Goal: Task Accomplishment & Management: Manage account settings

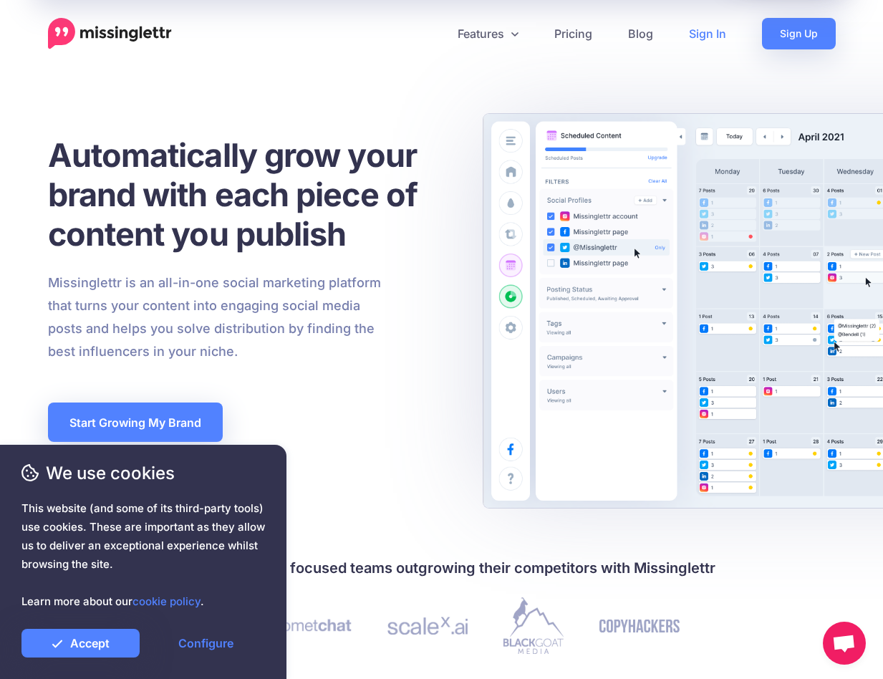
click at [709, 35] on link "Sign In" at bounding box center [707, 34] width 73 height 32
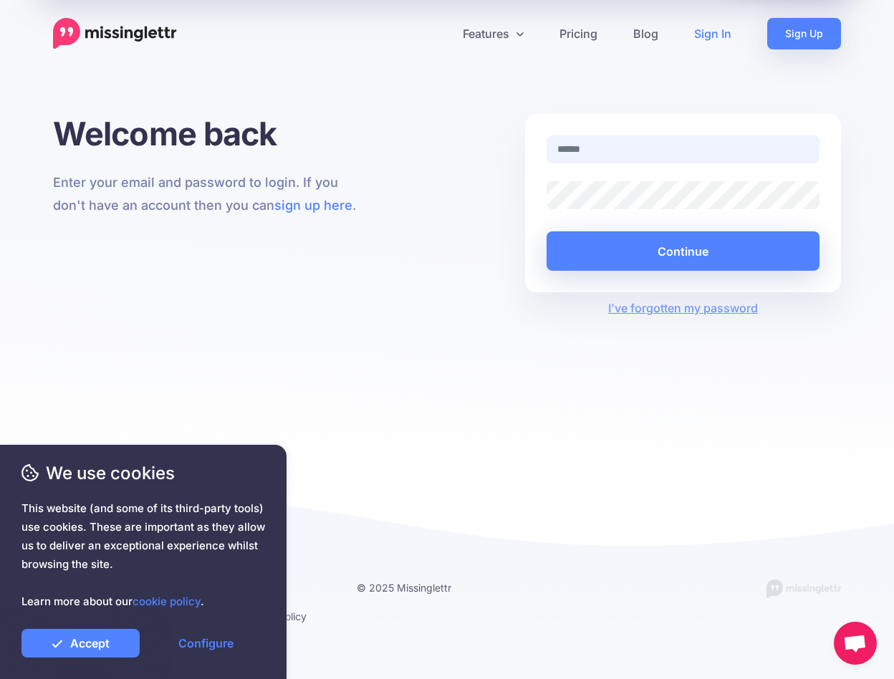
click at [603, 155] on input "text" at bounding box center [682, 149] width 273 height 28
drag, startPoint x: 689, startPoint y: 153, endPoint x: 539, endPoint y: 139, distance: 150.4
click at [539, 139] on div "**********" at bounding box center [683, 149] width 294 height 28
type input "**********"
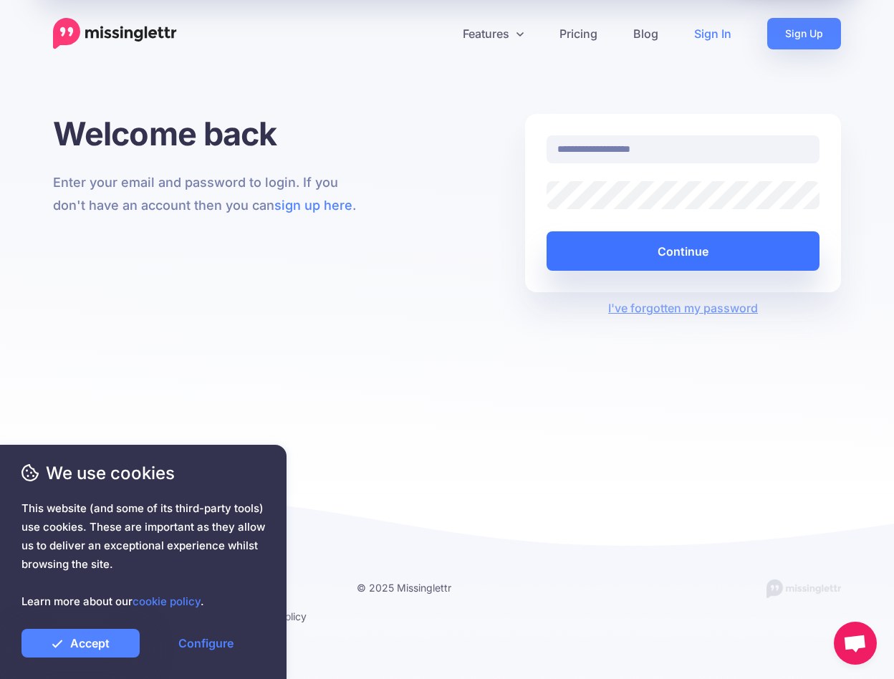
click at [643, 248] on button "Continue" at bounding box center [682, 250] width 273 height 39
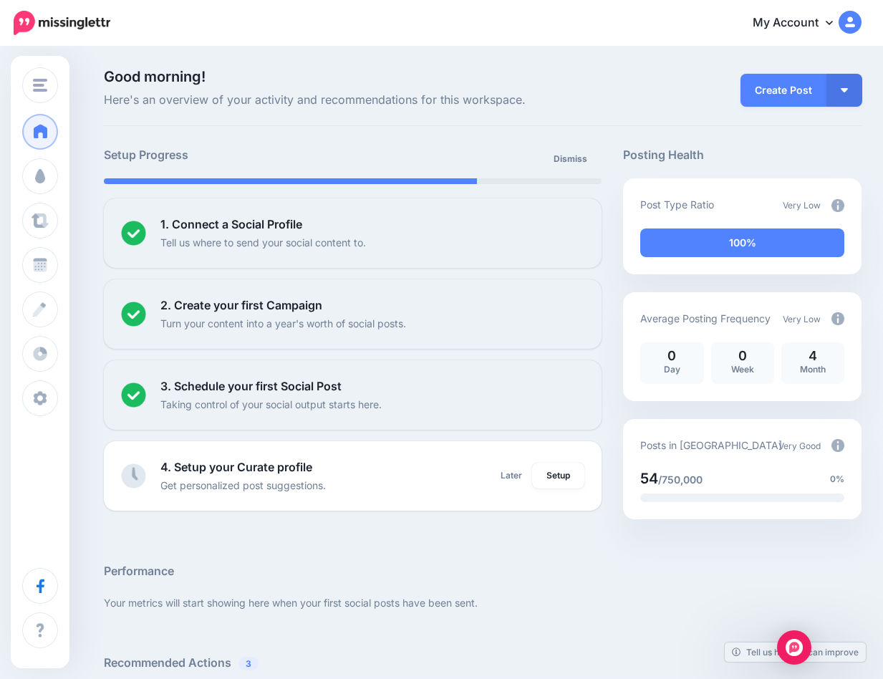
scroll to position [266, 0]
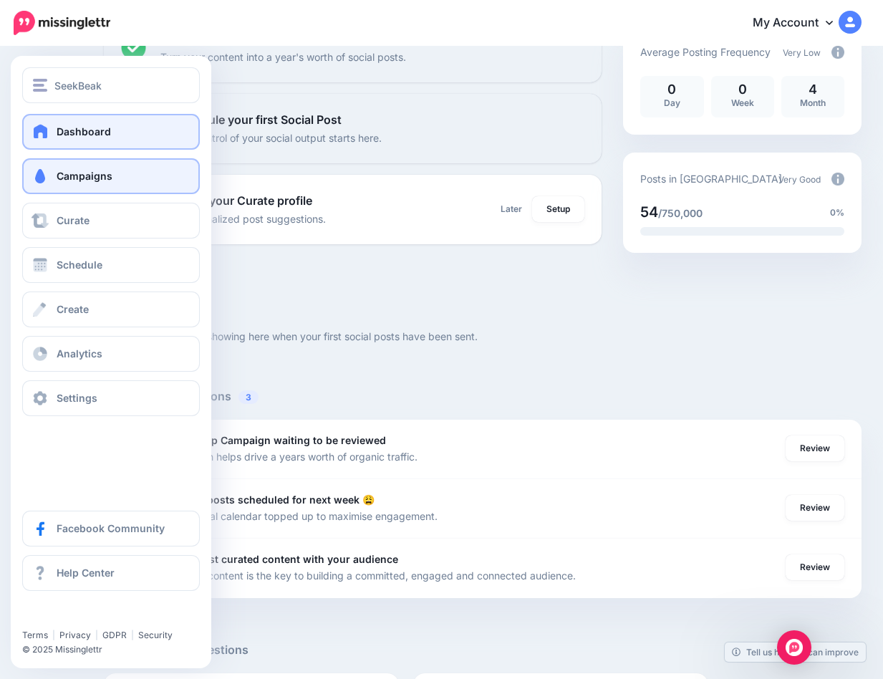
click at [90, 165] on link "Campaigns" at bounding box center [111, 176] width 178 height 36
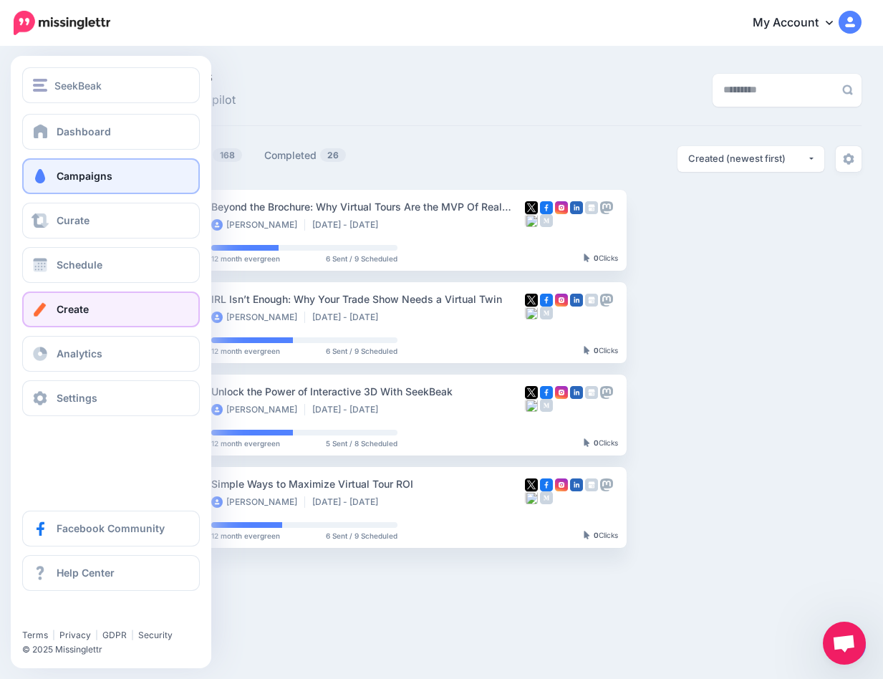
click at [79, 314] on span "Create" at bounding box center [73, 309] width 32 height 12
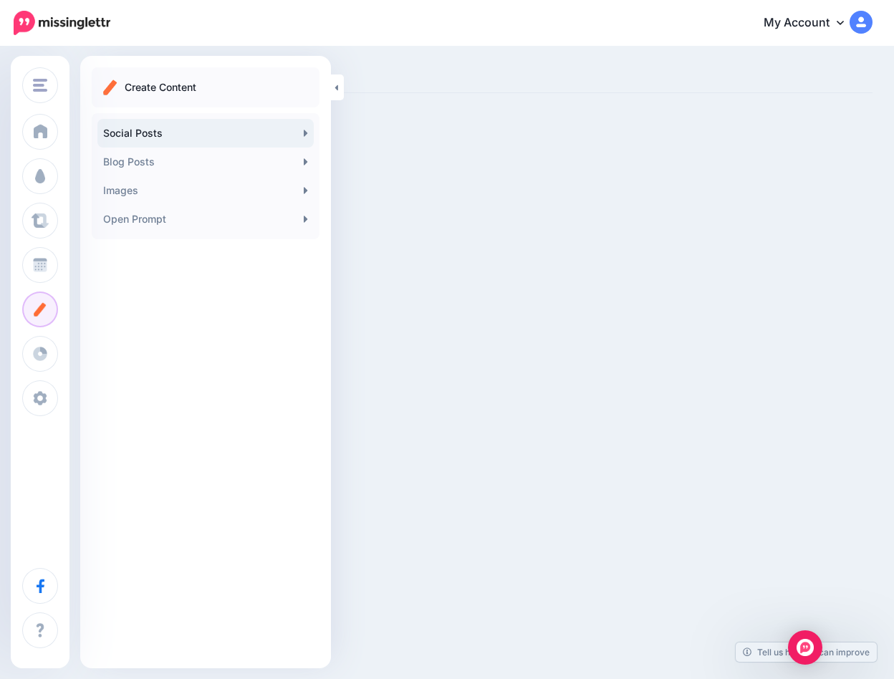
click at [157, 126] on link "Social Posts" at bounding box center [205, 133] width 216 height 29
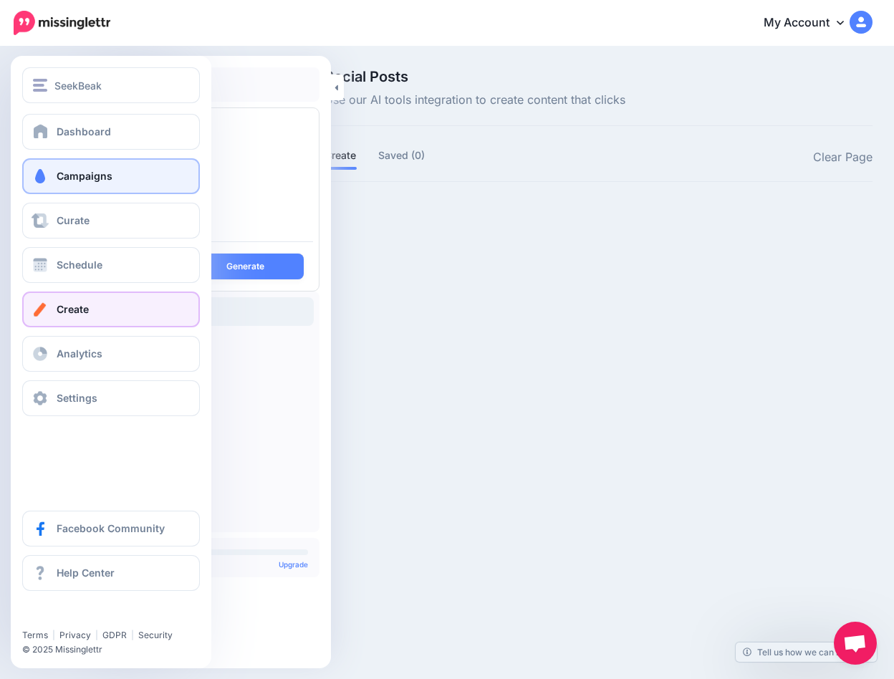
click at [54, 170] on link "Campaigns" at bounding box center [111, 176] width 178 height 36
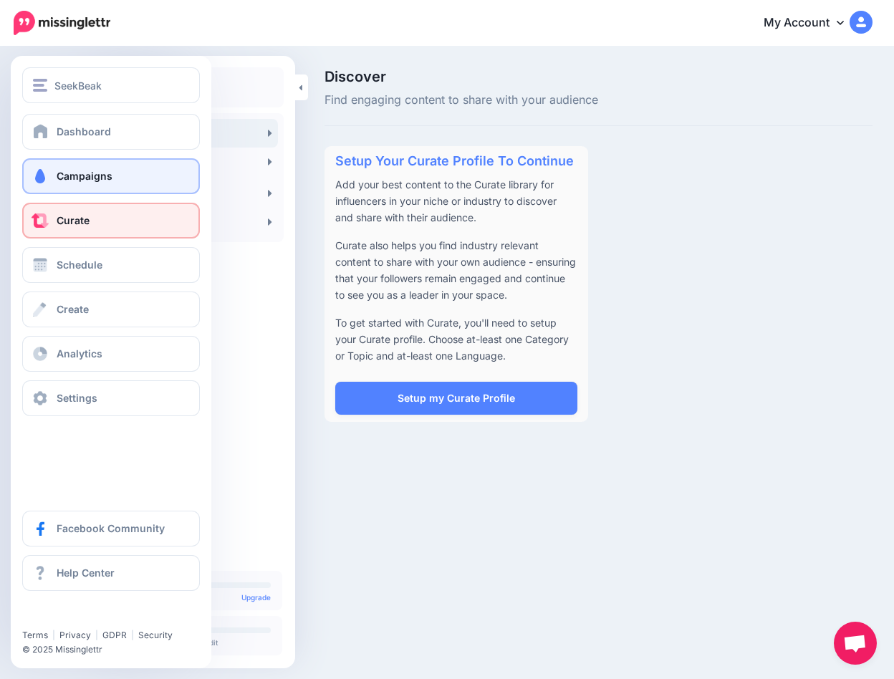
click at [69, 165] on link "Campaigns" at bounding box center [111, 176] width 178 height 36
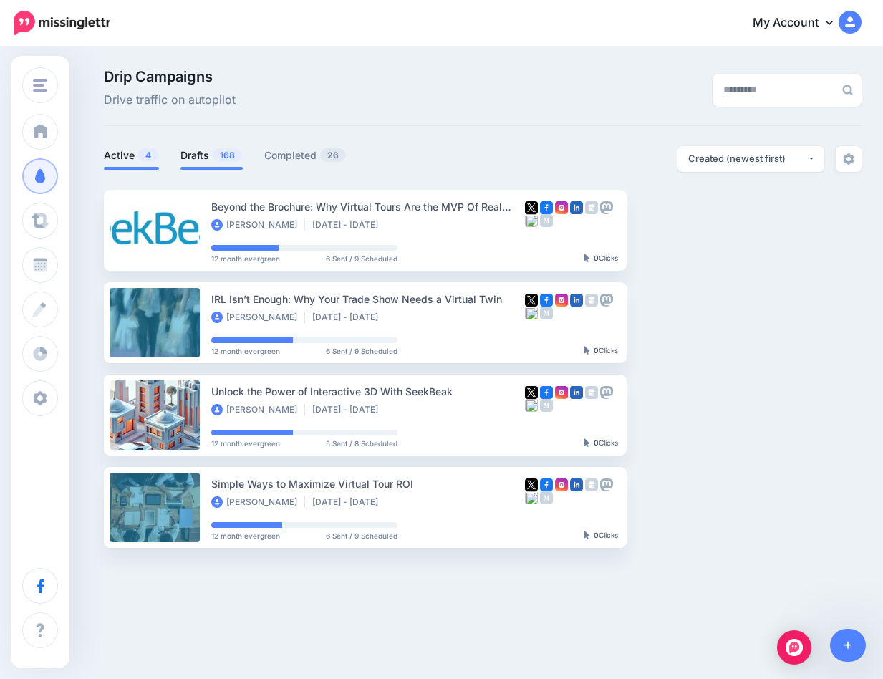
click at [206, 147] on link "Drafts 168" at bounding box center [211, 155] width 62 height 17
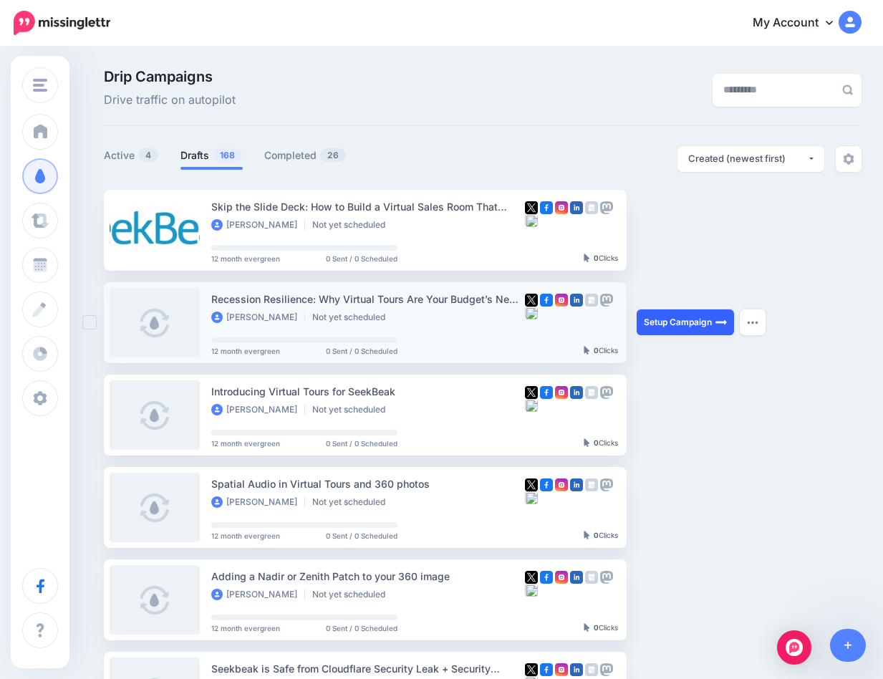
click at [655, 318] on link "Setup Campaign" at bounding box center [685, 322] width 97 height 26
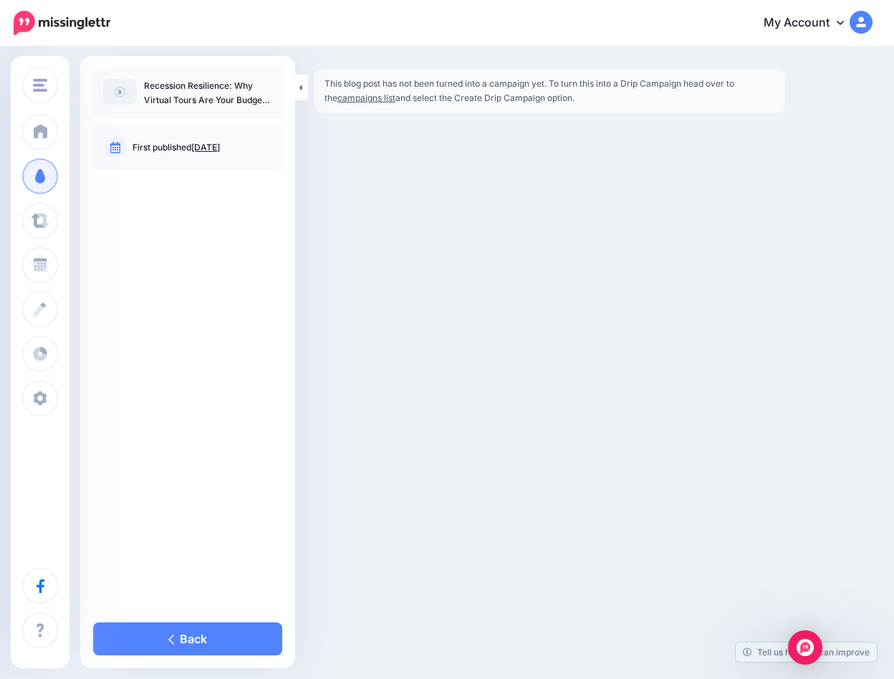
click at [344, 94] on link "campaigns list" at bounding box center [366, 97] width 58 height 11
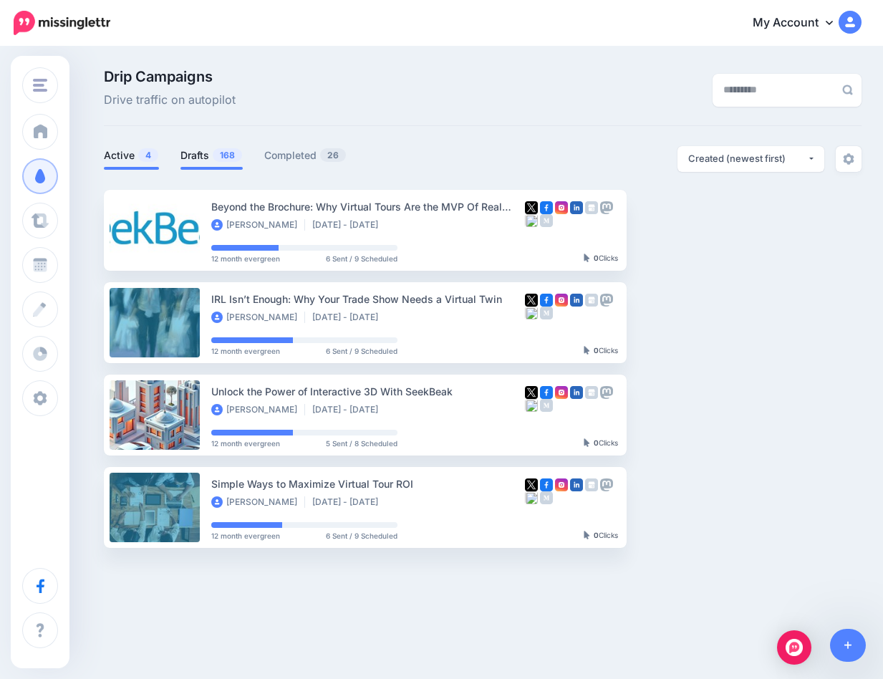
click at [215, 148] on link "Drafts 168" at bounding box center [211, 155] width 62 height 17
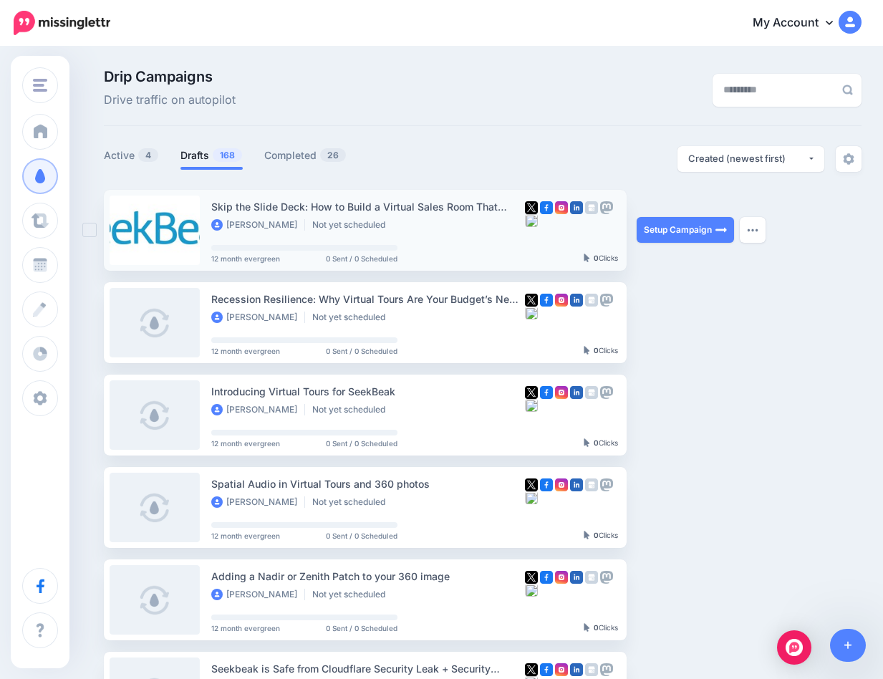
click at [91, 227] on ins at bounding box center [89, 230] width 14 height 14
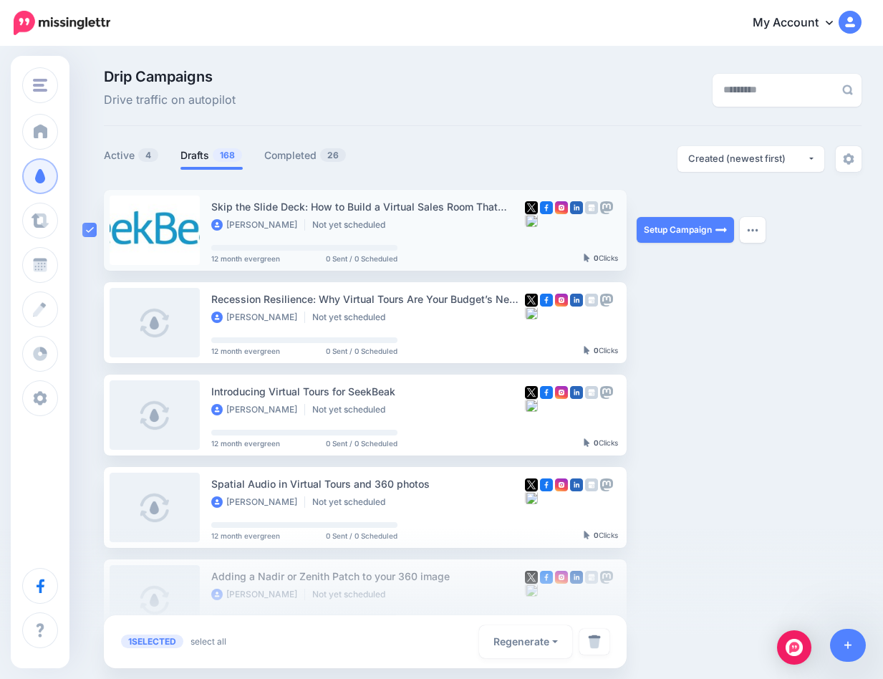
click at [158, 221] on link at bounding box center [155, 230] width 90 height 69
click at [684, 233] on link "Setup Campaign" at bounding box center [685, 230] width 97 height 26
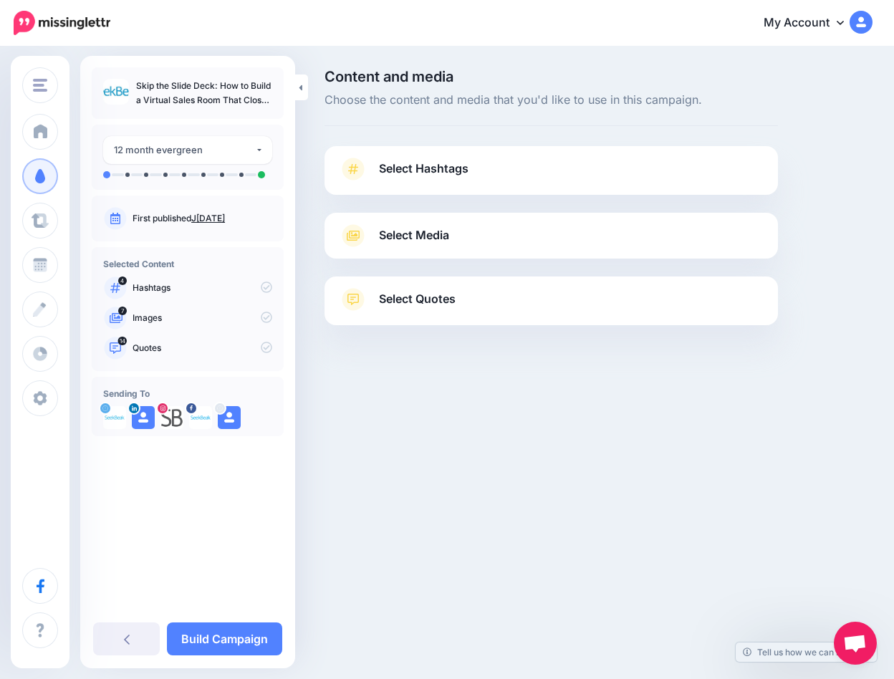
click at [240, 90] on p "Skip the Slide Deck: How to Build a Virtual Sales Room That Closes Deals" at bounding box center [204, 93] width 136 height 29
click at [304, 90] on link at bounding box center [301, 87] width 13 height 26
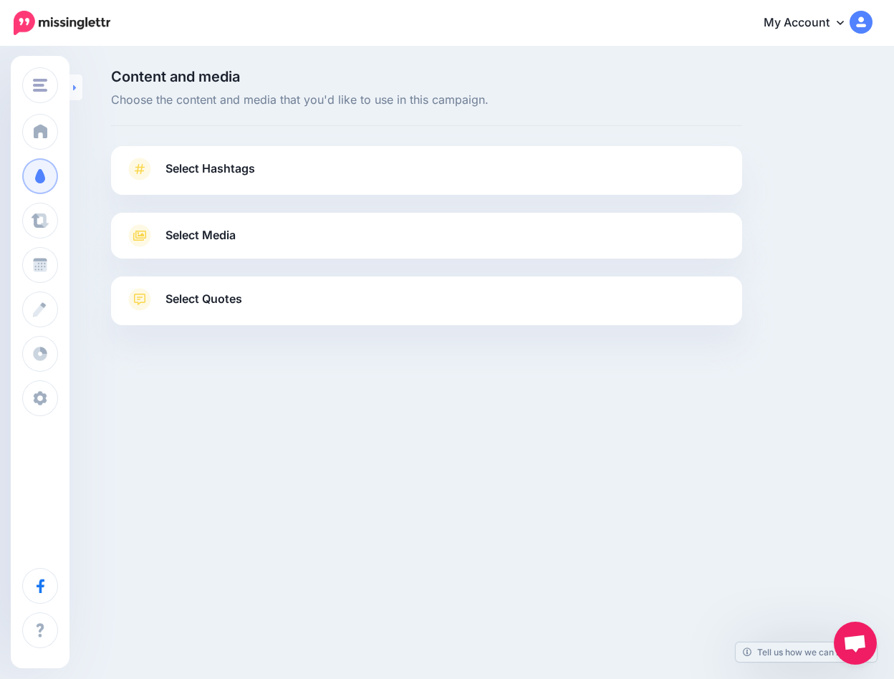
click at [72, 92] on link at bounding box center [75, 87] width 13 height 26
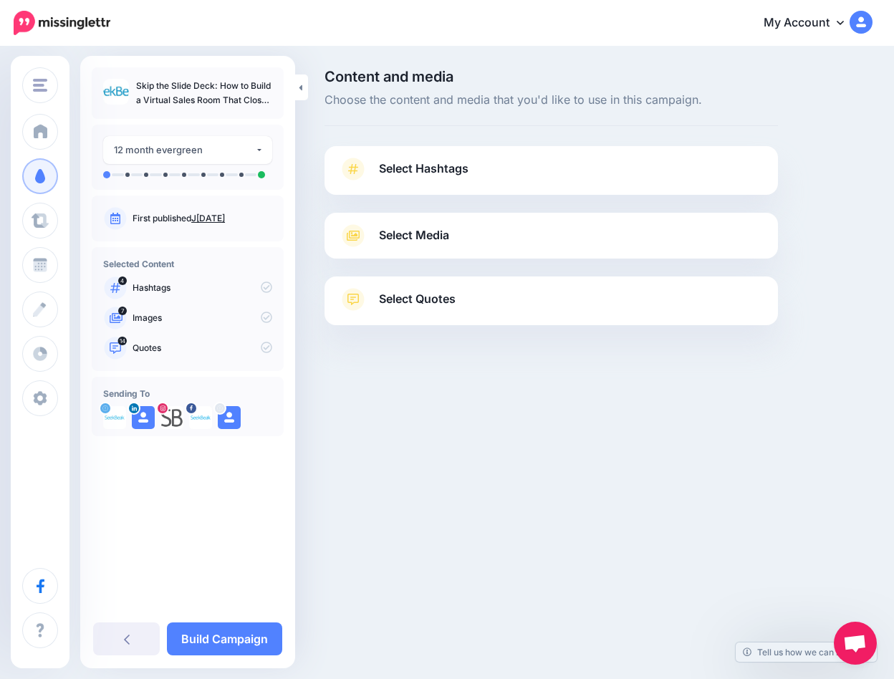
click at [439, 168] on span "Select Hashtags" at bounding box center [424, 168] width 90 height 19
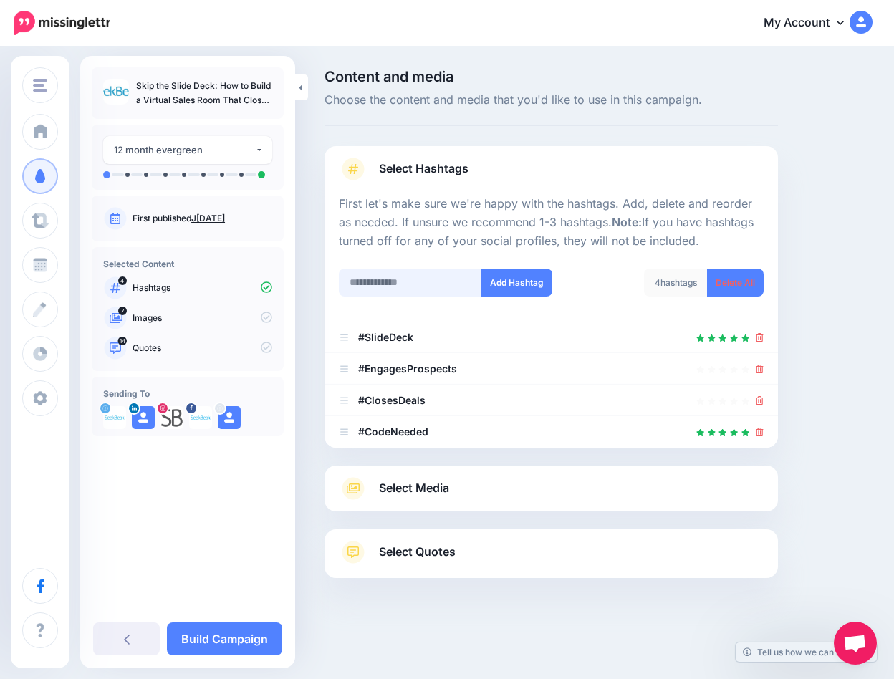
click at [395, 276] on input "text" at bounding box center [410, 283] width 143 height 28
paste input "**********"
type input "**********"
click at [520, 279] on button "Add Hashtag" at bounding box center [516, 283] width 71 height 28
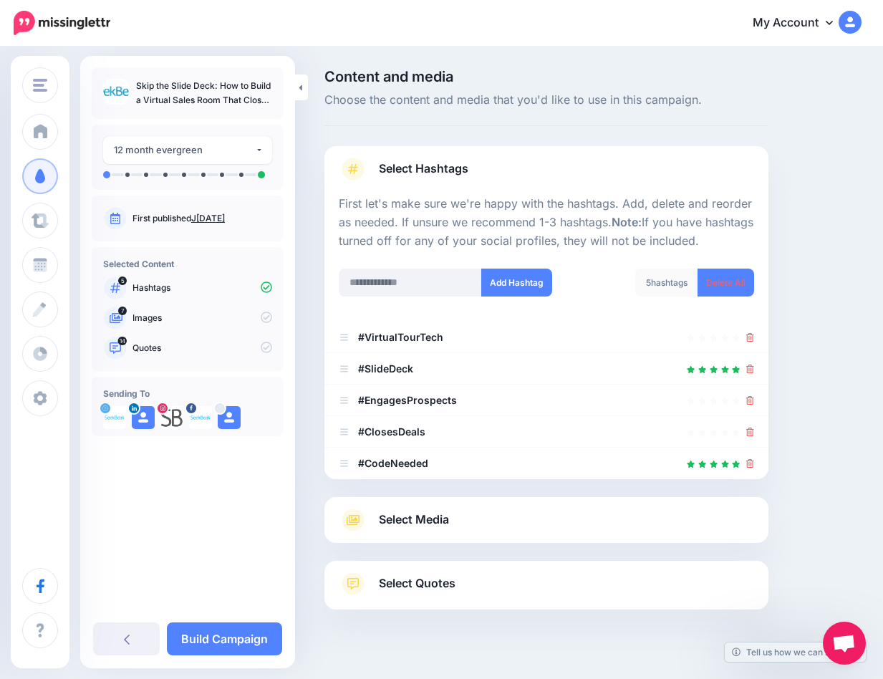
scroll to position [21, 0]
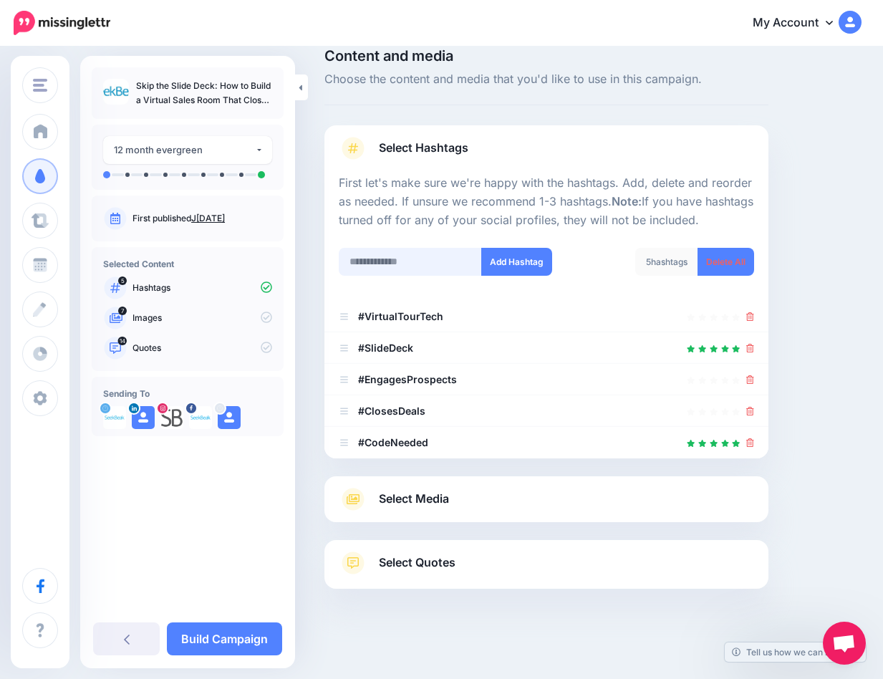
click at [371, 260] on input "text" at bounding box center [410, 262] width 143 height 28
paste input "**********"
type input "**********"
click at [513, 255] on button "Add Hashtag" at bounding box center [516, 262] width 71 height 28
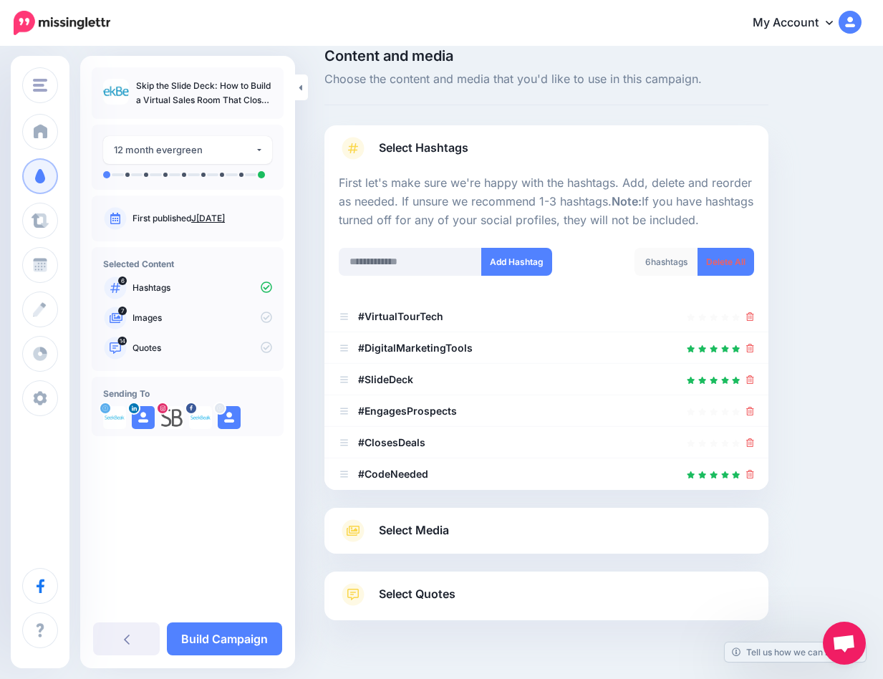
scroll to position [52, 0]
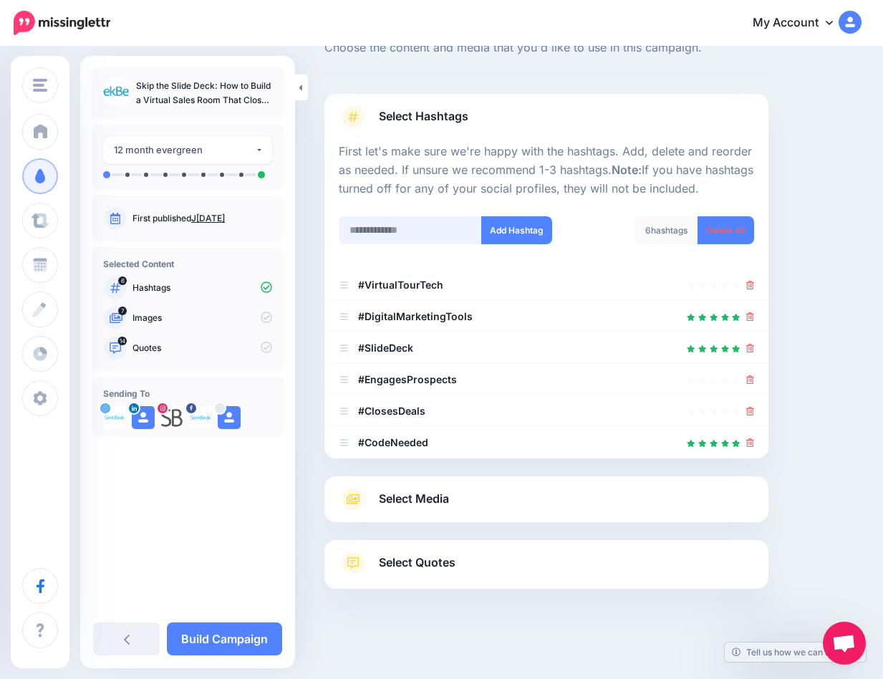
click at [362, 231] on input "text" at bounding box center [410, 230] width 143 height 28
paste input "**********"
type input "**********"
click at [500, 232] on button "Add Hashtag" at bounding box center [516, 230] width 71 height 28
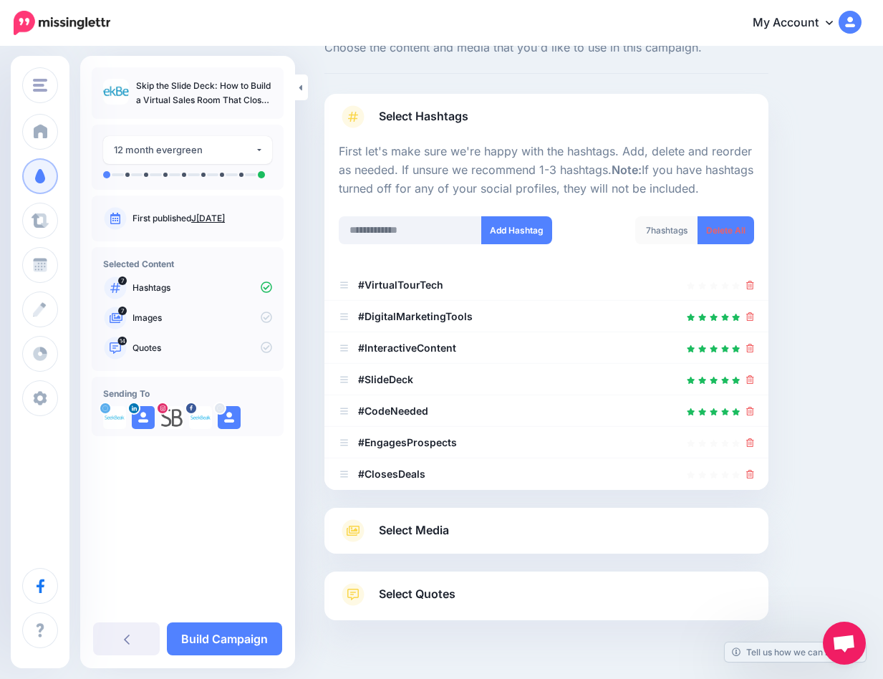
scroll to position [84, 0]
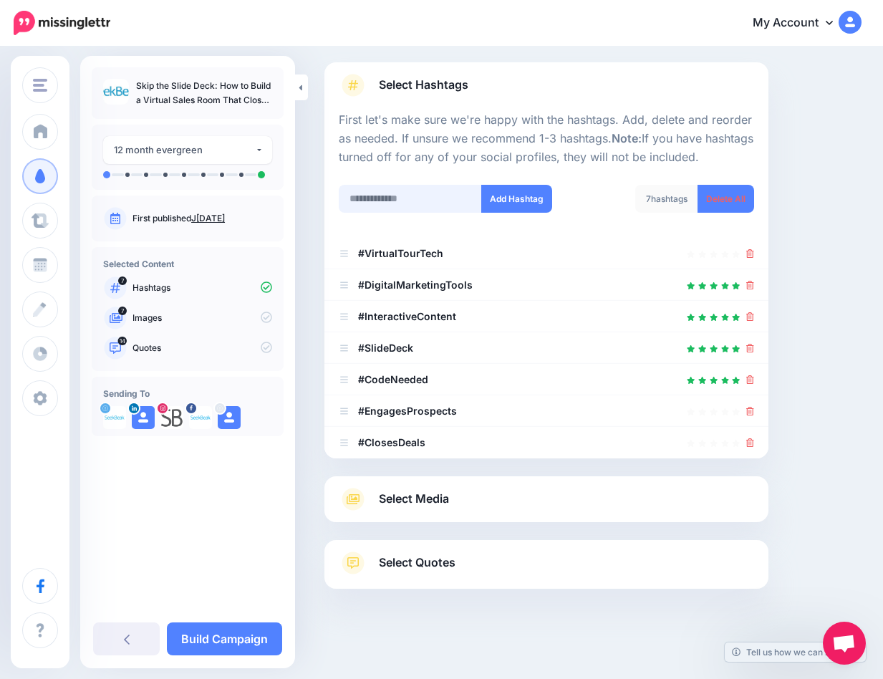
click at [362, 193] on input "text" at bounding box center [410, 199] width 143 height 28
paste input "**********"
type input "**********"
click at [500, 199] on button "Add Hashtag" at bounding box center [516, 199] width 71 height 28
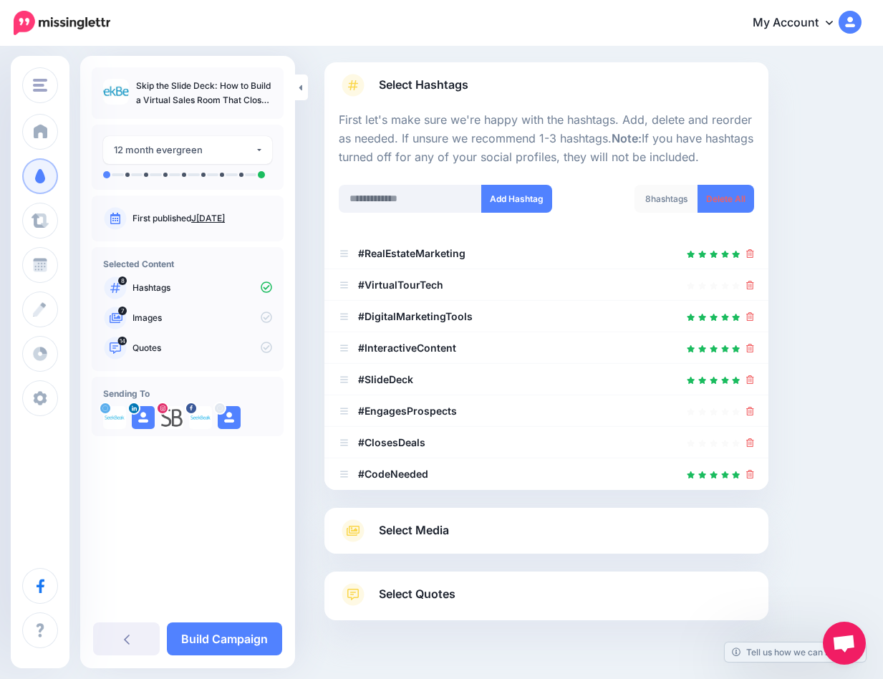
scroll to position [115, 0]
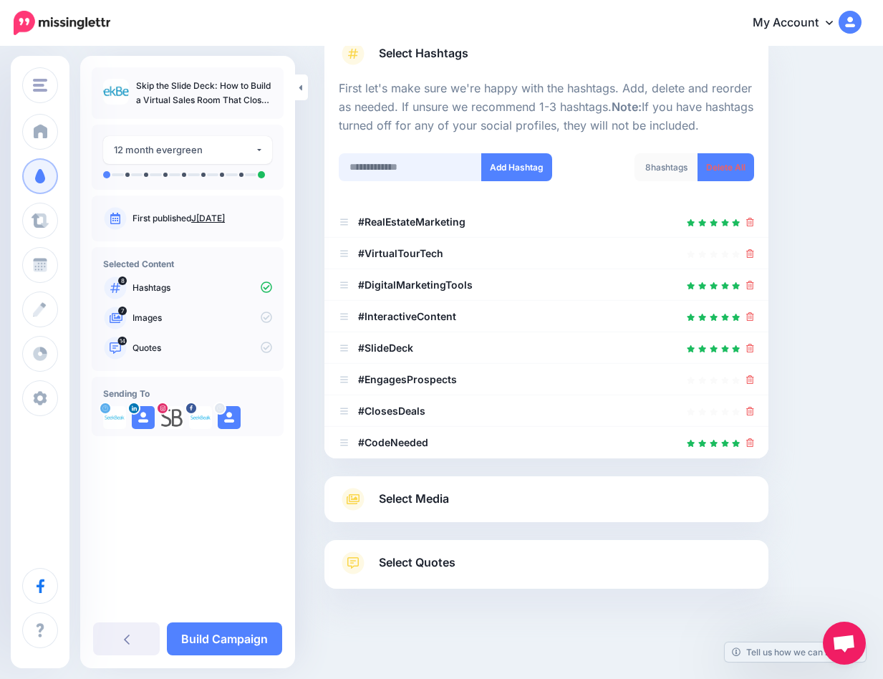
click at [392, 158] on input "text" at bounding box center [410, 167] width 143 height 28
paste input "**********"
type input "**********"
click at [520, 171] on button "Add Hashtag" at bounding box center [516, 167] width 71 height 28
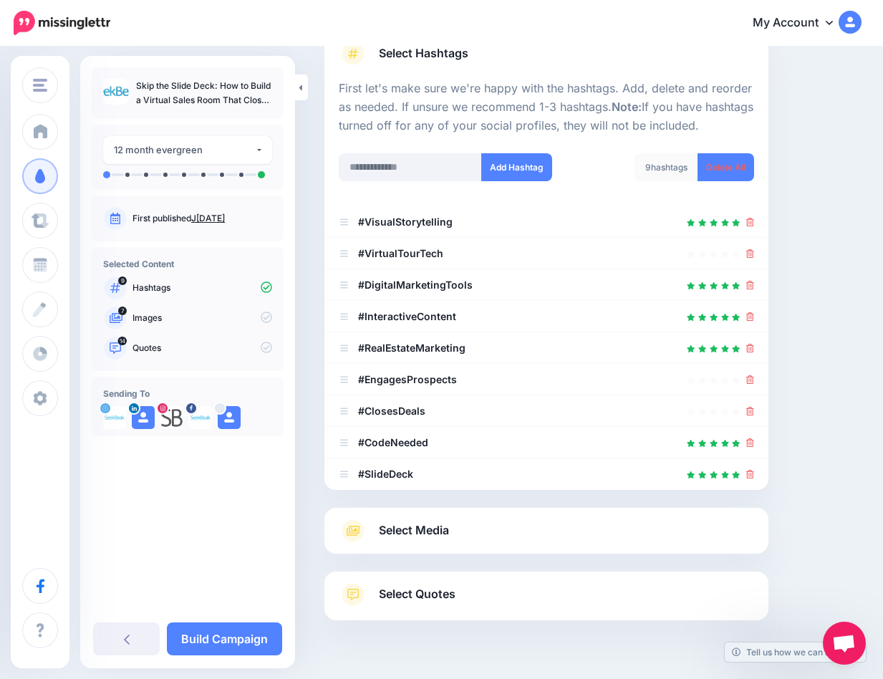
scroll to position [147, 0]
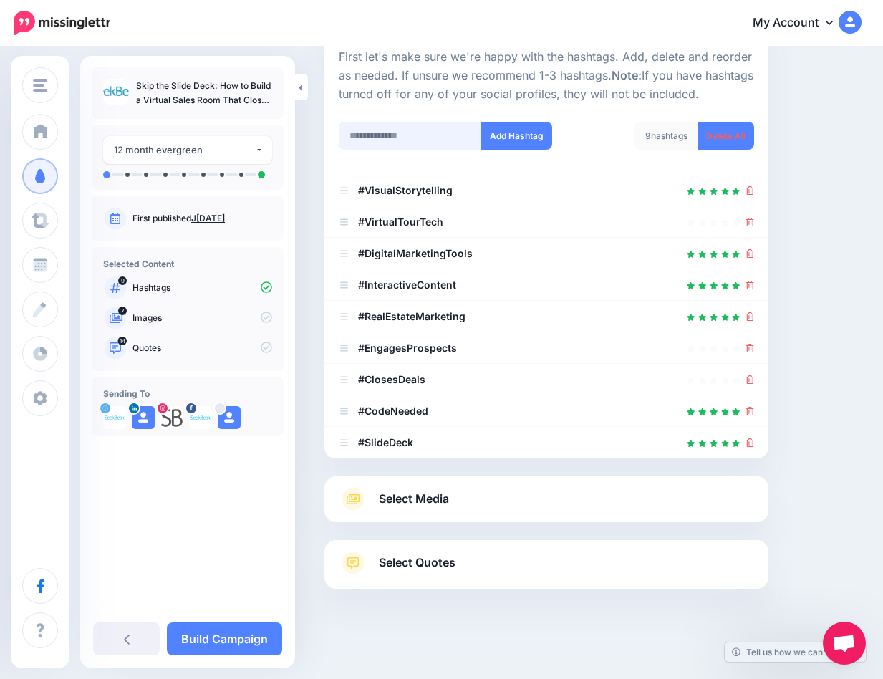
click at [379, 133] on input "text" at bounding box center [410, 136] width 143 height 28
paste input "**********"
type input "**********"
click at [513, 131] on button "Add Hashtag" at bounding box center [516, 136] width 71 height 28
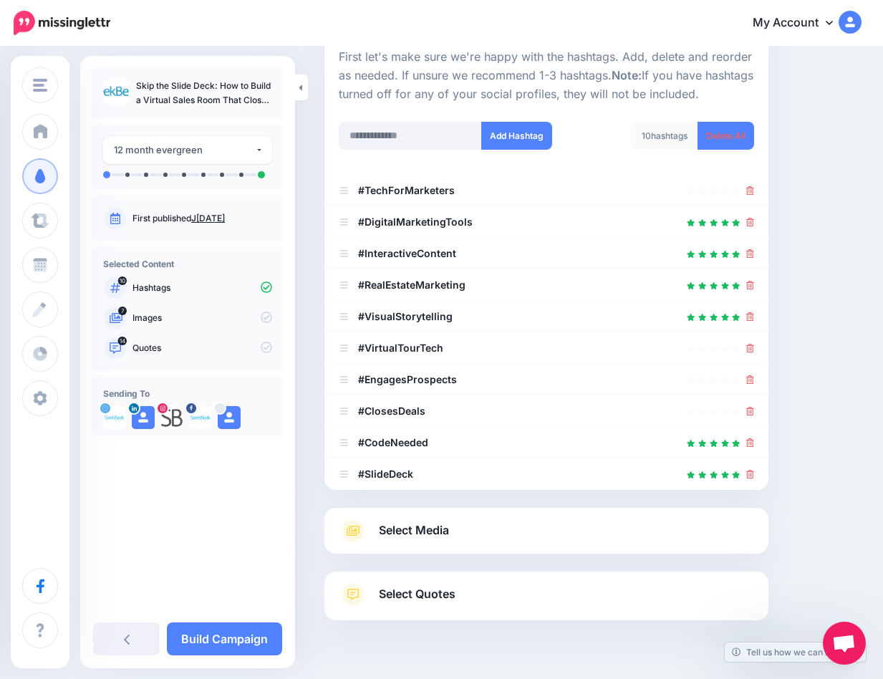
scroll to position [178, 0]
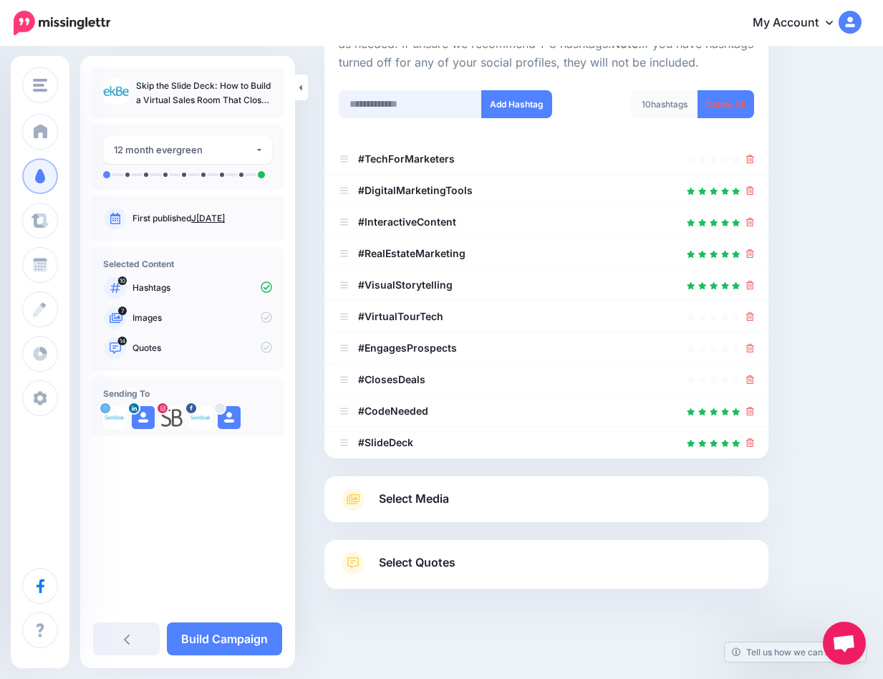
click at [383, 95] on input "text" at bounding box center [410, 104] width 143 height 28
paste input "**********"
type input "**********"
click at [512, 105] on button "Add Hashtag" at bounding box center [516, 104] width 71 height 28
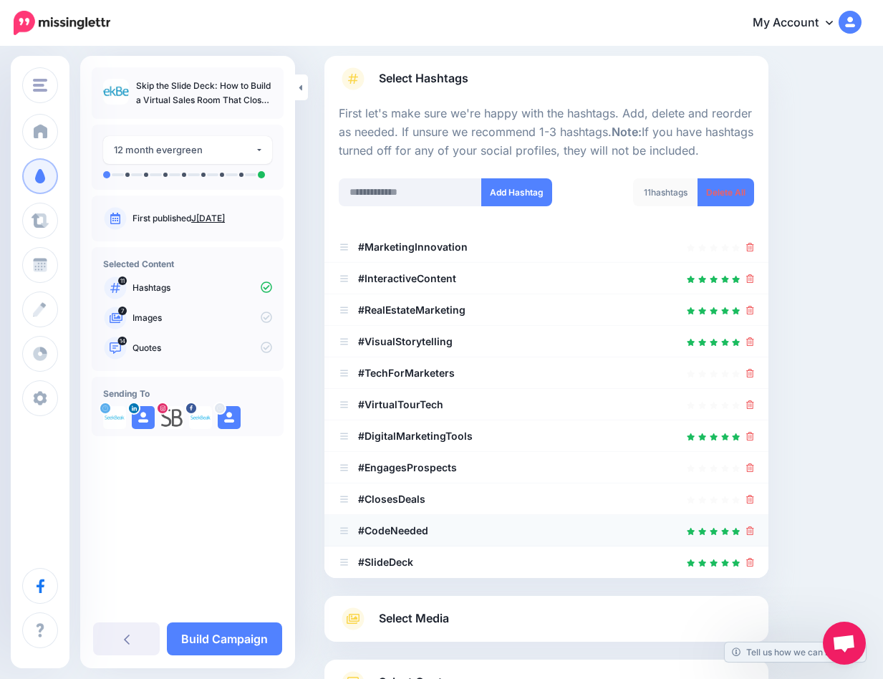
scroll to position [191, 0]
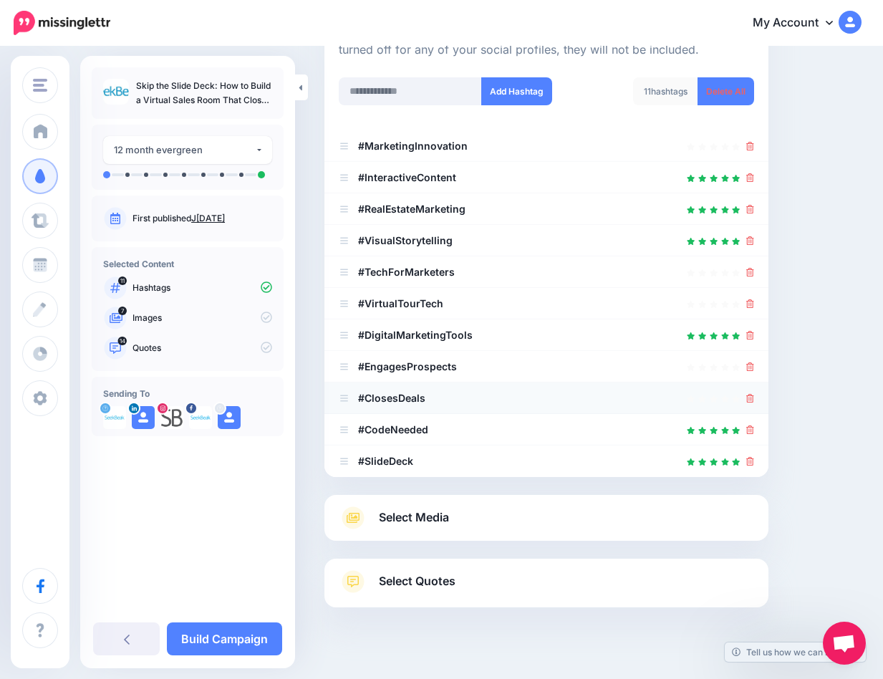
click at [754, 392] on link at bounding box center [750, 398] width 8 height 12
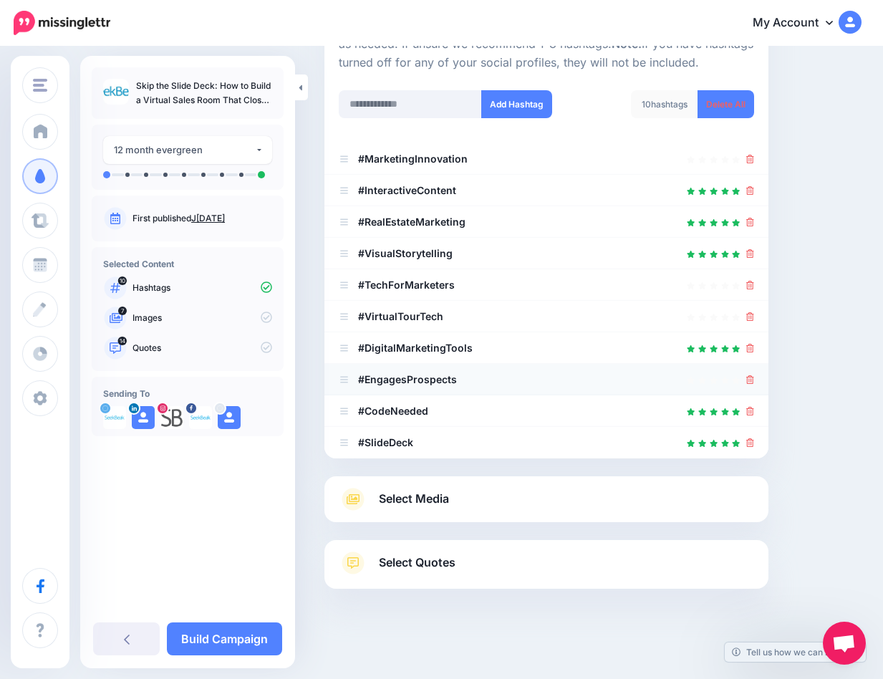
click at [754, 376] on icon at bounding box center [750, 379] width 8 height 9
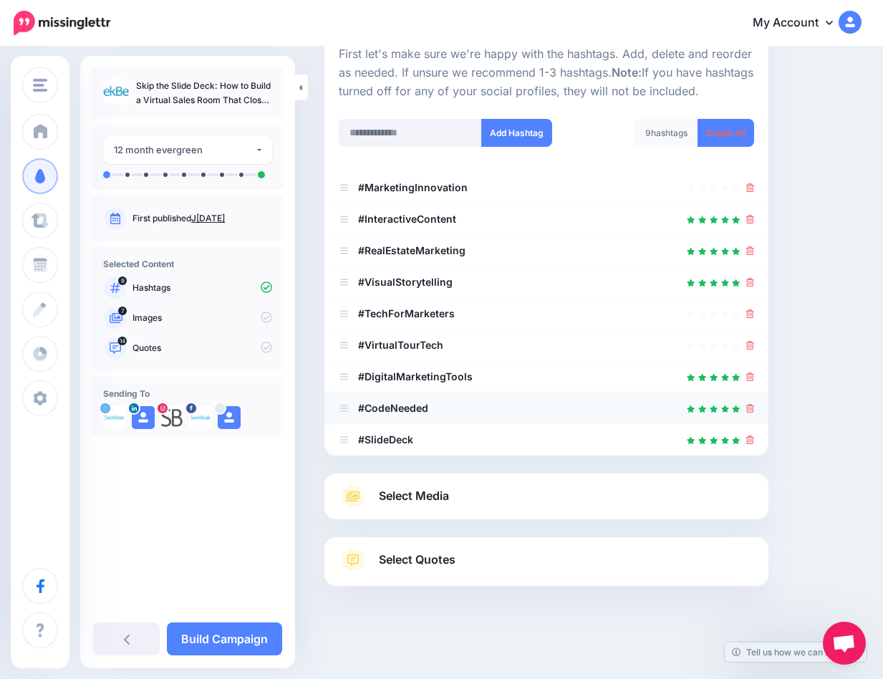
scroll to position [147, 0]
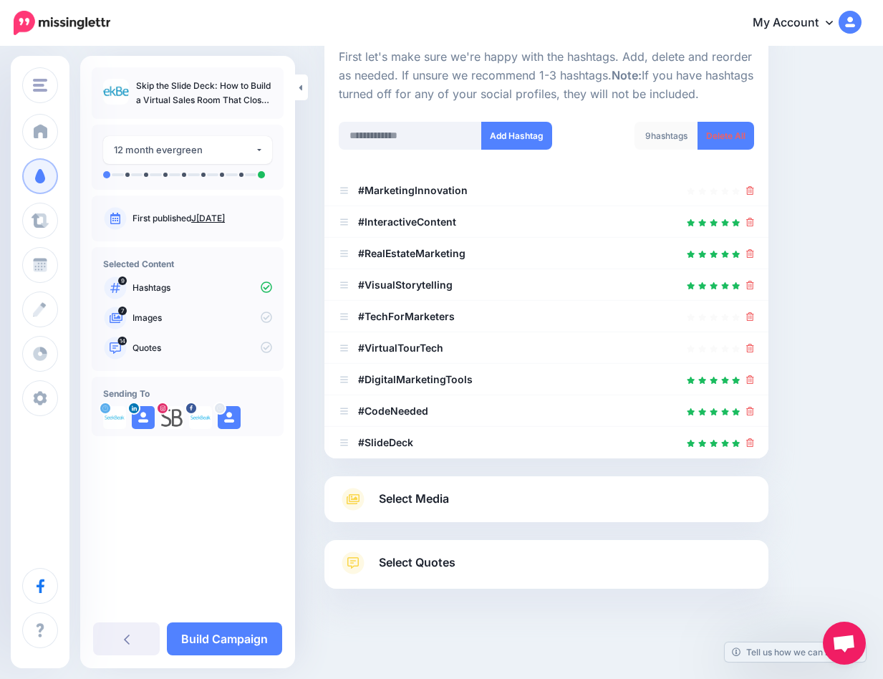
click at [433, 490] on span "Select Media" at bounding box center [414, 498] width 70 height 19
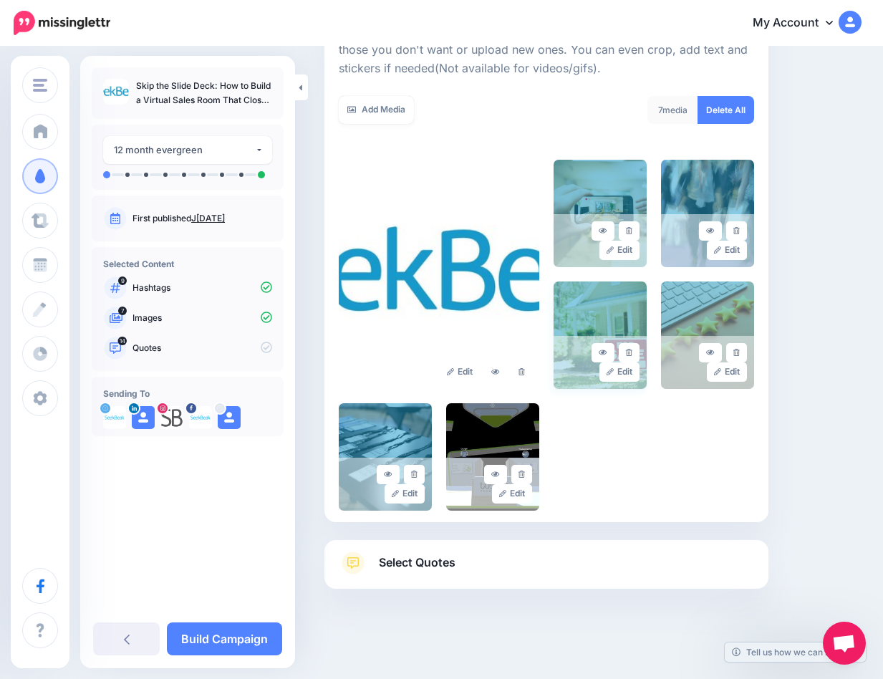
scroll to position [0, 0]
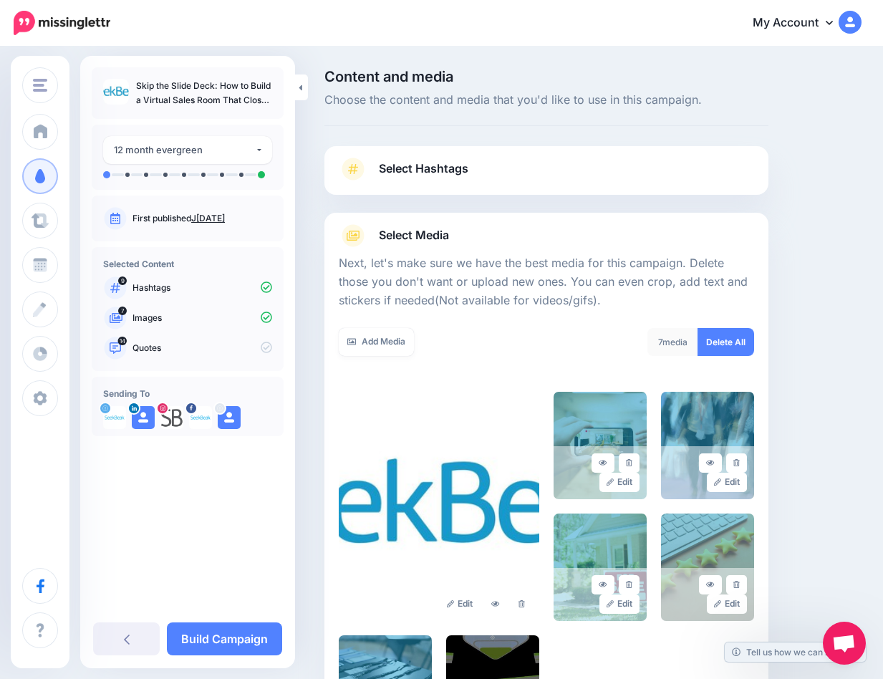
click at [213, 96] on p "Skip the Slide Deck: How to Build a Virtual Sales Room That Closes Deals" at bounding box center [204, 93] width 136 height 29
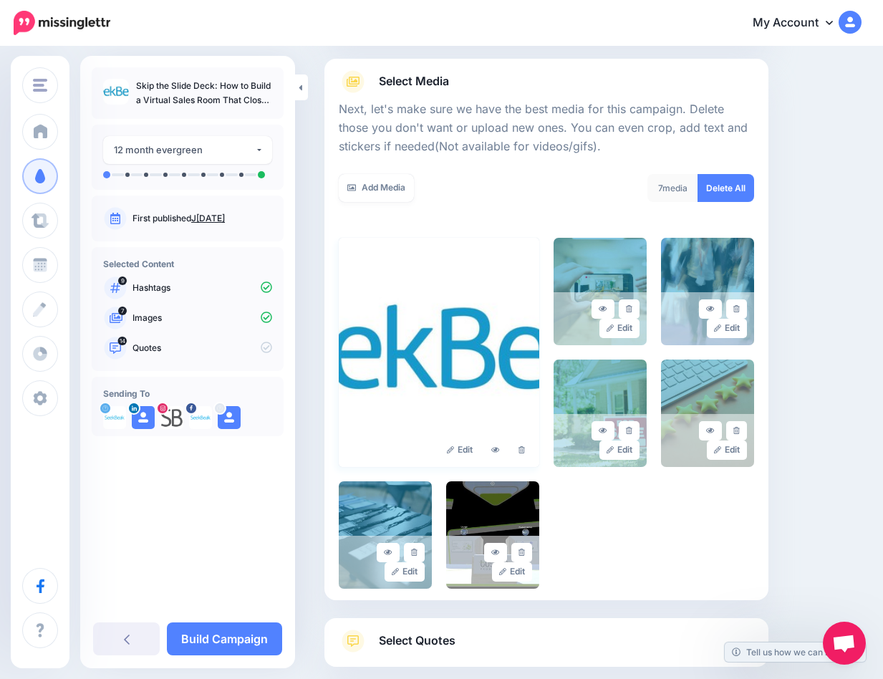
scroll to position [232, 0]
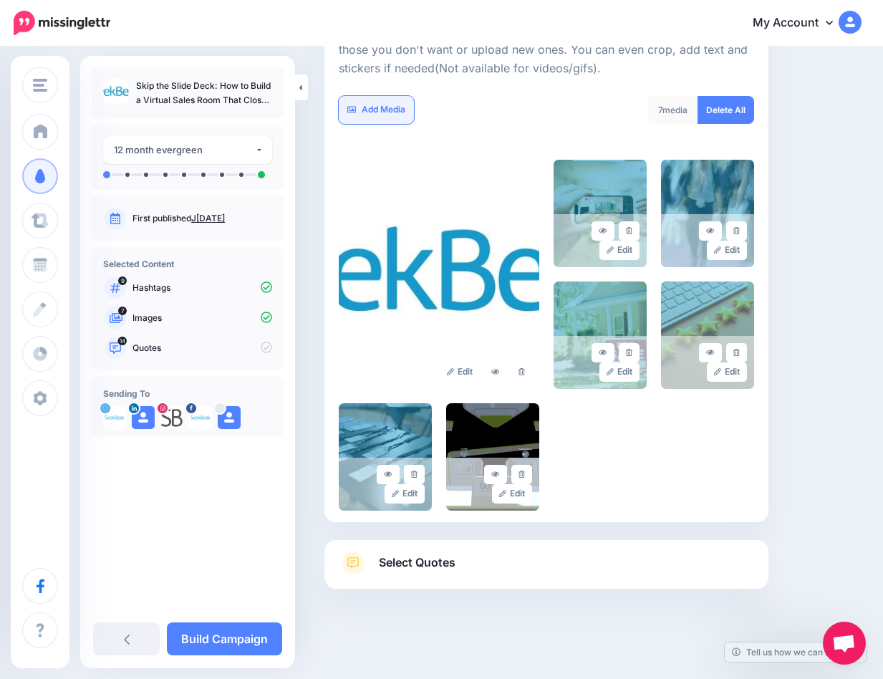
click at [362, 110] on link "Add Media" at bounding box center [376, 110] width 75 height 28
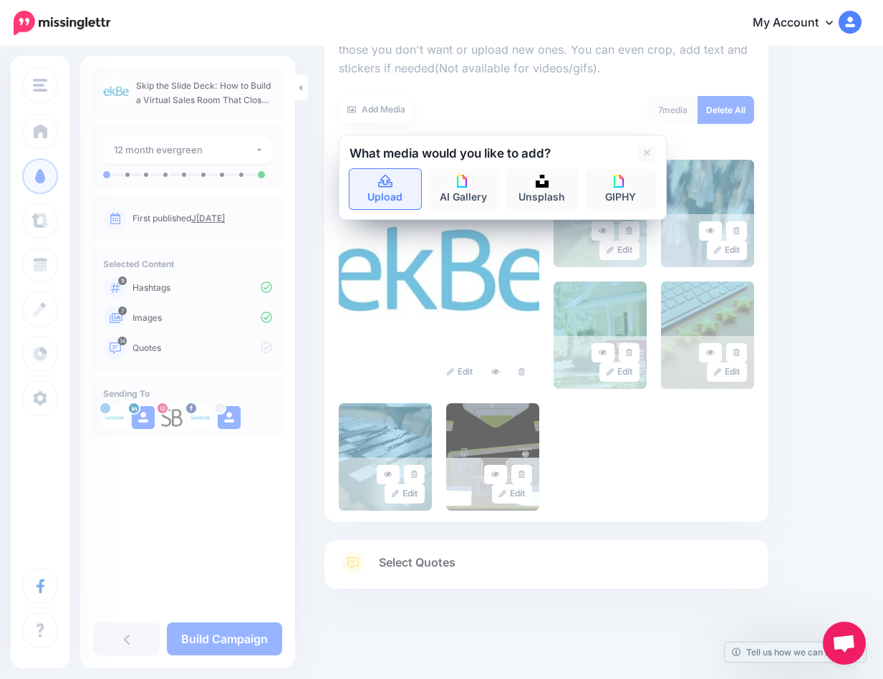
click at [390, 187] on link "Upload" at bounding box center [385, 189] width 72 height 40
drag, startPoint x: 458, startPoint y: 338, endPoint x: 526, endPoint y: 270, distance: 96.2
click at [458, 338] on img at bounding box center [439, 274] width 201 height 229
drag, startPoint x: 514, startPoint y: 110, endPoint x: 482, endPoint y: 114, distance: 32.5
click at [513, 110] on div "Add Media" at bounding box center [437, 110] width 197 height 28
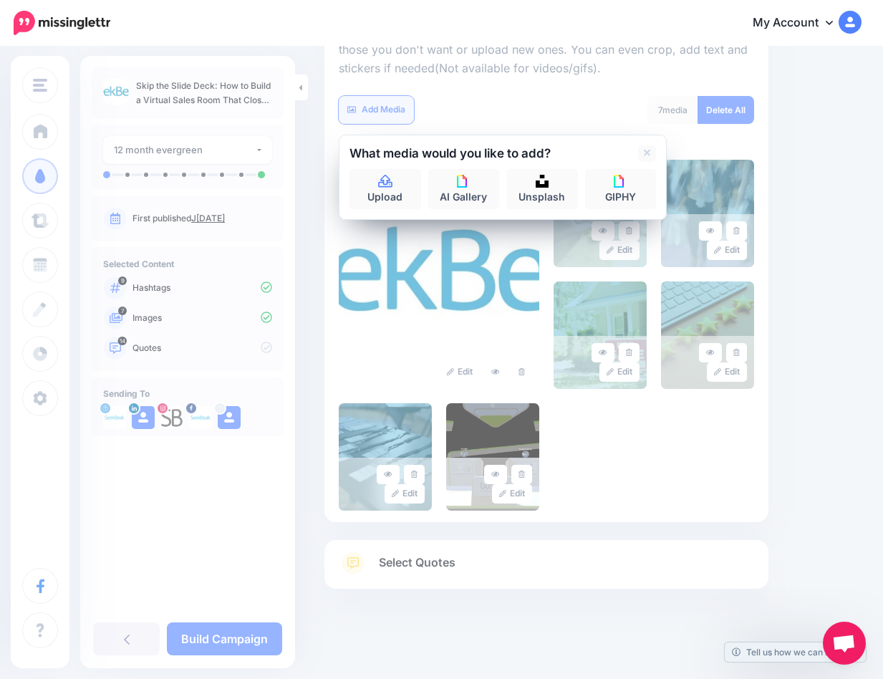
click at [380, 111] on link "Add Media" at bounding box center [376, 110] width 75 height 28
click at [395, 179] on link "Upload" at bounding box center [385, 189] width 72 height 40
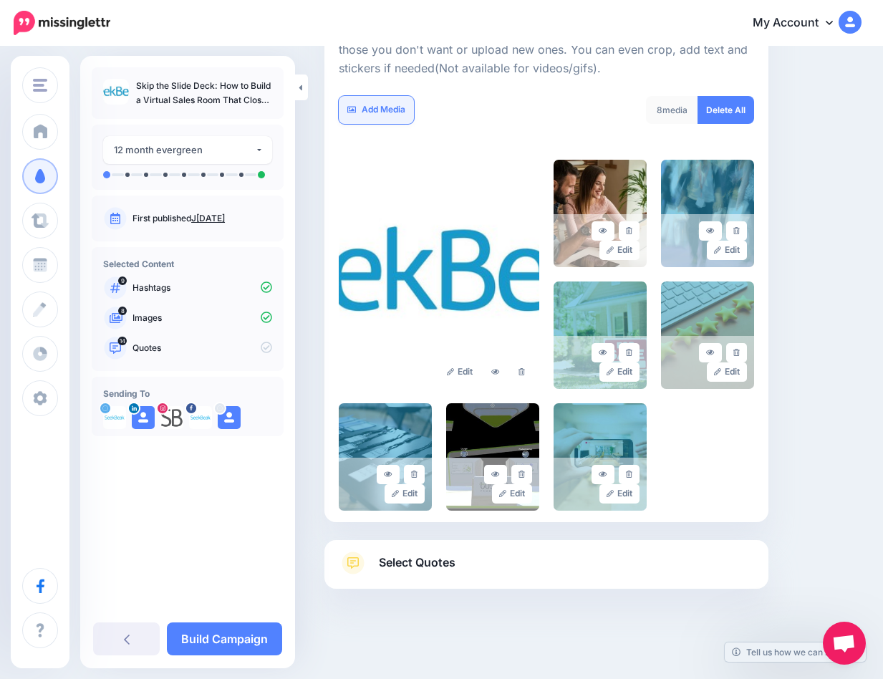
click at [378, 110] on link "Add Media" at bounding box center [376, 110] width 75 height 28
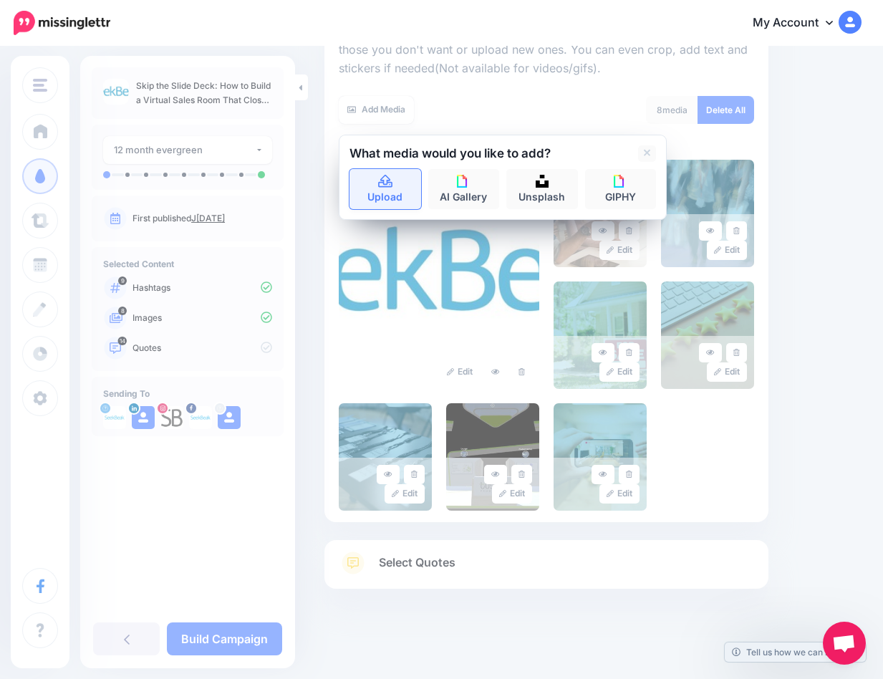
click at [399, 193] on link "Upload" at bounding box center [385, 189] width 72 height 40
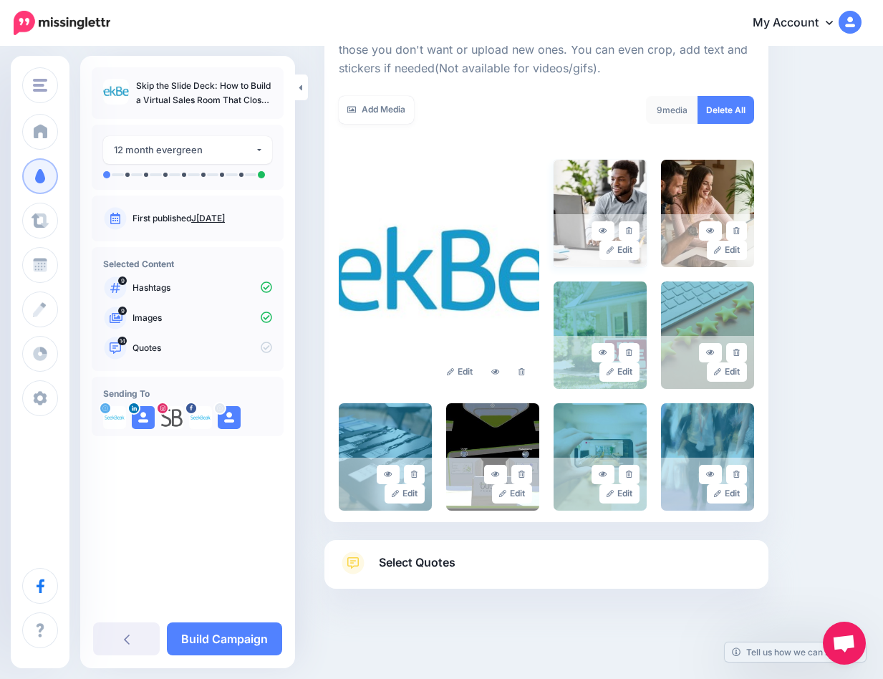
click at [630, 180] on img at bounding box center [600, 213] width 93 height 107
click at [721, 188] on img at bounding box center [707, 213] width 93 height 107
click at [410, 563] on span "Select Quotes" at bounding box center [417, 562] width 77 height 19
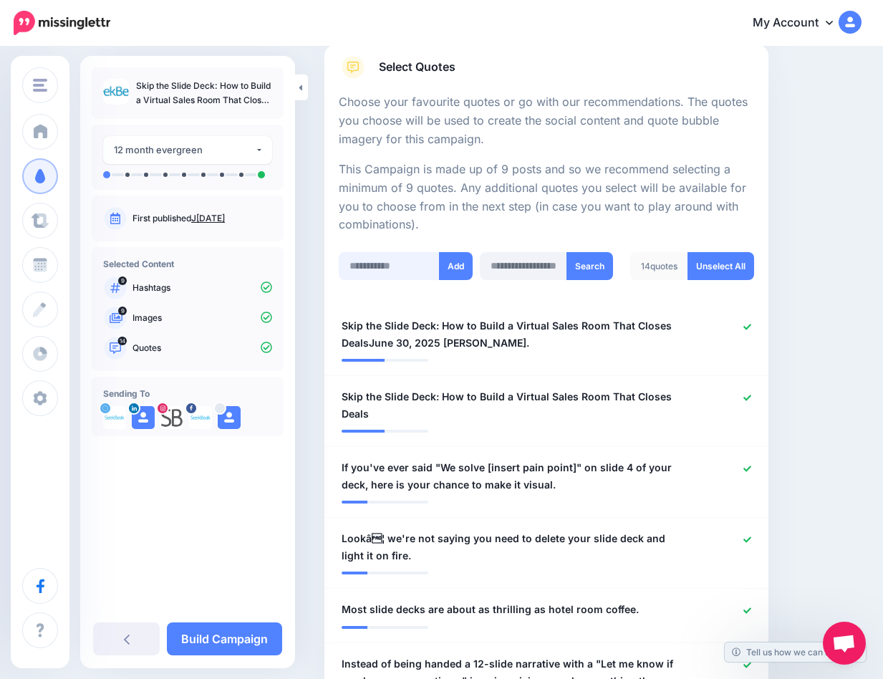
click at [382, 259] on input "text" at bounding box center [389, 266] width 101 height 28
paste input "**********"
type input "**********"
click at [466, 259] on button "Add" at bounding box center [456, 266] width 34 height 28
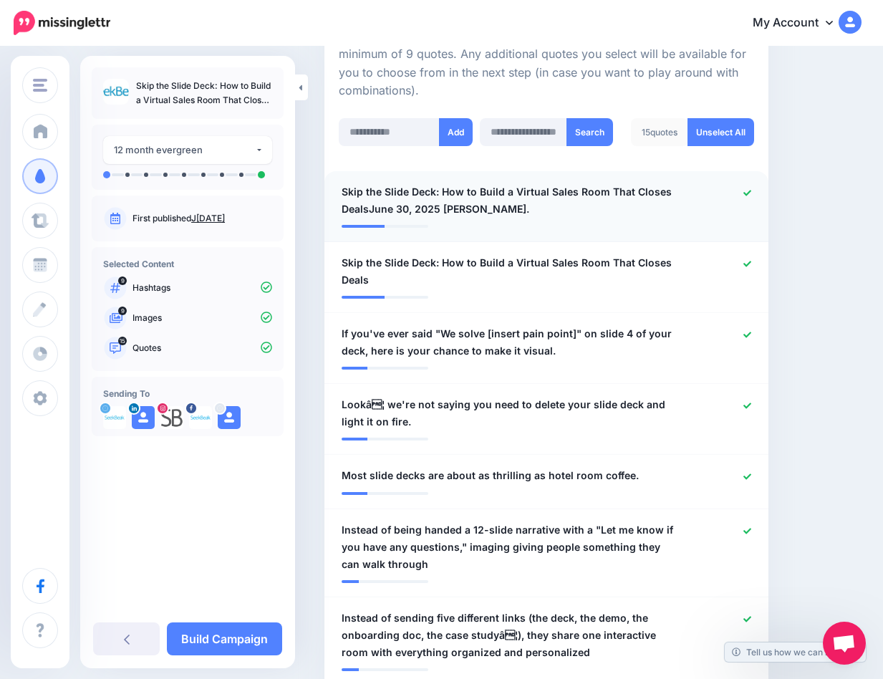
scroll to position [261, 0]
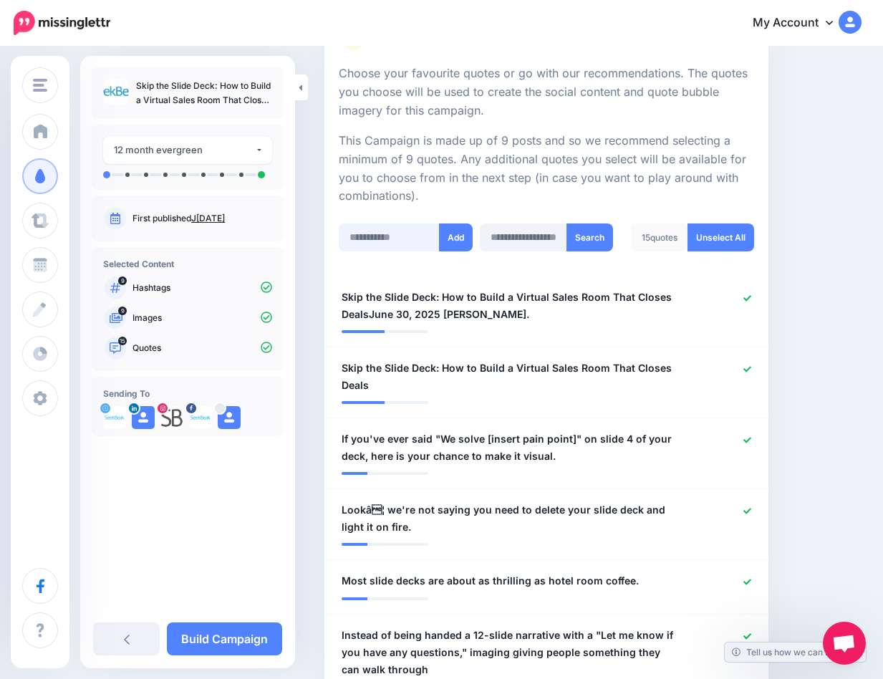
click at [390, 228] on input "text" at bounding box center [389, 237] width 101 height 28
paste input "**********"
type input "**********"
click at [463, 230] on button "Add" at bounding box center [456, 237] width 34 height 28
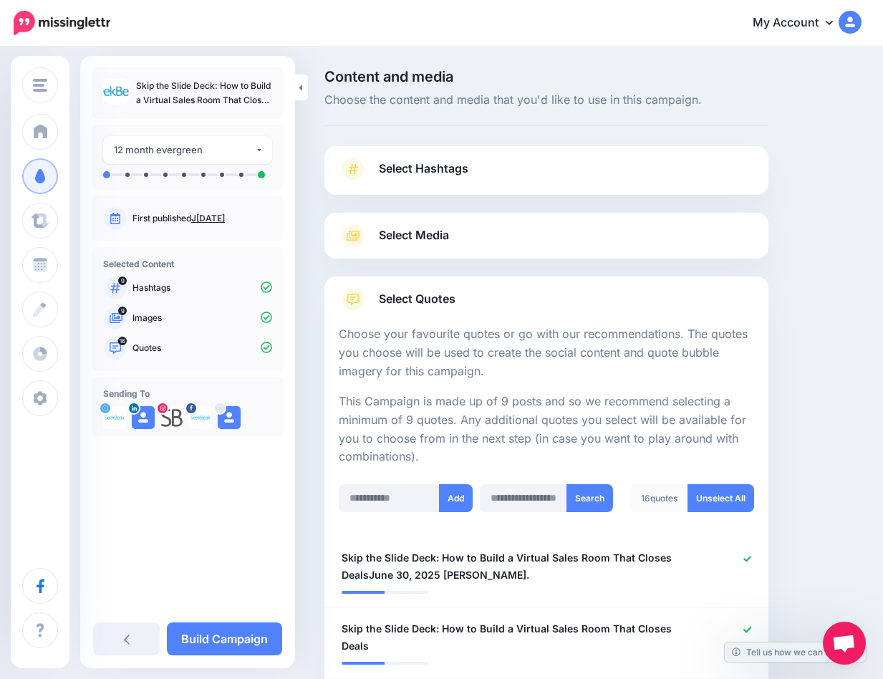
scroll to position [289, 0]
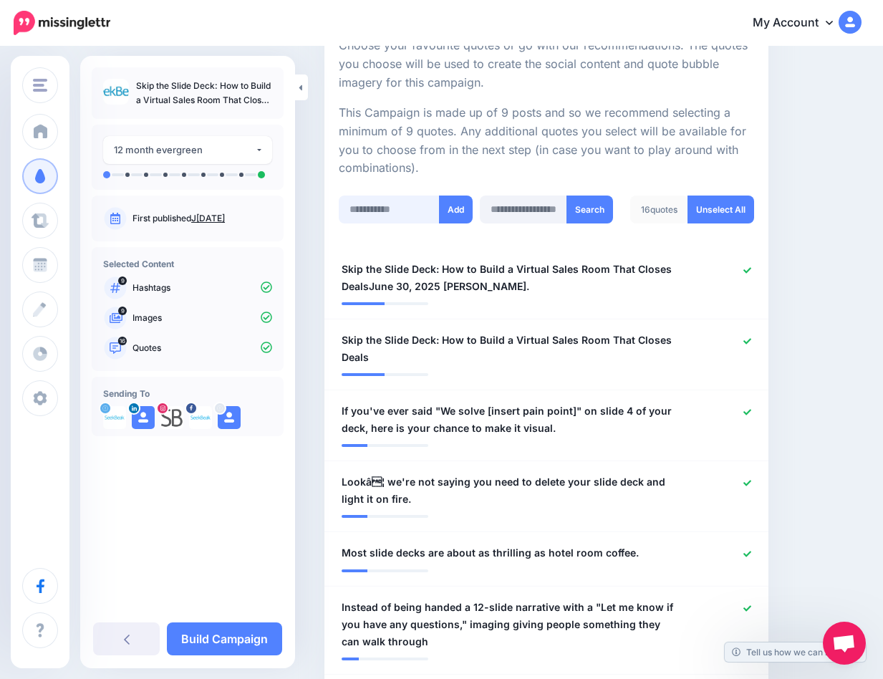
click at [367, 203] on input "text" at bounding box center [389, 210] width 101 height 28
paste input "**********"
type input "**********"
click at [460, 207] on button "Add" at bounding box center [456, 210] width 34 height 28
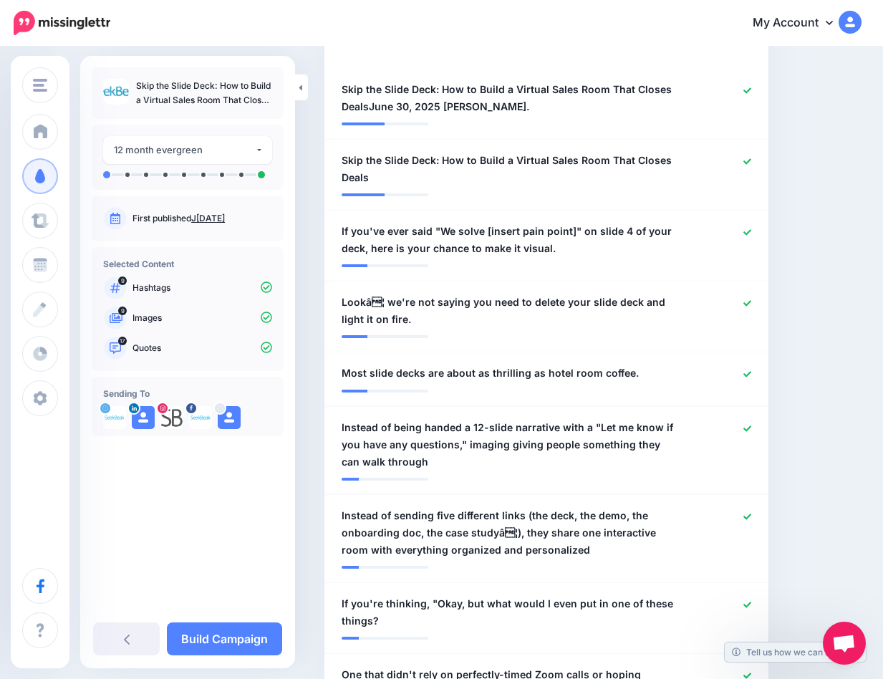
scroll to position [339, 0]
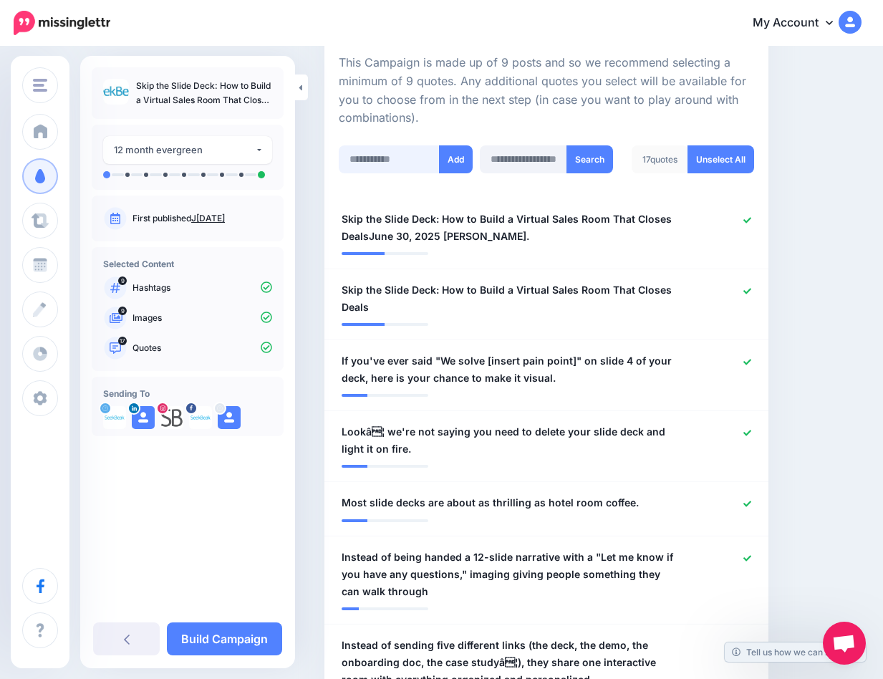
click at [363, 154] on input "text" at bounding box center [389, 159] width 101 height 28
paste input "**********"
type input "**********"
click at [456, 158] on button "Add" at bounding box center [456, 159] width 34 height 28
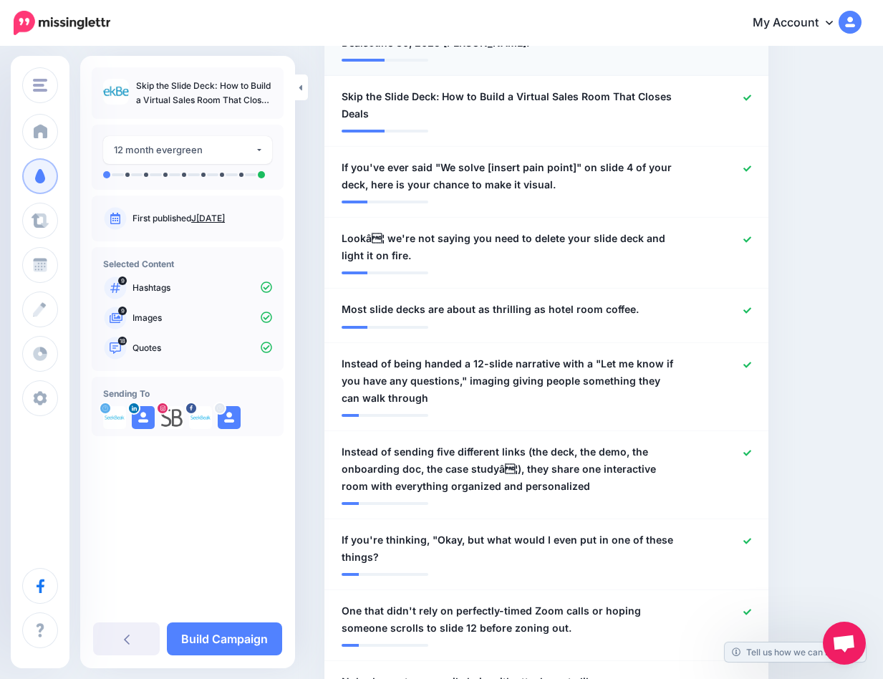
scroll to position [291, 0]
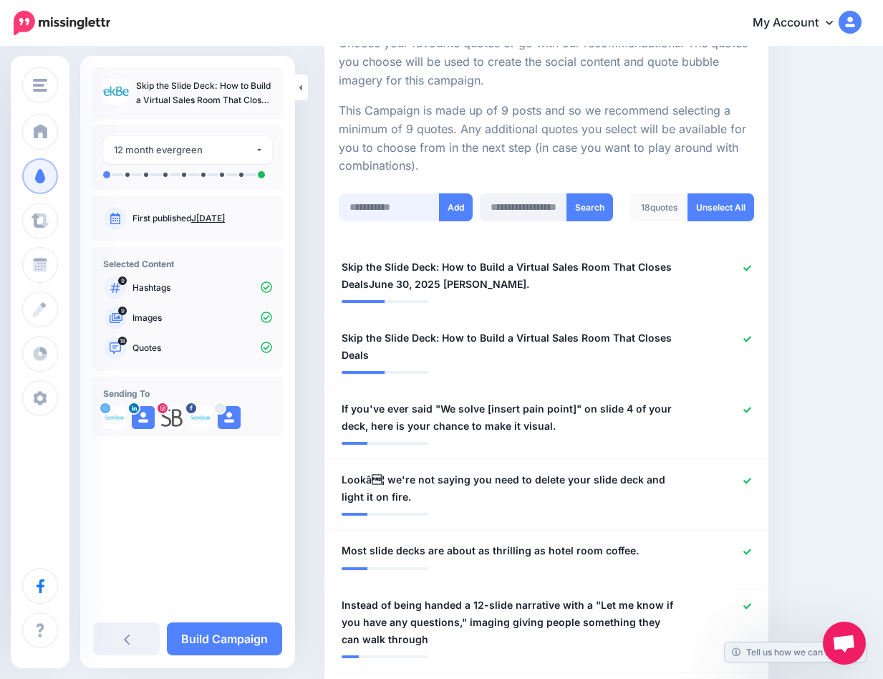
click at [377, 193] on input "text" at bounding box center [389, 207] width 101 height 28
paste input "**********"
type input "**********"
click at [462, 201] on button "Add" at bounding box center [456, 207] width 34 height 28
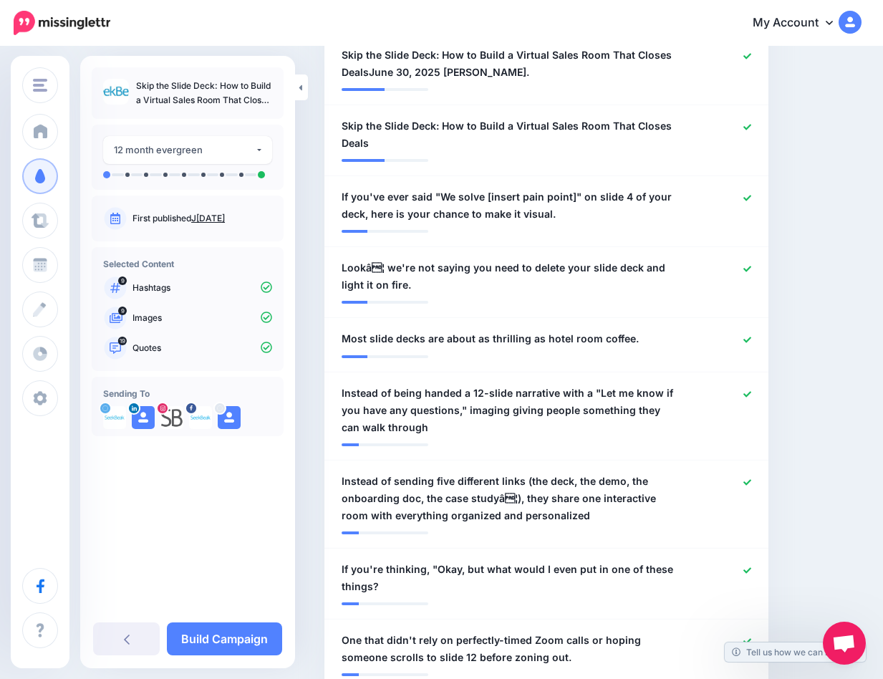
scroll to position [412, 0]
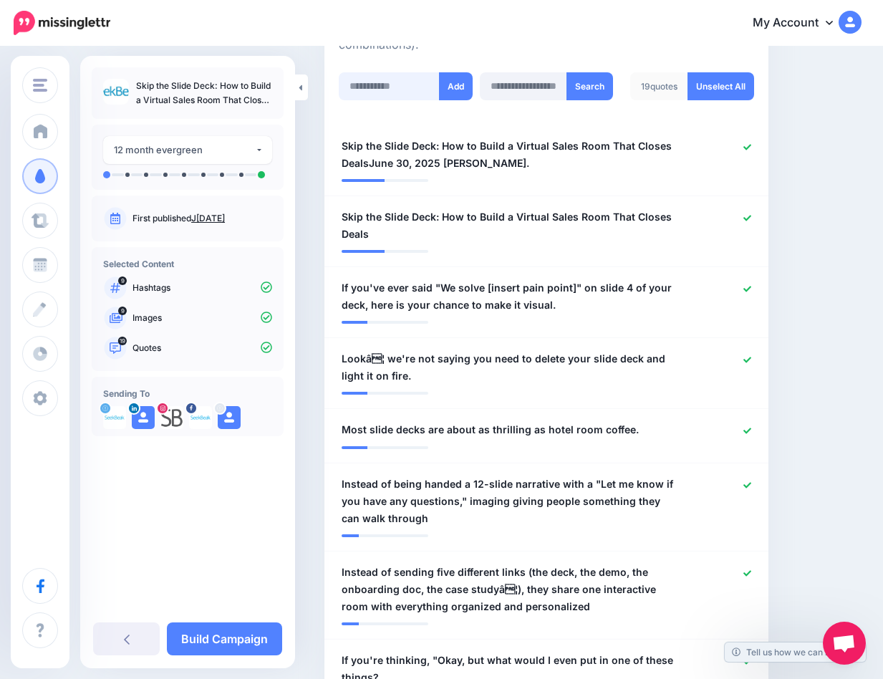
click at [378, 86] on input "text" at bounding box center [389, 86] width 101 height 28
paste input "**********"
type input "**********"
click at [462, 83] on button "Add" at bounding box center [456, 86] width 34 height 28
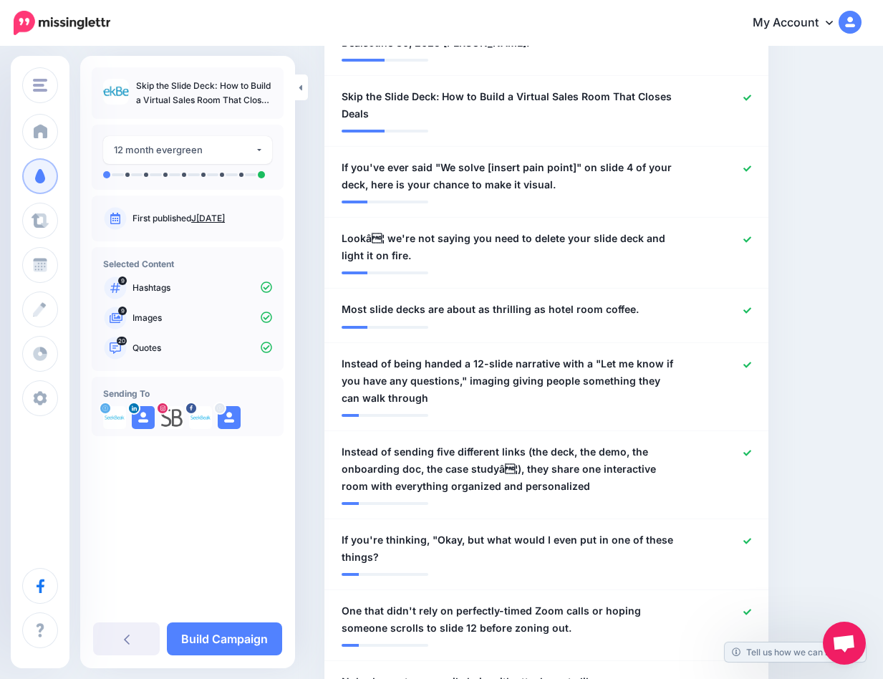
scroll to position [80, 0]
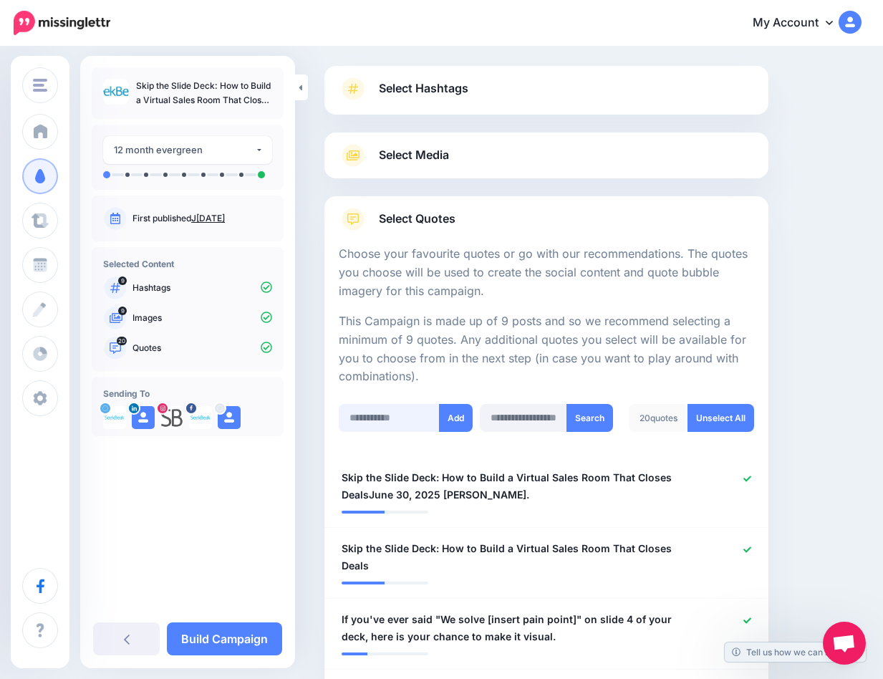
click at [365, 410] on input "text" at bounding box center [389, 418] width 101 height 28
paste input "**********"
type input "**********"
click at [460, 416] on button "Add" at bounding box center [456, 418] width 34 height 28
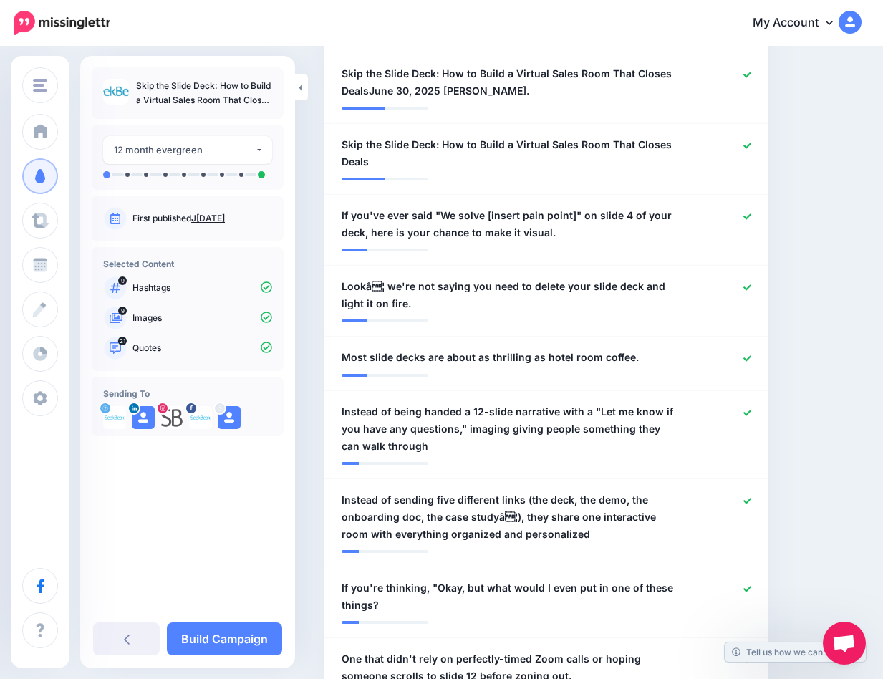
scroll to position [778, 0]
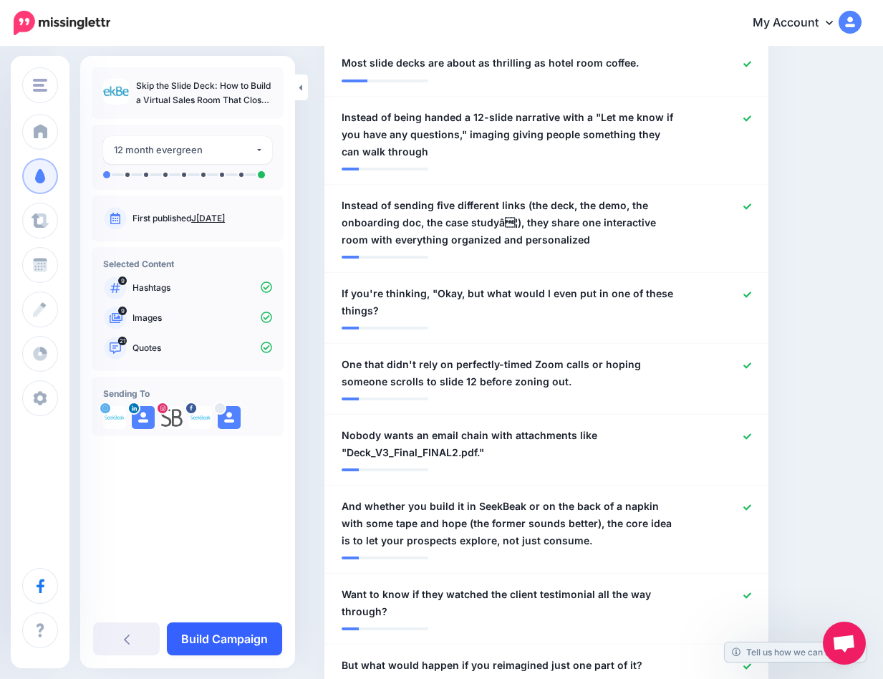
click at [214, 637] on link "Build Campaign" at bounding box center [224, 638] width 115 height 33
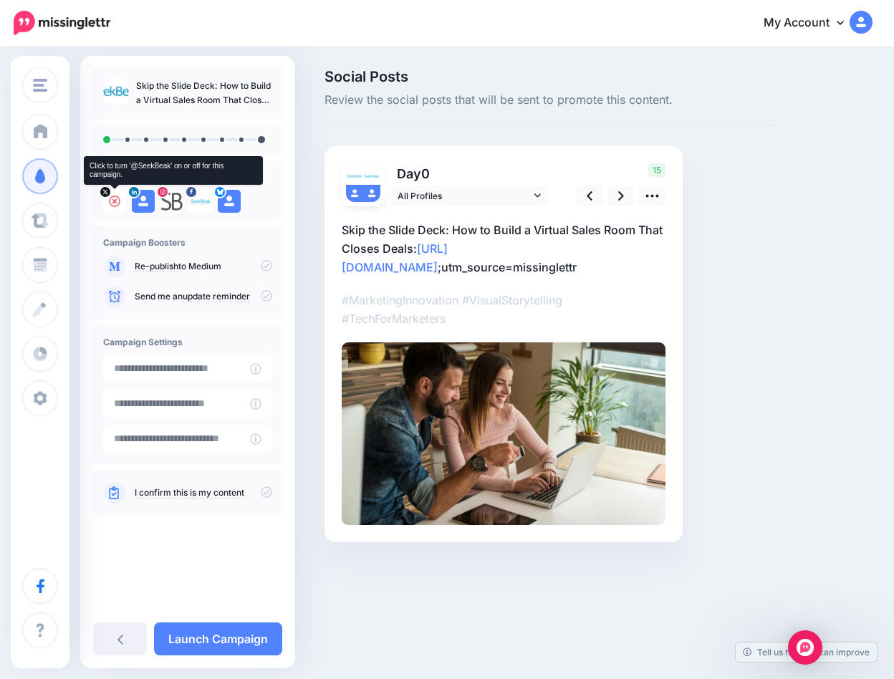
click at [105, 195] on div at bounding box center [105, 191] width 13 height 13
click at [115, 202] on icon at bounding box center [114, 201] width 11 height 11
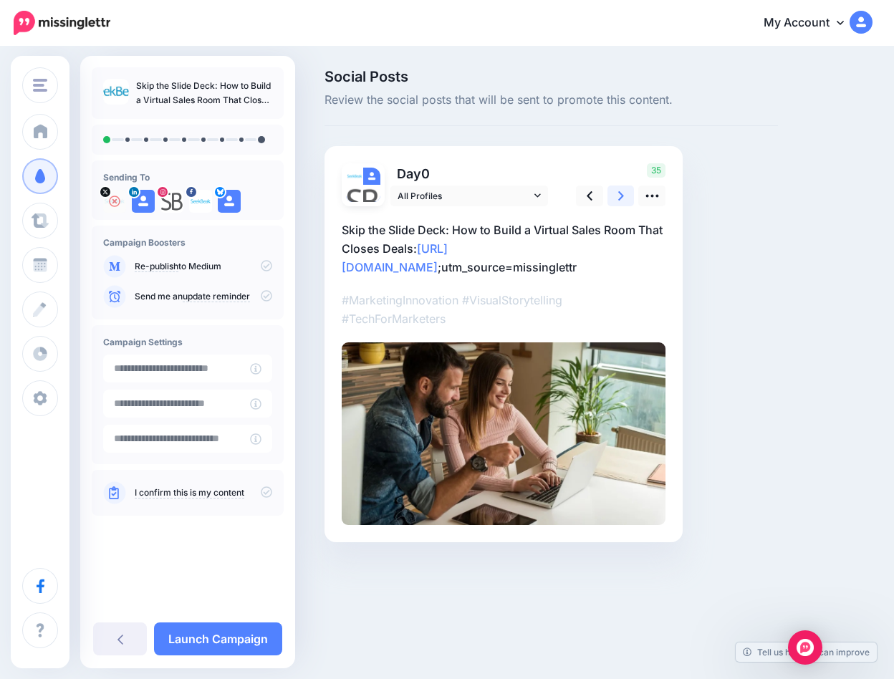
click at [627, 194] on link at bounding box center [620, 195] width 27 height 21
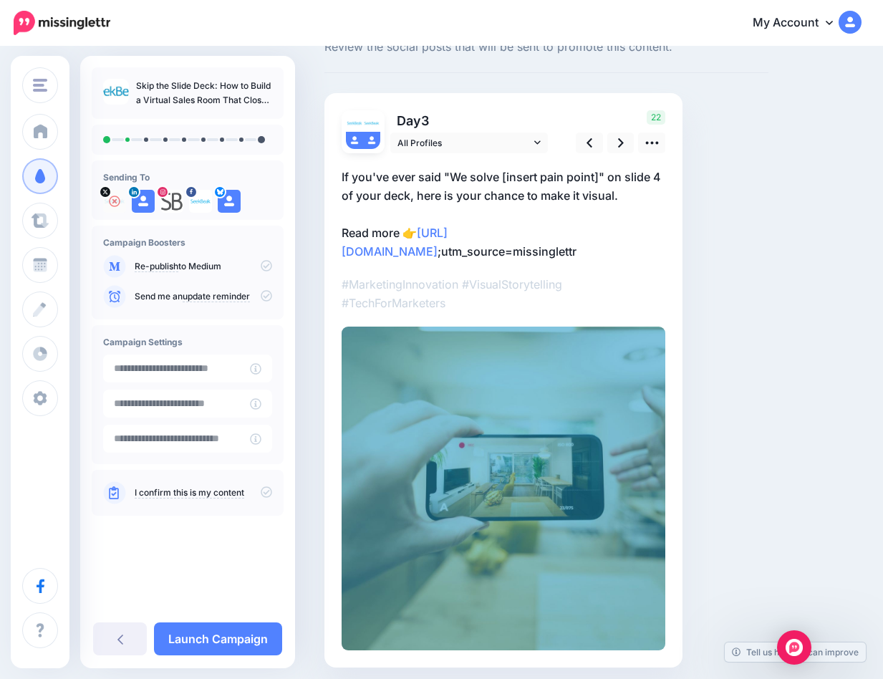
scroll to position [4, 0]
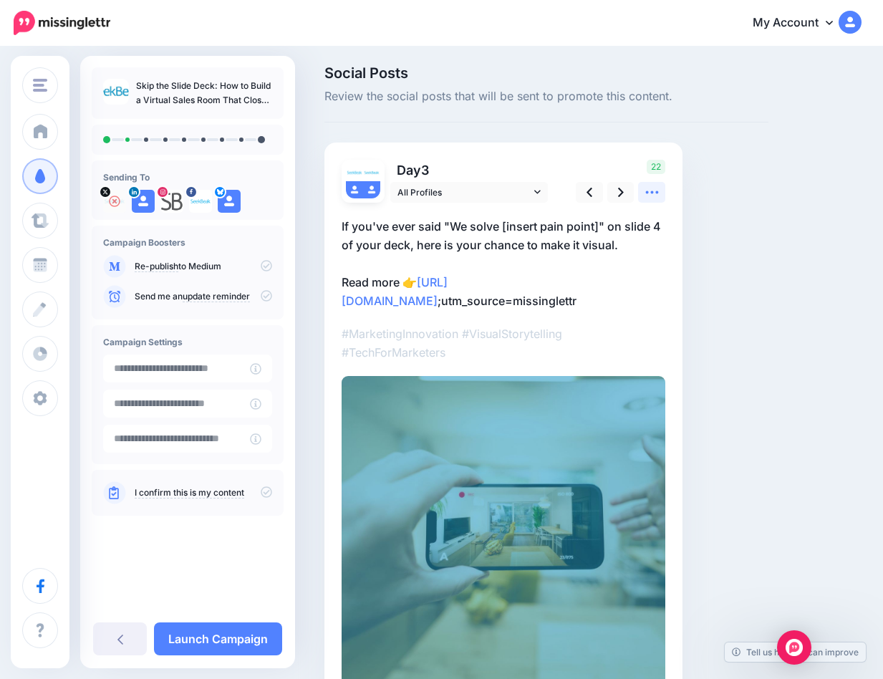
click at [653, 190] on icon at bounding box center [652, 192] width 15 height 15
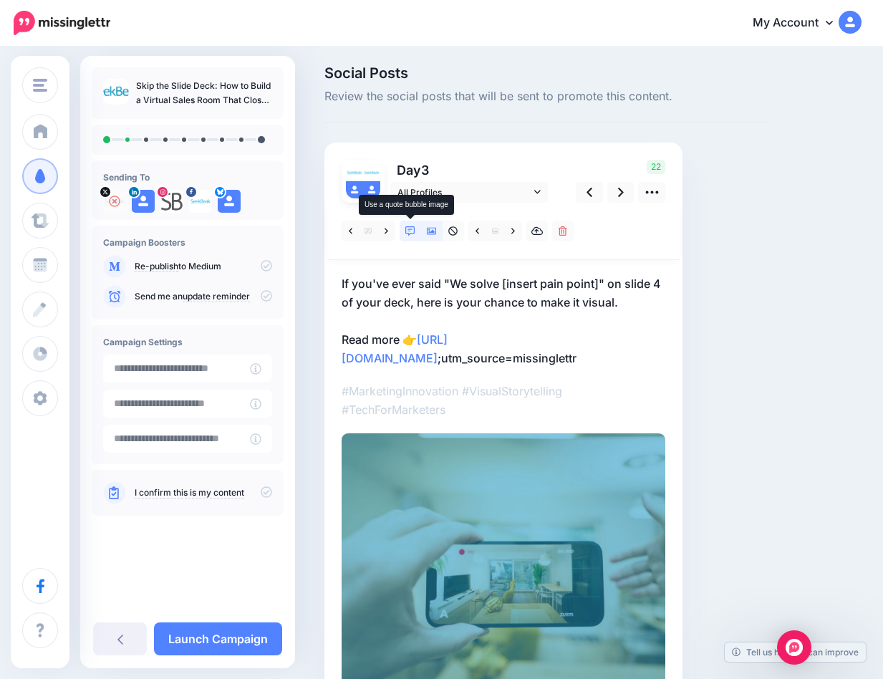
click at [412, 233] on icon at bounding box center [410, 231] width 10 height 10
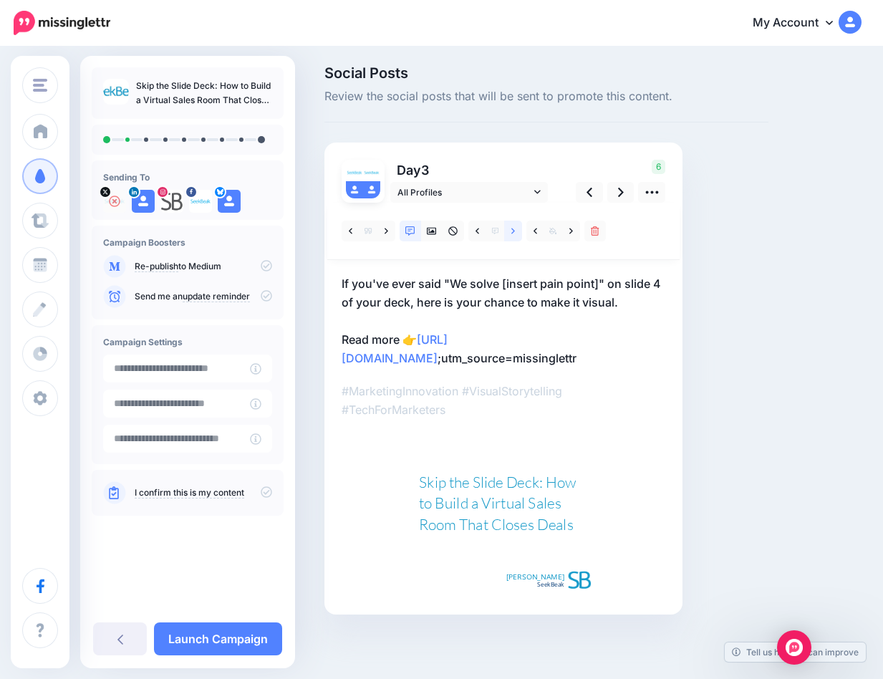
click at [513, 231] on icon at bounding box center [513, 231] width 4 height 6
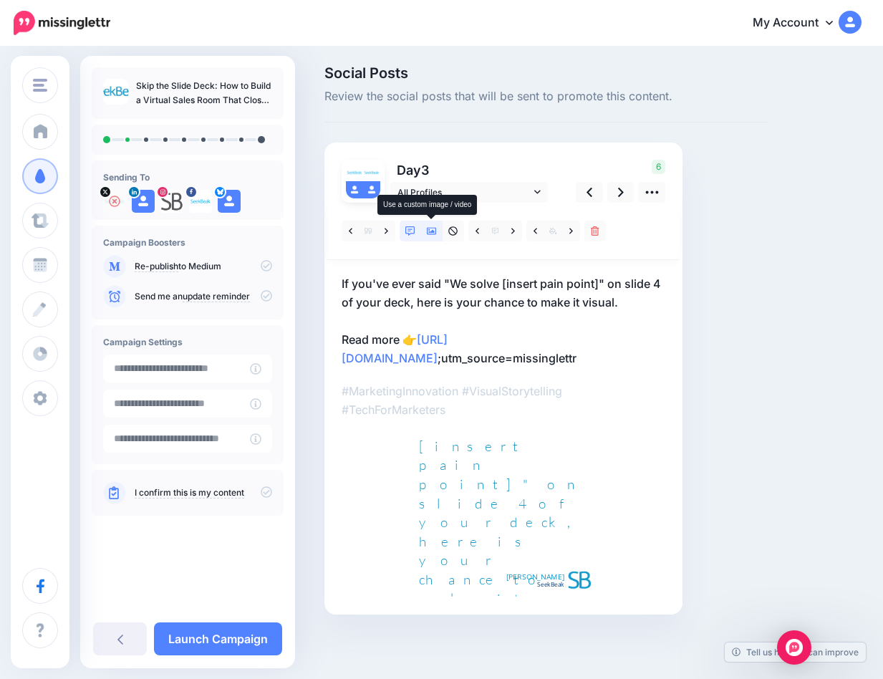
click at [433, 233] on icon at bounding box center [432, 231] width 10 height 7
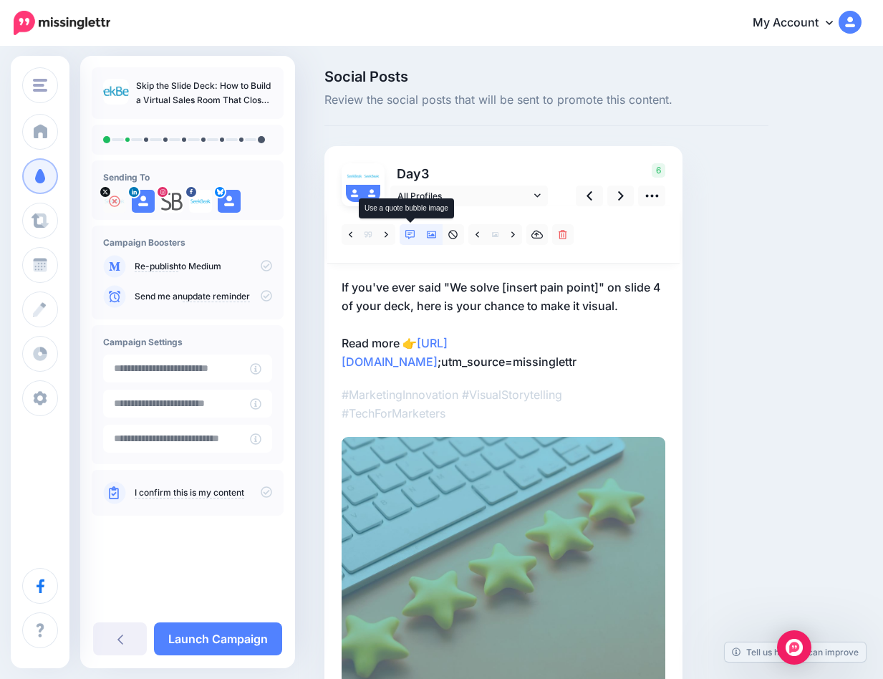
click at [408, 233] on icon at bounding box center [410, 235] width 10 height 10
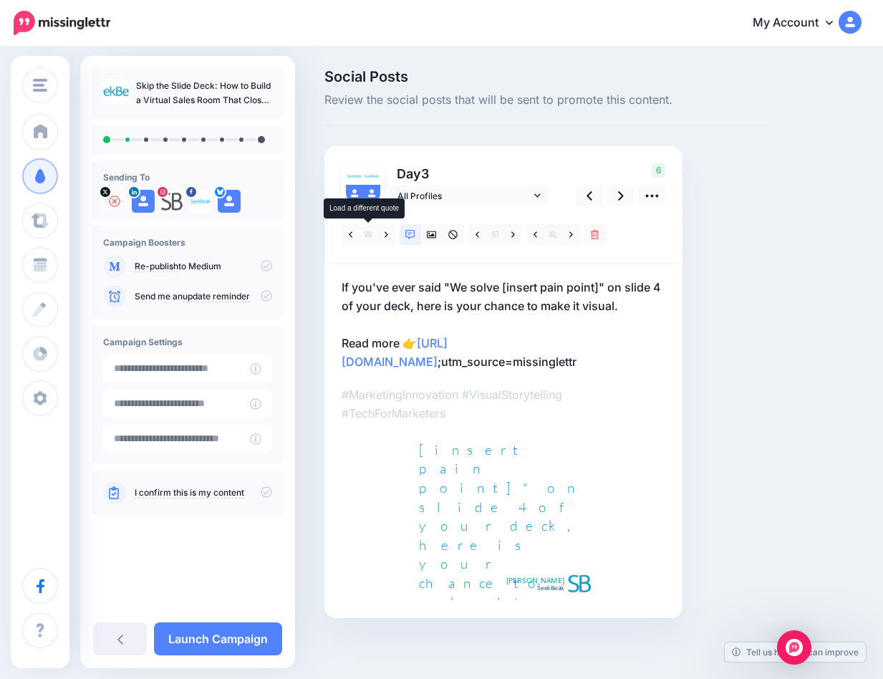
click at [367, 234] on icon at bounding box center [368, 235] width 7 height 6
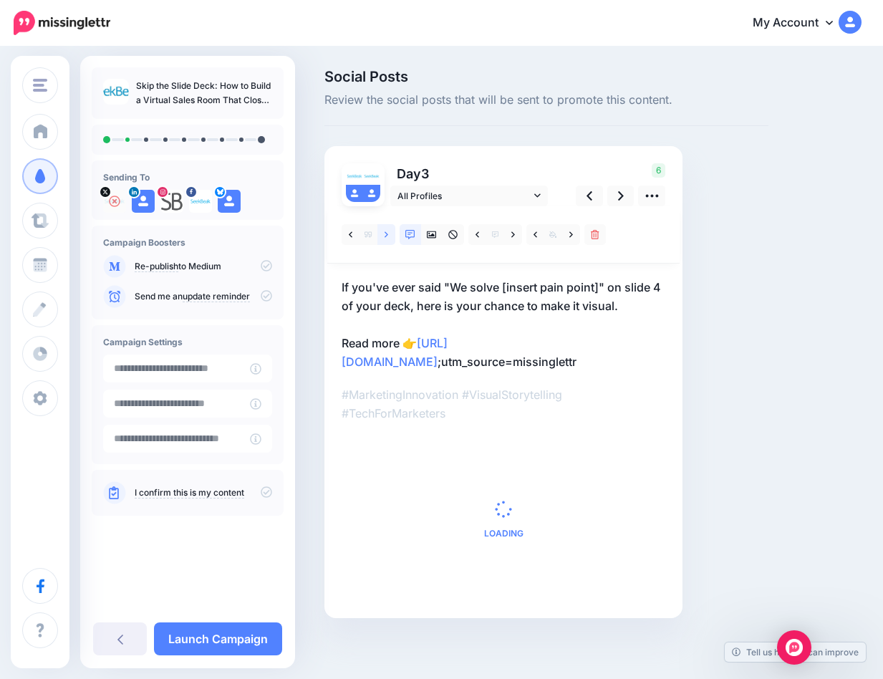
click at [385, 233] on icon at bounding box center [387, 235] width 4 height 10
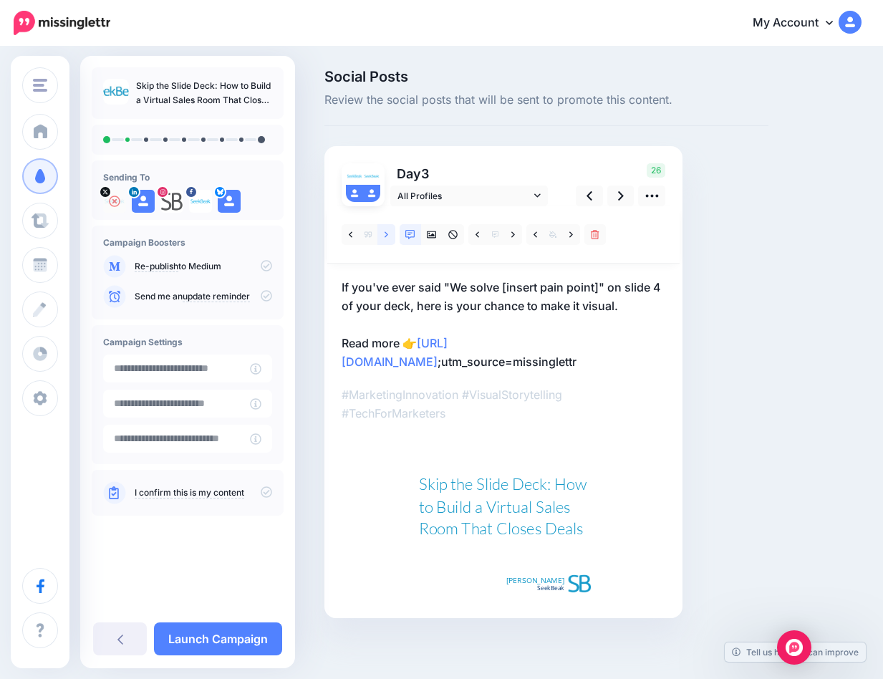
click at [387, 233] on icon at bounding box center [387, 234] width 4 height 6
click at [385, 235] on icon at bounding box center [387, 235] width 4 height 10
click at [589, 194] on icon at bounding box center [590, 195] width 6 height 9
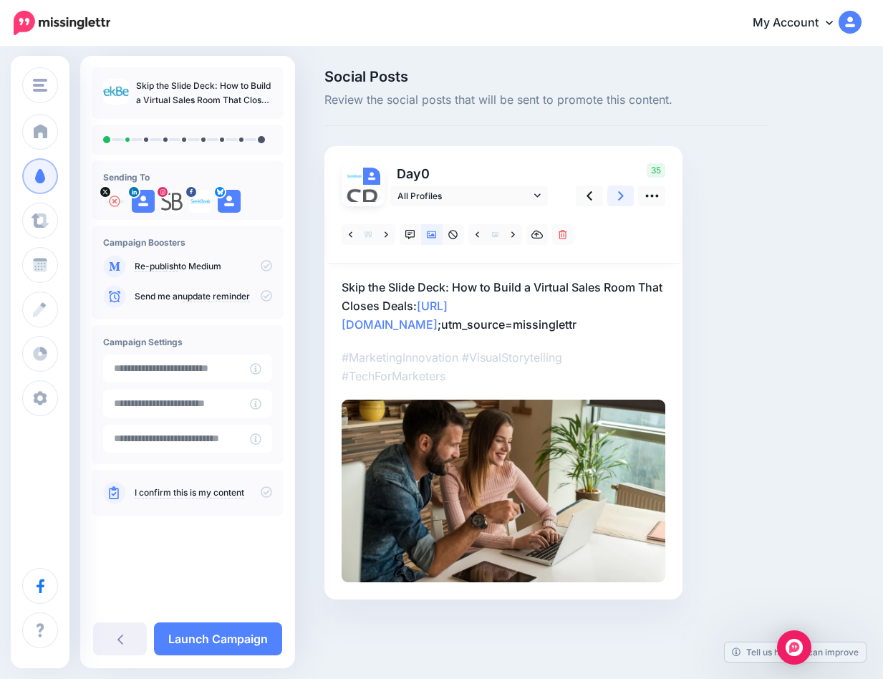
click at [619, 196] on icon at bounding box center [621, 195] width 6 height 15
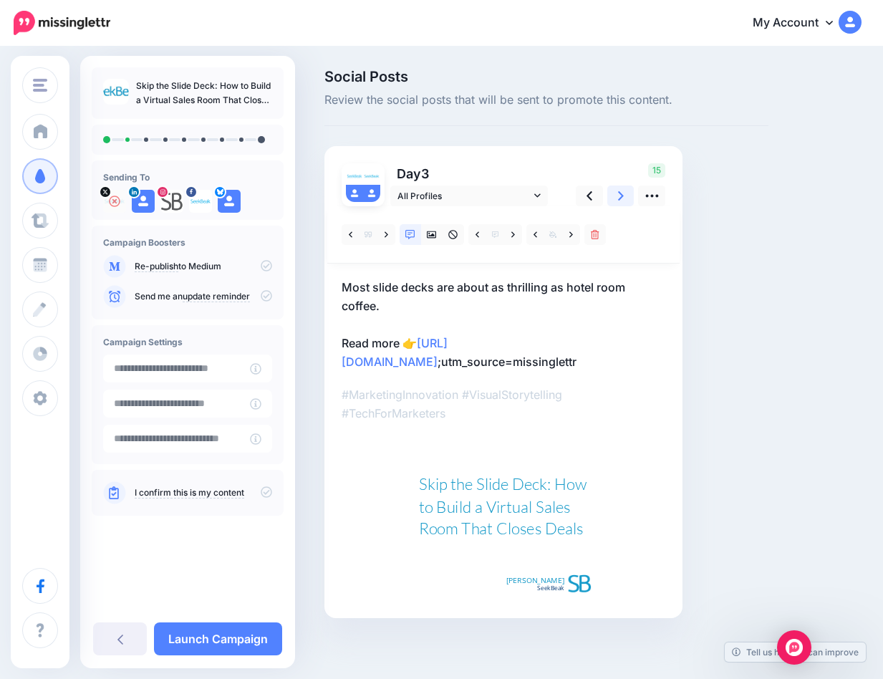
click at [618, 193] on icon at bounding box center [621, 195] width 6 height 15
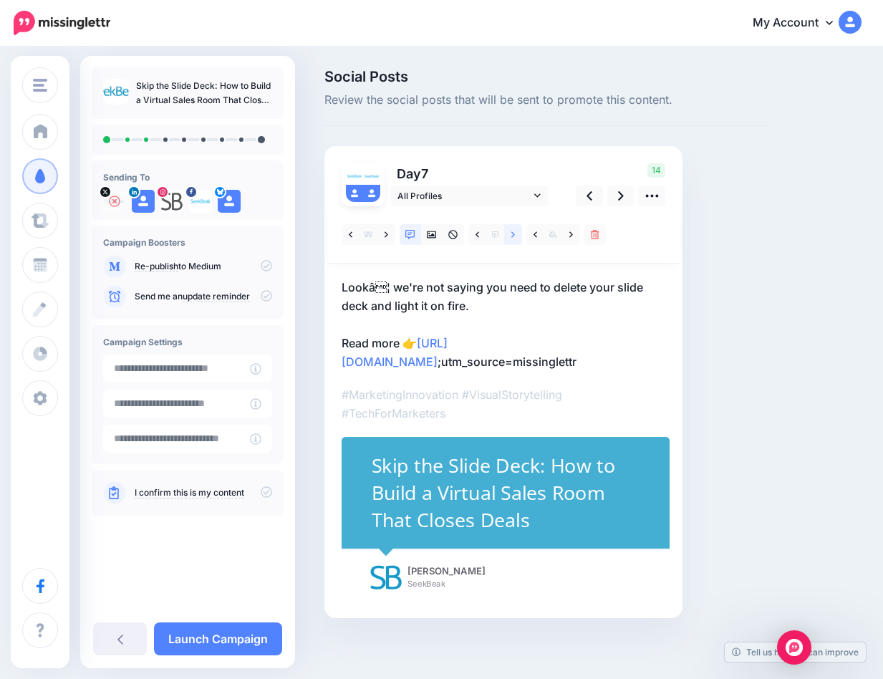
click at [513, 233] on icon at bounding box center [513, 234] width 4 height 6
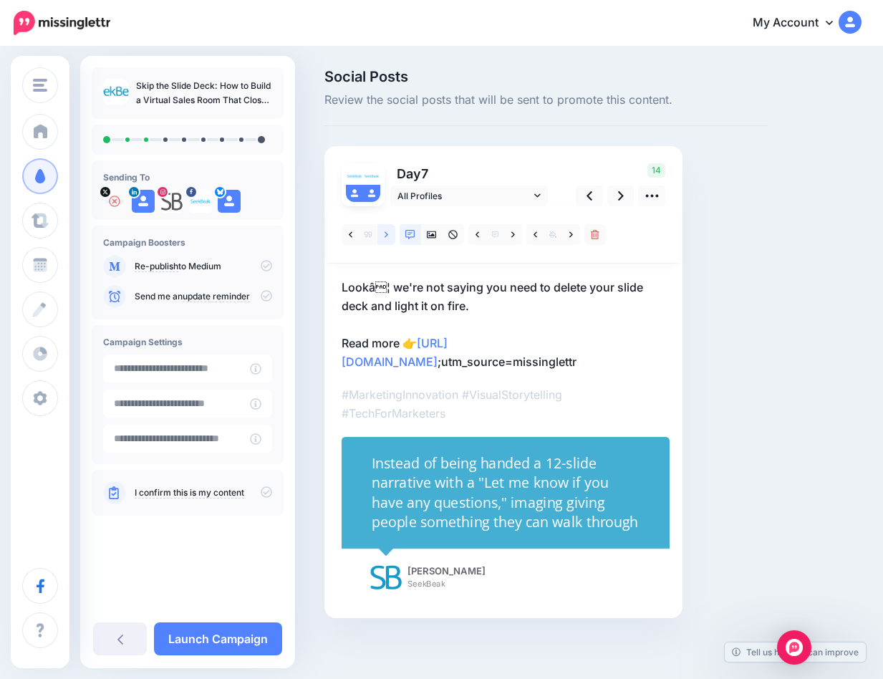
click at [387, 233] on icon at bounding box center [387, 234] width 4 height 6
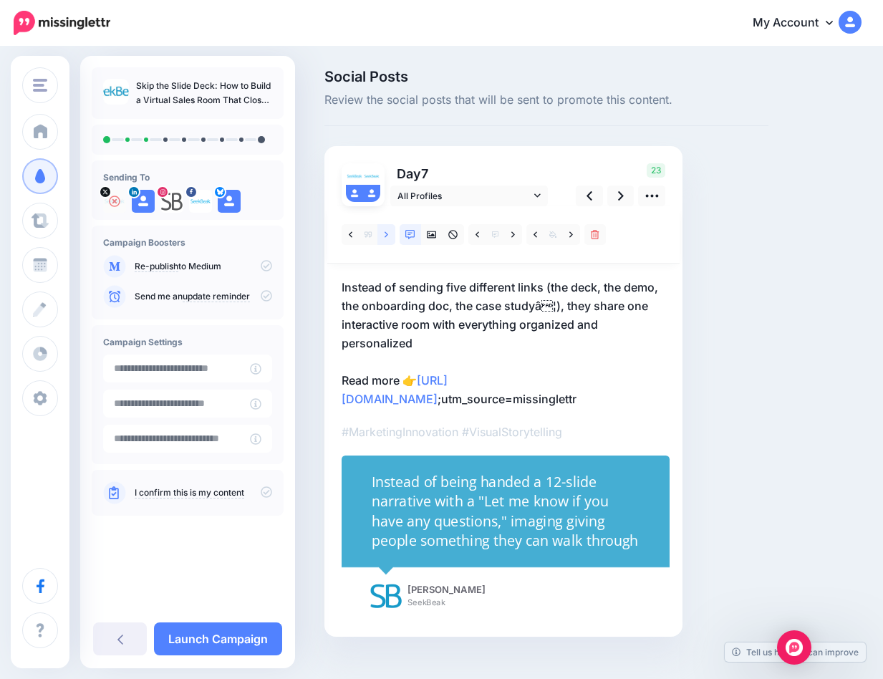
click at [387, 233] on icon at bounding box center [387, 234] width 4 height 6
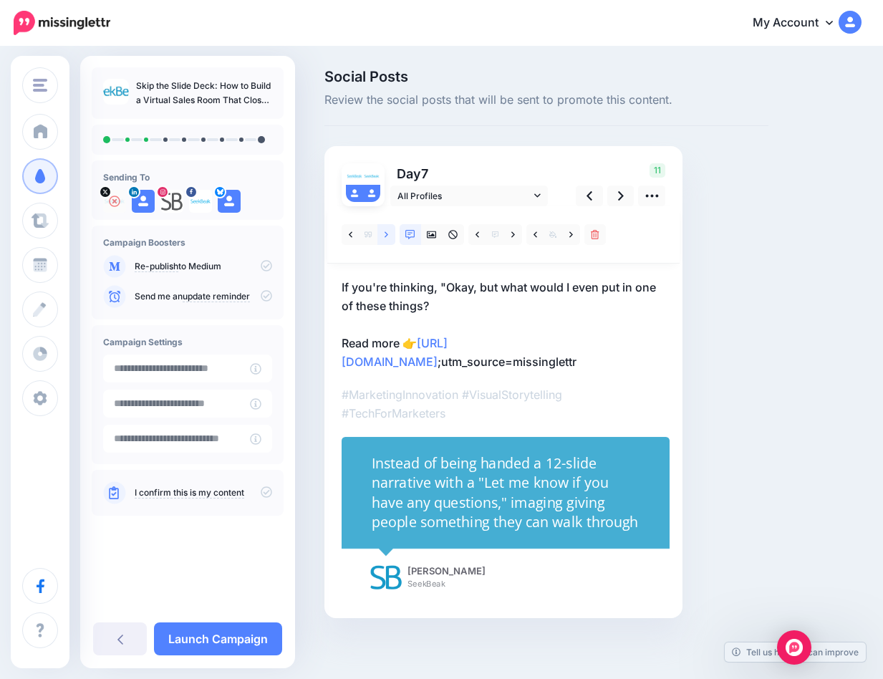
click at [387, 233] on icon at bounding box center [387, 234] width 4 height 6
click at [387, 234] on icon at bounding box center [387, 234] width 4 height 6
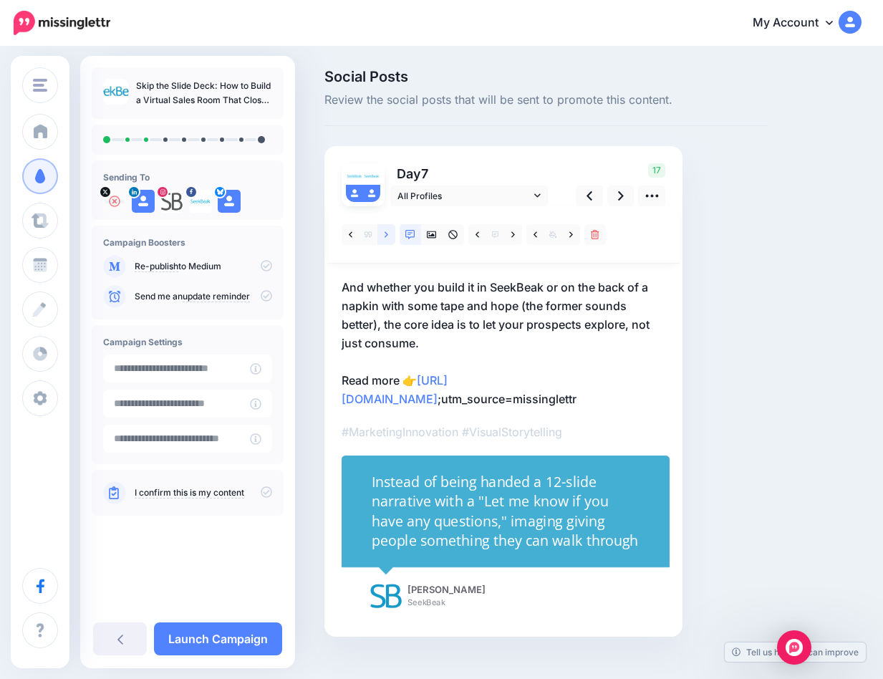
click at [386, 235] on icon at bounding box center [387, 234] width 4 height 6
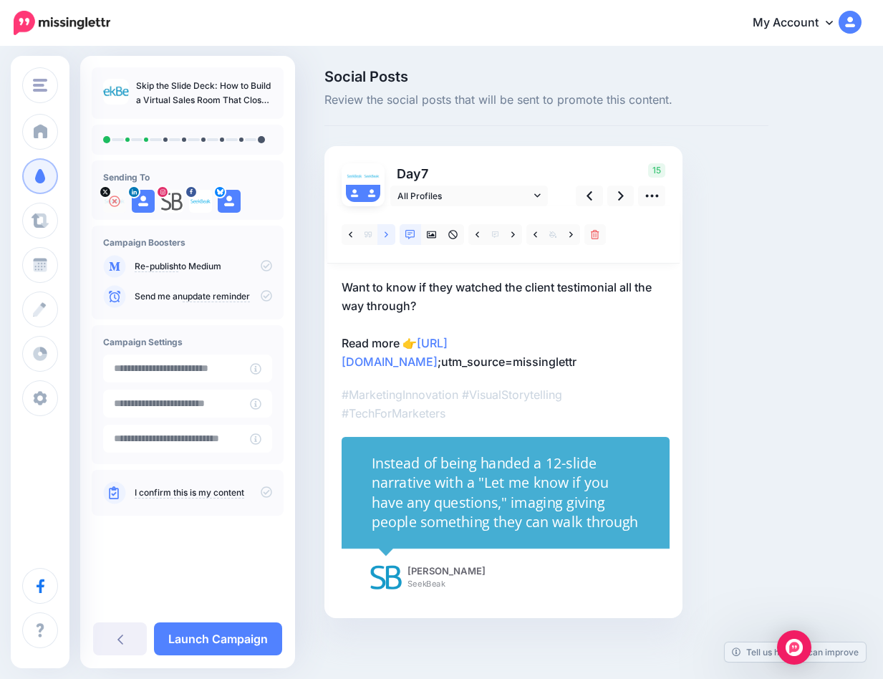
click at [387, 237] on icon at bounding box center [387, 235] width 4 height 10
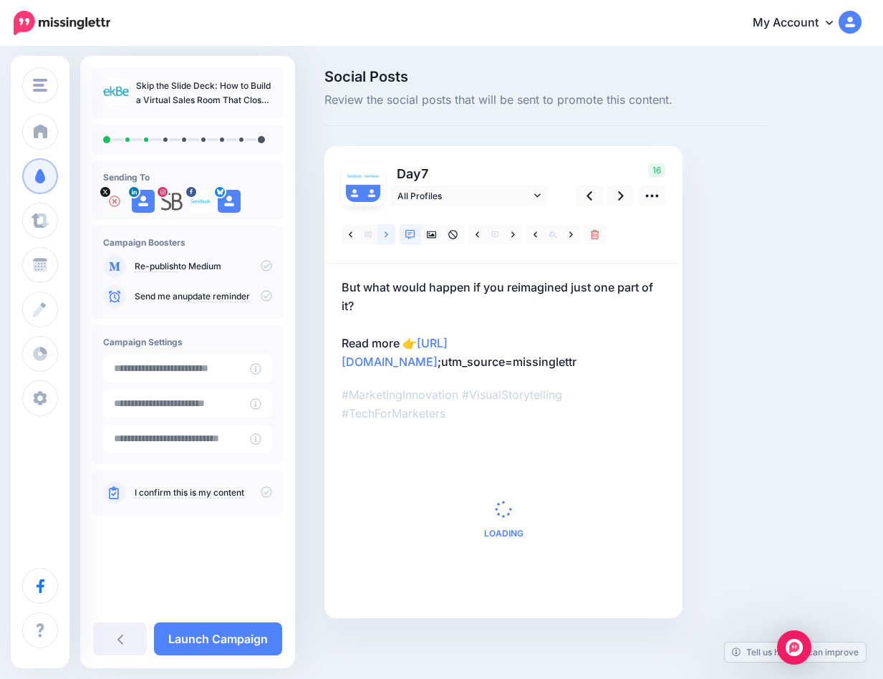
click at [388, 237] on icon at bounding box center [387, 235] width 4 height 10
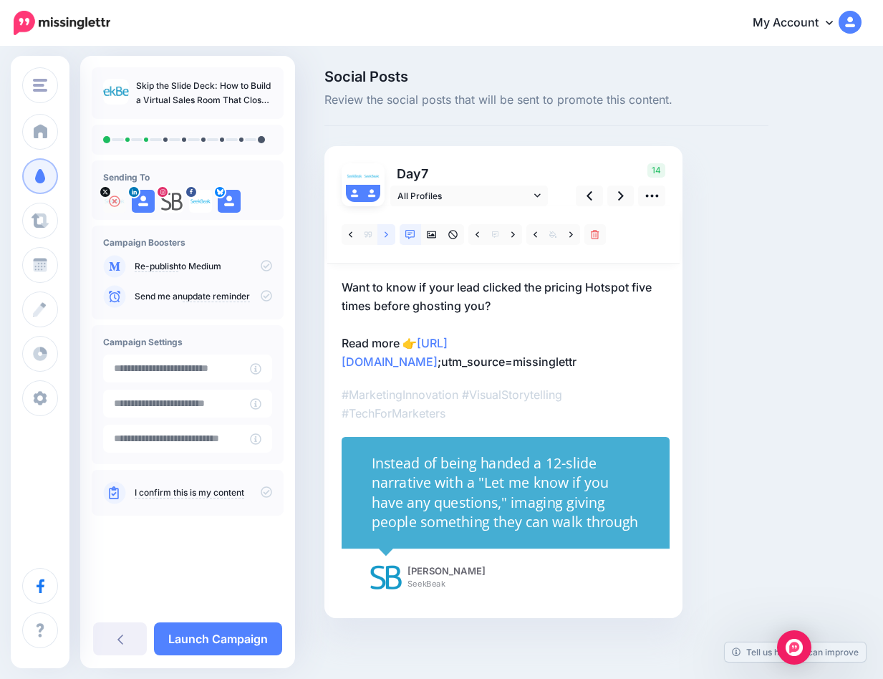
click at [388, 237] on icon at bounding box center [387, 235] width 4 height 10
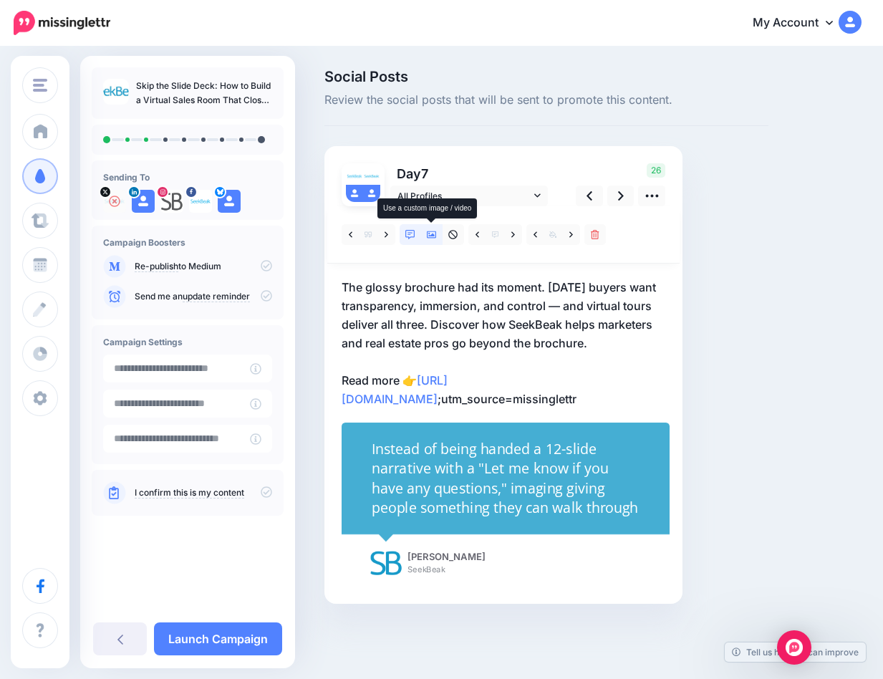
click at [429, 235] on icon at bounding box center [432, 234] width 10 height 7
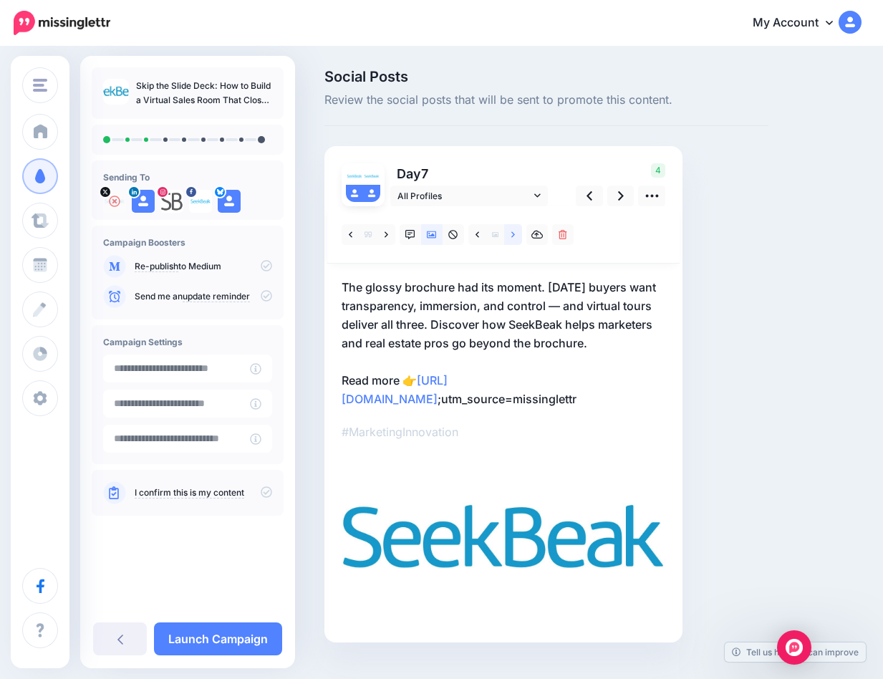
click at [513, 236] on icon at bounding box center [513, 235] width 4 height 10
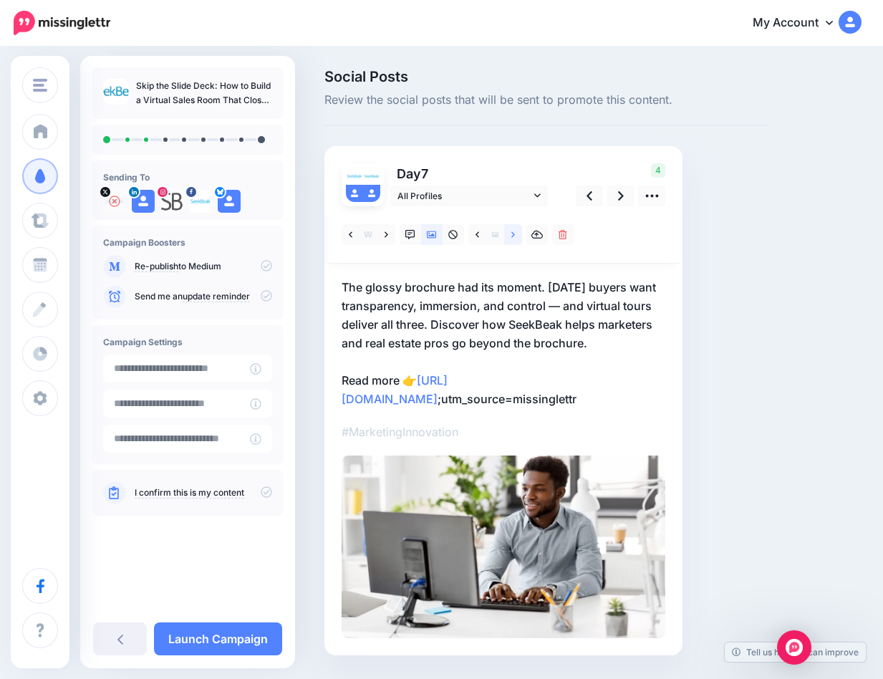
click at [512, 236] on icon at bounding box center [513, 234] width 4 height 6
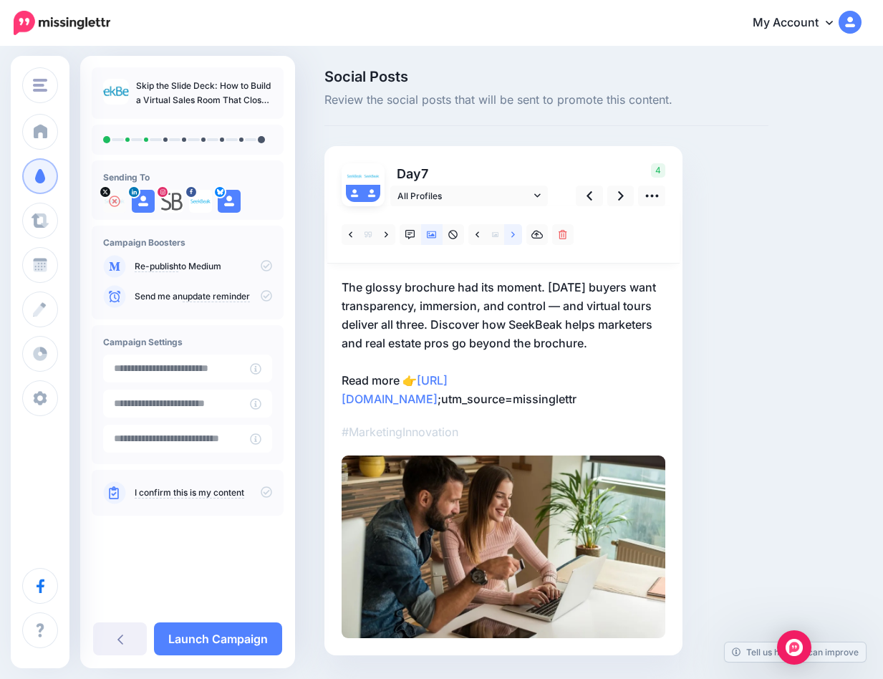
click at [512, 237] on icon at bounding box center [513, 235] width 4 height 10
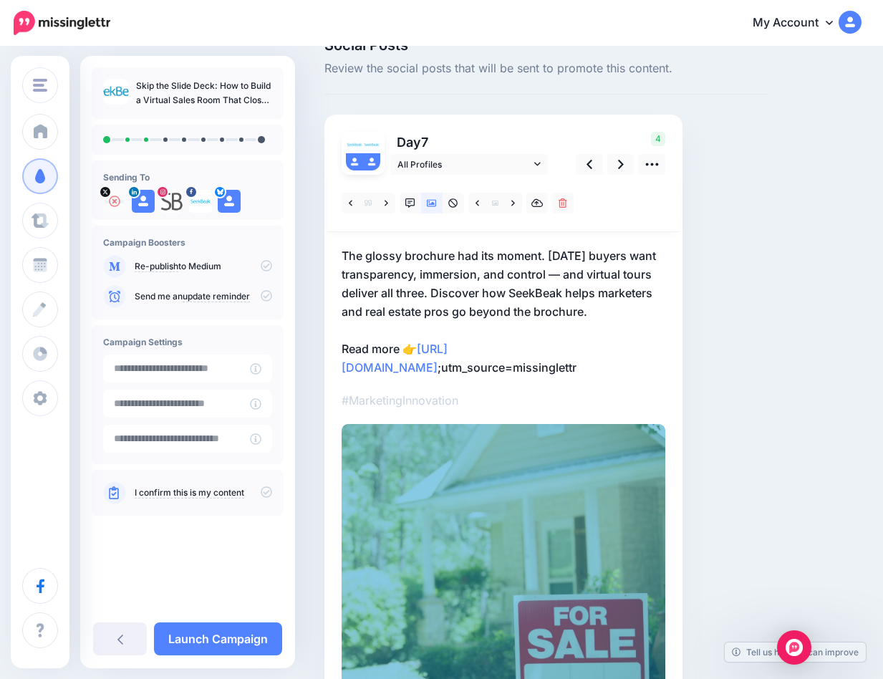
scroll to position [116, 0]
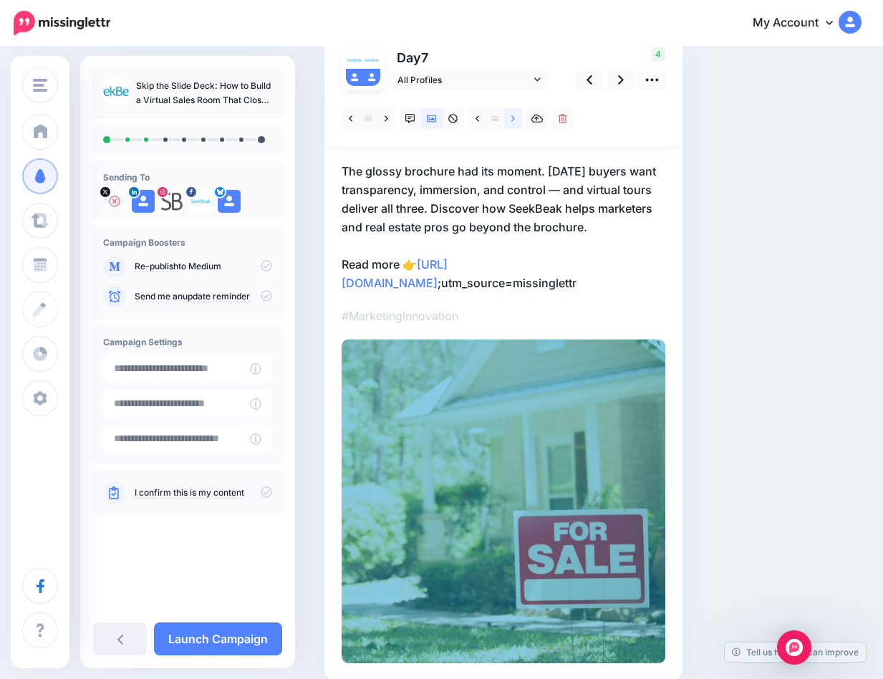
click at [518, 119] on link at bounding box center [513, 118] width 18 height 21
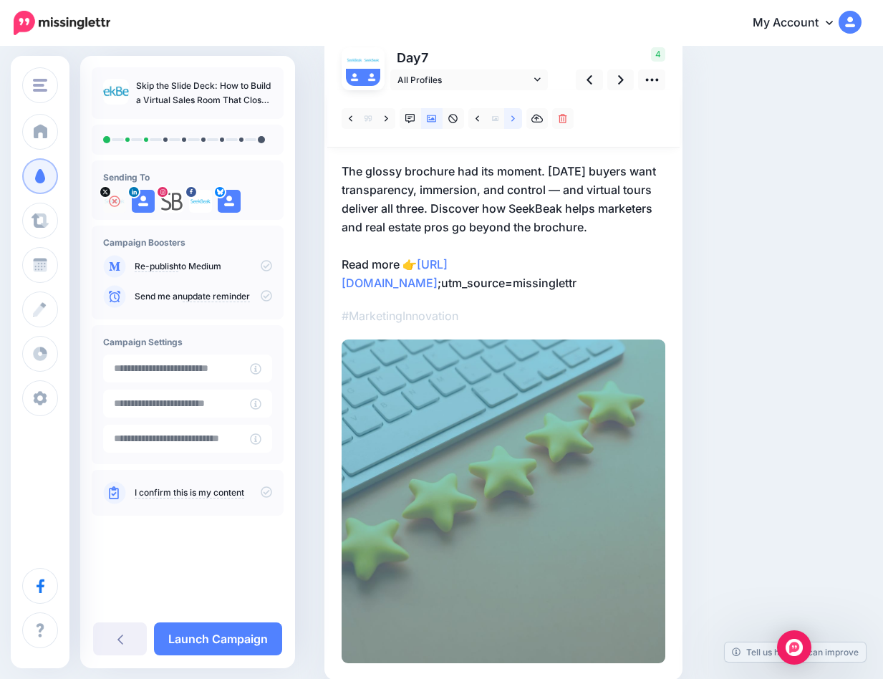
click at [518, 119] on link at bounding box center [513, 118] width 18 height 21
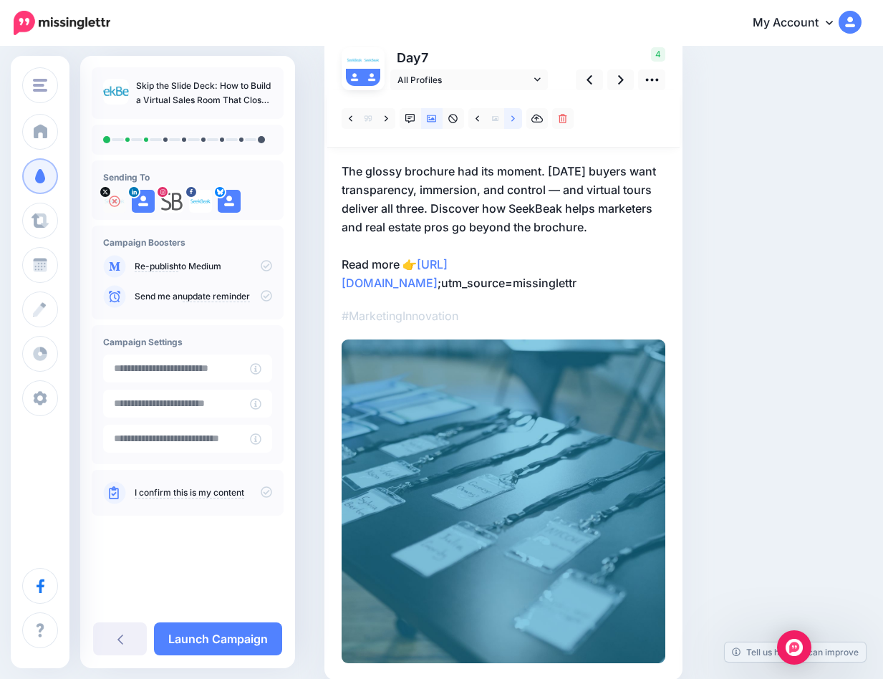
click at [518, 119] on link at bounding box center [513, 118] width 18 height 21
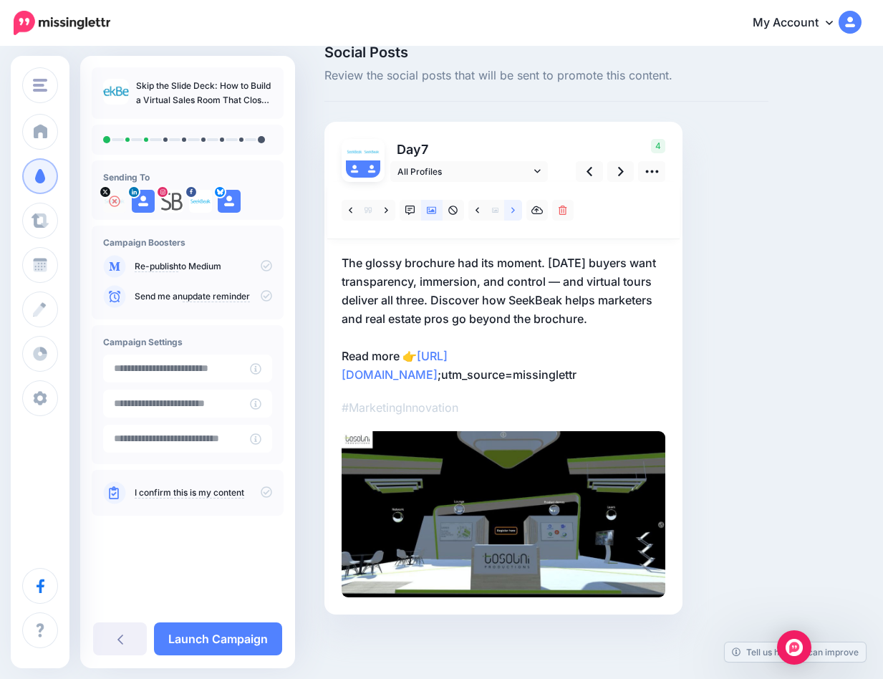
scroll to position [79, 0]
click at [517, 164] on span "All Profiles" at bounding box center [463, 171] width 133 height 15
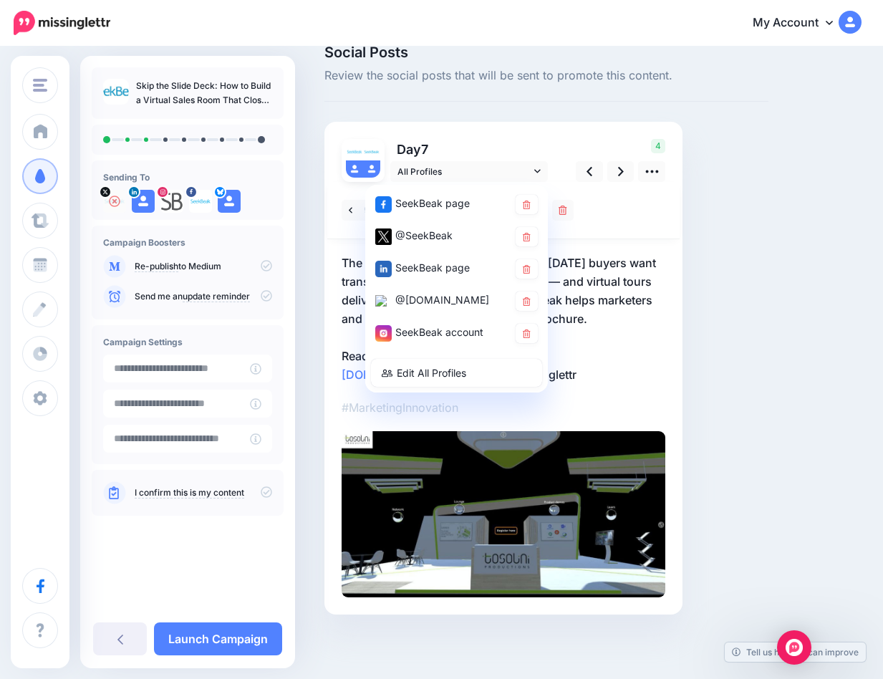
click at [512, 139] on p "Day 7" at bounding box center [470, 149] width 160 height 21
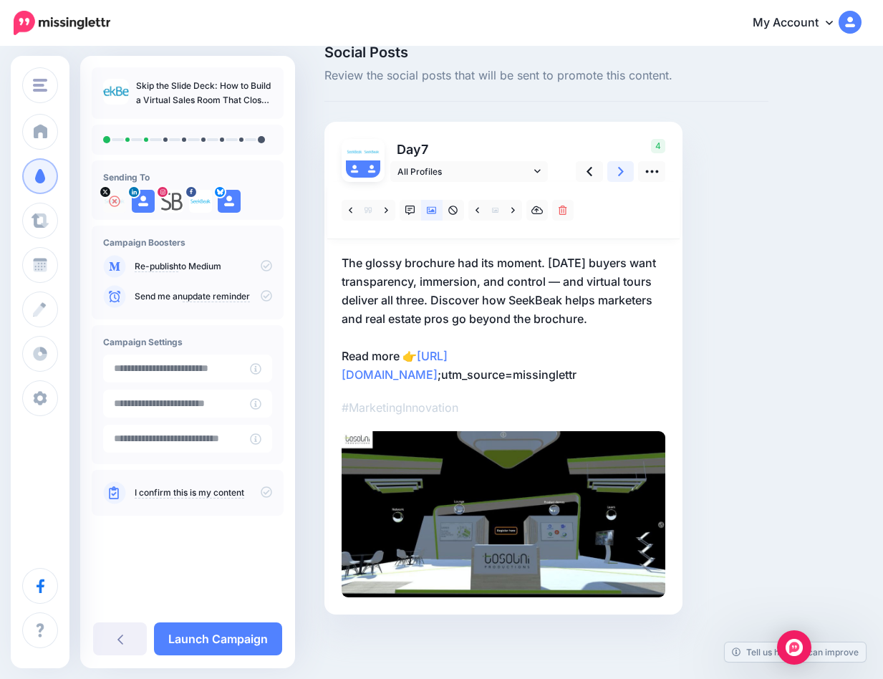
click at [618, 164] on icon at bounding box center [621, 171] width 6 height 15
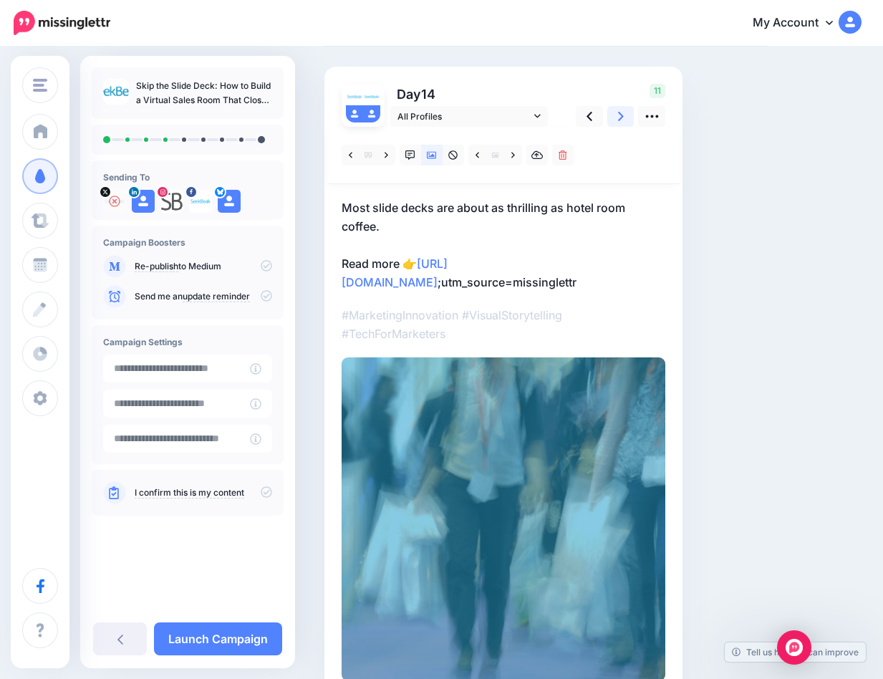
scroll to position [61, 0]
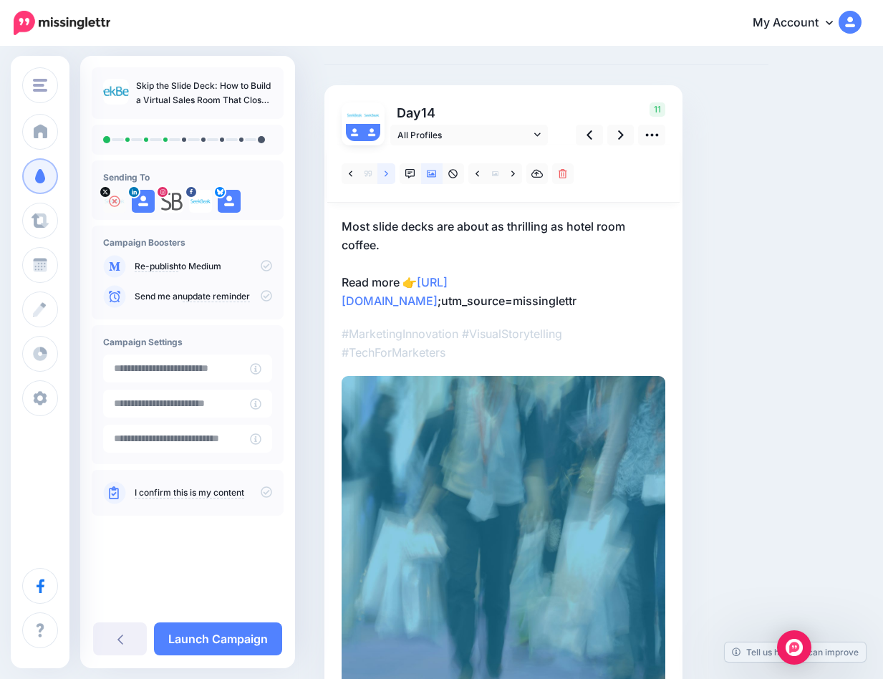
click at [388, 174] on icon at bounding box center [387, 174] width 4 height 10
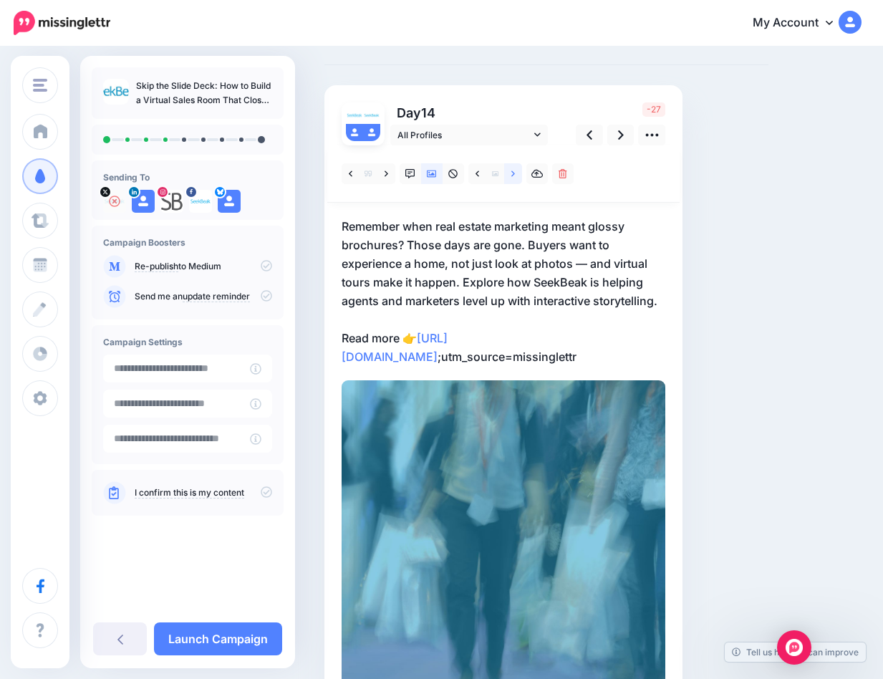
click at [514, 176] on icon at bounding box center [513, 174] width 4 height 10
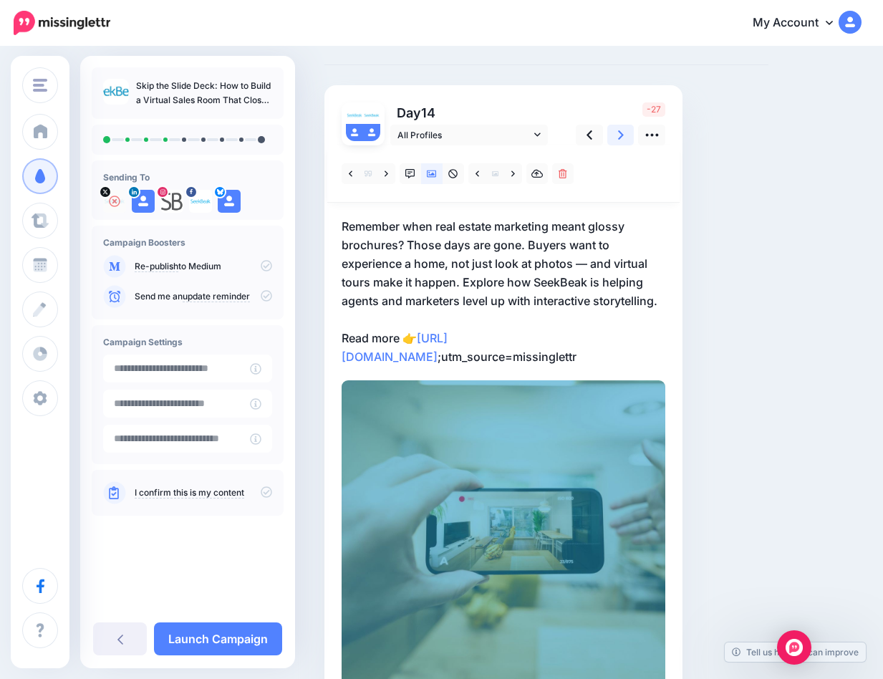
click at [622, 134] on icon at bounding box center [621, 134] width 6 height 9
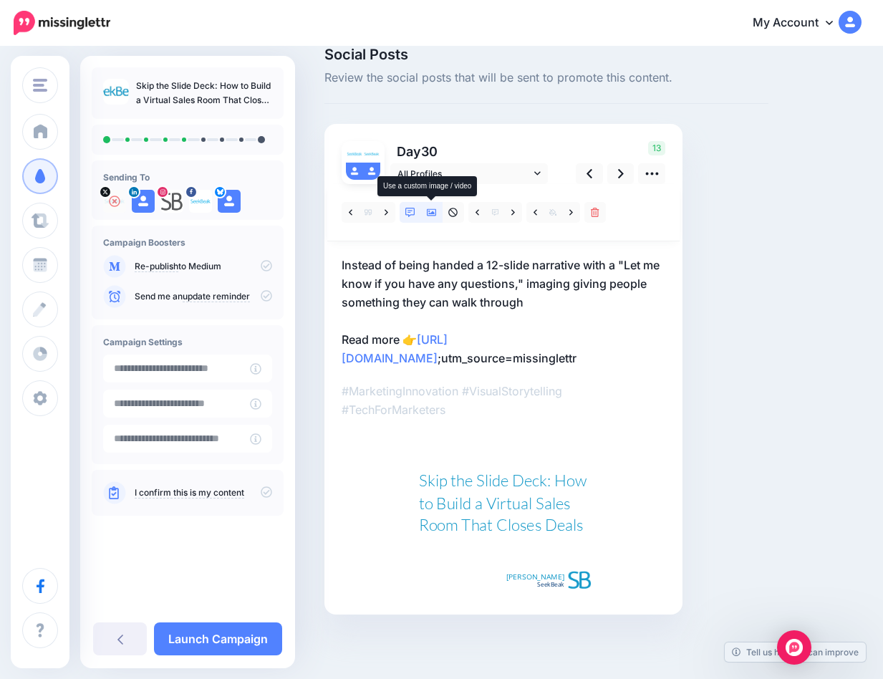
click at [428, 209] on icon at bounding box center [432, 212] width 10 height 7
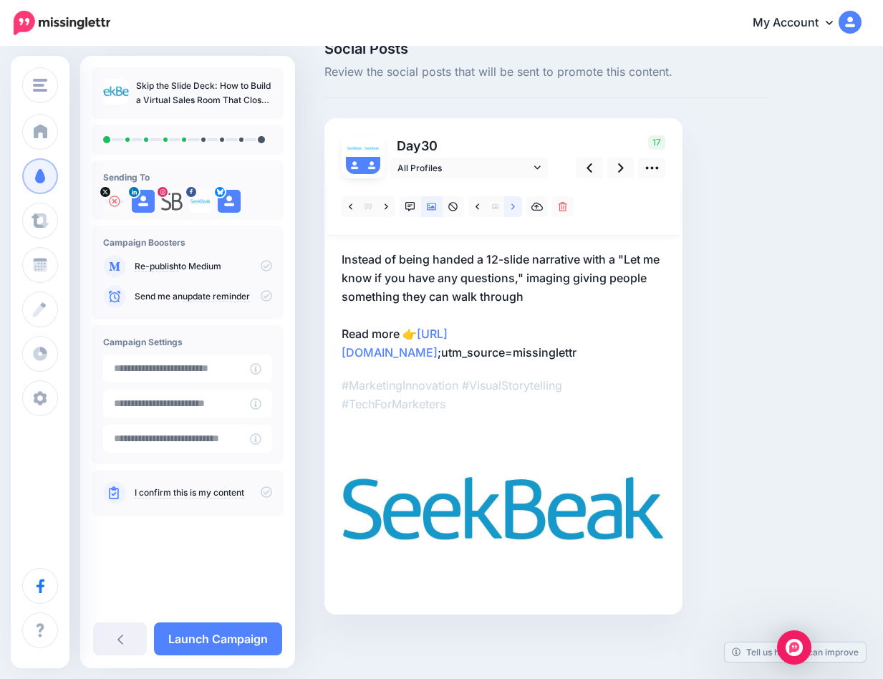
click at [515, 202] on icon at bounding box center [513, 207] width 4 height 10
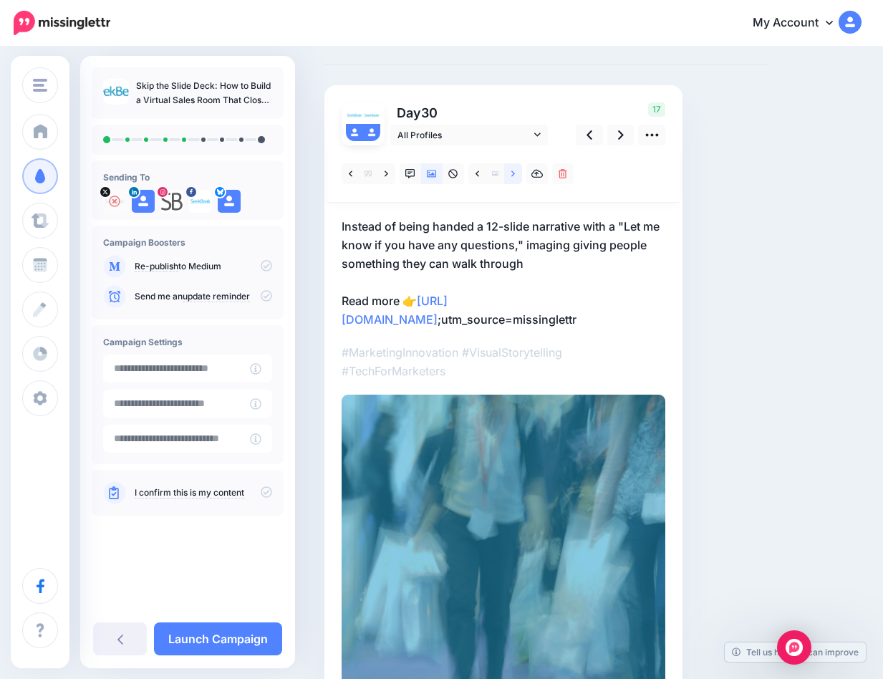
click at [515, 171] on icon at bounding box center [513, 174] width 4 height 10
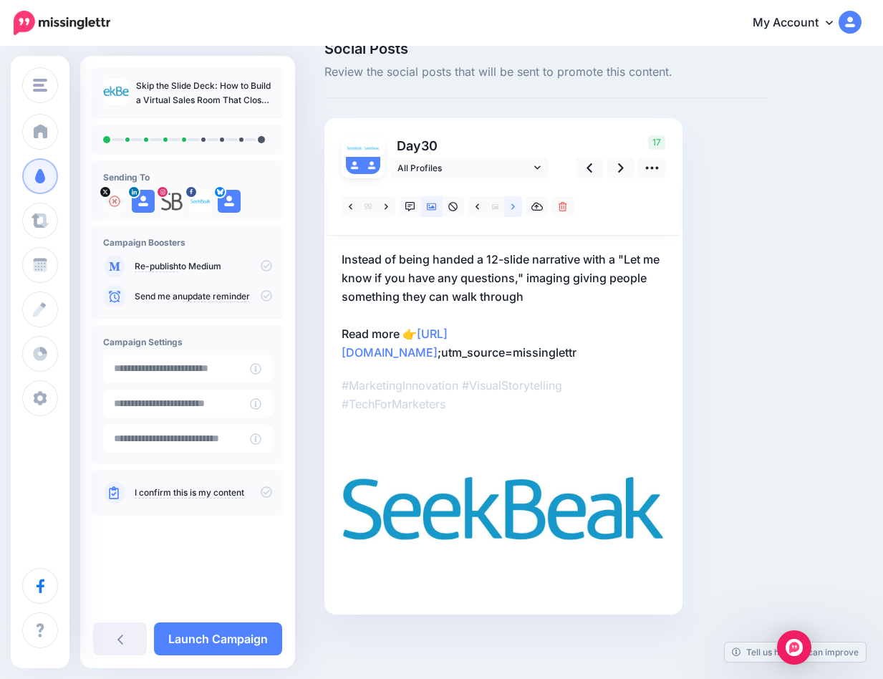
click at [515, 202] on icon at bounding box center [513, 207] width 4 height 10
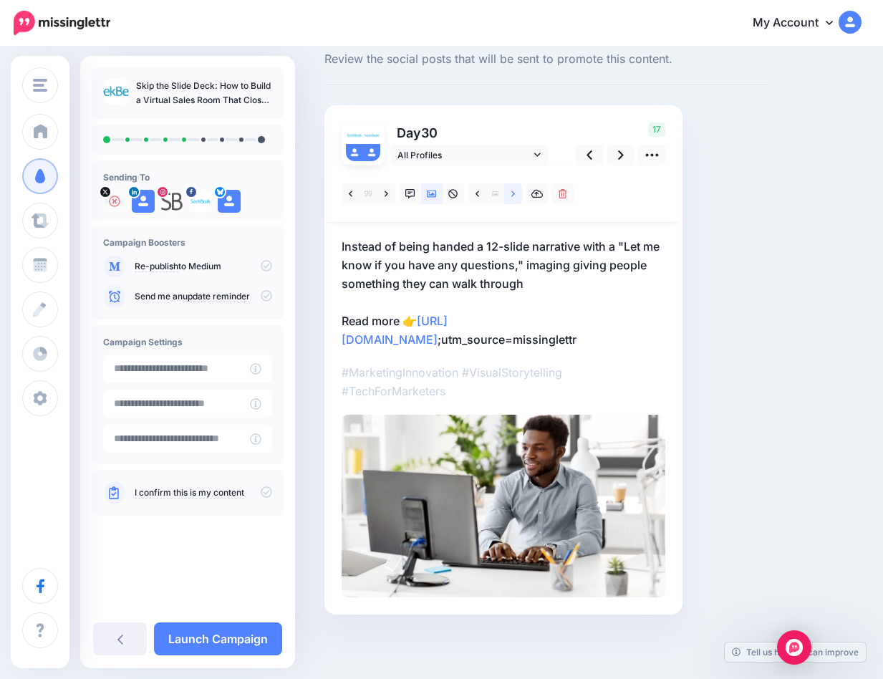
click at [515, 189] on icon at bounding box center [513, 194] width 4 height 10
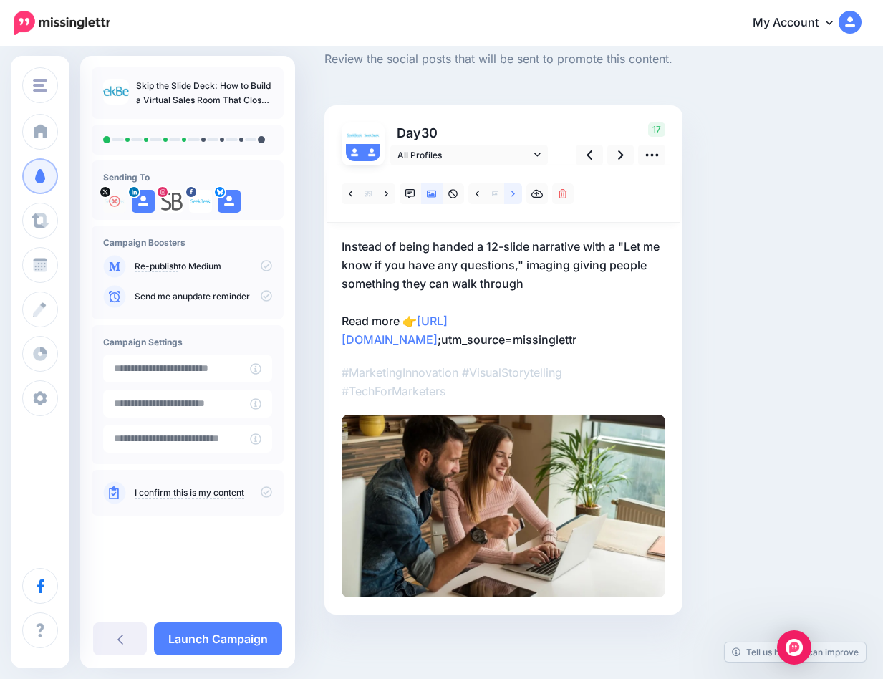
click at [515, 189] on icon at bounding box center [513, 194] width 4 height 10
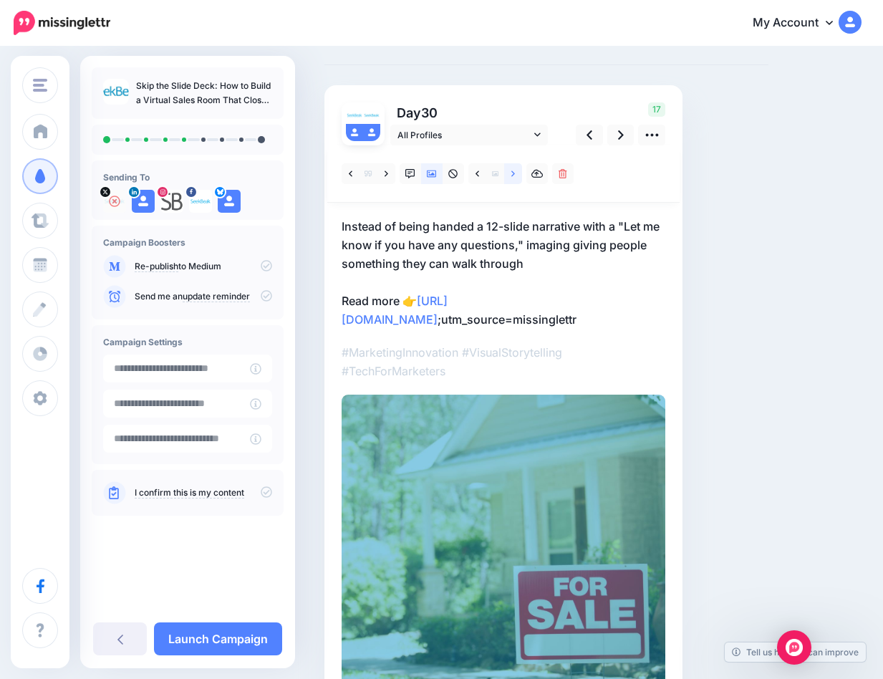
click at [515, 172] on icon at bounding box center [513, 174] width 4 height 10
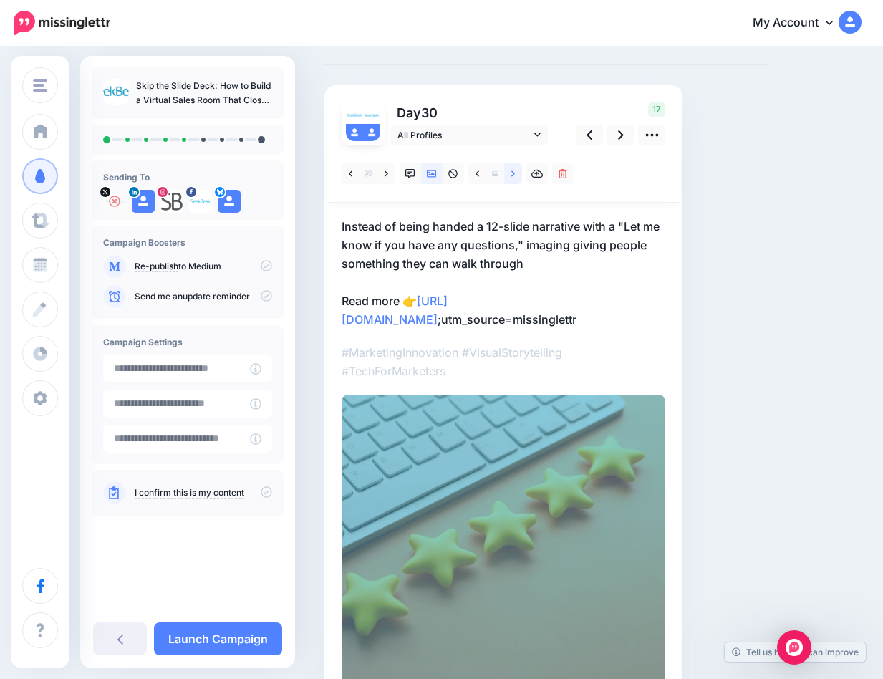
click at [514, 172] on icon at bounding box center [513, 174] width 4 height 10
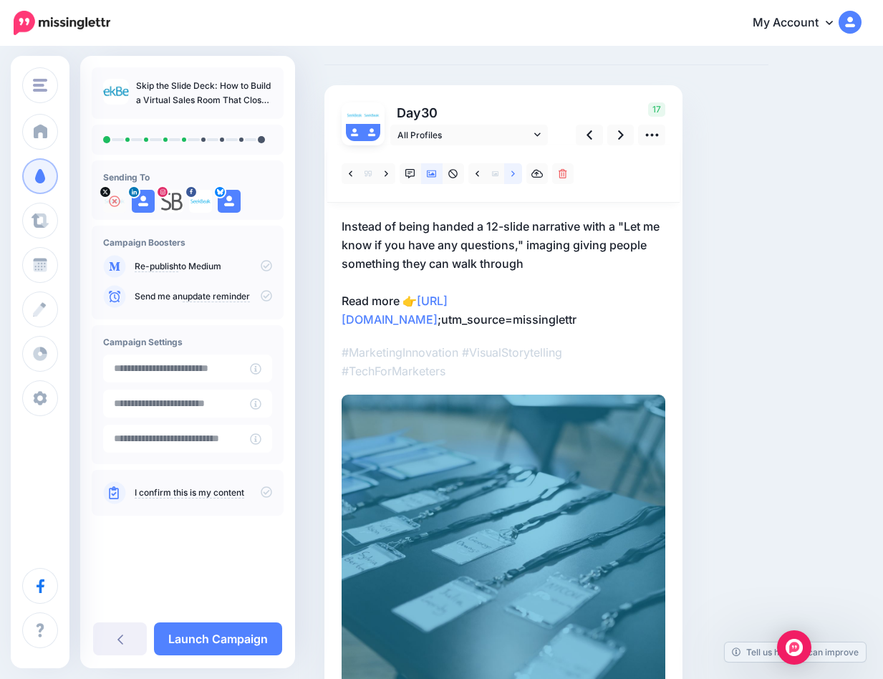
click at [514, 172] on icon at bounding box center [513, 174] width 4 height 10
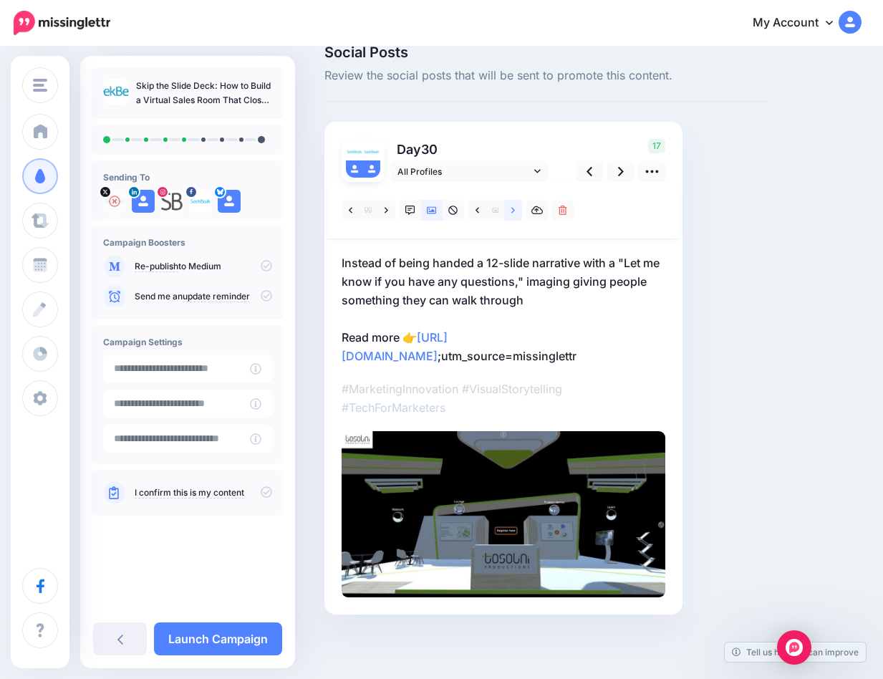
click at [513, 207] on icon at bounding box center [513, 210] width 4 height 6
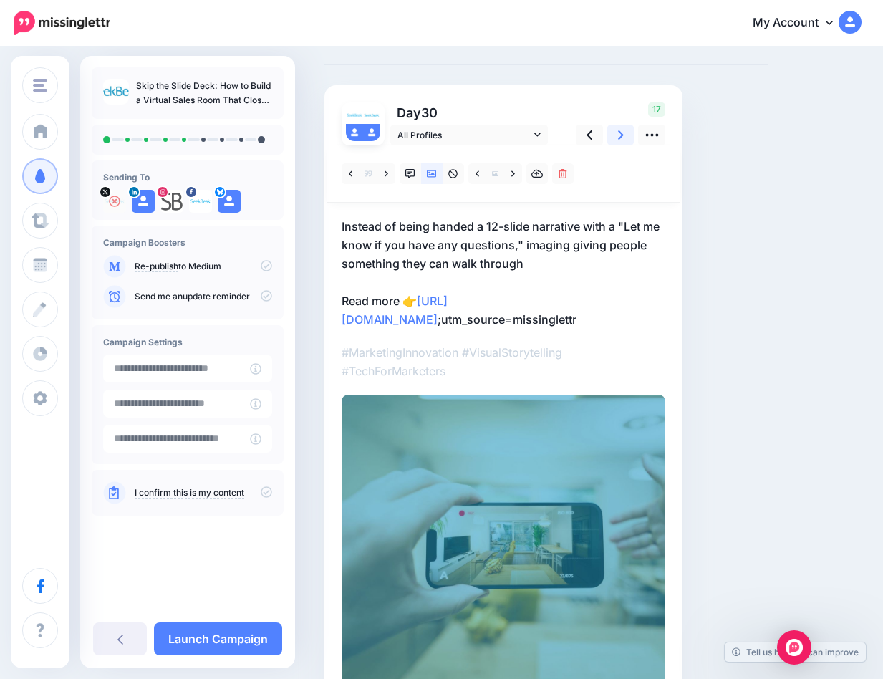
click at [622, 137] on icon at bounding box center [621, 134] width 6 height 15
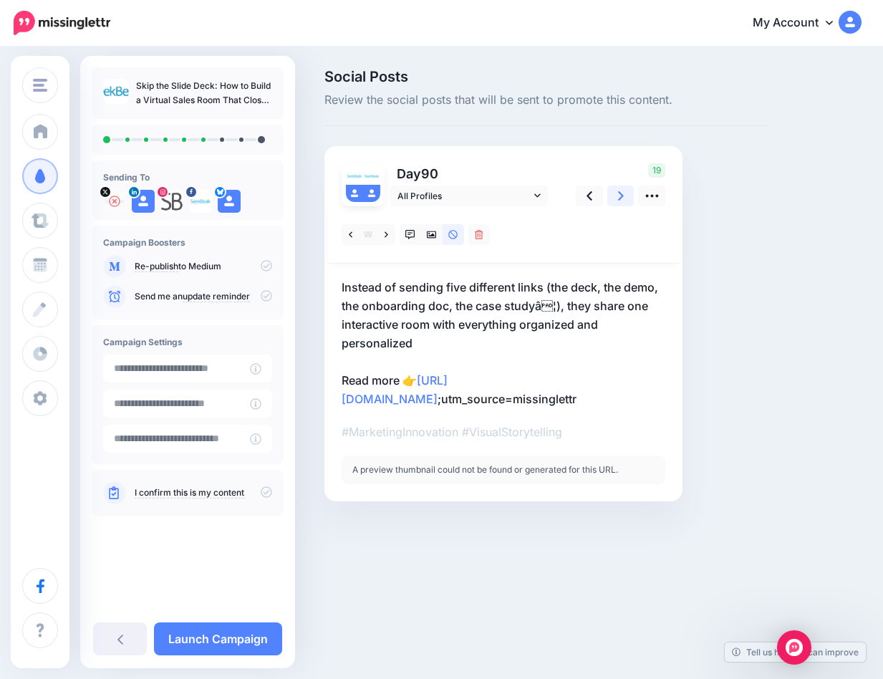
scroll to position [0, 0]
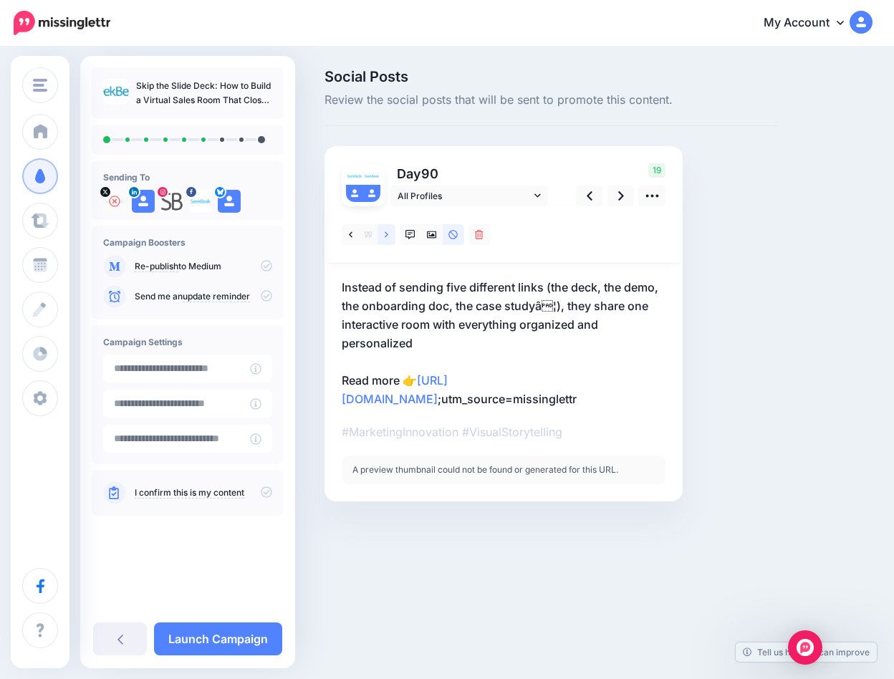
click at [389, 235] on link at bounding box center [386, 234] width 18 height 21
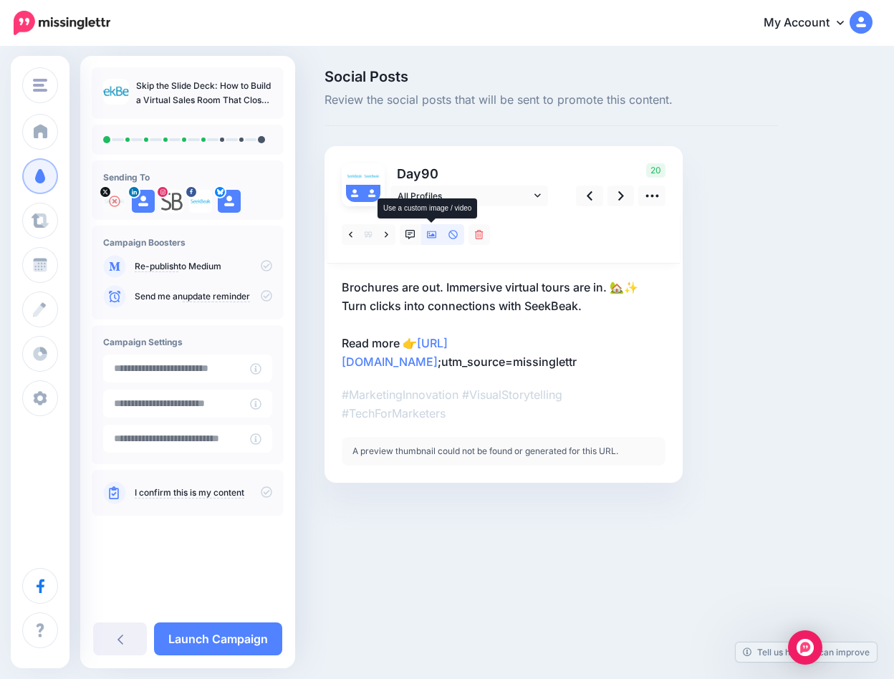
click at [431, 232] on icon at bounding box center [432, 235] width 10 height 10
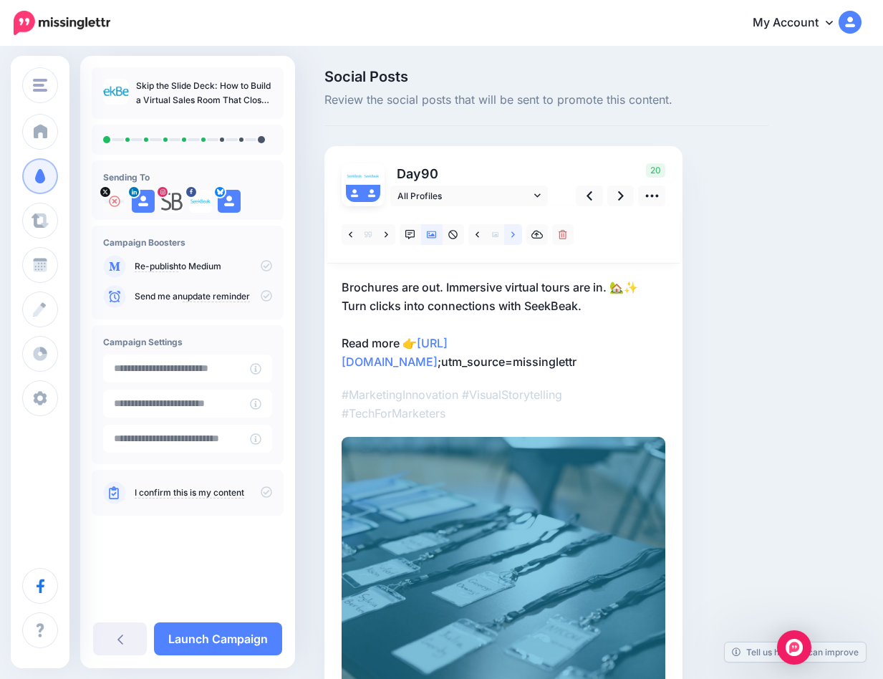
click at [510, 233] on link at bounding box center [513, 234] width 18 height 21
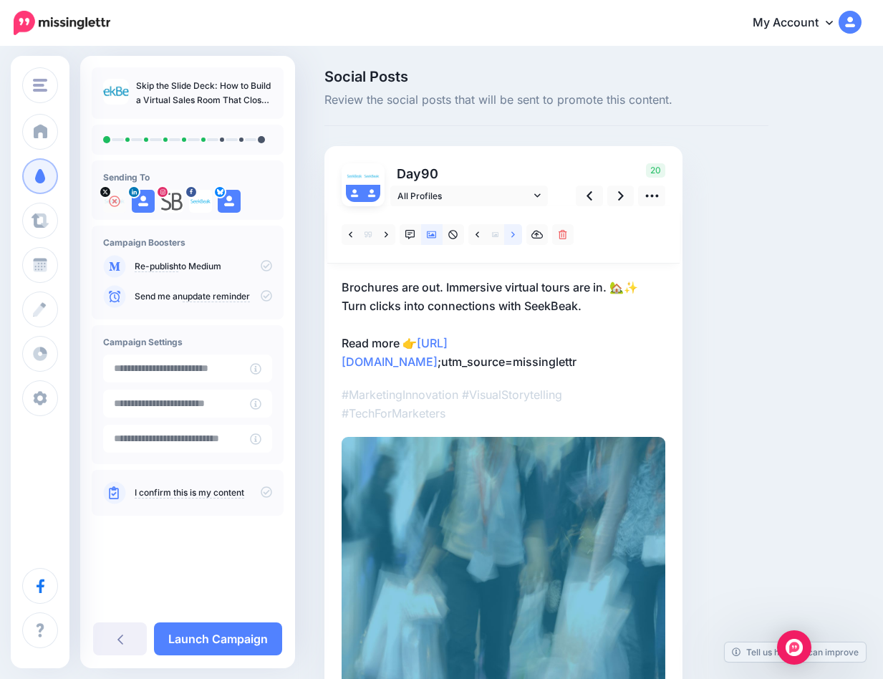
click at [511, 233] on icon at bounding box center [513, 235] width 4 height 10
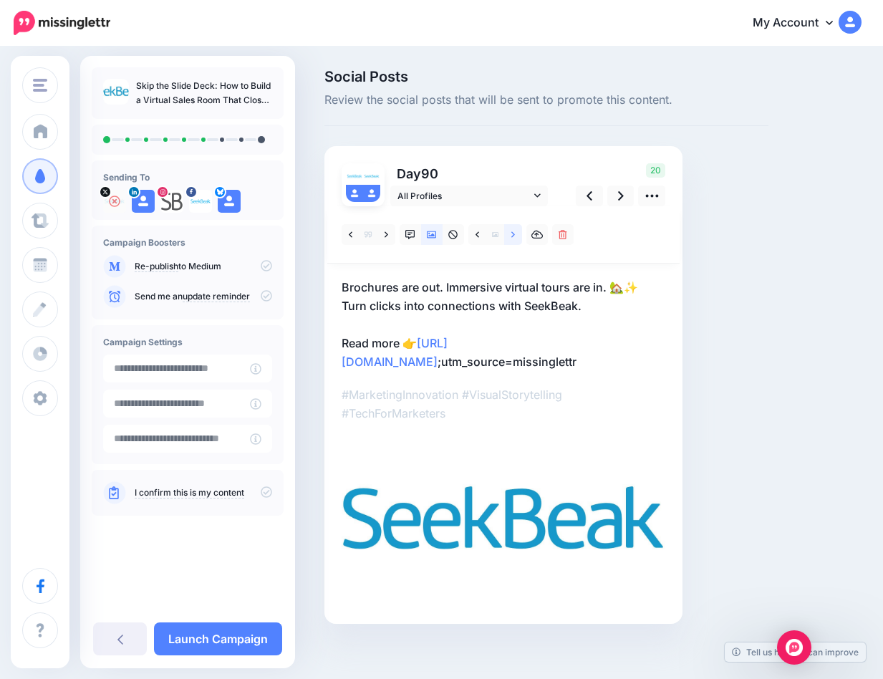
click at [511, 233] on icon at bounding box center [513, 235] width 4 height 10
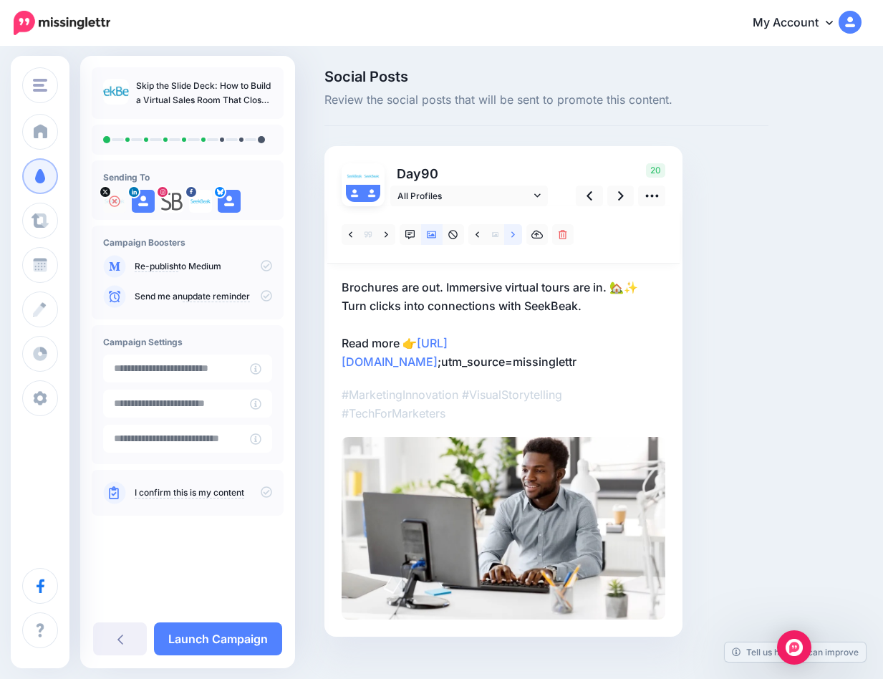
click at [511, 233] on icon at bounding box center [513, 235] width 4 height 10
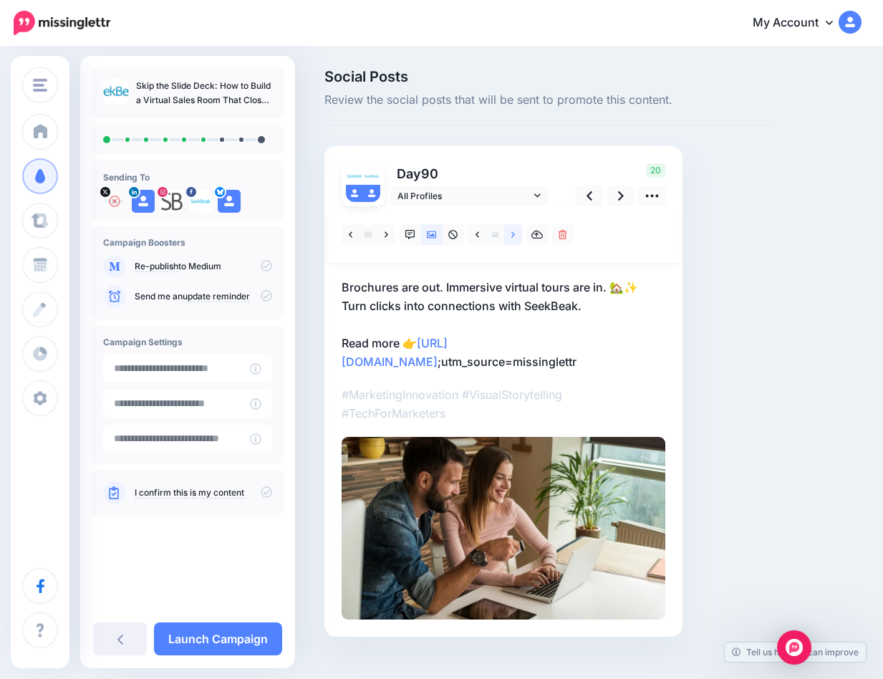
click at [511, 233] on icon at bounding box center [513, 235] width 4 height 10
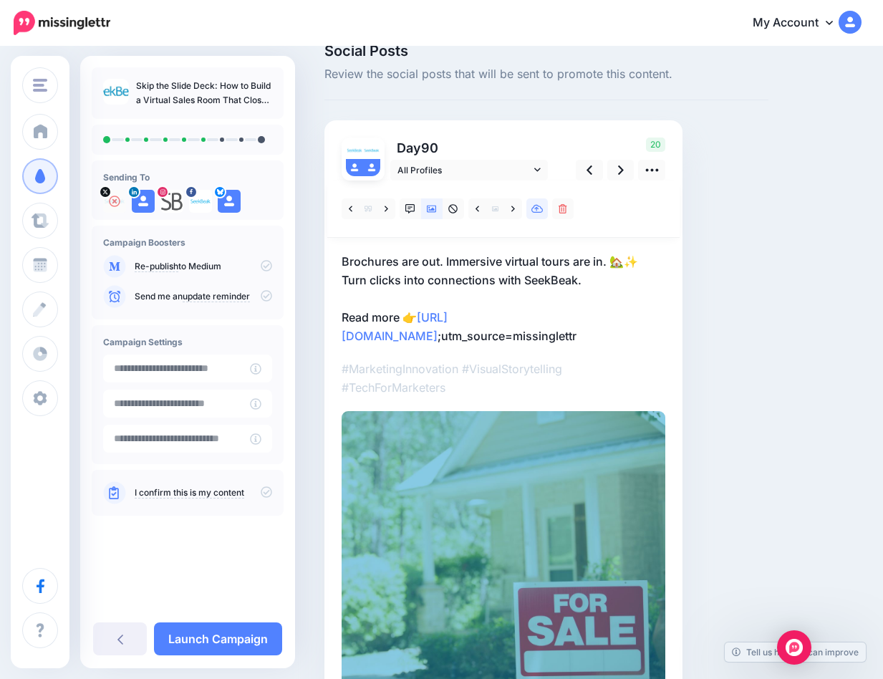
scroll to position [44, 0]
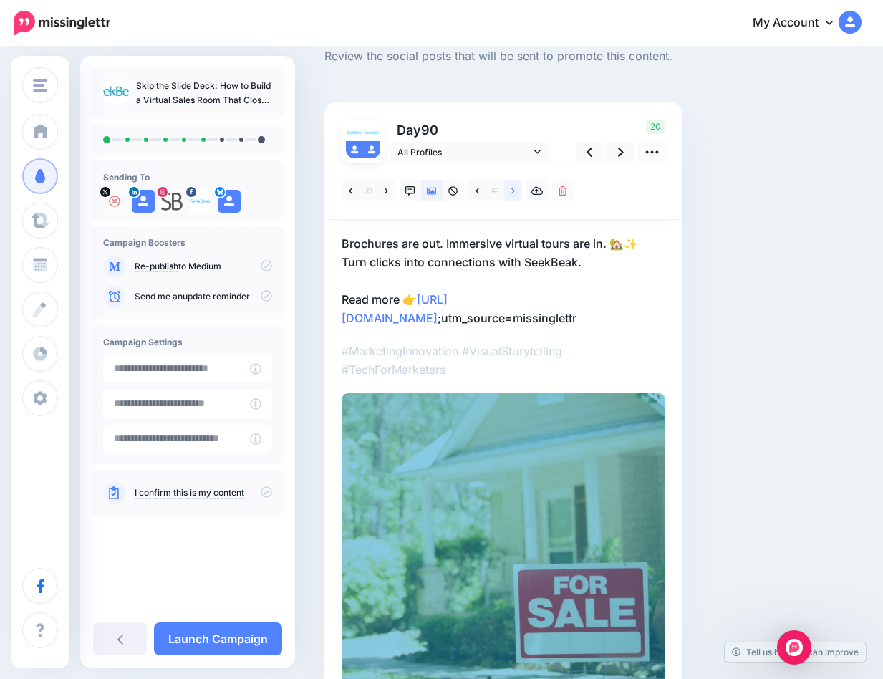
click at [511, 190] on icon at bounding box center [513, 191] width 4 height 10
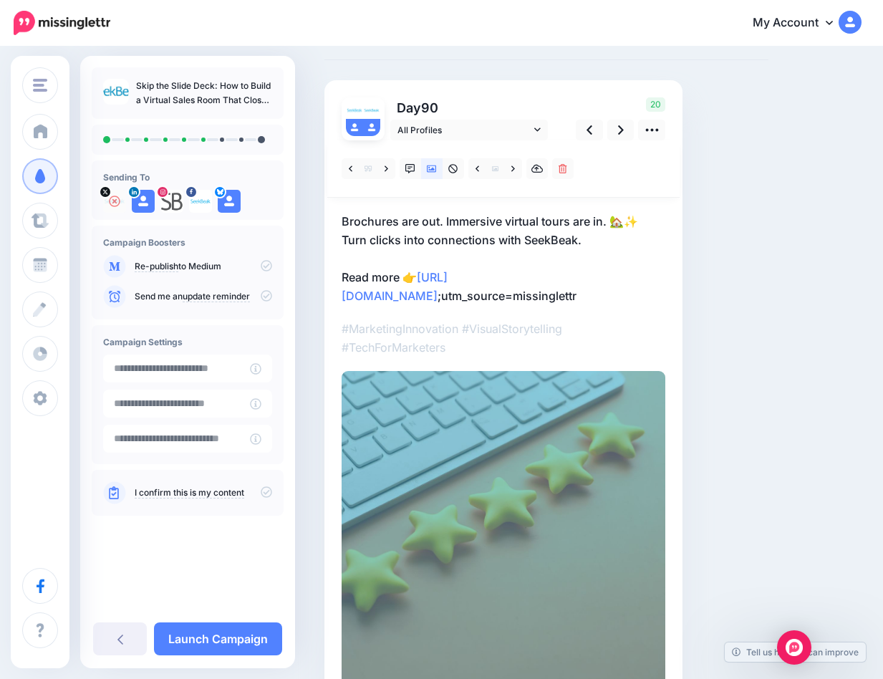
scroll to position [78, 0]
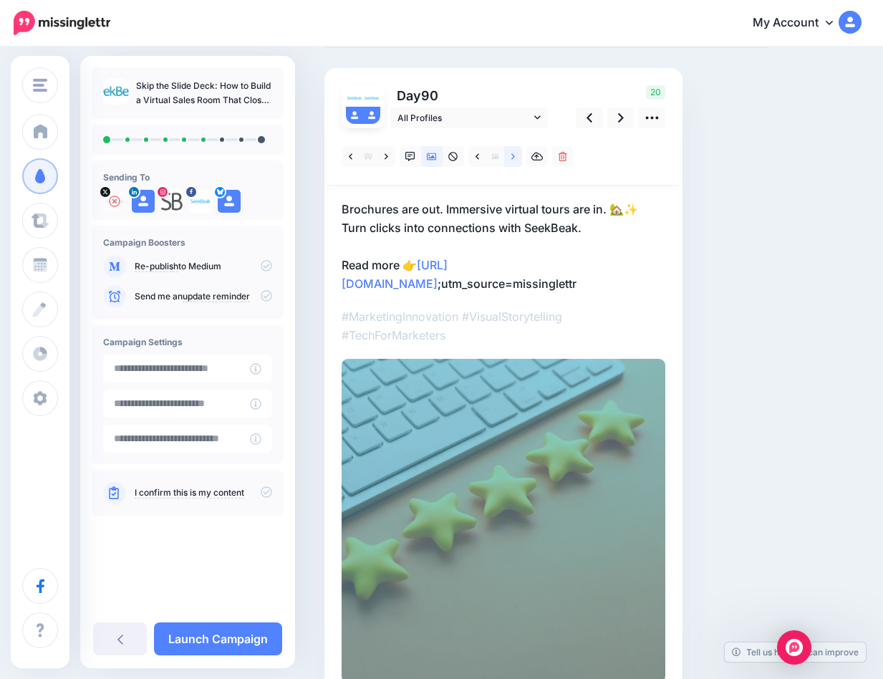
click at [509, 154] on link at bounding box center [513, 156] width 18 height 21
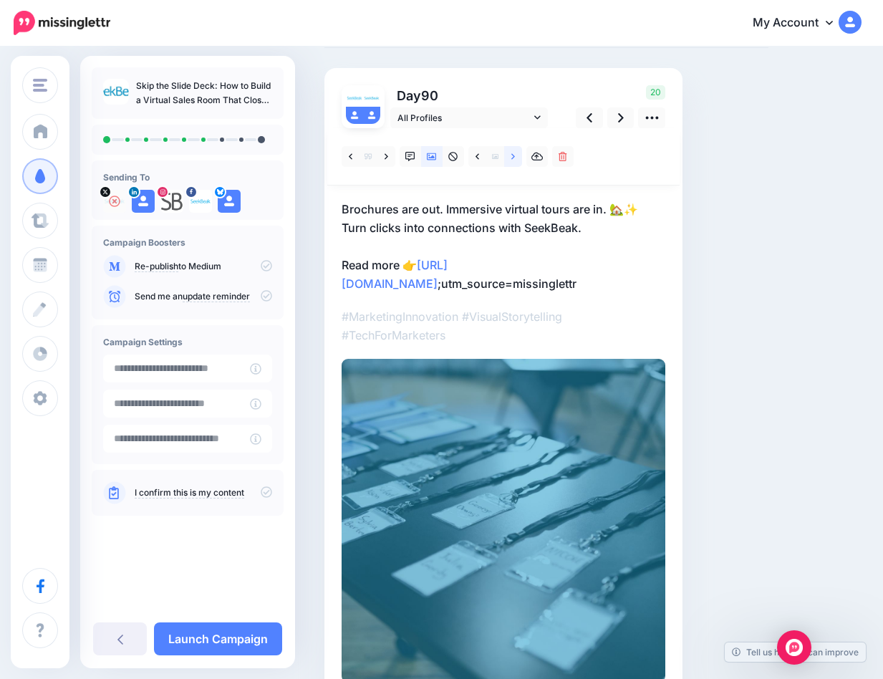
click at [510, 154] on link at bounding box center [513, 156] width 18 height 21
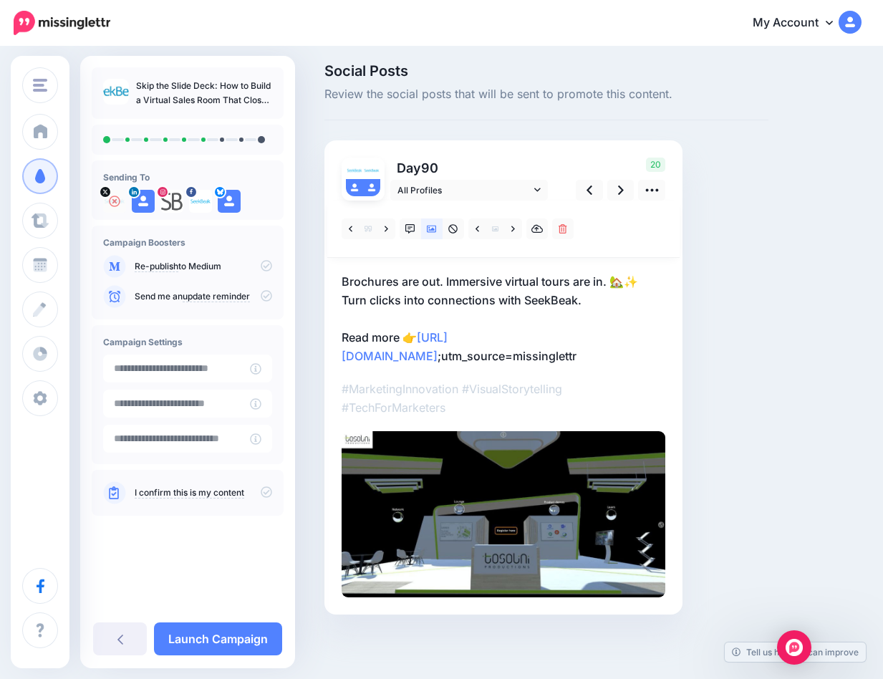
scroll to position [61, 0]
click at [616, 180] on link at bounding box center [620, 190] width 27 height 21
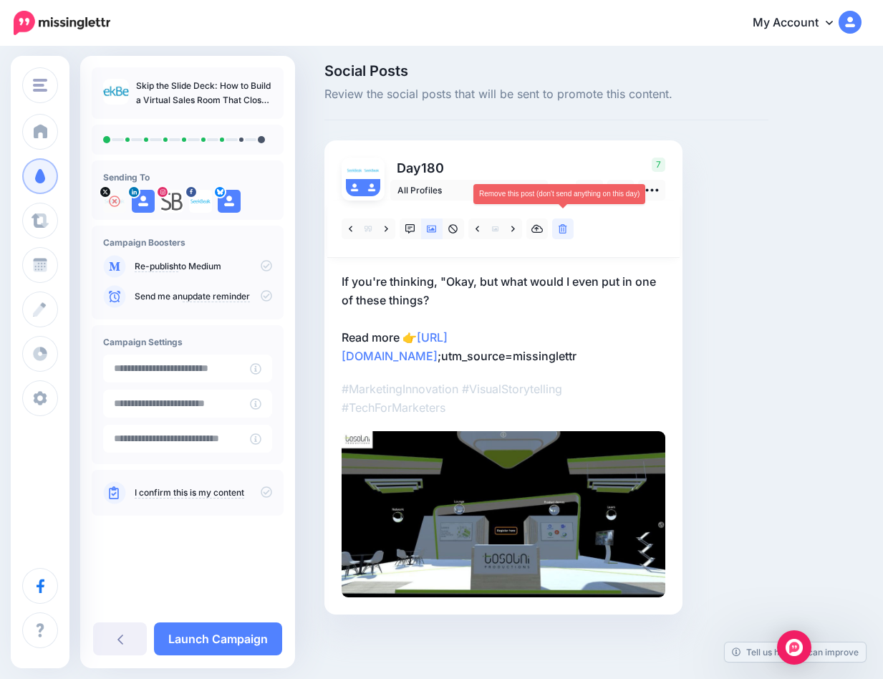
click at [561, 224] on icon at bounding box center [563, 229] width 9 height 10
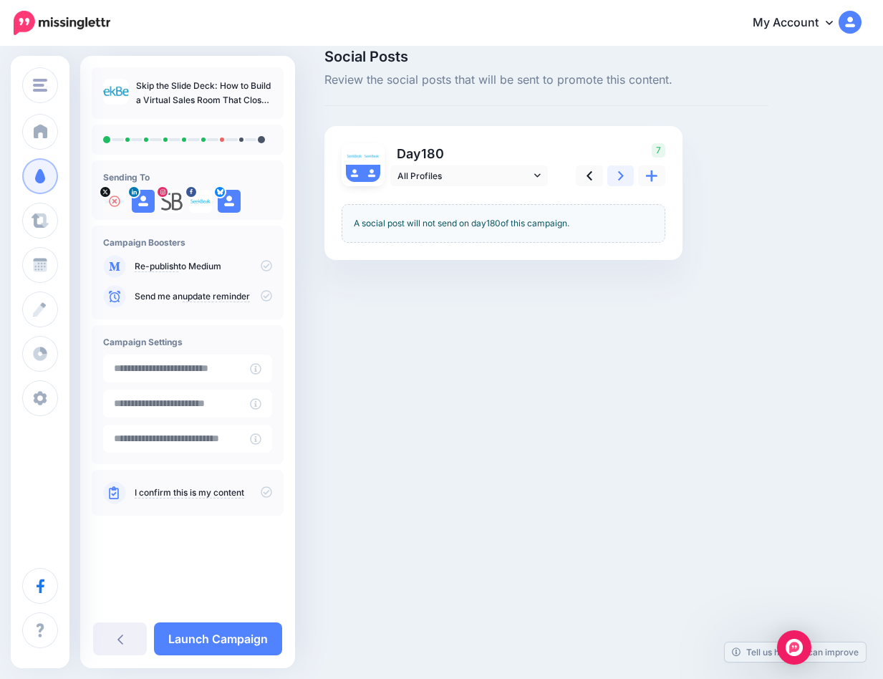
click at [624, 168] on link at bounding box center [620, 175] width 27 height 21
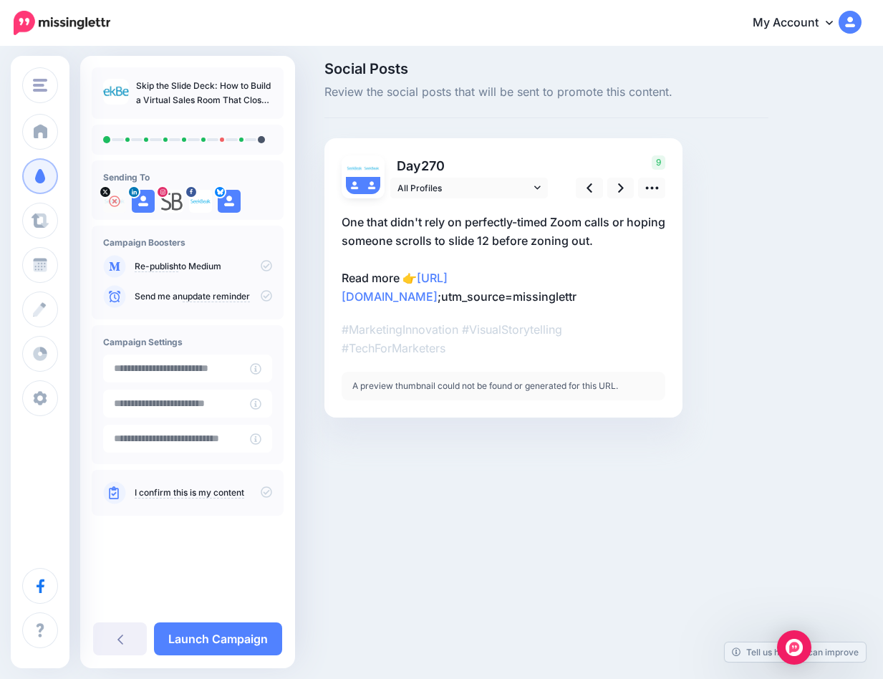
scroll to position [5, 0]
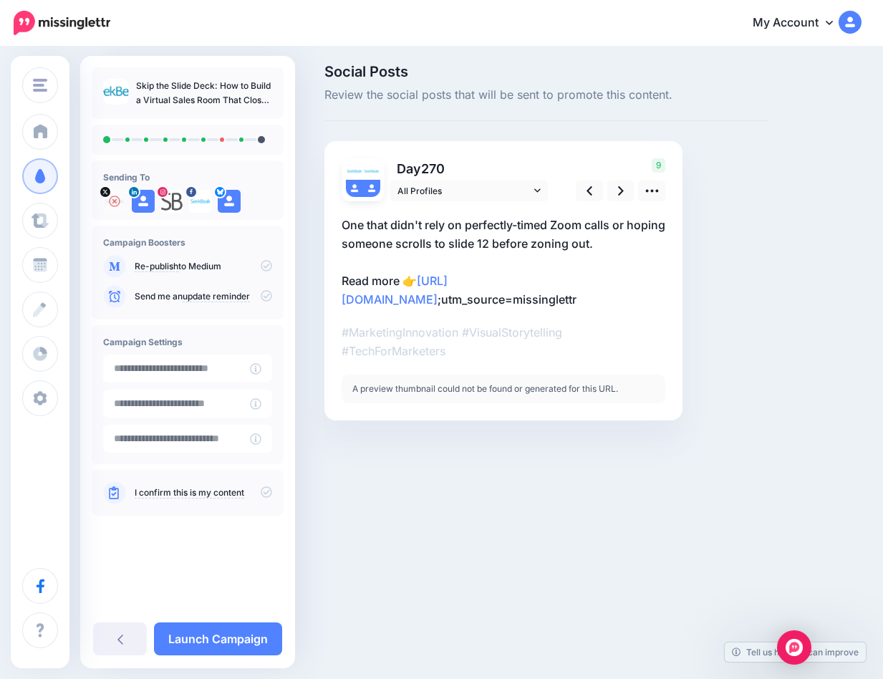
click at [454, 238] on p "One that didn't rely on perfectly-timed Zoom calls or hoping someone scrolls to…" at bounding box center [504, 262] width 324 height 93
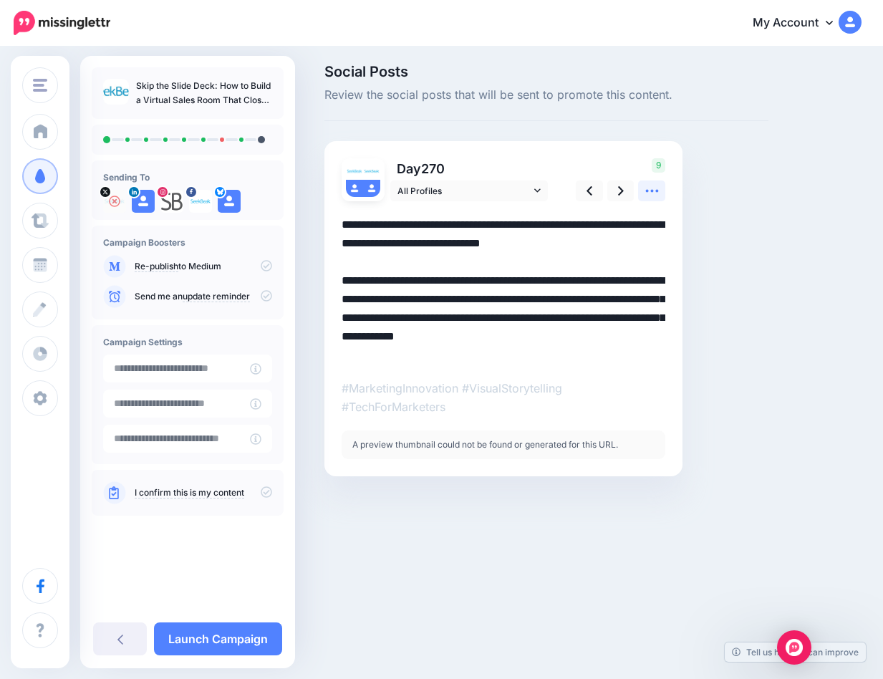
click at [655, 188] on icon at bounding box center [652, 190] width 15 height 15
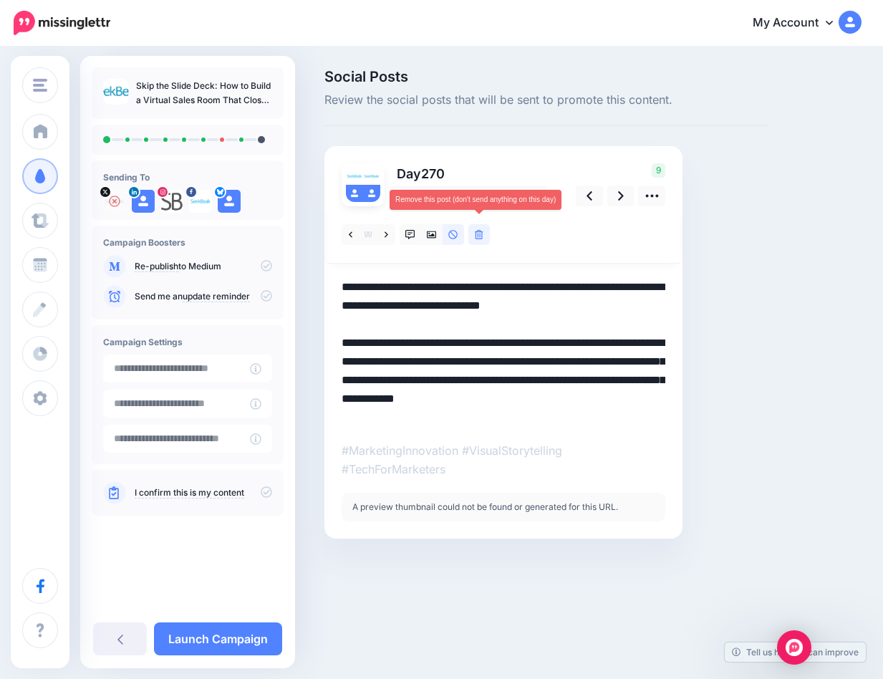
scroll to position [0, 0]
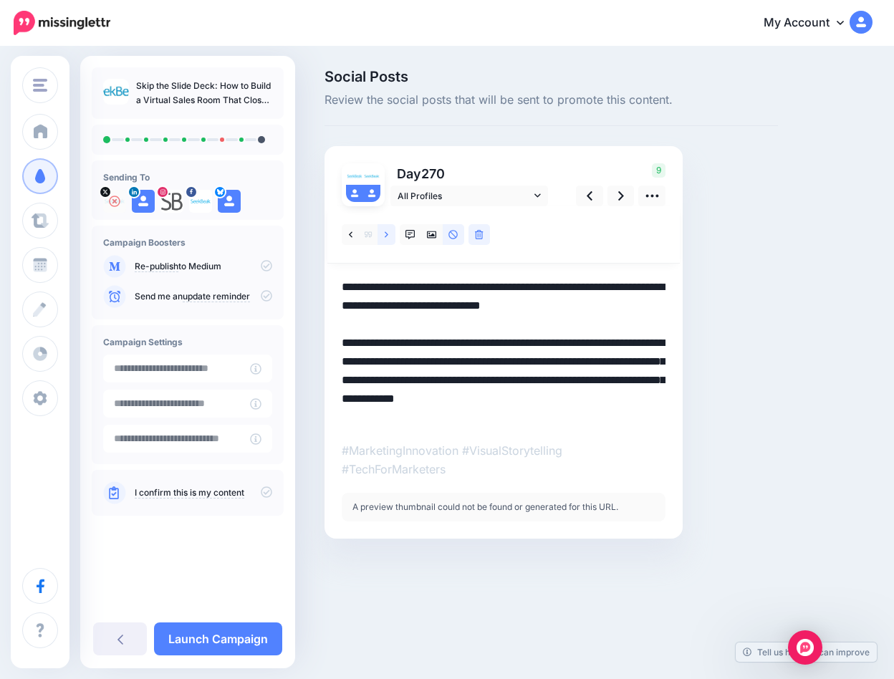
click at [385, 233] on icon at bounding box center [387, 235] width 4 height 10
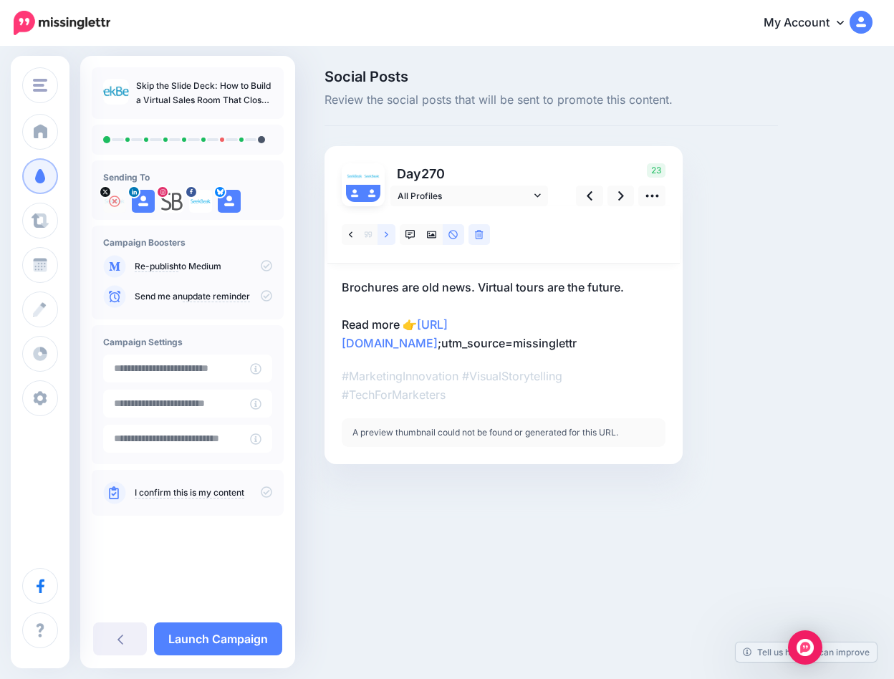
click at [386, 233] on icon at bounding box center [387, 234] width 4 height 6
click at [366, 234] on icon at bounding box center [368, 235] width 7 height 6
click at [495, 278] on p "mmersive tours = more views, better leads, faster sales. Read more 👉 https://se…" at bounding box center [504, 315] width 324 height 74
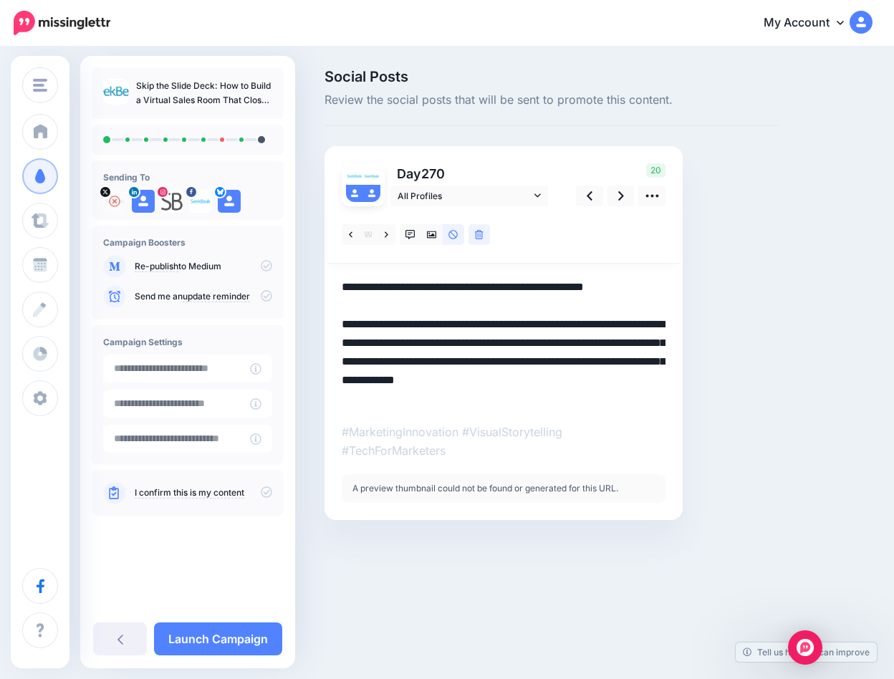
click at [341, 285] on div "Day 270 All Profiles" at bounding box center [503, 333] width 358 height 374
click at [343, 284] on textarea "**********" at bounding box center [504, 343] width 324 height 130
click at [433, 232] on icon at bounding box center [432, 235] width 10 height 10
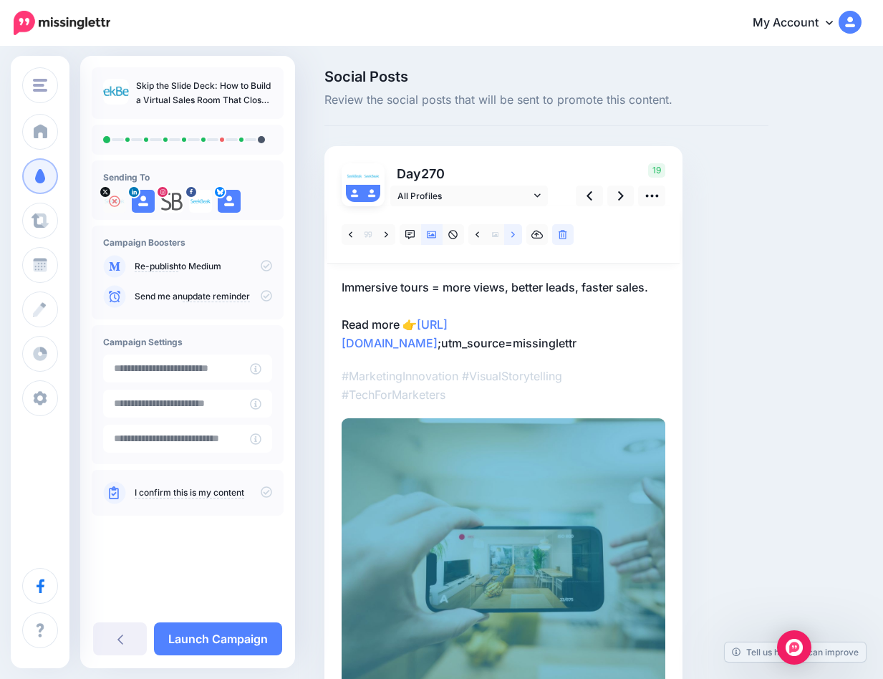
click at [513, 234] on icon at bounding box center [513, 235] width 4 height 10
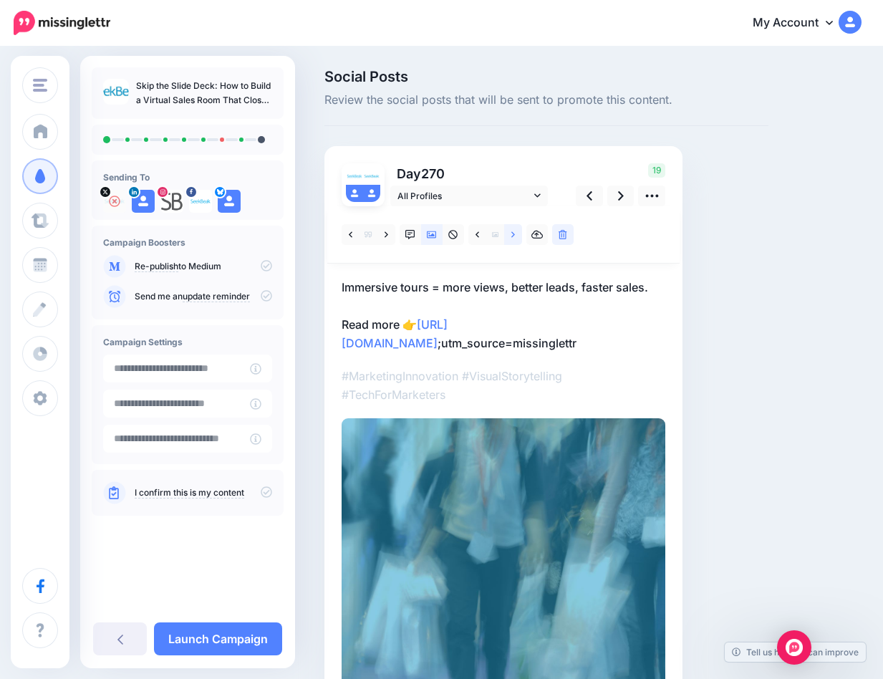
click at [513, 234] on icon at bounding box center [513, 235] width 4 height 10
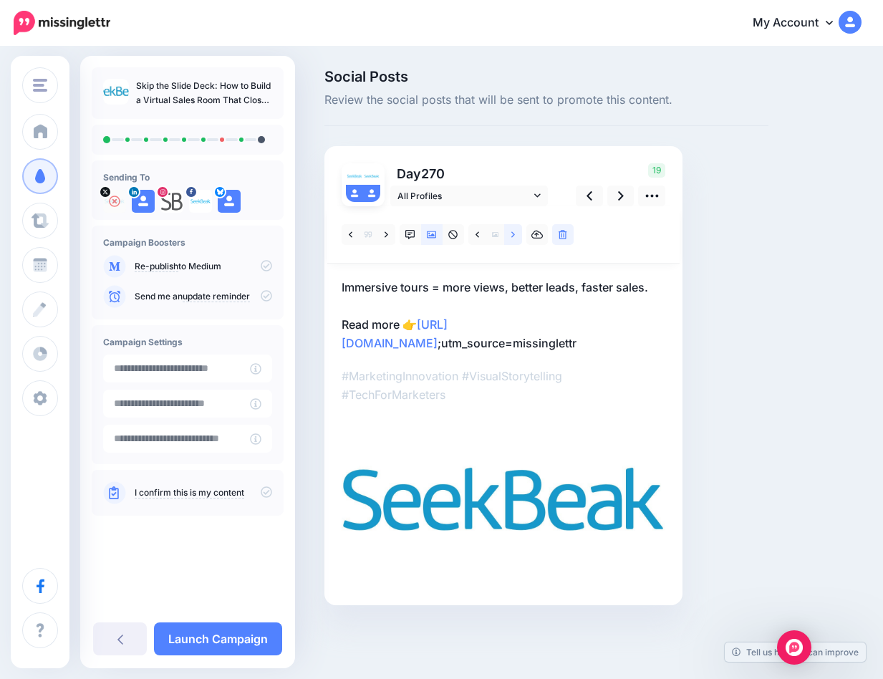
click at [512, 235] on icon at bounding box center [513, 235] width 4 height 10
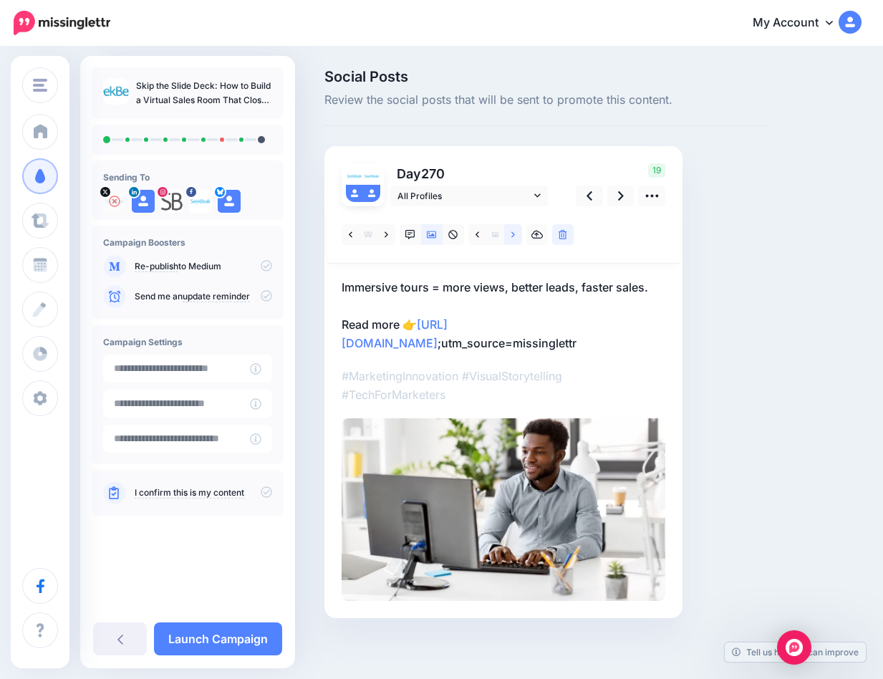
click at [513, 236] on icon at bounding box center [513, 235] width 4 height 10
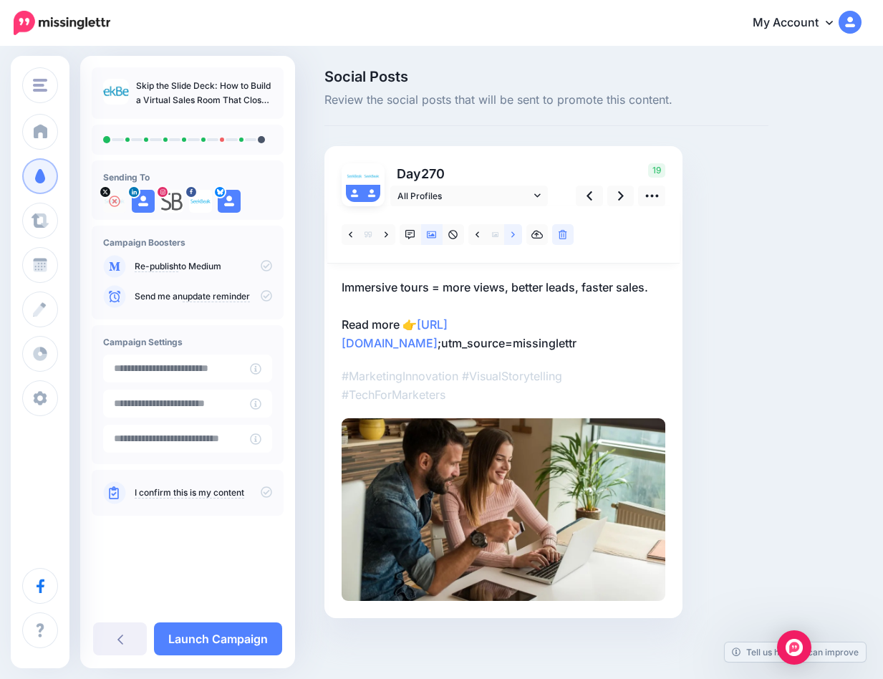
click at [513, 236] on icon at bounding box center [513, 234] width 4 height 6
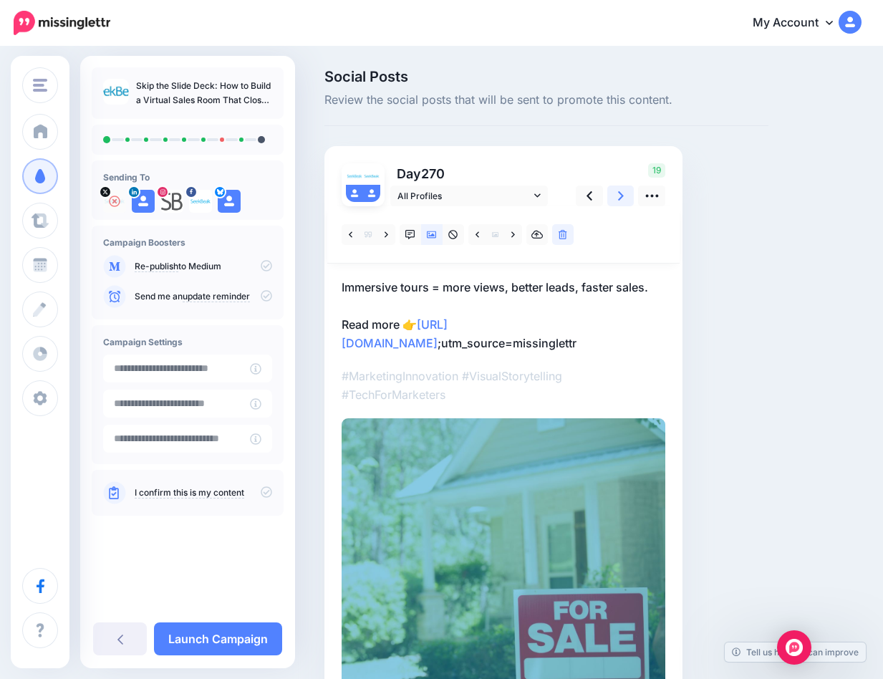
click at [622, 194] on icon at bounding box center [621, 195] width 6 height 9
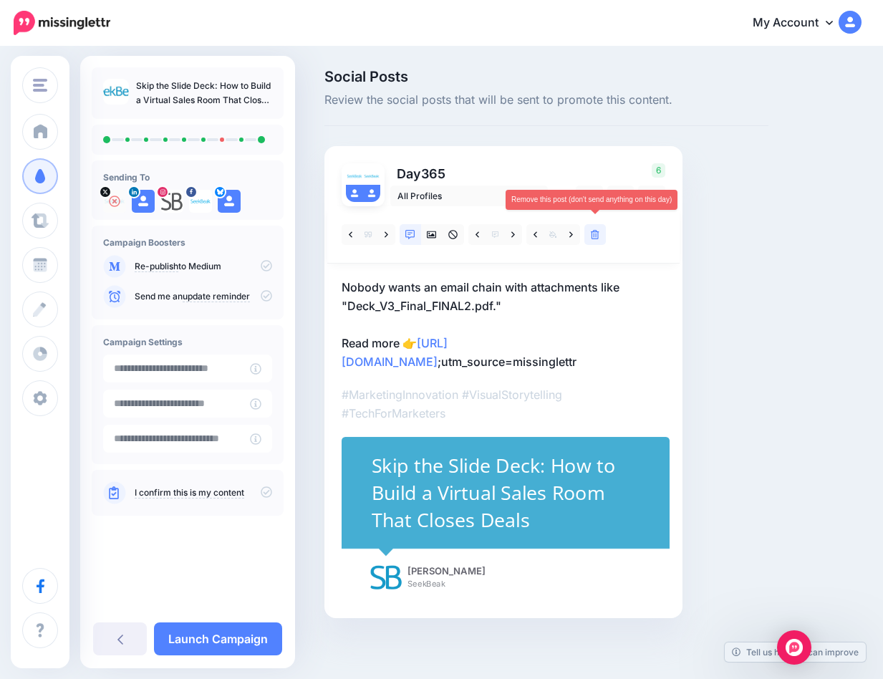
click at [596, 233] on icon at bounding box center [595, 235] width 9 height 10
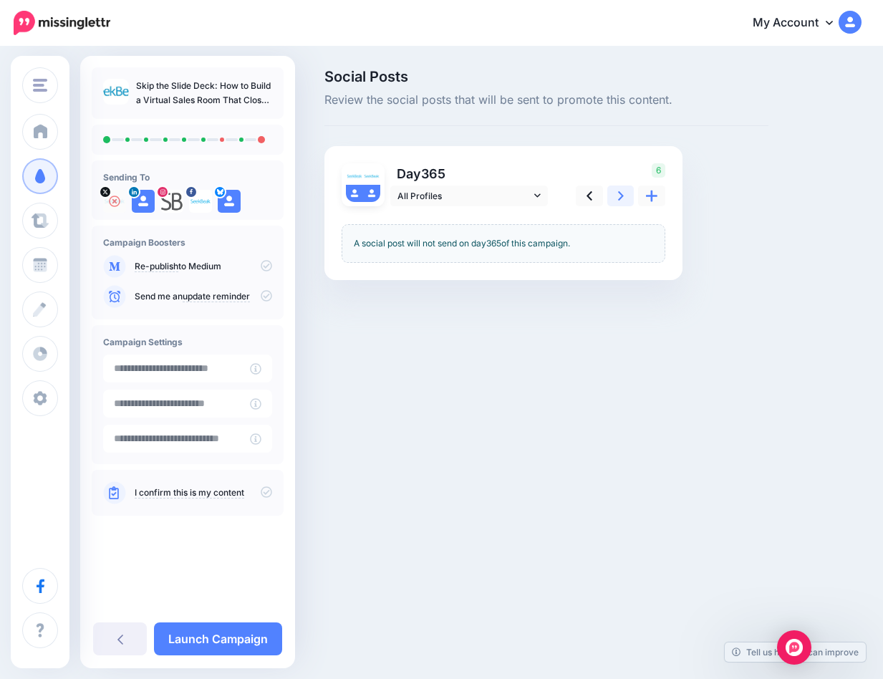
click at [628, 196] on link at bounding box center [620, 195] width 27 height 21
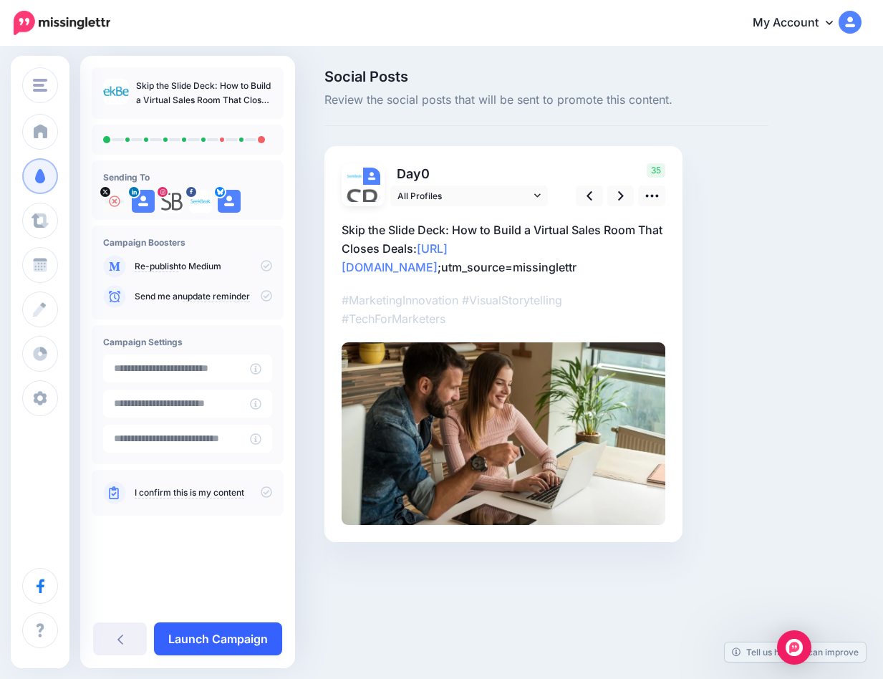
click at [198, 634] on link "Launch Campaign" at bounding box center [218, 638] width 128 height 33
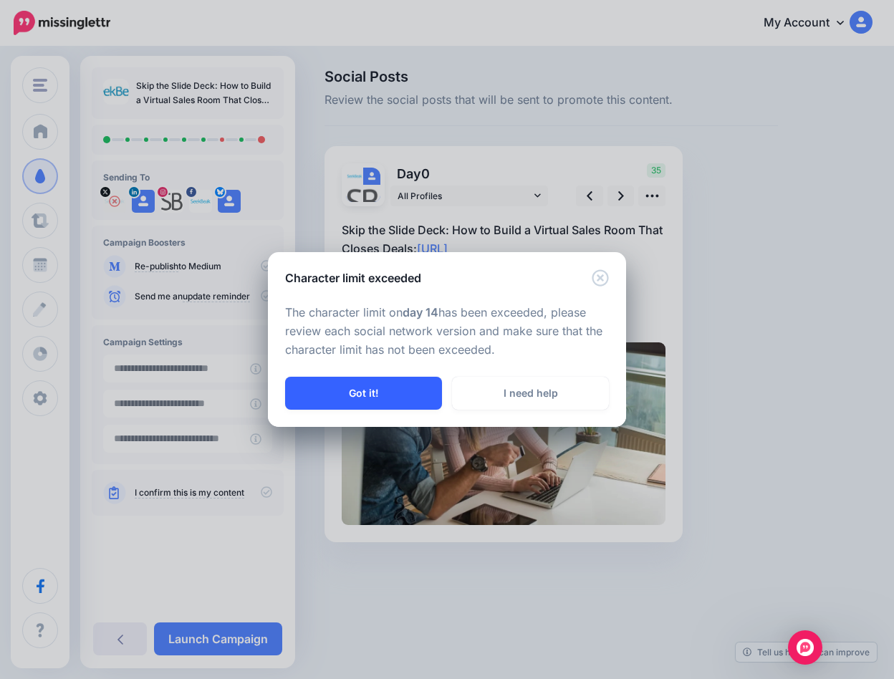
click at [367, 393] on button "Got it!" at bounding box center [363, 393] width 157 height 33
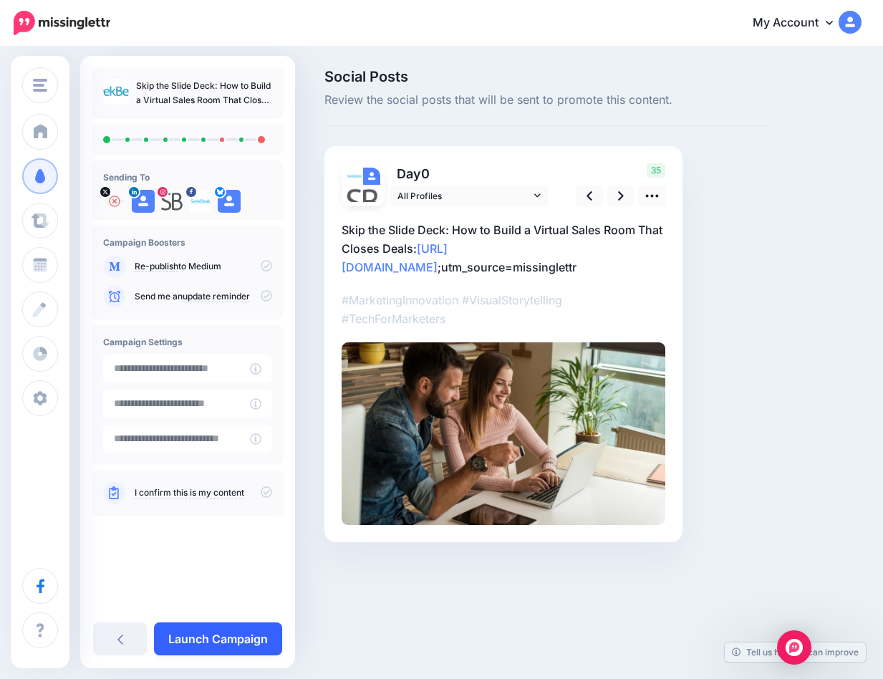
click at [217, 630] on link "Launch Campaign" at bounding box center [218, 638] width 128 height 33
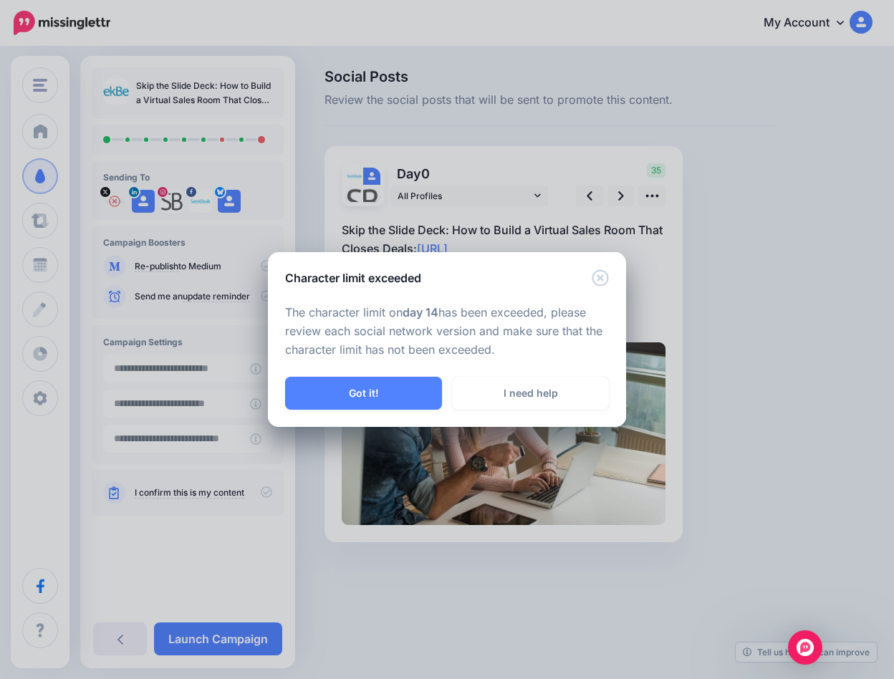
drag, startPoint x: 390, startPoint y: 395, endPoint x: 383, endPoint y: 372, distance: 23.3
click at [390, 395] on button "Got it!" at bounding box center [363, 393] width 157 height 33
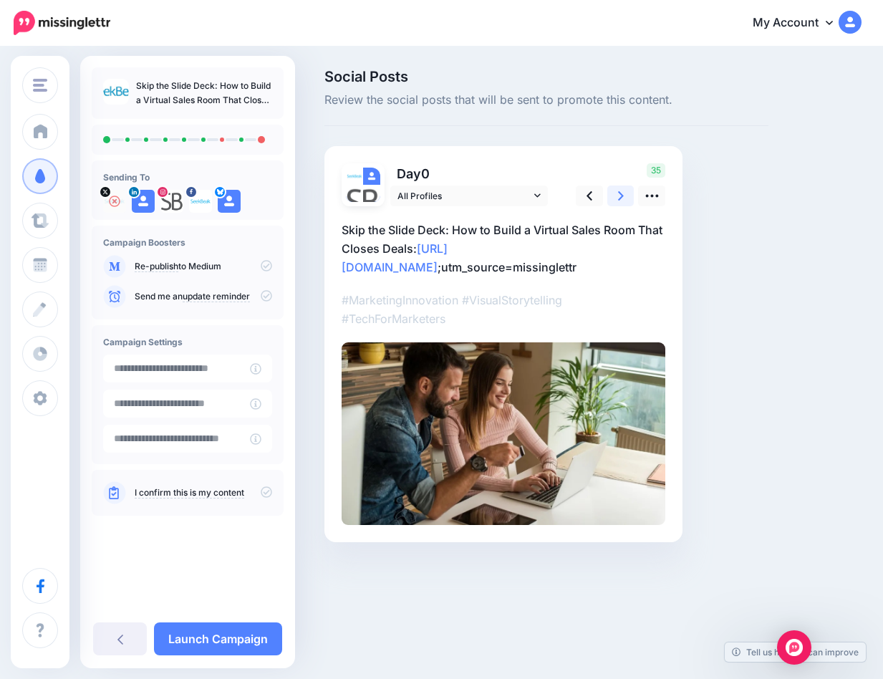
click at [624, 196] on link at bounding box center [620, 195] width 27 height 21
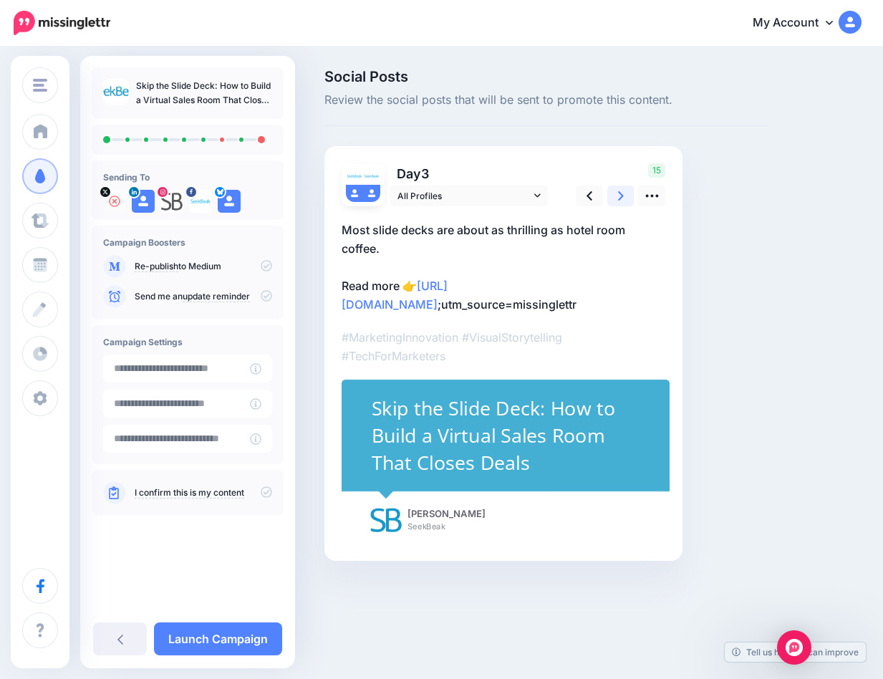
click at [624, 196] on link at bounding box center [620, 195] width 27 height 21
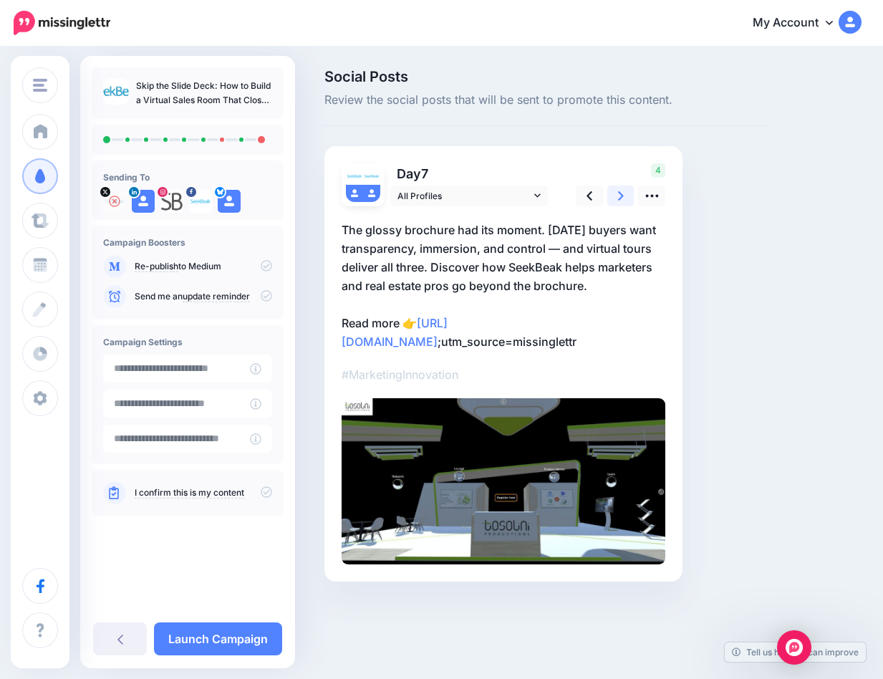
click at [623, 196] on icon at bounding box center [621, 195] width 6 height 15
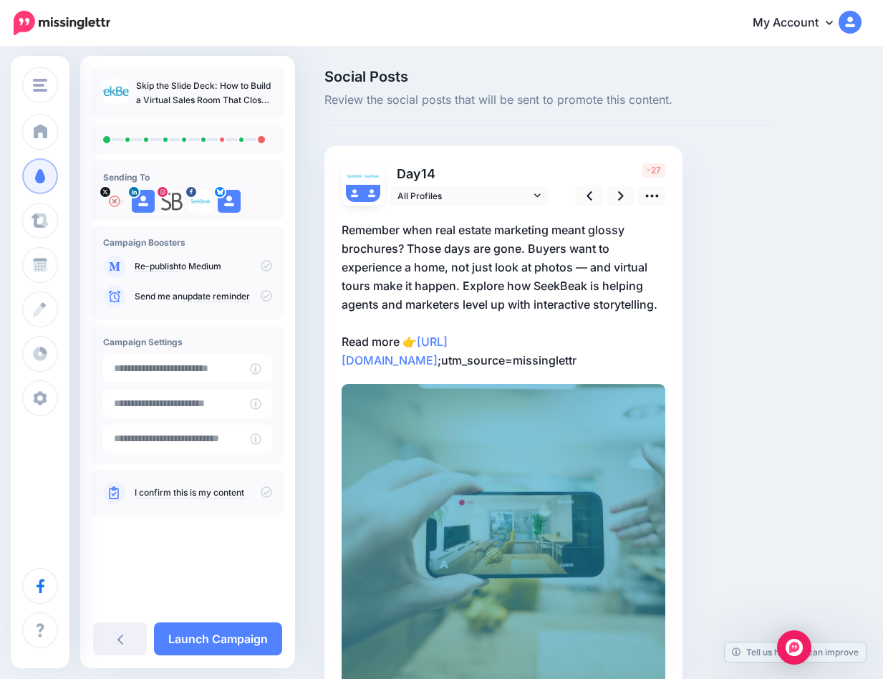
click at [460, 281] on p "Remember when real estate marketing meant glossy brochures? Those days are gone…" at bounding box center [504, 295] width 324 height 149
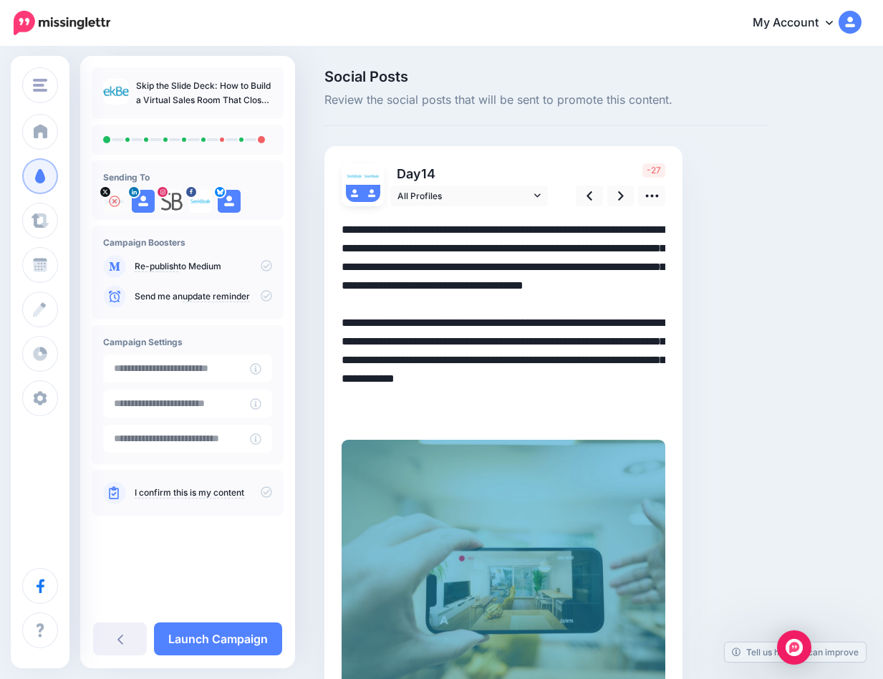
click at [460, 280] on textarea "**********" at bounding box center [504, 323] width 324 height 205
drag, startPoint x: 526, startPoint y: 248, endPoint x: 458, endPoint y: 284, distance: 77.2
click at [463, 284] on textarea "**********" at bounding box center [504, 323] width 324 height 205
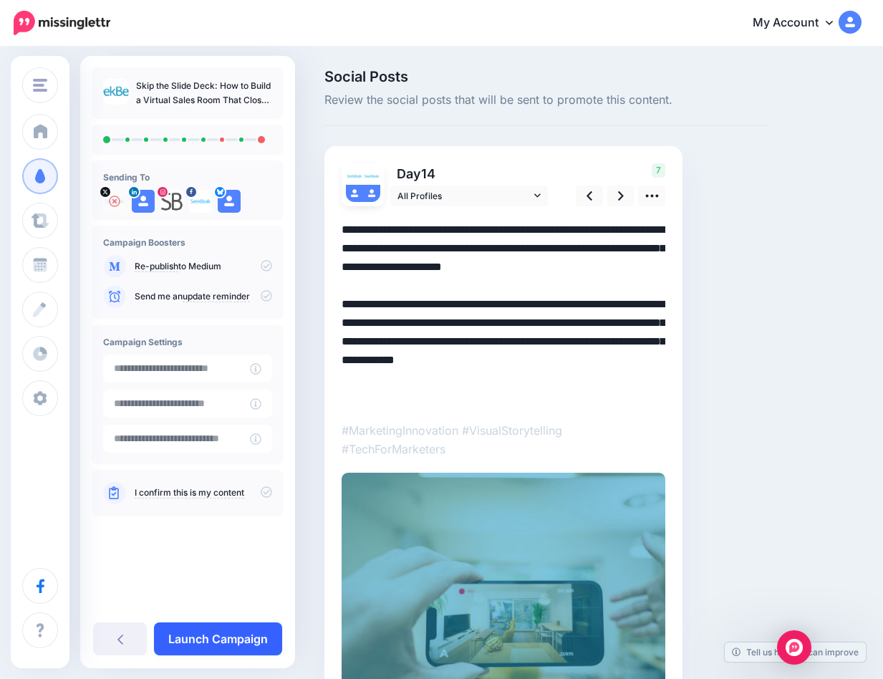
type textarea "**********"
click at [190, 636] on link "Launch Campaign" at bounding box center [218, 638] width 128 height 33
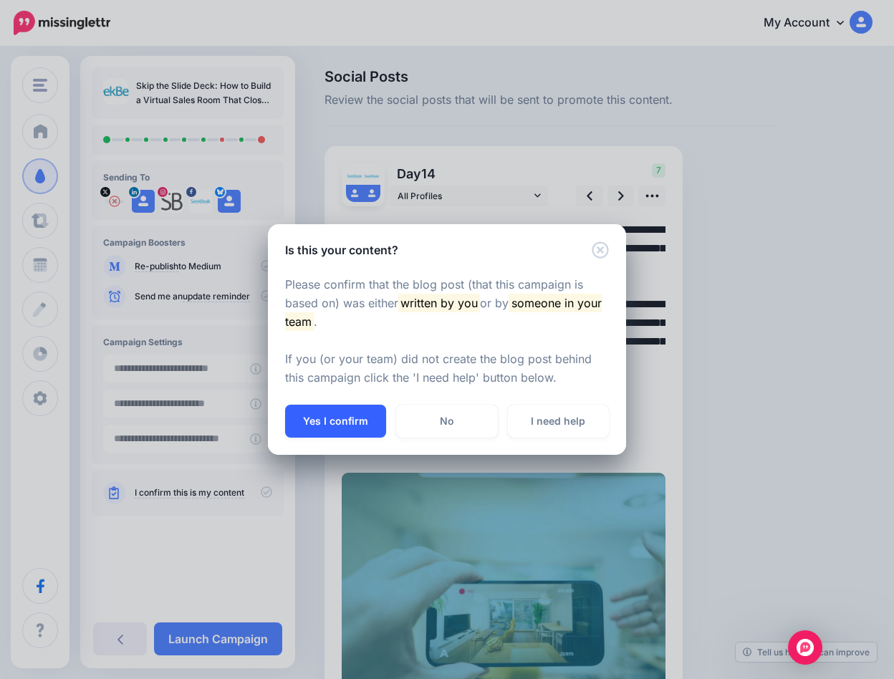
click at [334, 415] on button "Yes I confirm" at bounding box center [335, 421] width 101 height 33
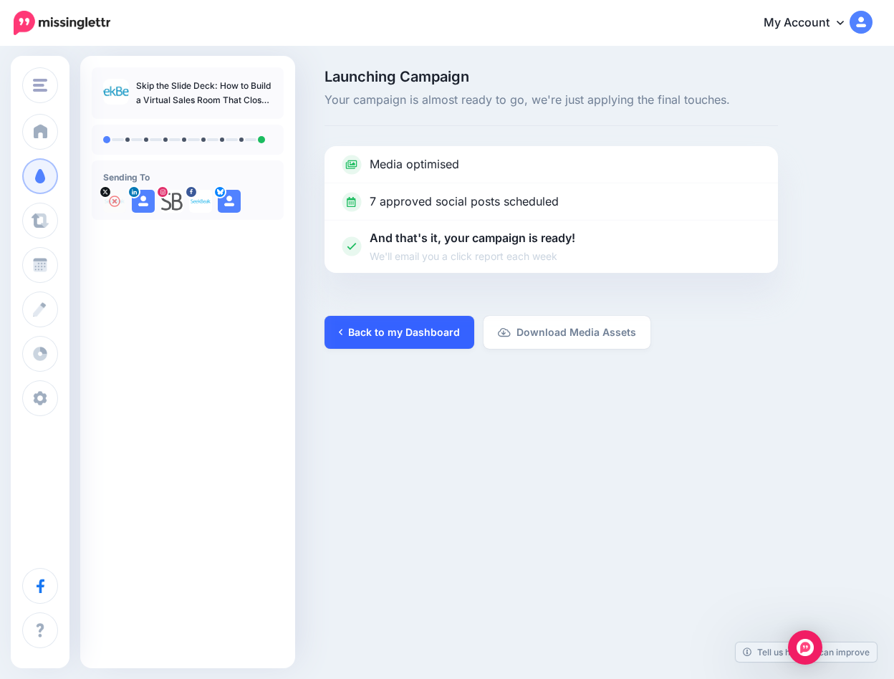
click at [371, 329] on link "Back to my Dashboard" at bounding box center [399, 332] width 150 height 33
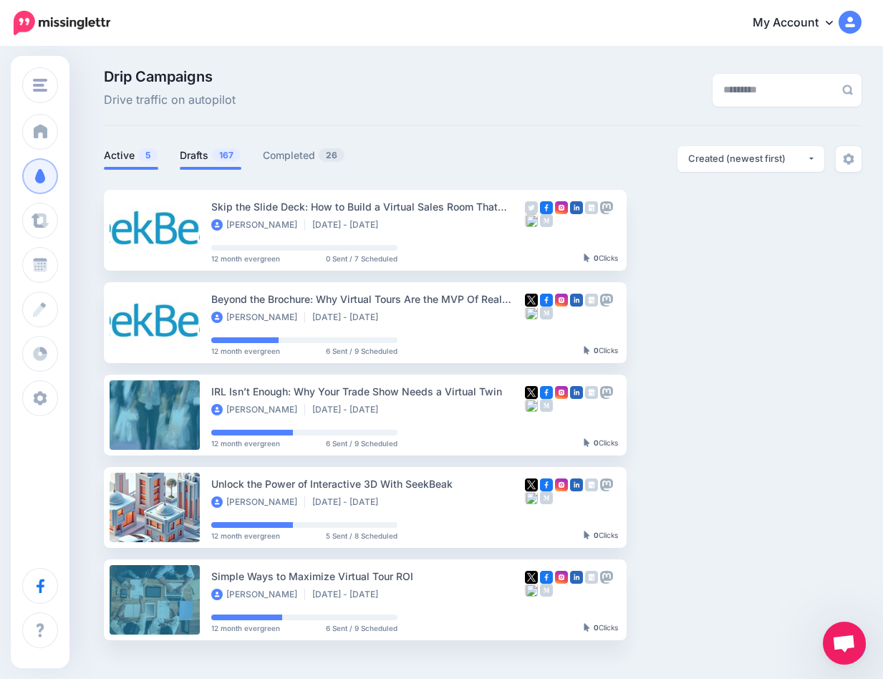
click at [209, 148] on link "Drafts 167" at bounding box center [211, 155] width 62 height 17
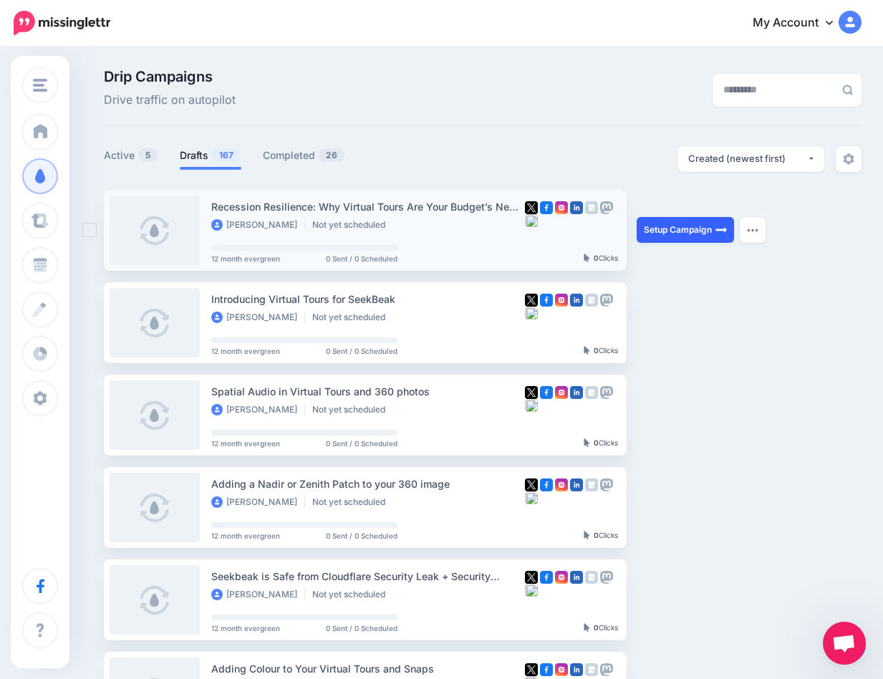
click at [670, 231] on link "Setup Campaign" at bounding box center [685, 230] width 97 height 26
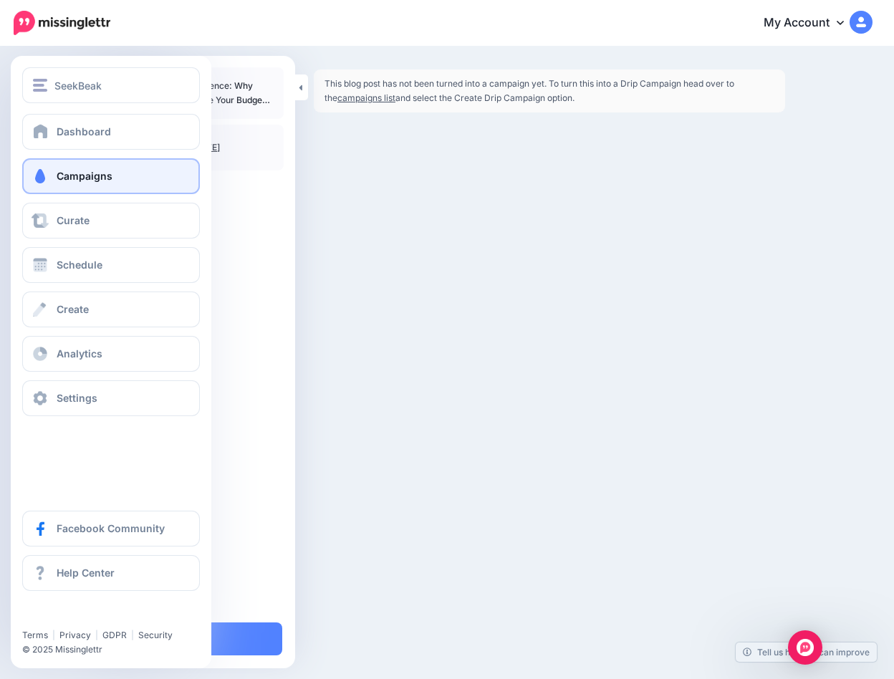
click at [88, 180] on span "Campaigns" at bounding box center [85, 176] width 56 height 12
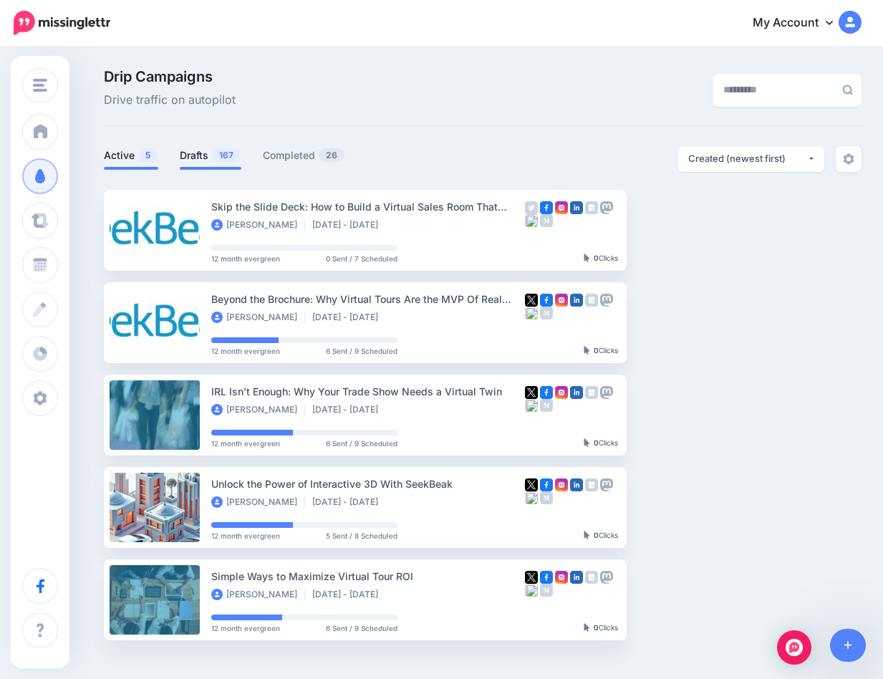
click at [211, 159] on link "Drafts 167" at bounding box center [211, 155] width 62 height 17
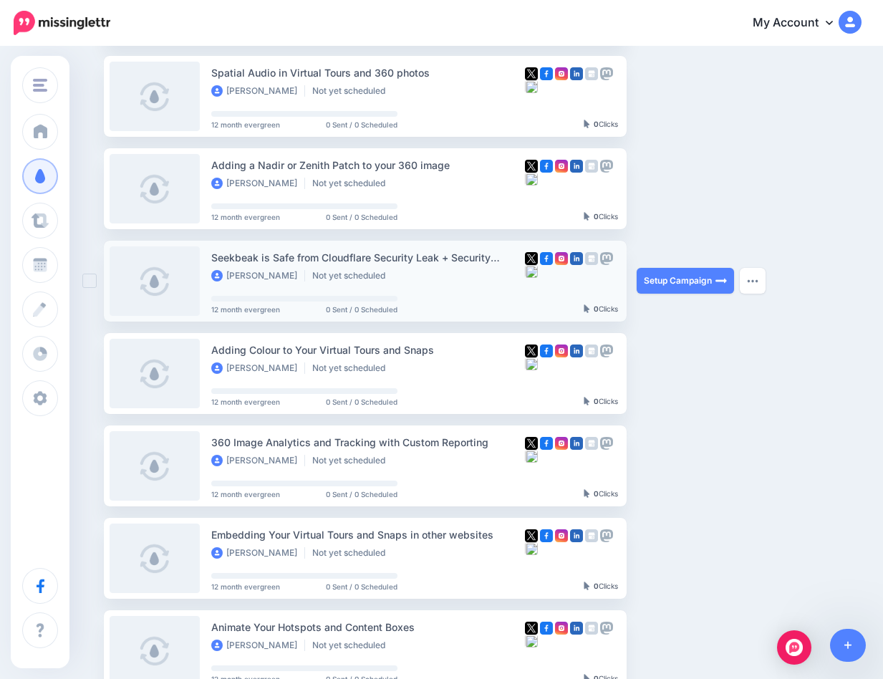
scroll to position [597, 0]
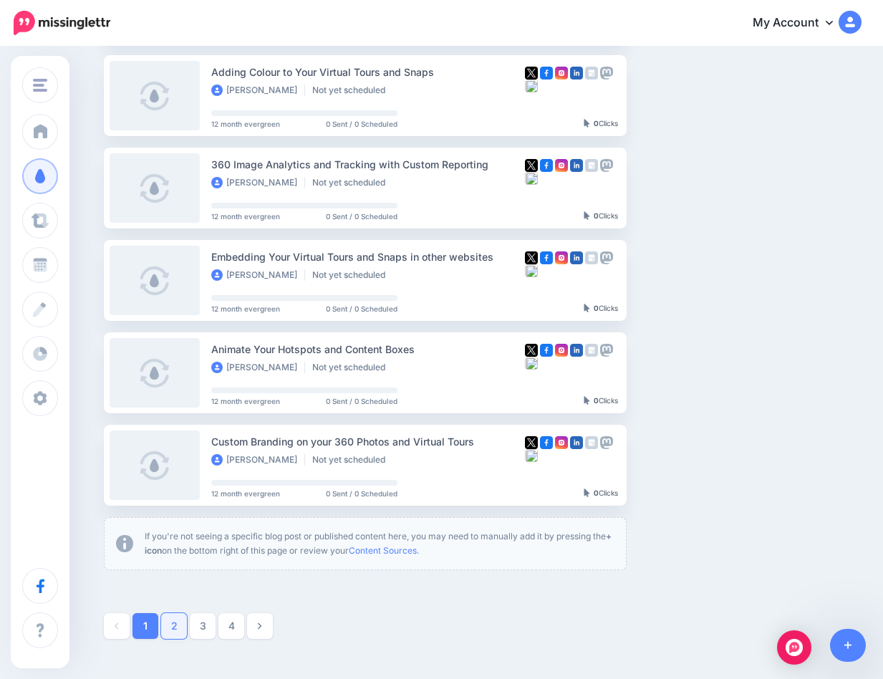
click at [170, 623] on link "2" at bounding box center [174, 626] width 26 height 26
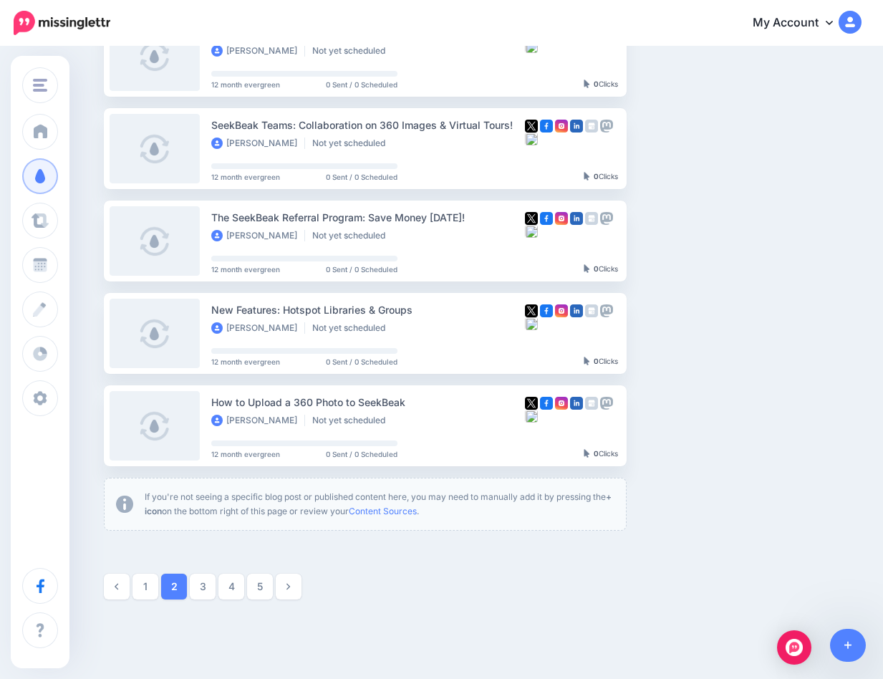
scroll to position [700, 0]
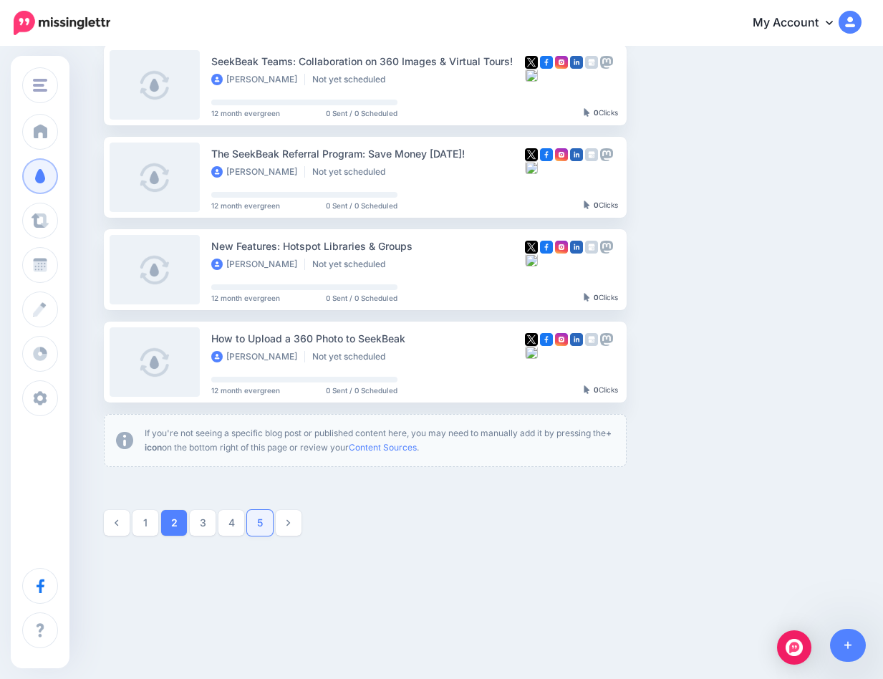
click at [260, 523] on link "5" at bounding box center [260, 523] width 26 height 26
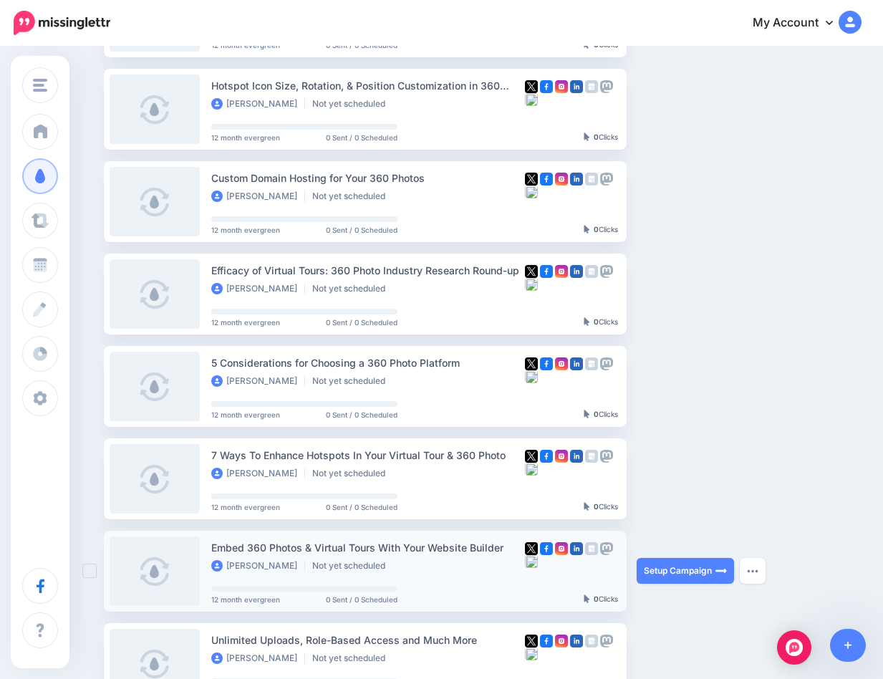
scroll to position [565, 0]
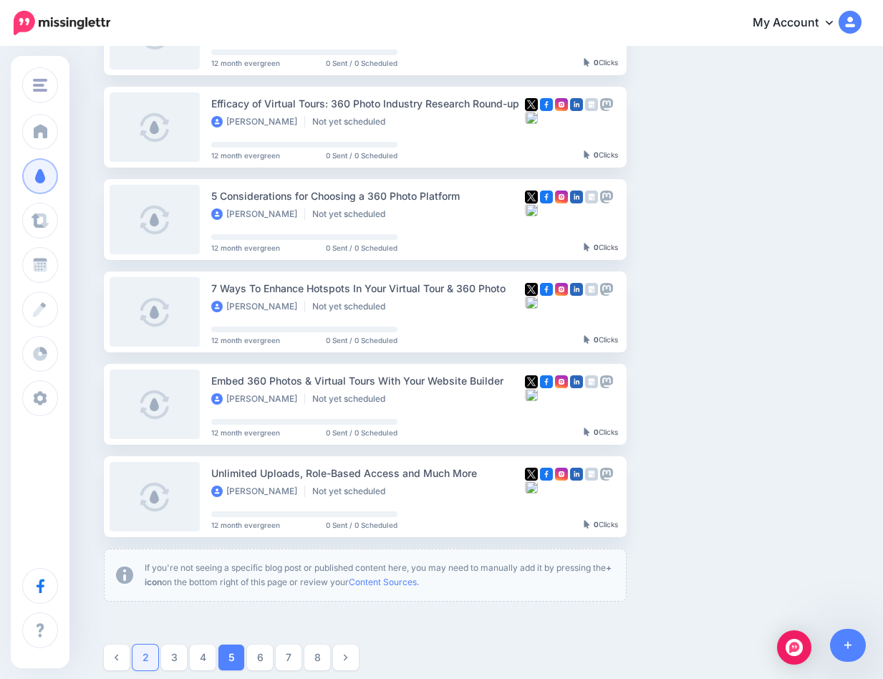
click at [147, 658] on link "2" at bounding box center [145, 658] width 26 height 26
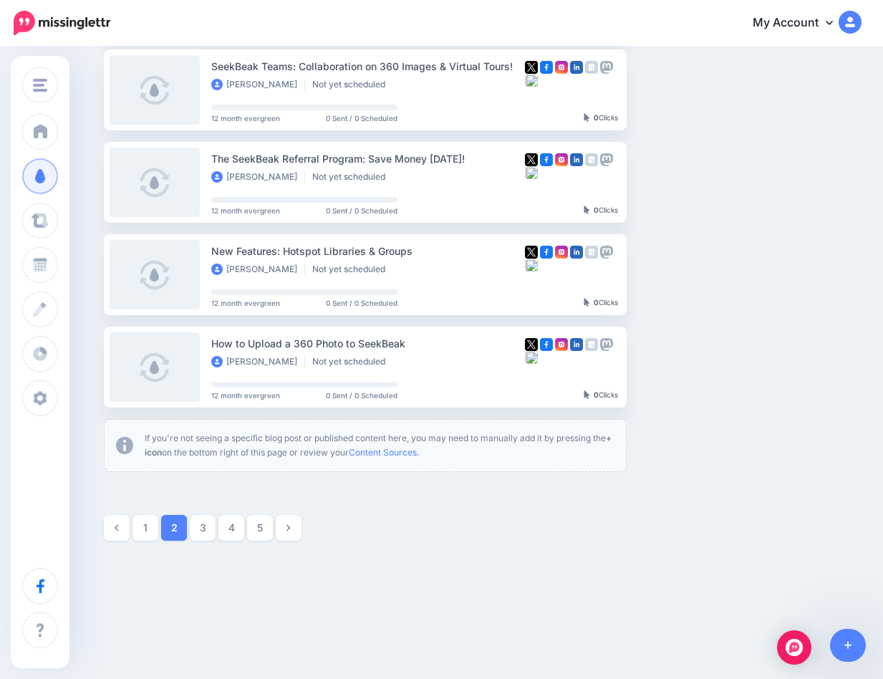
scroll to position [700, 0]
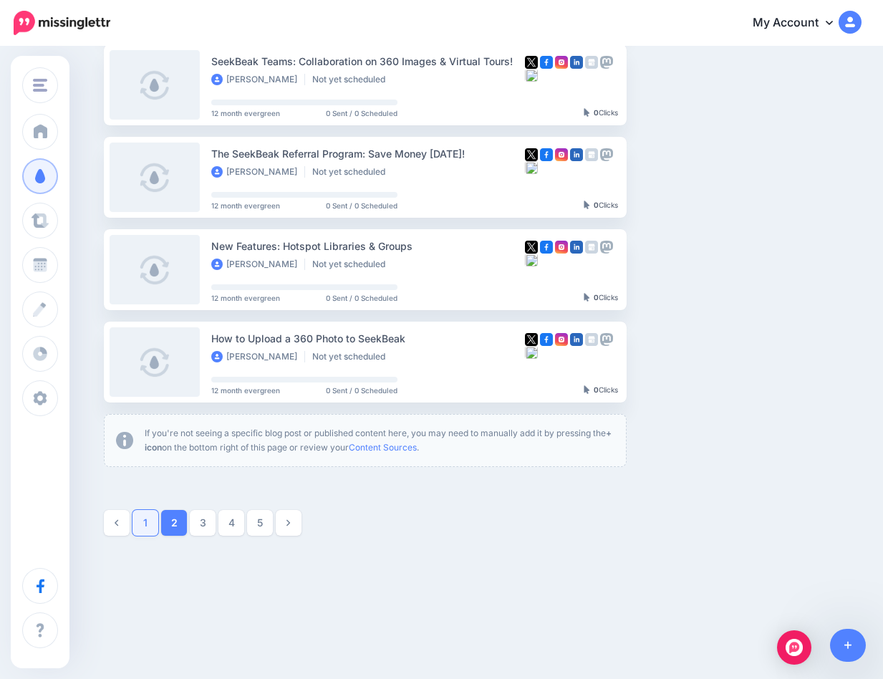
click at [158, 525] on link "1" at bounding box center [145, 523] width 26 height 26
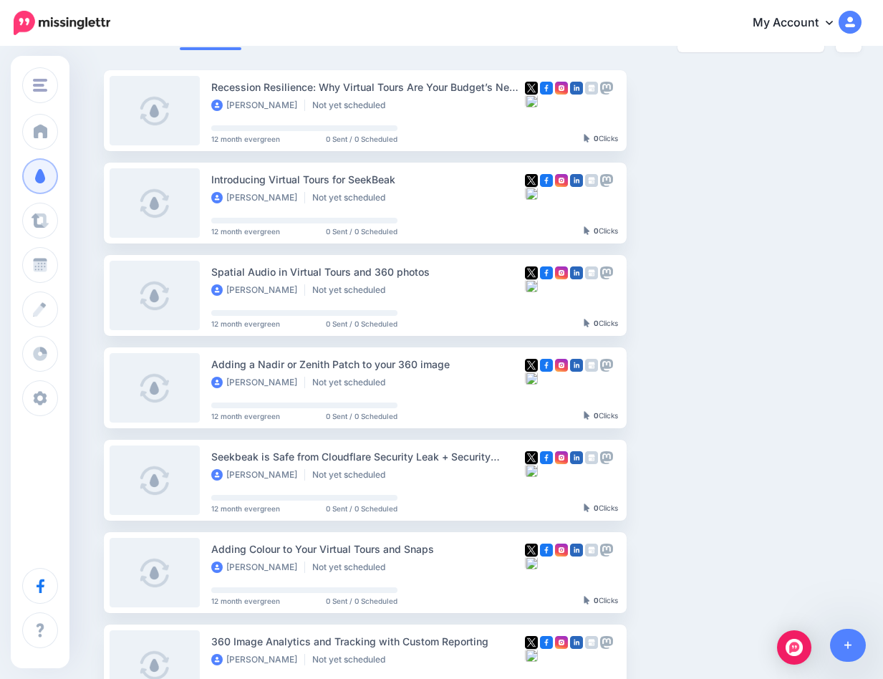
scroll to position [0, 0]
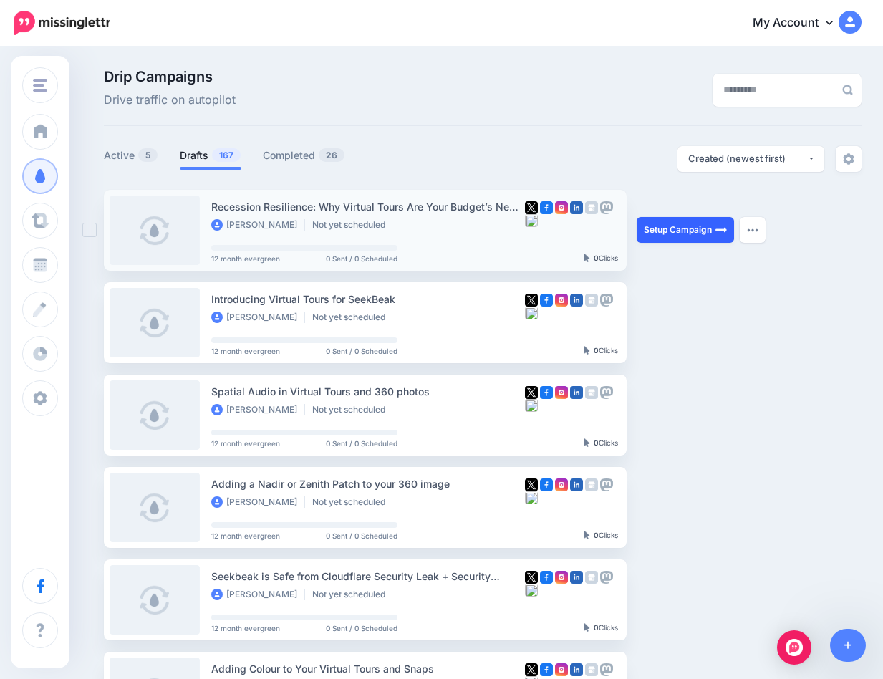
click at [674, 232] on link "Setup Campaign" at bounding box center [685, 230] width 97 height 26
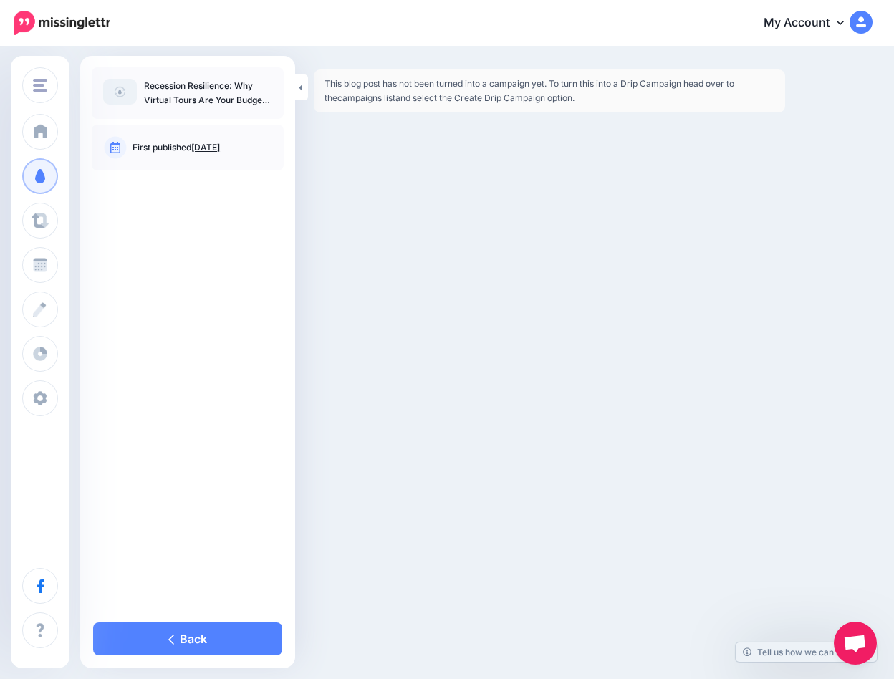
click at [105, 89] on img at bounding box center [120, 92] width 34 height 26
click at [154, 90] on p "Recession Resilience: Why Virtual Tours Are Your Budget’s New Best Friend" at bounding box center [208, 93] width 128 height 29
drag, startPoint x: 236, startPoint y: 103, endPoint x: 116, endPoint y: 101, distance: 119.6
click at [211, 102] on p "Recession Resilience: Why Virtual Tours Are Your Budget’s New Best Friend" at bounding box center [208, 93] width 128 height 29
click at [485, 92] on div "This blog post has not been turned into a campaign yet. To turn this into a Dri…" at bounding box center [549, 90] width 471 height 43
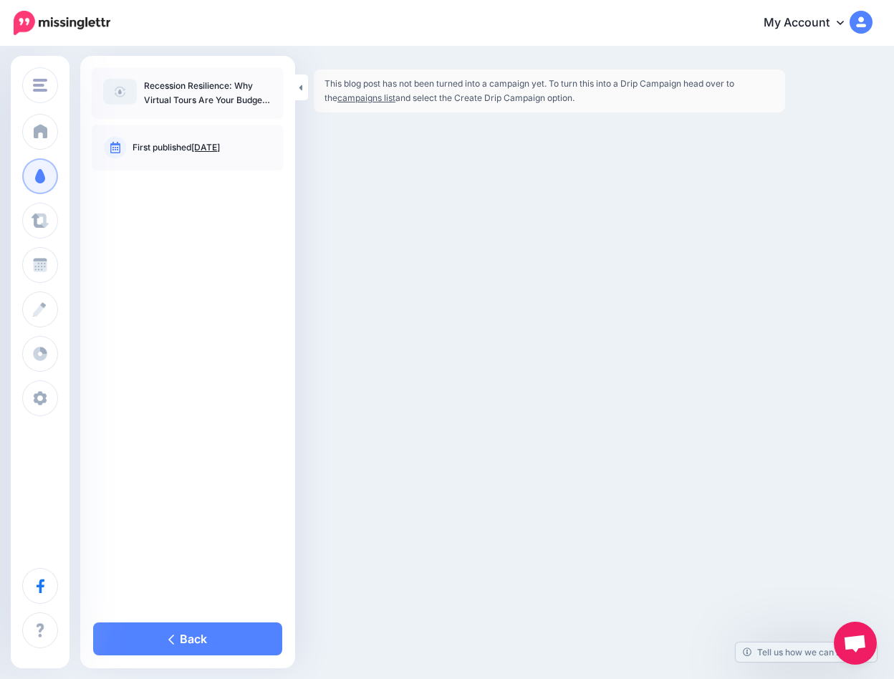
drag, startPoint x: 188, startPoint y: 88, endPoint x: 163, endPoint y: 87, distance: 25.1
click at [188, 88] on p "Recession Resilience: Why Virtual Tours Are Your Budget’s New Best Friend" at bounding box center [208, 93] width 128 height 29
click at [127, 88] on img at bounding box center [120, 92] width 34 height 26
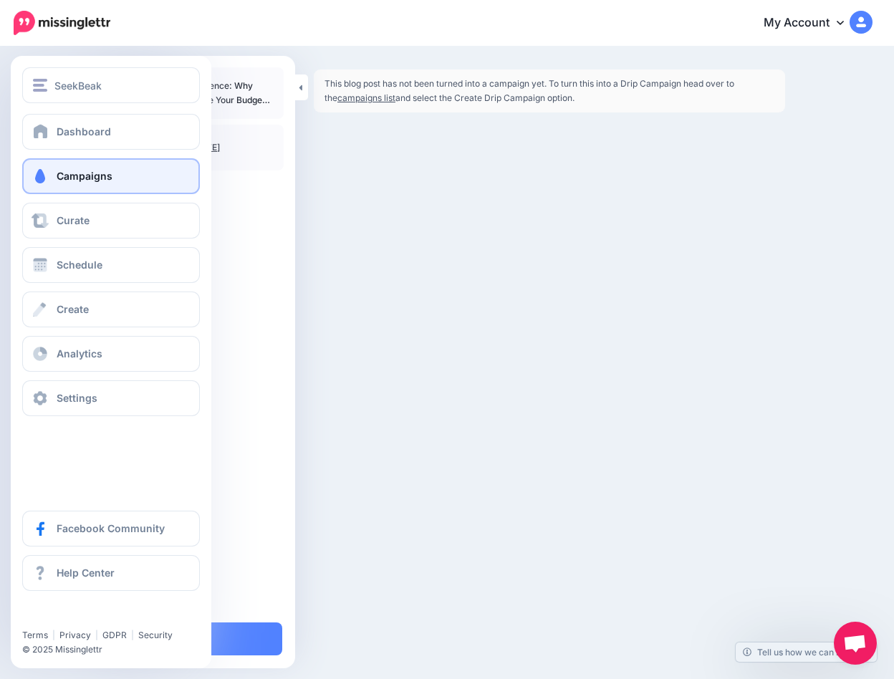
click at [75, 175] on span "Campaigns" at bounding box center [85, 176] width 56 height 12
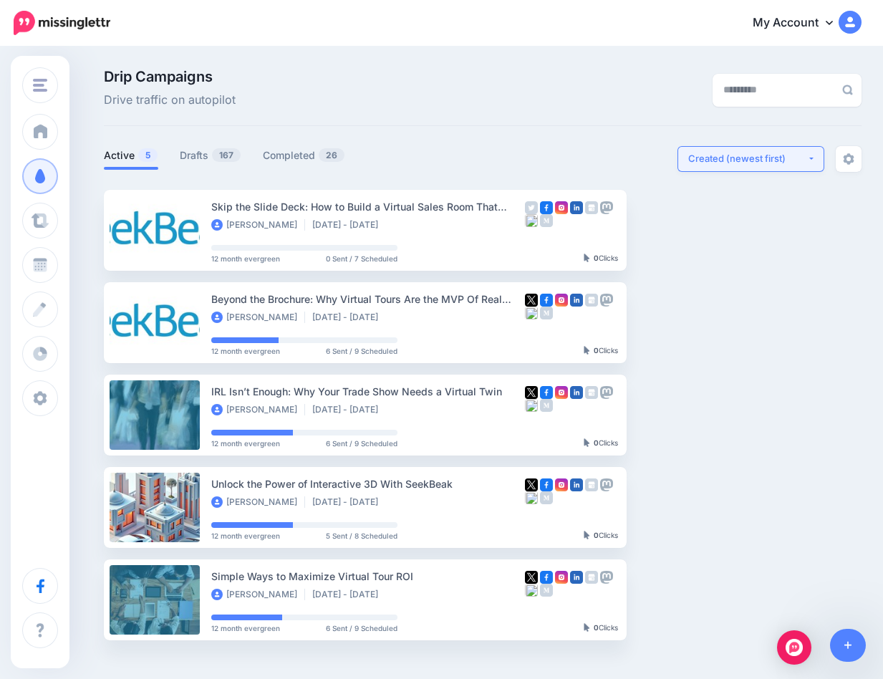
click at [720, 150] on button "Created (newest first)" at bounding box center [750, 159] width 147 height 26
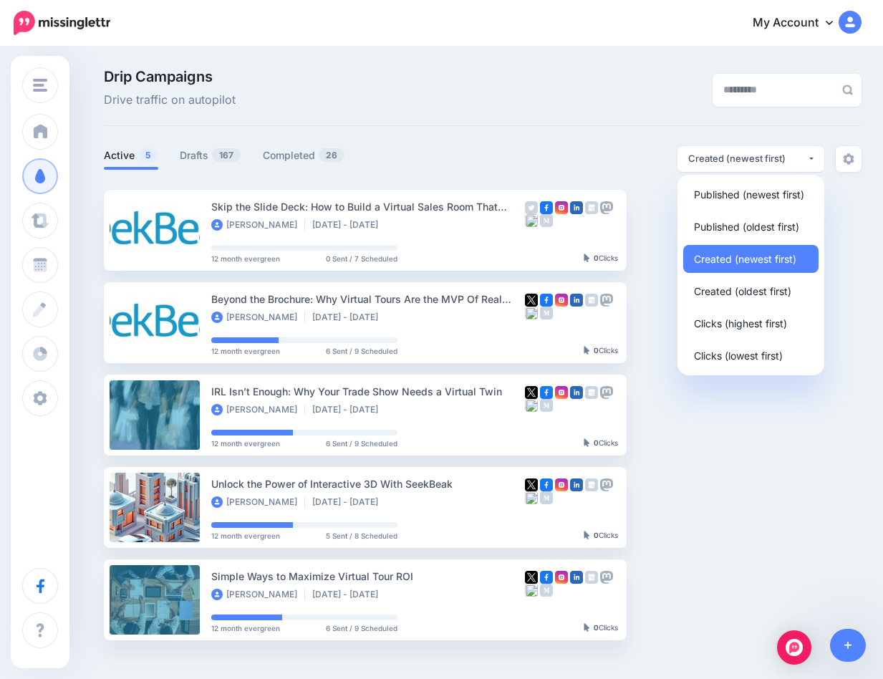
click at [566, 131] on div "Drip Campaigns Drive traffic on autopilot Active 5 167" at bounding box center [482, 354] width 779 height 571
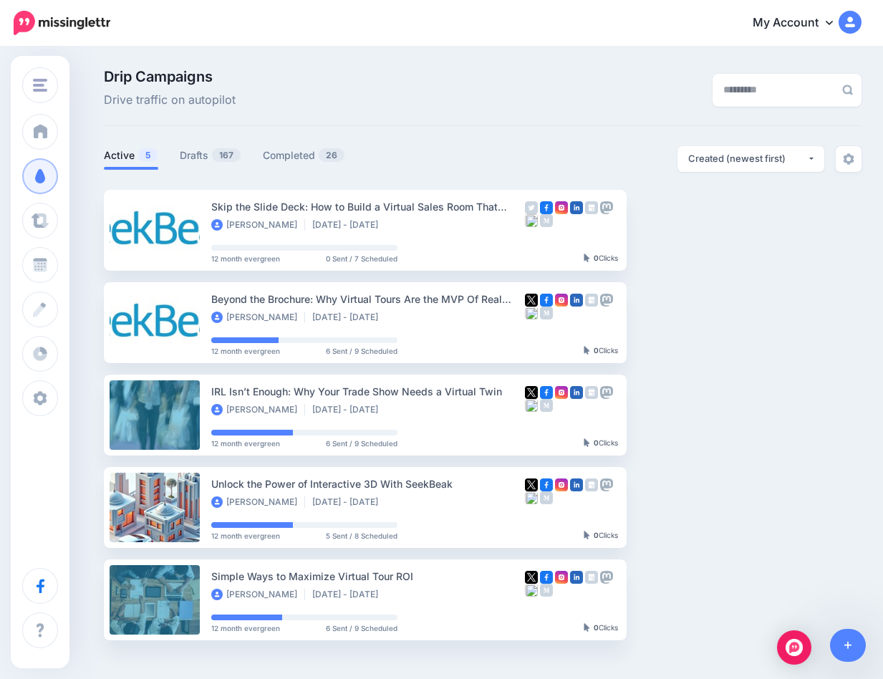
drag, startPoint x: 513, startPoint y: 90, endPoint x: 461, endPoint y: 107, distance: 55.0
click at [513, 90] on div "Drip Campaigns Drive traffic on autopilot" at bounding box center [352, 89] width 519 height 40
click at [193, 160] on link "Drafts 167" at bounding box center [211, 155] width 62 height 17
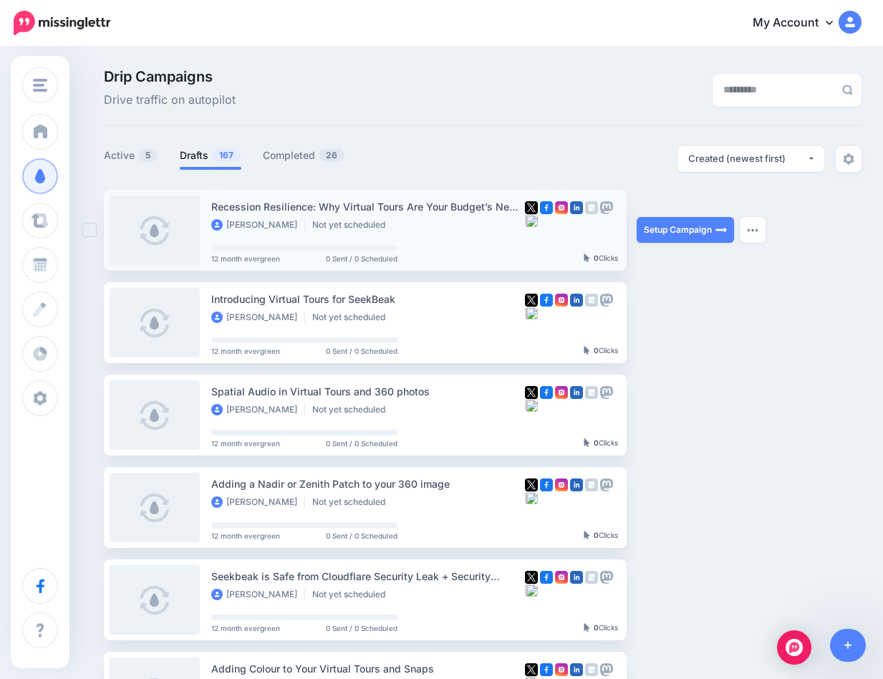
click at [153, 219] on link at bounding box center [155, 230] width 90 height 69
click at [89, 229] on ins at bounding box center [89, 230] width 14 height 14
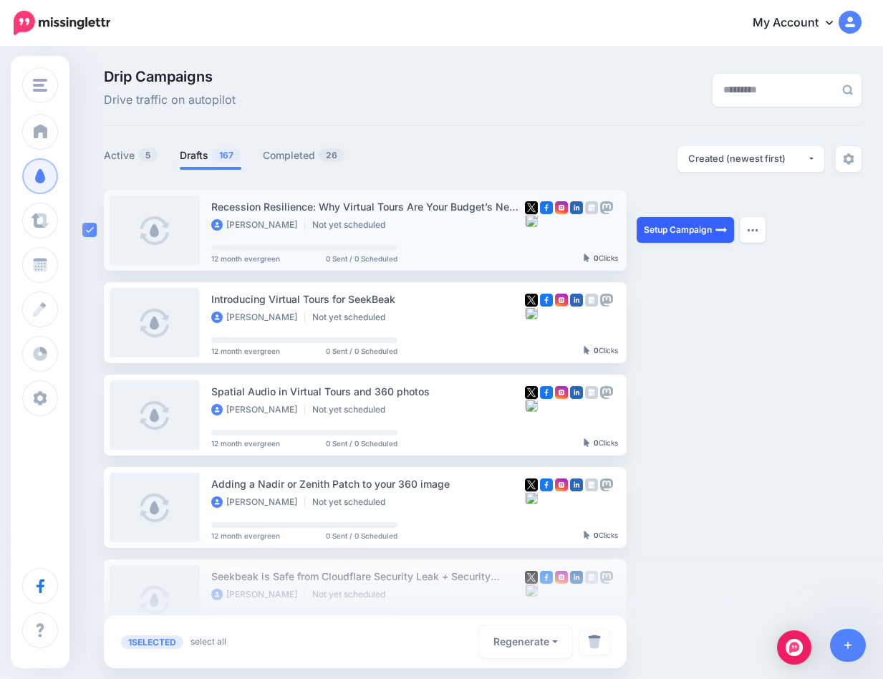
click at [662, 228] on link "Setup Campaign" at bounding box center [685, 230] width 97 height 26
click at [758, 230] on img "button" at bounding box center [752, 230] width 11 height 4
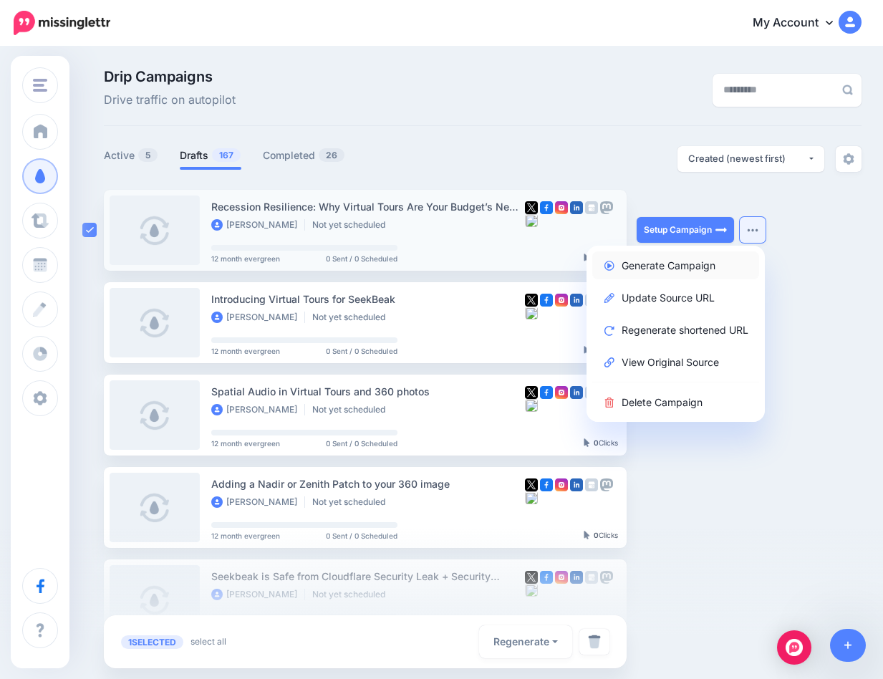
click at [671, 264] on link "Generate Campaign" at bounding box center [675, 265] width 167 height 28
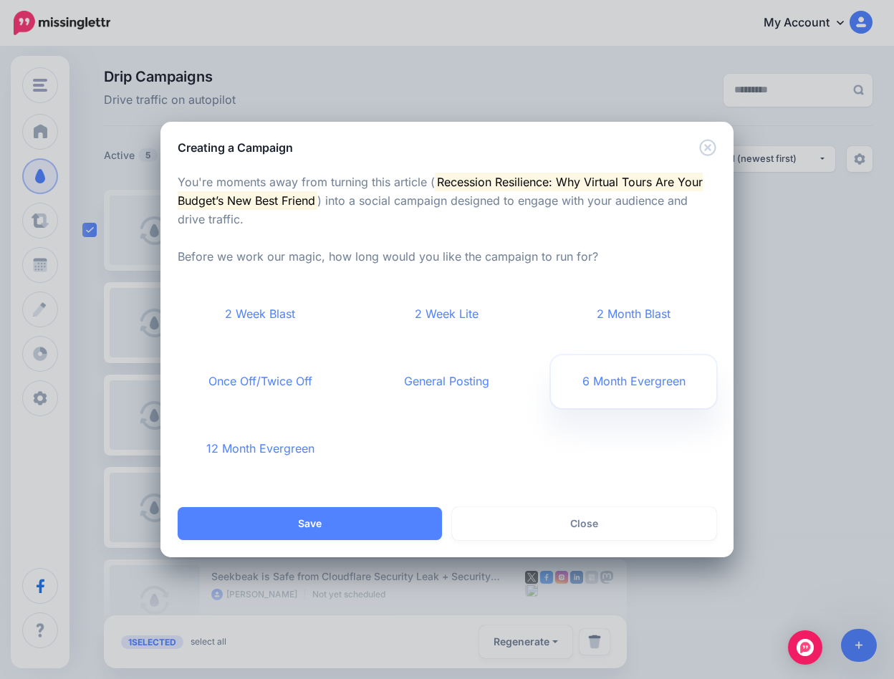
click at [604, 380] on link "6 Month Evergreen" at bounding box center [633, 381] width 165 height 53
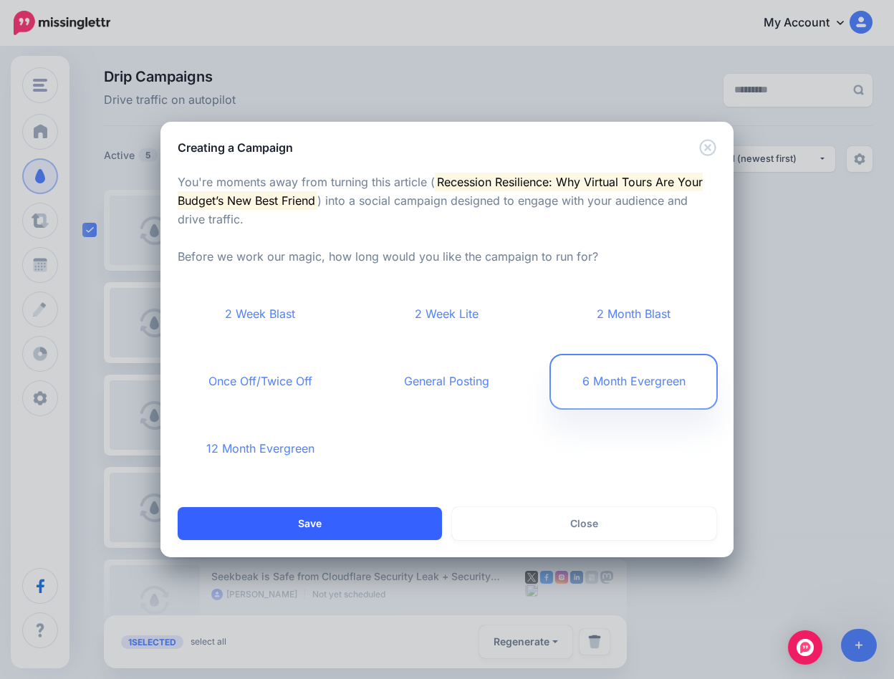
click at [324, 519] on button "Save" at bounding box center [310, 523] width 264 height 33
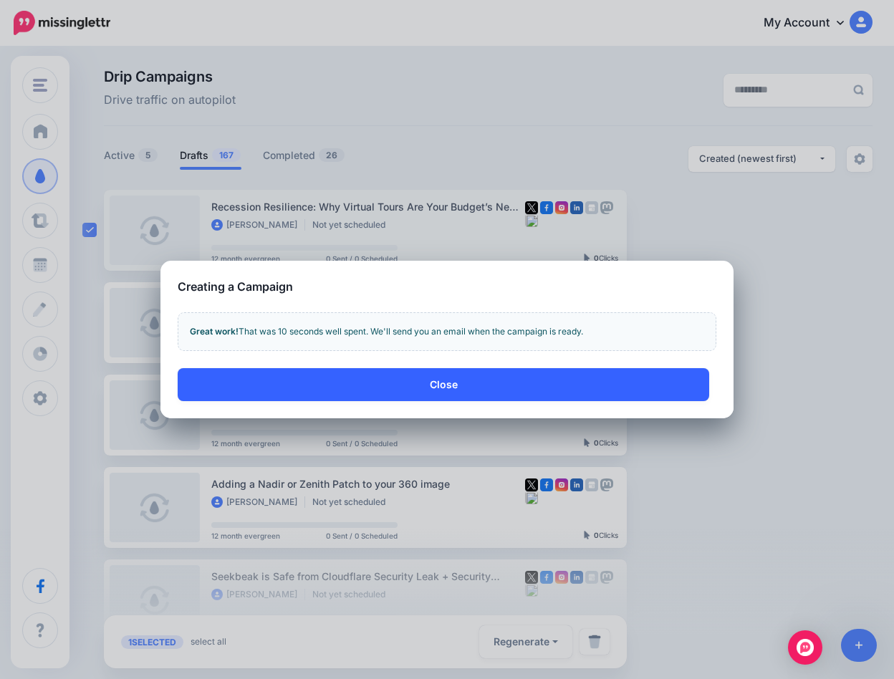
click at [452, 384] on button "Close" at bounding box center [443, 384] width 531 height 33
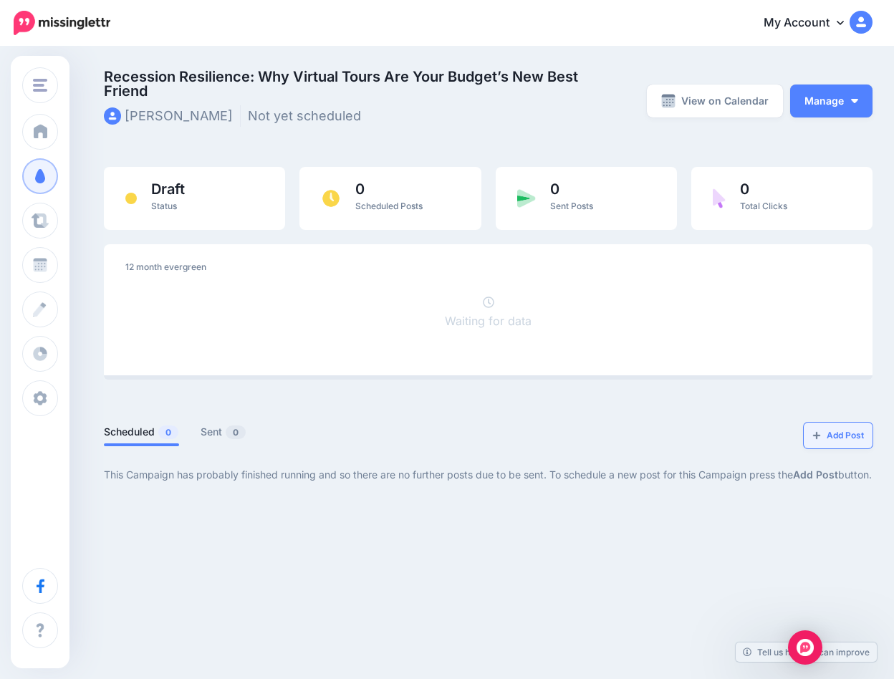
click at [813, 437] on img at bounding box center [816, 435] width 9 height 9
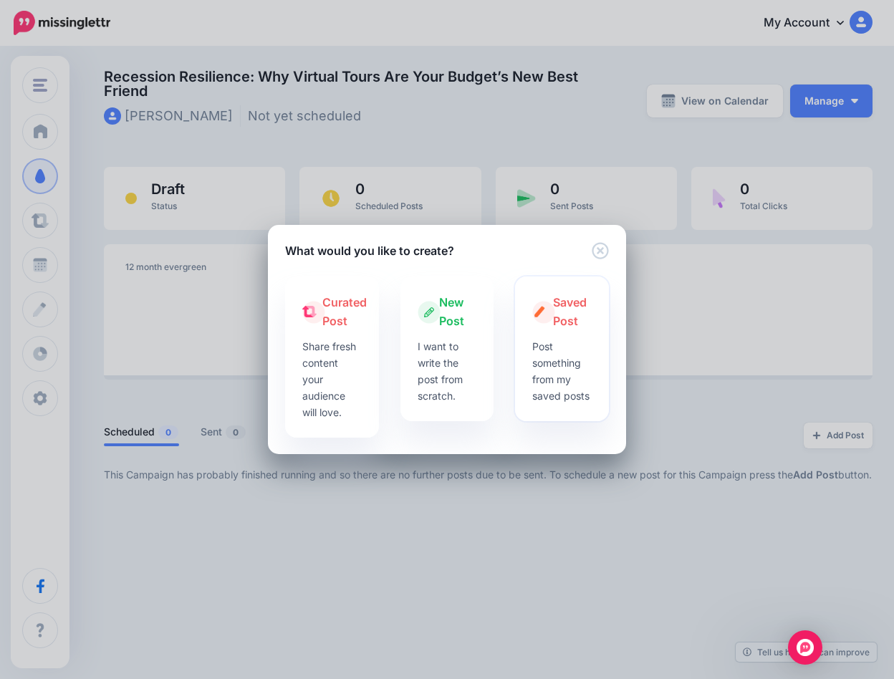
click at [600, 249] on icon "Close" at bounding box center [600, 250] width 17 height 17
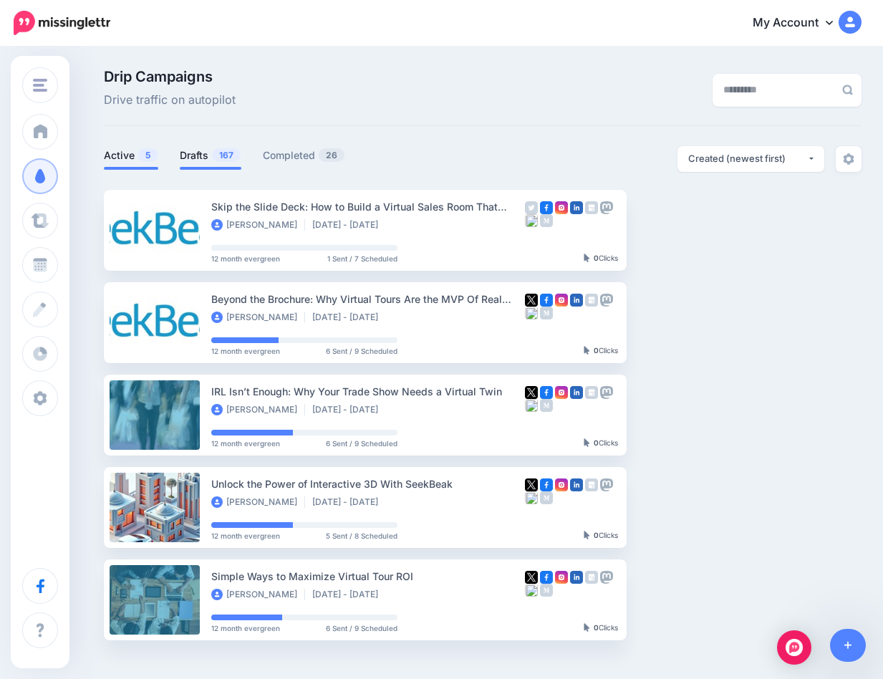
click at [196, 156] on link "Drafts 167" at bounding box center [211, 155] width 62 height 17
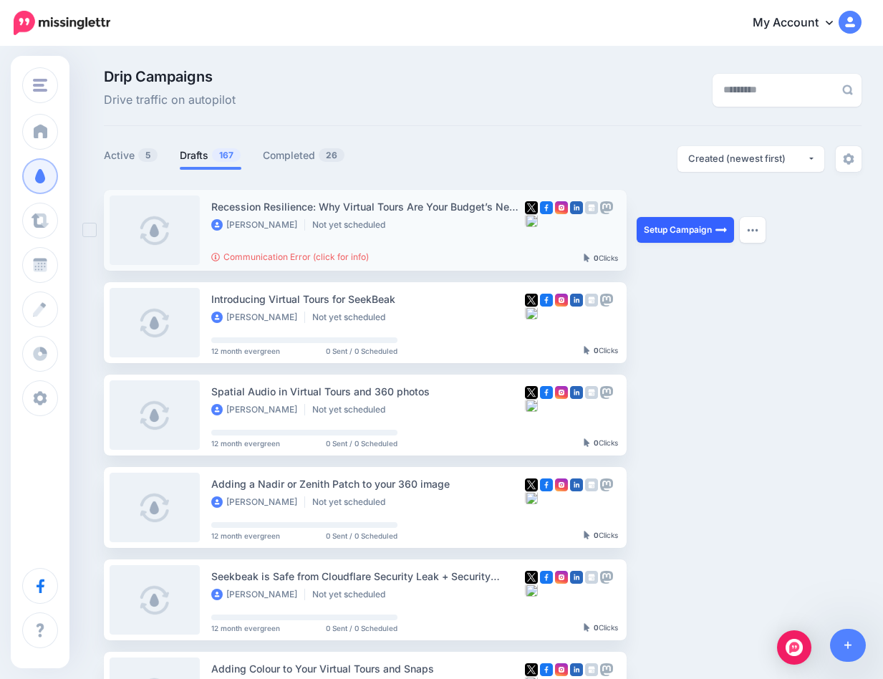
click at [665, 233] on link "Setup Campaign" at bounding box center [685, 230] width 97 height 26
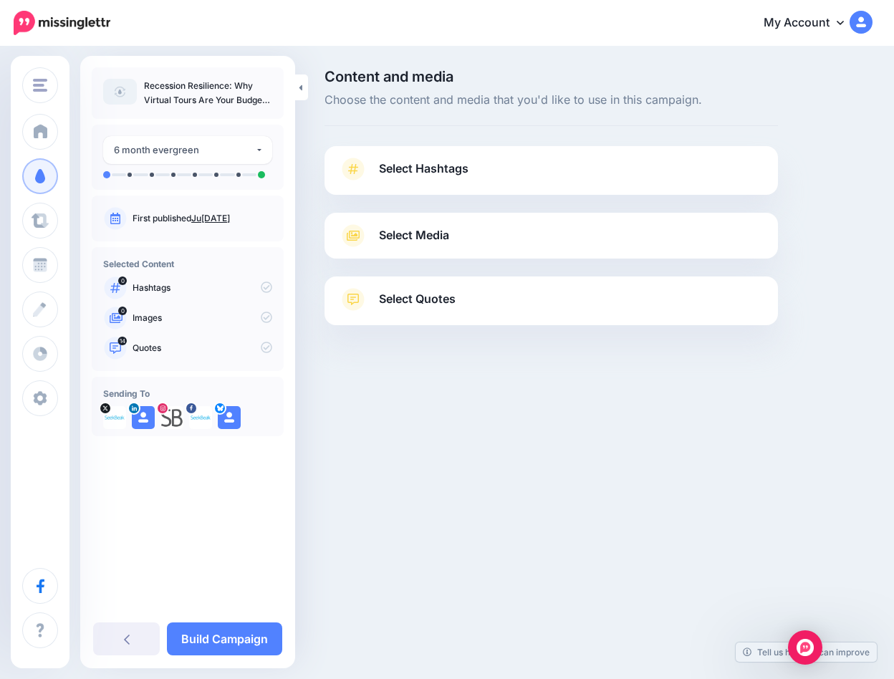
click at [218, 92] on p "Recession Resilience: Why Virtual Tours Are Your Budget’s New Best Friend" at bounding box center [208, 93] width 128 height 29
click at [425, 163] on span "Select Hashtags" at bounding box center [424, 168] width 90 height 19
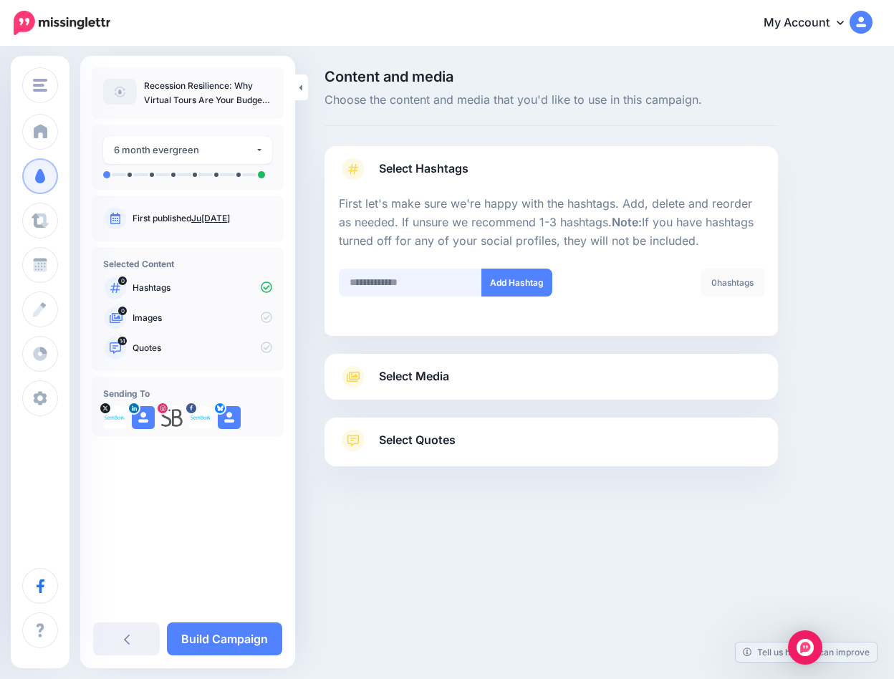
click at [400, 284] on input "text" at bounding box center [410, 283] width 143 height 28
paste input "**********"
type input "**********"
click at [520, 284] on button "Add Hashtag" at bounding box center [516, 283] width 71 height 28
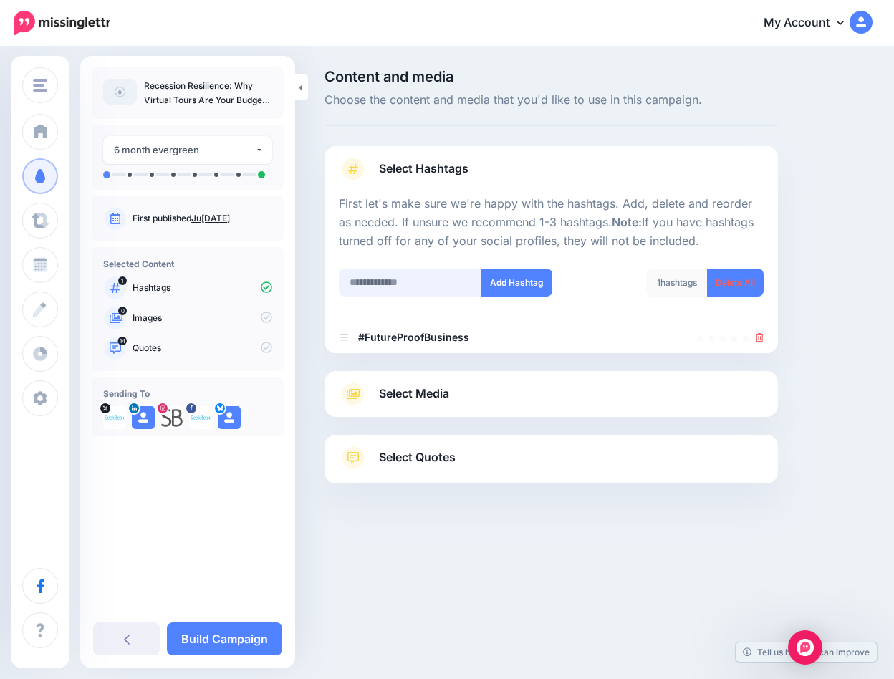
click at [447, 276] on input "text" at bounding box center [410, 283] width 143 height 28
paste input "**********"
type input "**********"
click at [529, 272] on button "Add Hashtag" at bounding box center [516, 283] width 71 height 28
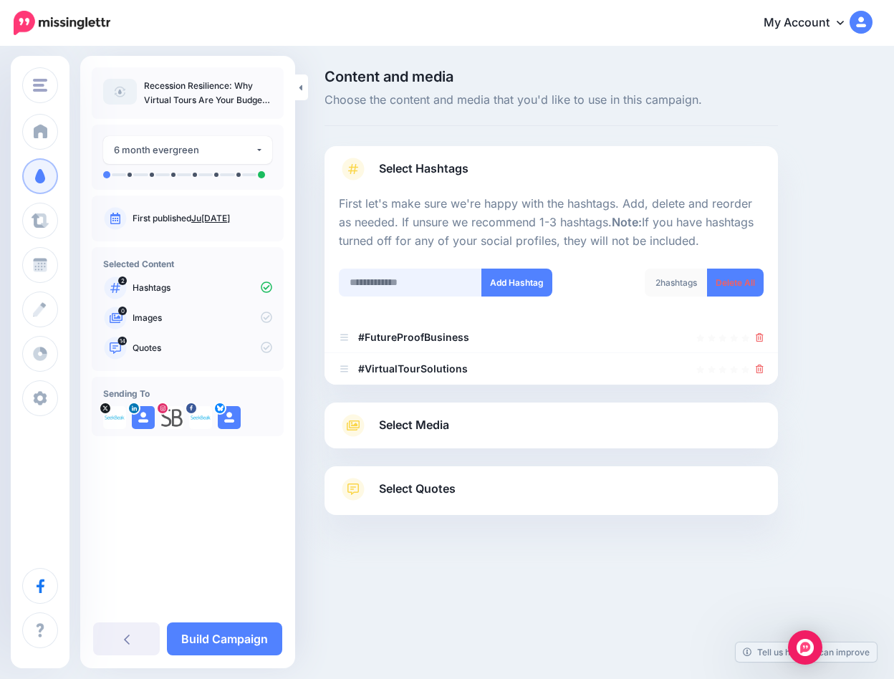
click at [408, 281] on input "text" at bounding box center [410, 283] width 143 height 28
paste input "**********"
type input "**********"
click at [511, 278] on button "Add Hashtag" at bounding box center [516, 283] width 71 height 28
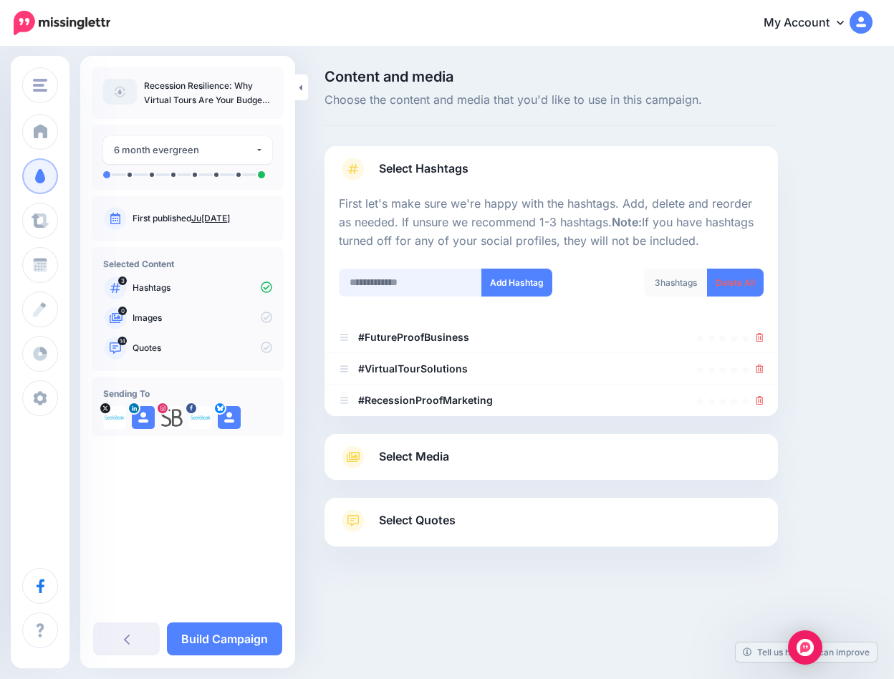
click at [404, 285] on input "text" at bounding box center [410, 283] width 143 height 28
paste input "**********"
type input "**********"
drag, startPoint x: 527, startPoint y: 277, endPoint x: 438, endPoint y: 267, distance: 89.4
click at [526, 277] on button "Add Hashtag" at bounding box center [516, 283] width 71 height 28
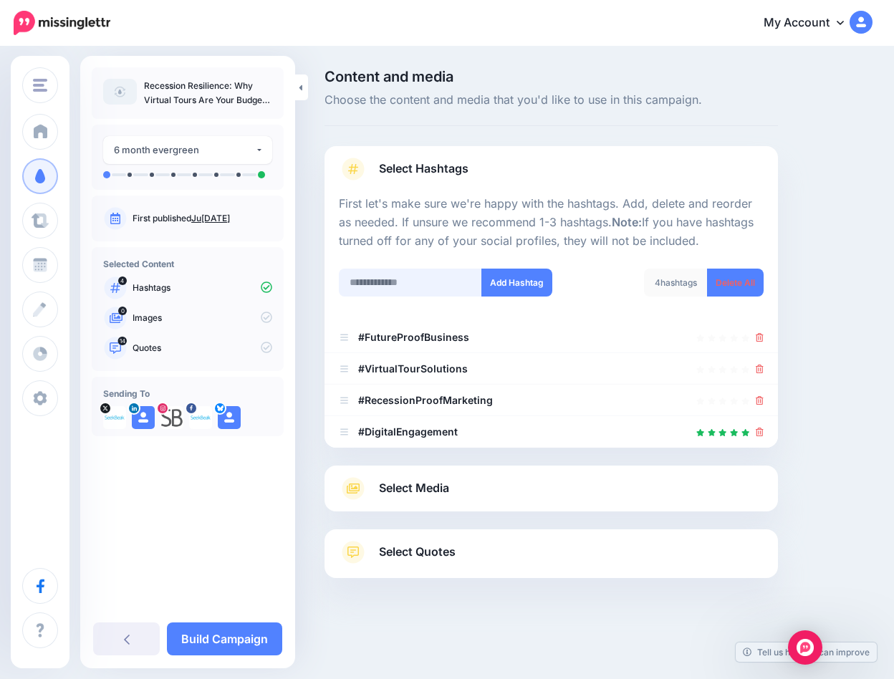
click at [407, 281] on input "text" at bounding box center [410, 283] width 143 height 28
paste input "**********"
type input "**********"
click at [501, 284] on button "Add Hashtag" at bounding box center [516, 283] width 71 height 28
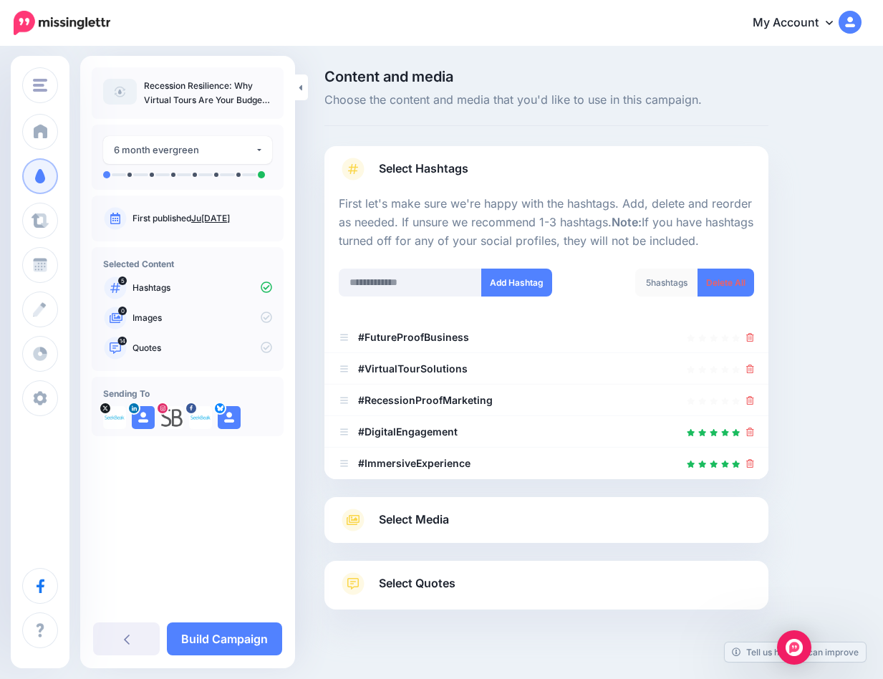
scroll to position [21, 0]
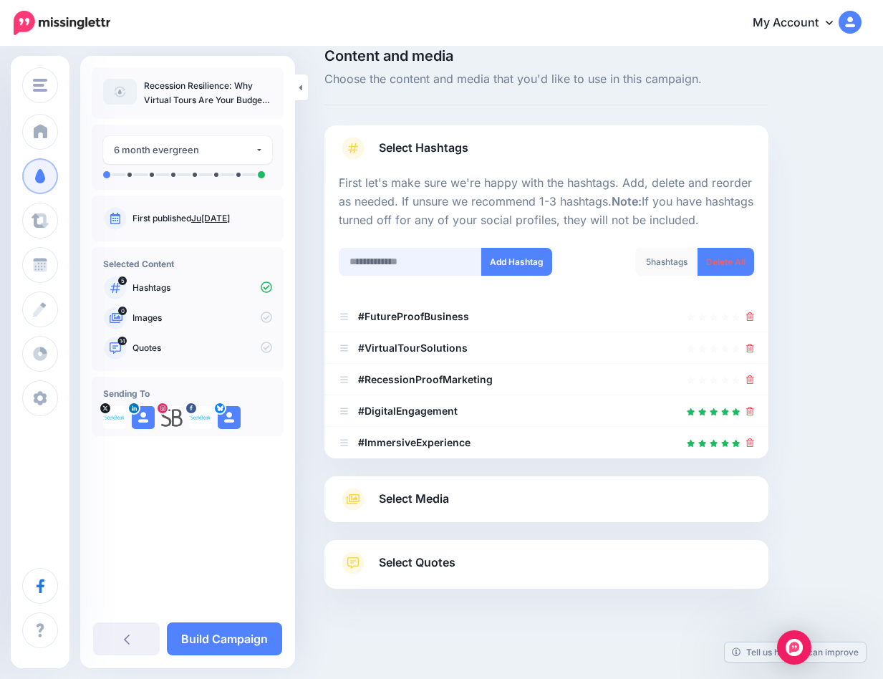
click at [410, 264] on input "text" at bounding box center [410, 262] width 143 height 28
paste input "**********"
type input "**********"
click at [504, 261] on button "Add Hashtag" at bounding box center [516, 262] width 71 height 28
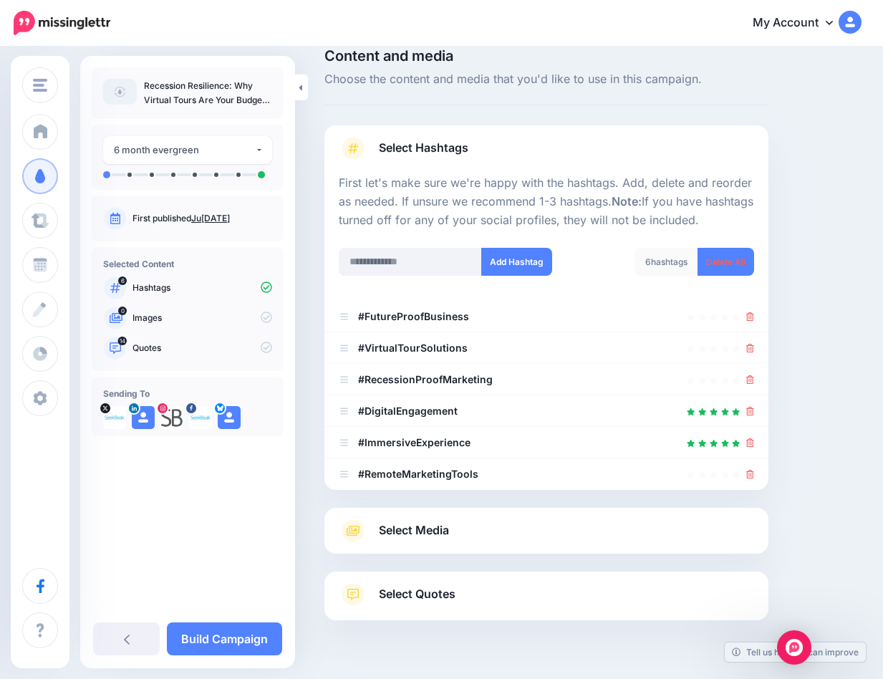
scroll to position [52, 0]
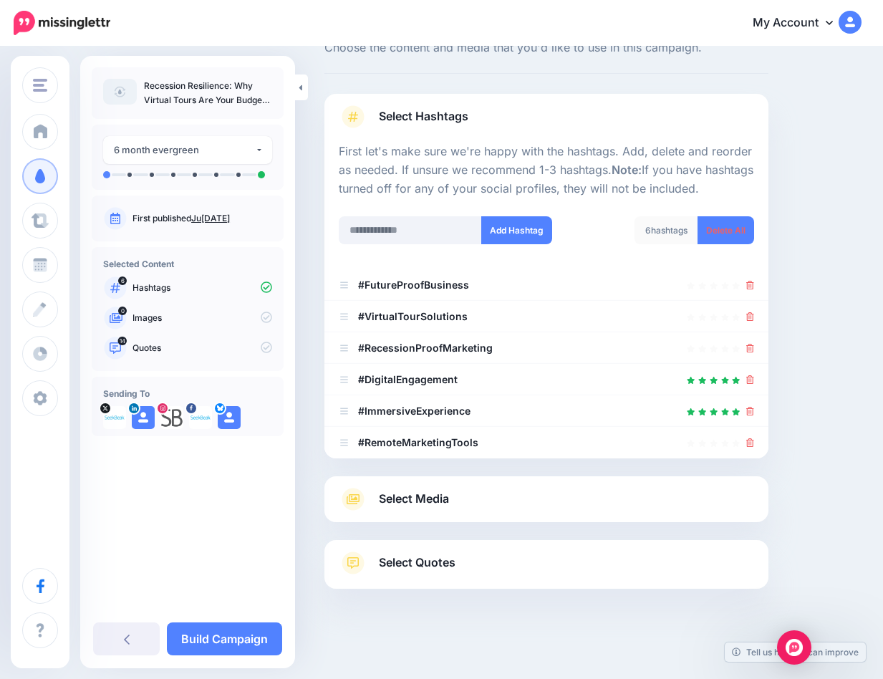
click at [407, 498] on span "Select Media" at bounding box center [414, 498] width 70 height 19
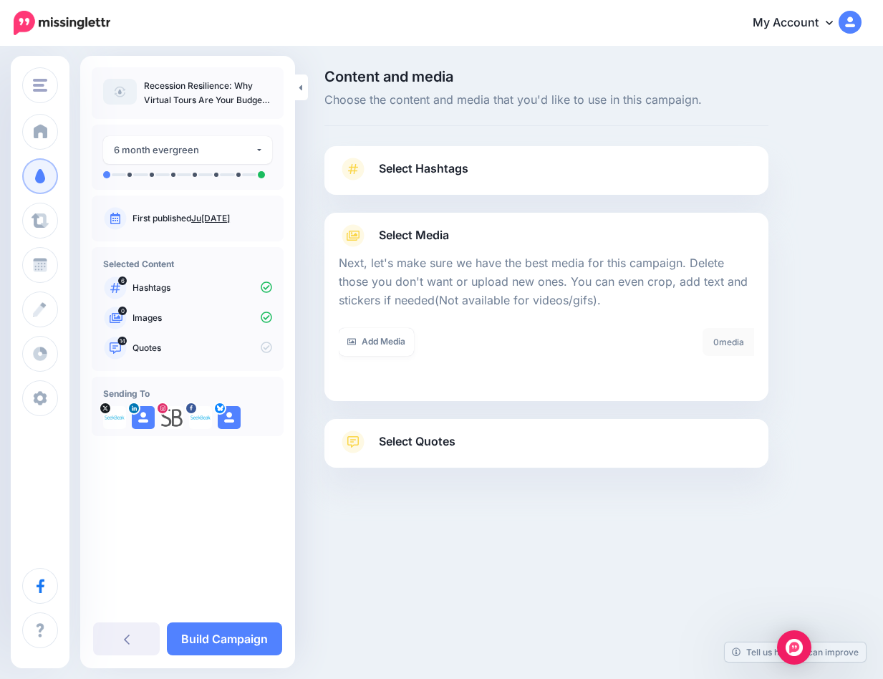
scroll to position [0, 0]
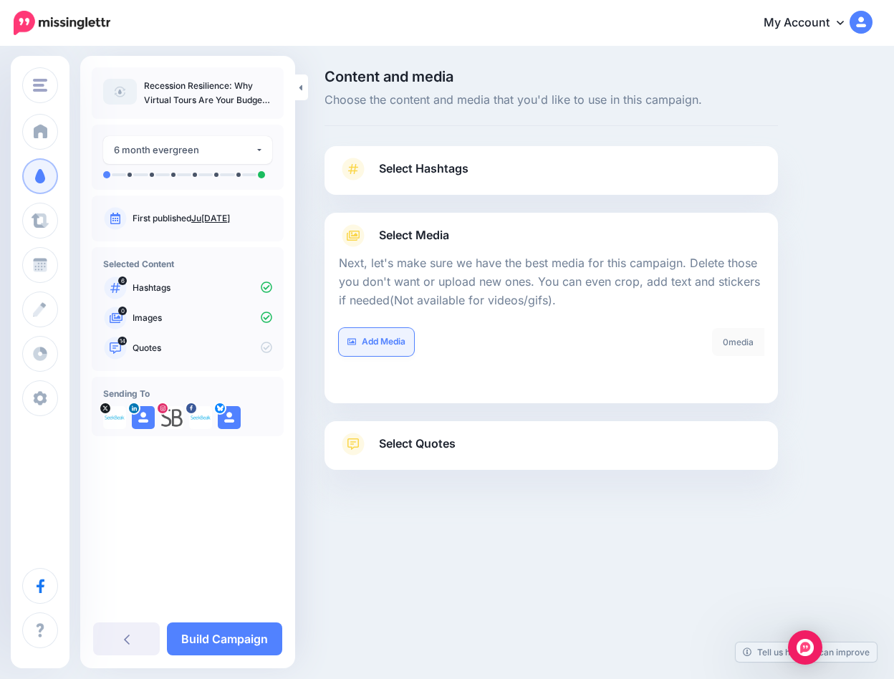
click at [395, 340] on link "Add Media" at bounding box center [376, 342] width 75 height 28
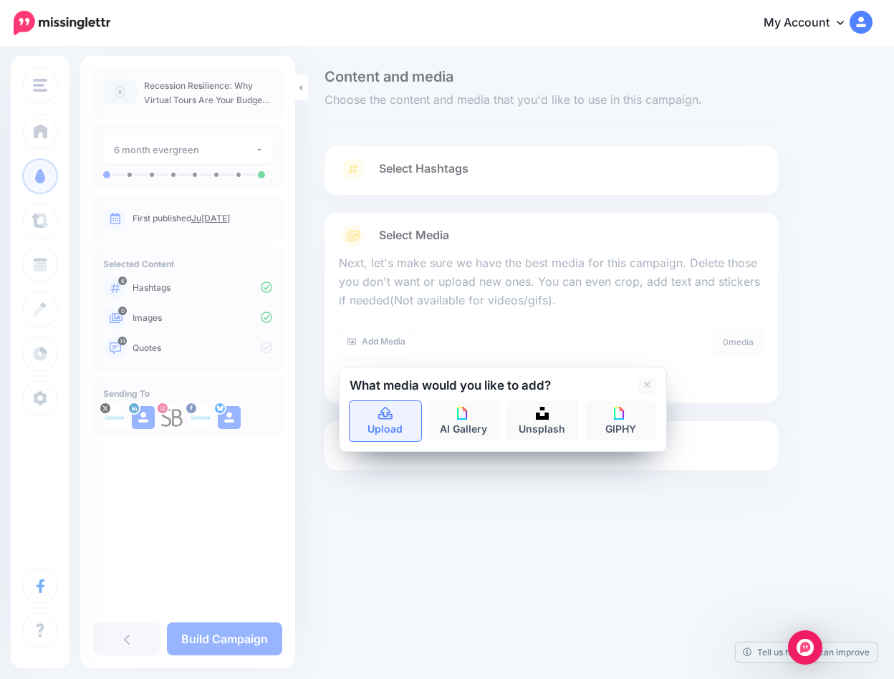
click at [397, 420] on link "Upload" at bounding box center [385, 421] width 72 height 40
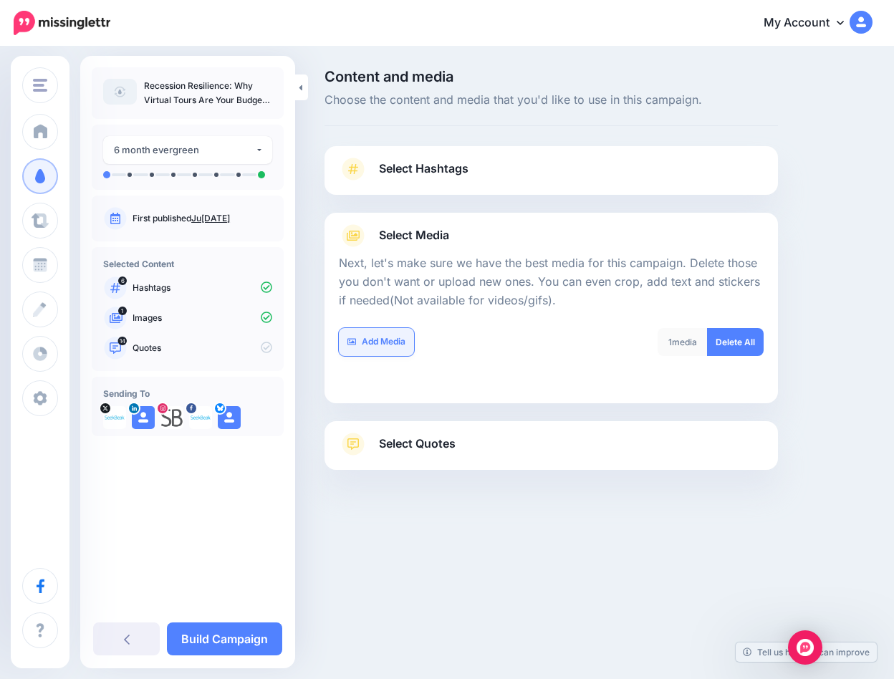
click at [388, 339] on link "Add Media" at bounding box center [376, 342] width 75 height 28
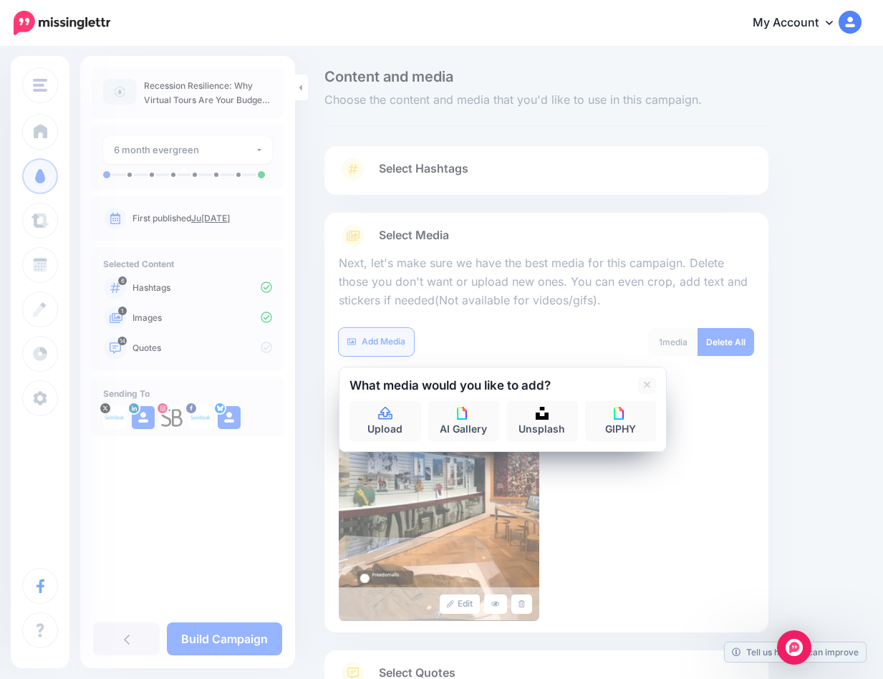
scroll to position [110, 0]
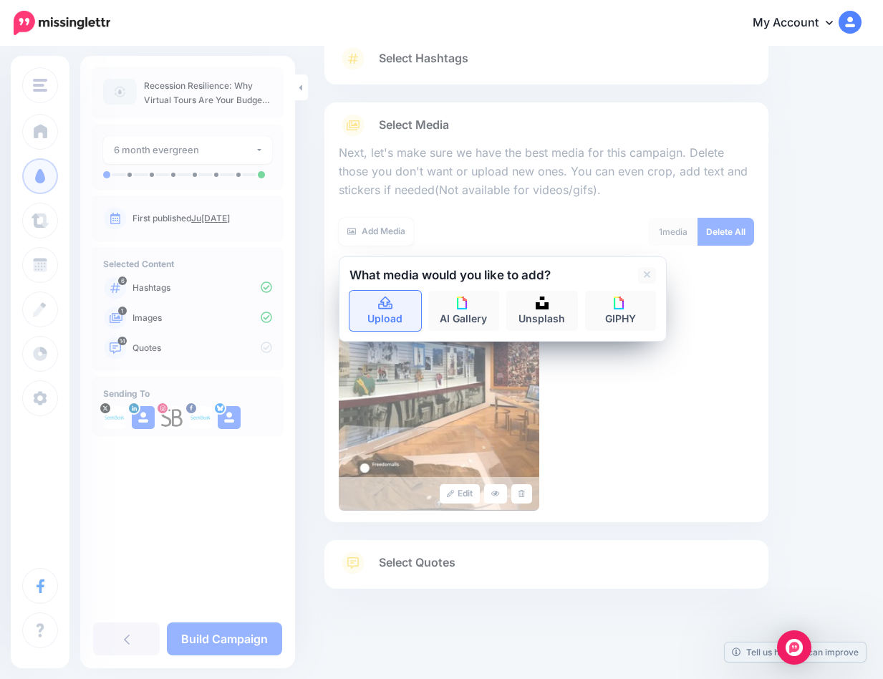
click at [388, 311] on link "Upload" at bounding box center [385, 311] width 72 height 40
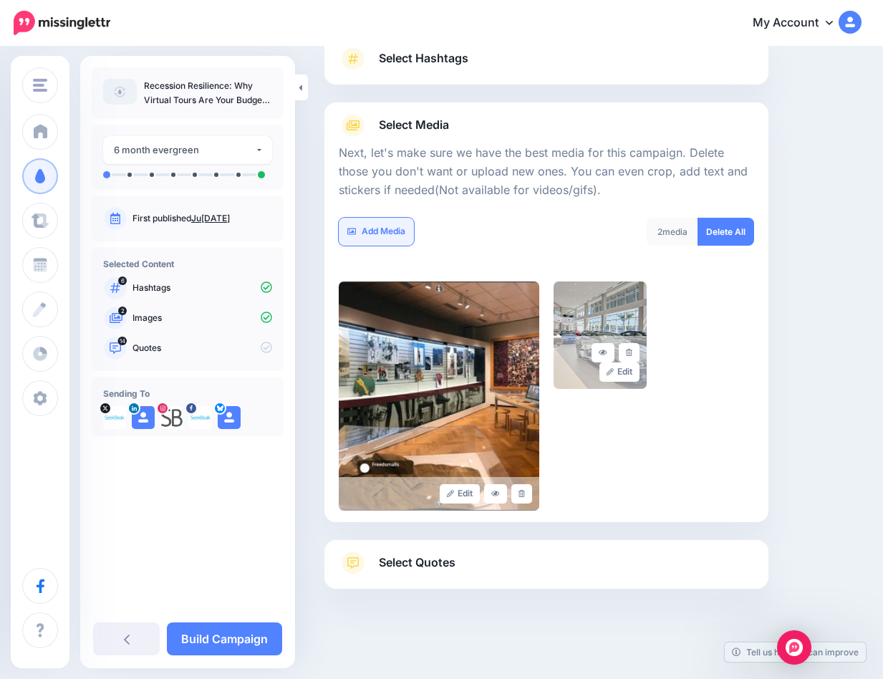
click at [370, 230] on link "Add Media" at bounding box center [376, 232] width 75 height 28
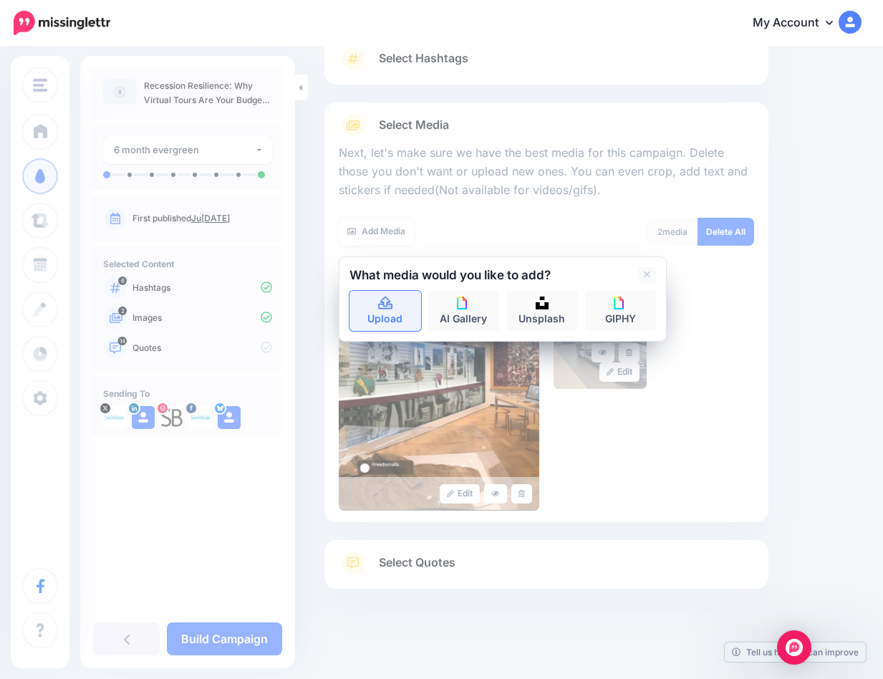
click at [387, 301] on icon at bounding box center [385, 302] width 14 height 13
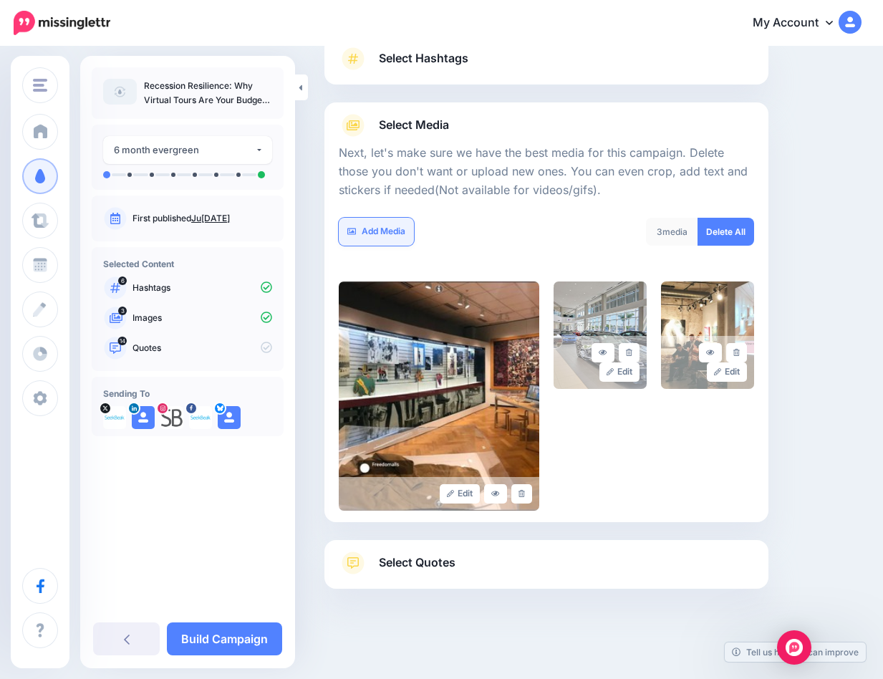
click at [380, 227] on link "Add Media" at bounding box center [376, 232] width 75 height 28
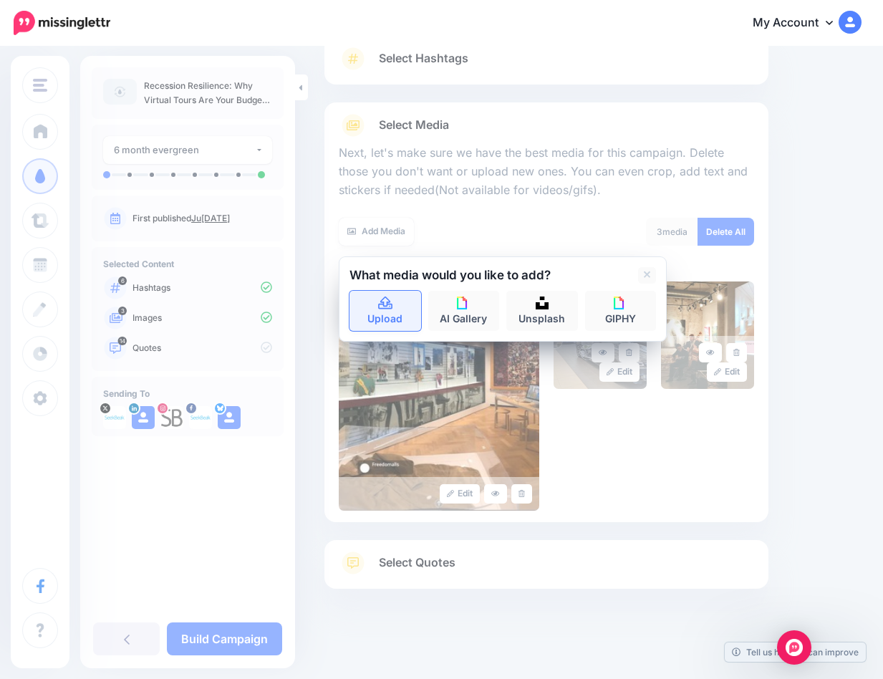
click at [382, 307] on link "Upload" at bounding box center [385, 311] width 72 height 40
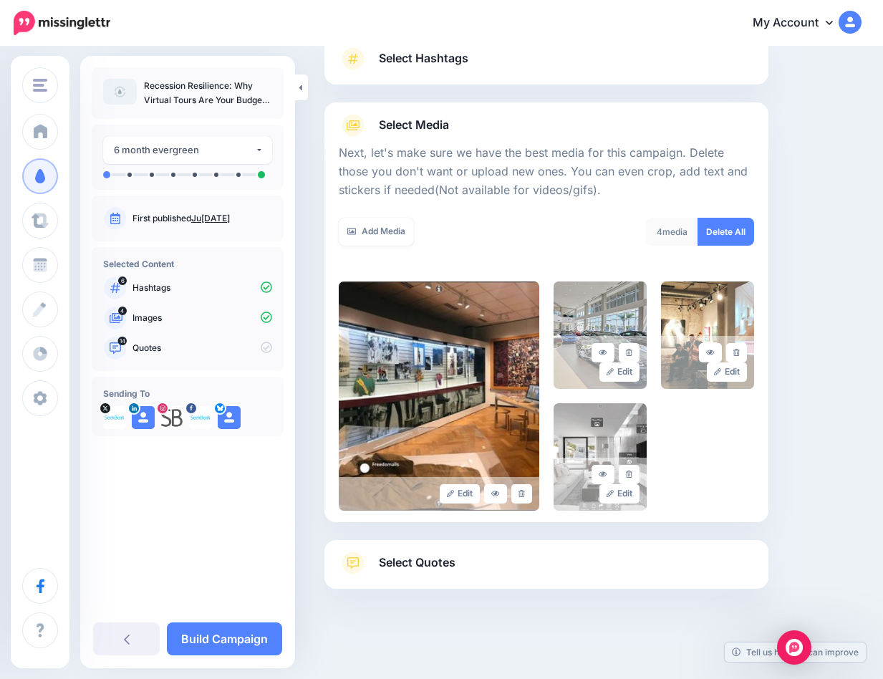
click at [430, 553] on span "Select Quotes" at bounding box center [417, 562] width 77 height 19
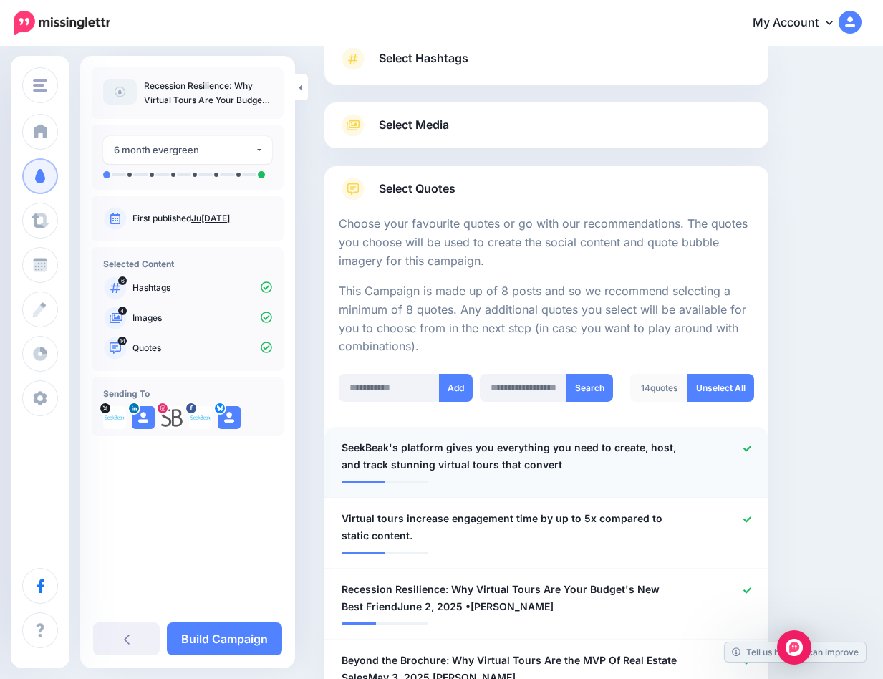
click at [438, 463] on span "SeekBeak's platform gives you everything you need to create, host, and track st…" at bounding box center [511, 456] width 338 height 34
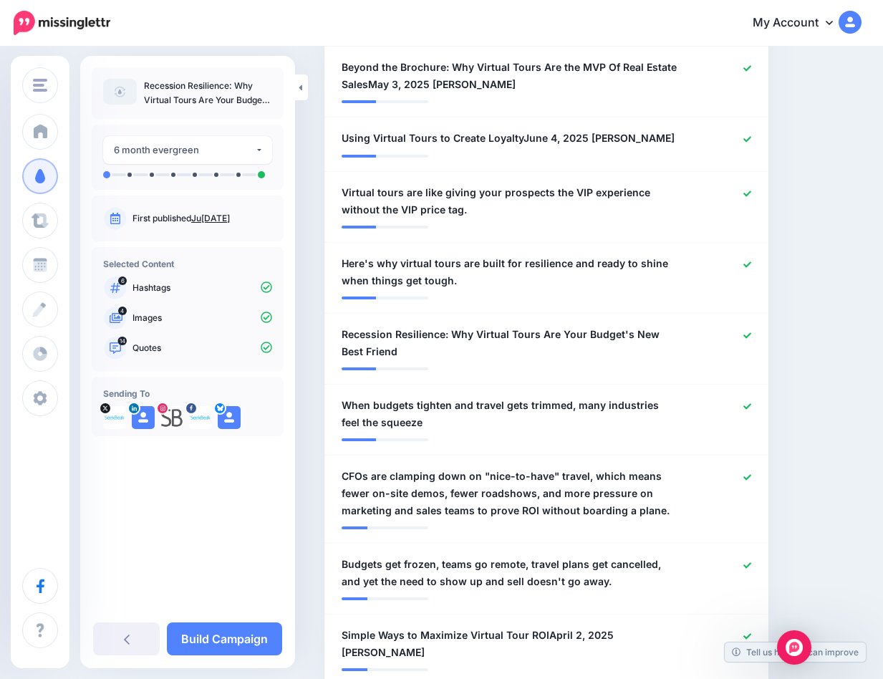
scroll to position [211, 0]
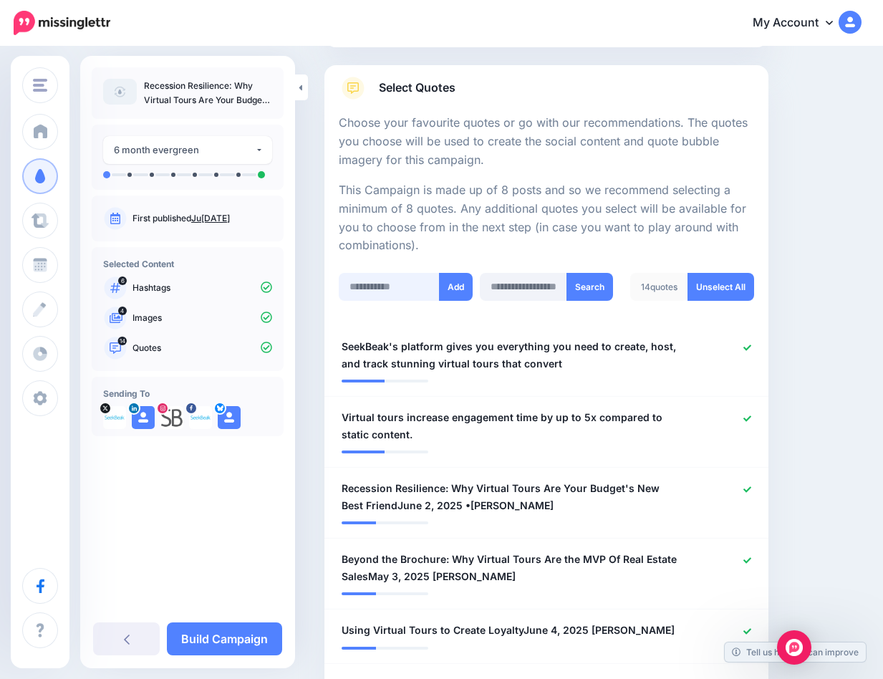
click at [353, 276] on input "text" at bounding box center [389, 287] width 101 height 28
paste input "**********"
type input "**********"
click at [458, 286] on button "Add" at bounding box center [456, 287] width 34 height 28
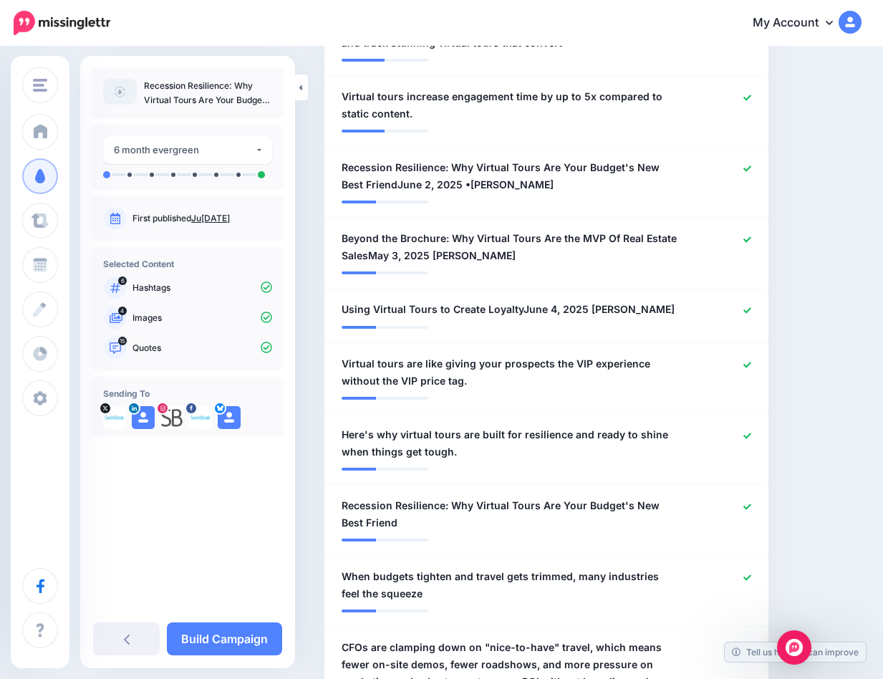
scroll to position [0, 0]
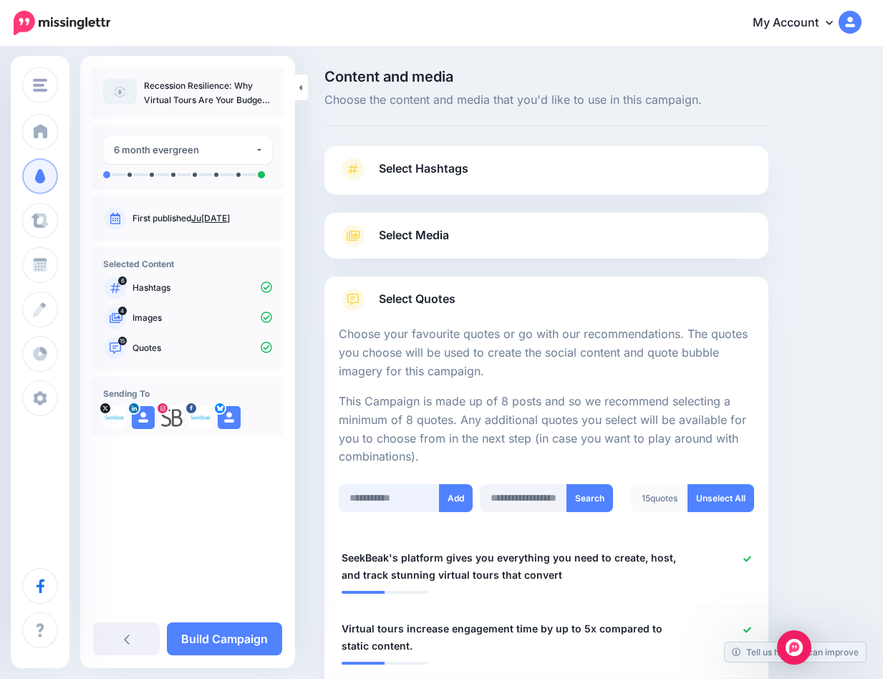
click at [390, 495] on input "text" at bounding box center [389, 498] width 101 height 28
paste input "**********"
type input "**********"
click at [468, 492] on button "Add" at bounding box center [456, 498] width 34 height 28
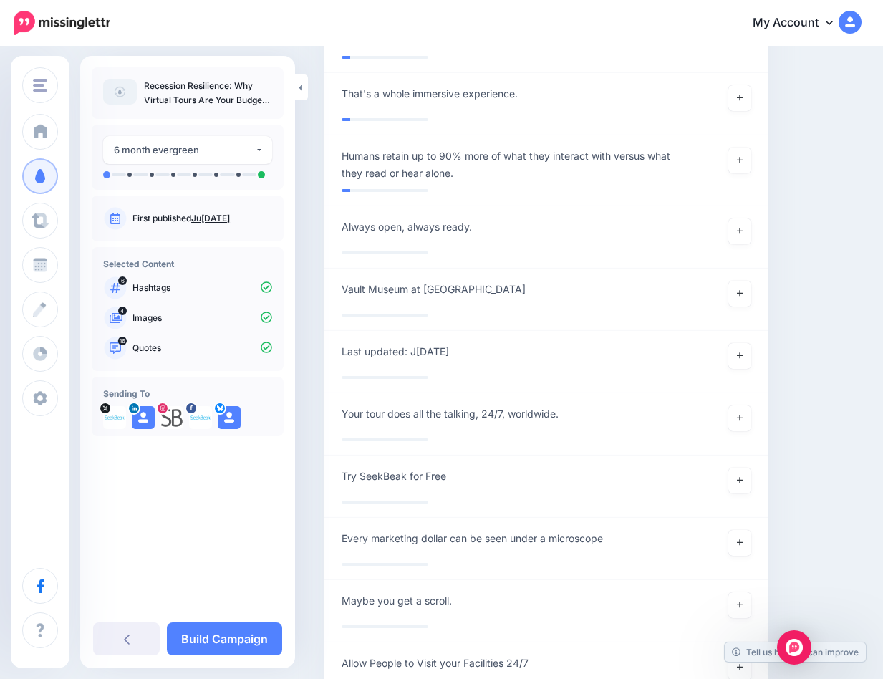
scroll to position [5320, 0]
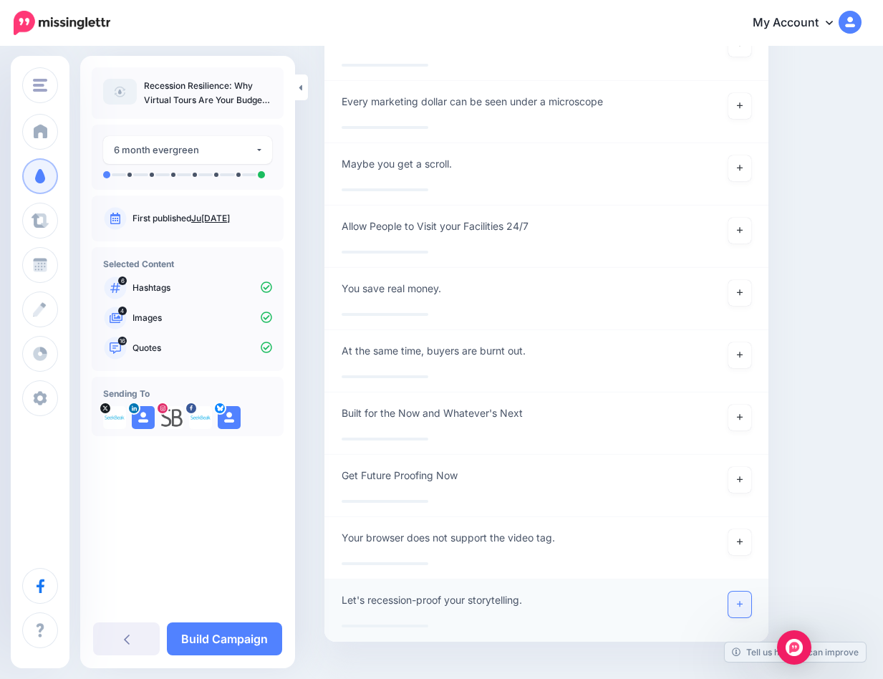
click at [745, 592] on link at bounding box center [739, 605] width 23 height 26
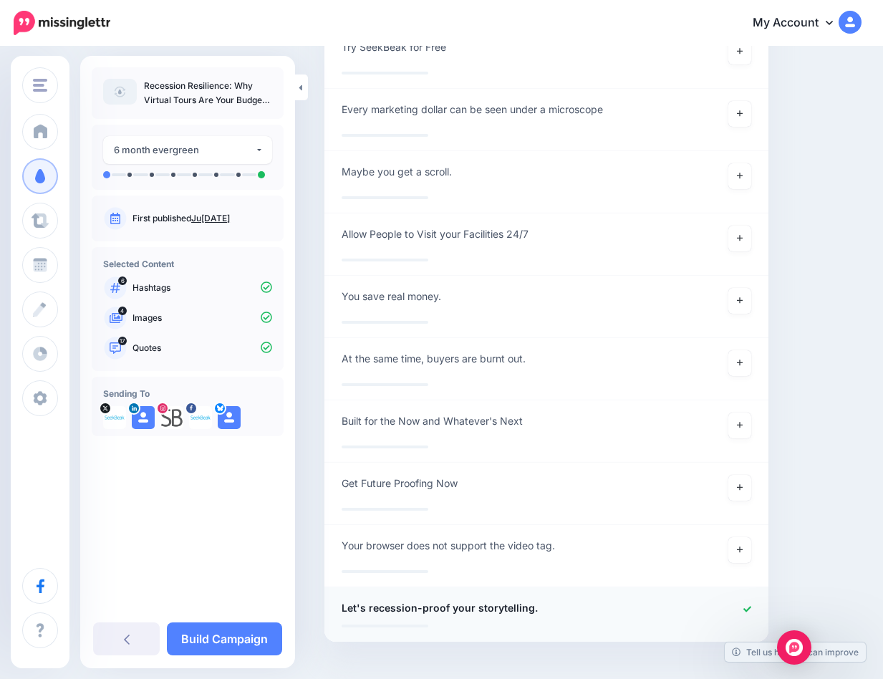
click at [751, 599] on div at bounding box center [726, 608] width 72 height 18
click at [751, 605] on icon at bounding box center [747, 609] width 8 height 8
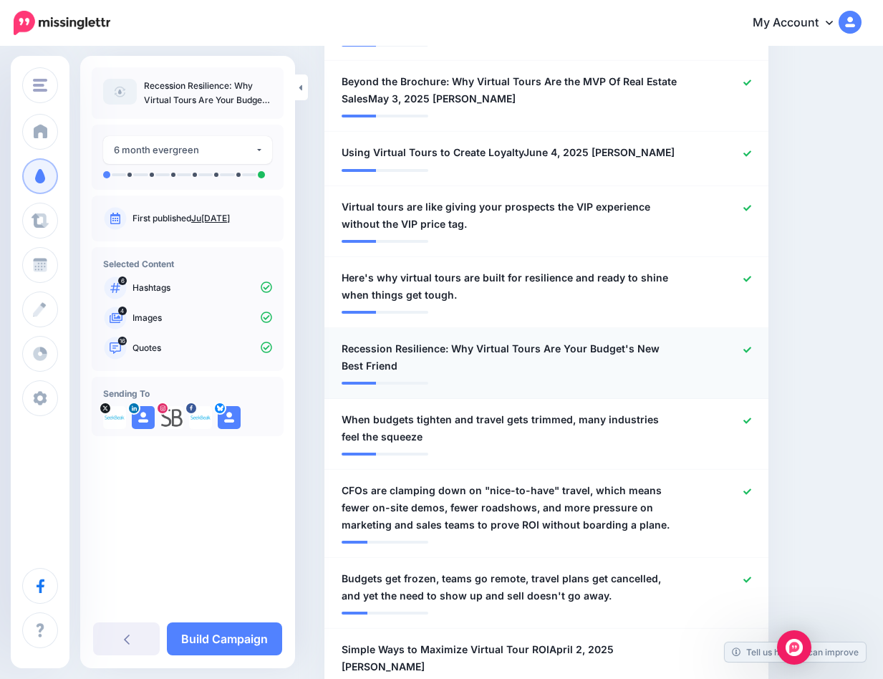
scroll to position [670, 0]
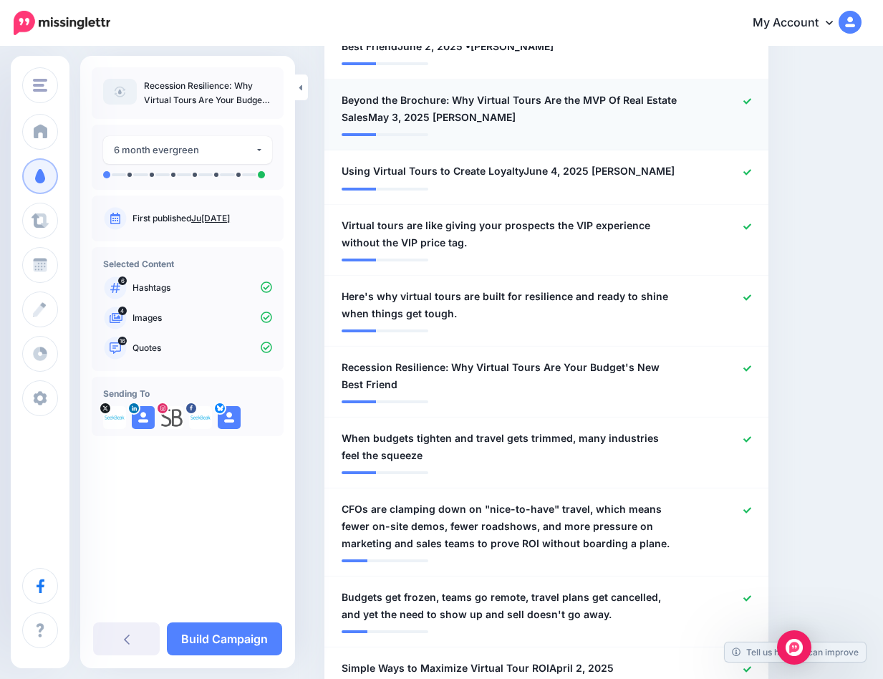
click at [751, 97] on icon at bounding box center [747, 101] width 8 height 8
click at [751, 223] on icon at bounding box center [747, 227] width 8 height 8
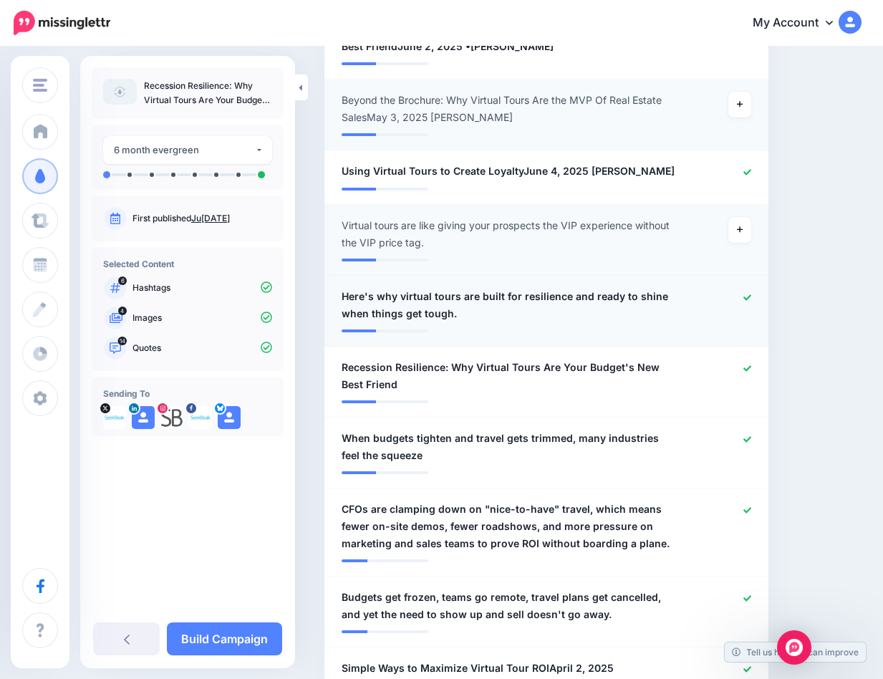
click at [750, 288] on div at bounding box center [726, 305] width 72 height 34
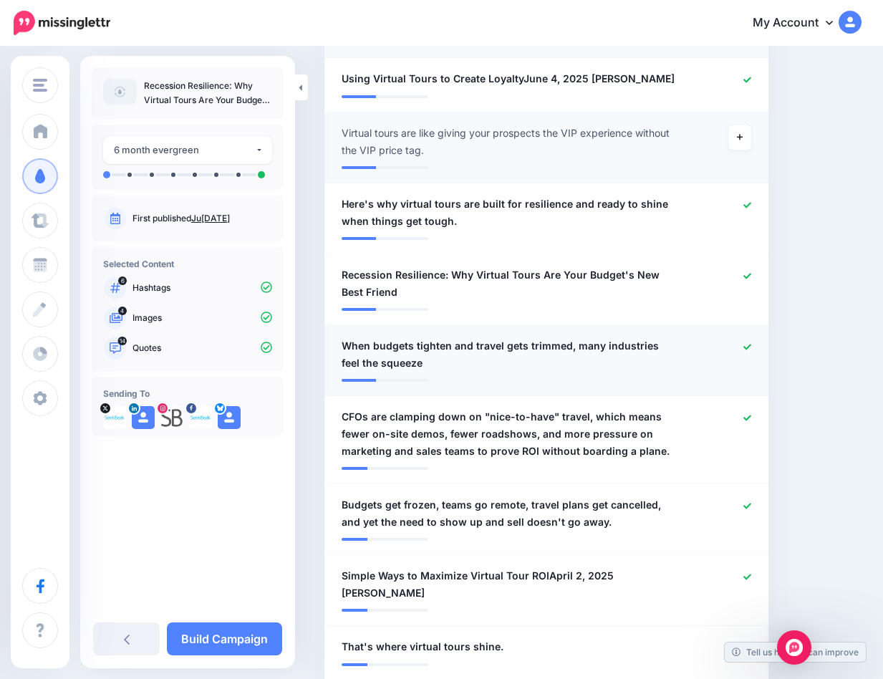
click at [751, 343] on icon at bounding box center [747, 347] width 8 height 8
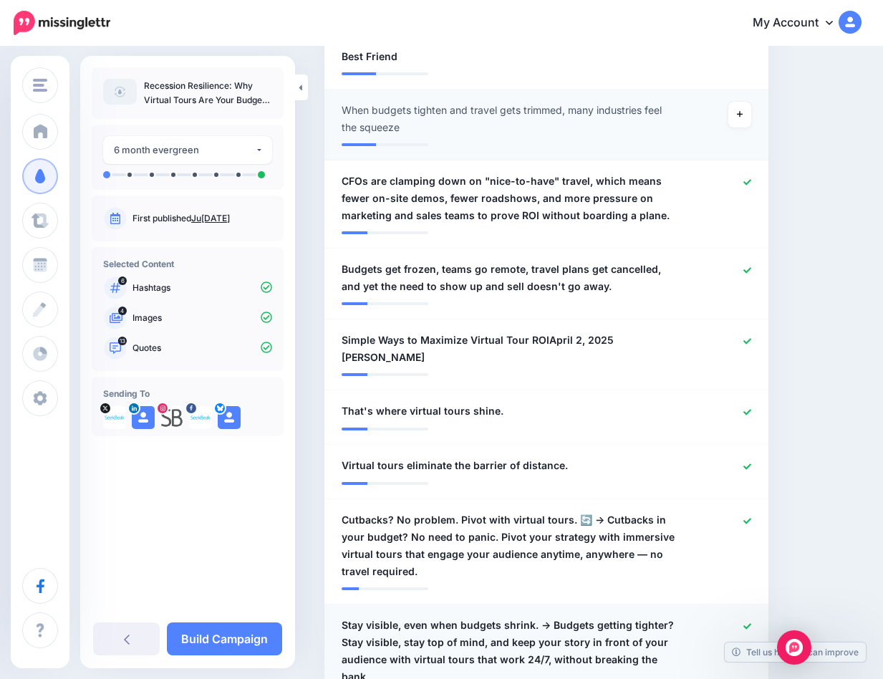
scroll to position [1156, 0]
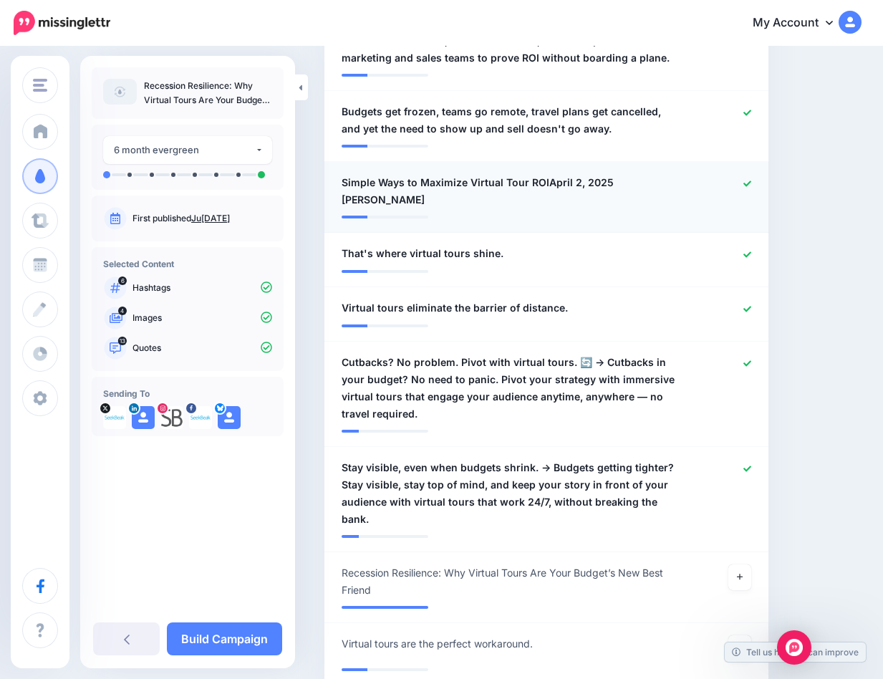
click at [751, 180] on icon at bounding box center [747, 184] width 8 height 8
click at [751, 251] on icon at bounding box center [747, 255] width 8 height 8
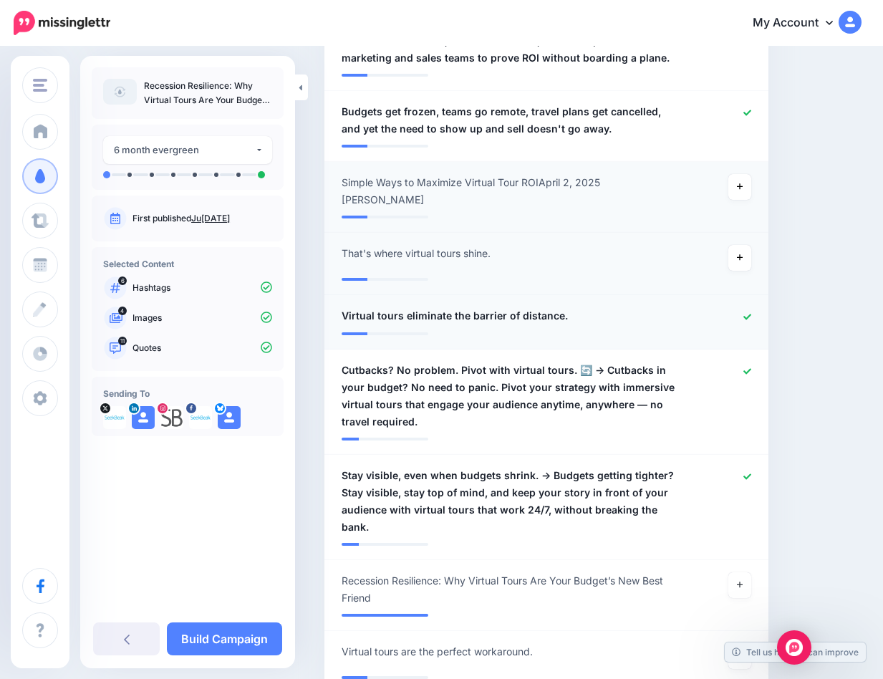
click at [751, 313] on icon at bounding box center [747, 317] width 8 height 8
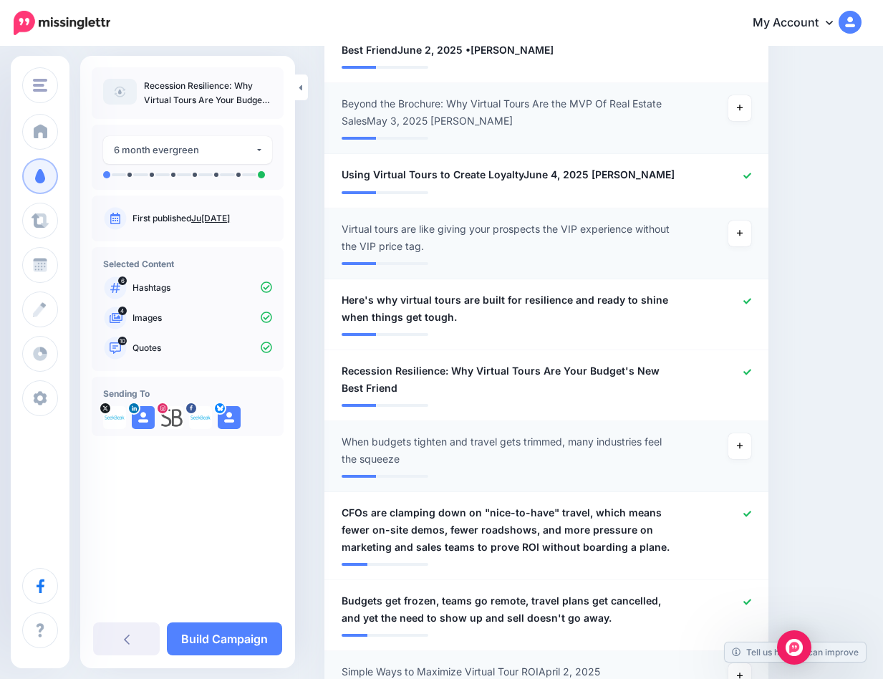
scroll to position [0, 0]
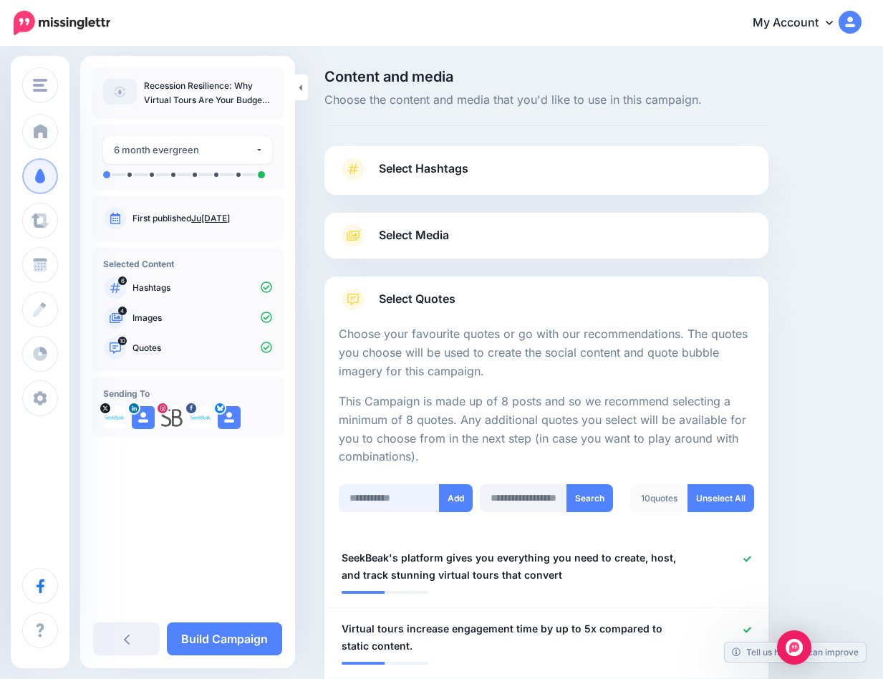
click at [359, 496] on input "text" at bounding box center [389, 498] width 101 height 28
paste input "**********"
type input "**********"
click at [457, 493] on button "Add" at bounding box center [456, 498] width 34 height 28
click at [382, 494] on input "text" at bounding box center [389, 498] width 101 height 28
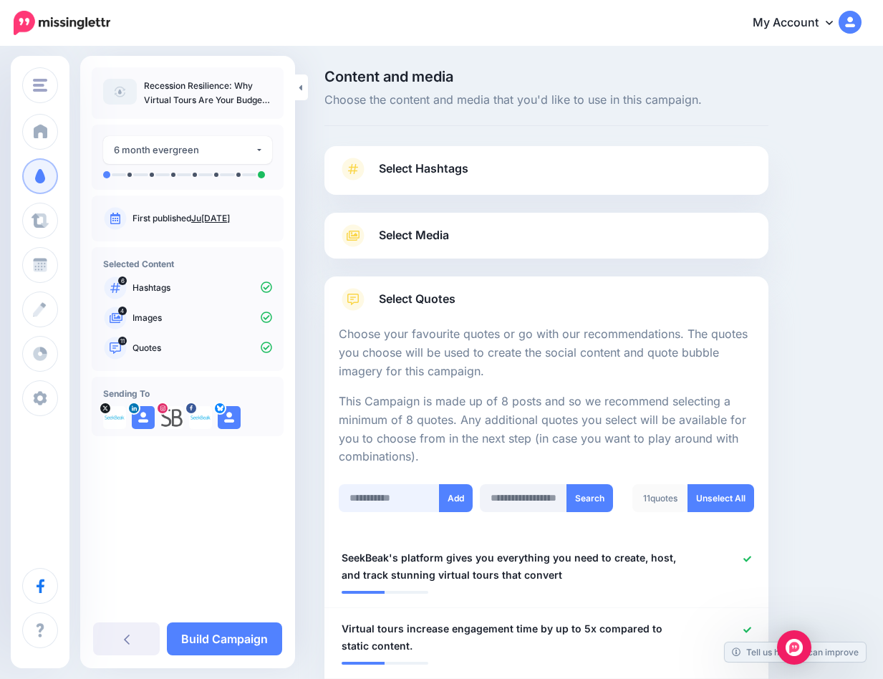
paste input "**********"
type input "**********"
drag, startPoint x: 460, startPoint y: 493, endPoint x: 452, endPoint y: 489, distance: 9.6
click at [459, 492] on button "Add" at bounding box center [456, 498] width 34 height 28
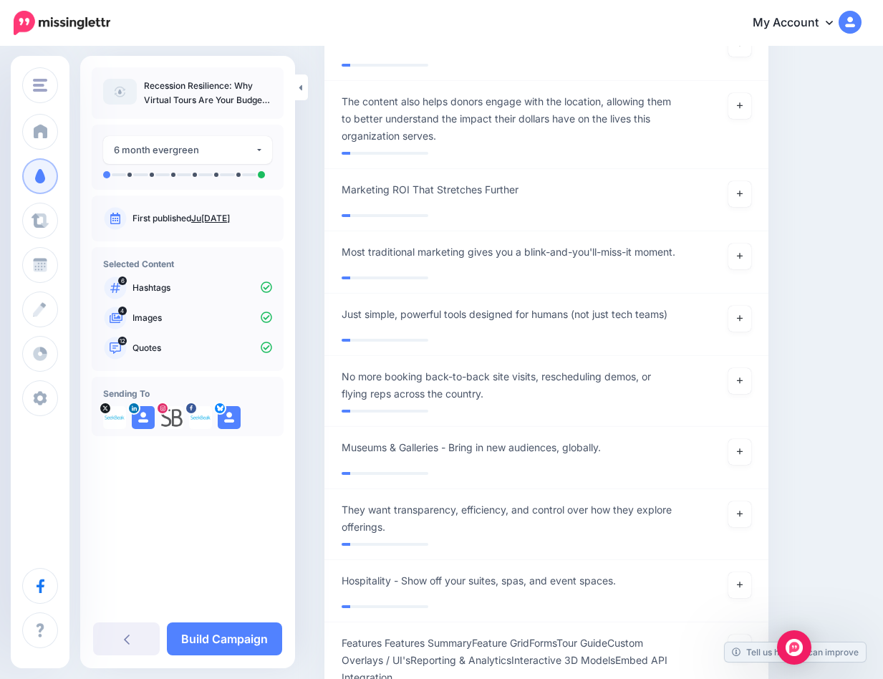
scroll to position [5537, 0]
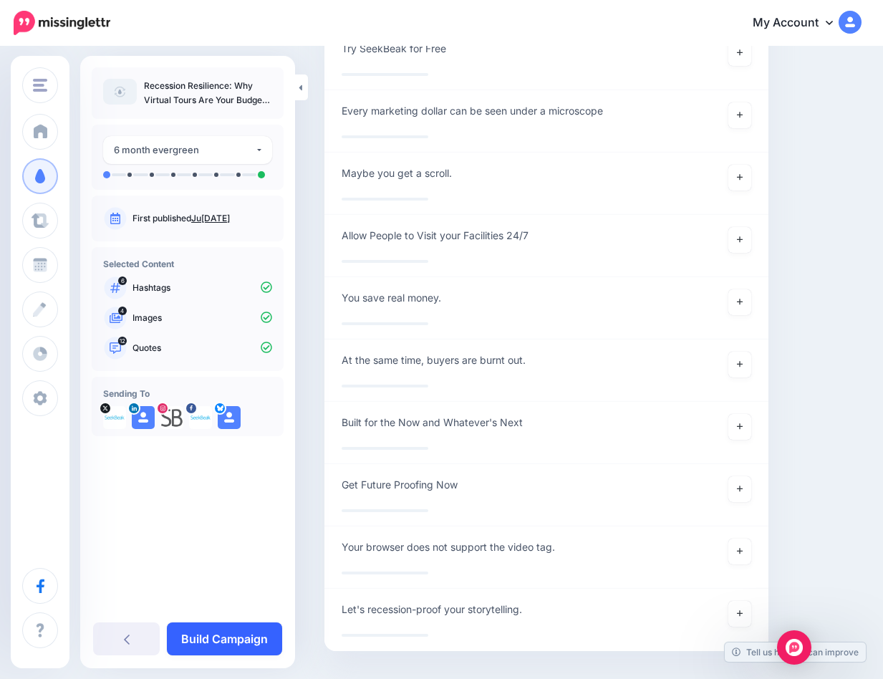
click at [205, 642] on link "Build Campaign" at bounding box center [224, 638] width 115 height 33
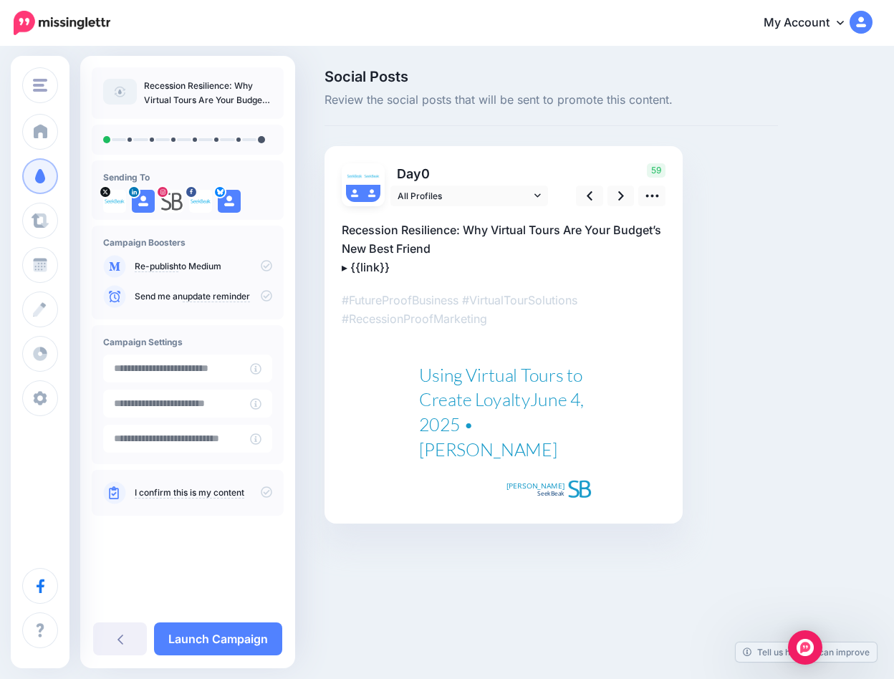
click at [506, 410] on div "Using Virtual Tours to Create LoyaltyJune 4, 2025 • [PERSON_NAME]" at bounding box center [504, 412] width 171 height 100
type textarea "**********"
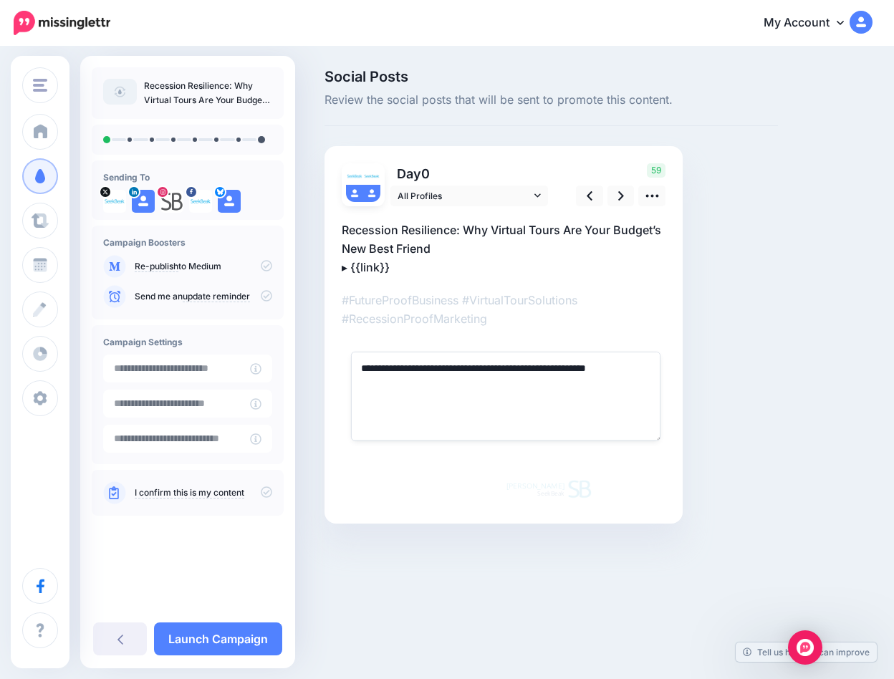
click at [480, 164] on p "Day 0" at bounding box center [470, 173] width 160 height 21
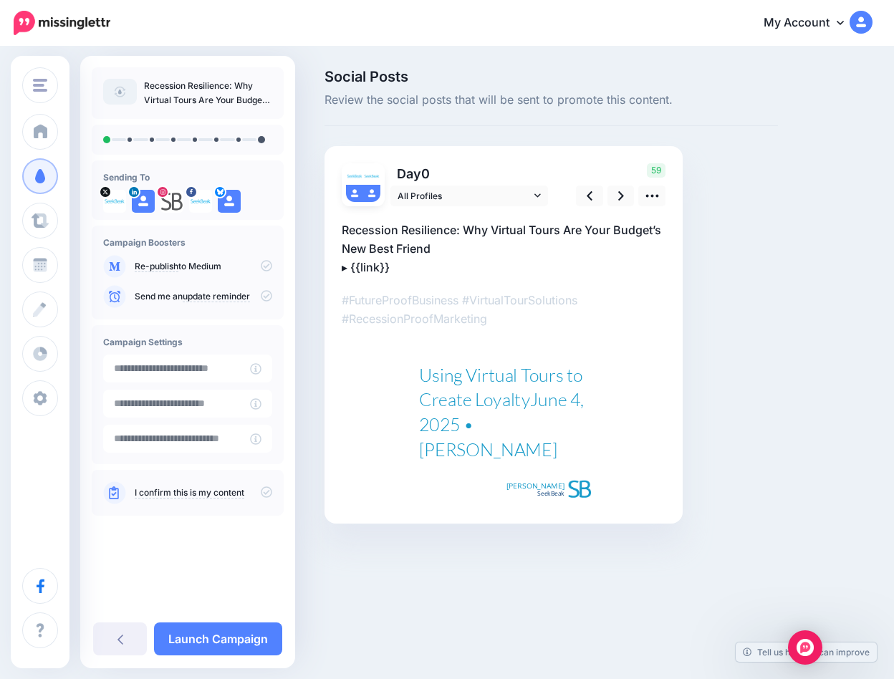
click at [428, 241] on p "Recession Resilience: Why Virtual Tours Are Your Budget’s New Best Friend ▸ {{l…" at bounding box center [504, 249] width 324 height 56
click at [385, 238] on textarea "**********" at bounding box center [504, 249] width 324 height 56
click at [385, 232] on textarea "**********" at bounding box center [504, 249] width 324 height 56
click at [559, 418] on div "Using Virtual Tours to Create LoyaltyJune 4, 2025 • [PERSON_NAME]" at bounding box center [504, 412] width 171 height 100
click at [358, 181] on img at bounding box center [354, 176] width 17 height 17
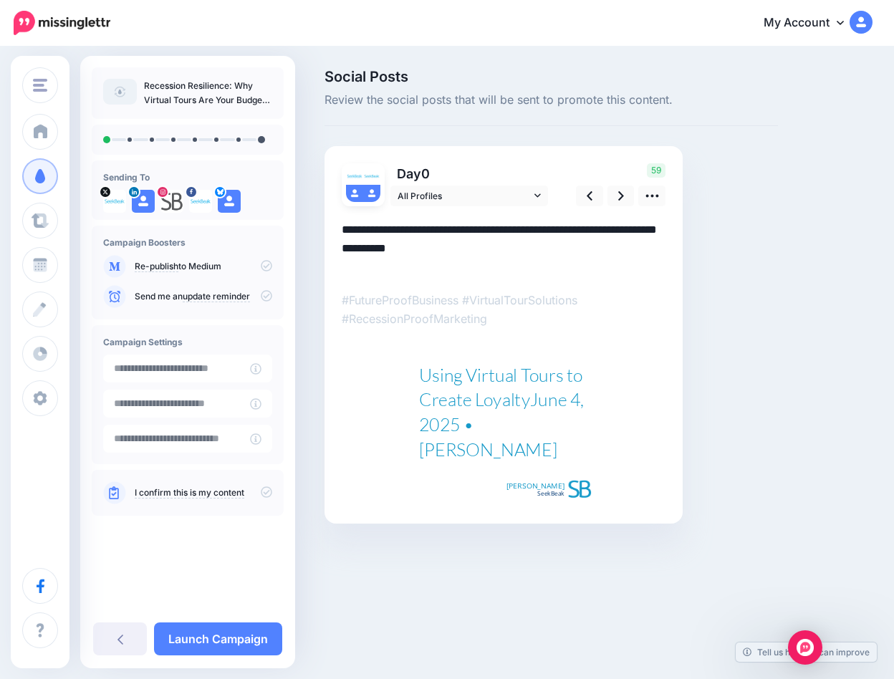
click at [392, 238] on textarea "**********" at bounding box center [504, 249] width 324 height 56
click at [452, 197] on span "All Profiles" at bounding box center [463, 195] width 133 height 15
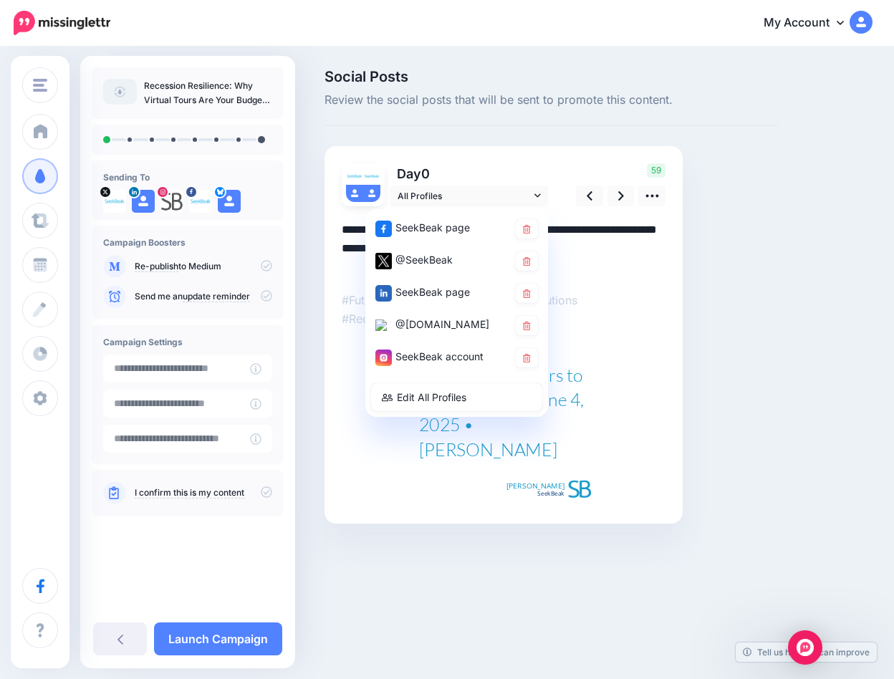
click at [513, 163] on p "Day 0" at bounding box center [470, 173] width 160 height 21
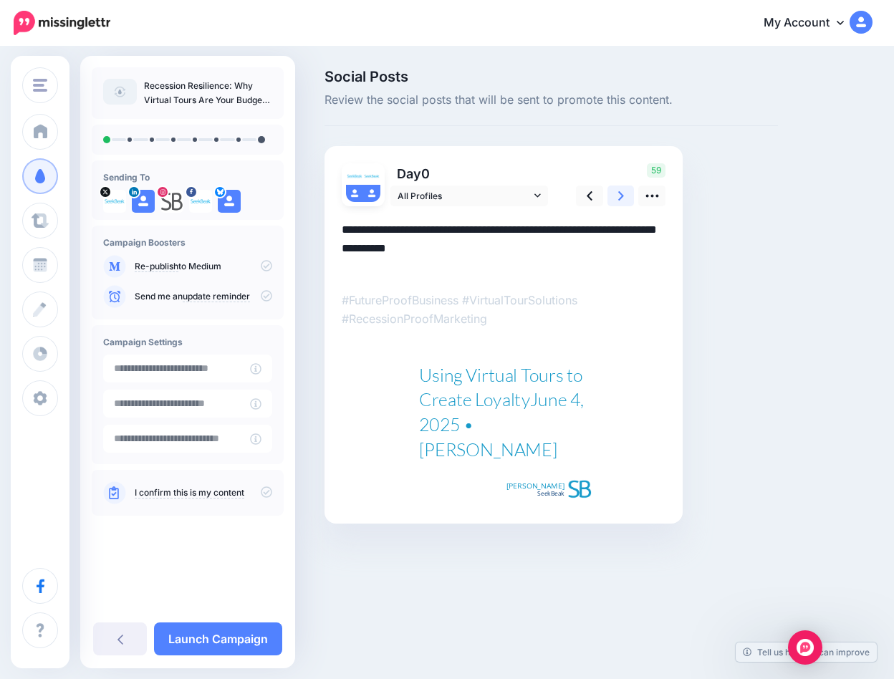
click at [620, 198] on icon at bounding box center [621, 195] width 6 height 9
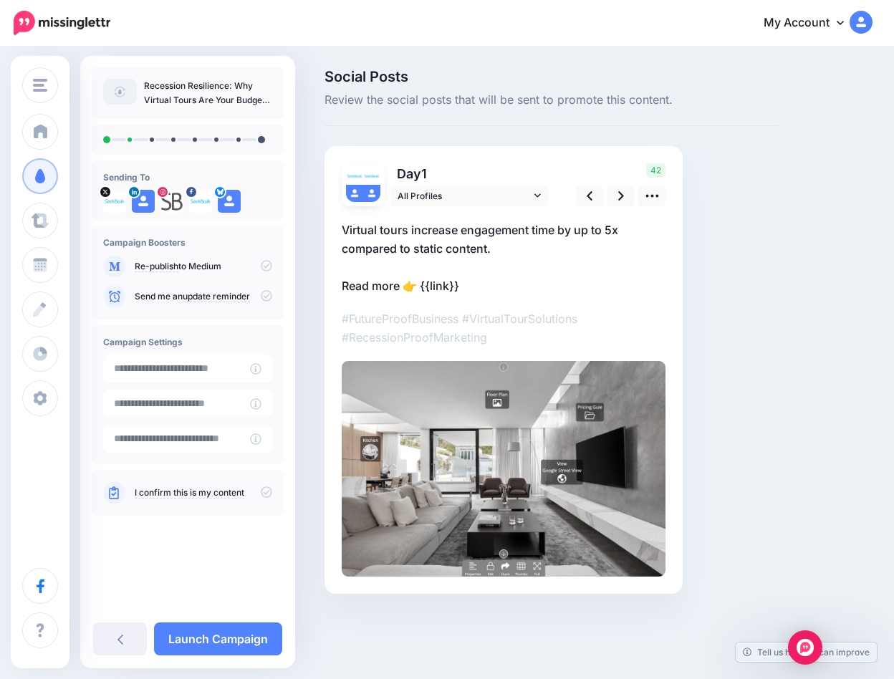
click at [435, 282] on p "Virtual tours increase engagement time by up to 5x compared to static content. …" at bounding box center [504, 258] width 324 height 74
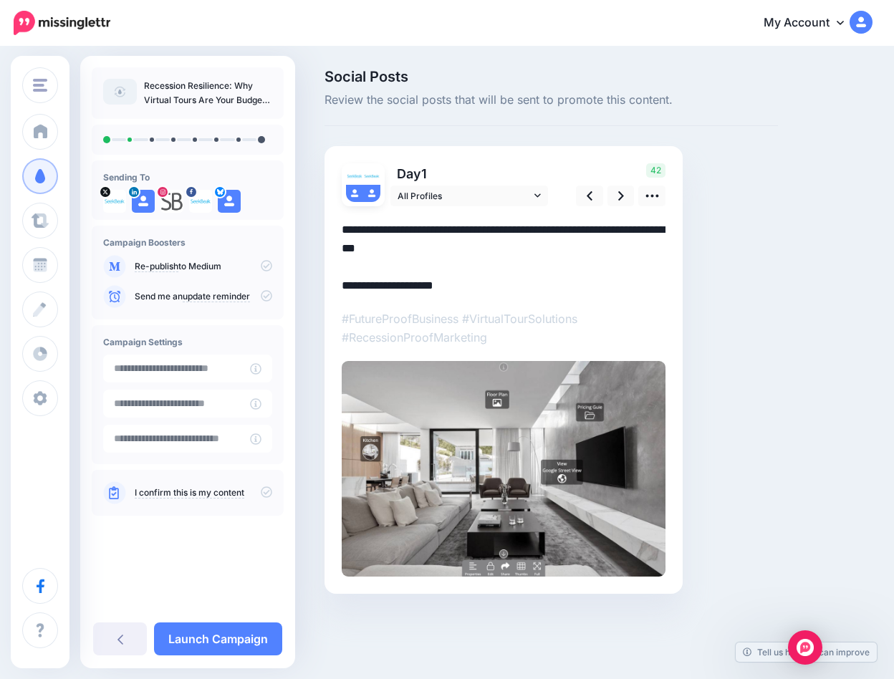
click at [367, 289] on textarea "**********" at bounding box center [504, 258] width 324 height 74
click at [437, 286] on textarea "**********" at bounding box center [504, 258] width 324 height 74
click at [419, 284] on textarea "**********" at bounding box center [504, 258] width 324 height 74
click at [445, 284] on textarea "**********" at bounding box center [504, 258] width 324 height 74
drag, startPoint x: 471, startPoint y: 286, endPoint x: 418, endPoint y: 279, distance: 53.4
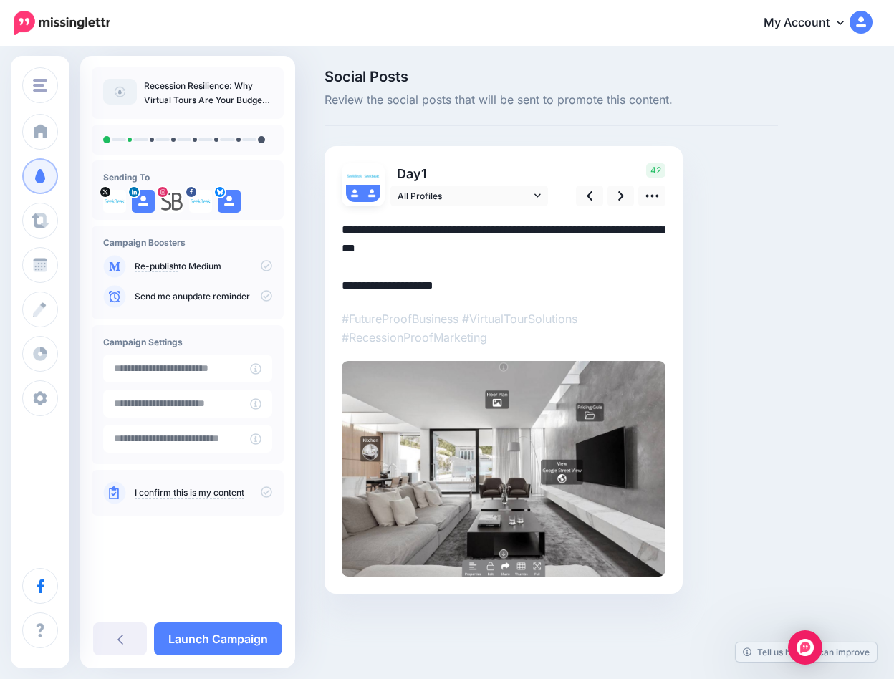
click at [418, 279] on textarea "**********" at bounding box center [504, 258] width 324 height 74
click at [367, 283] on textarea "**********" at bounding box center [504, 258] width 324 height 74
drag, startPoint x: 475, startPoint y: 289, endPoint x: 422, endPoint y: 289, distance: 53.0
click at [422, 289] on textarea "**********" at bounding box center [504, 258] width 324 height 74
paste textarea "**********"
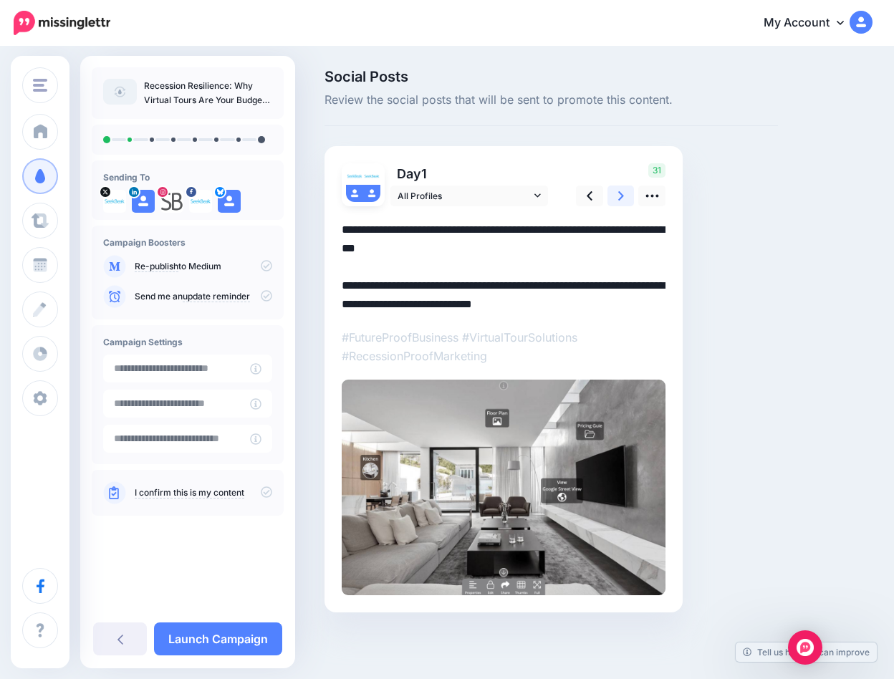
click at [619, 190] on icon at bounding box center [621, 195] width 6 height 15
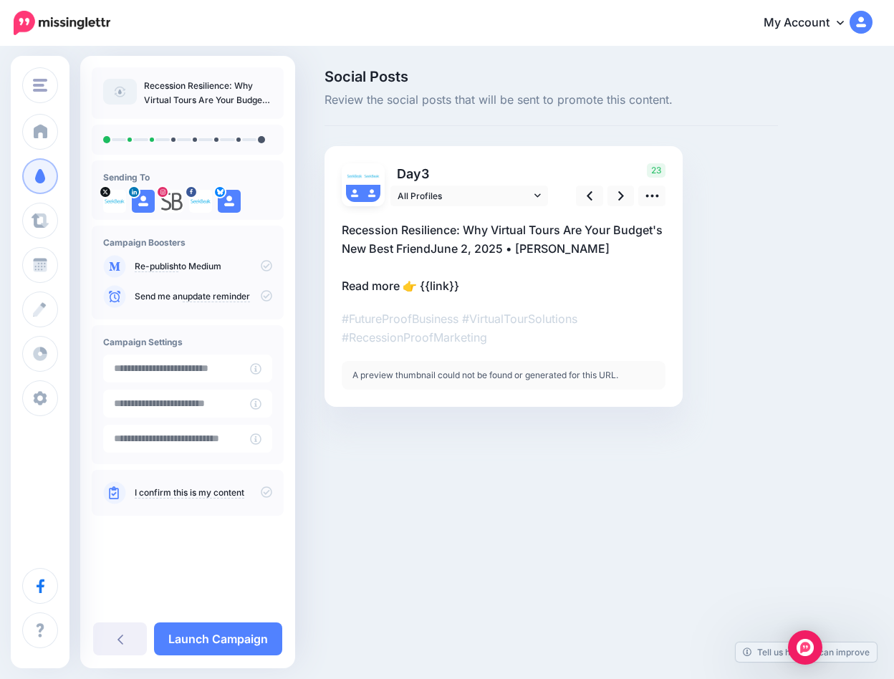
click at [423, 225] on p "Recession Resilience: Why Virtual Tours Are Your Budget's New Best FriendJune 2…" at bounding box center [504, 258] width 324 height 74
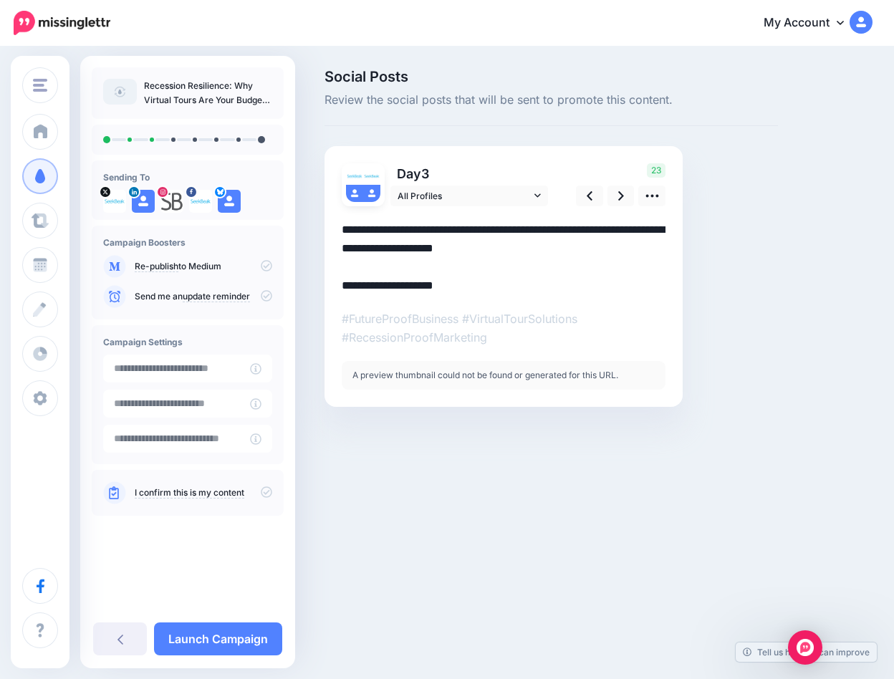
click at [396, 249] on textarea "**********" at bounding box center [504, 258] width 324 height 74
drag, startPoint x: 433, startPoint y: 249, endPoint x: 596, endPoint y: 264, distance: 163.3
click at [596, 264] on textarea "**********" at bounding box center [504, 258] width 324 height 74
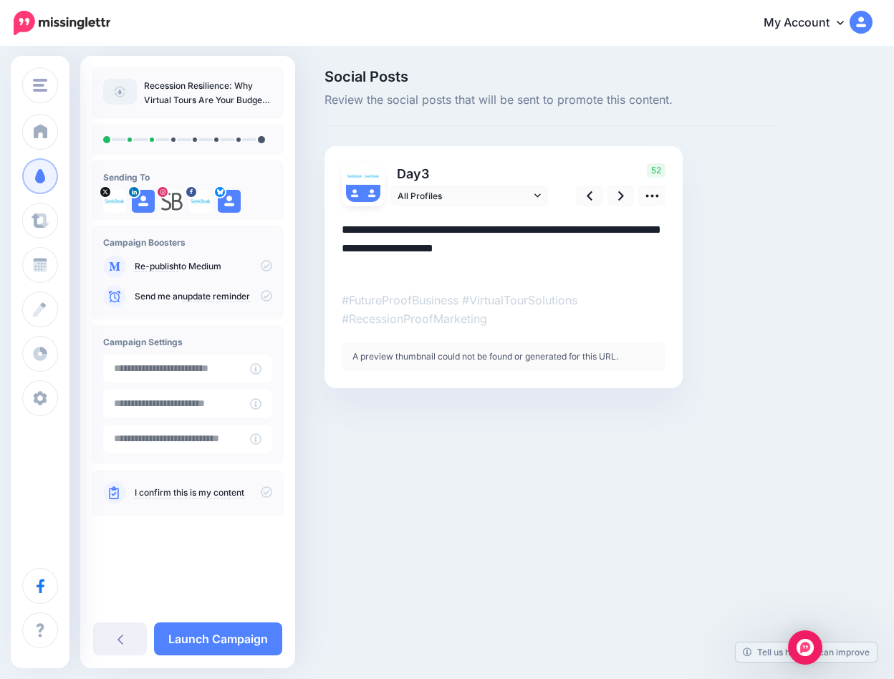
drag, startPoint x: 422, startPoint y: 269, endPoint x: 509, endPoint y: 269, distance: 87.4
click at [509, 269] on textarea "**********" at bounding box center [504, 249] width 324 height 56
paste textarea "**********"
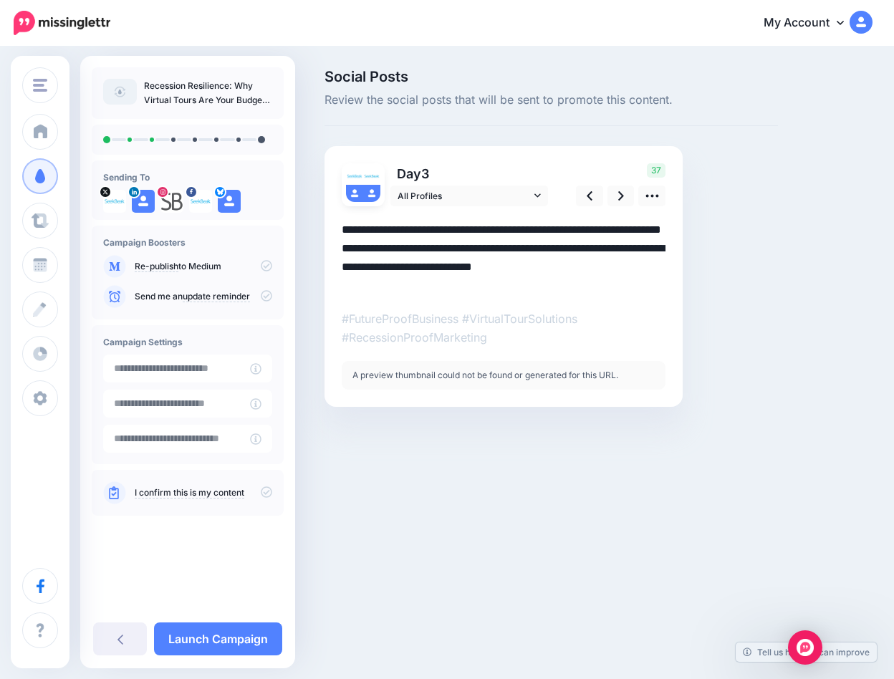
click at [375, 229] on textarea "**********" at bounding box center [504, 258] width 324 height 74
click at [667, 209] on div "Day 3 All Profiles 37" at bounding box center [503, 276] width 358 height 261
click at [660, 201] on link at bounding box center [651, 195] width 27 height 21
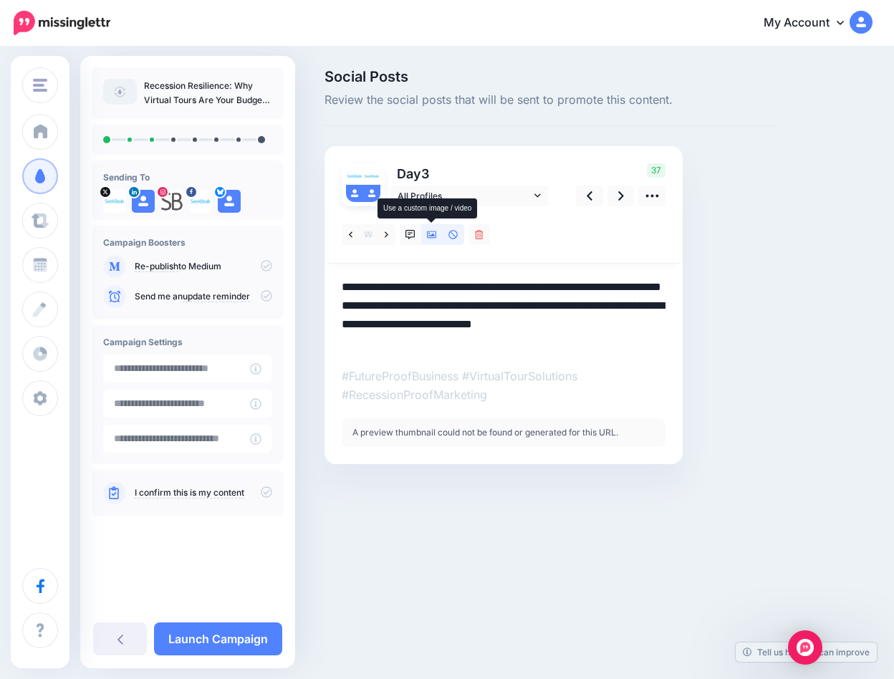
click at [431, 232] on icon at bounding box center [432, 235] width 10 height 10
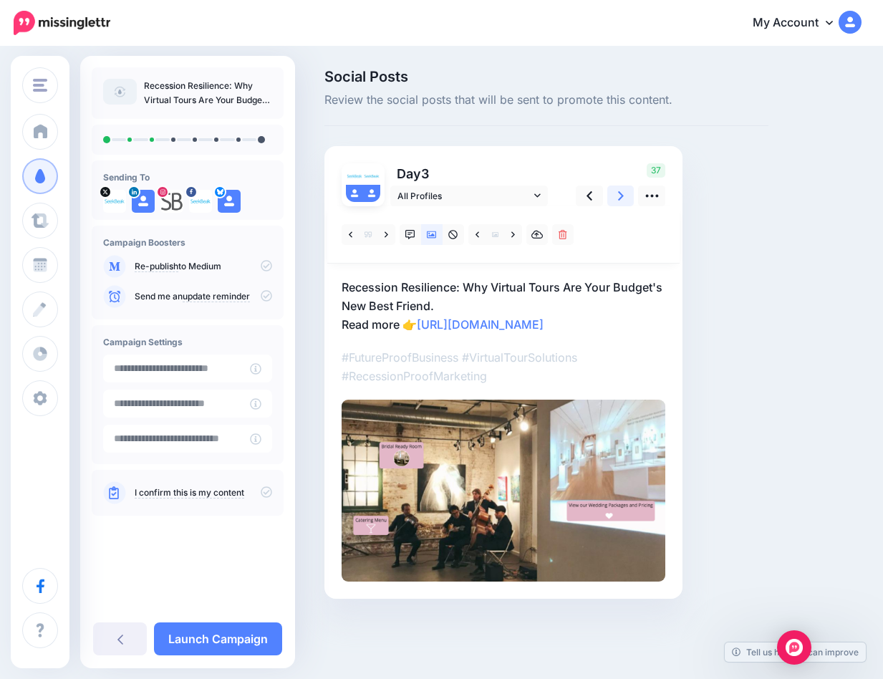
click at [618, 197] on icon at bounding box center [621, 195] width 6 height 15
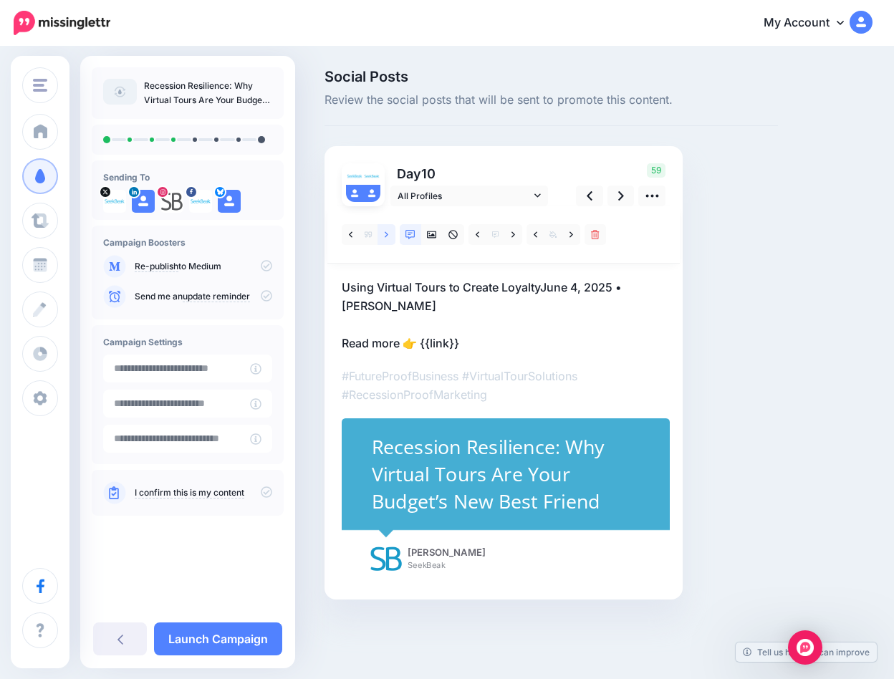
click at [390, 235] on link at bounding box center [386, 234] width 18 height 21
click at [390, 234] on link at bounding box center [386, 234] width 18 height 21
click at [391, 233] on link at bounding box center [386, 234] width 18 height 21
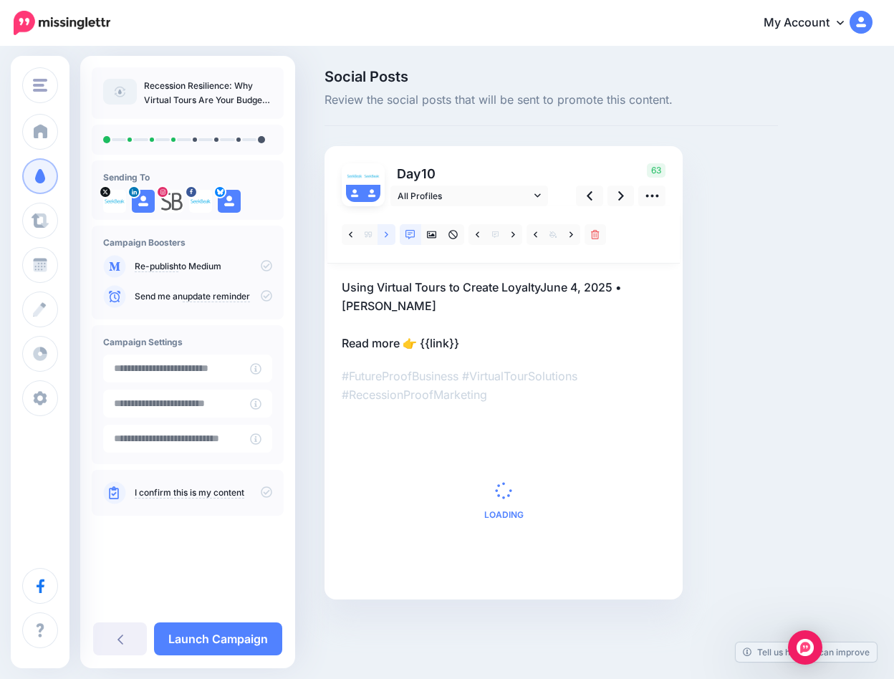
click at [391, 233] on link at bounding box center [386, 234] width 18 height 21
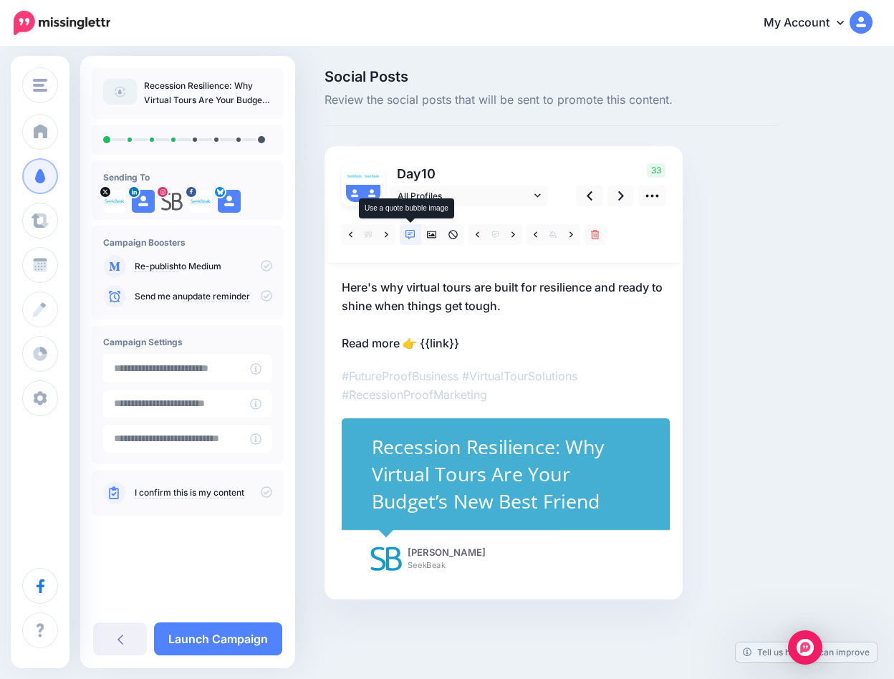
click at [410, 231] on icon at bounding box center [410, 235] width 10 height 10
click at [512, 238] on icon at bounding box center [513, 235] width 4 height 10
click at [458, 344] on p "Here's why virtual tours are built for resilience and ready to shine when thing…" at bounding box center [504, 315] width 324 height 74
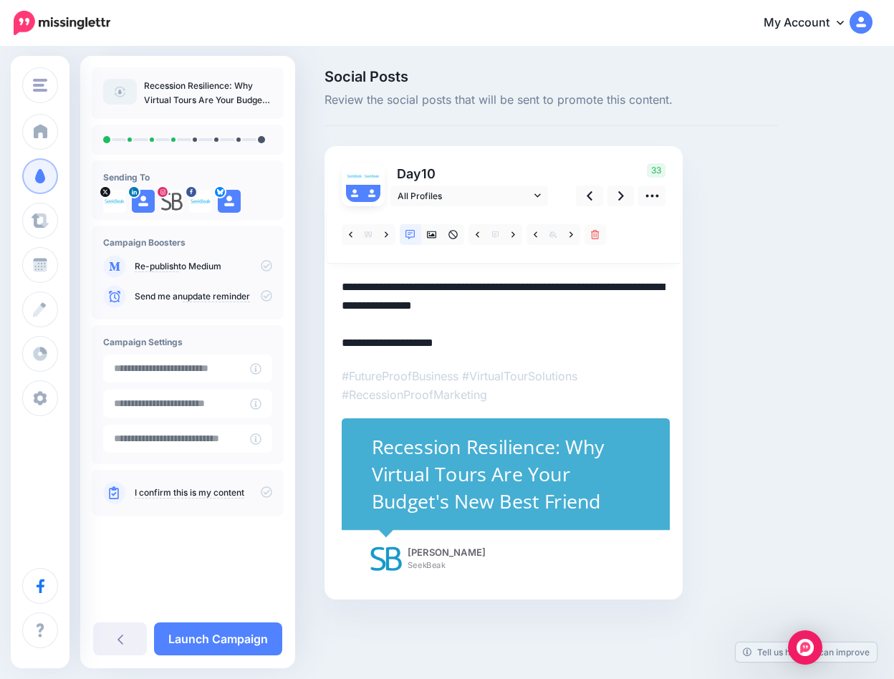
drag, startPoint x: 464, startPoint y: 340, endPoint x: 425, endPoint y: 347, distance: 39.9
click at [425, 344] on textarea "**********" at bounding box center [504, 315] width 324 height 74
paste textarea "**********"
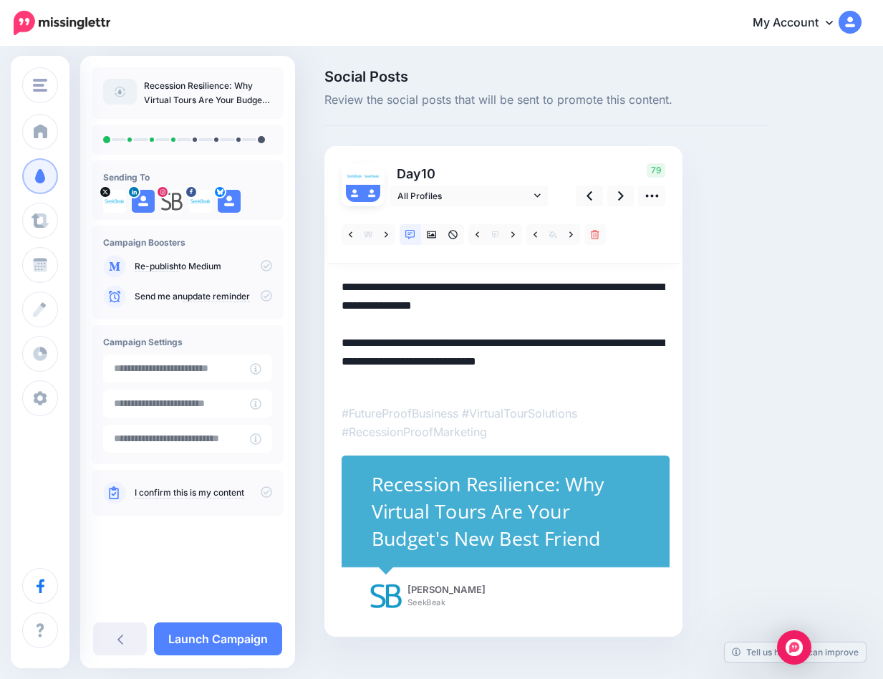
click at [428, 346] on textarea "**********" at bounding box center [504, 334] width 324 height 112
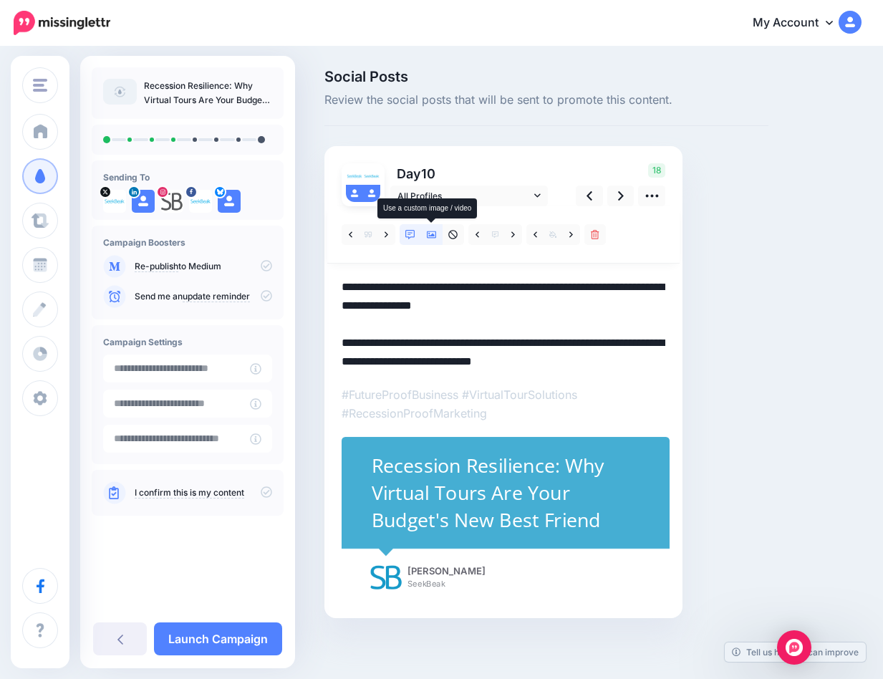
click at [433, 236] on icon at bounding box center [432, 234] width 10 height 7
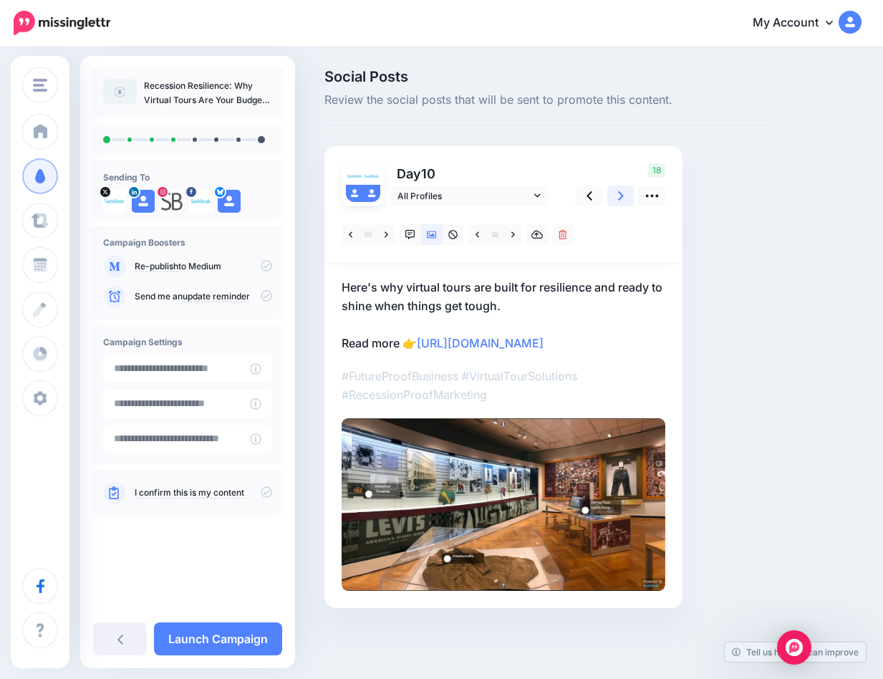
click at [619, 191] on icon at bounding box center [621, 195] width 6 height 9
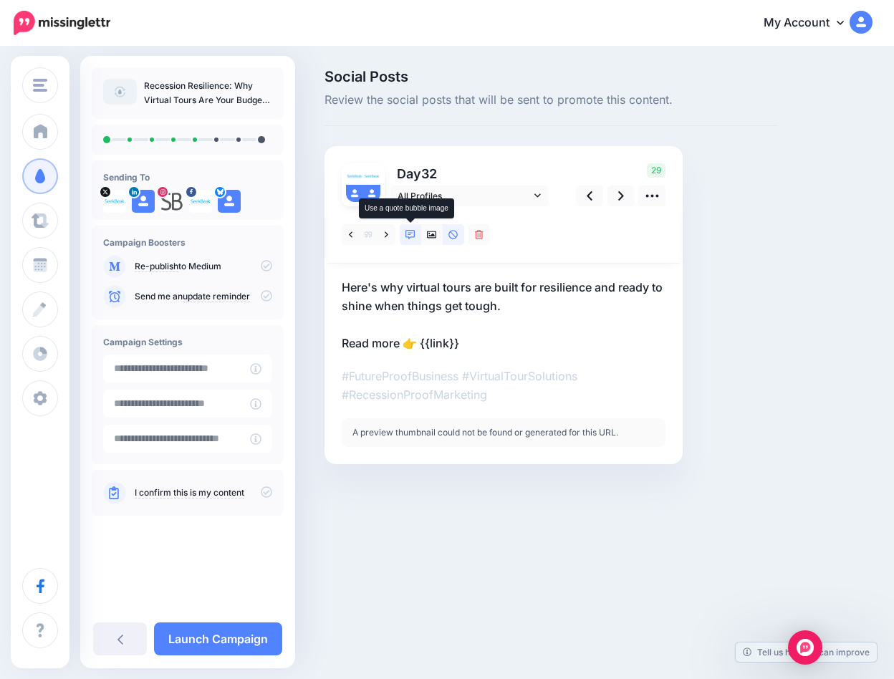
click at [415, 236] on icon at bounding box center [410, 235] width 10 height 10
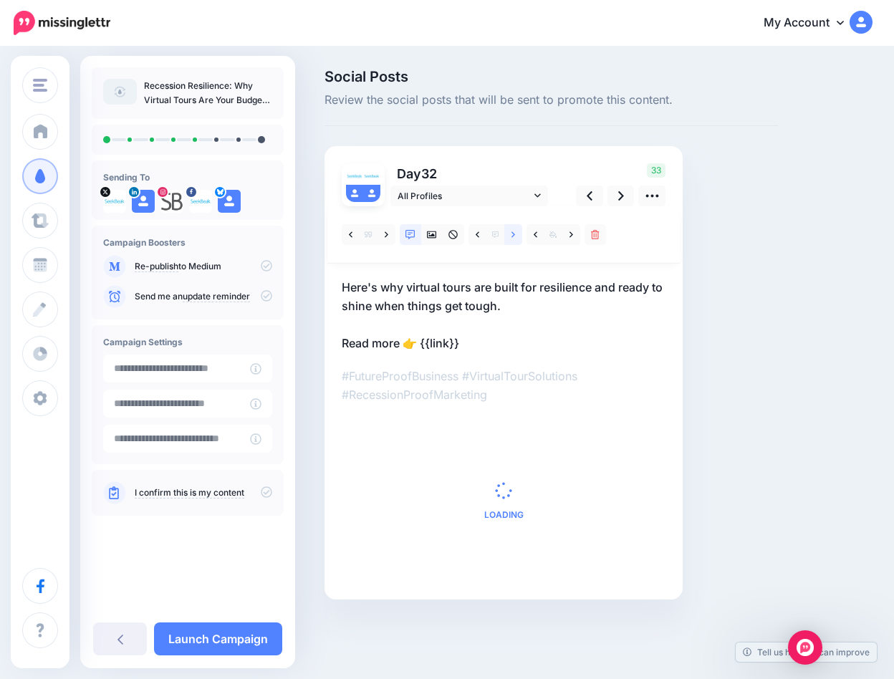
click at [515, 237] on icon at bounding box center [513, 235] width 4 height 10
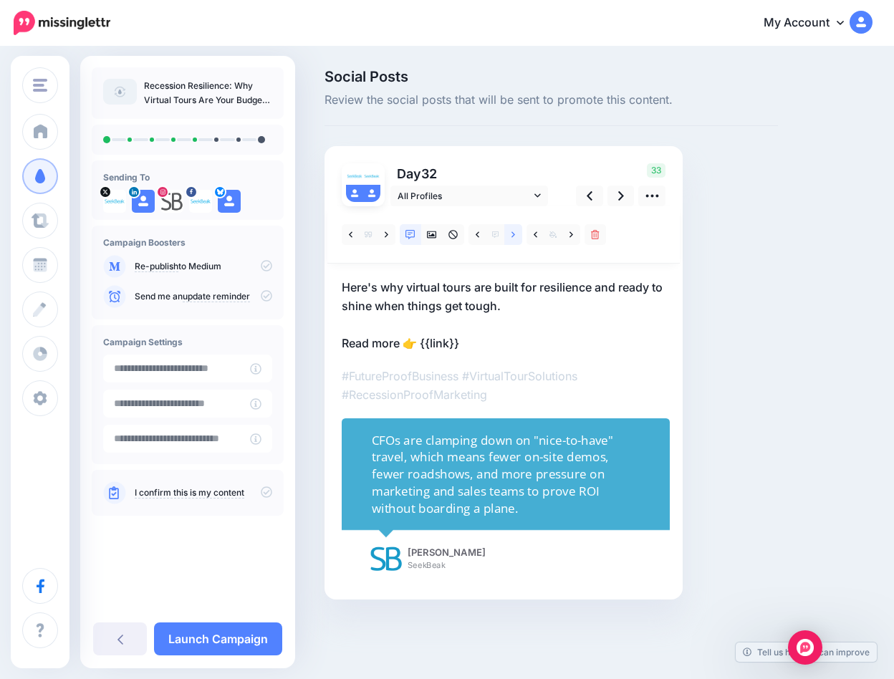
click at [508, 235] on link at bounding box center [513, 234] width 18 height 21
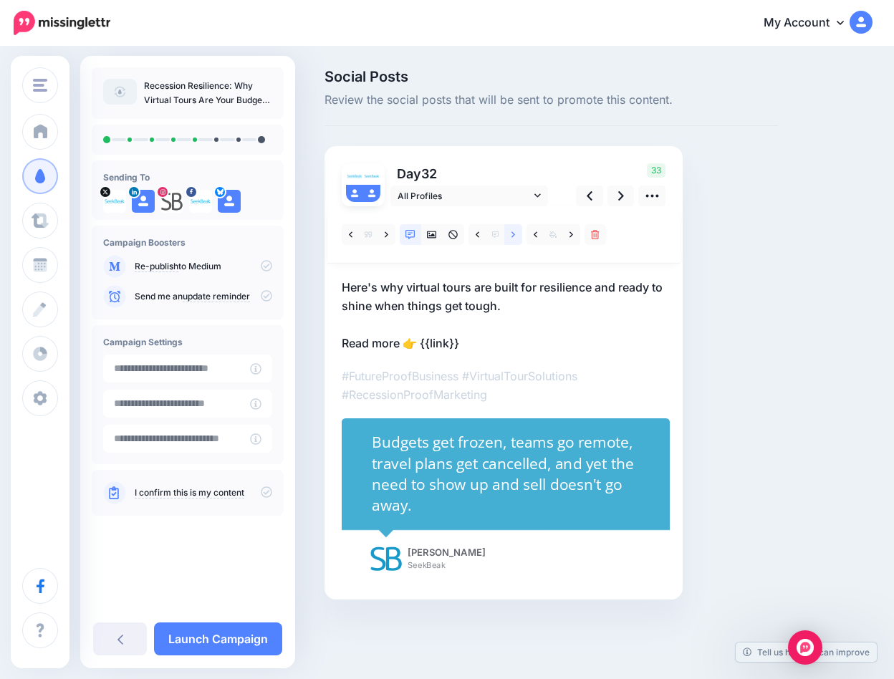
click at [510, 236] on link at bounding box center [513, 234] width 18 height 21
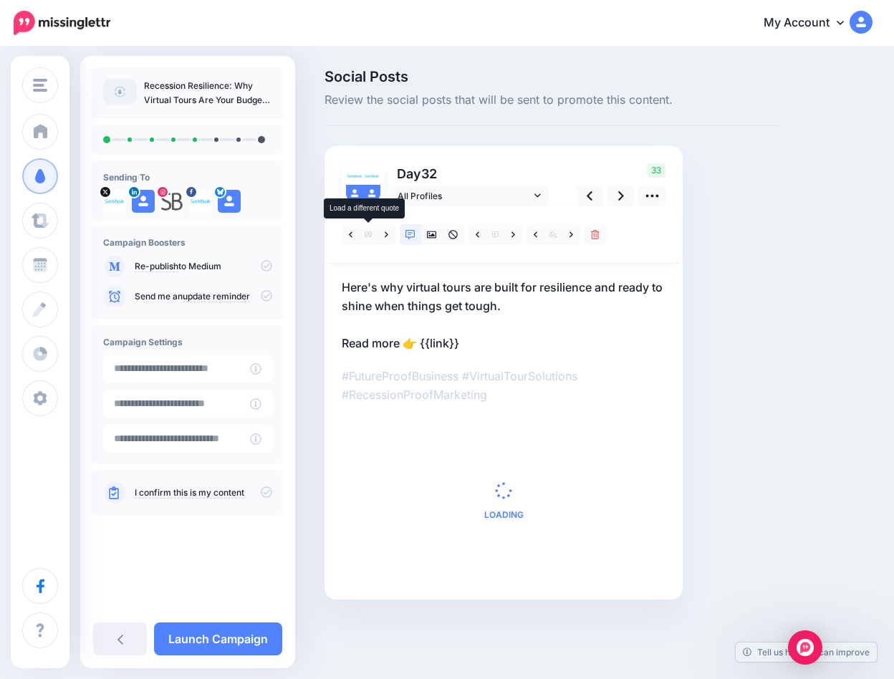
click at [367, 232] on icon at bounding box center [368, 235] width 7 height 6
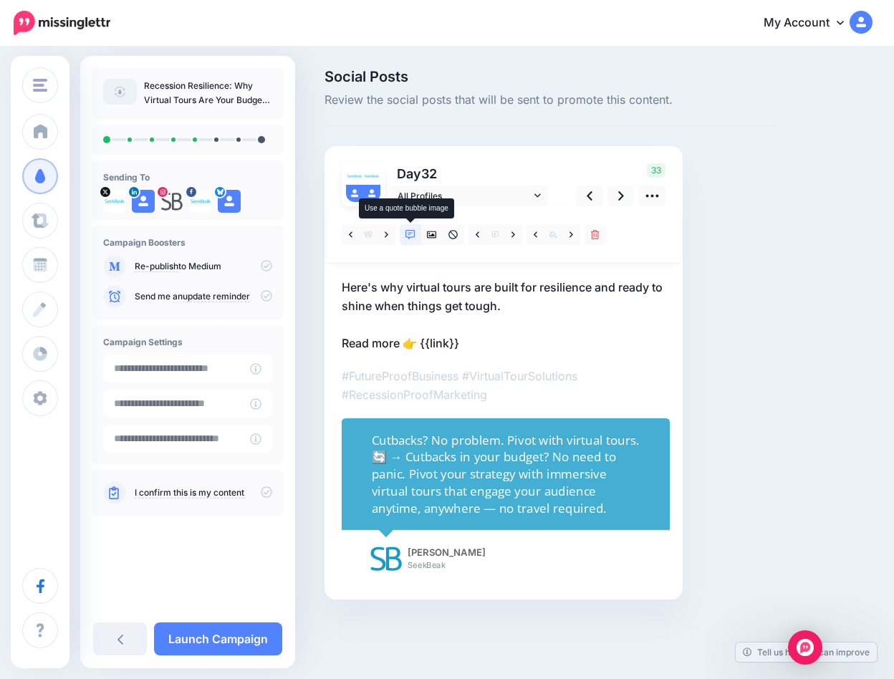
click at [415, 233] on link at bounding box center [410, 234] width 21 height 21
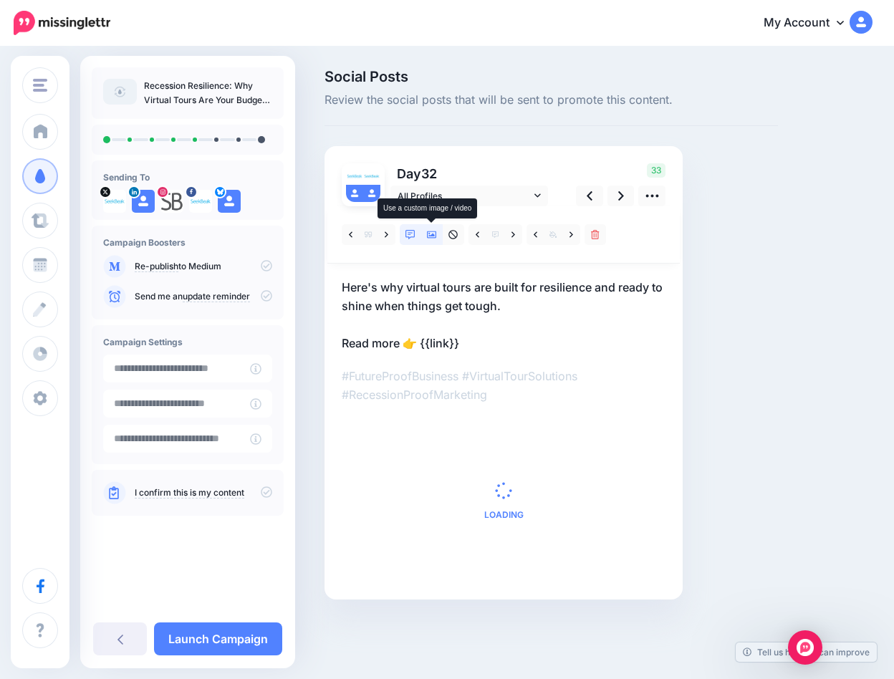
click at [432, 234] on icon at bounding box center [432, 234] width 10 height 7
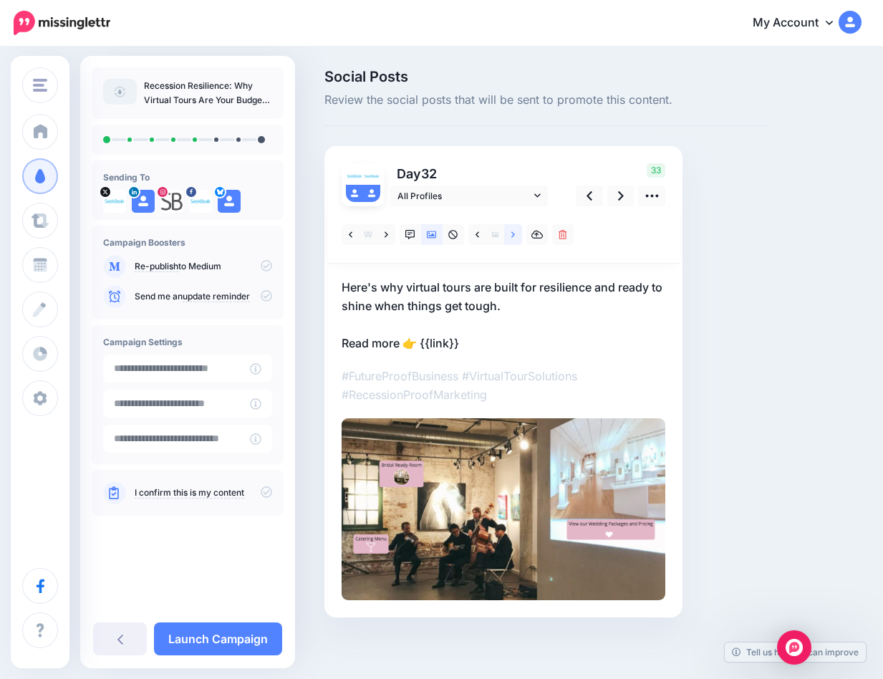
click at [517, 233] on link at bounding box center [513, 234] width 18 height 21
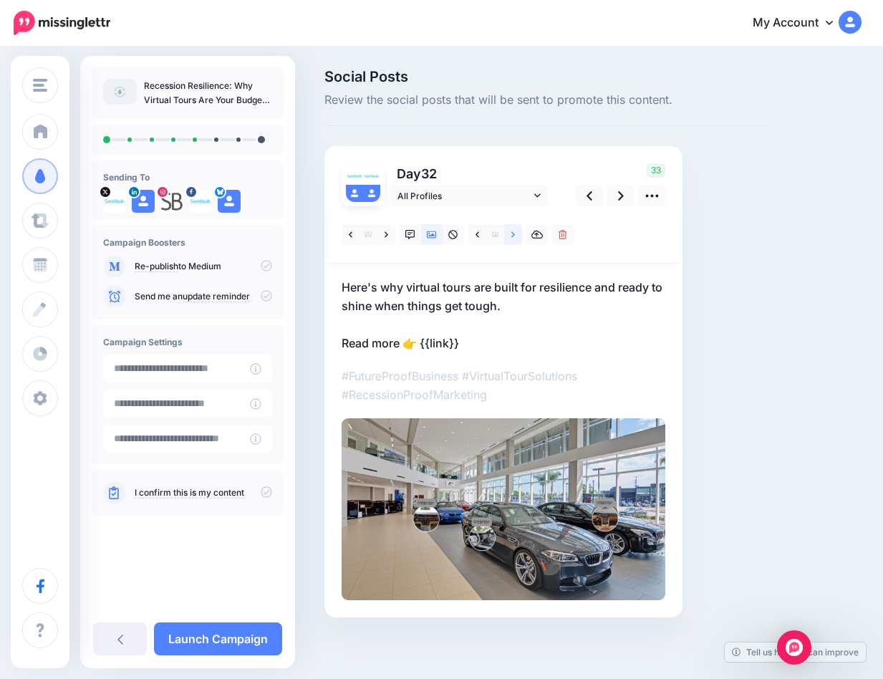
click at [511, 233] on icon at bounding box center [513, 235] width 4 height 10
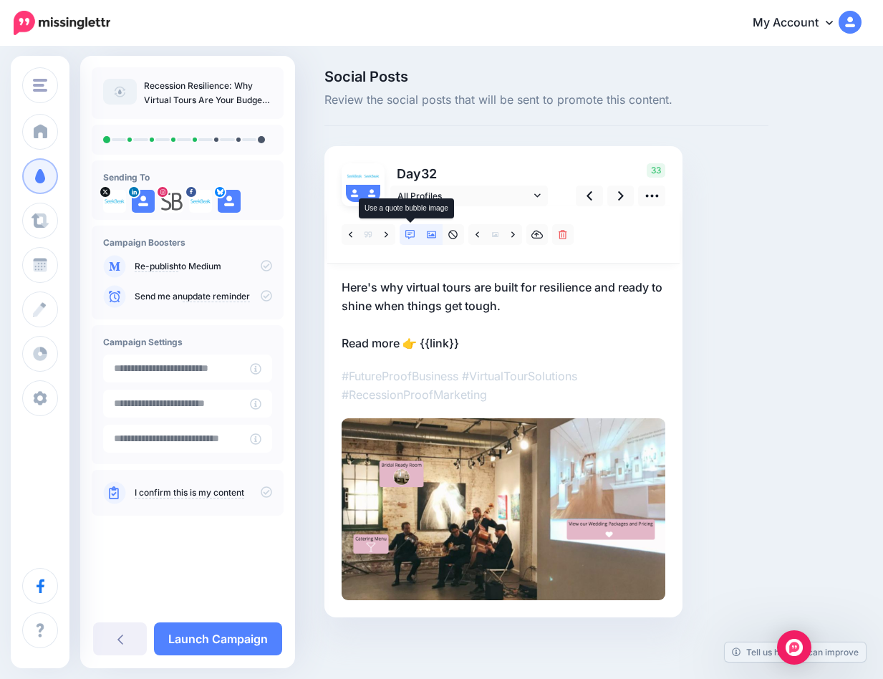
click at [412, 232] on icon at bounding box center [410, 235] width 10 height 10
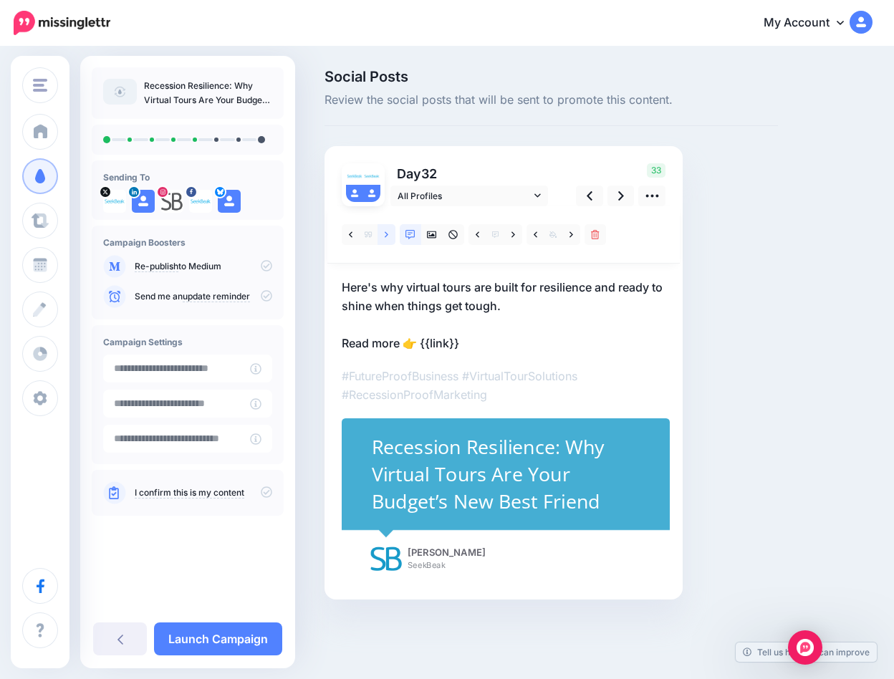
click at [387, 233] on icon at bounding box center [387, 235] width 4 height 10
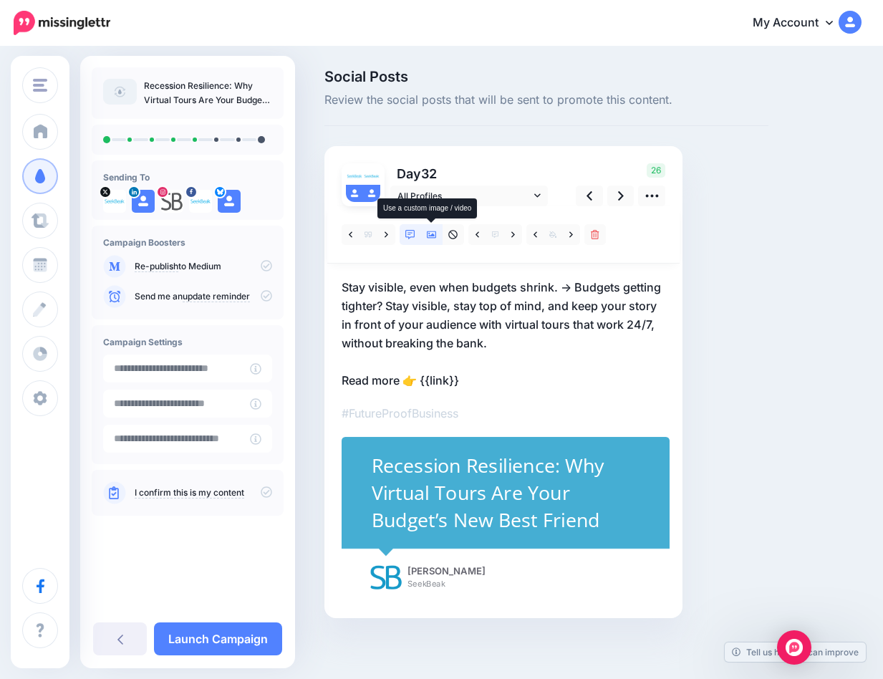
click at [433, 233] on icon at bounding box center [432, 235] width 10 height 10
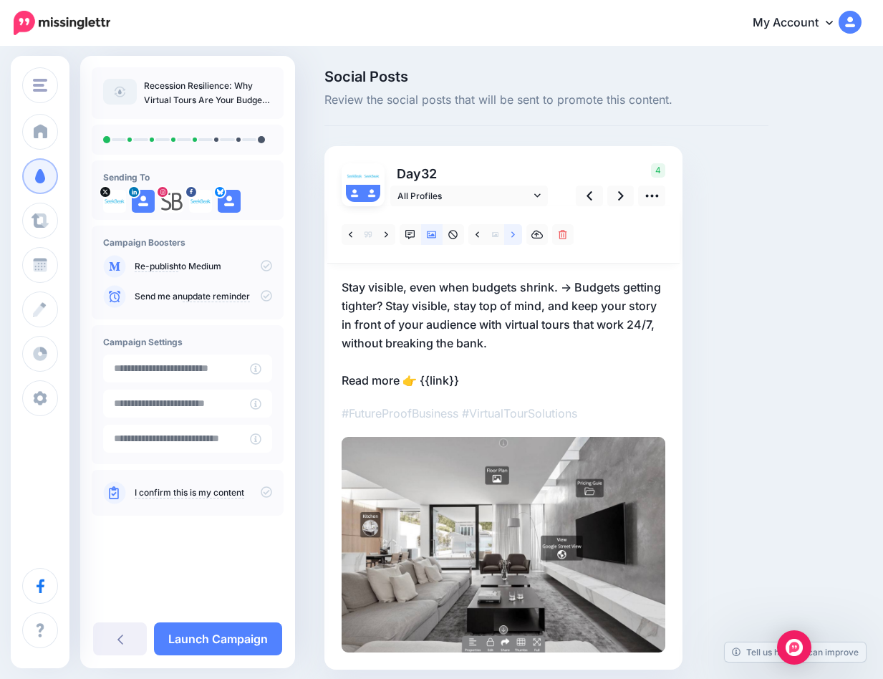
click at [515, 238] on icon at bounding box center [513, 235] width 4 height 10
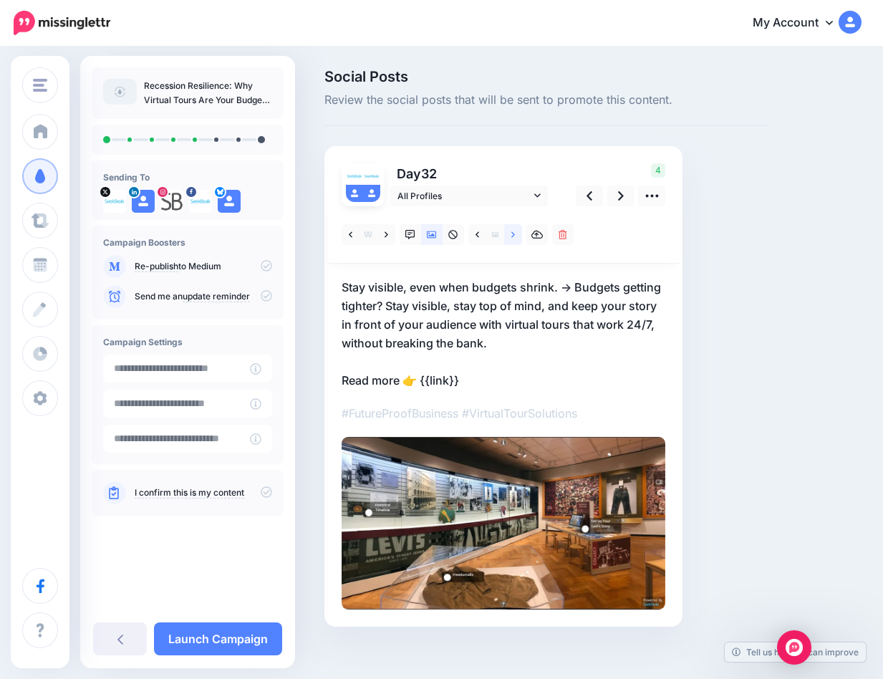
click at [514, 239] on link at bounding box center [513, 234] width 18 height 21
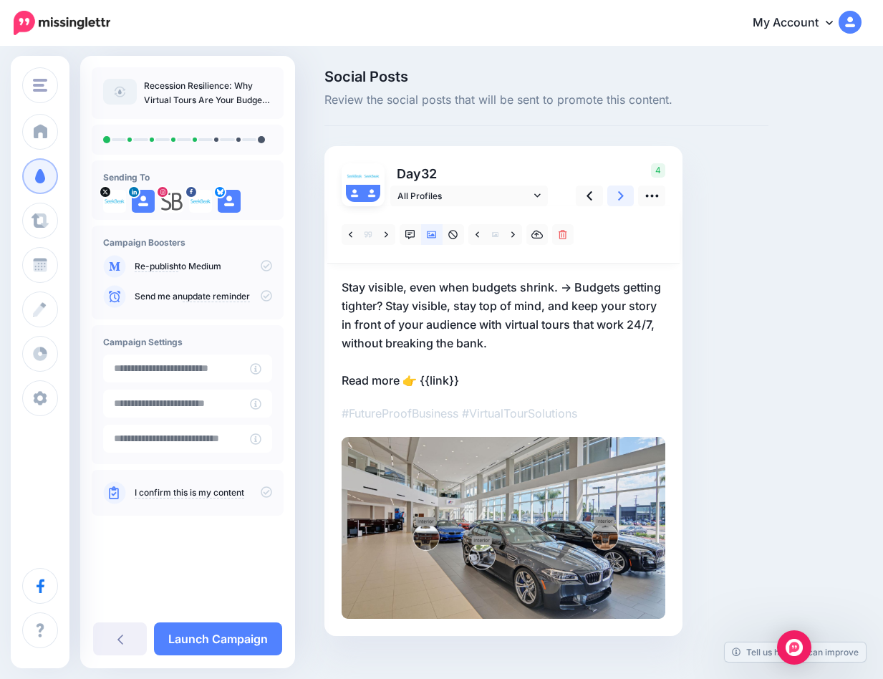
click at [622, 196] on icon at bounding box center [621, 195] width 6 height 9
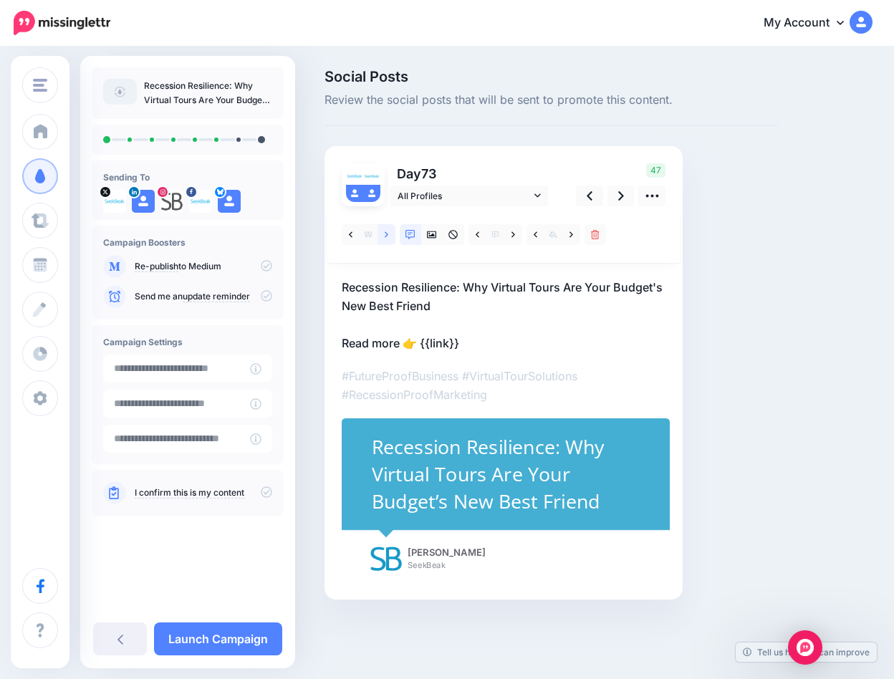
click at [383, 233] on link at bounding box center [386, 234] width 18 height 21
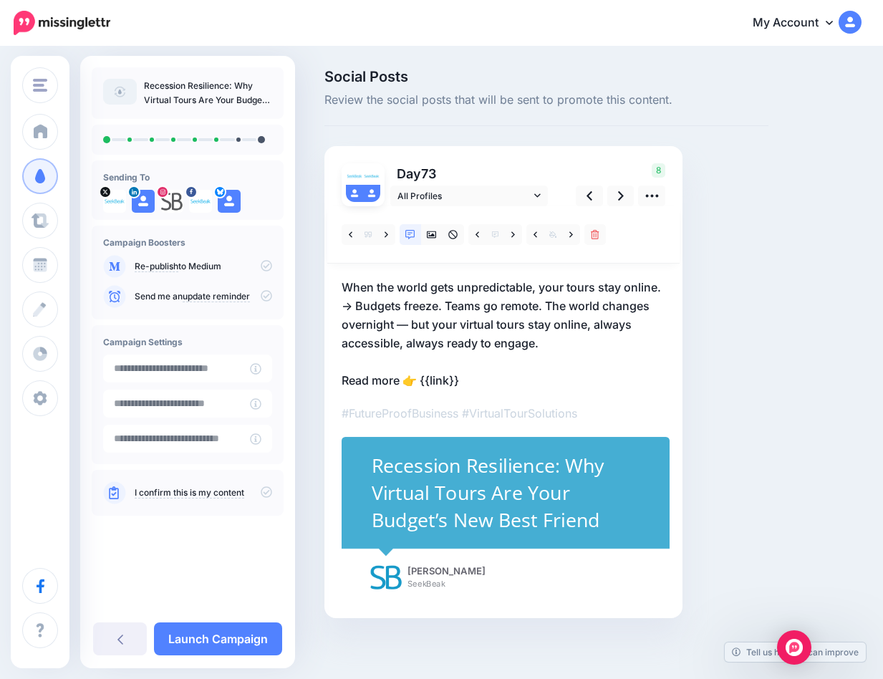
click at [436, 381] on p "When the world gets unpredictable, your tours stay online. → Budgets freeze. Te…" at bounding box center [504, 334] width 324 height 112
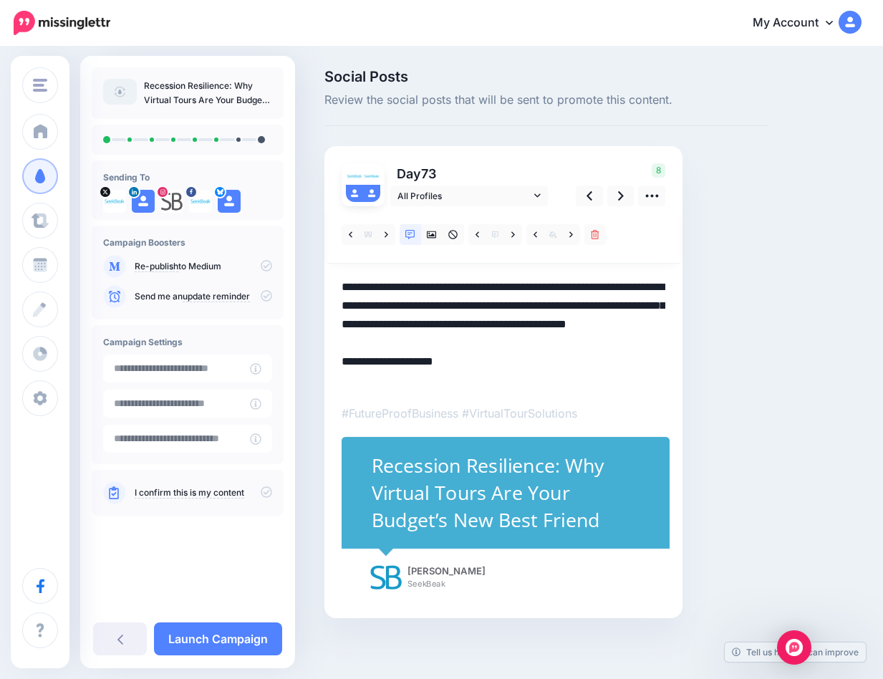
drag, startPoint x: 468, startPoint y: 380, endPoint x: 424, endPoint y: 380, distance: 43.7
click at [424, 380] on textarea "**********" at bounding box center [504, 334] width 324 height 112
paste textarea "**********"
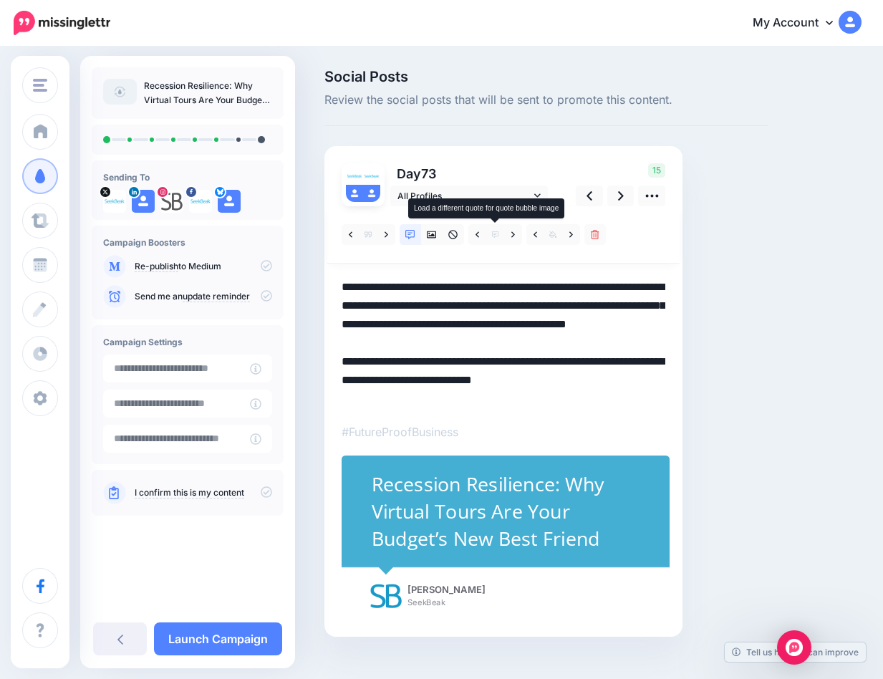
click at [493, 232] on icon at bounding box center [495, 234] width 6 height 6
click at [517, 234] on link at bounding box center [513, 234] width 18 height 21
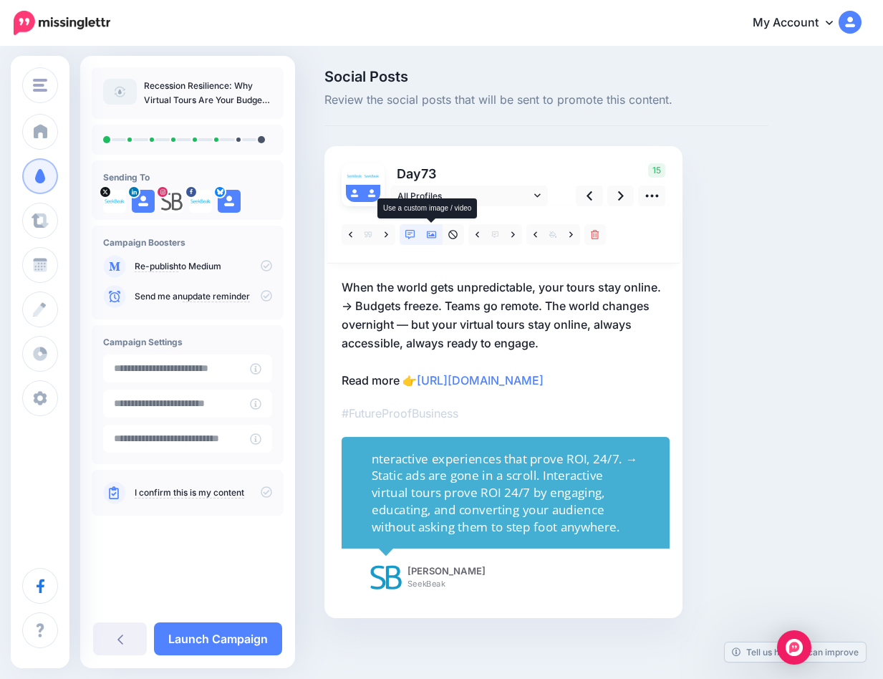
click at [430, 236] on icon at bounding box center [432, 234] width 10 height 7
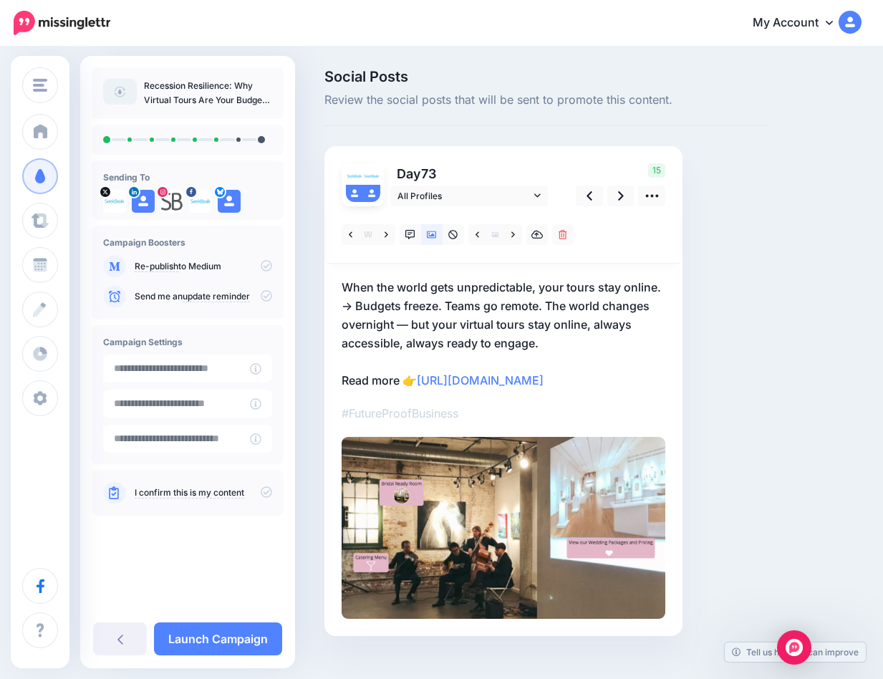
click at [514, 237] on icon at bounding box center [513, 235] width 4 height 10
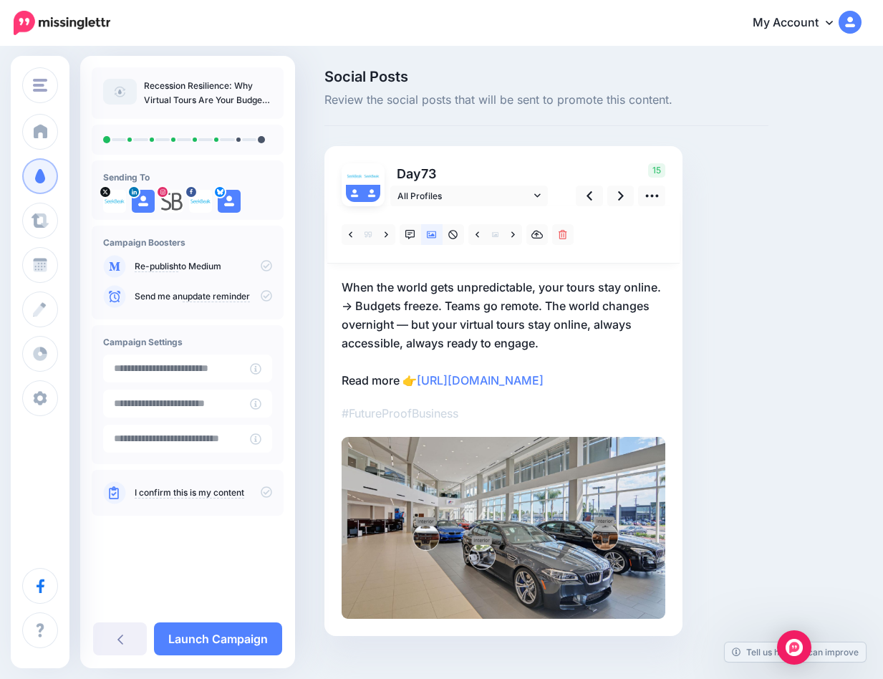
click at [514, 237] on icon at bounding box center [513, 235] width 4 height 10
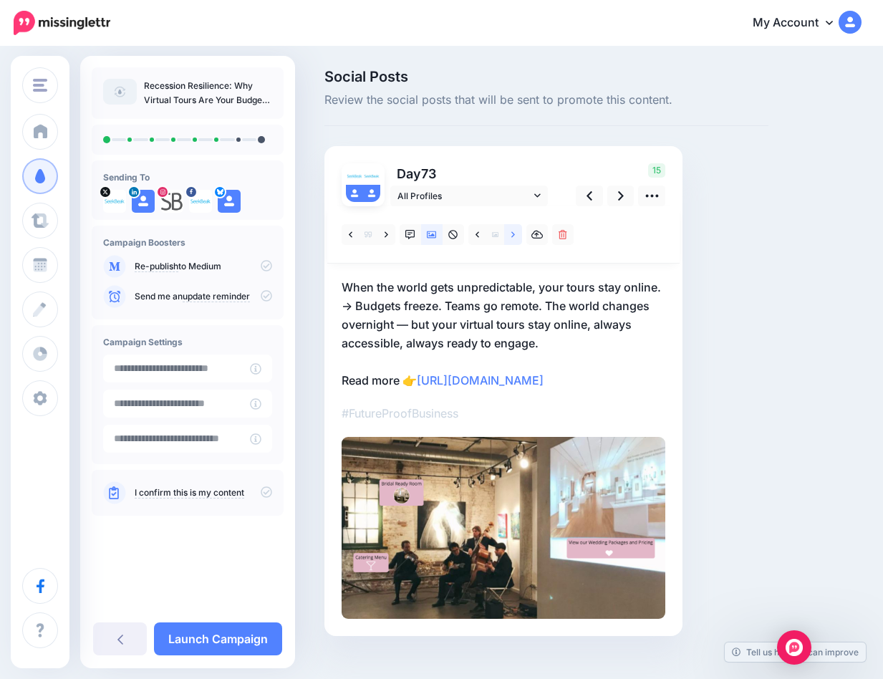
click at [514, 237] on icon at bounding box center [513, 235] width 4 height 10
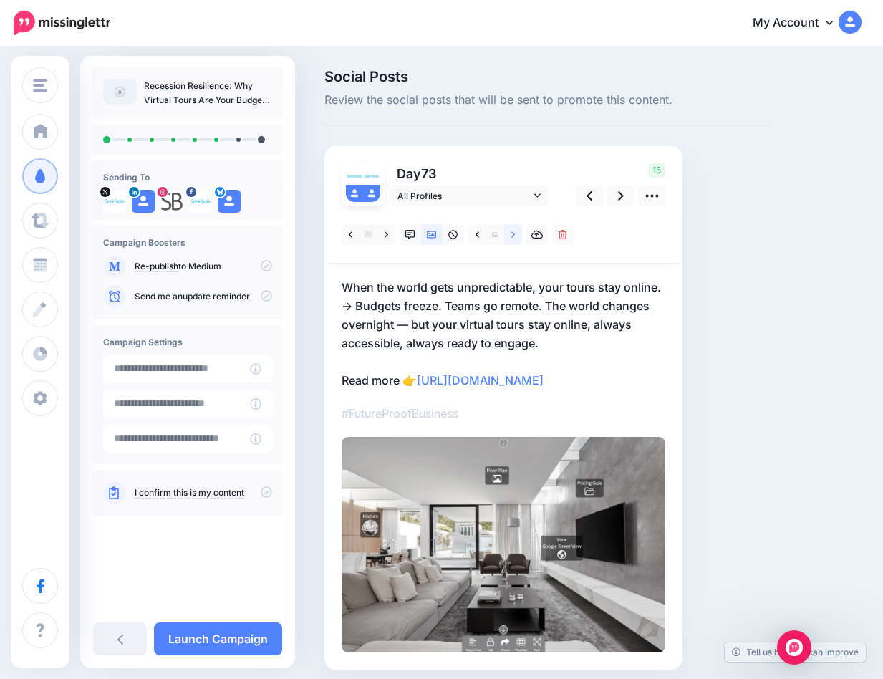
click at [514, 237] on icon at bounding box center [513, 235] width 4 height 10
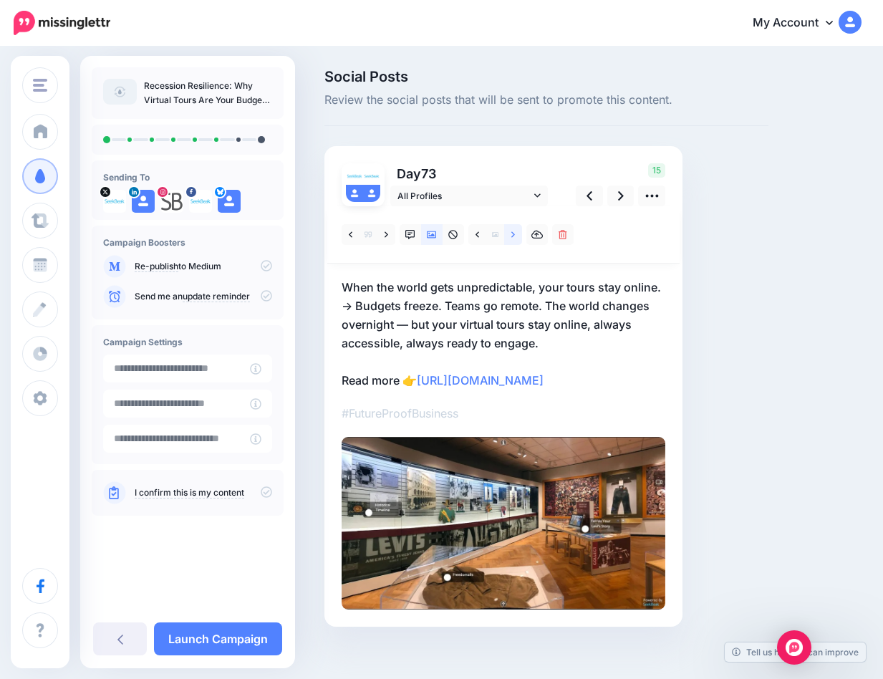
click at [514, 237] on icon at bounding box center [513, 235] width 4 height 10
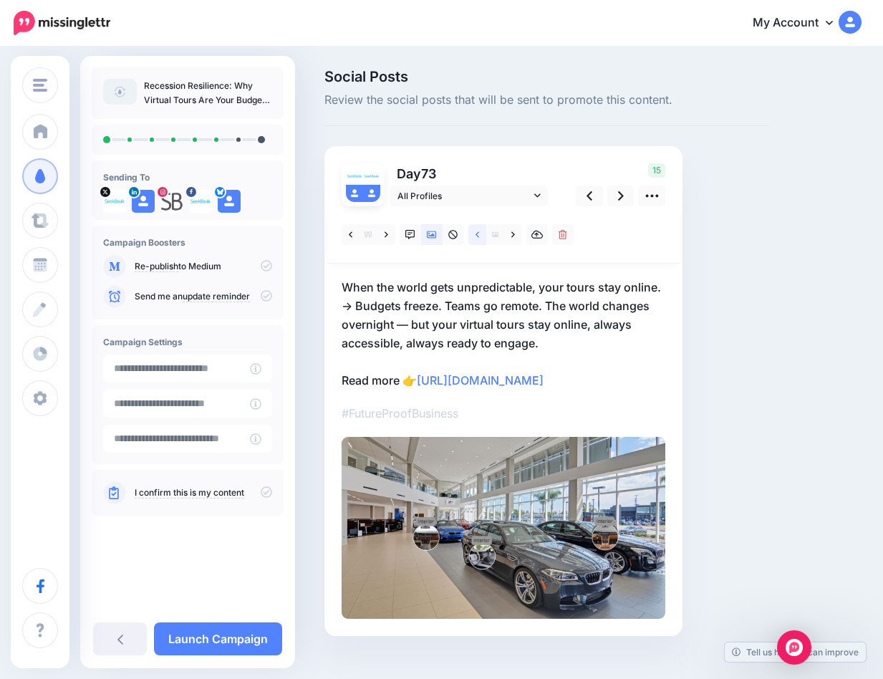
click at [476, 233] on icon at bounding box center [478, 235] width 4 height 10
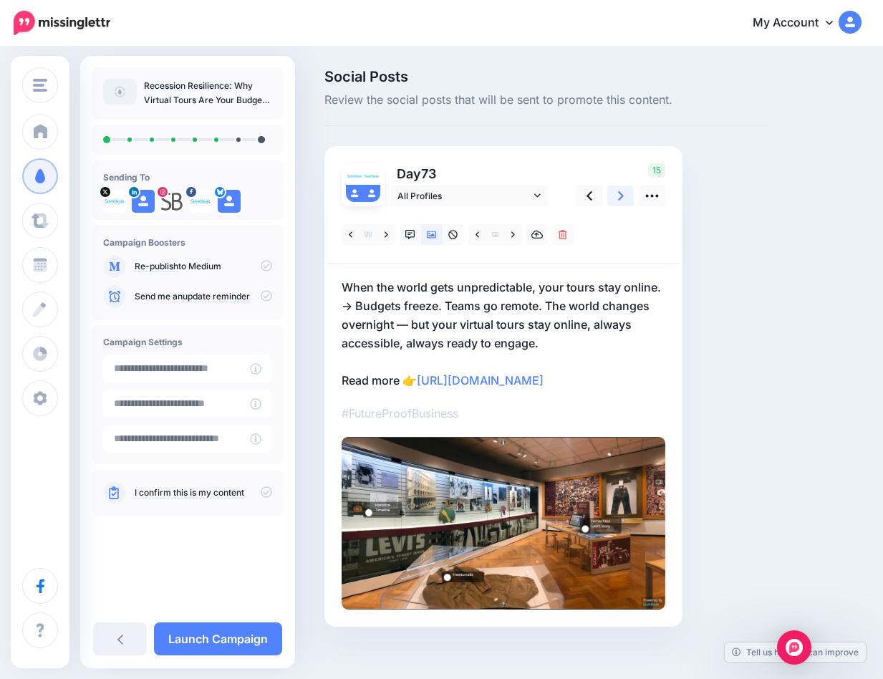
click at [617, 198] on link at bounding box center [620, 195] width 27 height 21
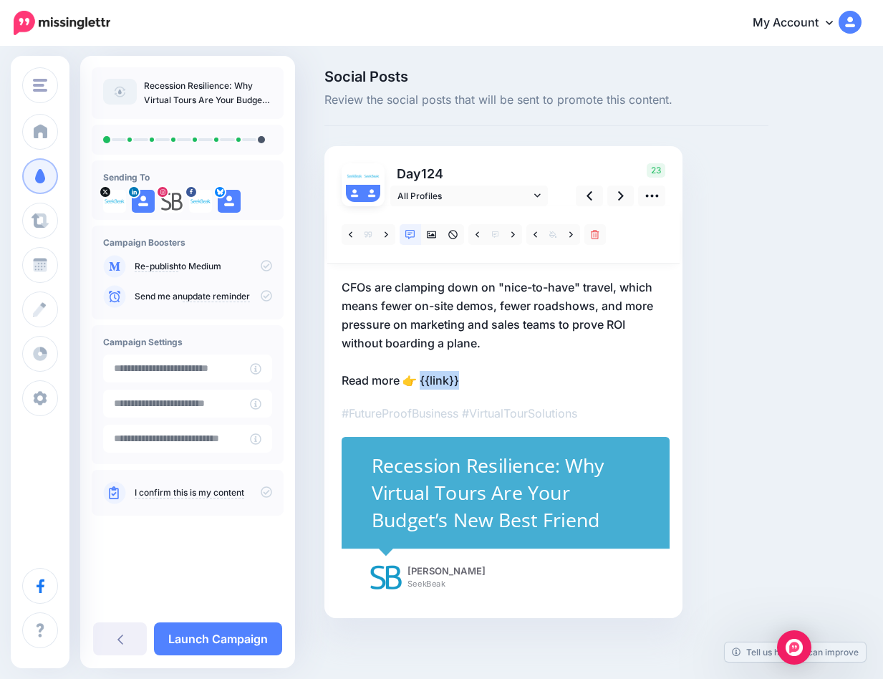
drag, startPoint x: 468, startPoint y: 371, endPoint x: 423, endPoint y: 377, distance: 45.5
click at [423, 377] on p "CFOs are clamping down on "nice-to-have" travel, which means fewer on-site demo…" at bounding box center [504, 334] width 324 height 112
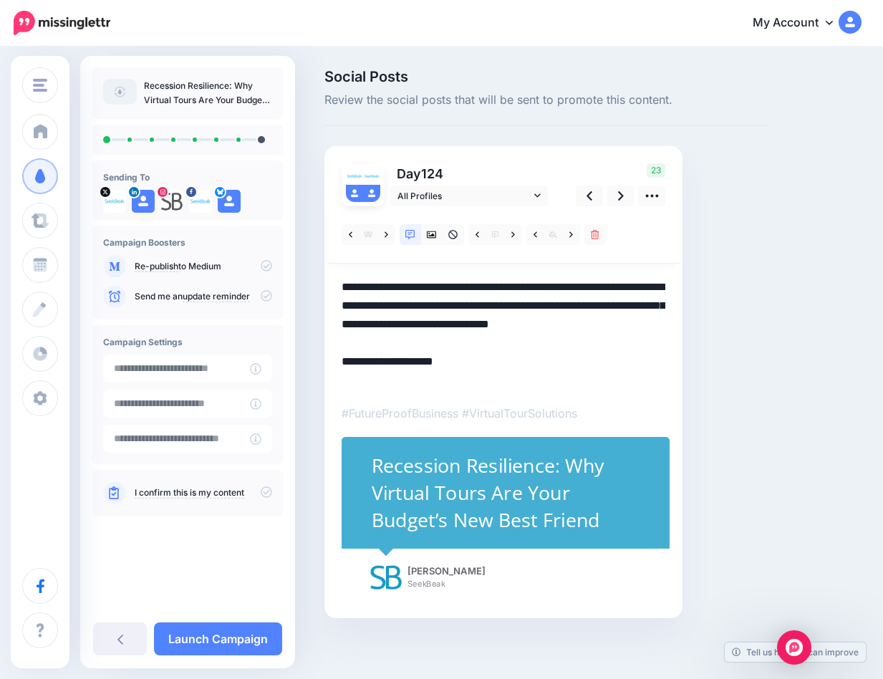
paste textarea "**********"
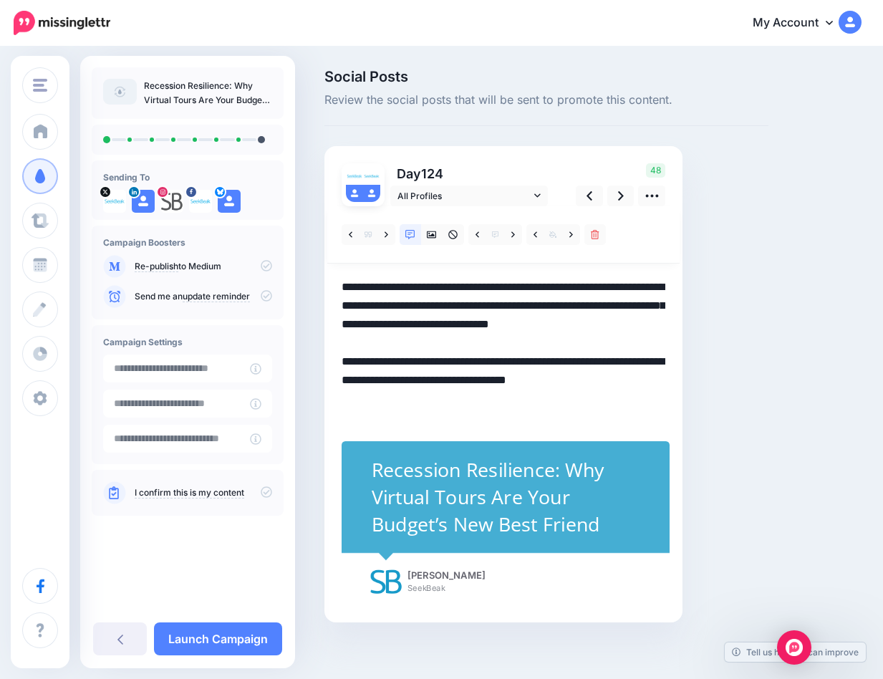
drag, startPoint x: 421, startPoint y: 378, endPoint x: 568, endPoint y: 411, distance: 150.5
click at [568, 411] on textarea "**********" at bounding box center [504, 352] width 324 height 149
paste textarea
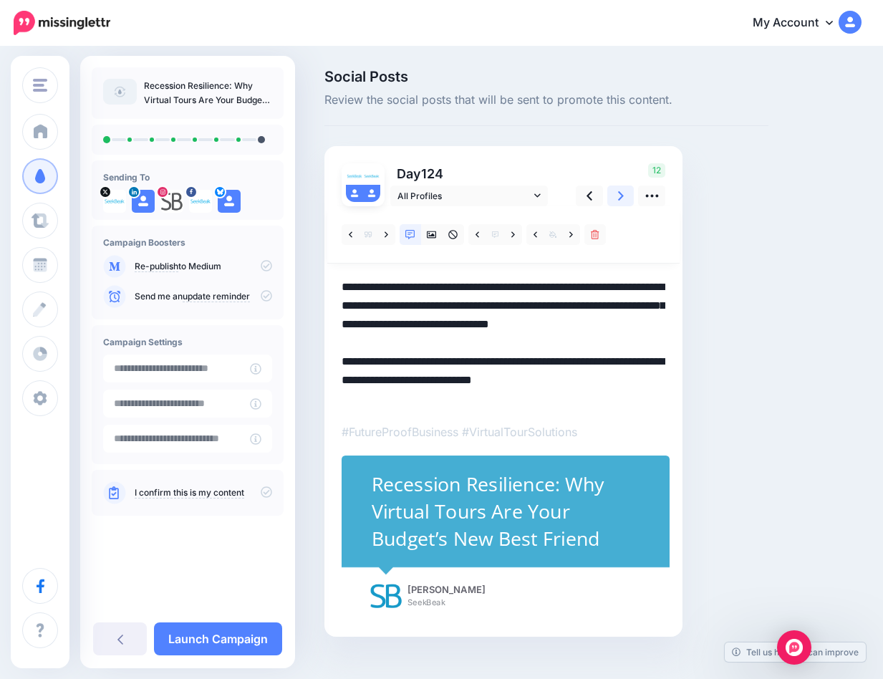
click at [620, 198] on icon at bounding box center [621, 195] width 6 height 9
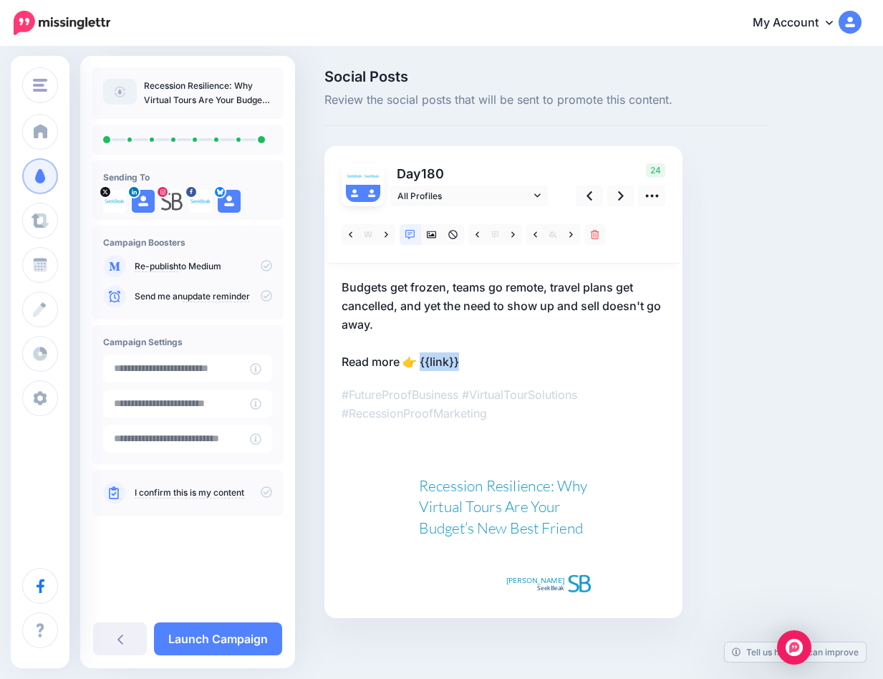
drag, startPoint x: 490, startPoint y: 357, endPoint x: 421, endPoint y: 362, distance: 68.9
click at [421, 362] on p "Budgets get frozen, teams go remote, travel plans get cancelled, and yet the ne…" at bounding box center [504, 324] width 324 height 93
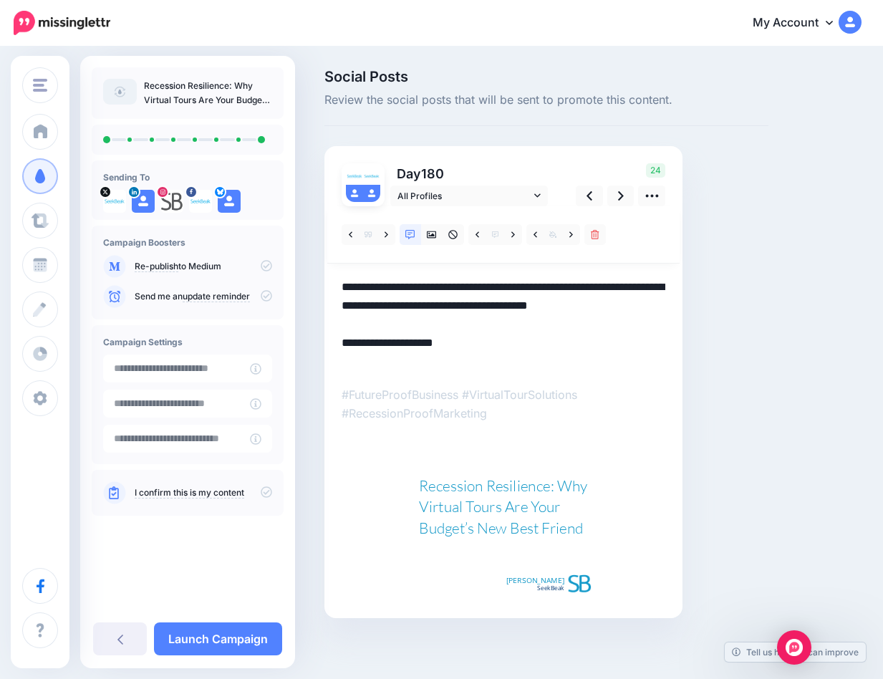
paste textarea "**********"
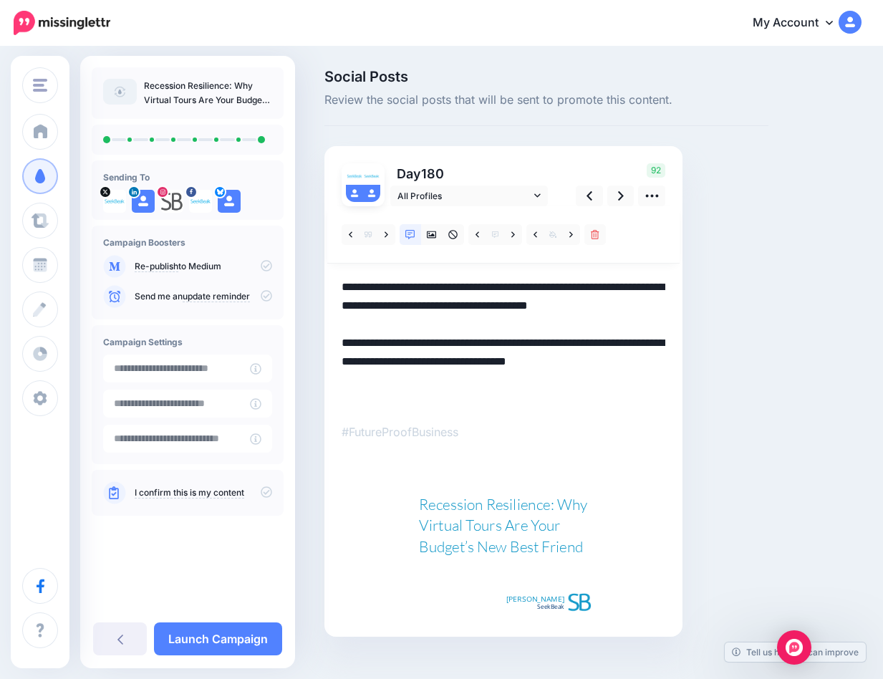
drag, startPoint x: 460, startPoint y: 363, endPoint x: 411, endPoint y: 363, distance: 49.4
click at [411, 363] on textarea "**********" at bounding box center [504, 343] width 324 height 130
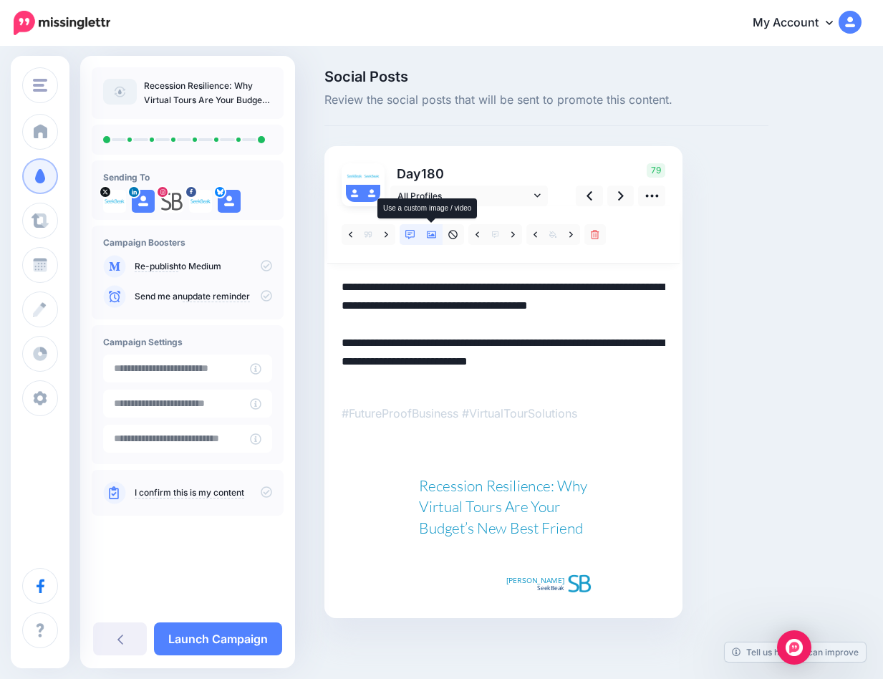
click at [430, 233] on icon at bounding box center [432, 234] width 10 height 7
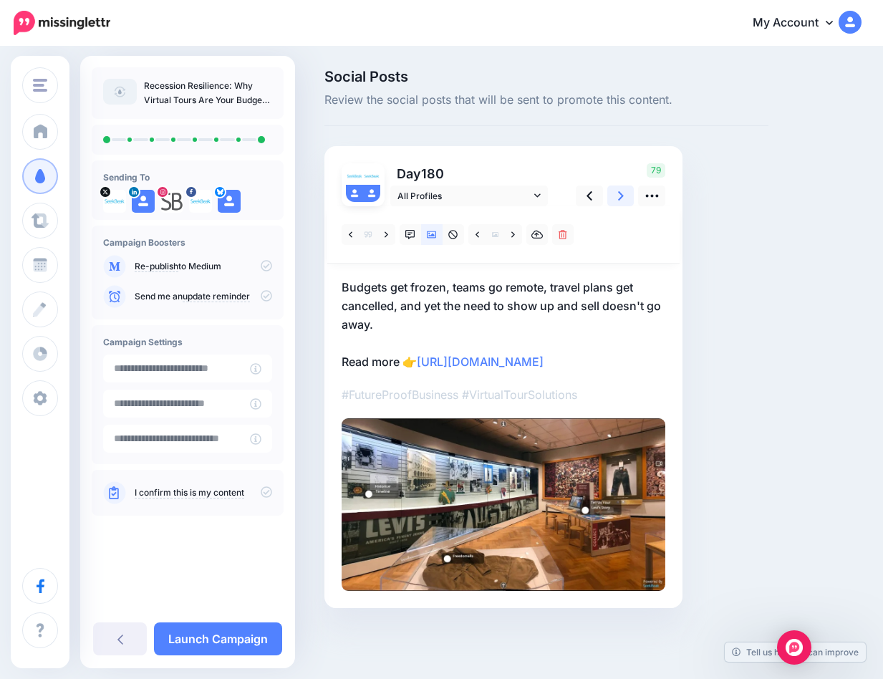
click at [620, 198] on icon at bounding box center [621, 195] width 6 height 9
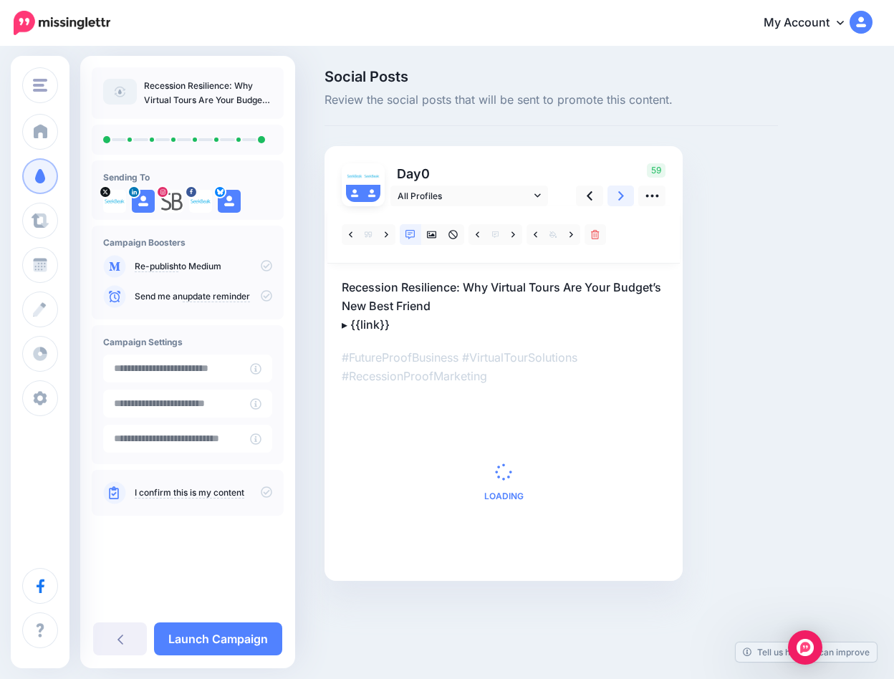
click at [620, 198] on icon at bounding box center [621, 195] width 6 height 9
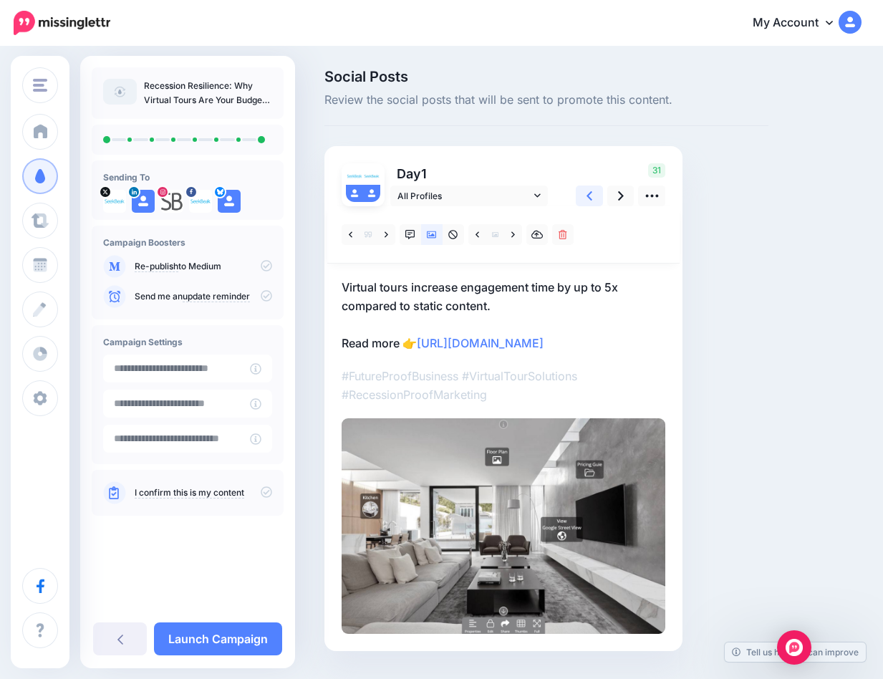
click at [587, 198] on icon at bounding box center [590, 195] width 6 height 15
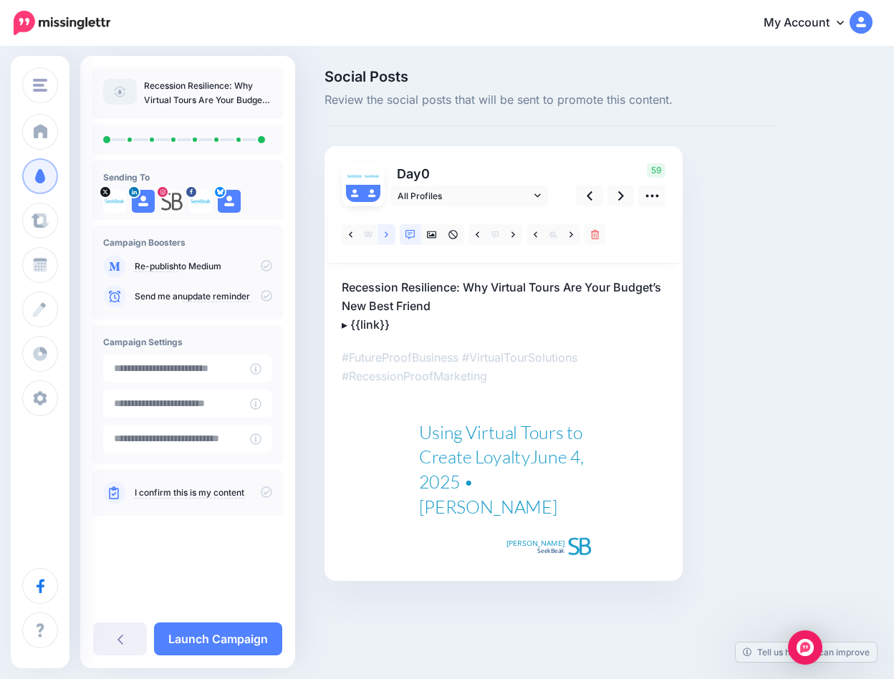
click at [385, 233] on icon at bounding box center [387, 235] width 4 height 10
click at [383, 235] on link at bounding box center [386, 234] width 18 height 21
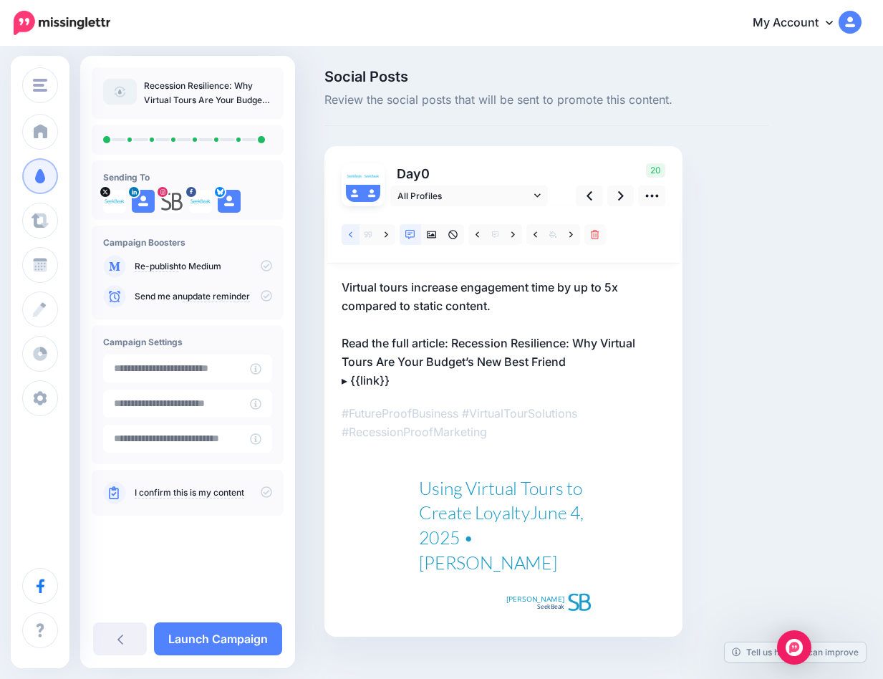
click at [349, 236] on icon at bounding box center [351, 235] width 4 height 10
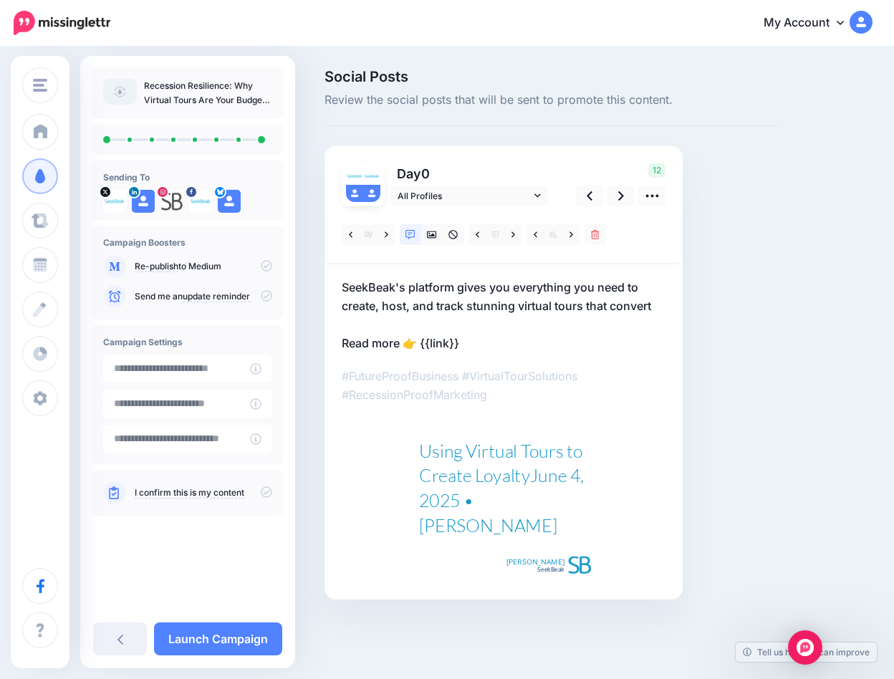
click at [488, 344] on p "SeekBeak's platform gives you everything you need to create, host, and track st…" at bounding box center [504, 315] width 324 height 74
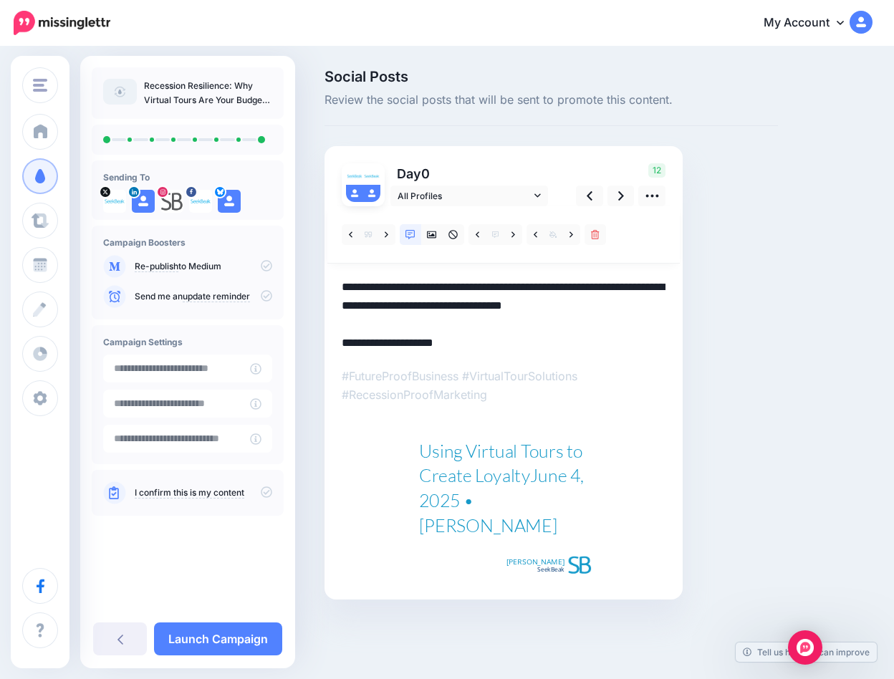
drag, startPoint x: 445, startPoint y: 342, endPoint x: 415, endPoint y: 342, distance: 30.1
click at [415, 342] on textarea "**********" at bounding box center [504, 315] width 324 height 74
paste textarea "**********"
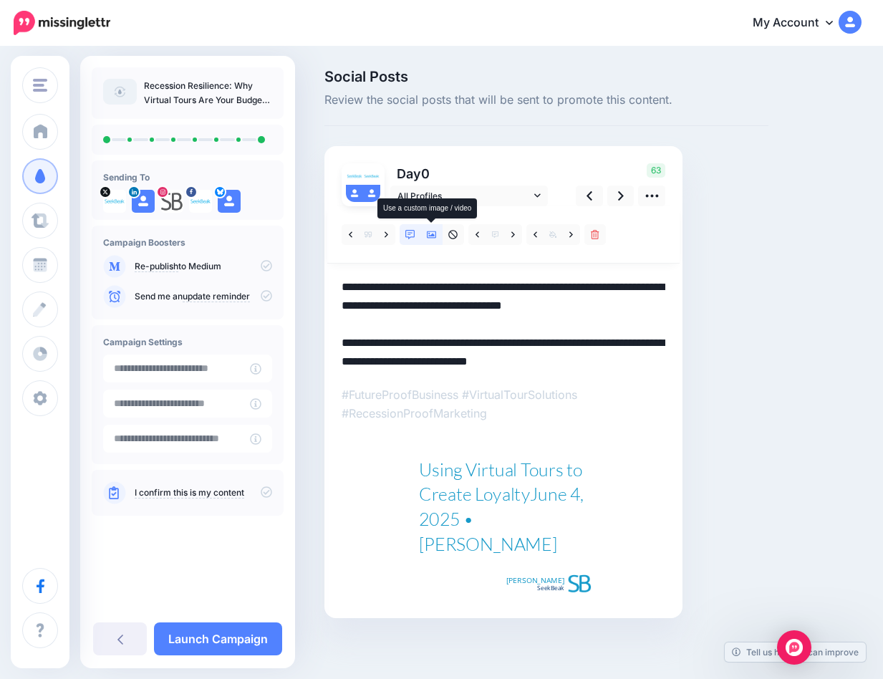
click at [433, 235] on icon at bounding box center [432, 234] width 10 height 7
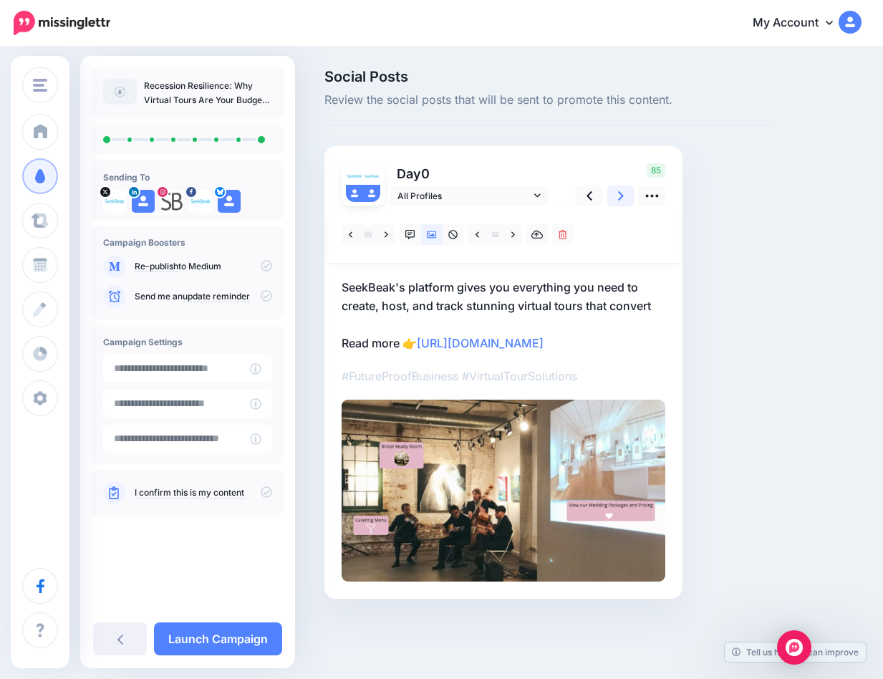
click at [617, 196] on link at bounding box center [620, 195] width 27 height 21
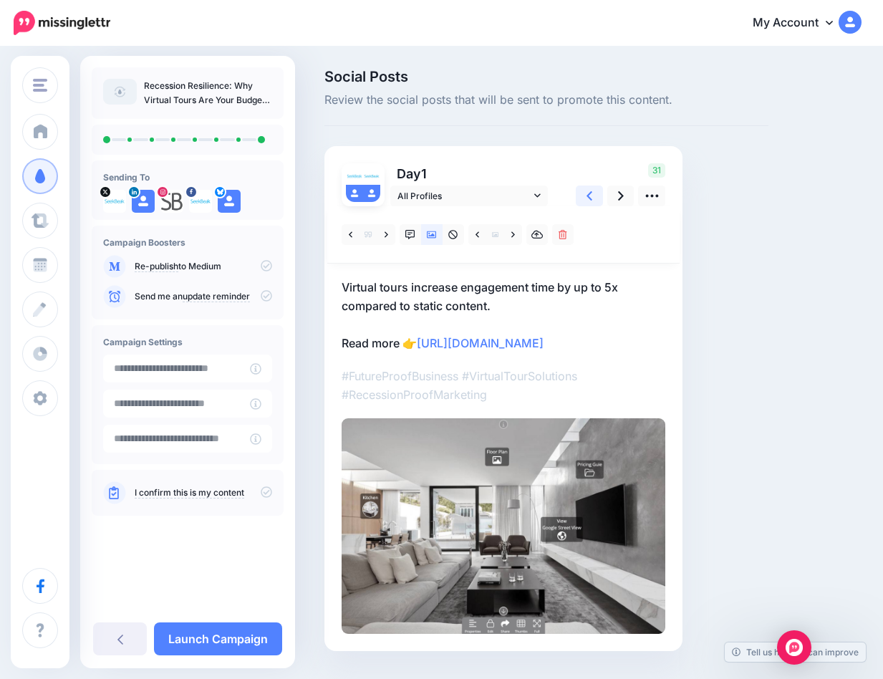
click at [586, 193] on link at bounding box center [589, 195] width 27 height 21
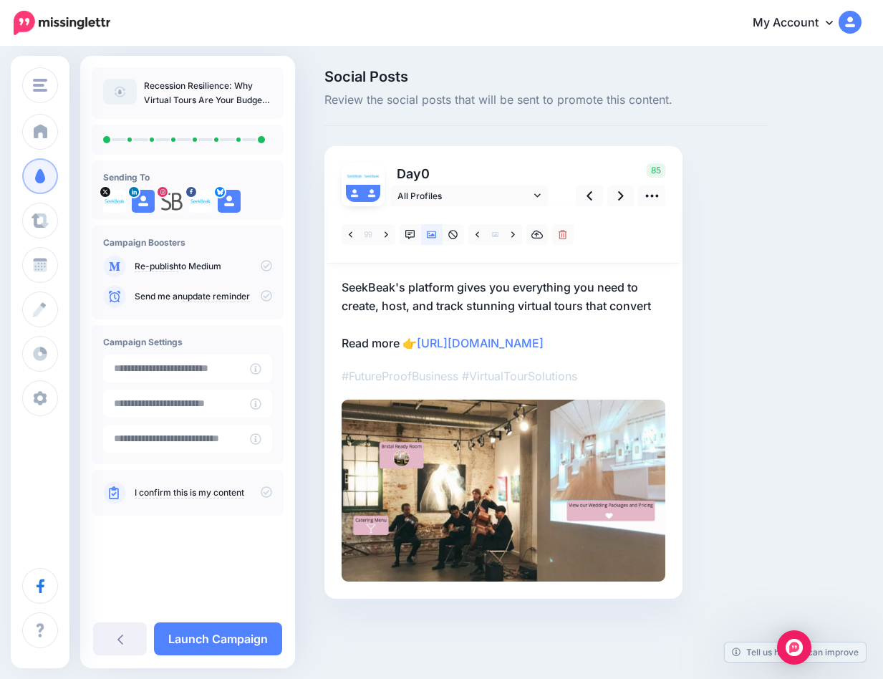
click at [601, 307] on p "SeekBeak's platform gives you everything you need to create, host, and track st…" at bounding box center [504, 315] width 324 height 74
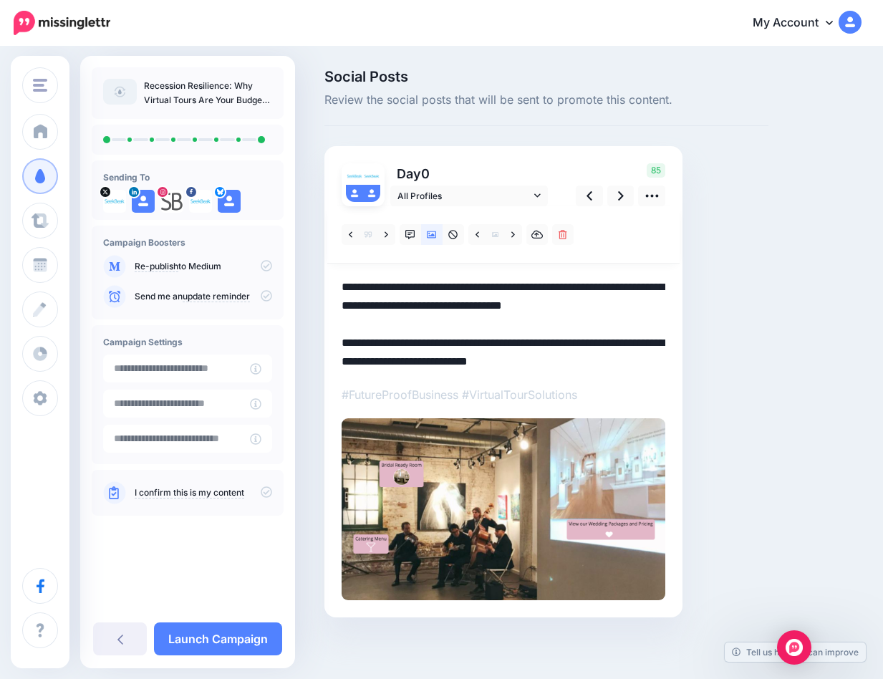
click at [655, 306] on textarea "**********" at bounding box center [504, 324] width 324 height 93
click at [616, 190] on link at bounding box center [620, 195] width 27 height 21
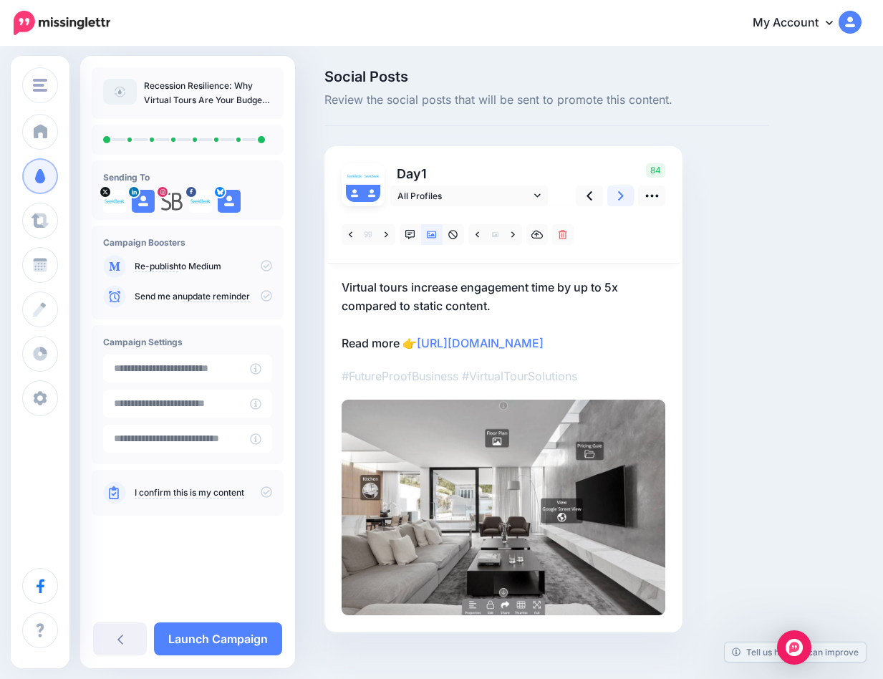
click at [616, 193] on link at bounding box center [620, 195] width 27 height 21
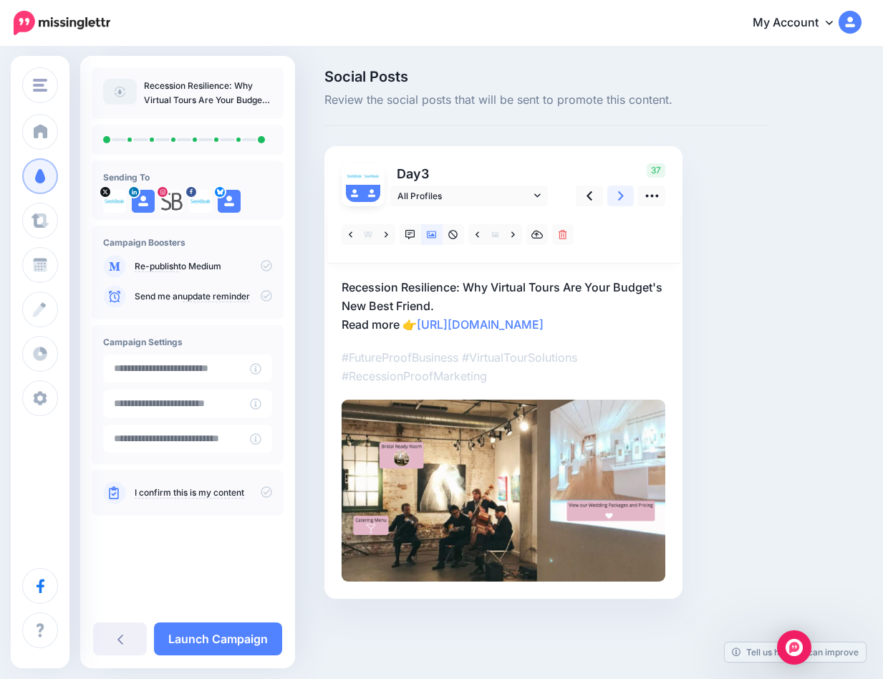
click at [616, 191] on link at bounding box center [620, 195] width 27 height 21
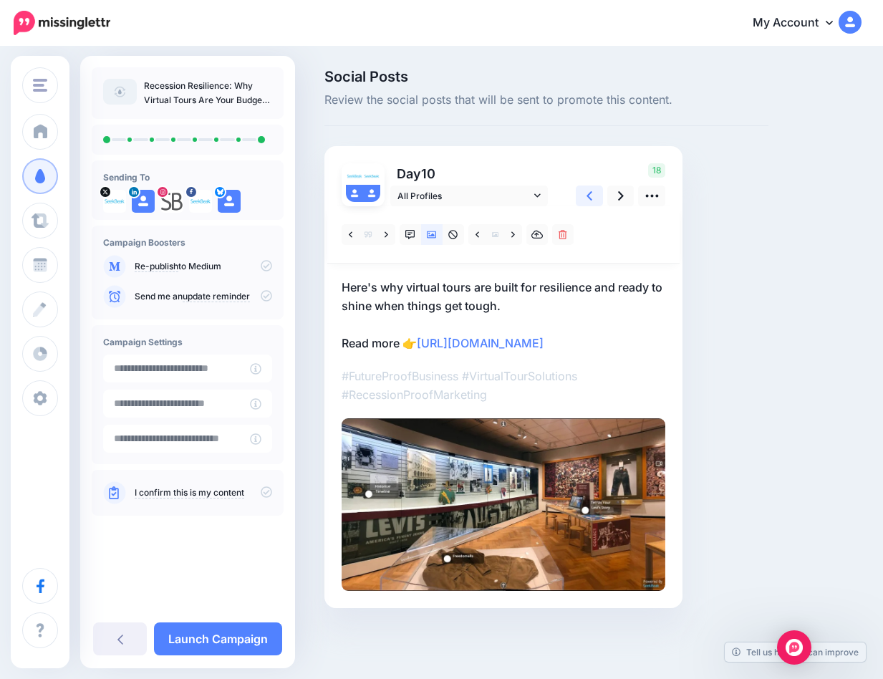
click at [579, 193] on link at bounding box center [589, 195] width 27 height 21
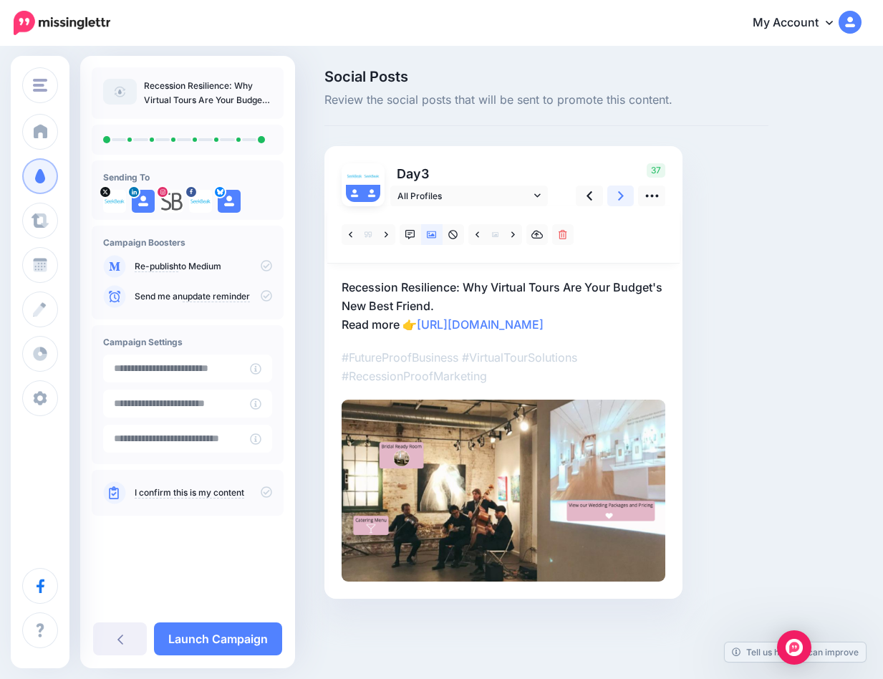
click at [628, 194] on link at bounding box center [620, 195] width 27 height 21
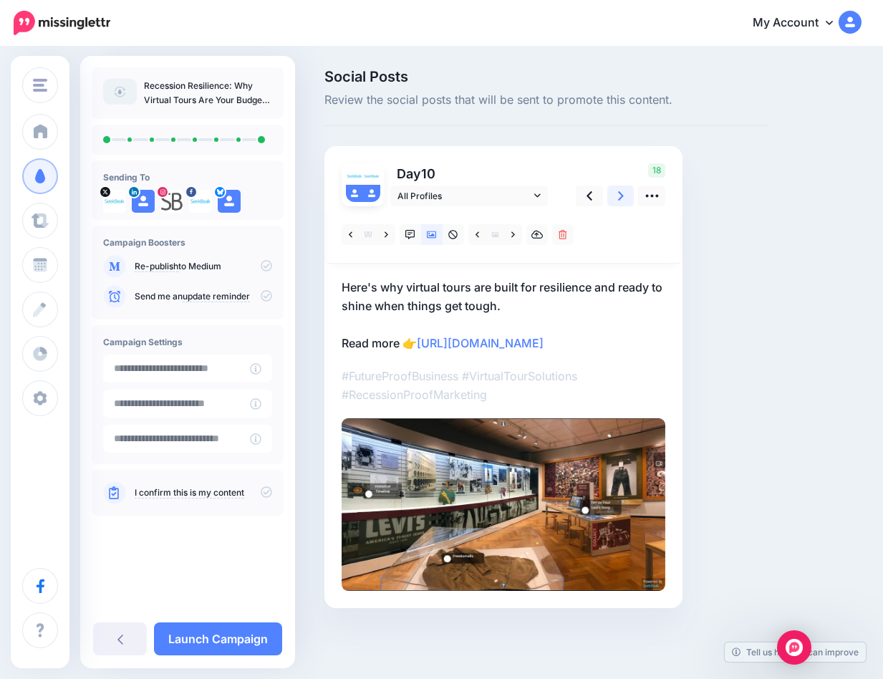
click at [625, 196] on link at bounding box center [620, 195] width 27 height 21
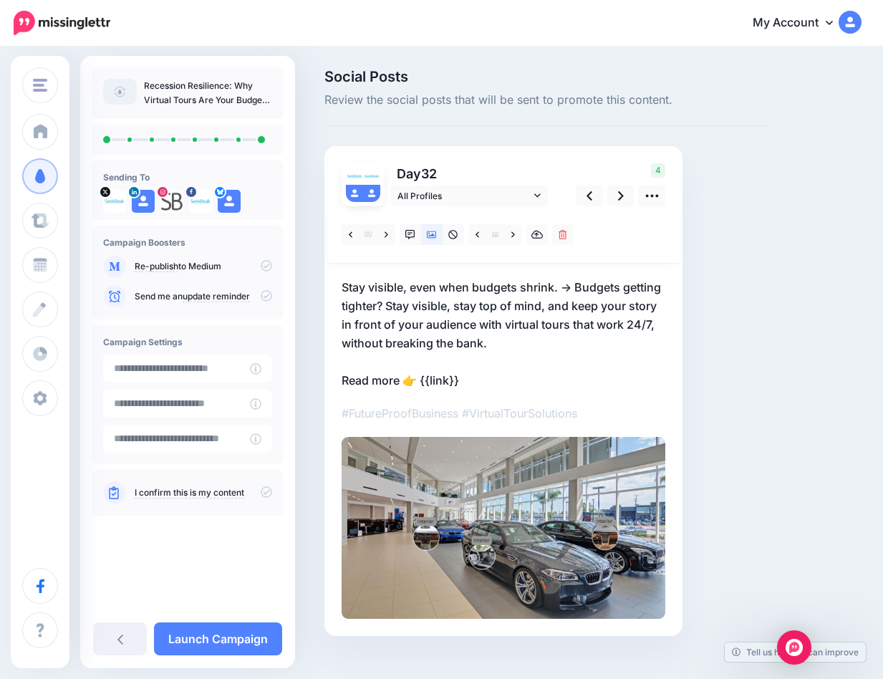
click at [450, 379] on p "Stay visible, even when budgets shrink. → Budgets getting tighter? Stay visible…" at bounding box center [504, 334] width 324 height 112
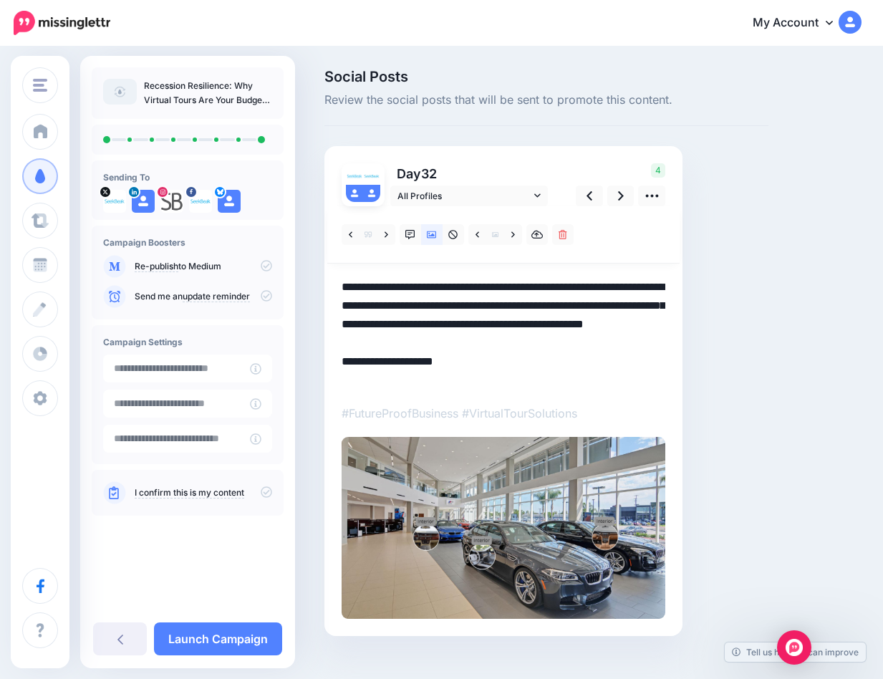
drag, startPoint x: 469, startPoint y: 378, endPoint x: 420, endPoint y: 377, distance: 48.7
click at [420, 377] on textarea "**********" at bounding box center [504, 334] width 324 height 112
paste textarea "**********"
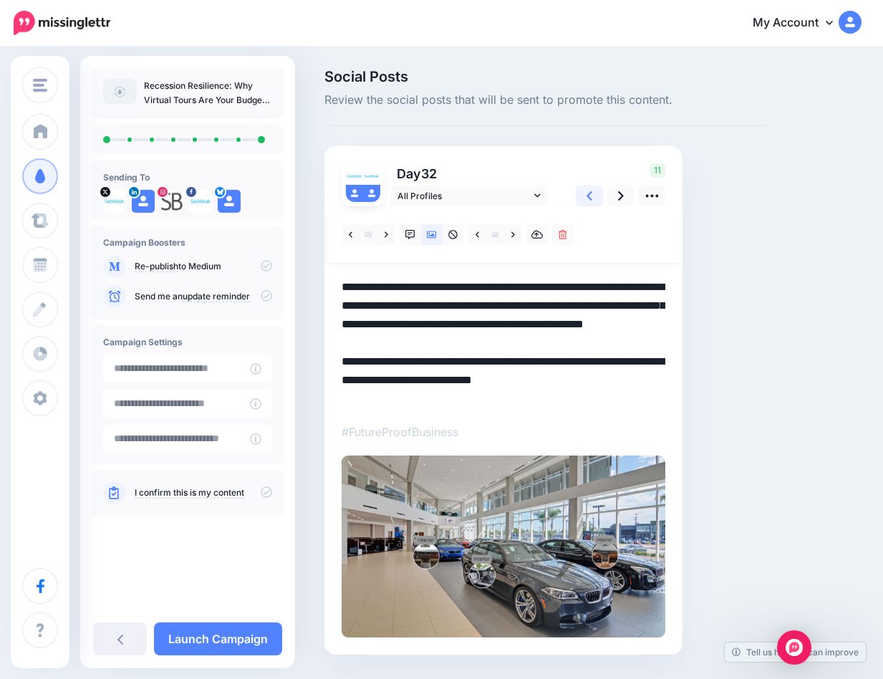
type textarea "**********"
click at [580, 193] on link at bounding box center [589, 195] width 27 height 21
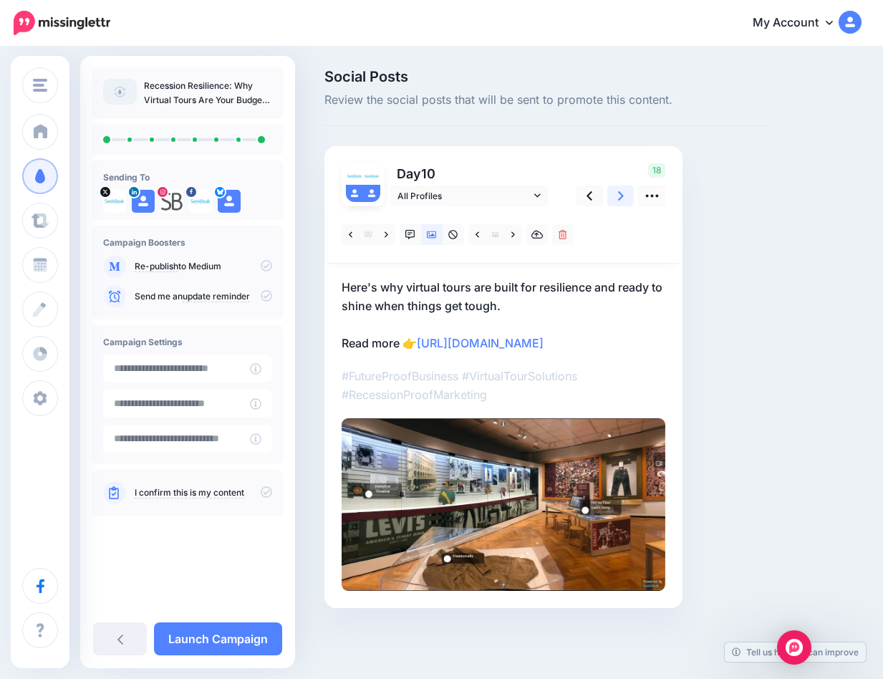
click at [611, 198] on link at bounding box center [620, 195] width 27 height 21
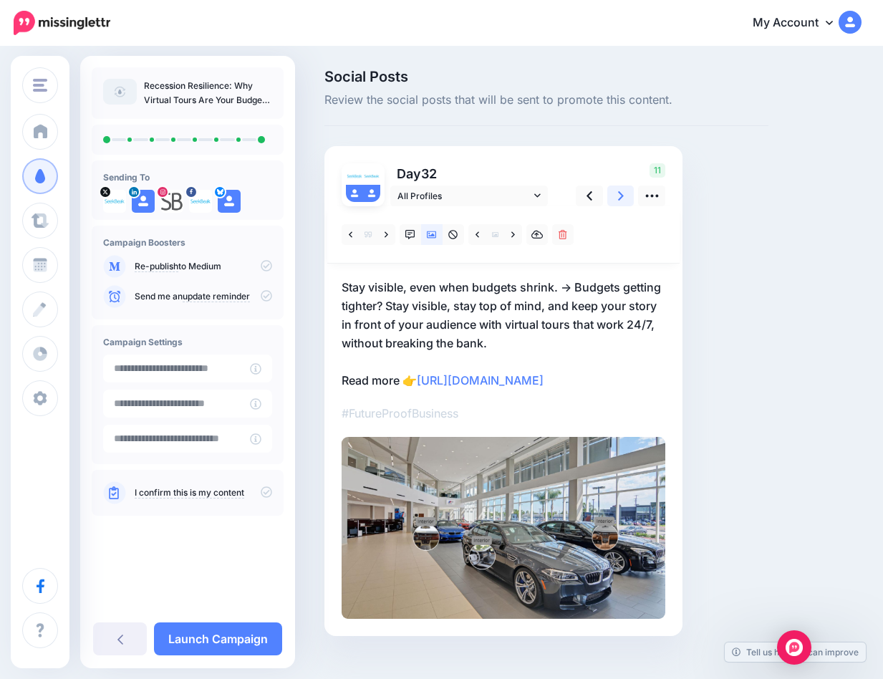
click at [618, 198] on icon at bounding box center [621, 195] width 6 height 15
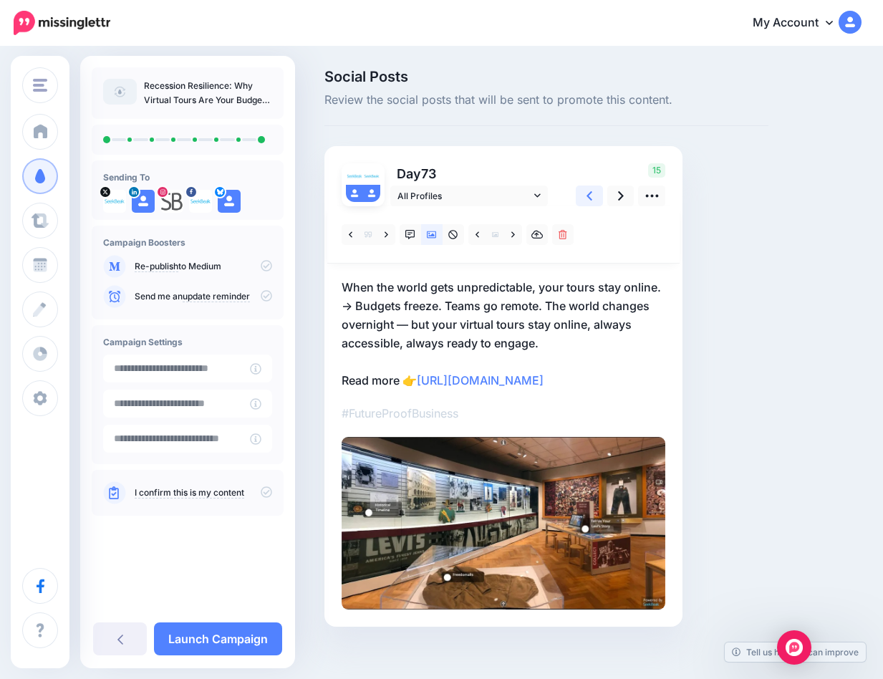
click at [595, 201] on link at bounding box center [589, 195] width 27 height 21
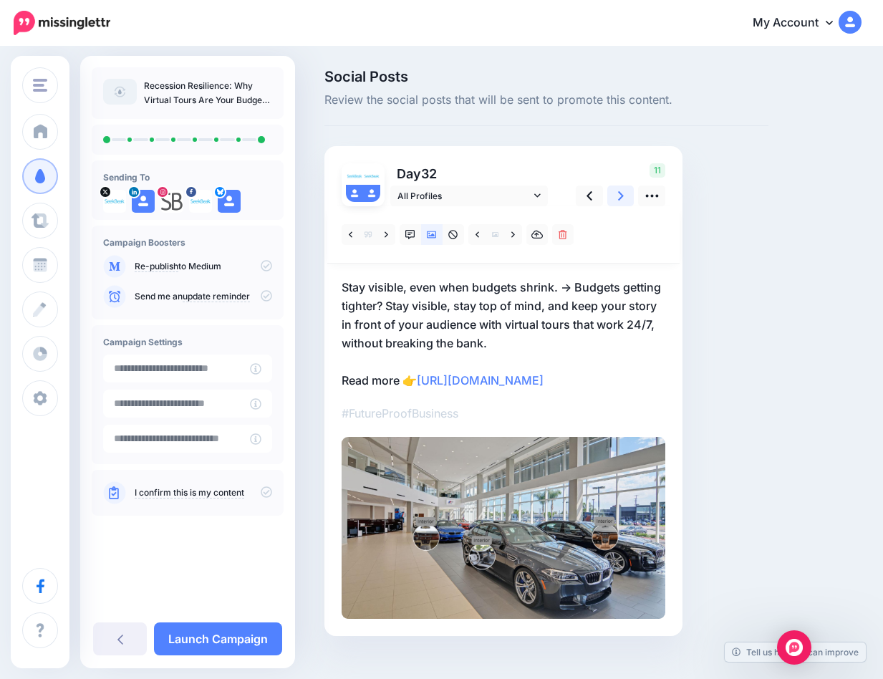
click at [626, 202] on link at bounding box center [620, 195] width 27 height 21
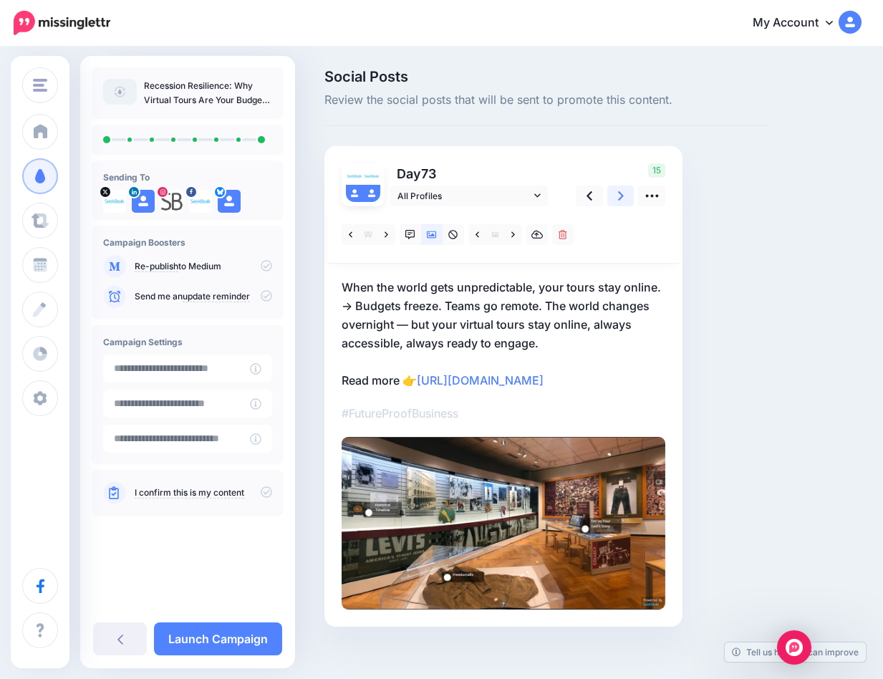
click at [618, 198] on icon at bounding box center [621, 195] width 6 height 9
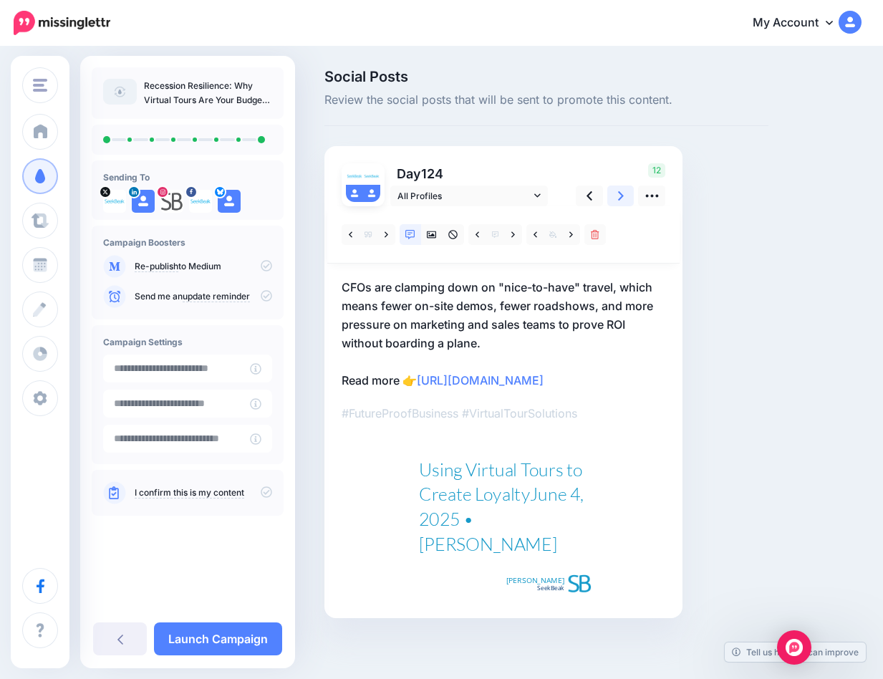
click at [612, 194] on link at bounding box center [620, 195] width 27 height 21
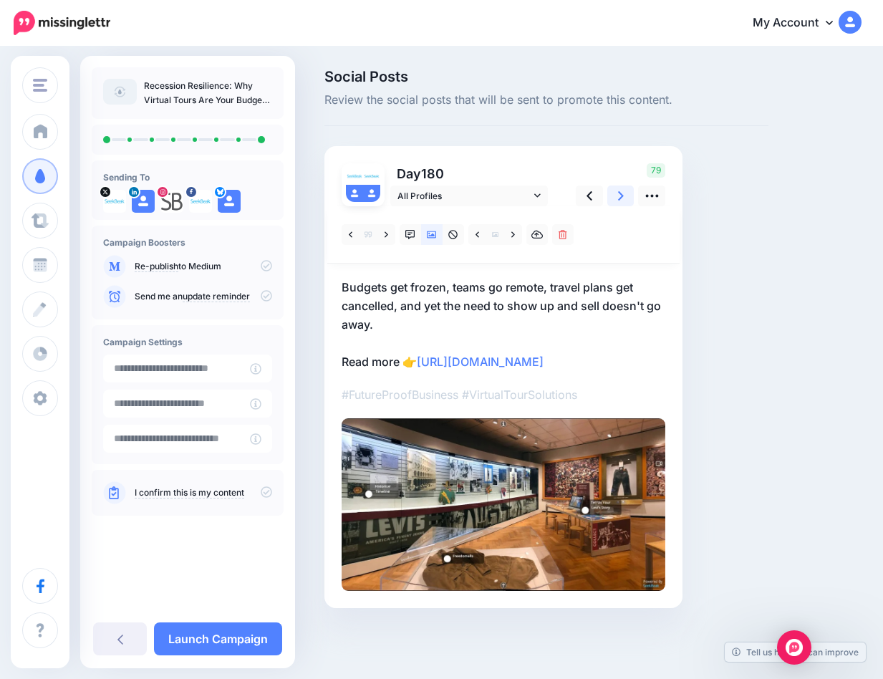
click at [608, 185] on link at bounding box center [620, 195] width 27 height 21
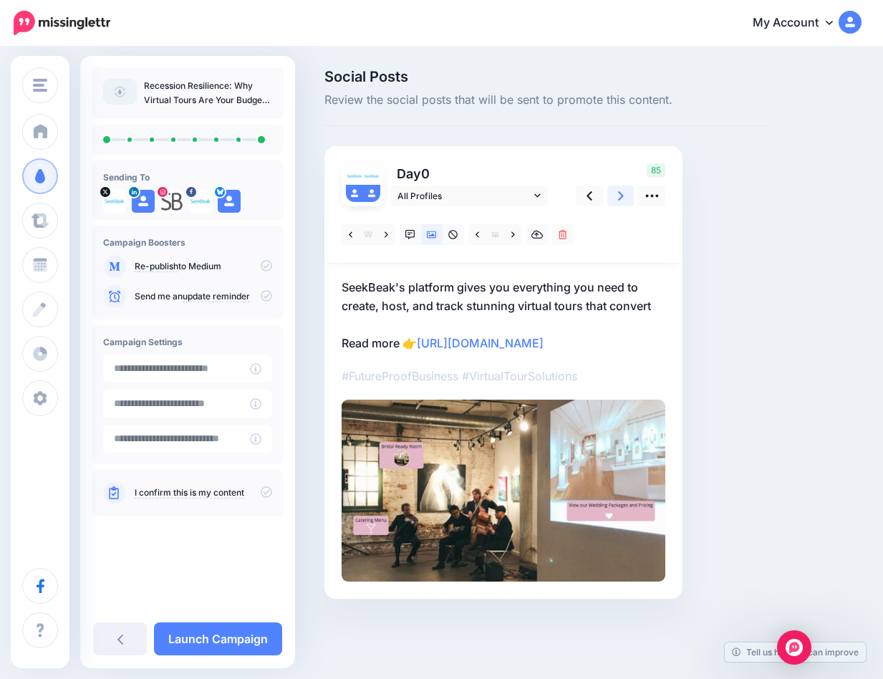
click at [627, 192] on link at bounding box center [620, 195] width 27 height 21
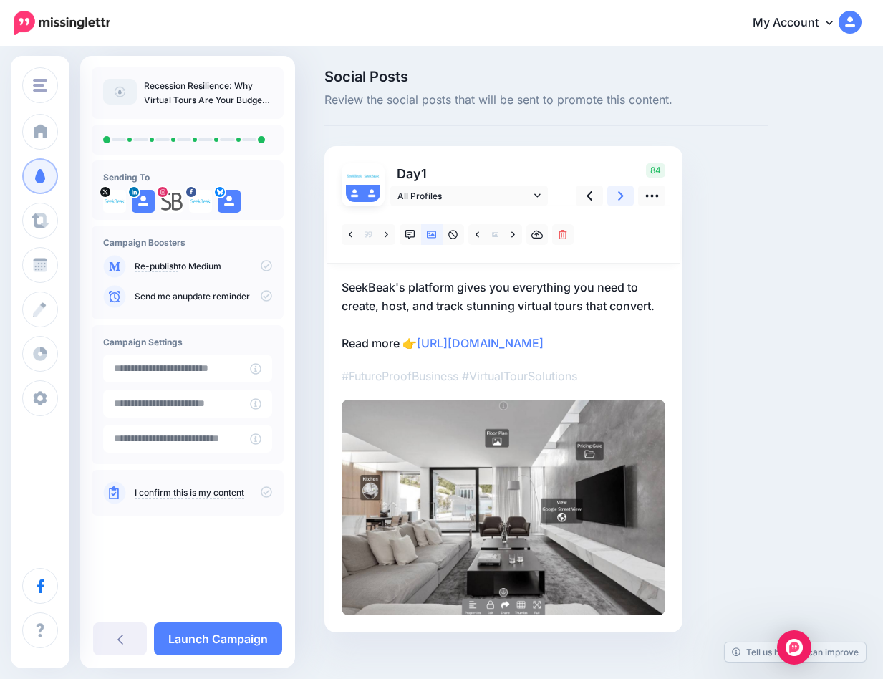
click at [622, 193] on link at bounding box center [620, 195] width 27 height 21
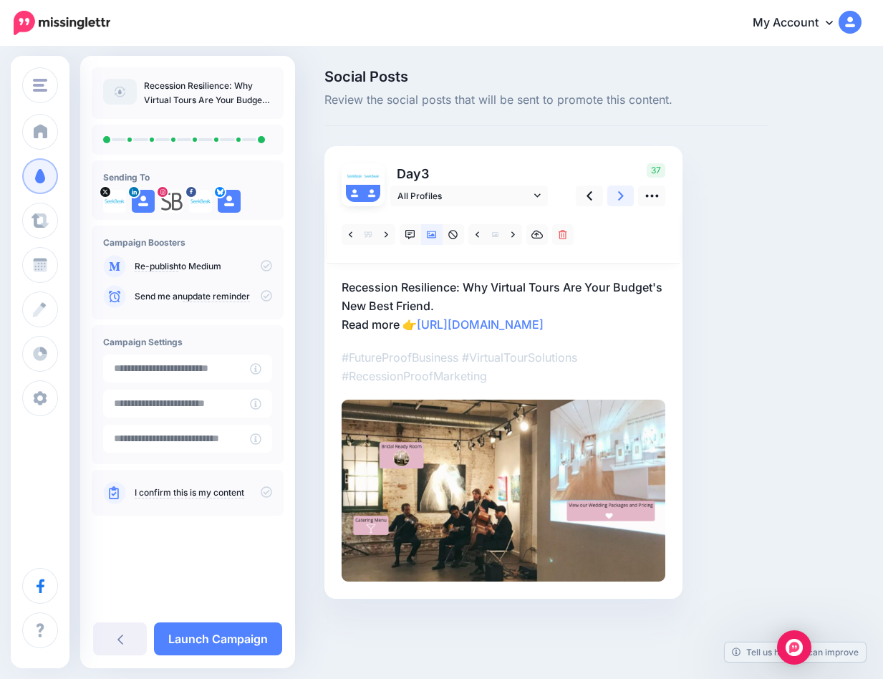
click at [621, 193] on link at bounding box center [620, 195] width 27 height 21
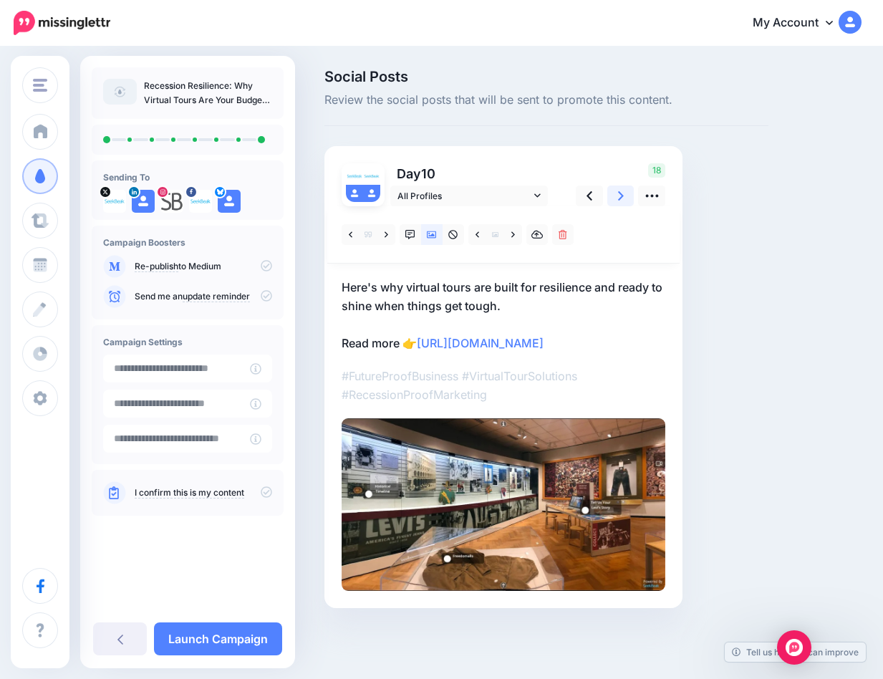
click at [621, 193] on link at bounding box center [620, 195] width 27 height 21
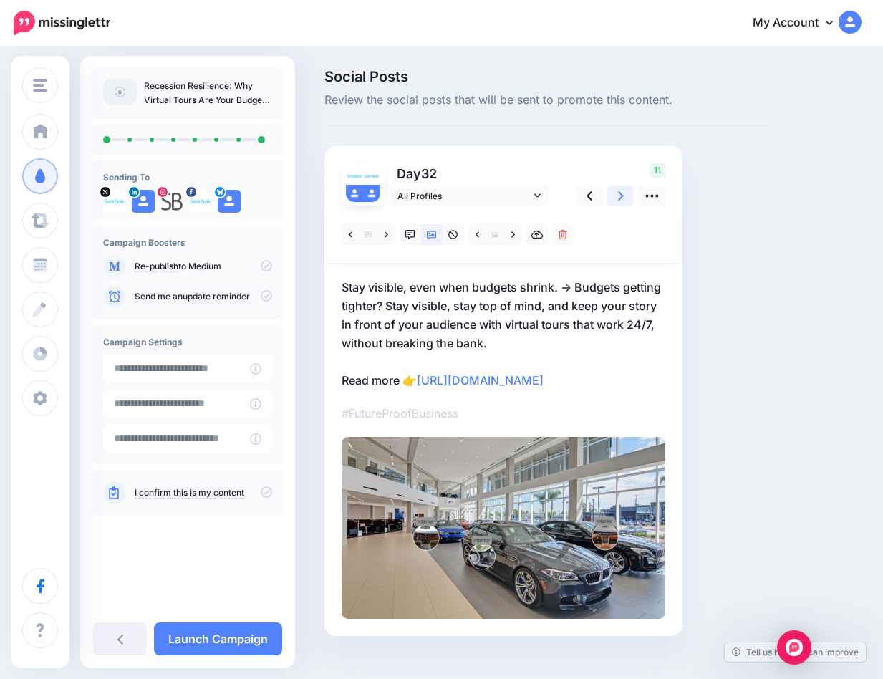
click at [621, 193] on link at bounding box center [620, 195] width 27 height 21
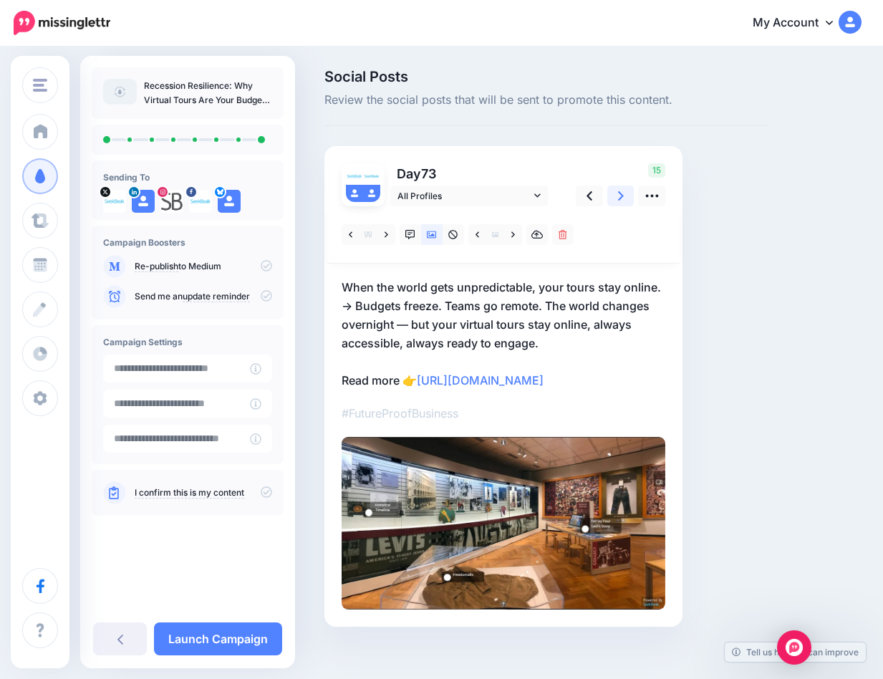
click at [621, 193] on link at bounding box center [620, 195] width 27 height 21
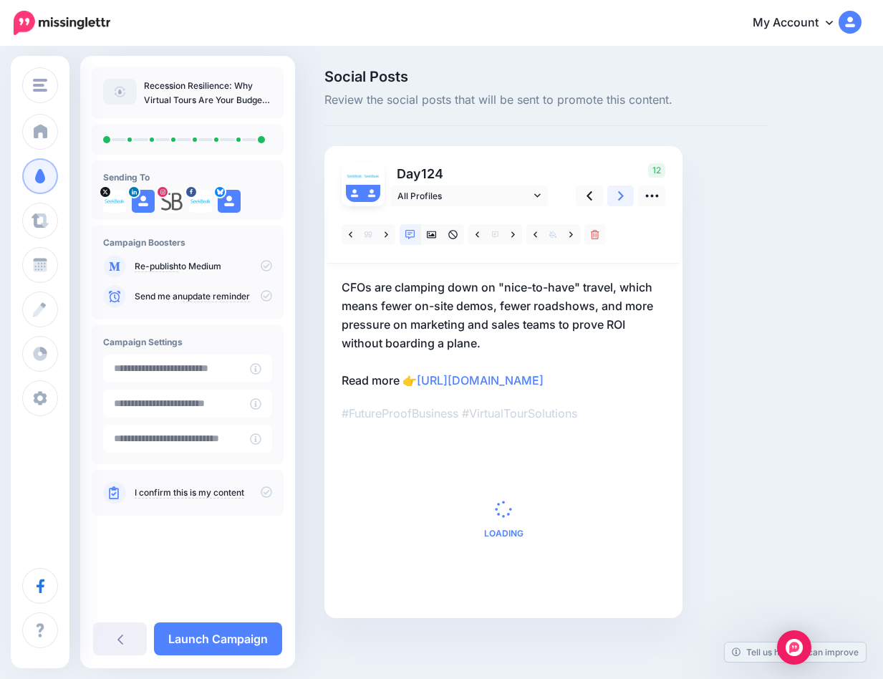
click at [621, 193] on link at bounding box center [620, 195] width 27 height 21
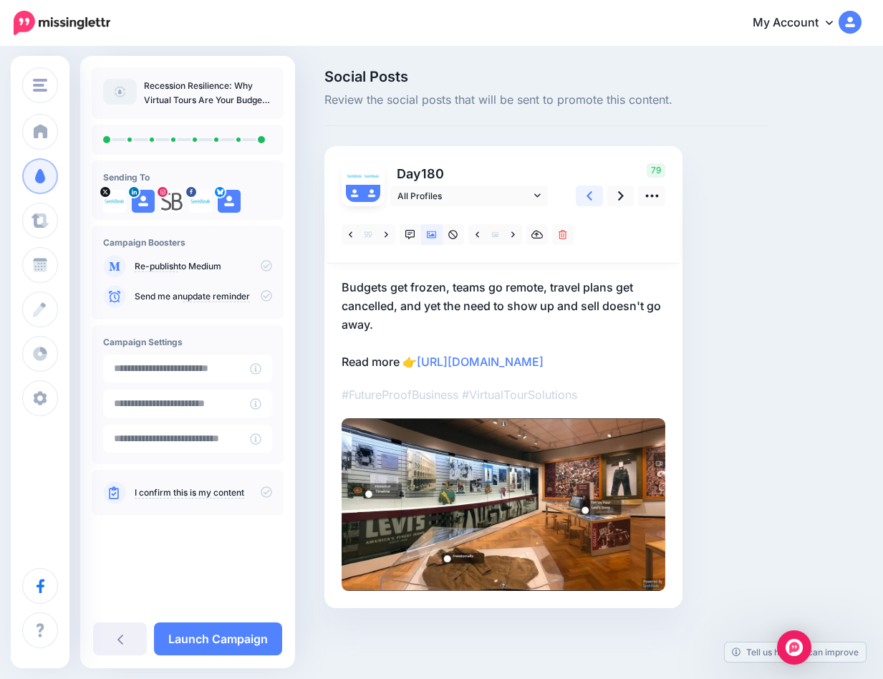
click at [587, 197] on icon at bounding box center [590, 195] width 6 height 15
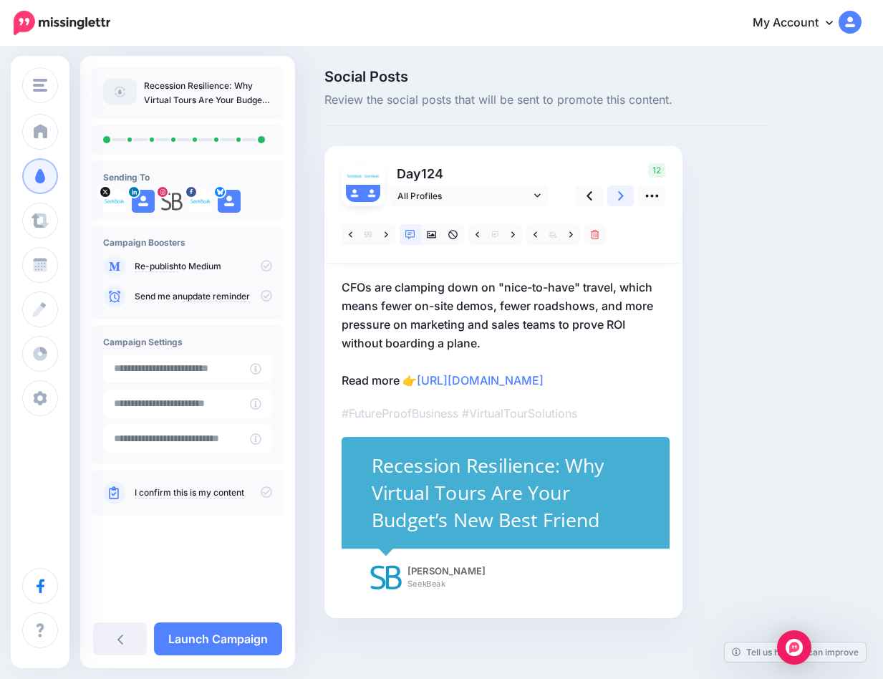
click at [618, 198] on icon at bounding box center [621, 195] width 6 height 9
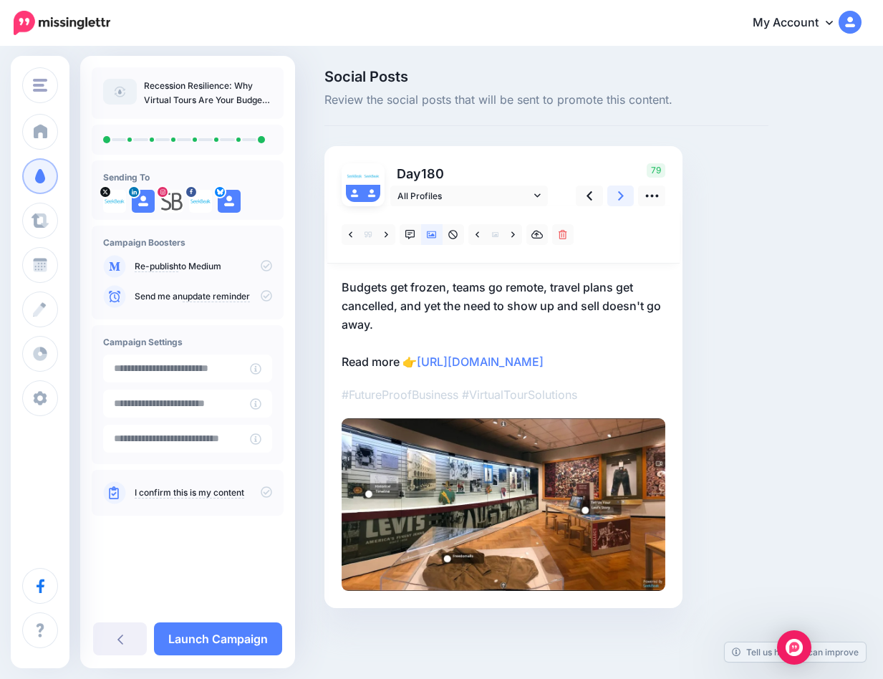
click at [624, 198] on link at bounding box center [620, 195] width 27 height 21
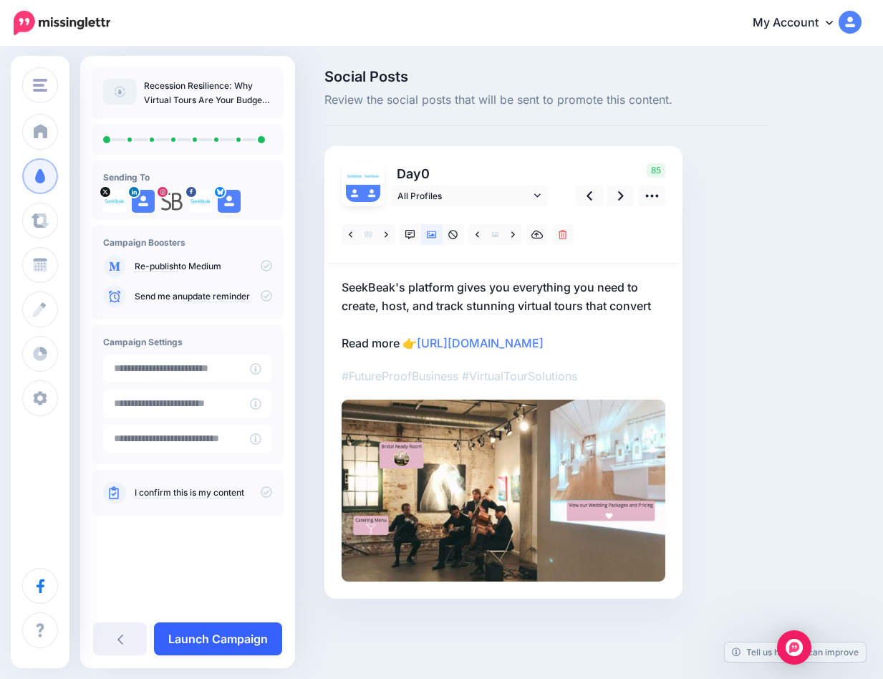
click at [234, 644] on link "Launch Campaign" at bounding box center [218, 638] width 128 height 33
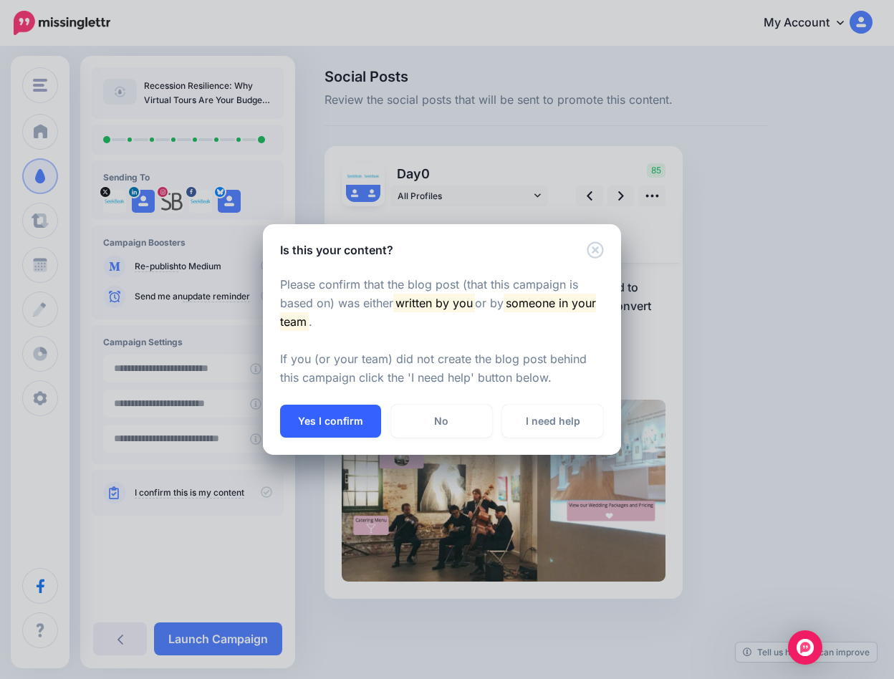
click at [342, 412] on button "Yes I confirm" at bounding box center [330, 421] width 101 height 33
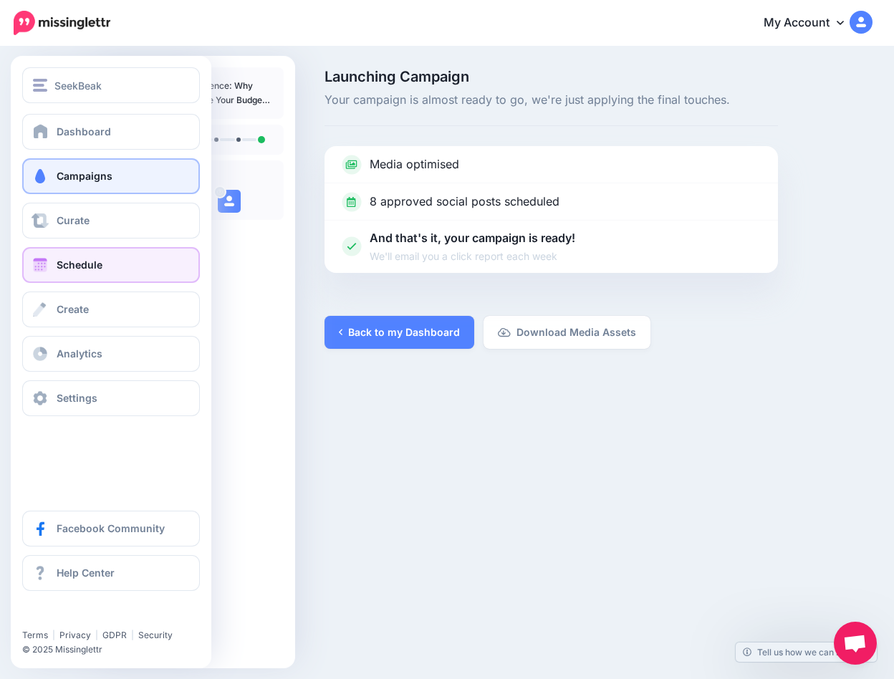
click at [47, 264] on span at bounding box center [40, 265] width 19 height 14
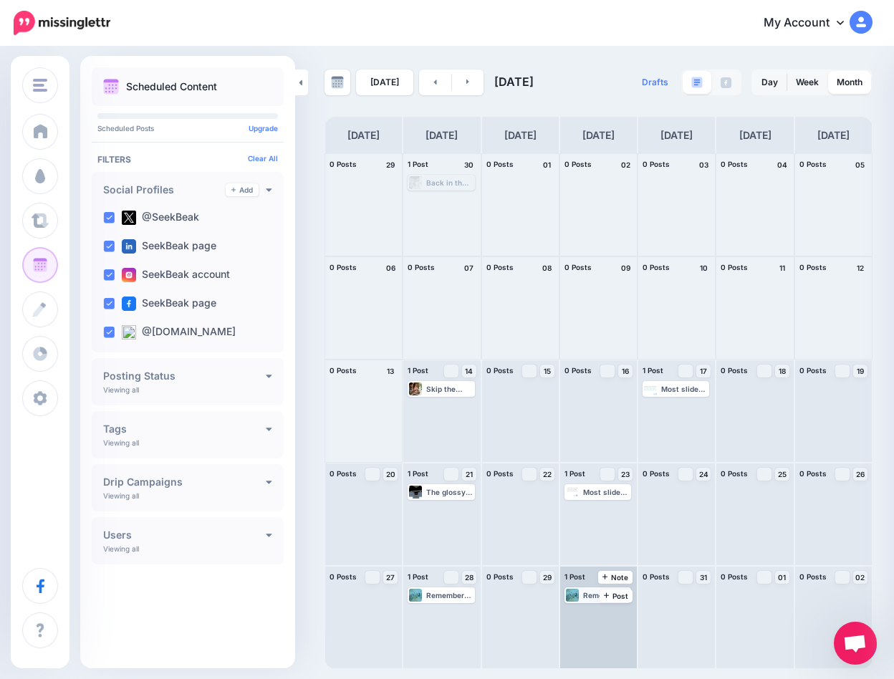
click at [592, 592] on div "Remember when real estate marketing meant glossy brochures? Those days are gone…" at bounding box center [606, 595] width 47 height 9
click at [584, 633] on div "Remember when real estate marketing meant glossy brochures? Those days are gone…" at bounding box center [598, 617] width 77 height 102
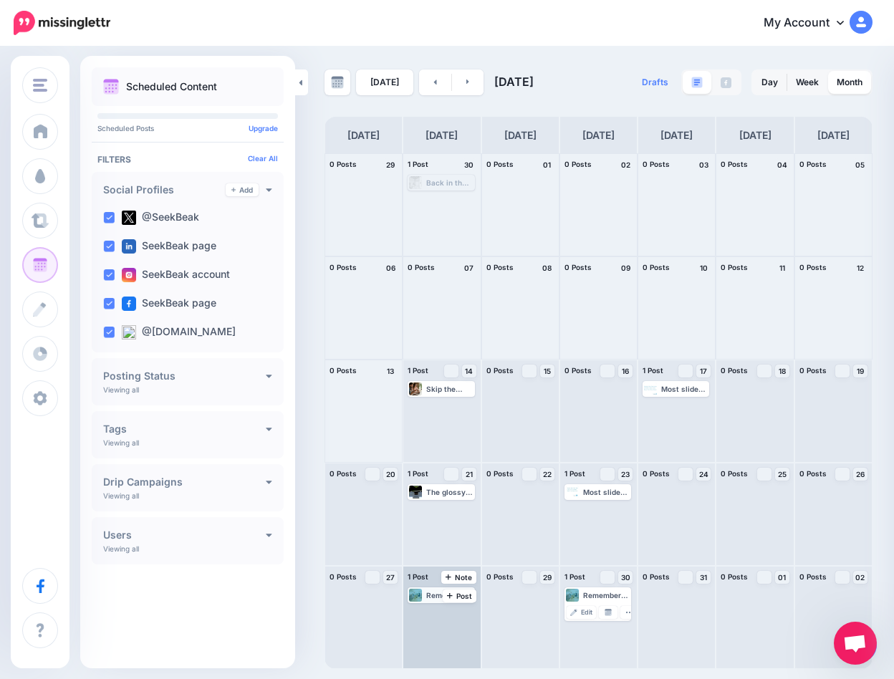
click at [428, 593] on div "Remember when real estate marketing meant glossy brochures? Those days are gone…" at bounding box center [449, 595] width 47 height 9
click at [422, 614] on link "Edit" at bounding box center [424, 612] width 29 height 13
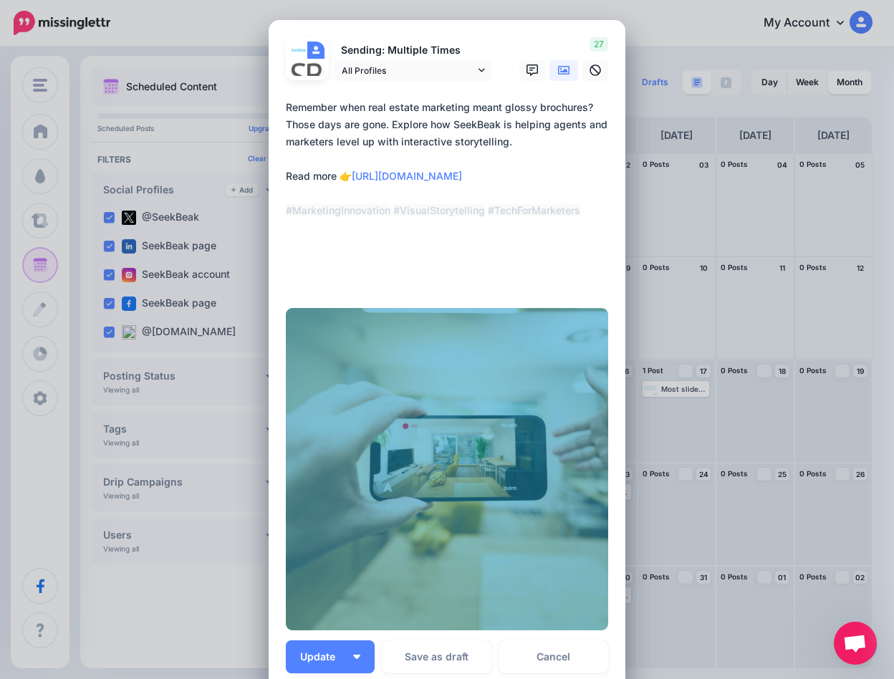
click at [657, 463] on div "Edit Post Loading Sending: Multiple Times SeekBeak page" at bounding box center [447, 339] width 894 height 679
click at [656, 601] on div "Edit Post Loading Sending: Multiple Times SeekBeak page" at bounding box center [447, 339] width 894 height 679
click at [569, 660] on link "Cancel" at bounding box center [553, 656] width 110 height 33
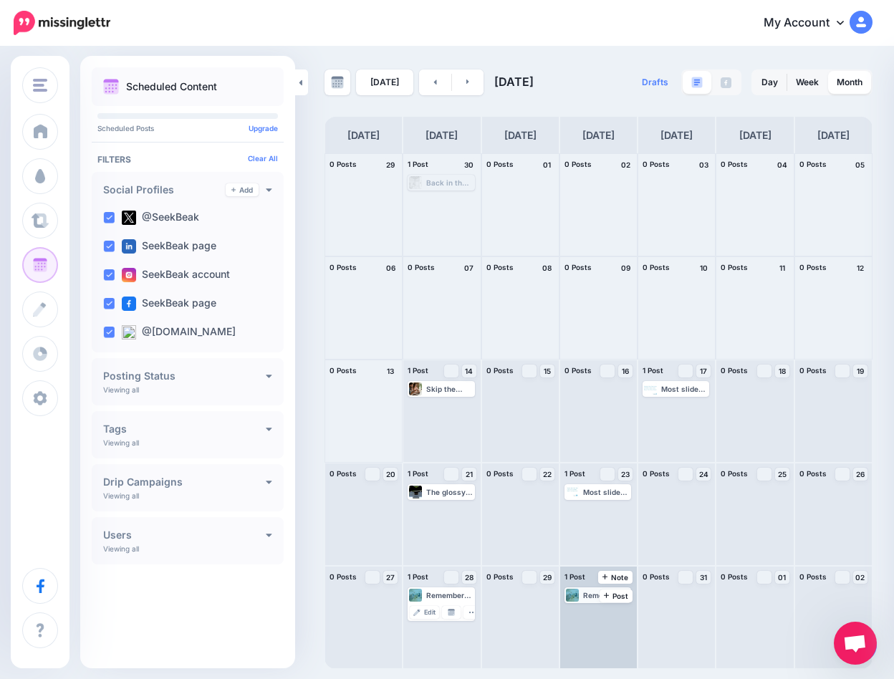
click at [584, 594] on div "Remember when real estate marketing meant glossy brochures? Those days are gone…" at bounding box center [606, 595] width 47 height 9
click at [574, 611] on img at bounding box center [573, 612] width 7 height 7
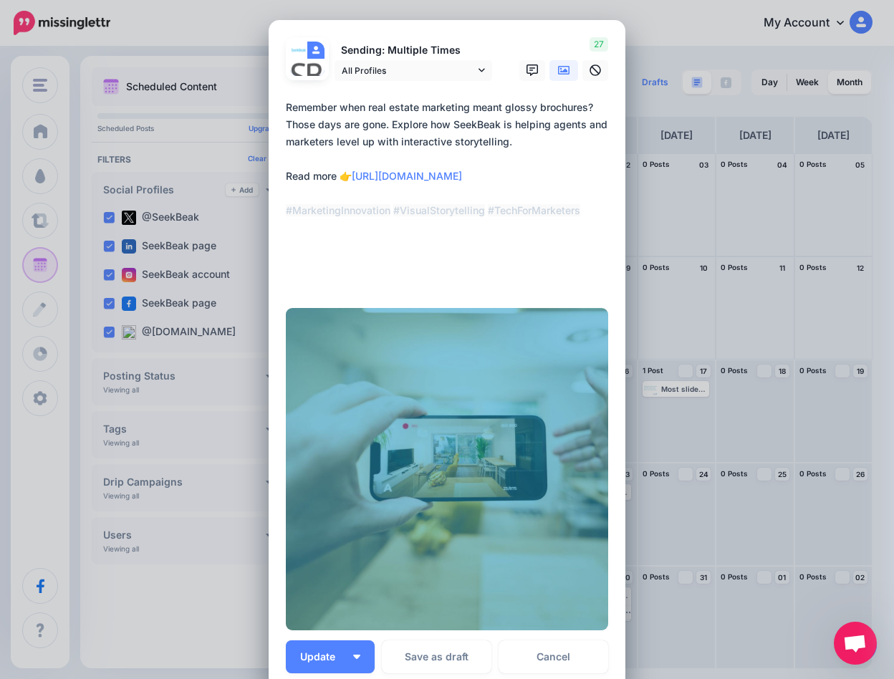
drag, startPoint x: 551, startPoint y: 655, endPoint x: 532, endPoint y: 650, distance: 19.3
click at [551, 655] on link "Cancel" at bounding box center [553, 656] width 110 height 33
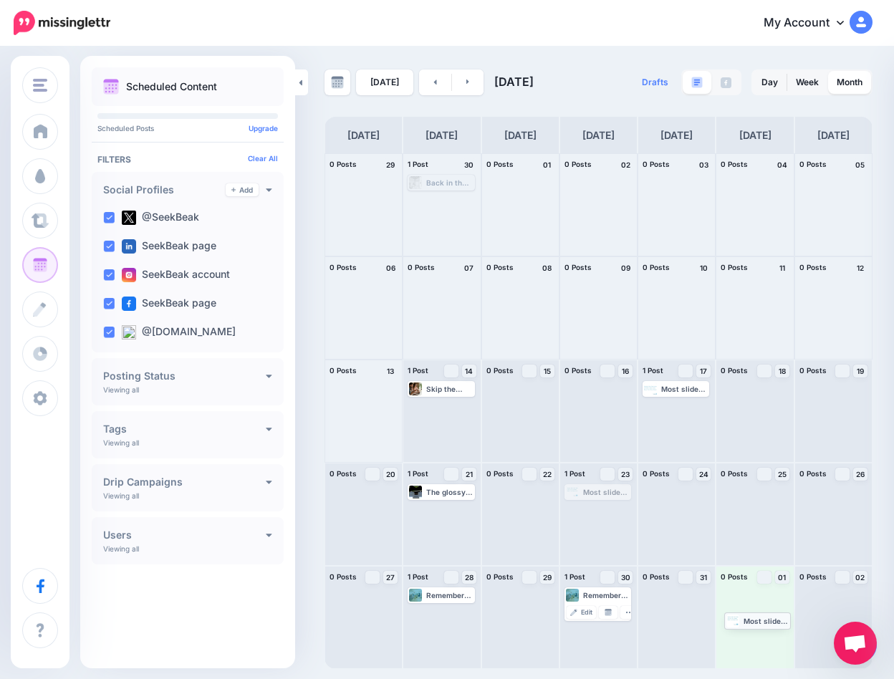
drag, startPoint x: 590, startPoint y: 493, endPoint x: 750, endPoint y: 622, distance: 204.8
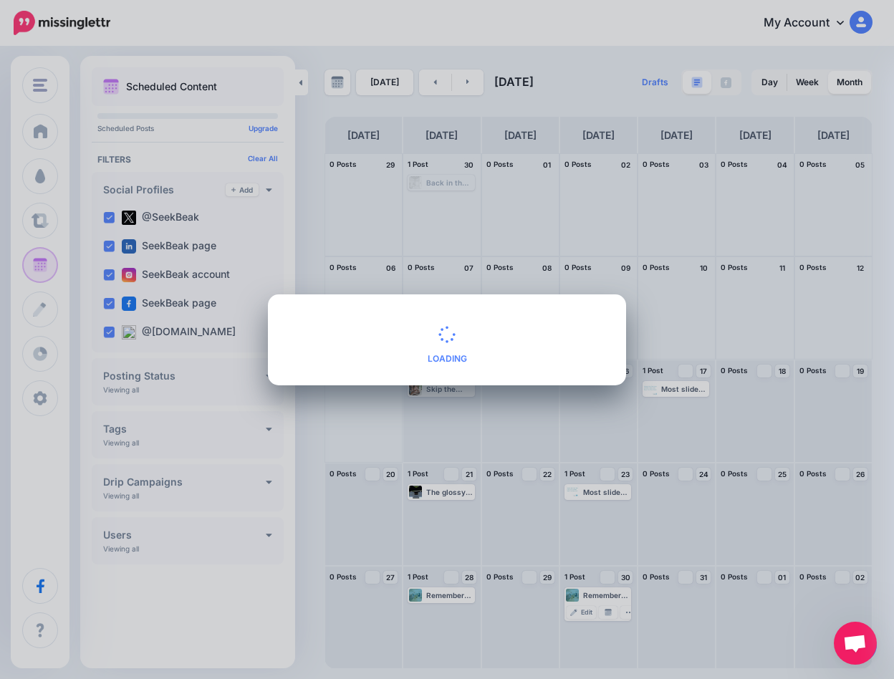
drag, startPoint x: 589, startPoint y: 594, endPoint x: 712, endPoint y: 616, distance: 125.2
click at [712, 616] on div "No Timeslots Available Loading There are no timeslots available on this date fo…" at bounding box center [447, 339] width 894 height 679
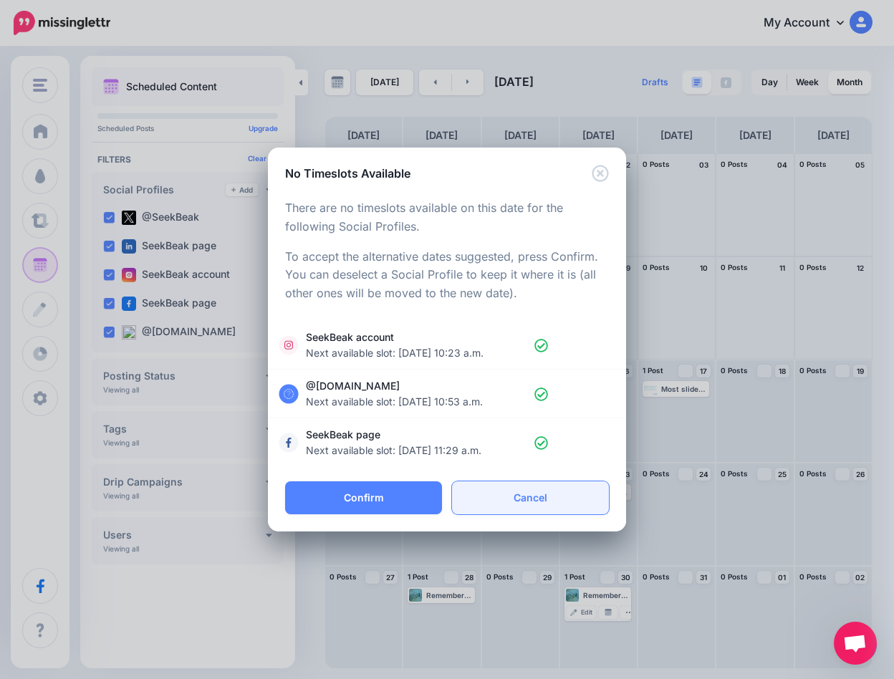
click at [529, 501] on link "Cancel" at bounding box center [530, 497] width 157 height 33
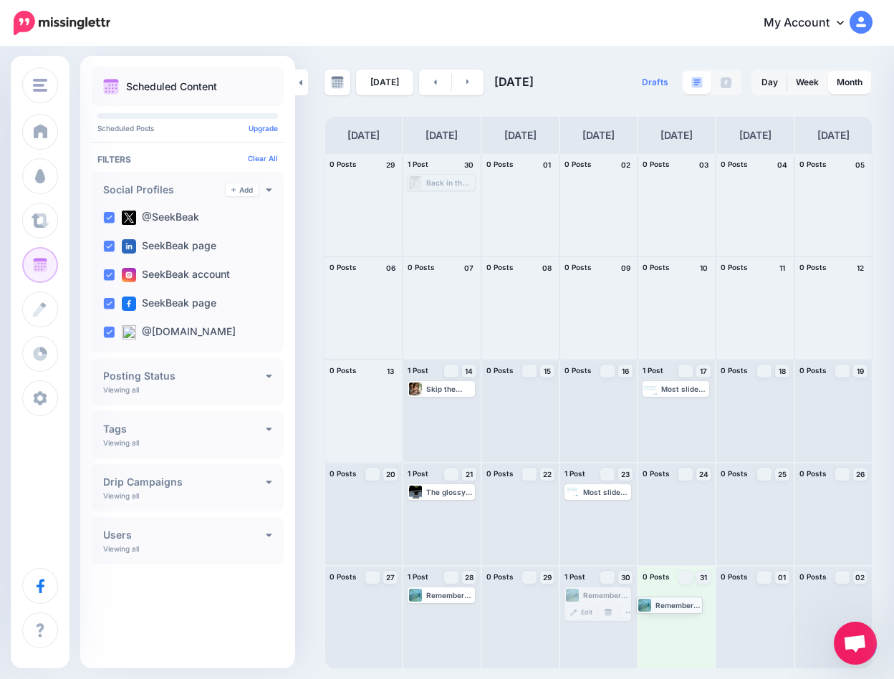
drag, startPoint x: 592, startPoint y: 597, endPoint x: 664, endPoint y: 607, distance: 72.2
click at [667, 597] on div "Remember when real estate marketing meant glossy brochures? Those days are gone…" at bounding box center [684, 595] width 47 height 9
click at [652, 597] on div at bounding box center [651, 595] width 14 height 13
click at [466, 84] on icon at bounding box center [468, 81] width 4 height 9
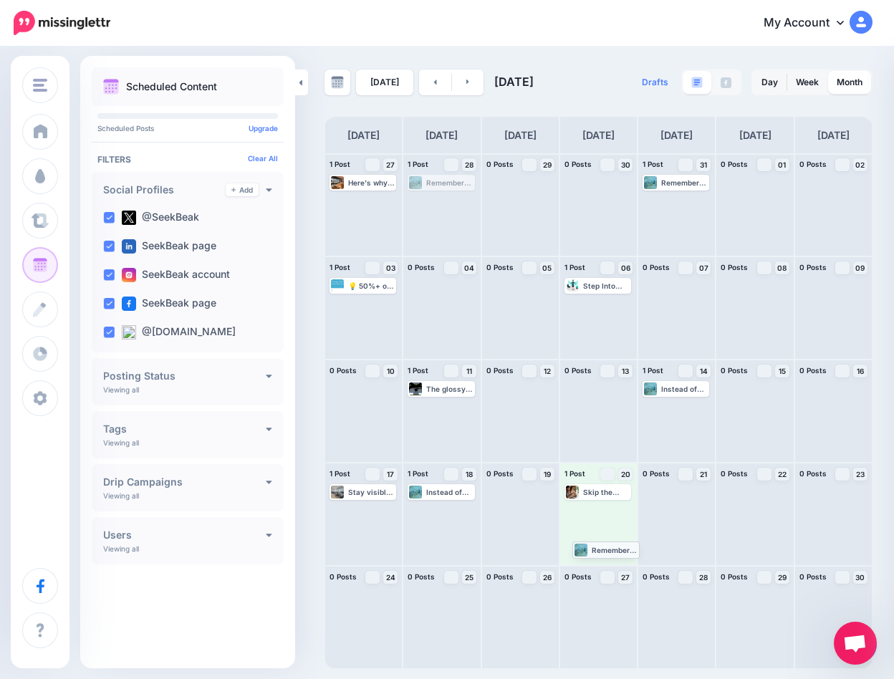
drag, startPoint x: 429, startPoint y: 183, endPoint x: 594, endPoint y: 549, distance: 402.0
click at [425, 82] on link at bounding box center [435, 82] width 32 height 26
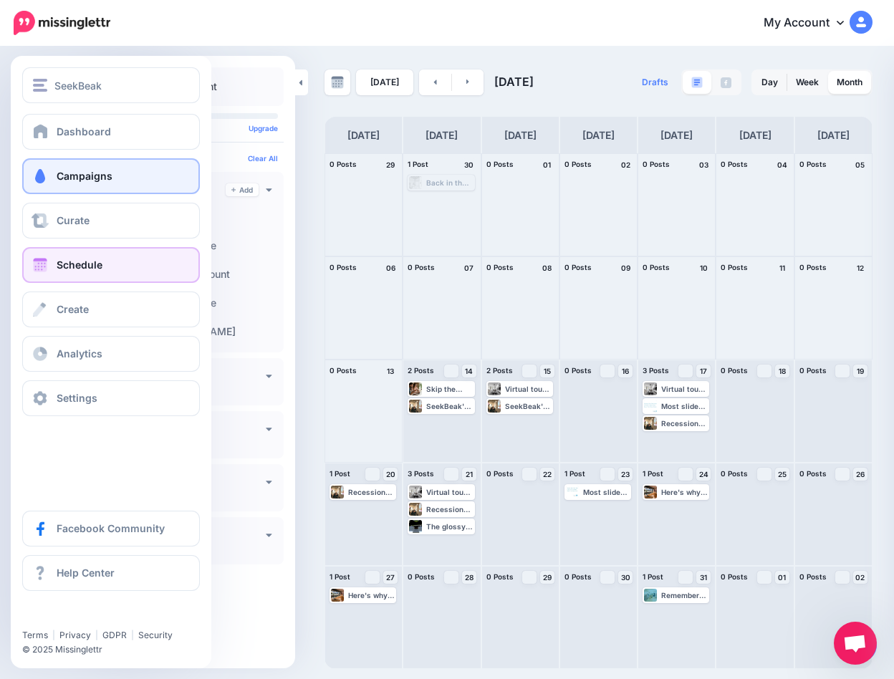
click at [46, 174] on span at bounding box center [40, 176] width 19 height 14
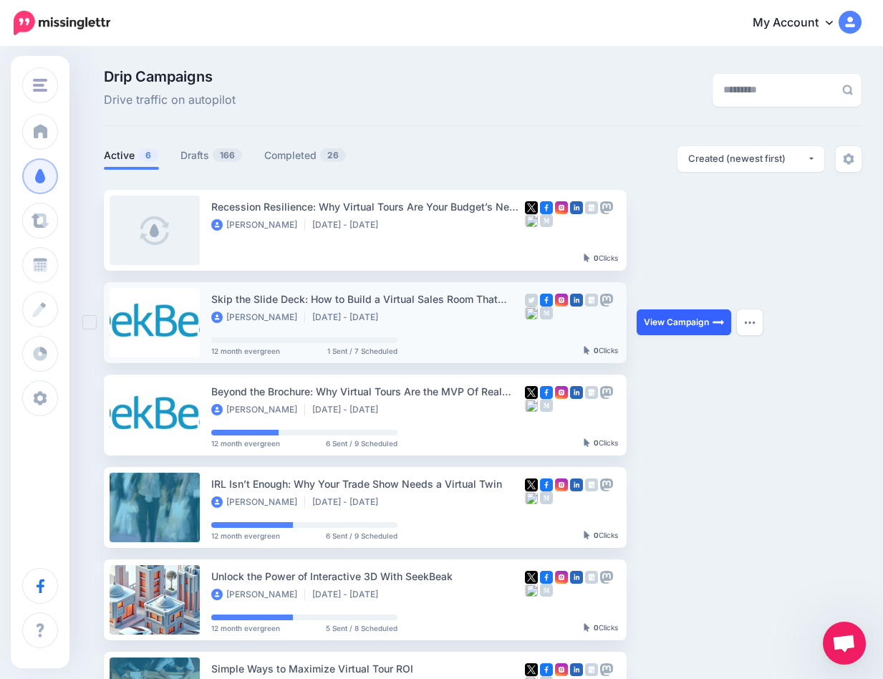
click at [675, 317] on link "View Campaign" at bounding box center [684, 322] width 95 height 26
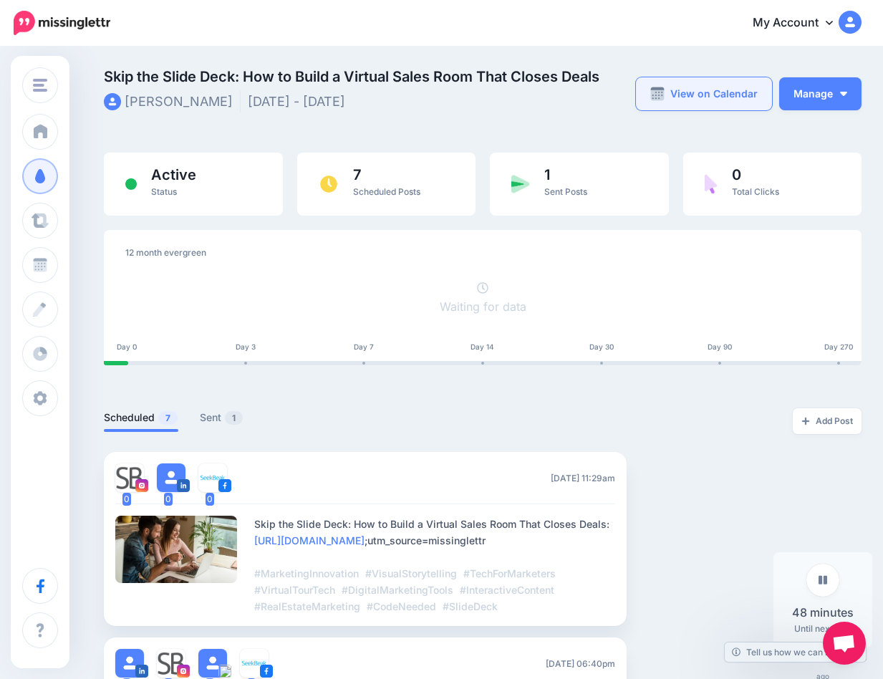
click at [715, 96] on link "View on Calendar" at bounding box center [704, 93] width 136 height 33
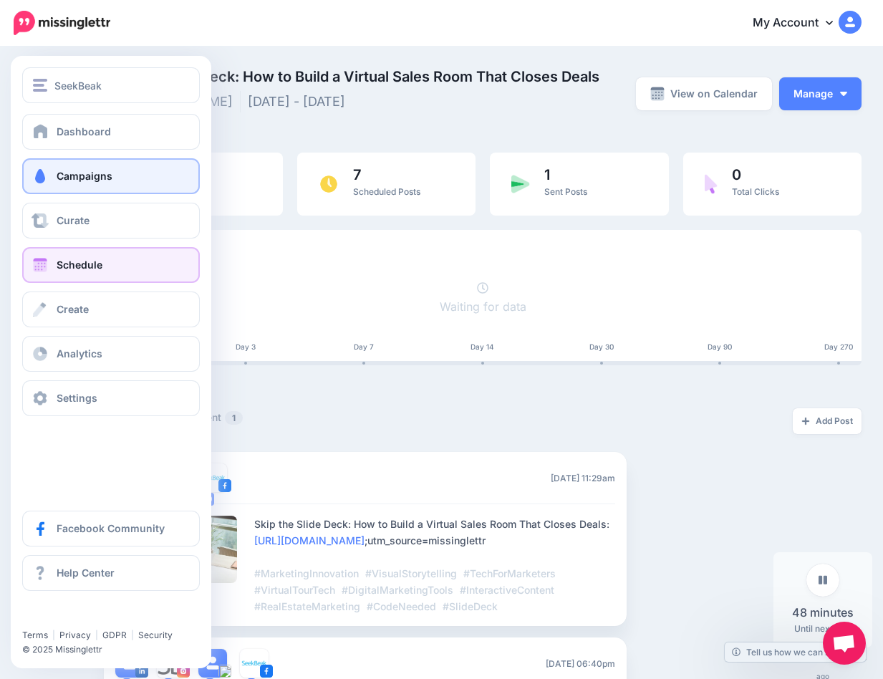
click at [46, 265] on span at bounding box center [40, 265] width 19 height 14
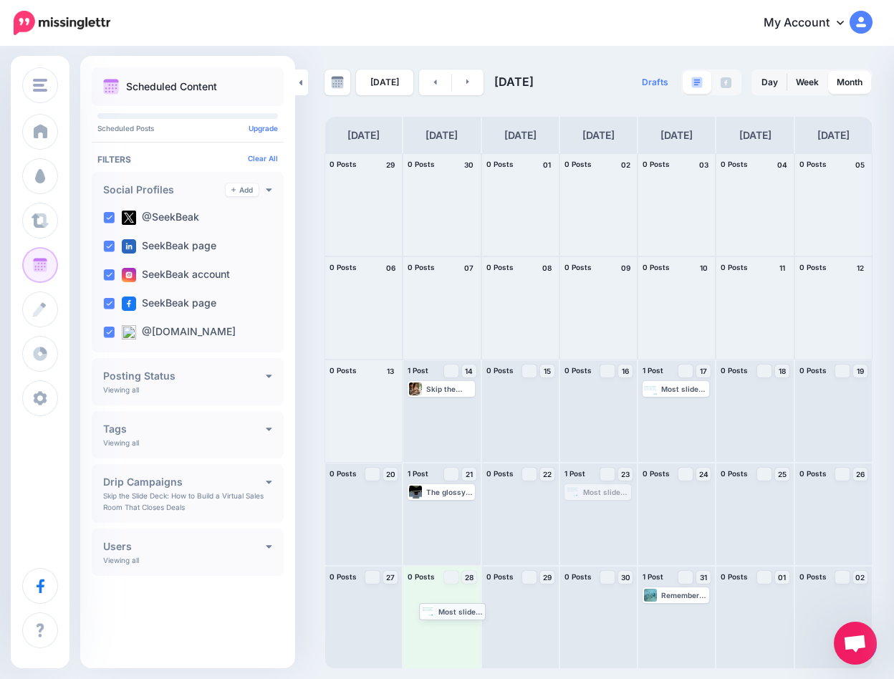
drag, startPoint x: 592, startPoint y: 491, endPoint x: 446, endPoint y: 610, distance: 187.8
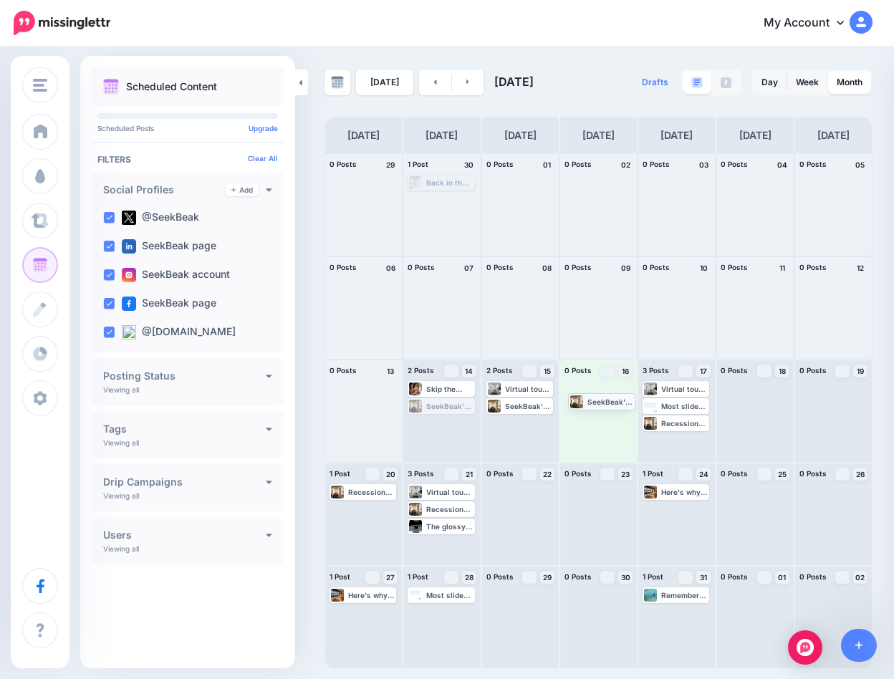
drag, startPoint x: 423, startPoint y: 406, endPoint x: 584, endPoint y: 401, distance: 160.5
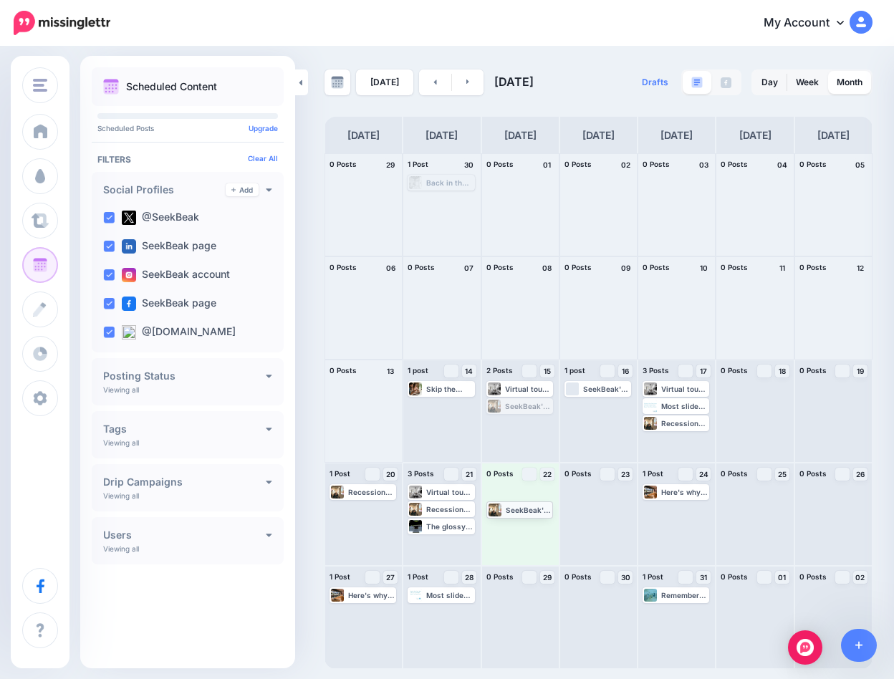
drag, startPoint x: 515, startPoint y: 407, endPoint x: 515, endPoint y: 510, distance: 103.1
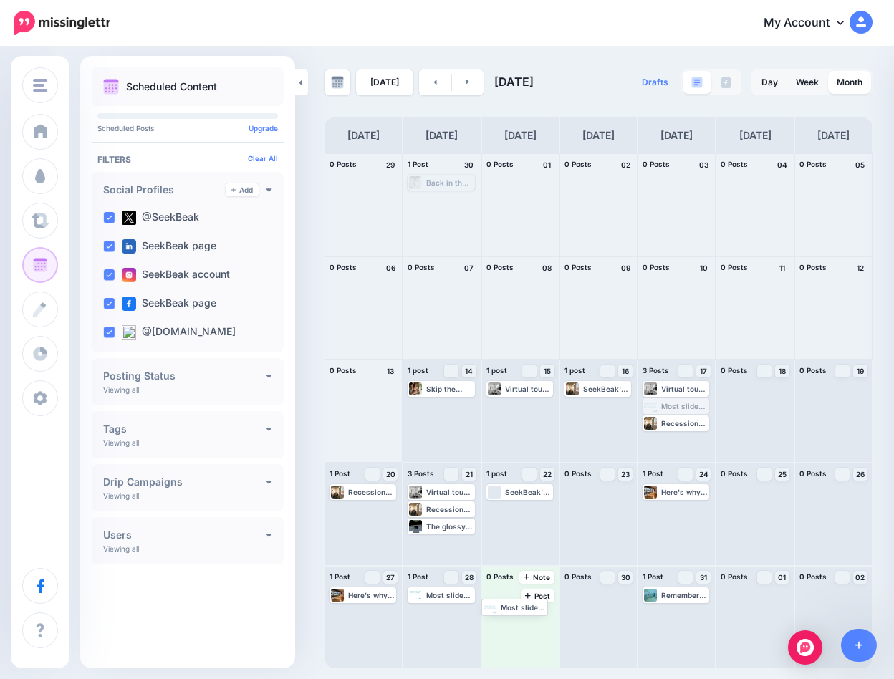
drag, startPoint x: 670, startPoint y: 405, endPoint x: 509, endPoint y: 604, distance: 255.7
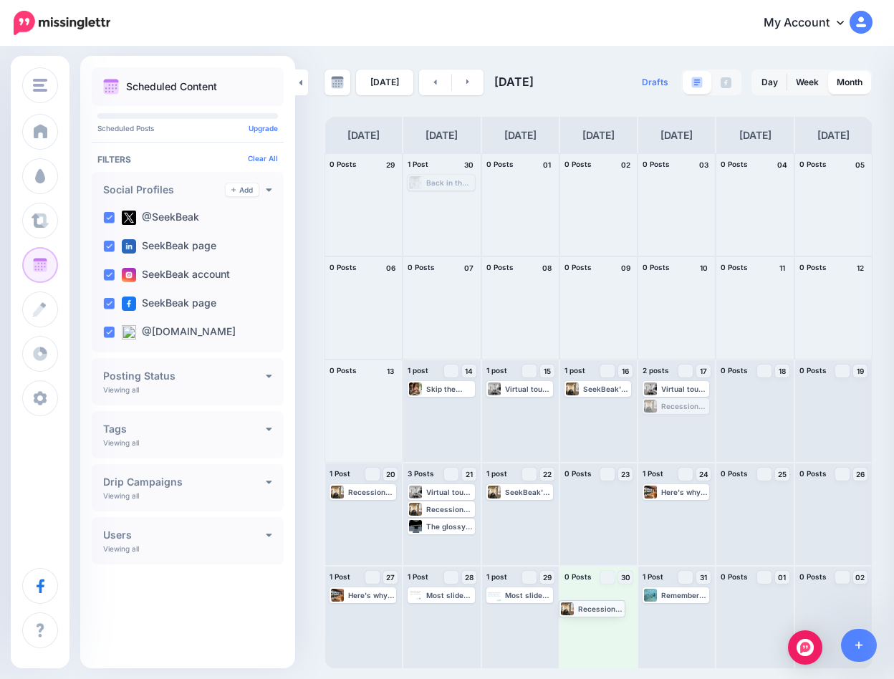
drag, startPoint x: 692, startPoint y: 407, endPoint x: 608, endPoint y: 609, distance: 218.6
click at [807, 79] on link "Week" at bounding box center [807, 82] width 40 height 23
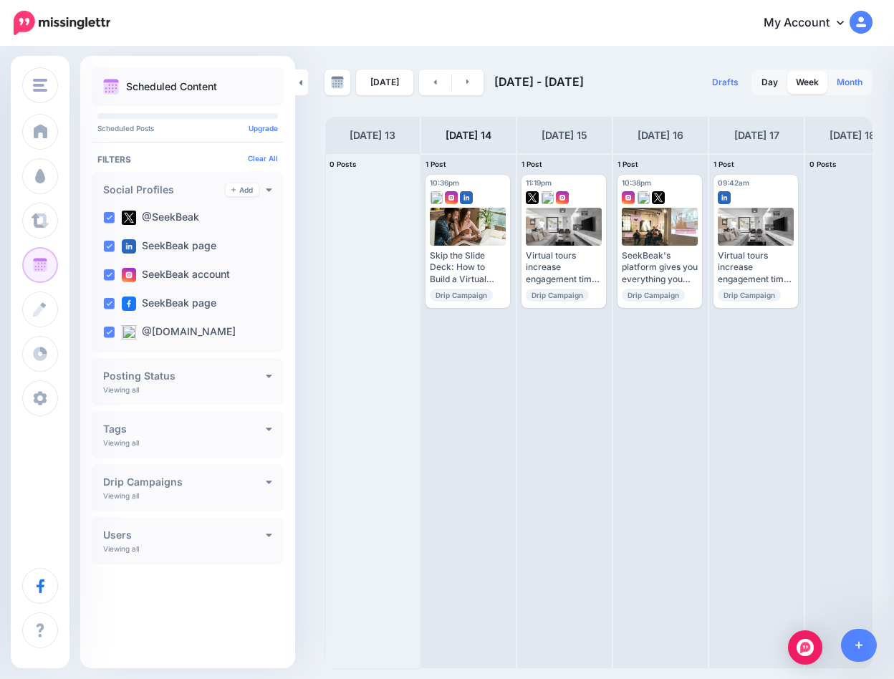
click at [851, 82] on link "Month" at bounding box center [849, 82] width 43 height 23
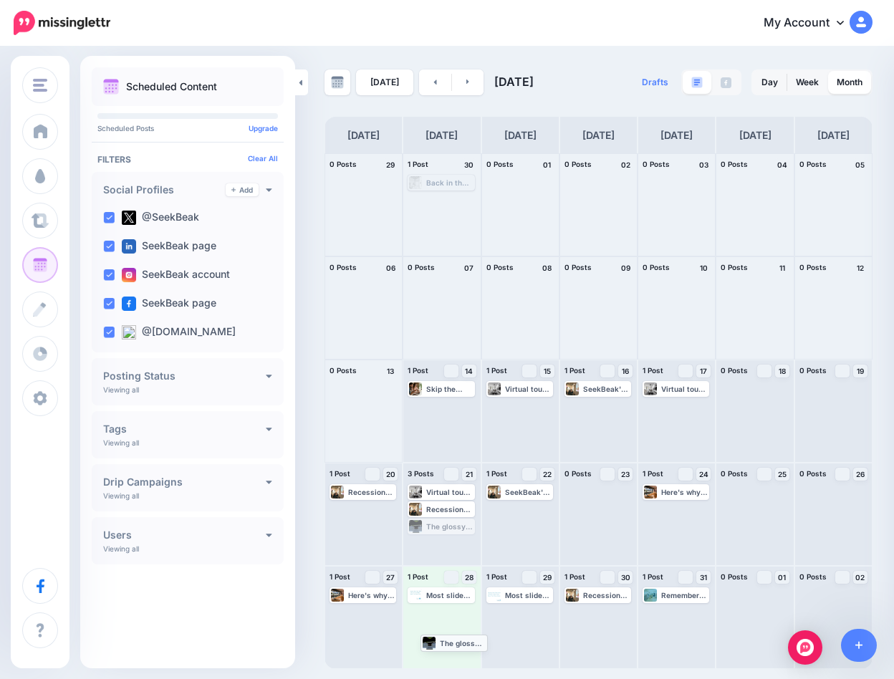
drag, startPoint x: 439, startPoint y: 526, endPoint x: 452, endPoint y: 642, distance: 116.7
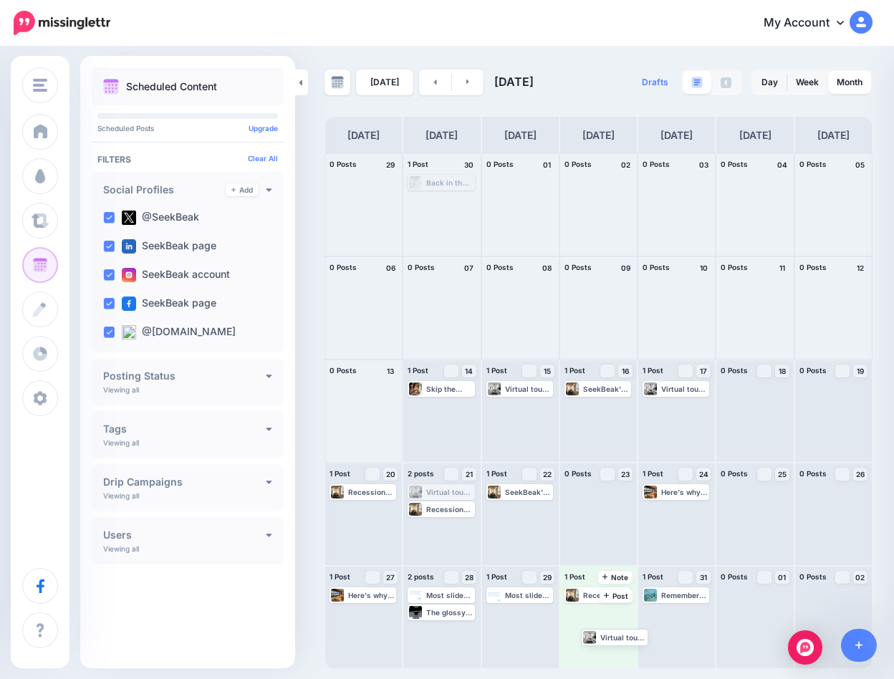
drag, startPoint x: 431, startPoint y: 493, endPoint x: 599, endPoint y: 638, distance: 221.8
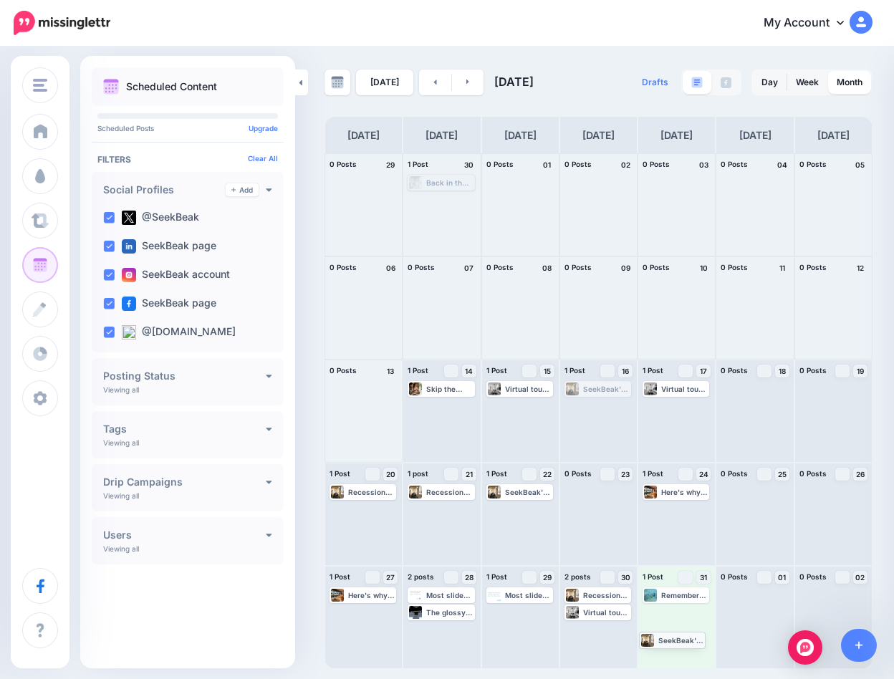
drag, startPoint x: 592, startPoint y: 388, endPoint x: 665, endPoint y: 639, distance: 261.3
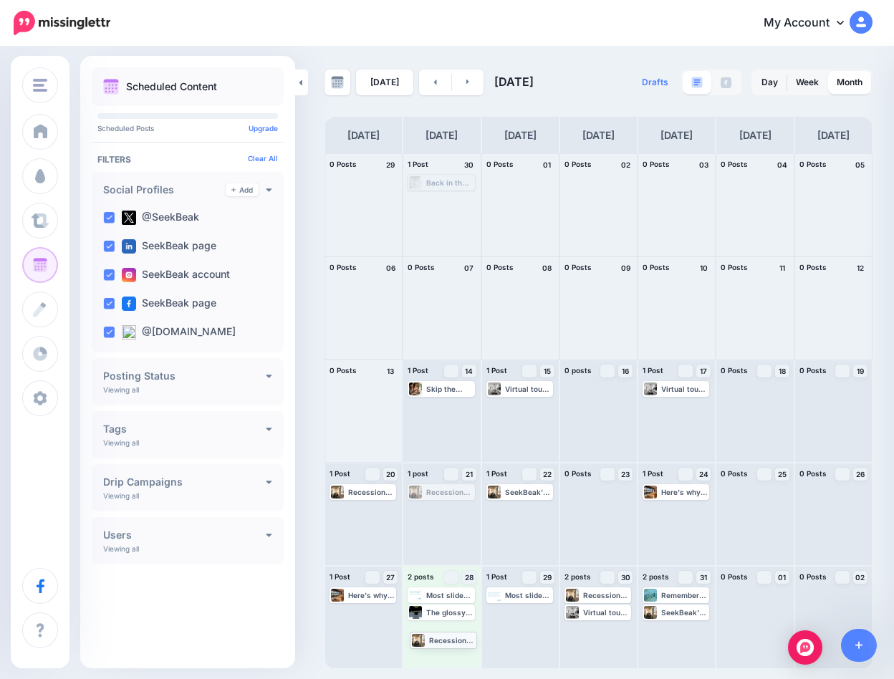
drag, startPoint x: 436, startPoint y: 491, endPoint x: 438, endPoint y: 638, distance: 147.5
drag, startPoint x: 510, startPoint y: 387, endPoint x: 513, endPoint y: 287, distance: 100.3
click at [259, 479] on h4 "Drip Campaigns" at bounding box center [184, 482] width 163 height 10
click at [259, 478] on div "Drip Campaigns Create" at bounding box center [187, 482] width 169 height 13
click at [806, 83] on link "Week" at bounding box center [807, 82] width 40 height 23
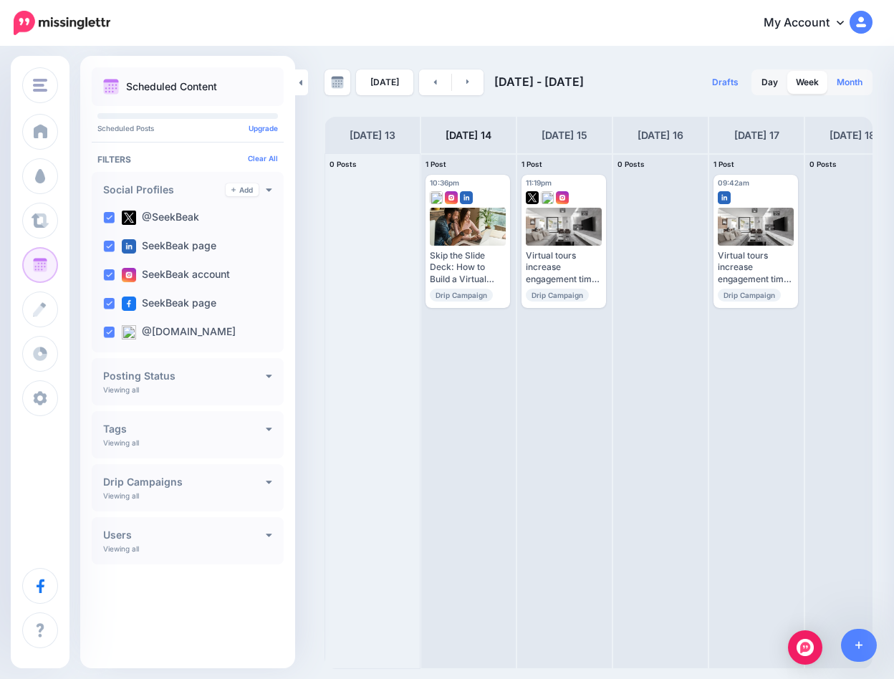
click at [841, 80] on link "Month" at bounding box center [849, 82] width 43 height 23
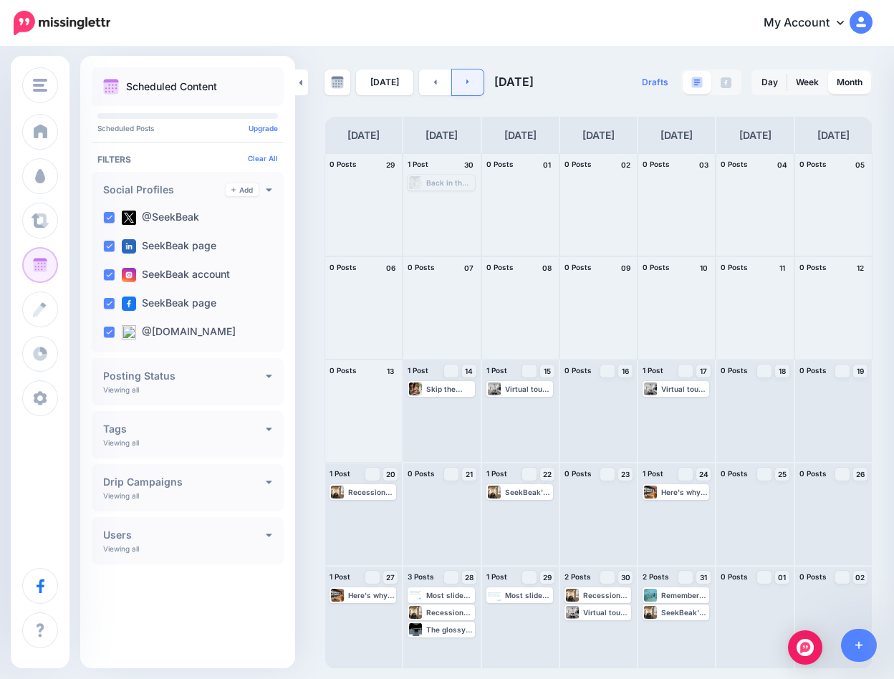
click at [471, 83] on link at bounding box center [468, 82] width 32 height 26
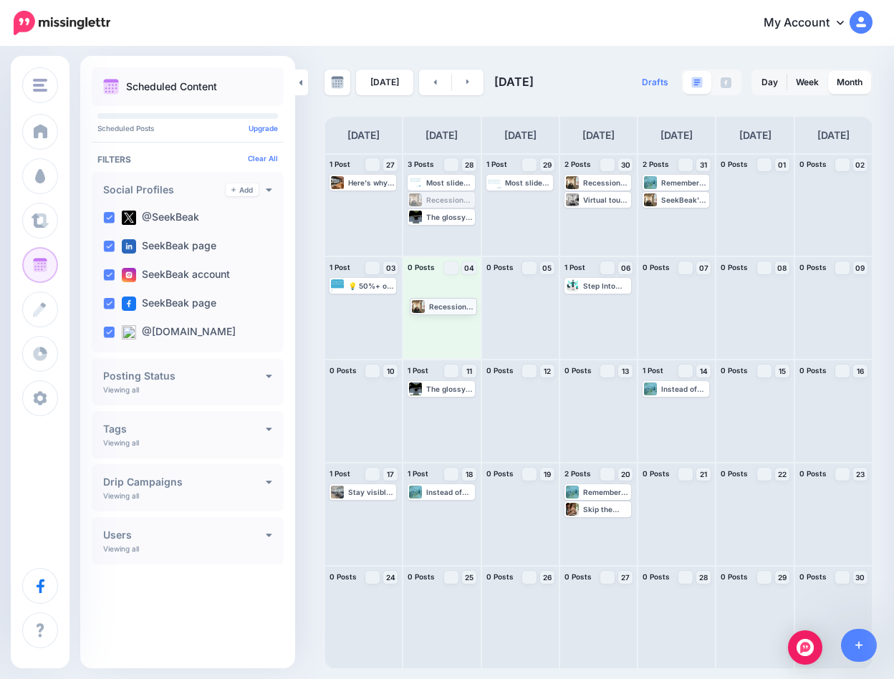
drag, startPoint x: 442, startPoint y: 199, endPoint x: 444, endPoint y: 305, distance: 106.0
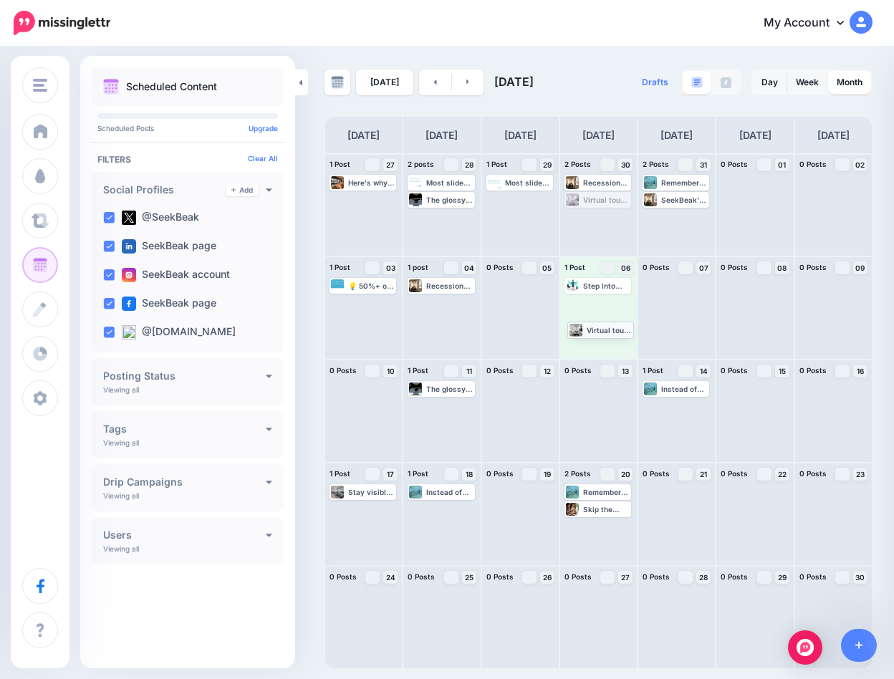
drag, startPoint x: 597, startPoint y: 200, endPoint x: 599, endPoint y: 329, distance: 129.7
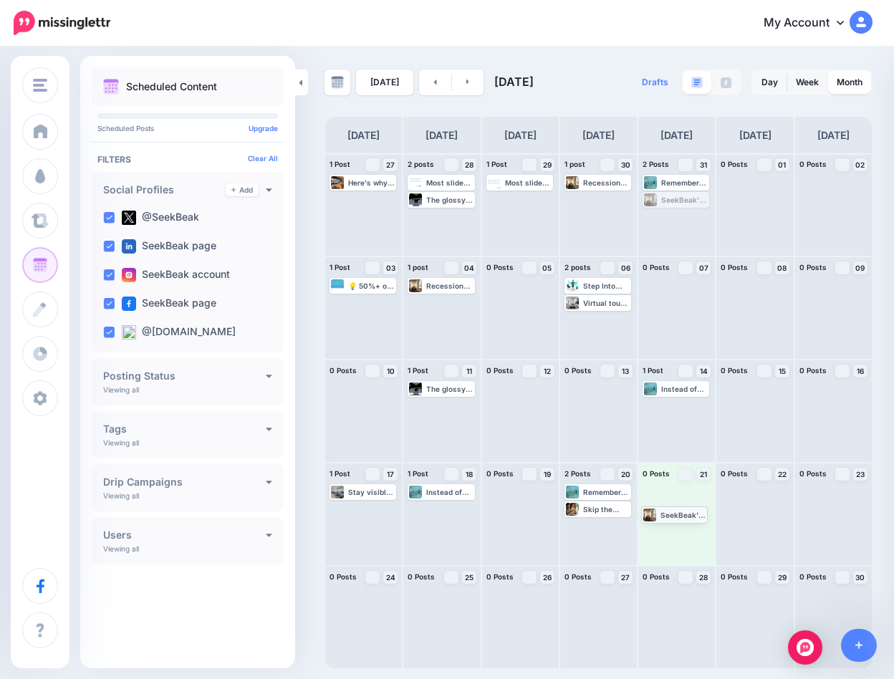
drag, startPoint x: 677, startPoint y: 201, endPoint x: 676, endPoint y: 516, distance: 314.4
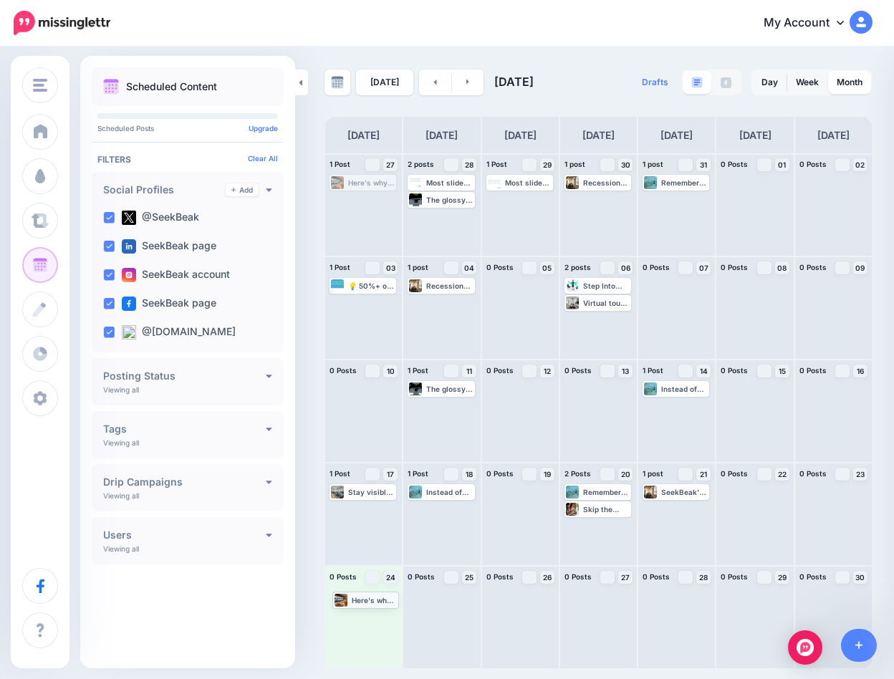
drag, startPoint x: 359, startPoint y: 184, endPoint x: 363, endPoint y: 601, distance: 416.8
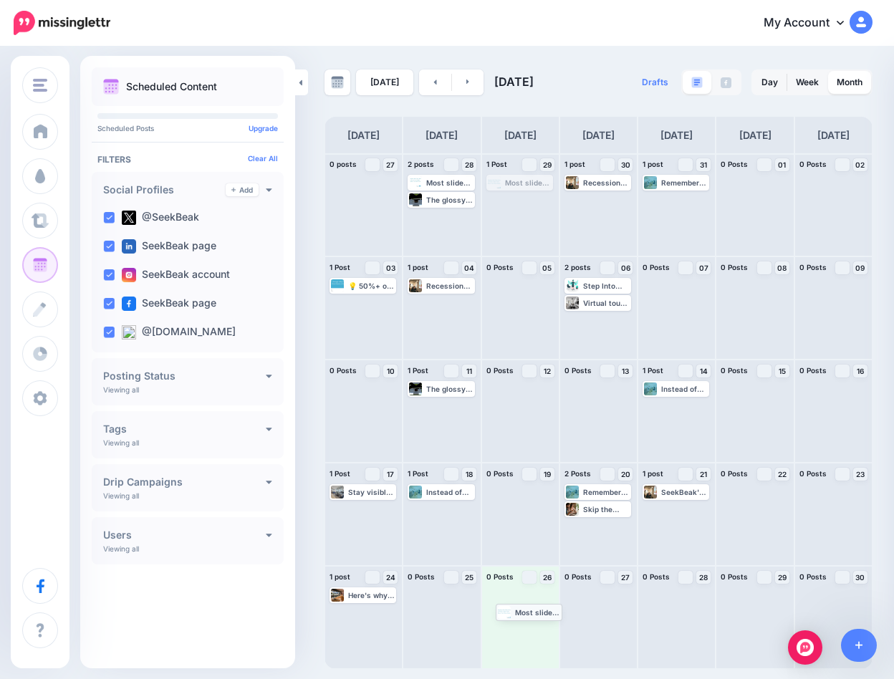
drag, startPoint x: 507, startPoint y: 184, endPoint x: 516, endPoint y: 613, distance: 429.1
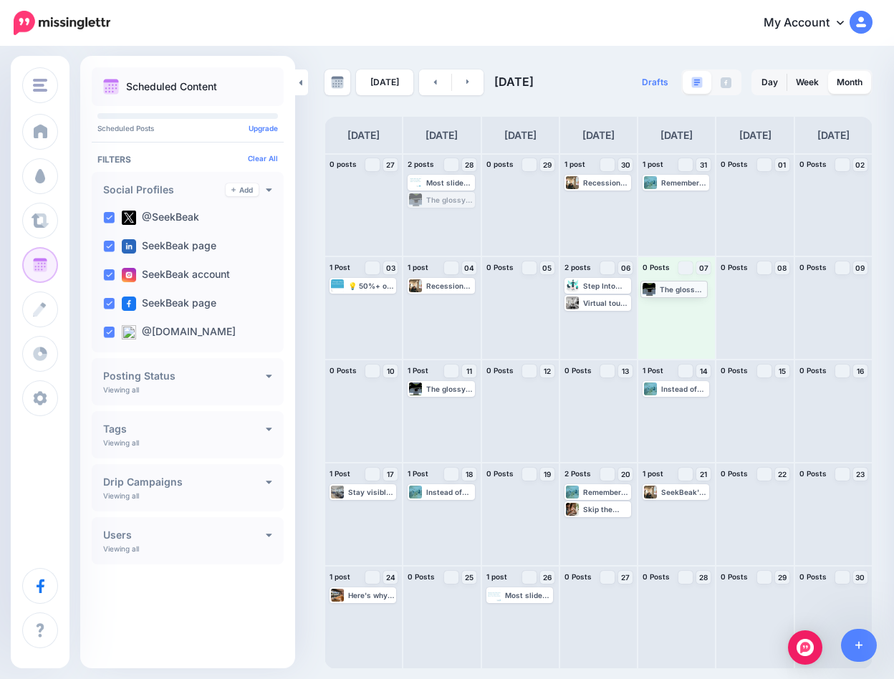
drag, startPoint x: 440, startPoint y: 200, endPoint x: 672, endPoint y: 289, distance: 249.1
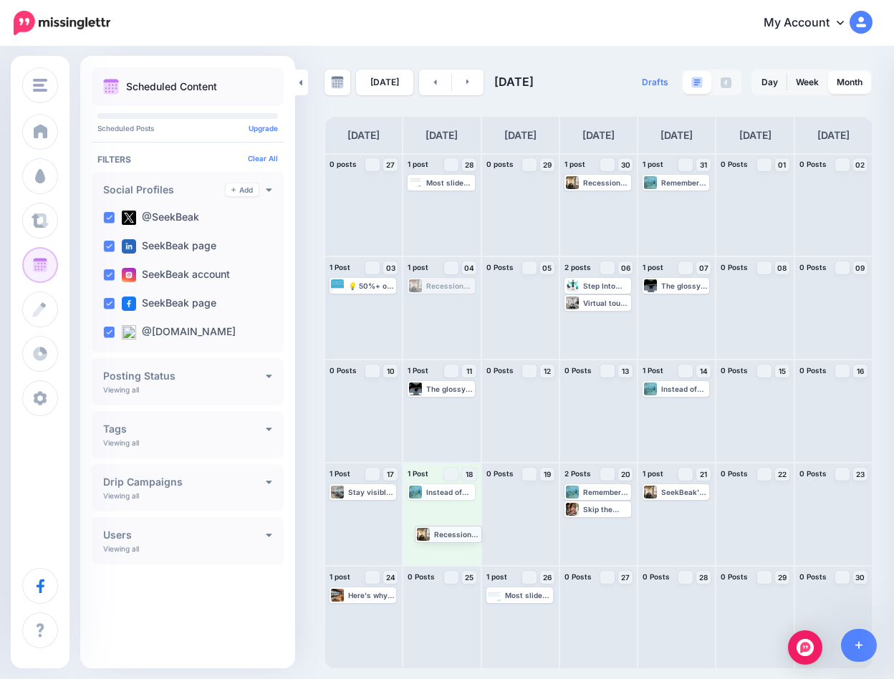
drag, startPoint x: 435, startPoint y: 289, endPoint x: 442, endPoint y: 536, distance: 247.9
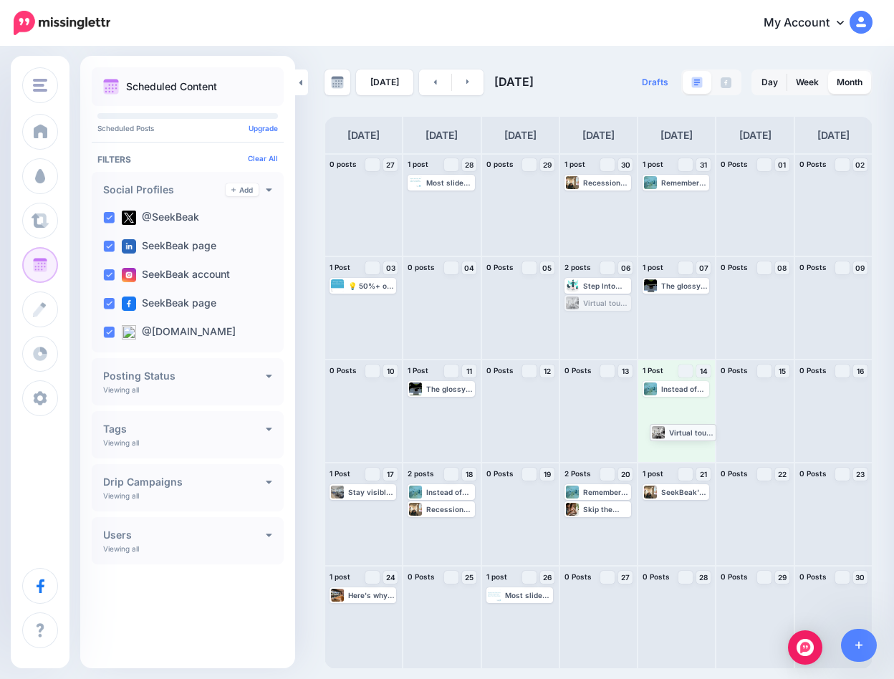
drag, startPoint x: 584, startPoint y: 303, endPoint x: 669, endPoint y: 432, distance: 154.5
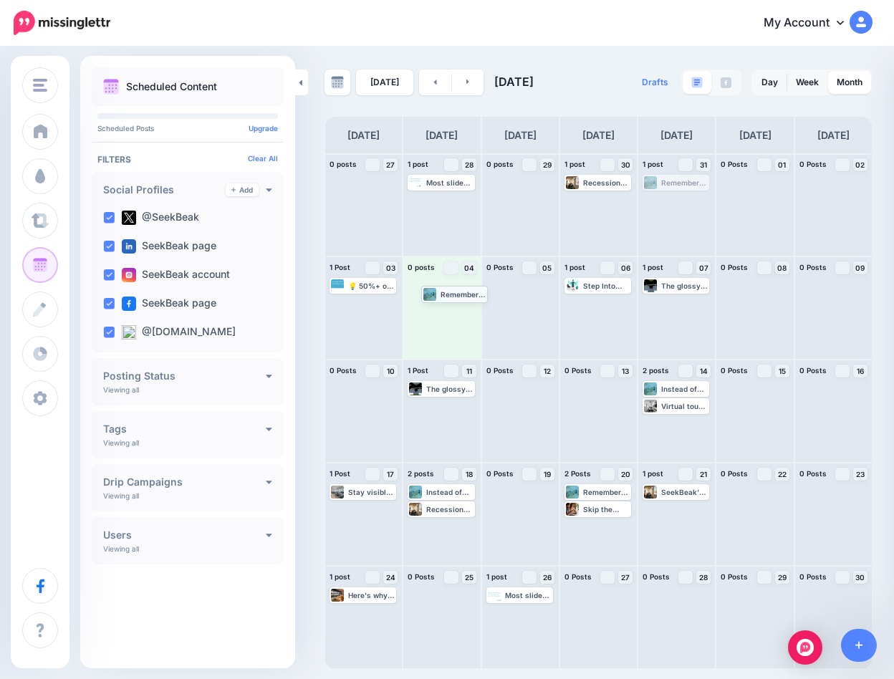
drag, startPoint x: 672, startPoint y: 183, endPoint x: 450, endPoint y: 294, distance: 247.6
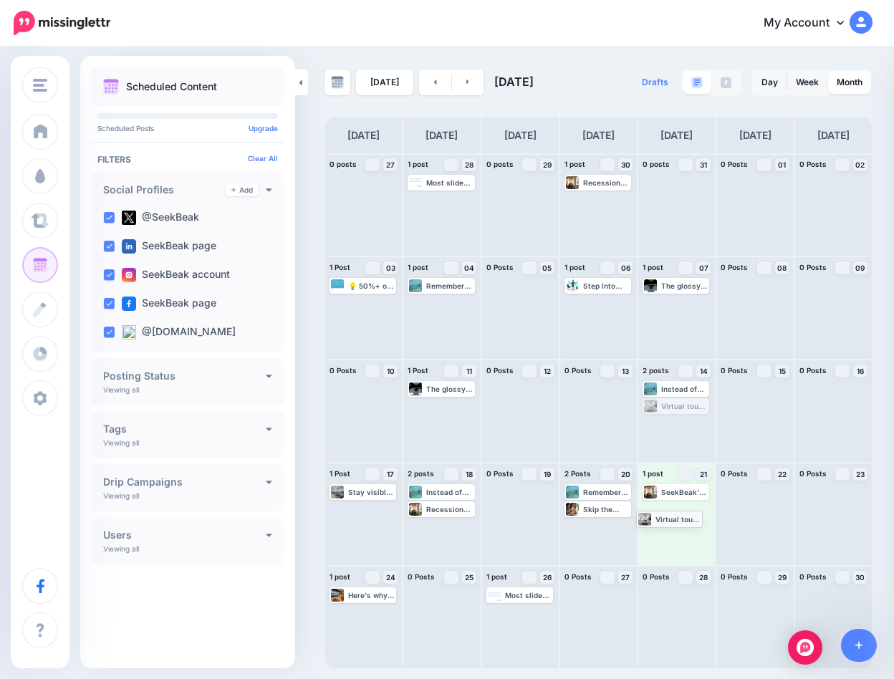
drag, startPoint x: 674, startPoint y: 402, endPoint x: 667, endPoint y: 515, distance: 112.6
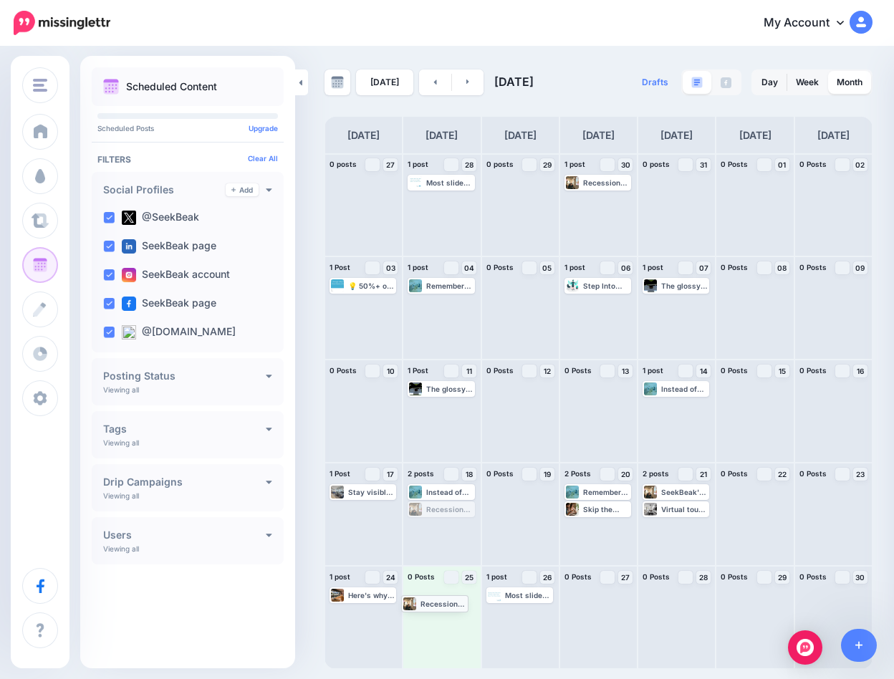
drag, startPoint x: 446, startPoint y: 506, endPoint x: 440, endPoint y: 599, distance: 94.0
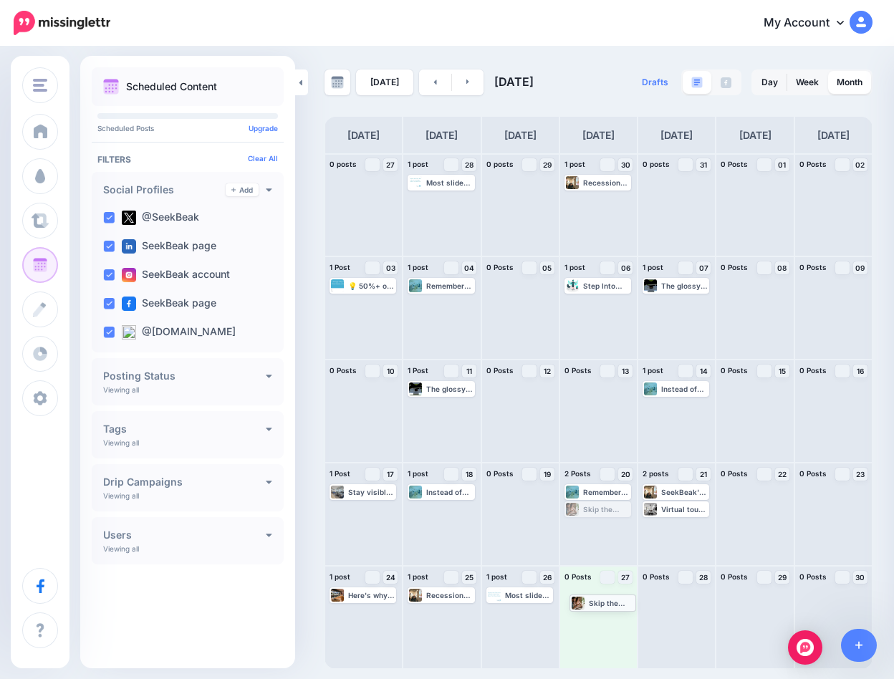
drag, startPoint x: 596, startPoint y: 511, endPoint x: 601, endPoint y: 604, distance: 93.2
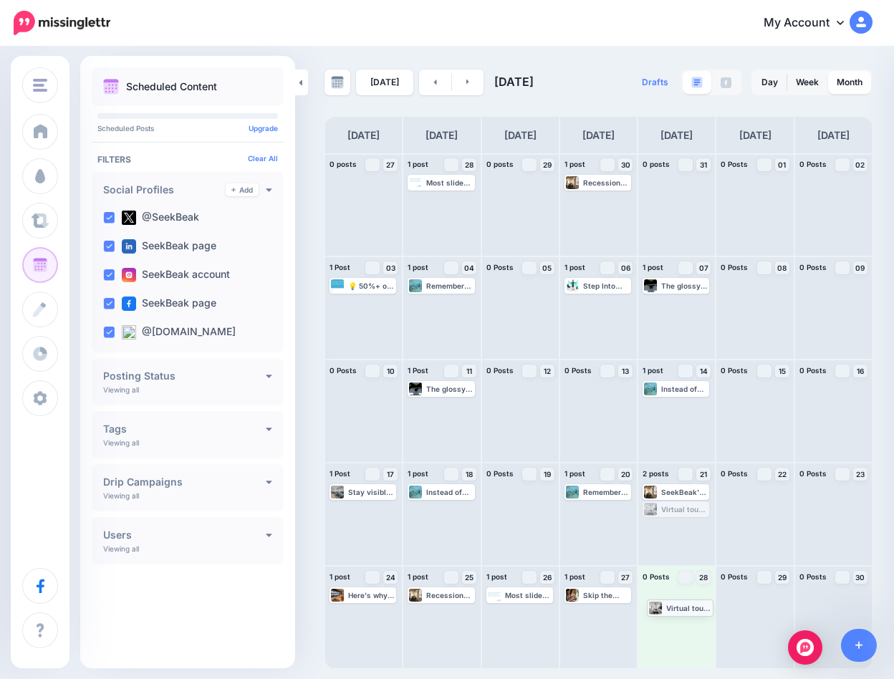
drag, startPoint x: 675, startPoint y: 511, endPoint x: 680, endPoint y: 609, distance: 98.2
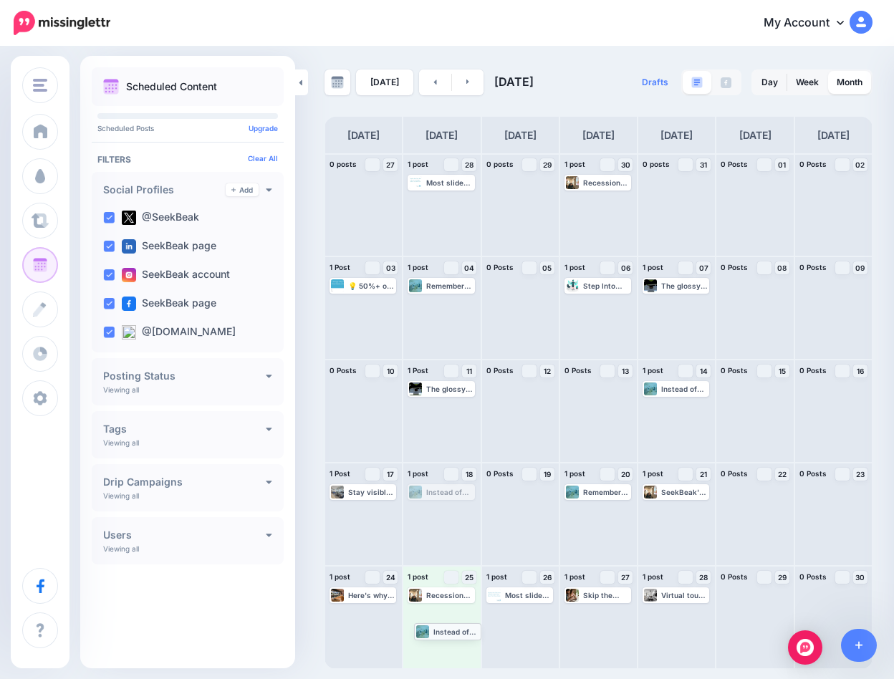
drag, startPoint x: 428, startPoint y: 492, endPoint x: 434, endPoint y: 631, distance: 139.0
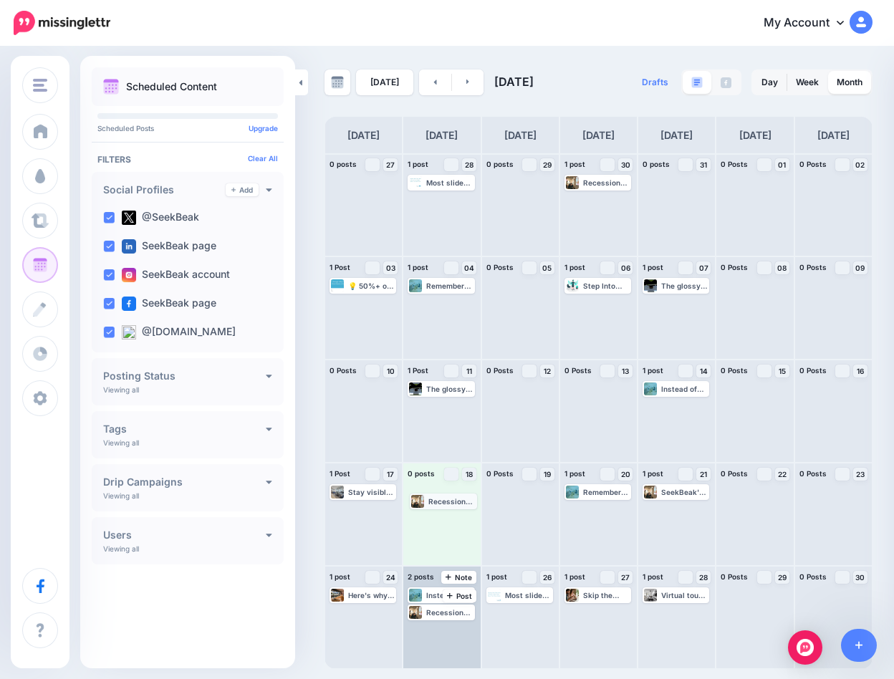
drag, startPoint x: 435, startPoint y: 594, endPoint x: 437, endPoint y: 501, distance: 93.1
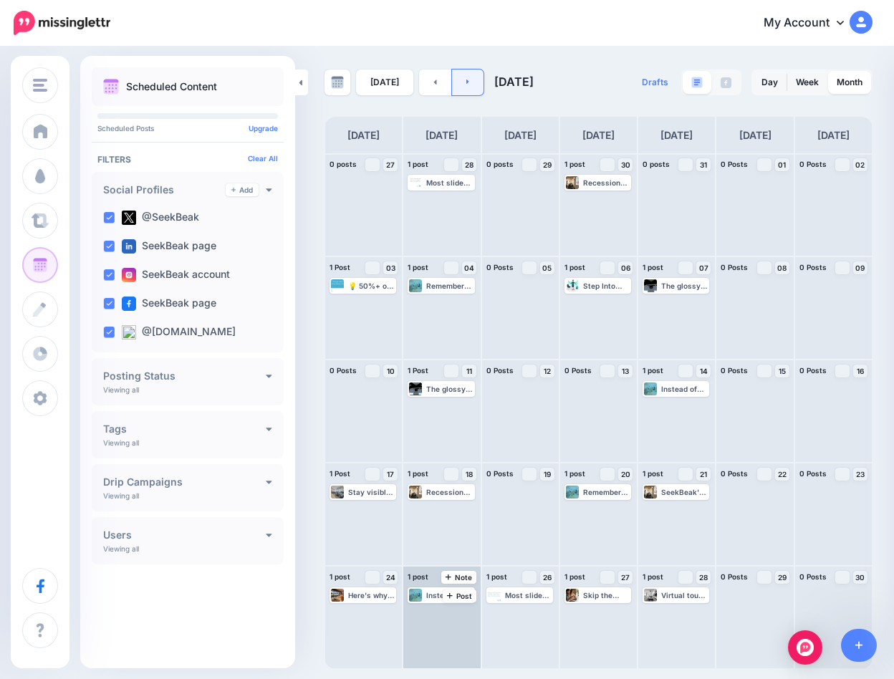
click at [466, 78] on link at bounding box center [468, 82] width 32 height 26
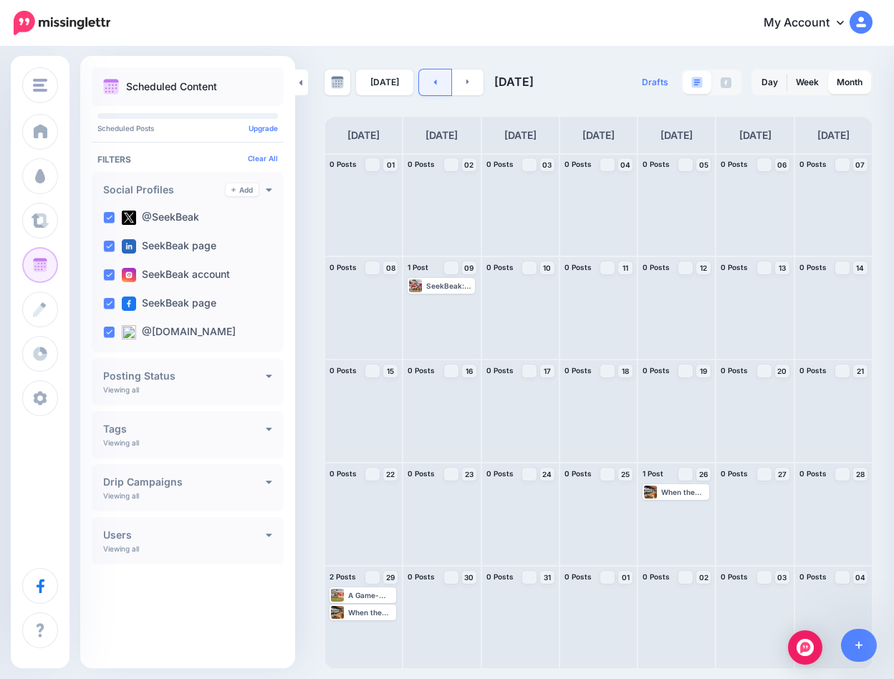
click at [426, 86] on link at bounding box center [435, 82] width 32 height 26
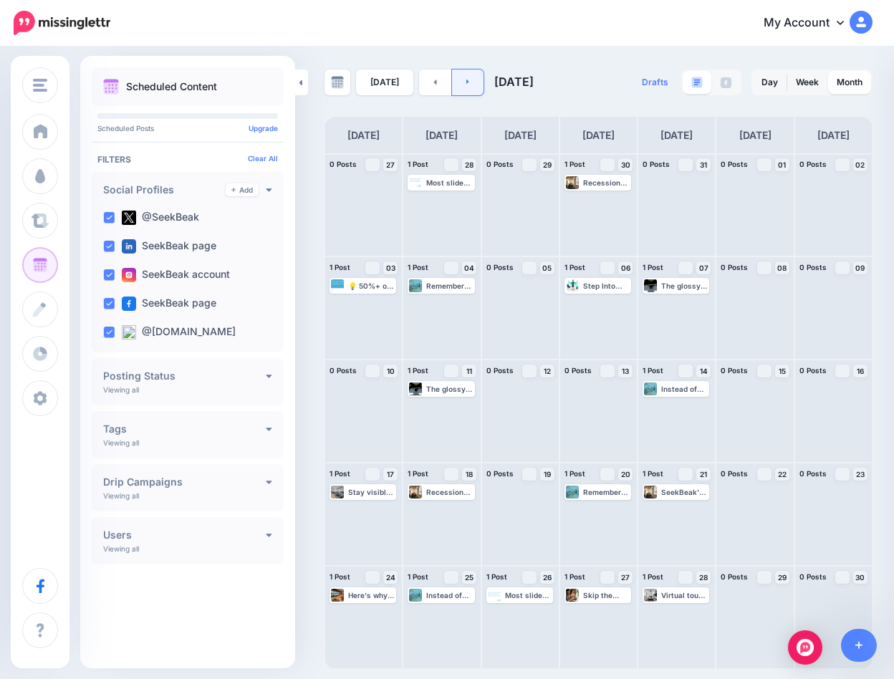
click at [470, 82] on link at bounding box center [468, 82] width 32 height 26
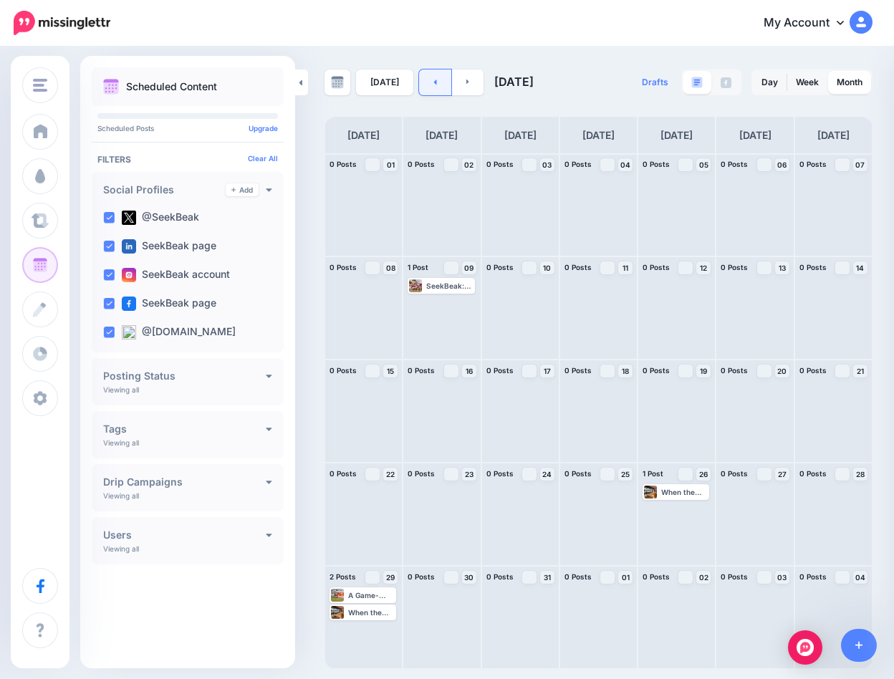
click at [435, 82] on link at bounding box center [435, 82] width 32 height 26
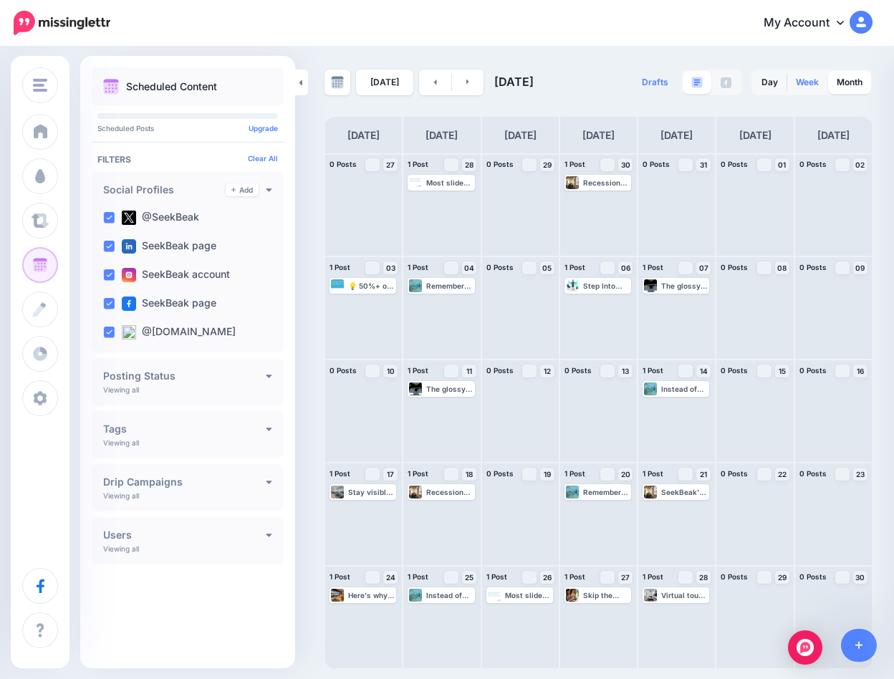
click at [806, 83] on link "Week" at bounding box center [807, 82] width 40 height 23
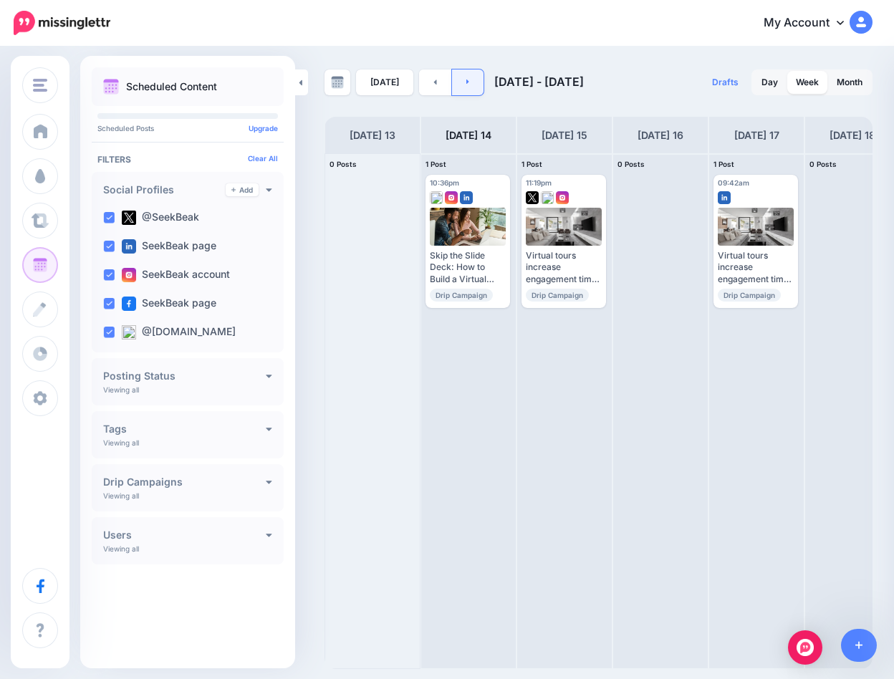
click at [467, 84] on link at bounding box center [468, 82] width 32 height 26
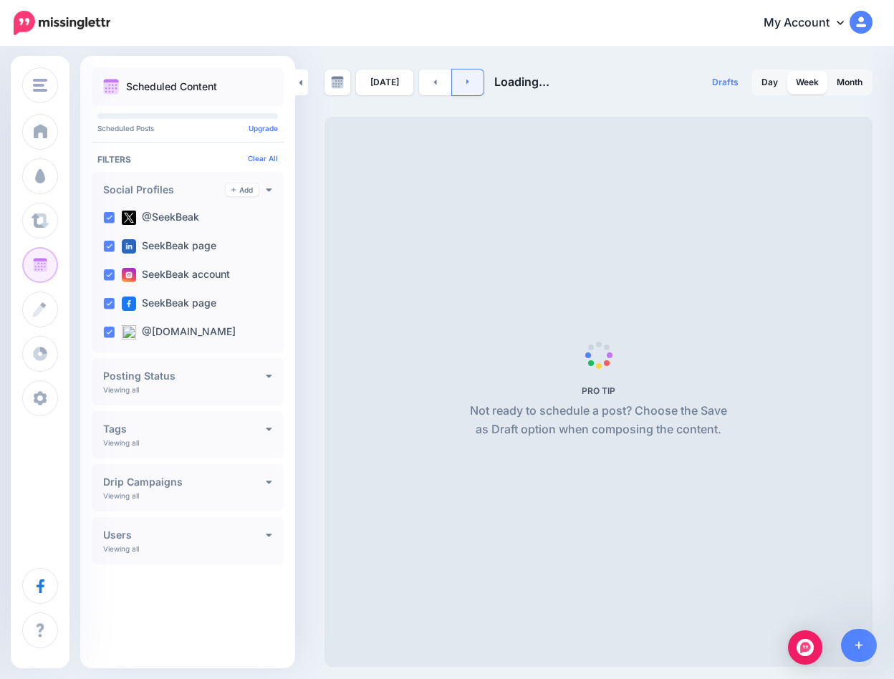
click at [467, 84] on link at bounding box center [468, 82] width 32 height 26
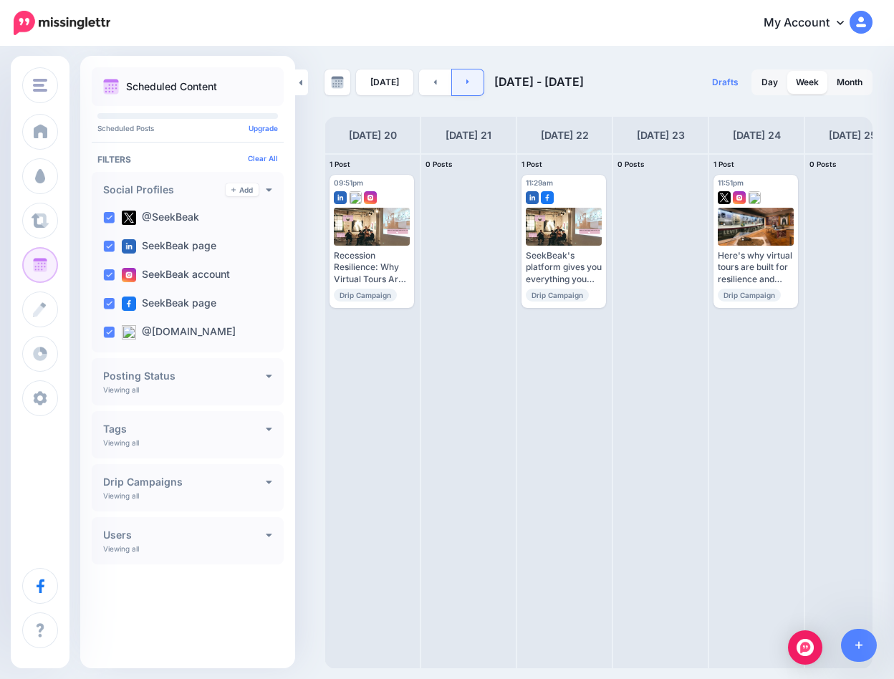
click at [470, 91] on link at bounding box center [468, 82] width 32 height 26
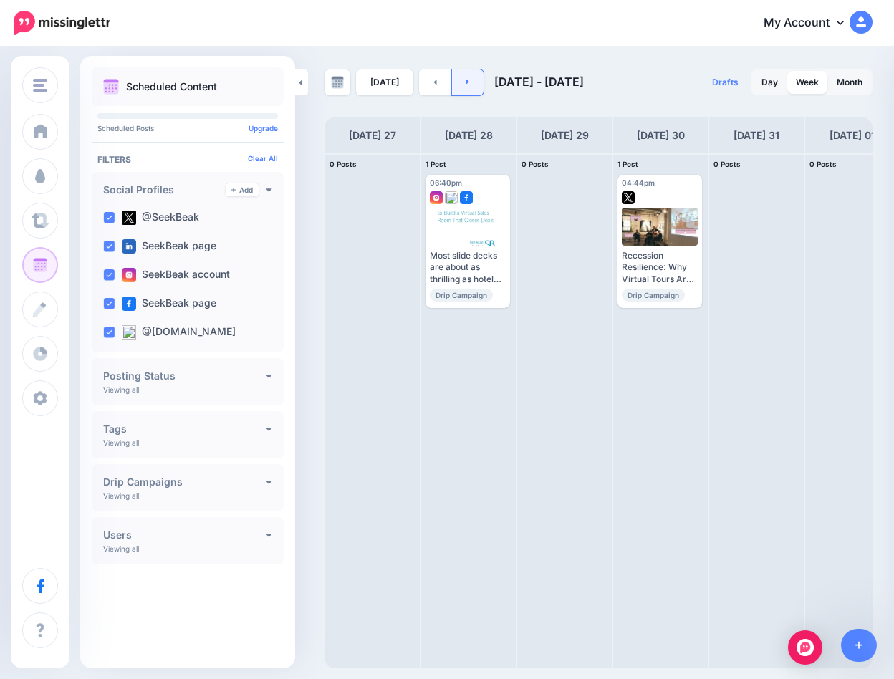
click at [470, 91] on link at bounding box center [468, 82] width 32 height 26
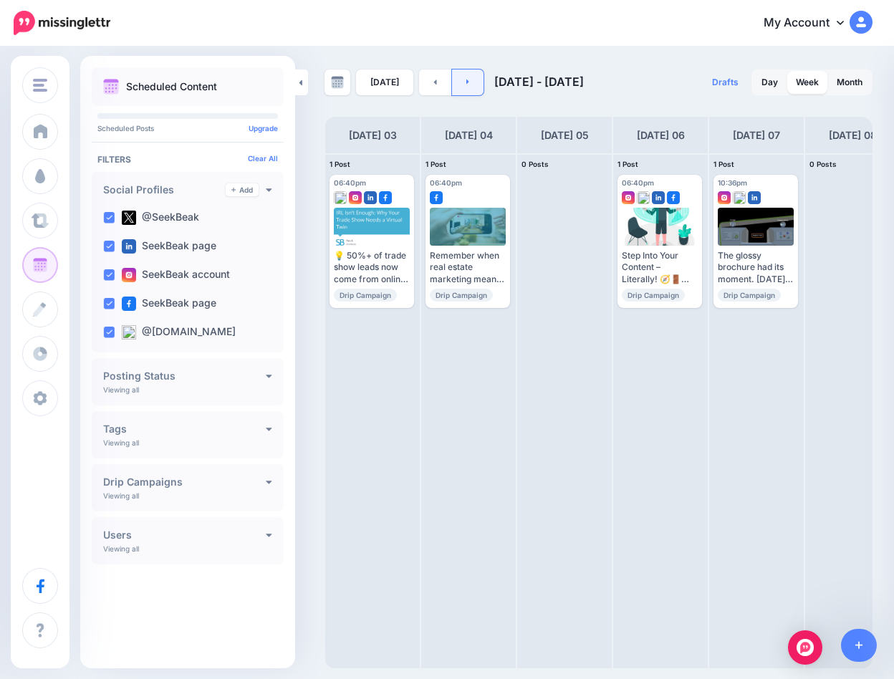
click at [470, 90] on link at bounding box center [468, 82] width 32 height 26
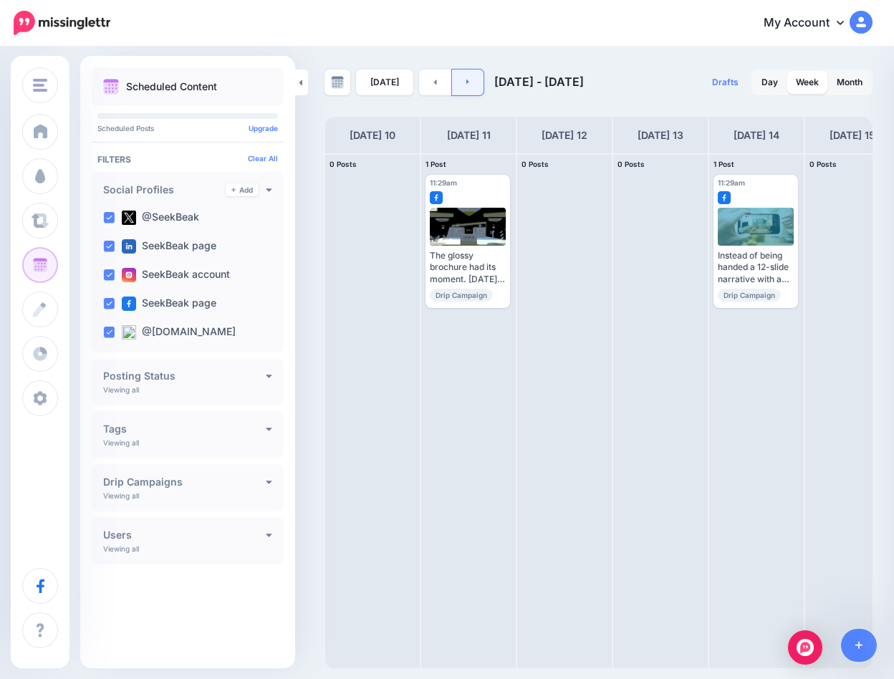
click at [460, 83] on link at bounding box center [468, 82] width 32 height 26
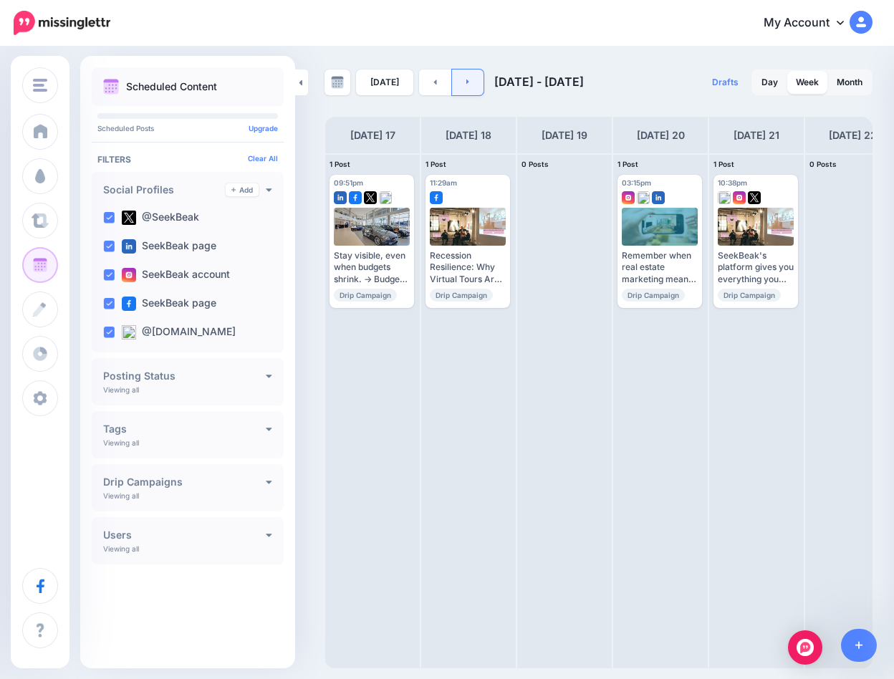
click at [461, 90] on link at bounding box center [468, 82] width 32 height 26
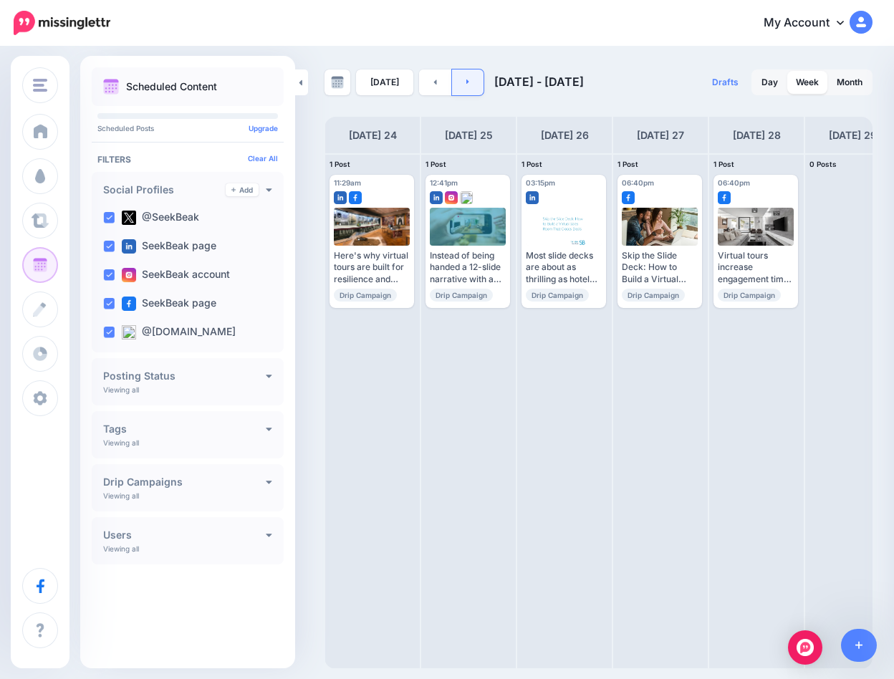
click at [461, 90] on link at bounding box center [468, 82] width 32 height 26
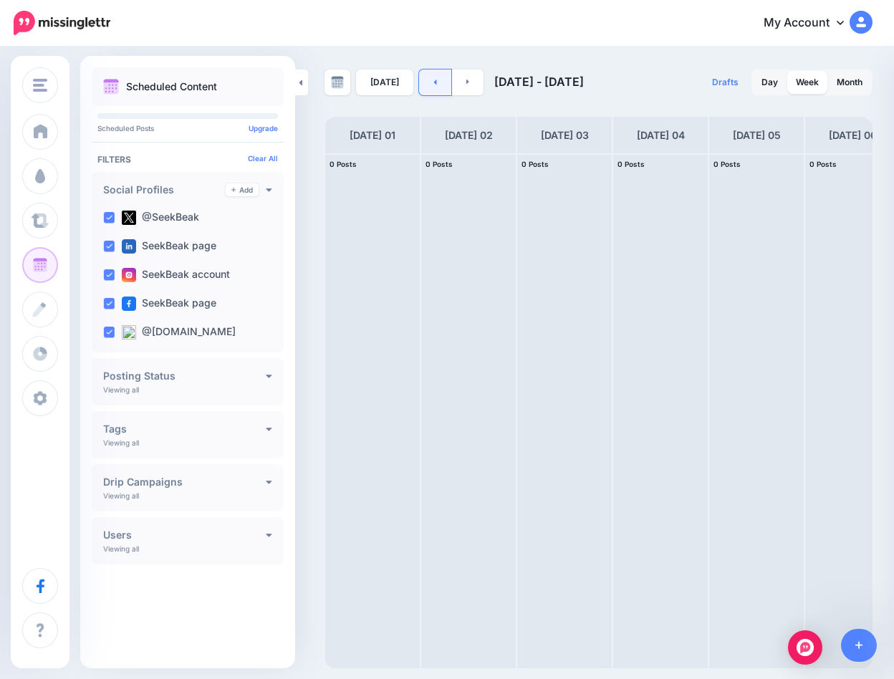
click at [434, 91] on link at bounding box center [435, 82] width 32 height 26
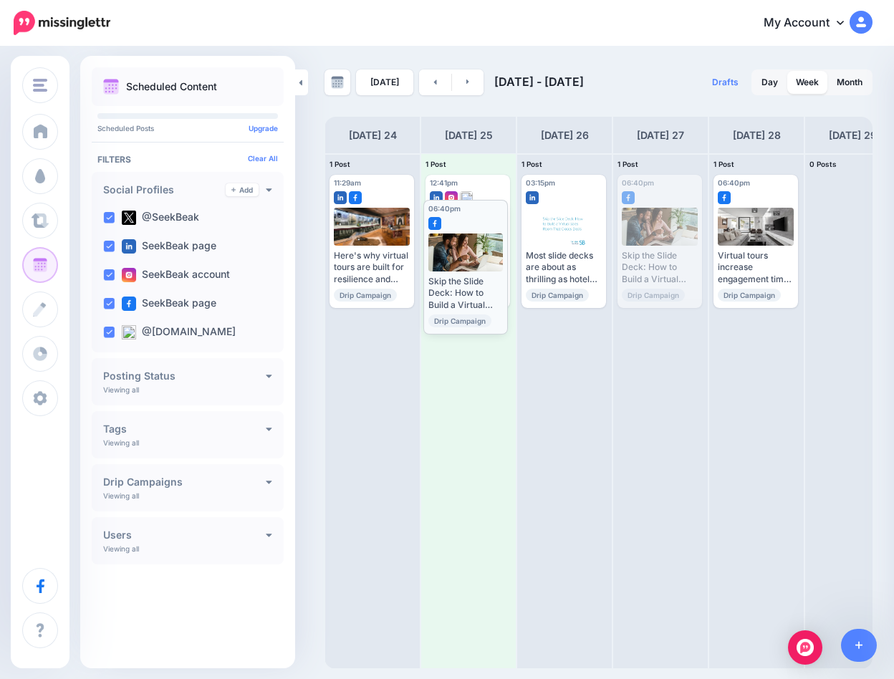
drag, startPoint x: 661, startPoint y: 225, endPoint x: 467, endPoint y: 248, distance: 195.4
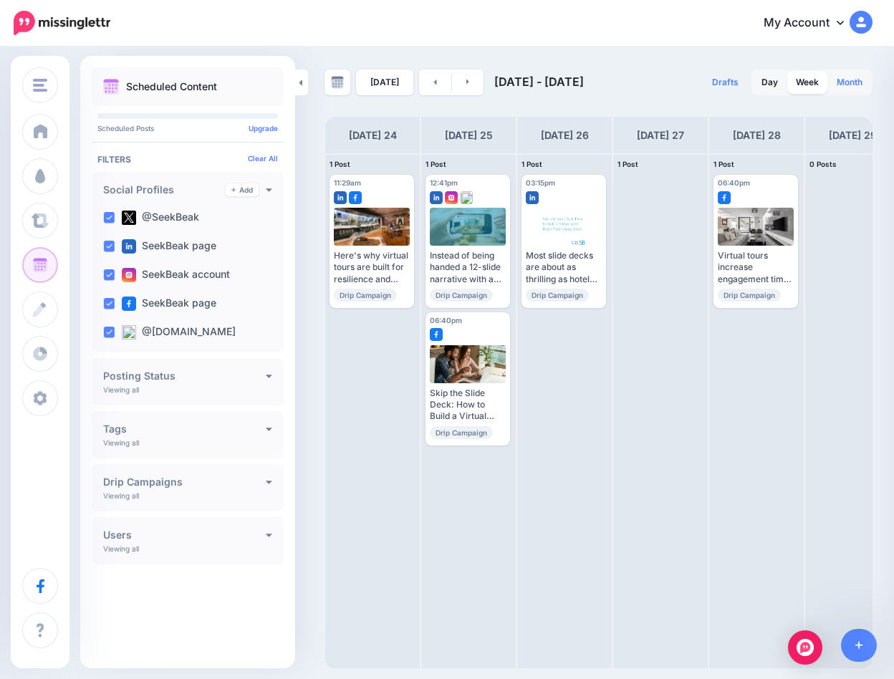
click at [849, 82] on link "Month" at bounding box center [849, 82] width 43 height 23
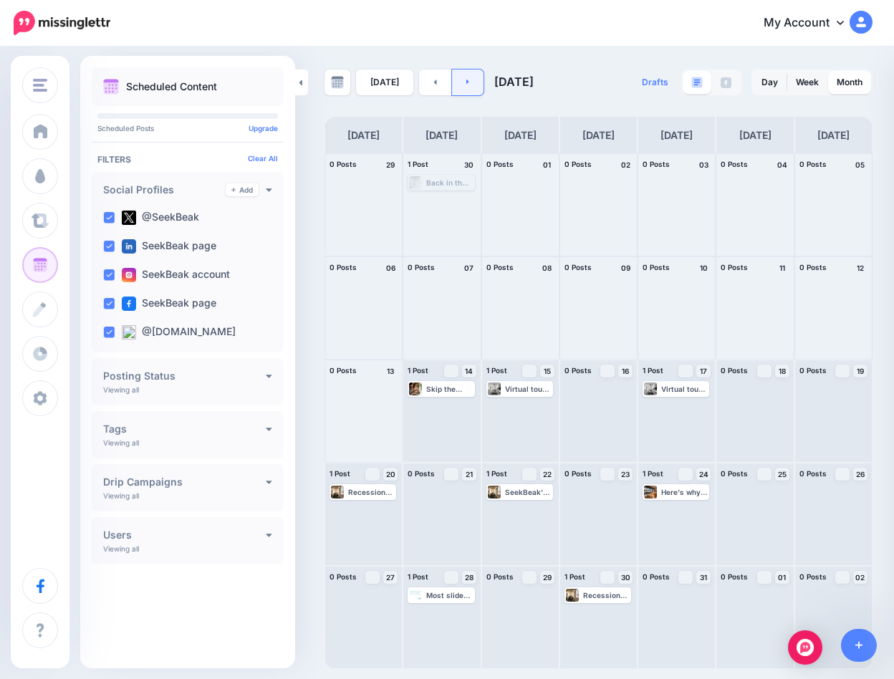
click at [466, 78] on icon at bounding box center [468, 81] width 4 height 9
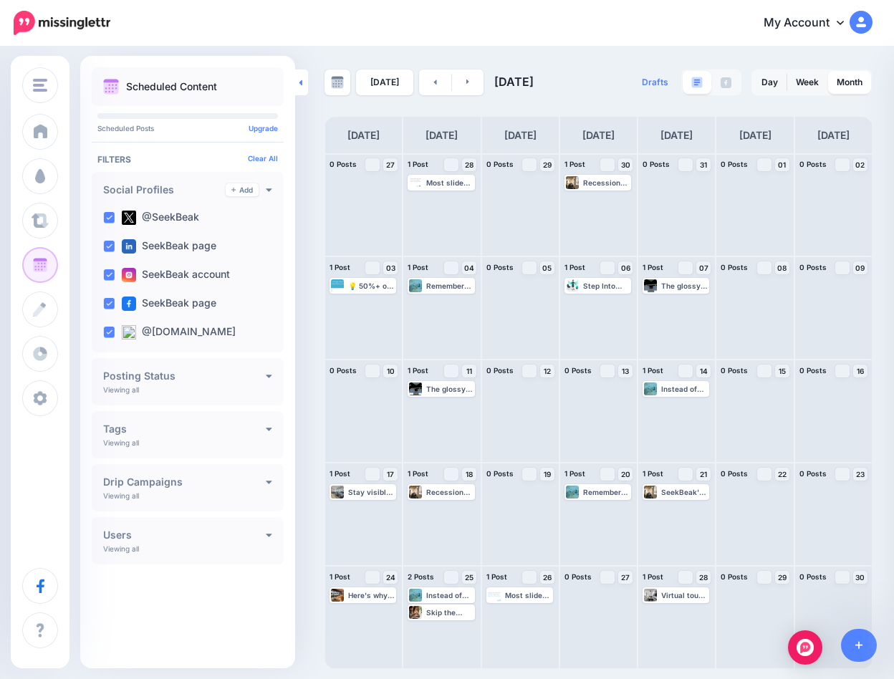
click at [301, 82] on icon at bounding box center [300, 82] width 3 height 6
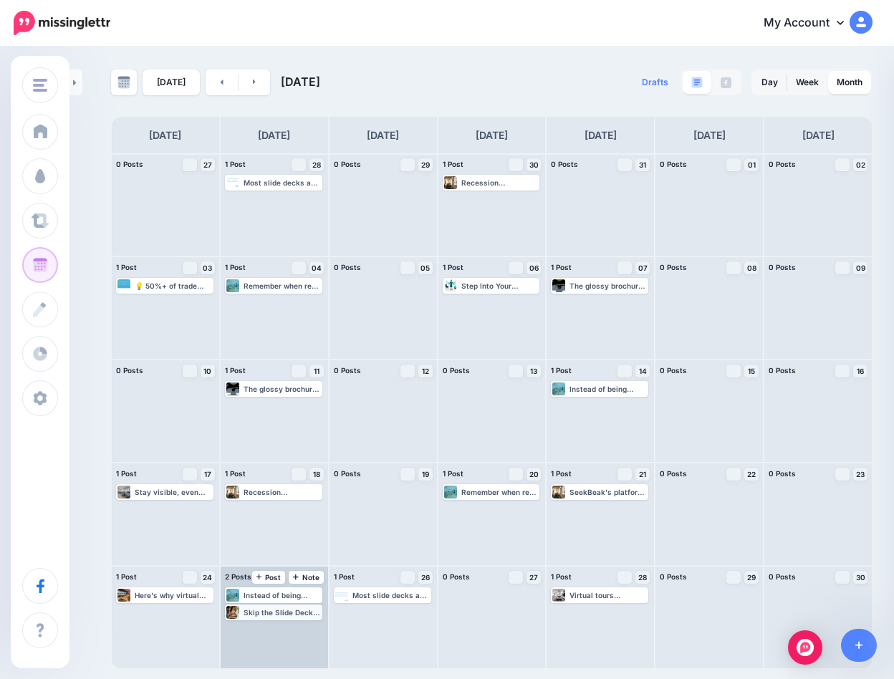
click at [269, 609] on div "Skip the Slide Deck: How to Build a Virtual Sales Room That Closes Deals: https…" at bounding box center [281, 612] width 77 height 9
click at [292, 631] on img at bounding box center [289, 629] width 7 height 7
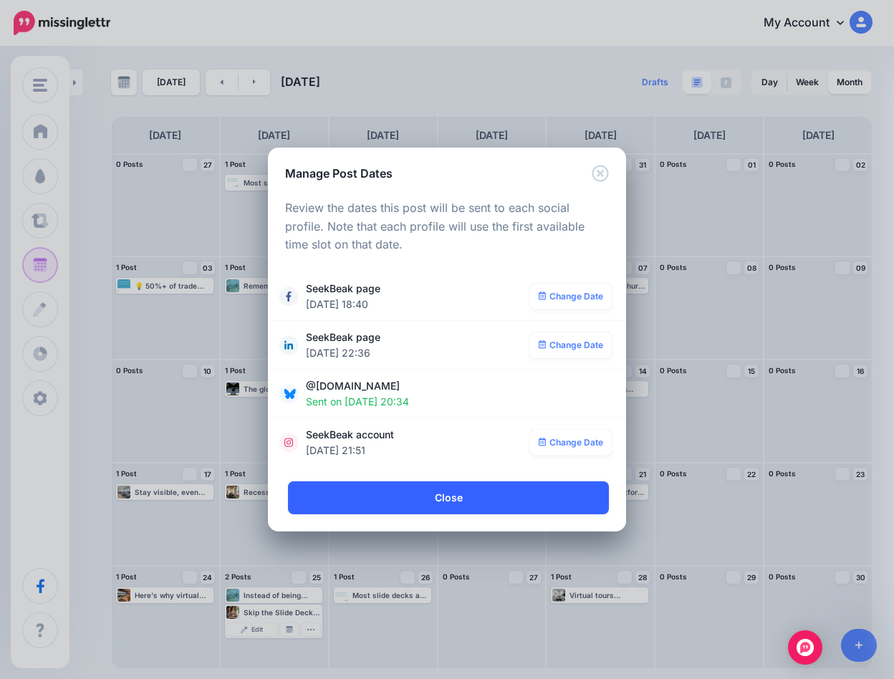
click at [427, 493] on link "Close" at bounding box center [448, 497] width 321 height 33
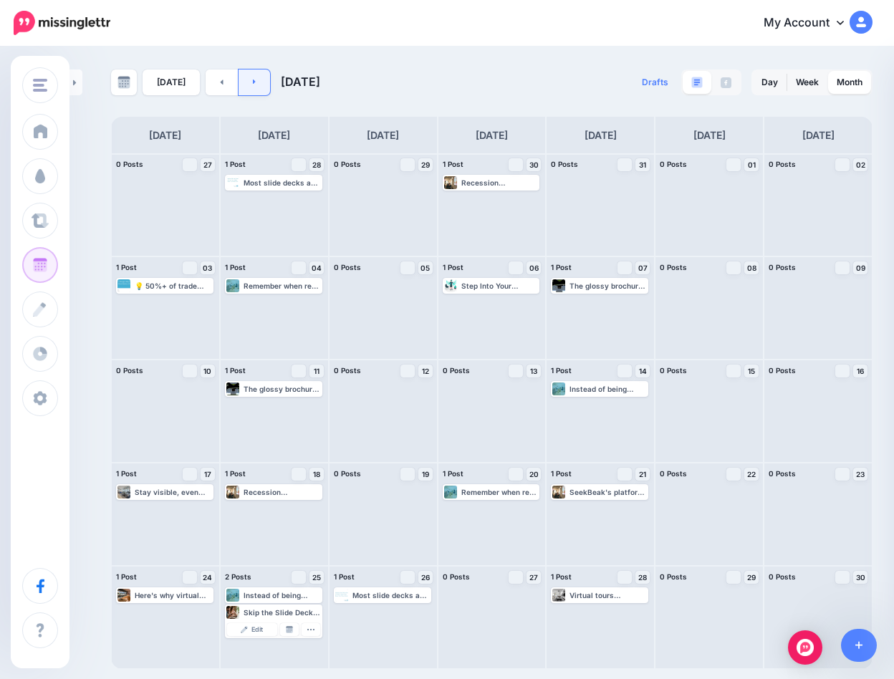
click at [259, 74] on link at bounding box center [254, 82] width 32 height 26
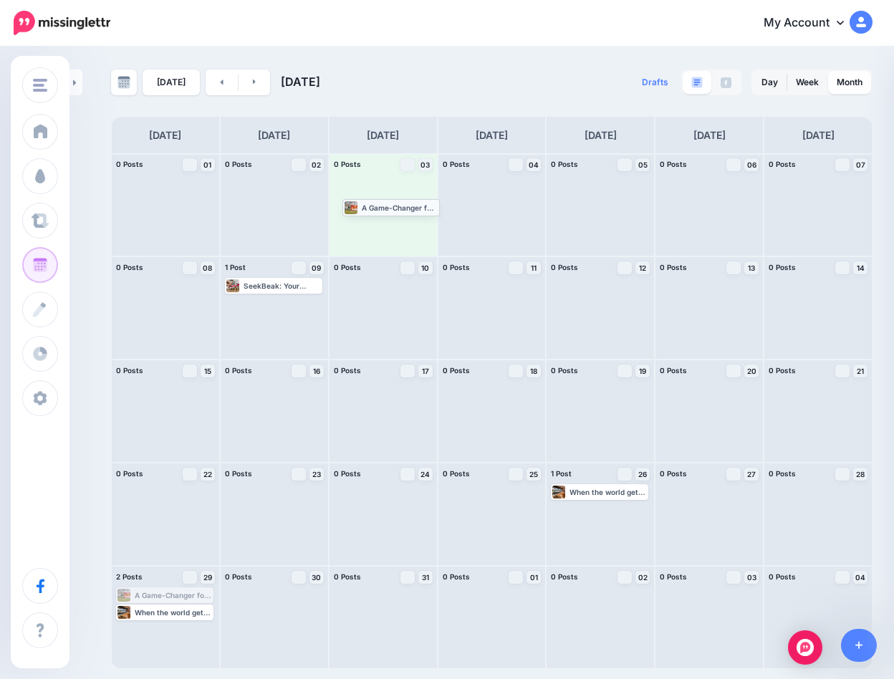
drag, startPoint x: 152, startPoint y: 594, endPoint x: 378, endPoint y: 206, distance: 449.3
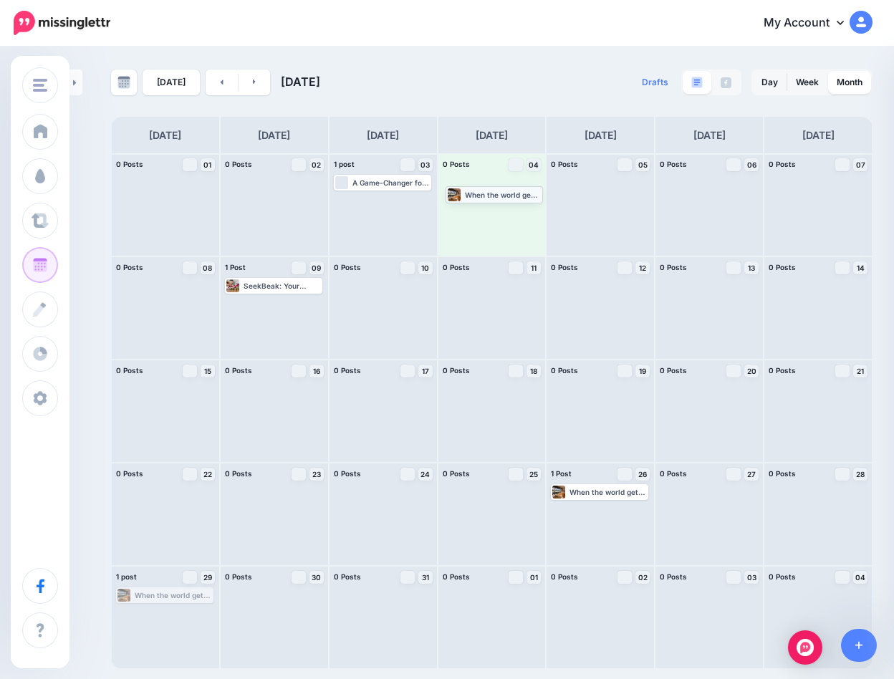
drag, startPoint x: 163, startPoint y: 593, endPoint x: 493, endPoint y: 192, distance: 519.4
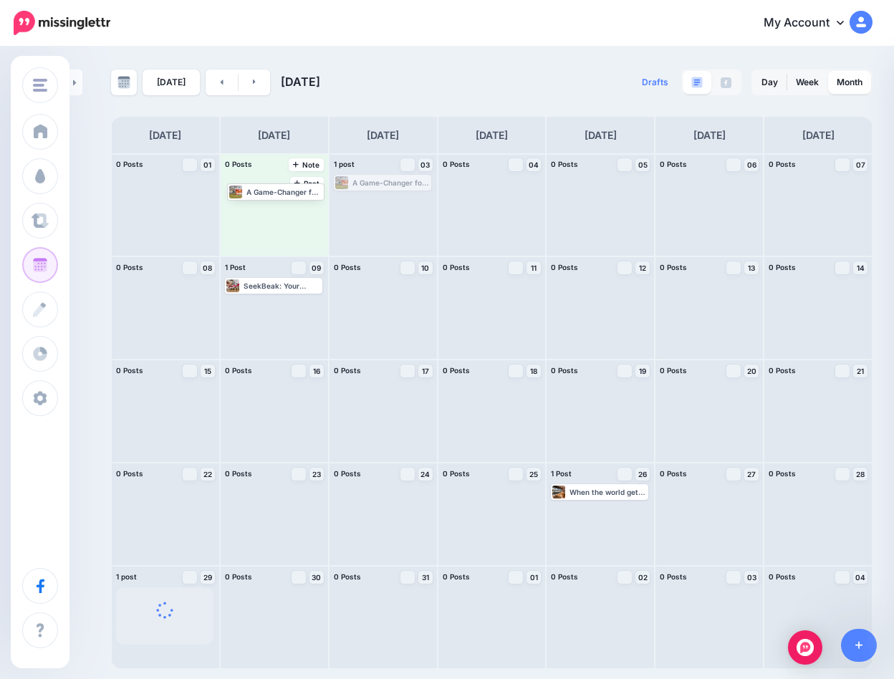
drag, startPoint x: 384, startPoint y: 186, endPoint x: 277, endPoint y: 196, distance: 107.1
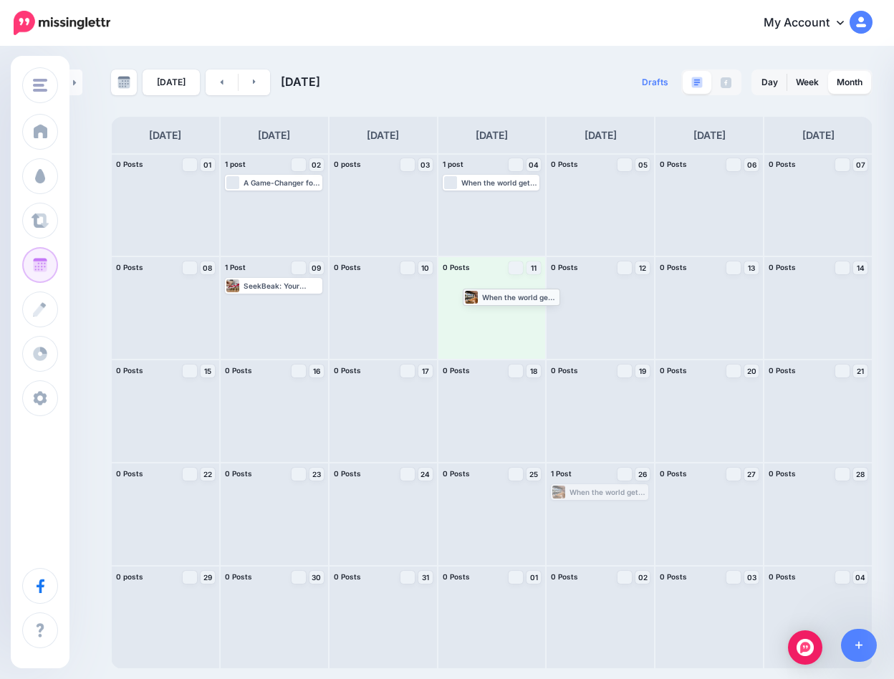
drag, startPoint x: 594, startPoint y: 493, endPoint x: 506, endPoint y: 297, distance: 214.4
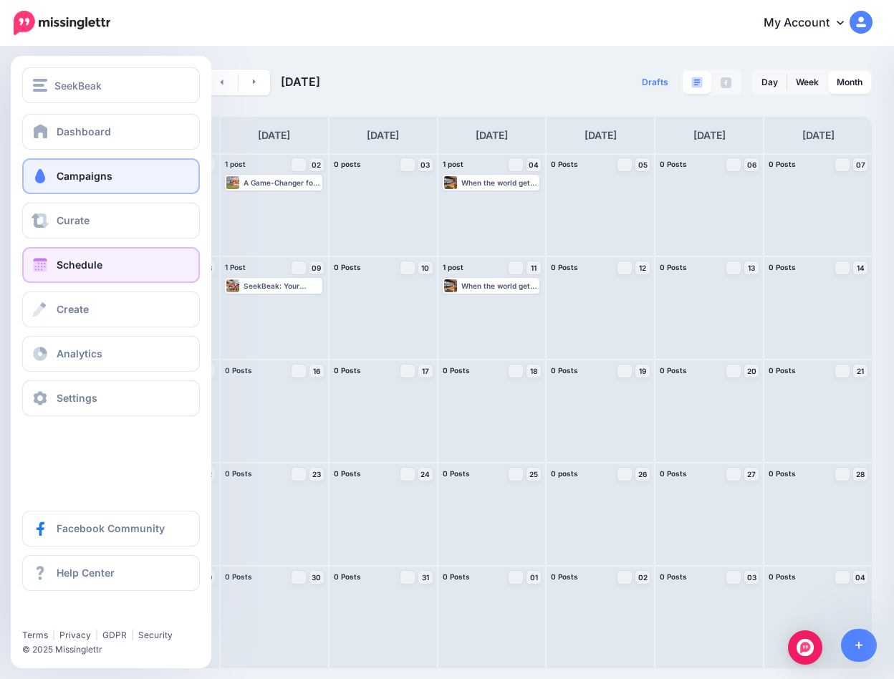
click at [62, 171] on span "Campaigns" at bounding box center [85, 176] width 56 height 12
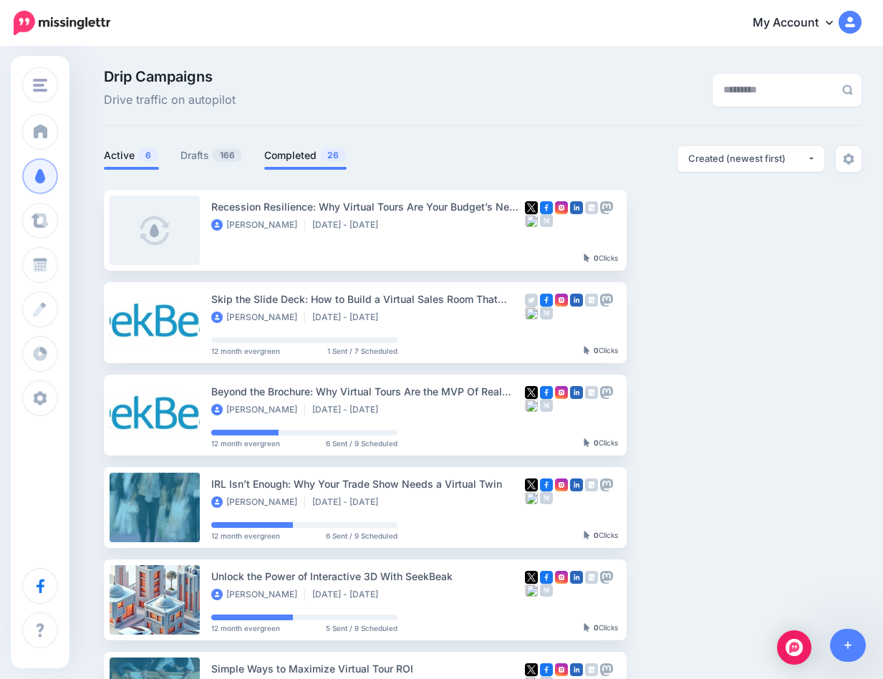
click at [288, 149] on link "Completed 26" at bounding box center [305, 155] width 82 height 17
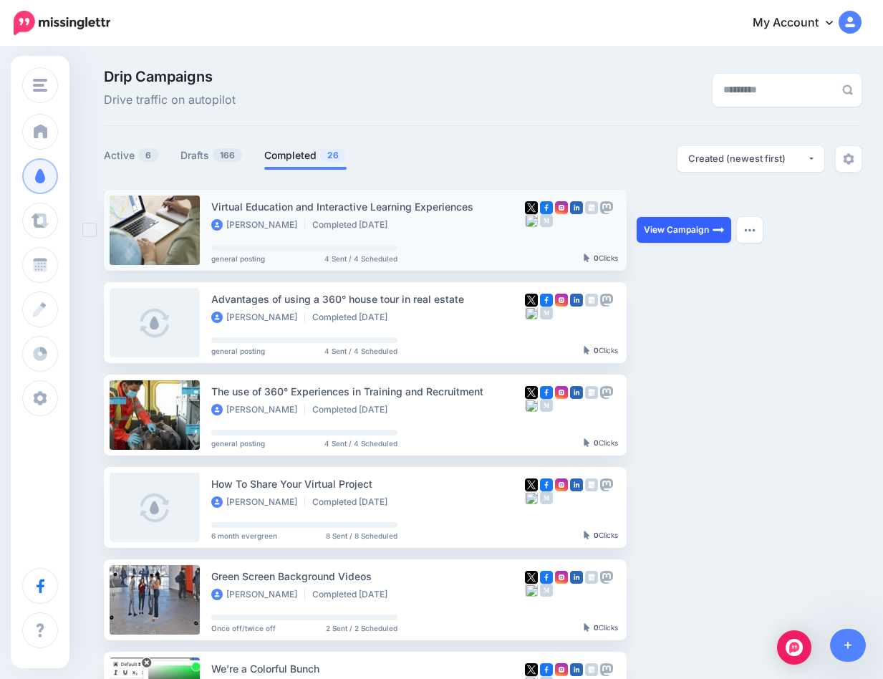
click at [680, 231] on link "View Campaign" at bounding box center [684, 230] width 95 height 26
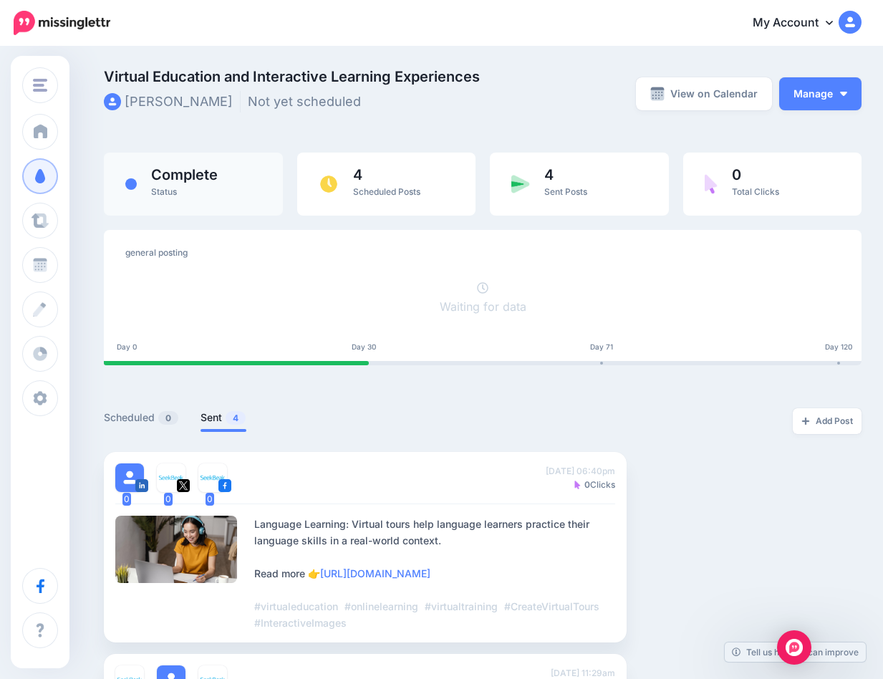
click at [201, 182] on span "Complete" at bounding box center [184, 175] width 67 height 14
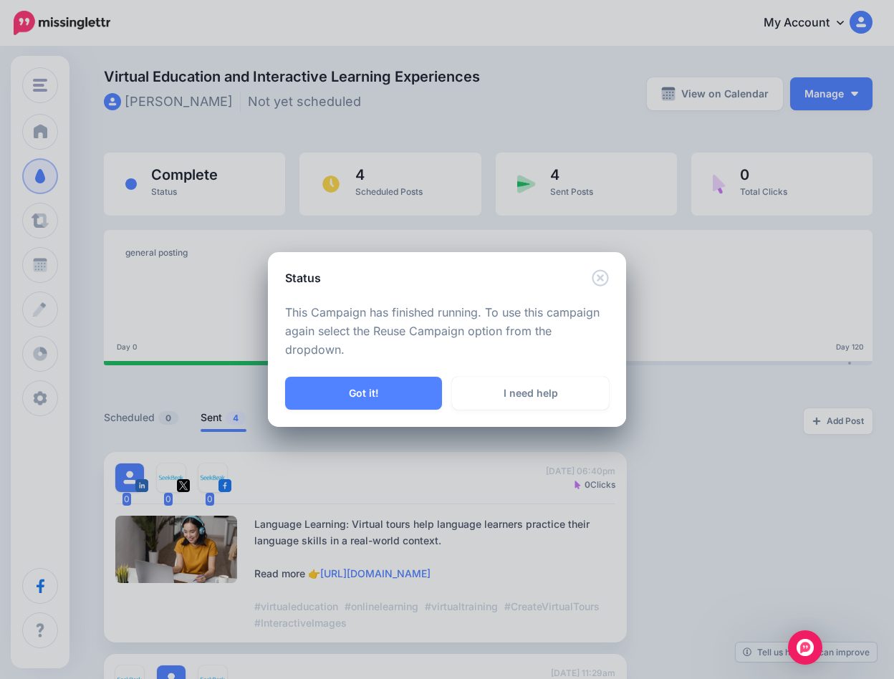
click at [397, 395] on button "Got it!" at bounding box center [363, 393] width 157 height 33
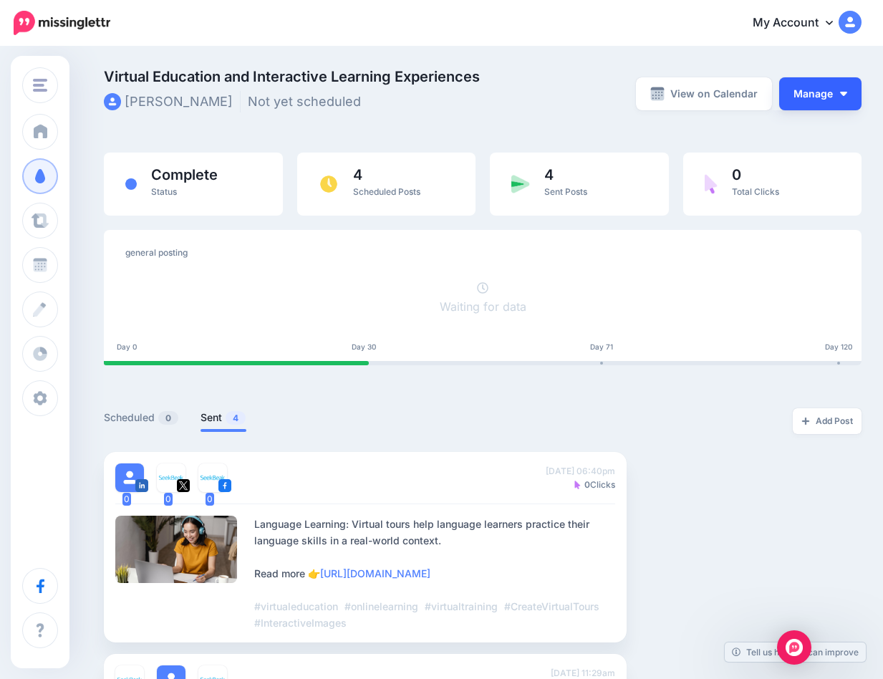
click at [806, 94] on button "Manage" at bounding box center [820, 93] width 82 height 33
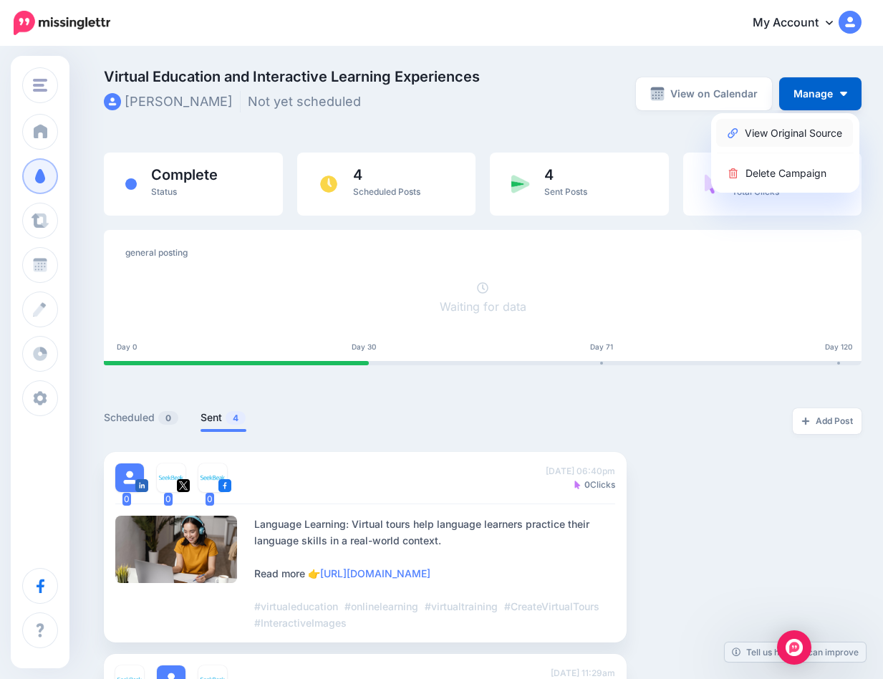
click at [783, 132] on link "View Original Source" at bounding box center [784, 133] width 137 height 28
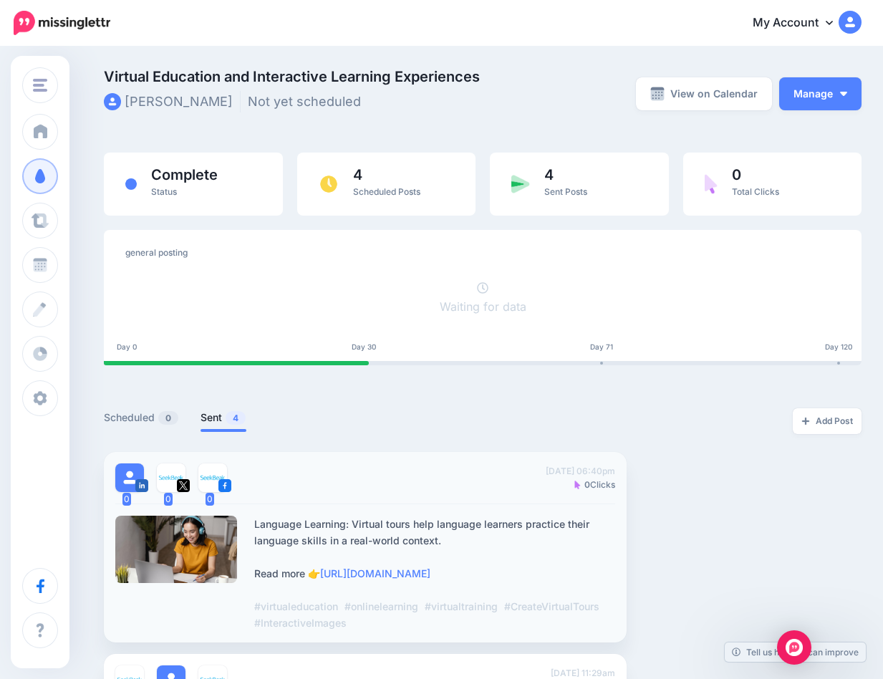
scroll to position [272, 0]
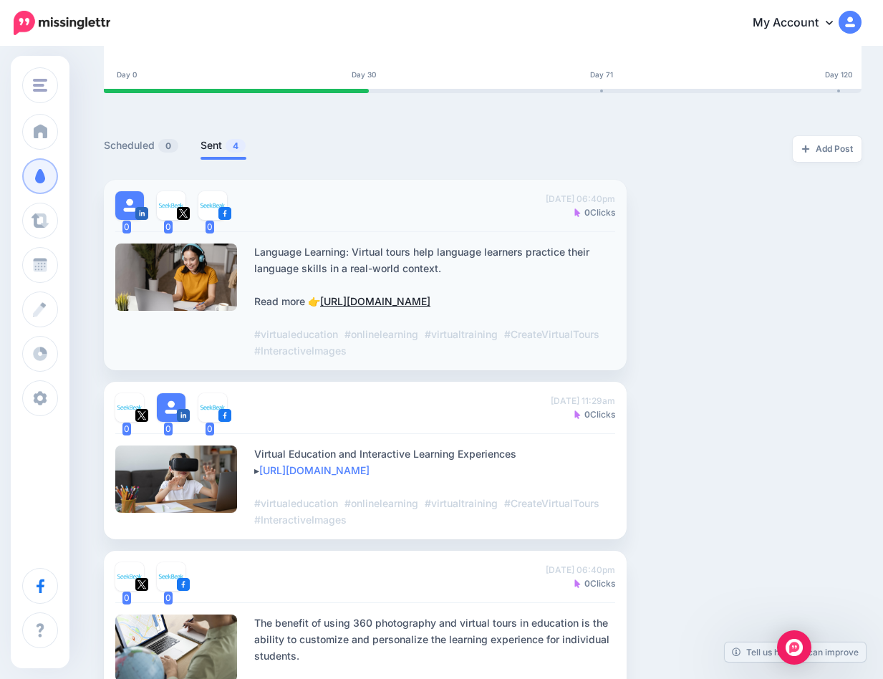
click at [345, 304] on link "https://seekbeak.com/my-virtual-education-and-interactive-learning-experiences/…" at bounding box center [375, 301] width 110 height 12
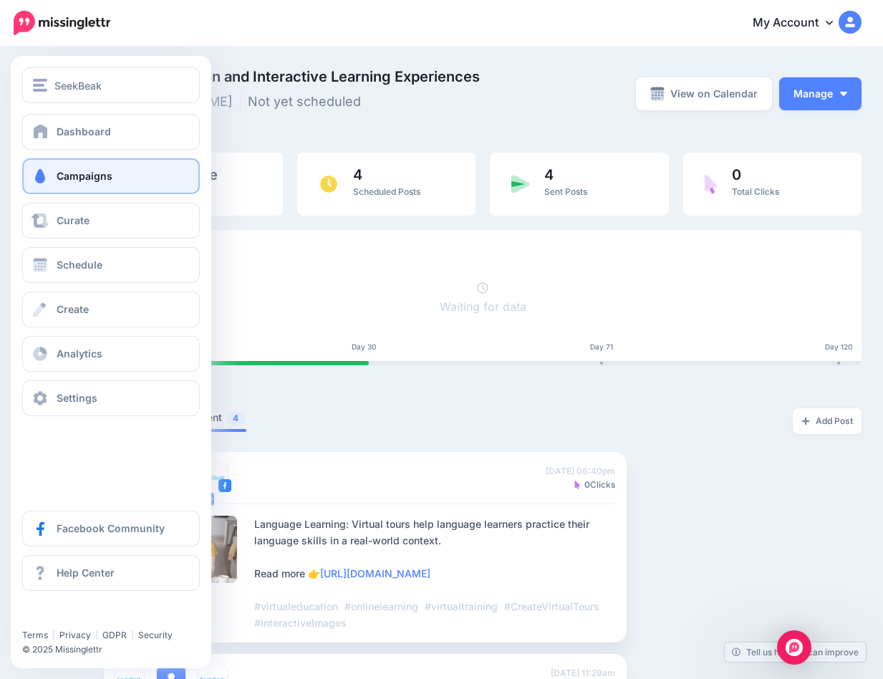
click at [88, 175] on span "Campaigns" at bounding box center [85, 176] width 56 height 12
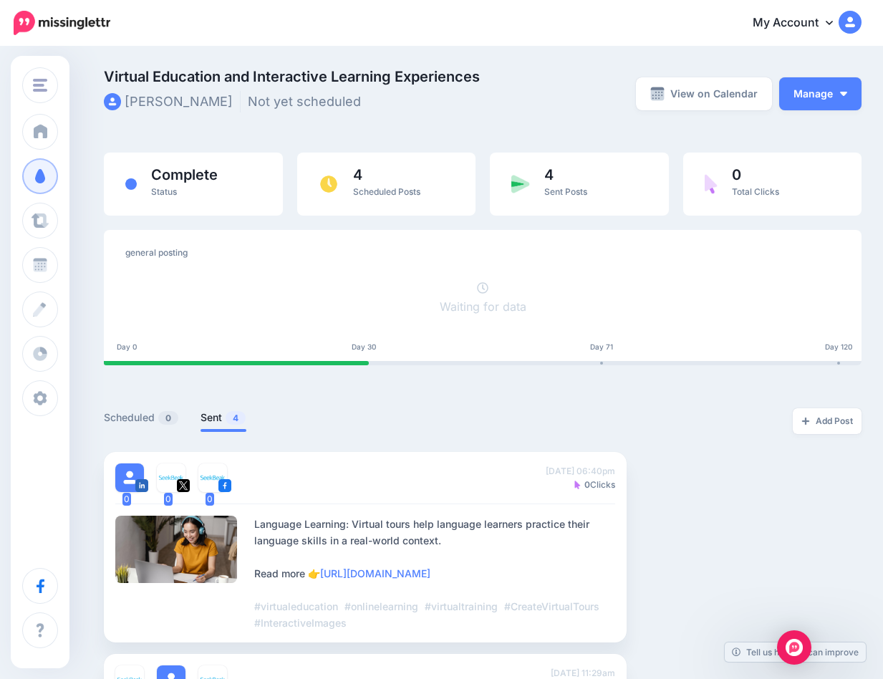
click at [292, 106] on li "Not yet scheduled" at bounding box center [308, 101] width 120 height 21
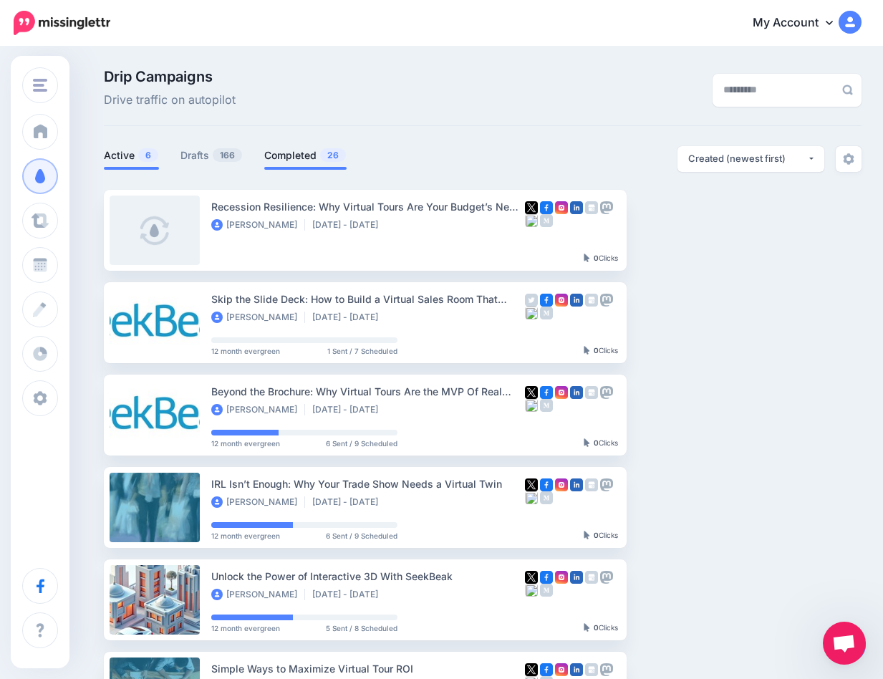
click at [293, 155] on link "Completed 26" at bounding box center [305, 155] width 82 height 17
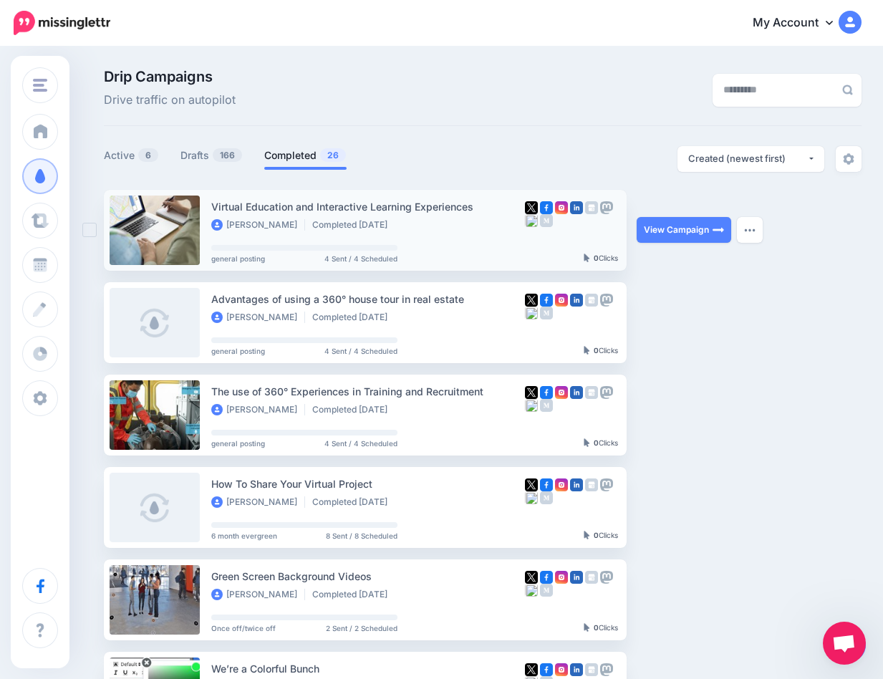
scroll to position [3, 0]
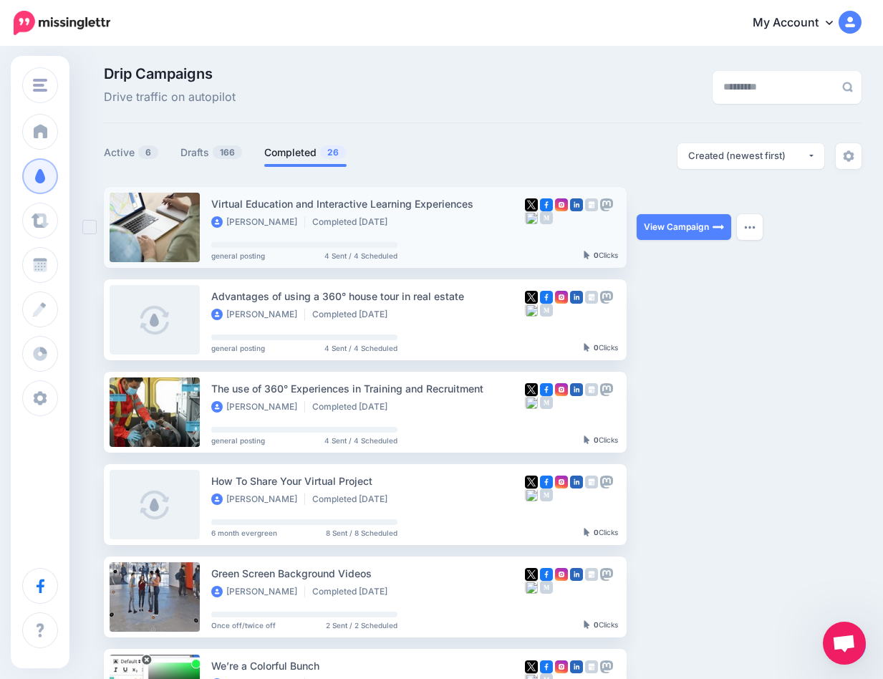
click at [92, 225] on ins at bounding box center [89, 227] width 14 height 14
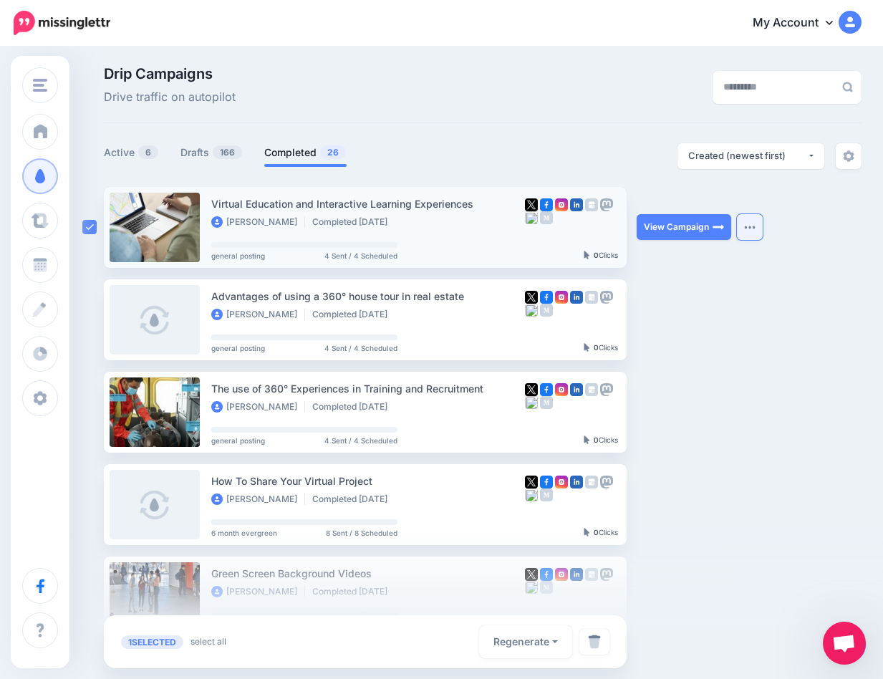
click at [761, 230] on button "button" at bounding box center [750, 227] width 26 height 26
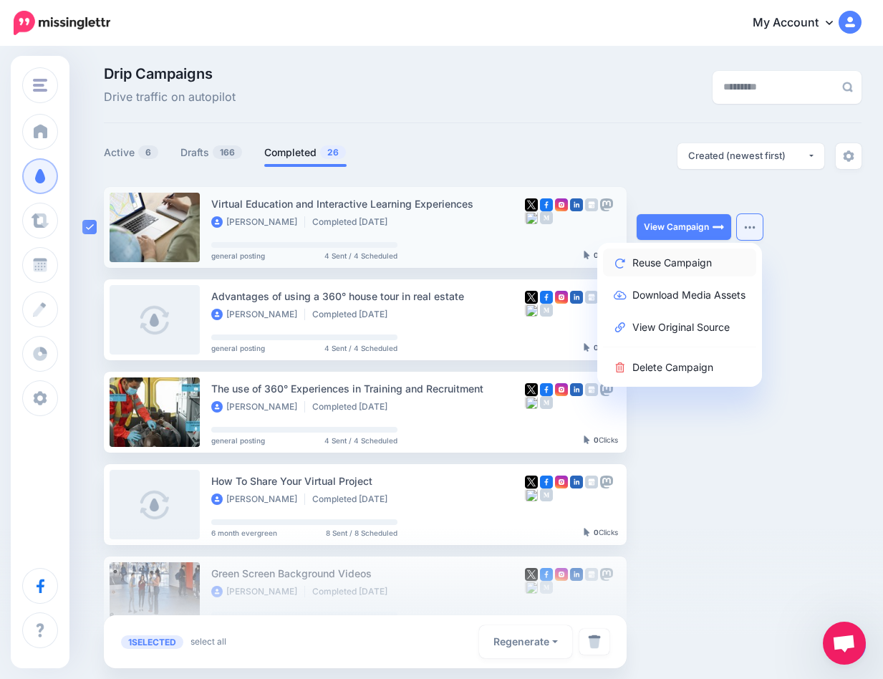
click at [678, 260] on link "Reuse Campaign" at bounding box center [679, 262] width 153 height 28
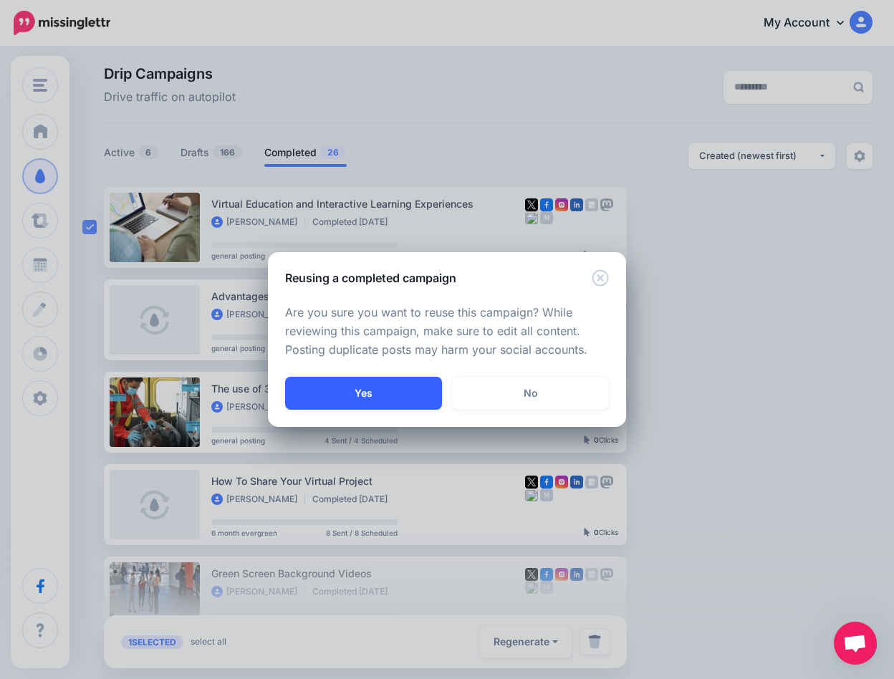
click at [382, 399] on button "Yes" at bounding box center [363, 393] width 157 height 33
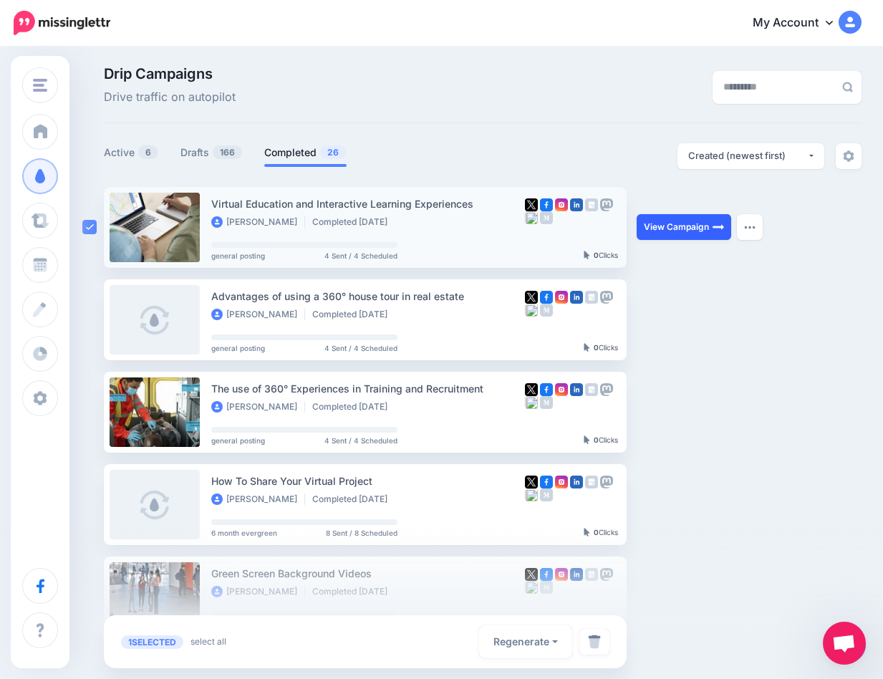
click at [660, 228] on link "View Campaign" at bounding box center [684, 227] width 95 height 26
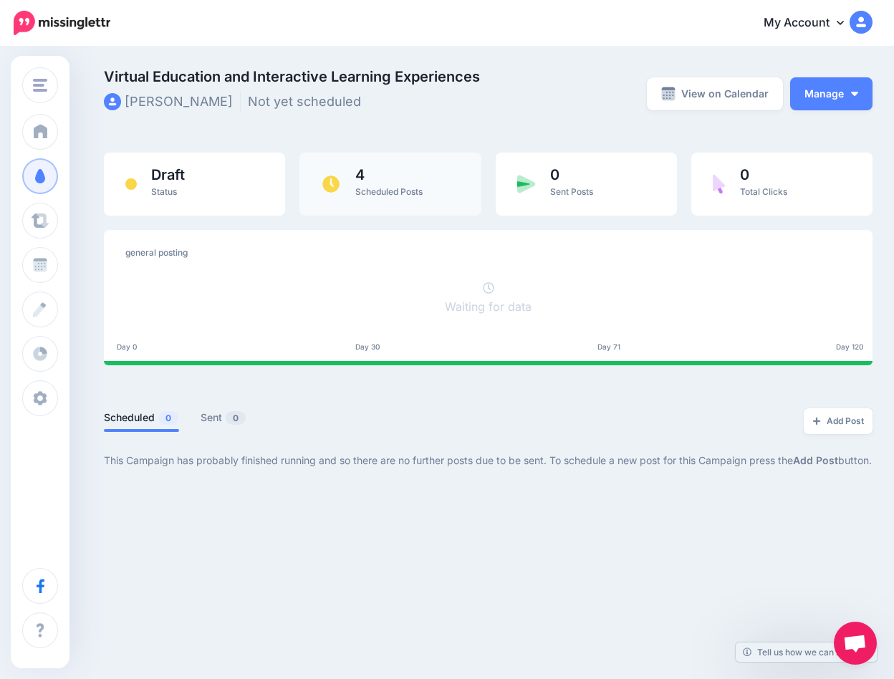
click at [414, 183] on div "4 Scheduled Posts" at bounding box center [388, 184] width 67 height 33
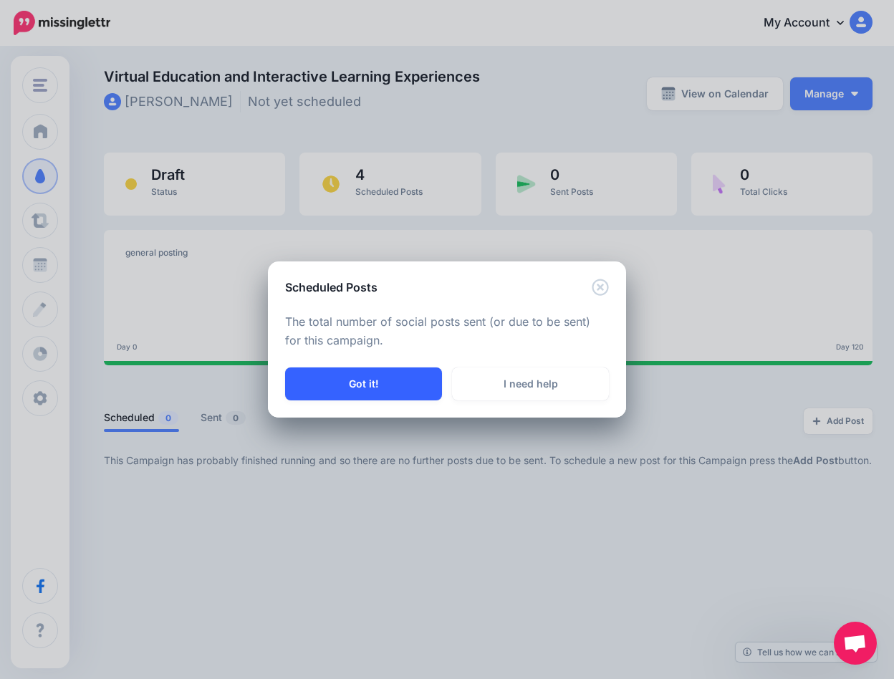
click at [382, 379] on button "Got it!" at bounding box center [363, 383] width 157 height 33
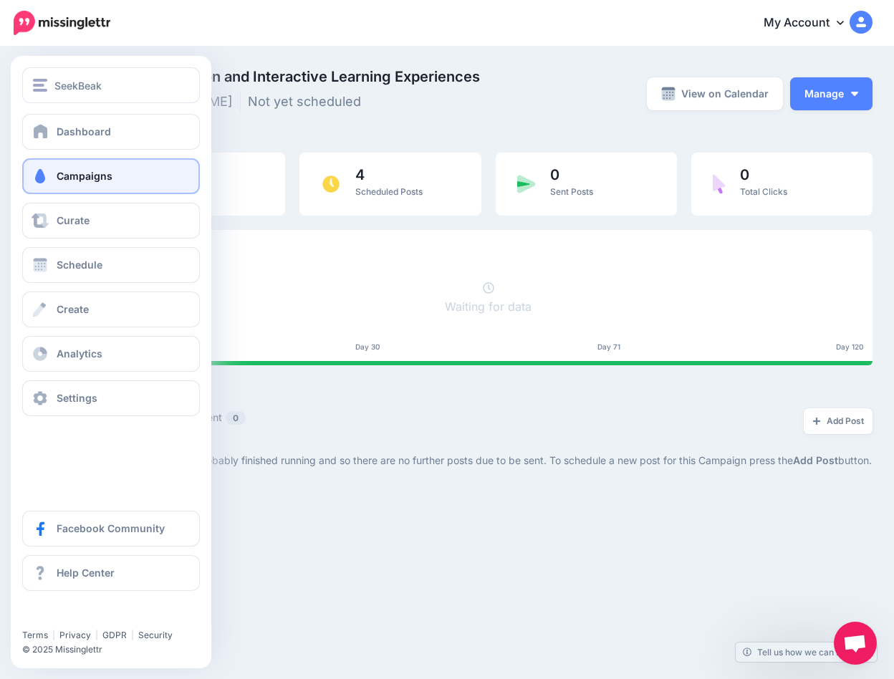
click at [113, 177] on link "Campaigns" at bounding box center [111, 176] width 178 height 36
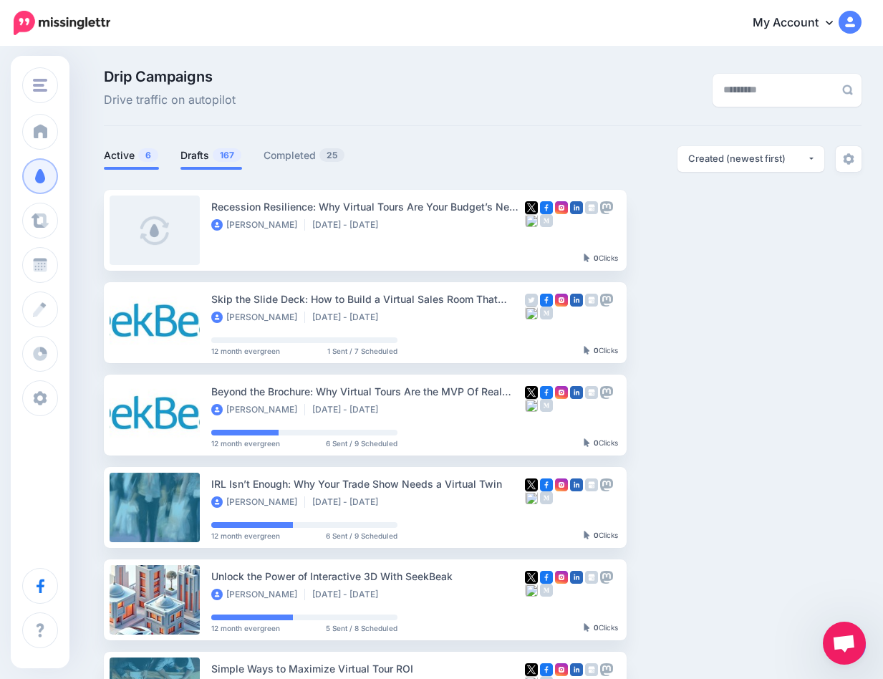
click at [228, 148] on span "167" at bounding box center [227, 155] width 29 height 14
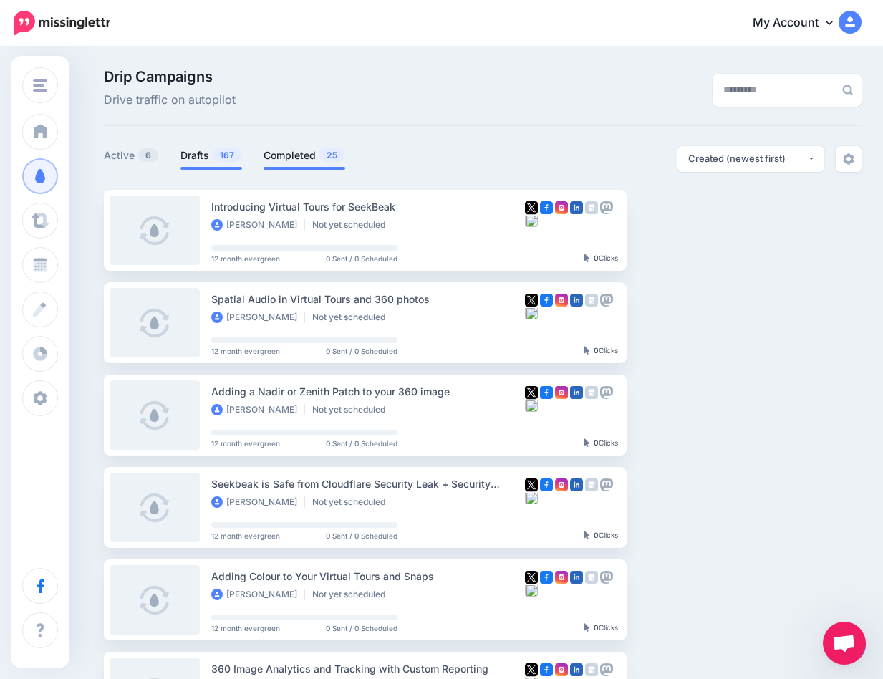
click at [287, 154] on link "Completed 25" at bounding box center [305, 155] width 82 height 17
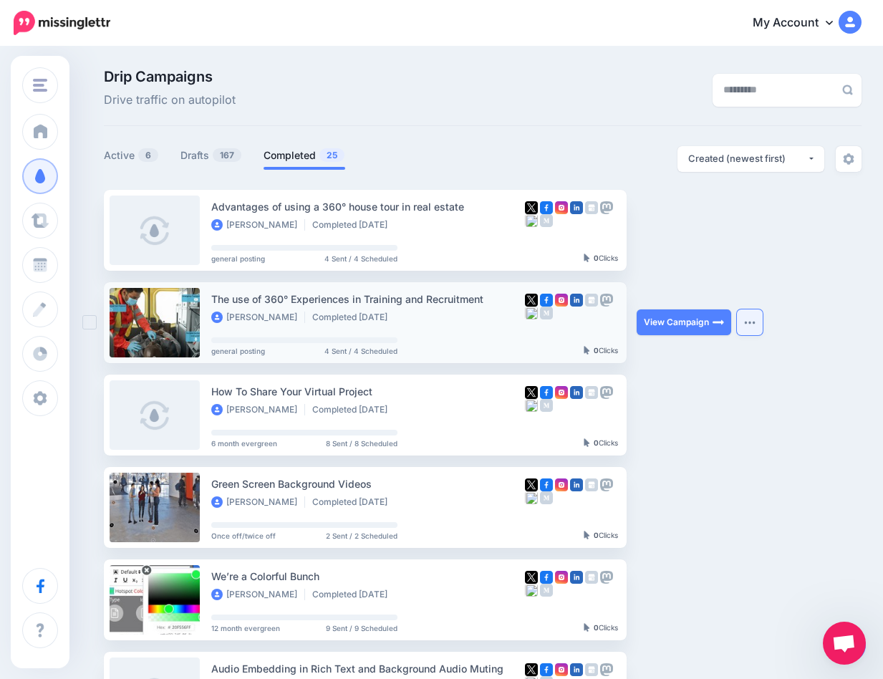
click at [751, 324] on button "button" at bounding box center [750, 322] width 26 height 26
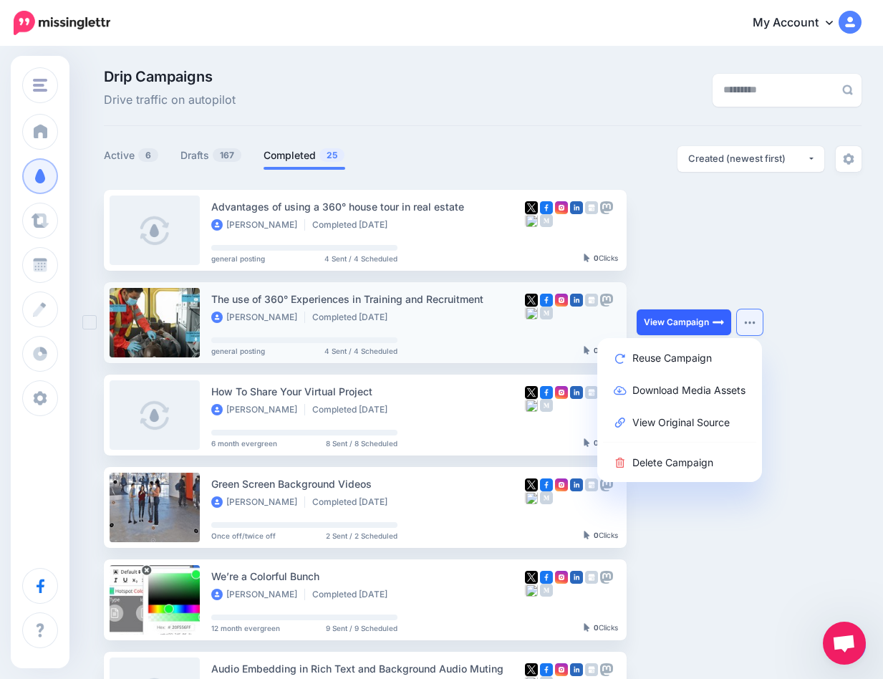
click at [665, 320] on link "View Campaign" at bounding box center [684, 322] width 95 height 26
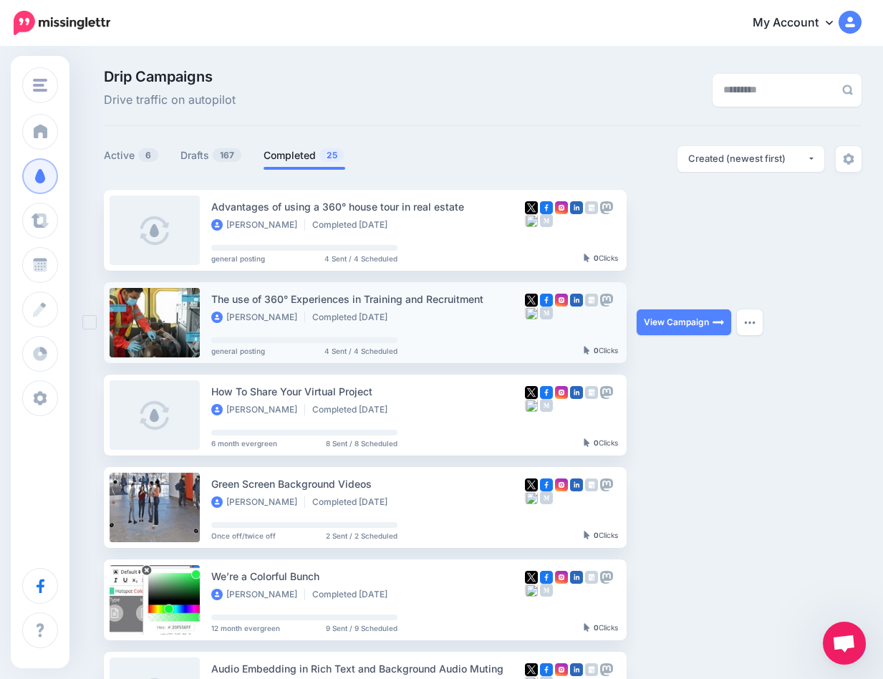
click at [91, 322] on ins at bounding box center [89, 322] width 14 height 14
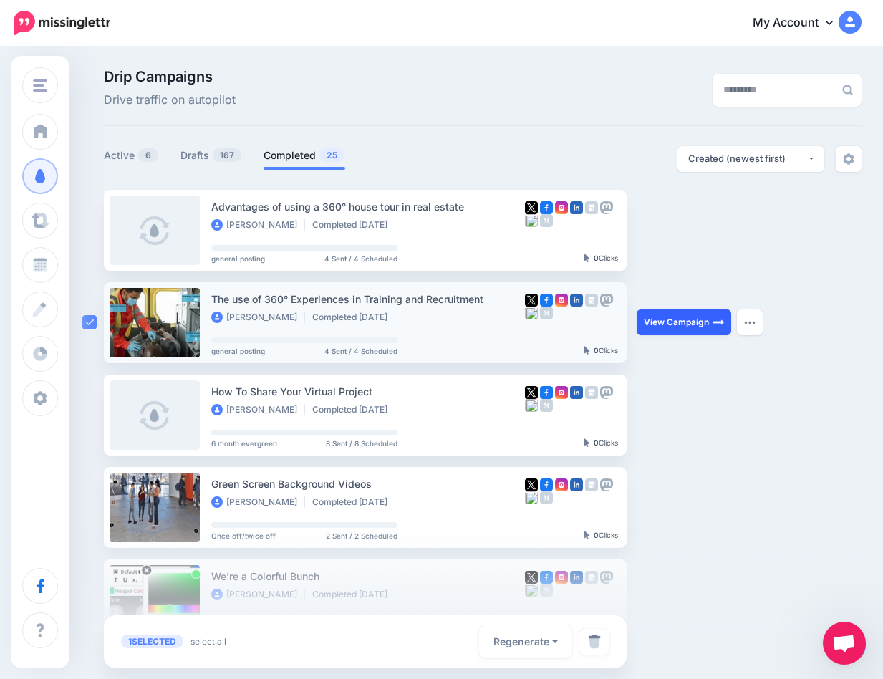
click at [696, 319] on link "View Campaign" at bounding box center [684, 322] width 95 height 26
click at [745, 322] on img "button" at bounding box center [749, 322] width 11 height 4
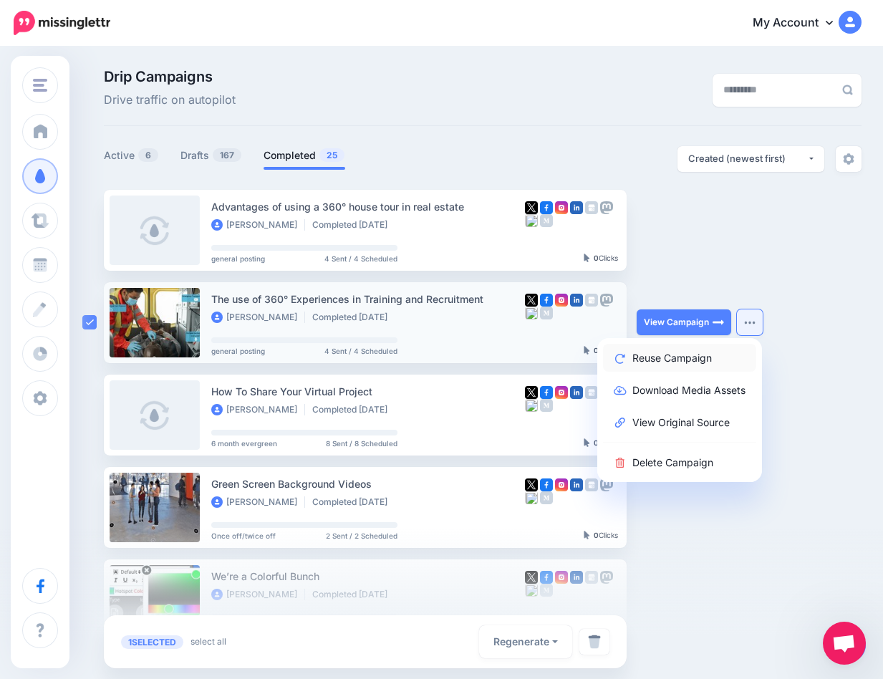
click at [684, 358] on link "Reuse Campaign" at bounding box center [679, 358] width 153 height 28
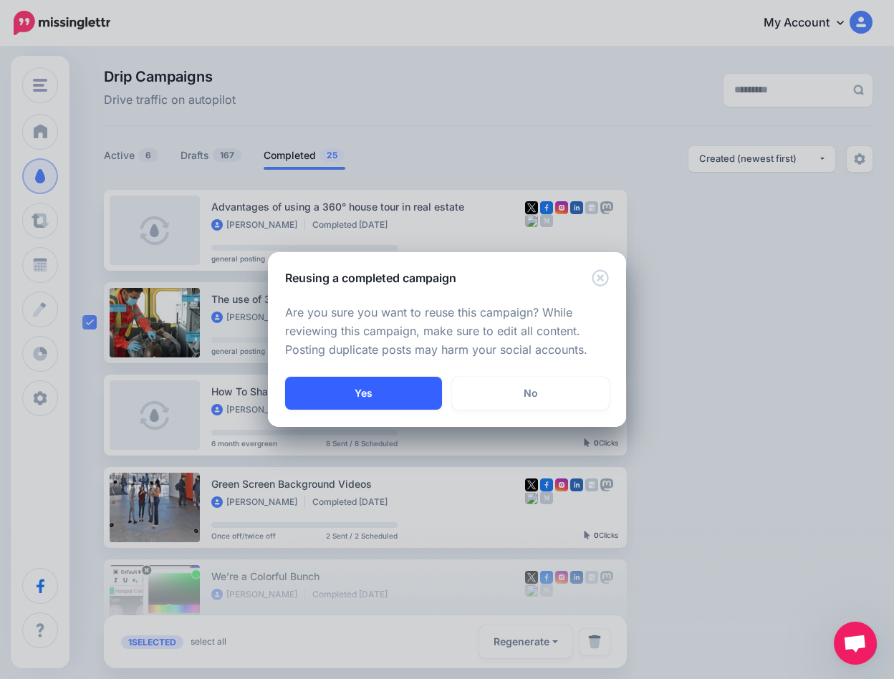
click at [364, 390] on button "Yes" at bounding box center [363, 393] width 157 height 33
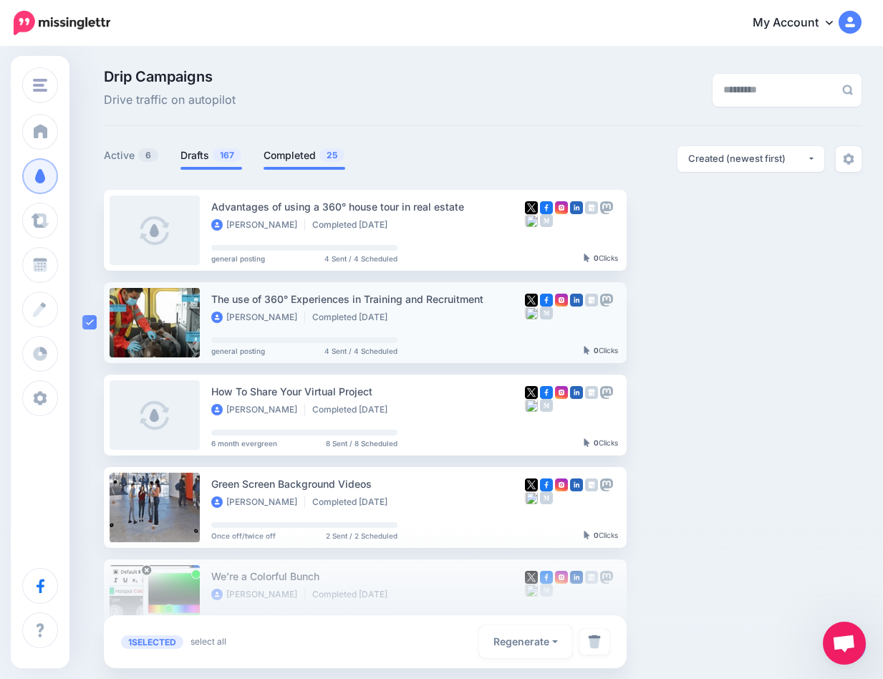
click at [228, 160] on span "167" at bounding box center [227, 155] width 29 height 14
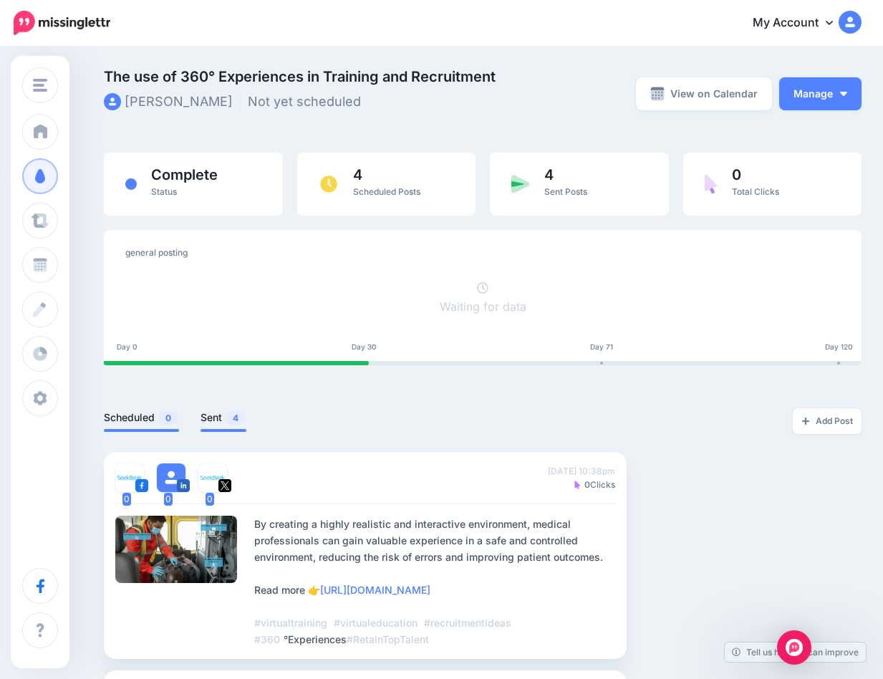
click at [140, 415] on link "Scheduled 0" at bounding box center [141, 417] width 75 height 17
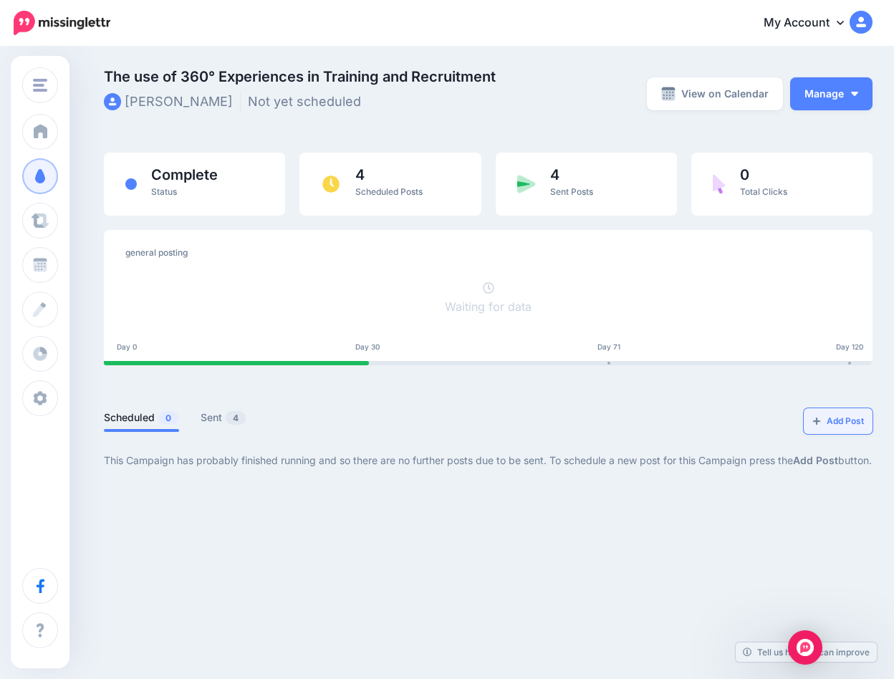
click at [822, 419] on link "Add Post" at bounding box center [837, 421] width 69 height 26
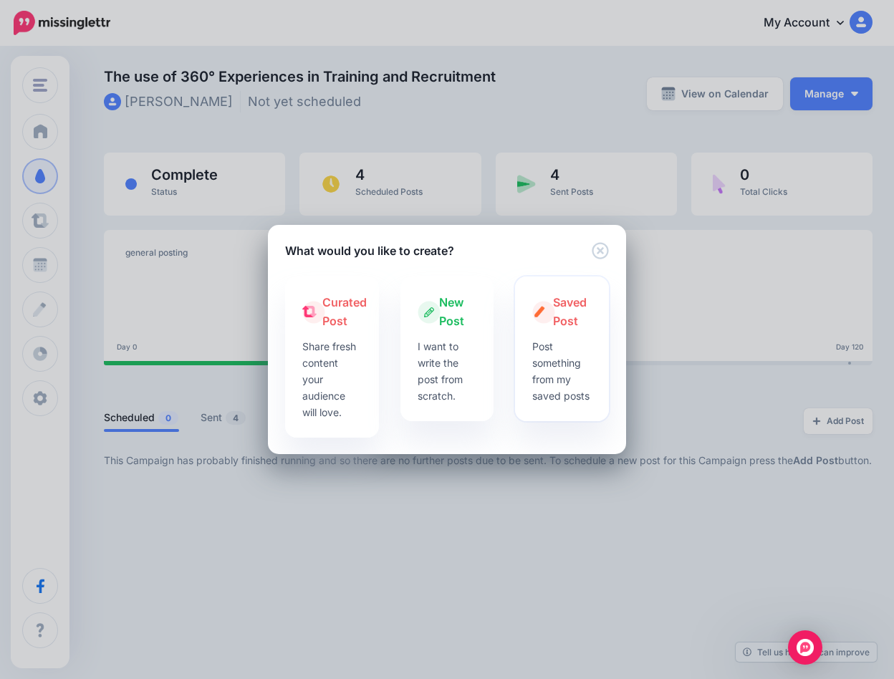
click at [546, 385] on p "Post something from my saved posts" at bounding box center [561, 371] width 59 height 66
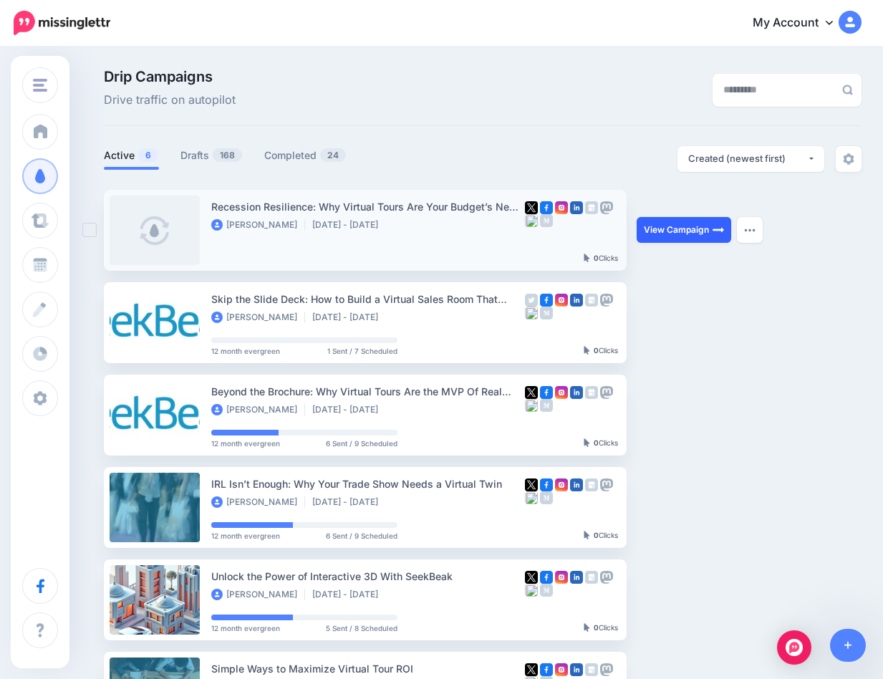
click at [663, 229] on link "View Campaign" at bounding box center [684, 230] width 95 height 26
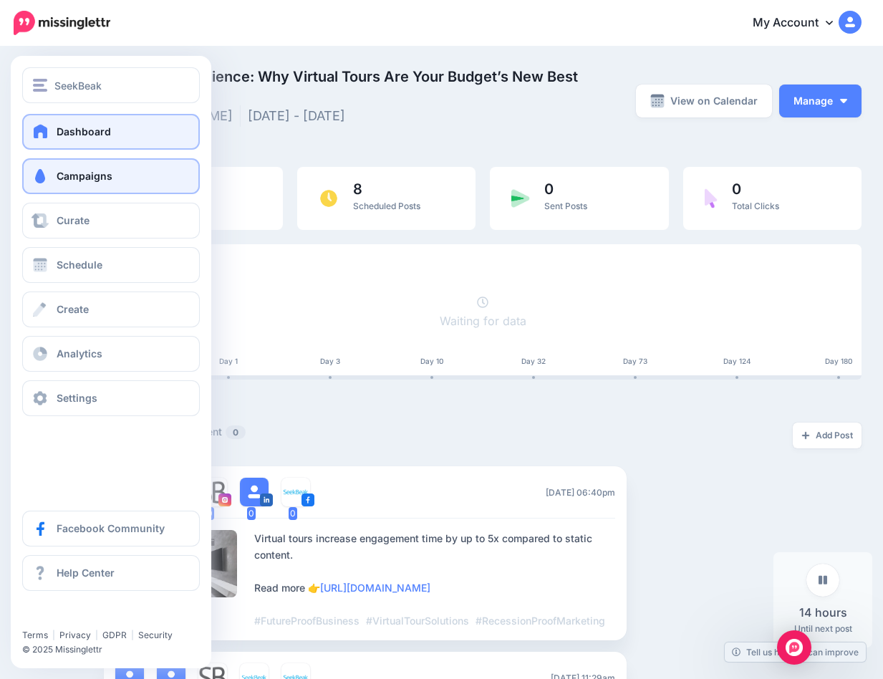
click at [47, 122] on link "Dashboard" at bounding box center [111, 132] width 178 height 36
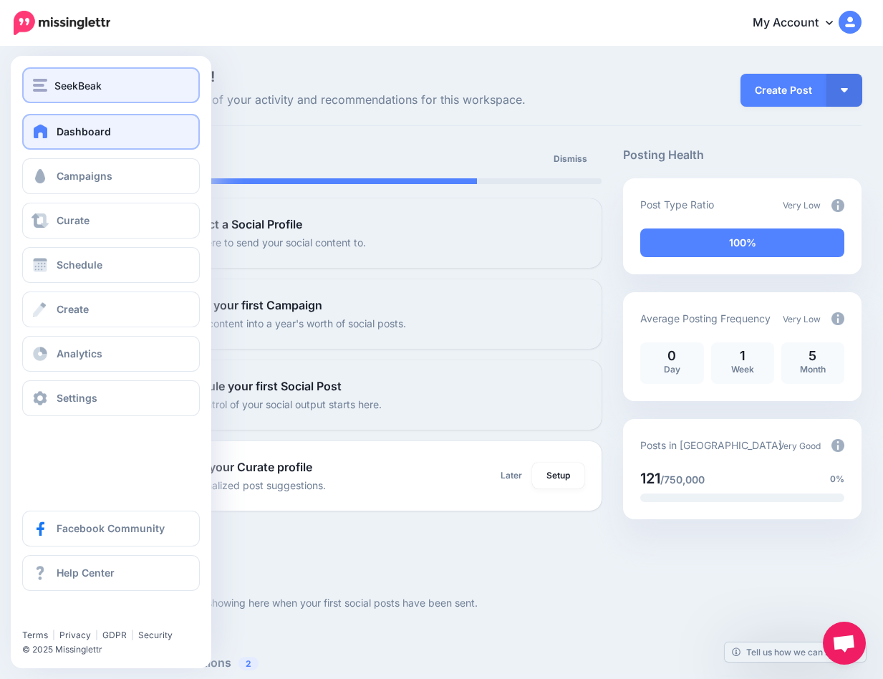
click at [67, 88] on span "SeekBeak" at bounding box center [77, 85] width 47 height 16
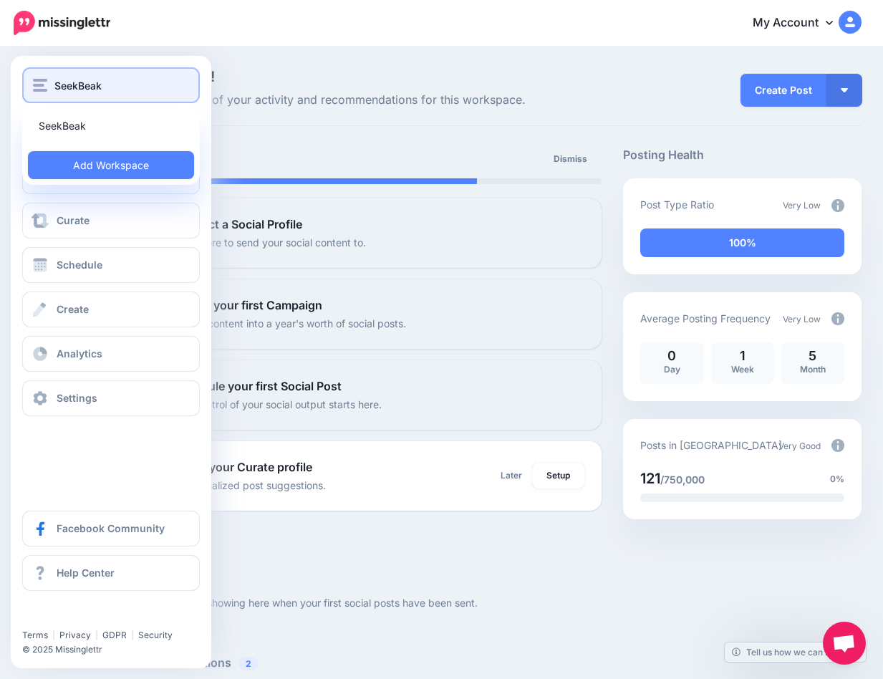
click at [71, 85] on span "SeekBeak" at bounding box center [77, 85] width 47 height 16
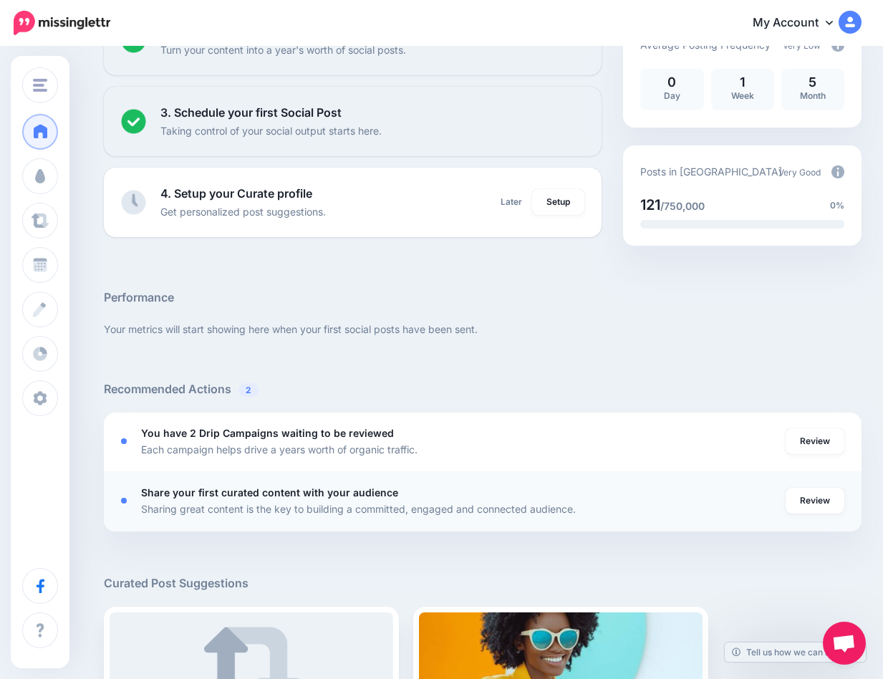
scroll to position [280, 0]
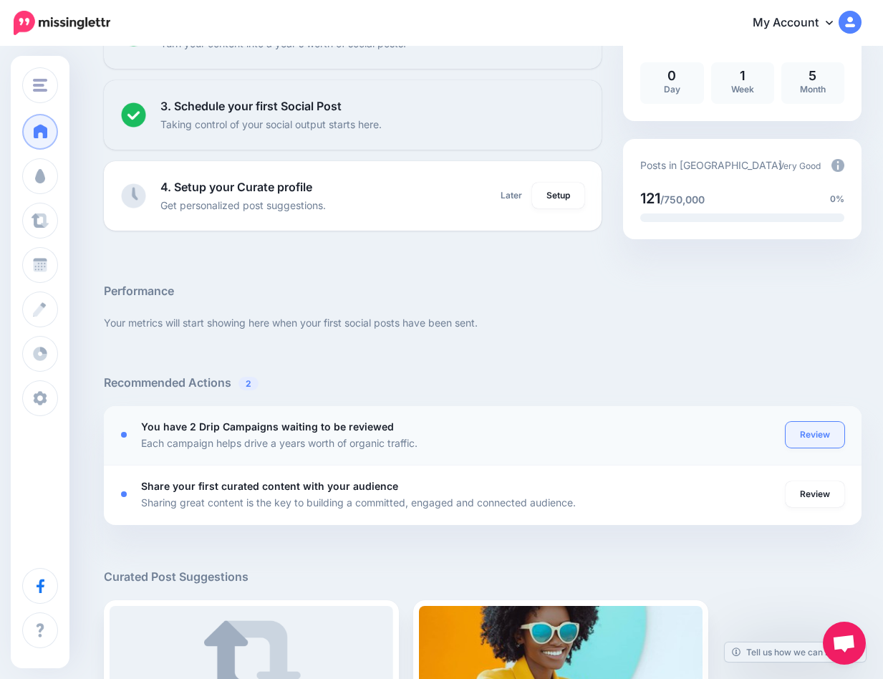
click at [824, 436] on link "Review" at bounding box center [815, 435] width 59 height 26
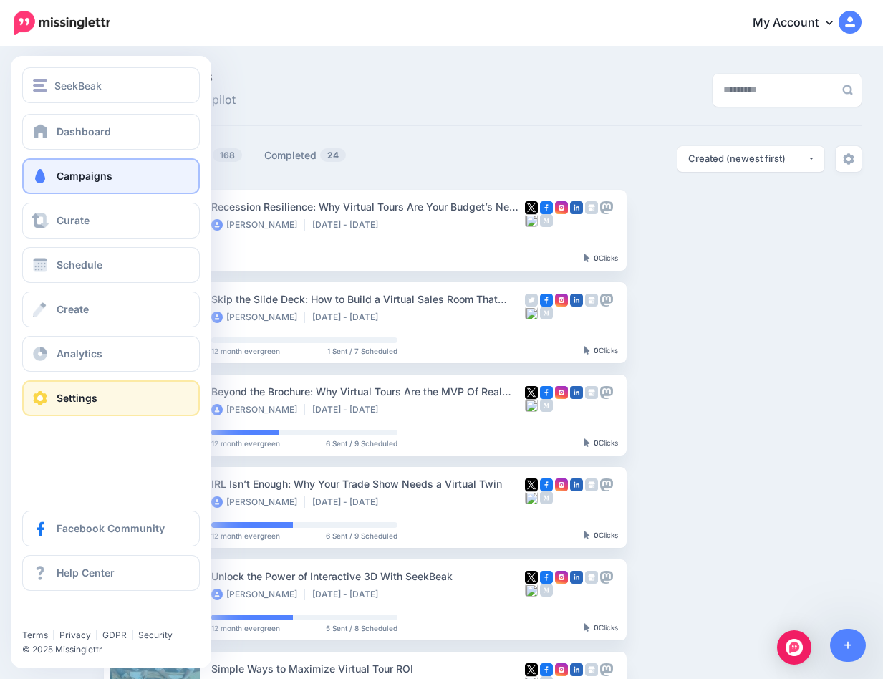
click at [52, 402] on link "Settings" at bounding box center [111, 398] width 178 height 36
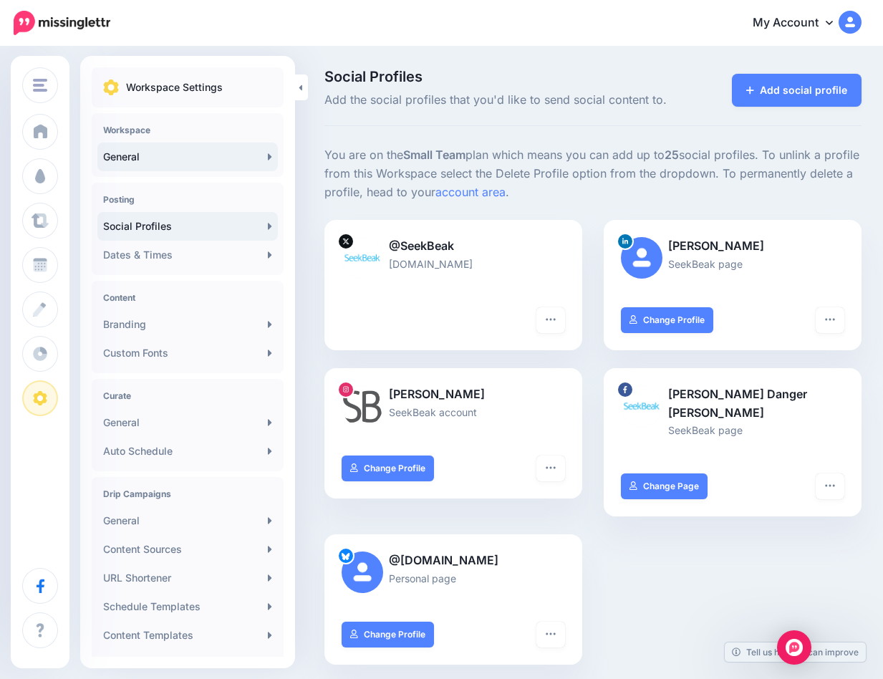
click at [161, 160] on link "General" at bounding box center [187, 157] width 180 height 29
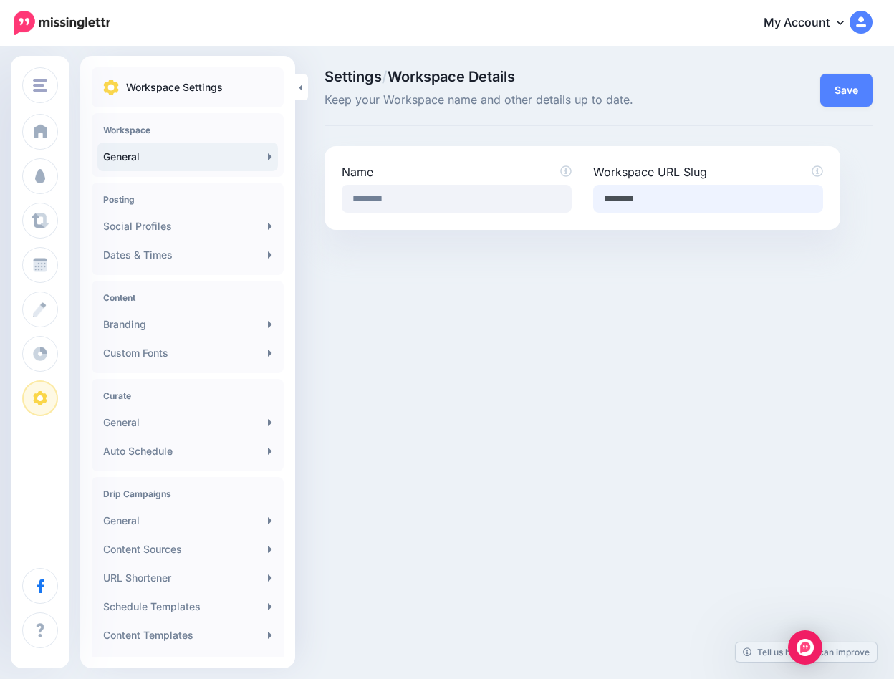
drag, startPoint x: 682, startPoint y: 197, endPoint x: 574, endPoint y: 197, distance: 108.1
click at [574, 197] on div "Name ******** Workspace URL Slug ********" at bounding box center [582, 187] width 503 height 49
paste input "**********"
type input "**********"
click at [675, 279] on div "SeekBeak SeekBeak Add Workspace Dashboard Campaigns Curate Schedule Create Anal…" at bounding box center [447, 339] width 894 height 679
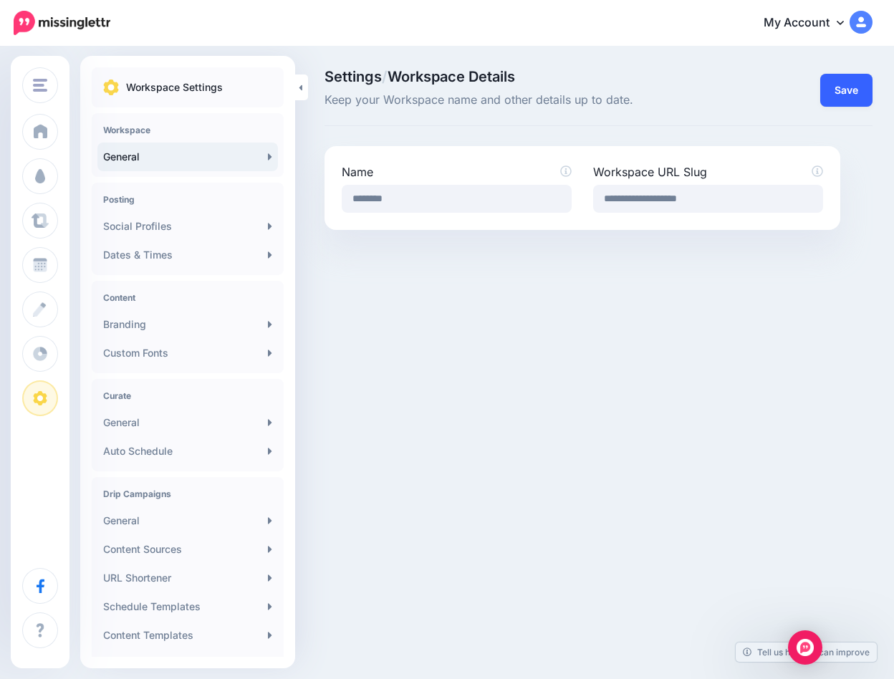
click at [849, 89] on button "Save" at bounding box center [846, 90] width 52 height 33
click at [848, 87] on button "Save" at bounding box center [846, 90] width 52 height 33
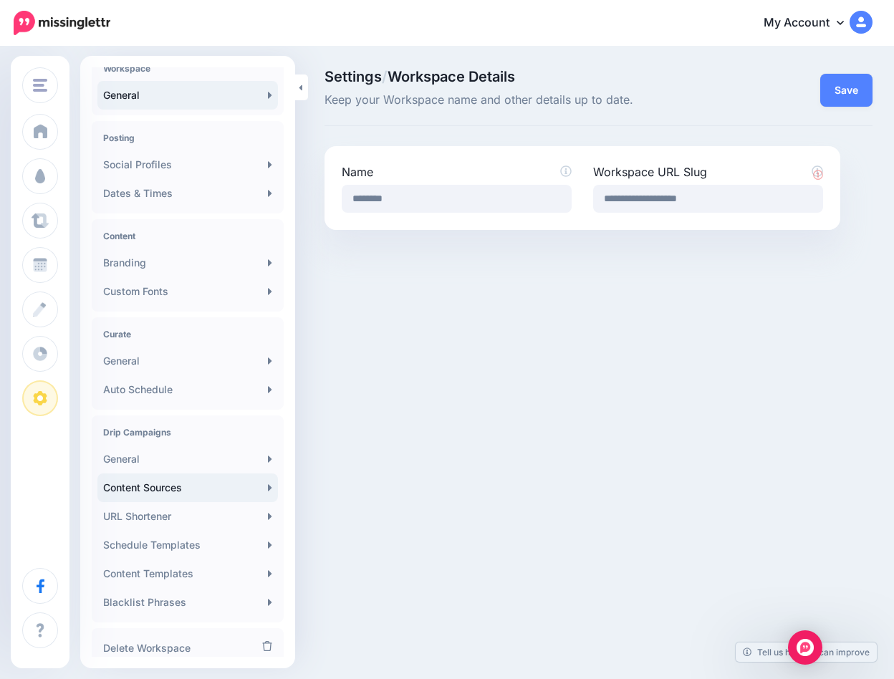
scroll to position [64, 0]
click at [176, 478] on link "Content Sources" at bounding box center [187, 484] width 180 height 29
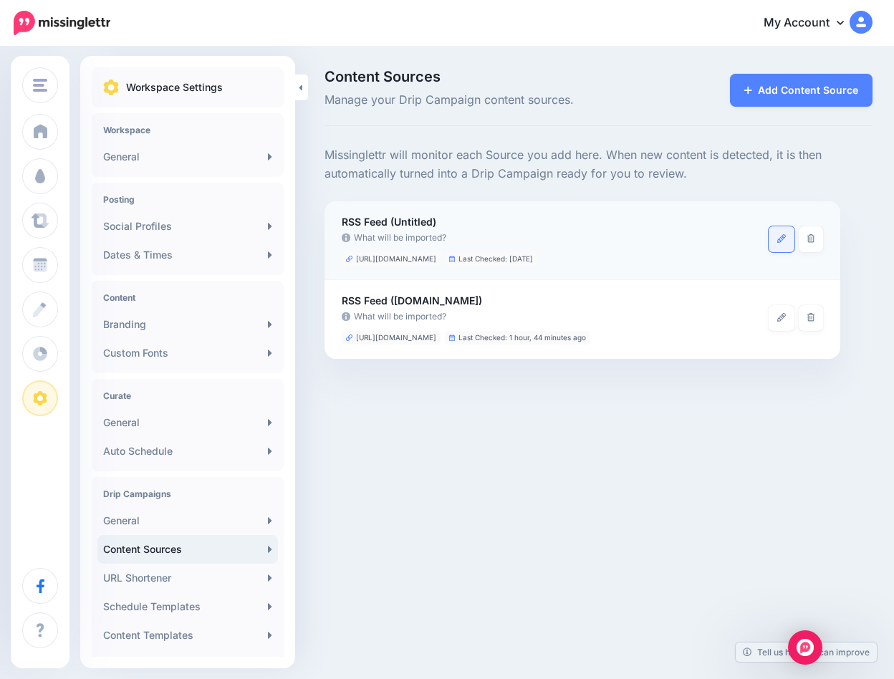
click at [783, 239] on icon at bounding box center [781, 238] width 9 height 9
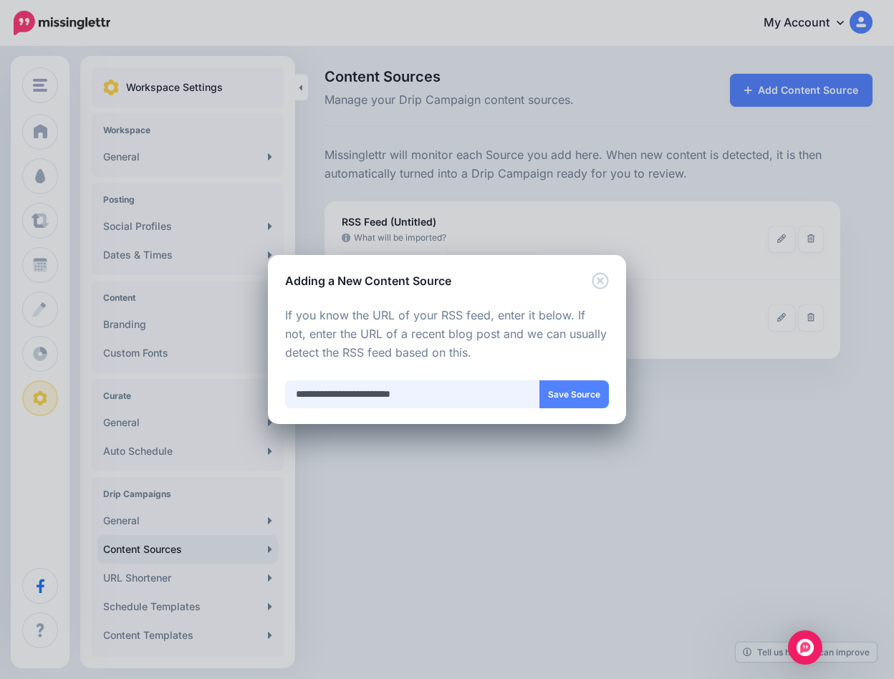
drag, startPoint x: 459, startPoint y: 398, endPoint x: 216, endPoint y: 382, distance: 243.3
click at [216, 382] on div "Adding a New Content Source Loading Loading Choose the type of Content Source y…" at bounding box center [447, 339] width 894 height 679
paste input "text"
type input "**********"
click at [570, 395] on button "Save Source" at bounding box center [573, 394] width 69 height 28
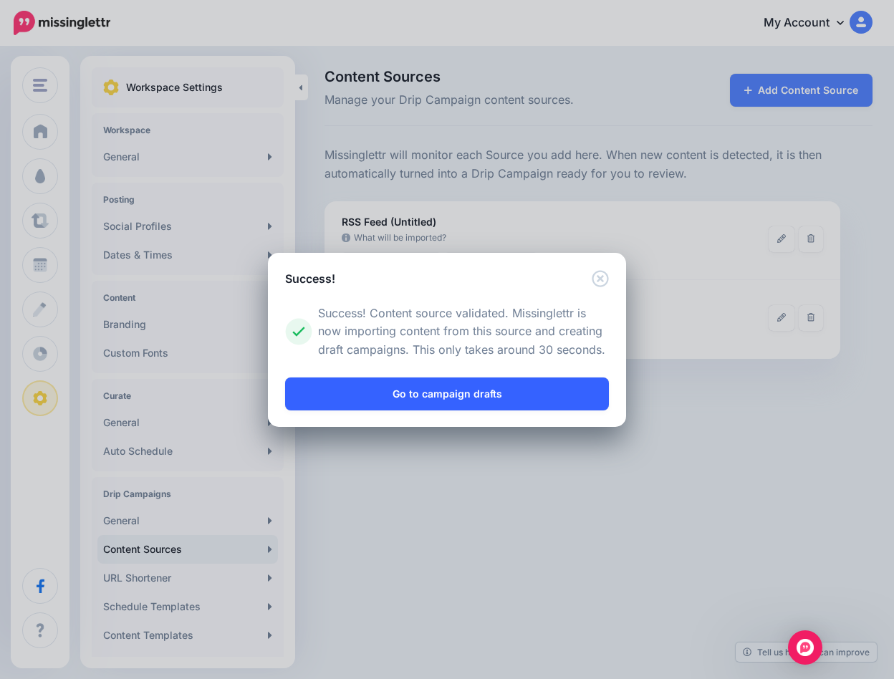
click at [384, 395] on link "Go to campaign drafts" at bounding box center [447, 393] width 324 height 33
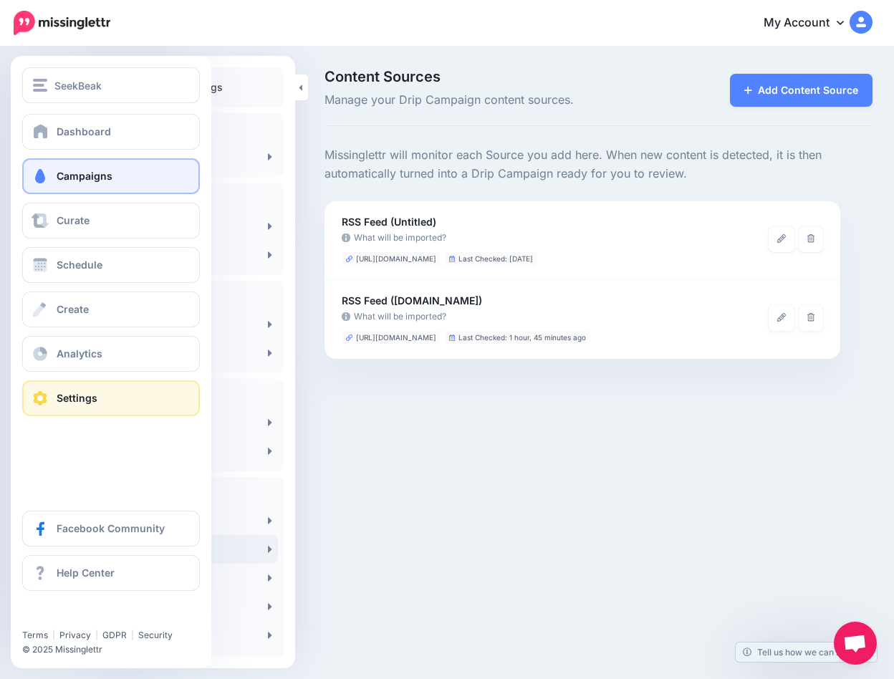
click at [57, 178] on span "Campaigns" at bounding box center [85, 176] width 56 height 12
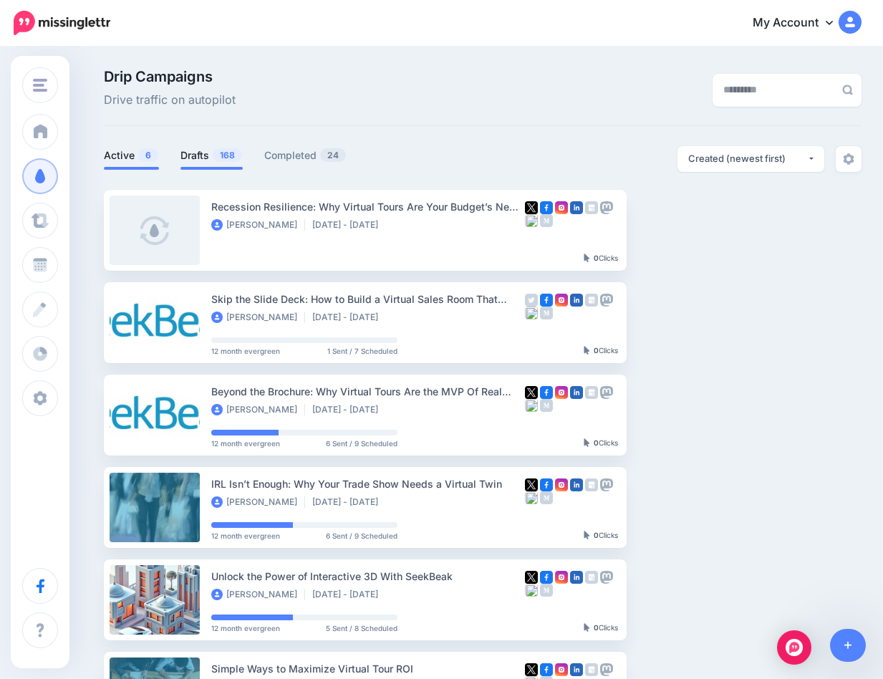
click at [201, 151] on link "Drafts 168" at bounding box center [211, 155] width 62 height 17
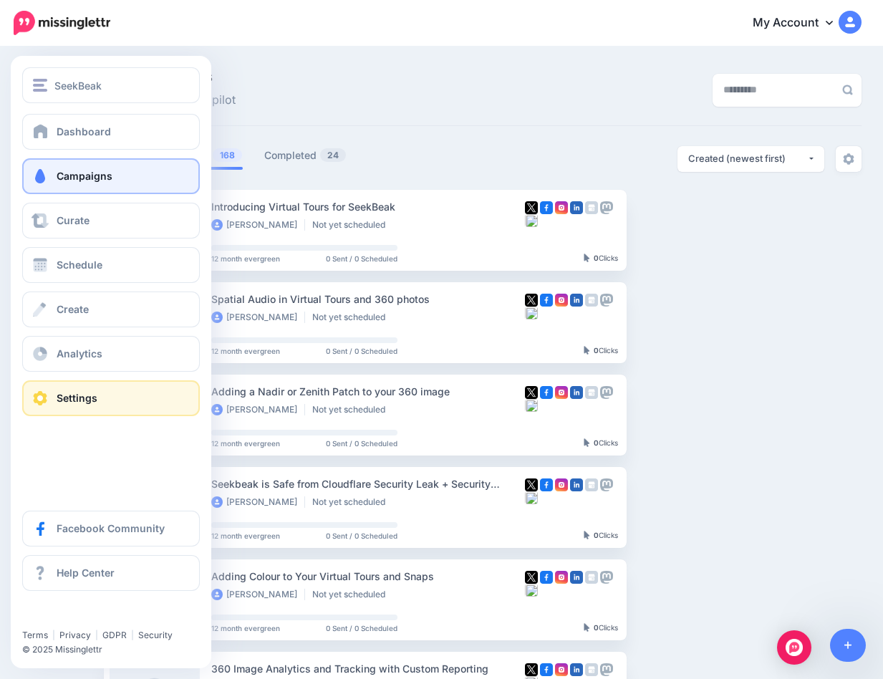
click at [68, 399] on span "Settings" at bounding box center [77, 398] width 41 height 12
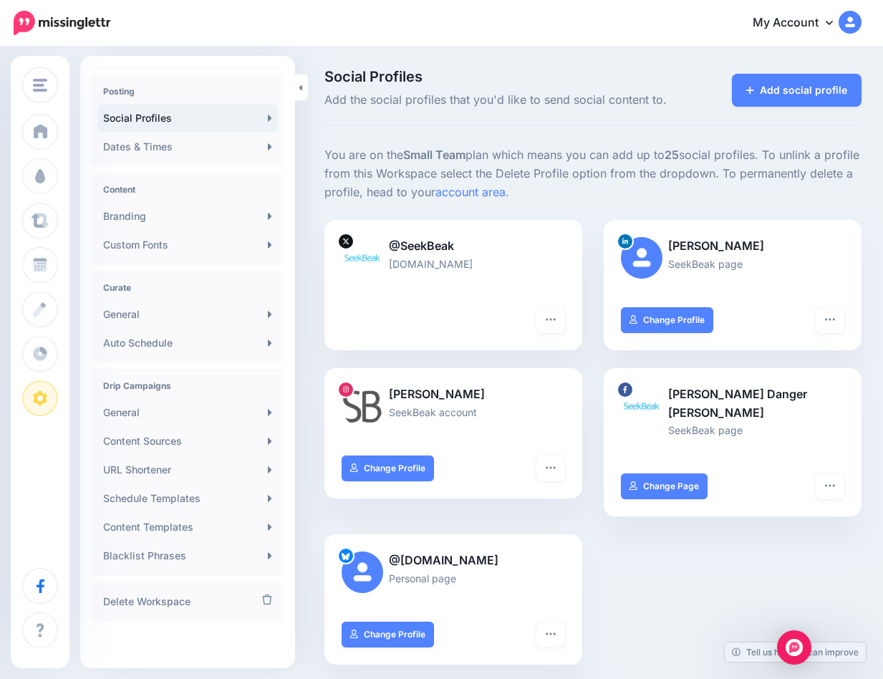
scroll to position [247, 0]
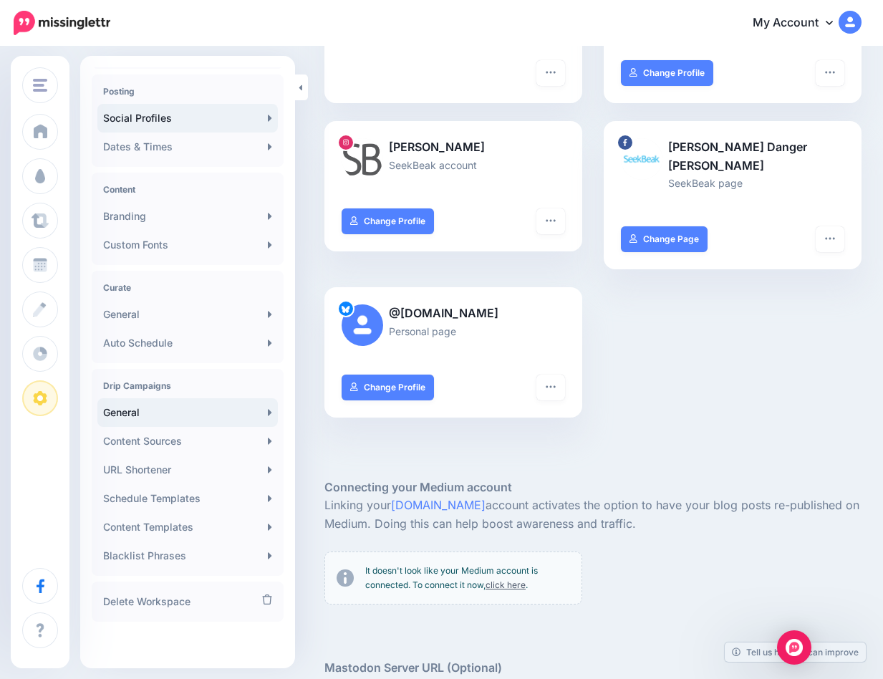
click at [158, 412] on link "General" at bounding box center [187, 412] width 180 height 29
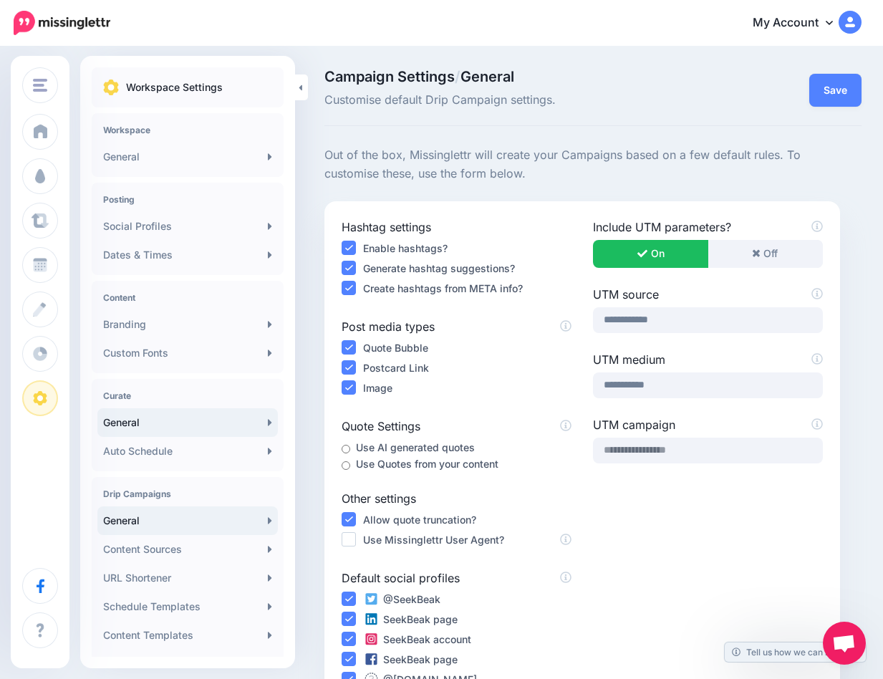
click at [137, 414] on link "General" at bounding box center [187, 422] width 180 height 29
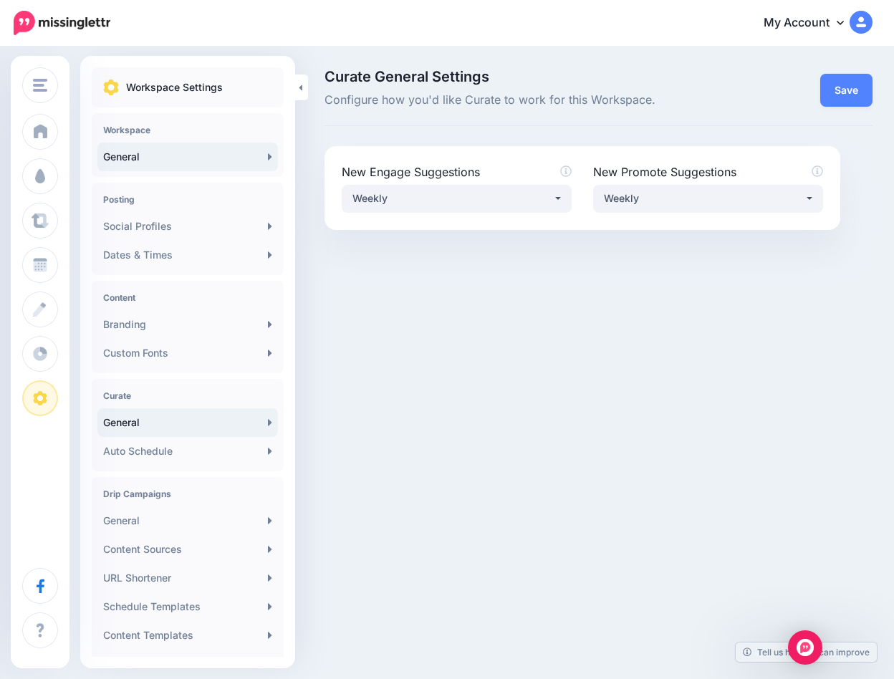
click at [158, 164] on link "General" at bounding box center [187, 157] width 180 height 29
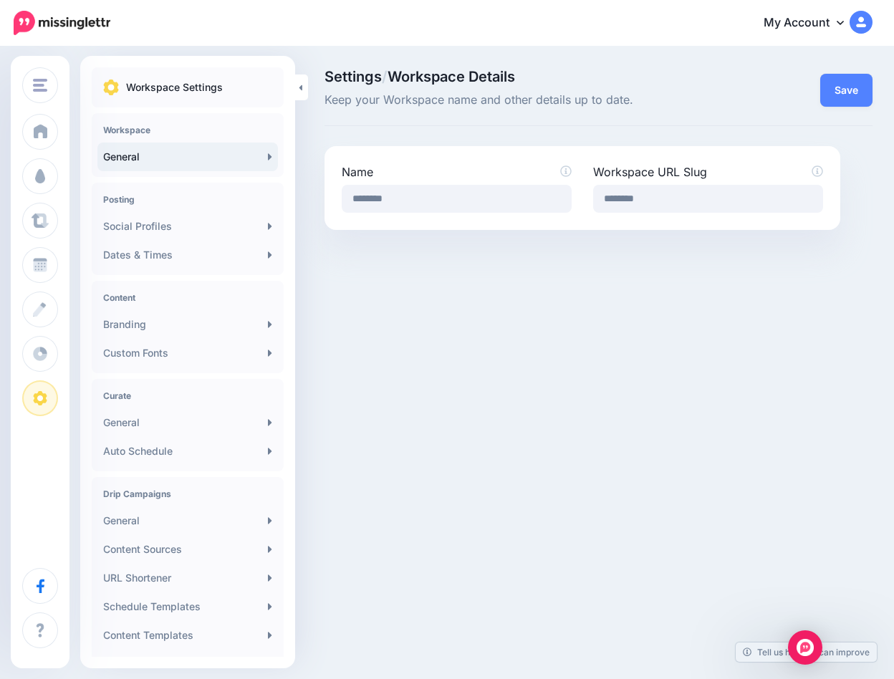
click at [683, 185] on div "Workspace URL Slug ********" at bounding box center [708, 187] width 230 height 49
click at [671, 198] on input "********" at bounding box center [708, 199] width 230 height 28
click at [441, 202] on input "********" at bounding box center [457, 199] width 230 height 28
click at [855, 89] on button "Save" at bounding box center [846, 90] width 52 height 33
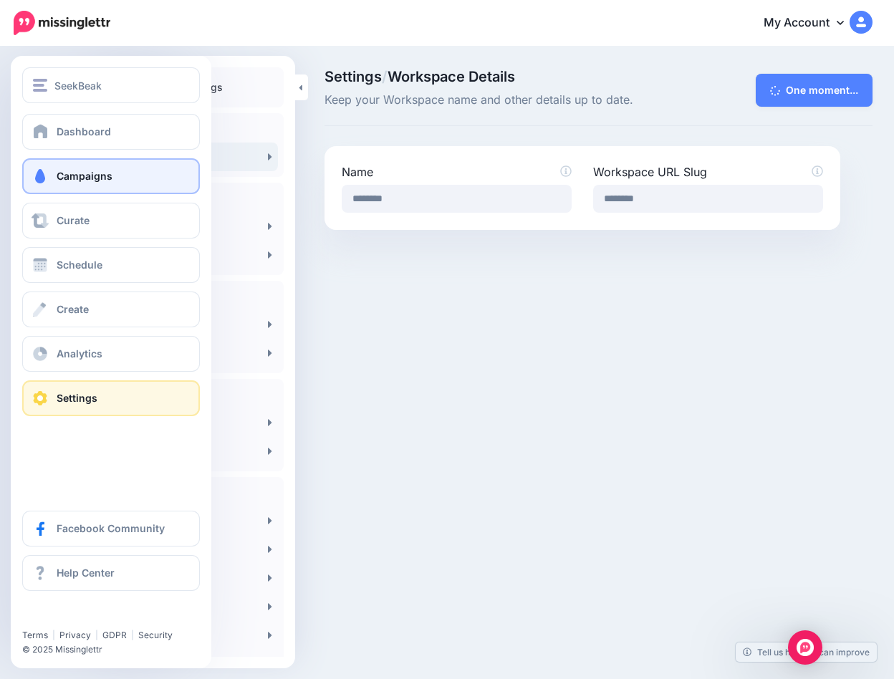
click at [39, 172] on span at bounding box center [40, 176] width 19 height 14
